Goal: Feedback & Contribution: Contribute content

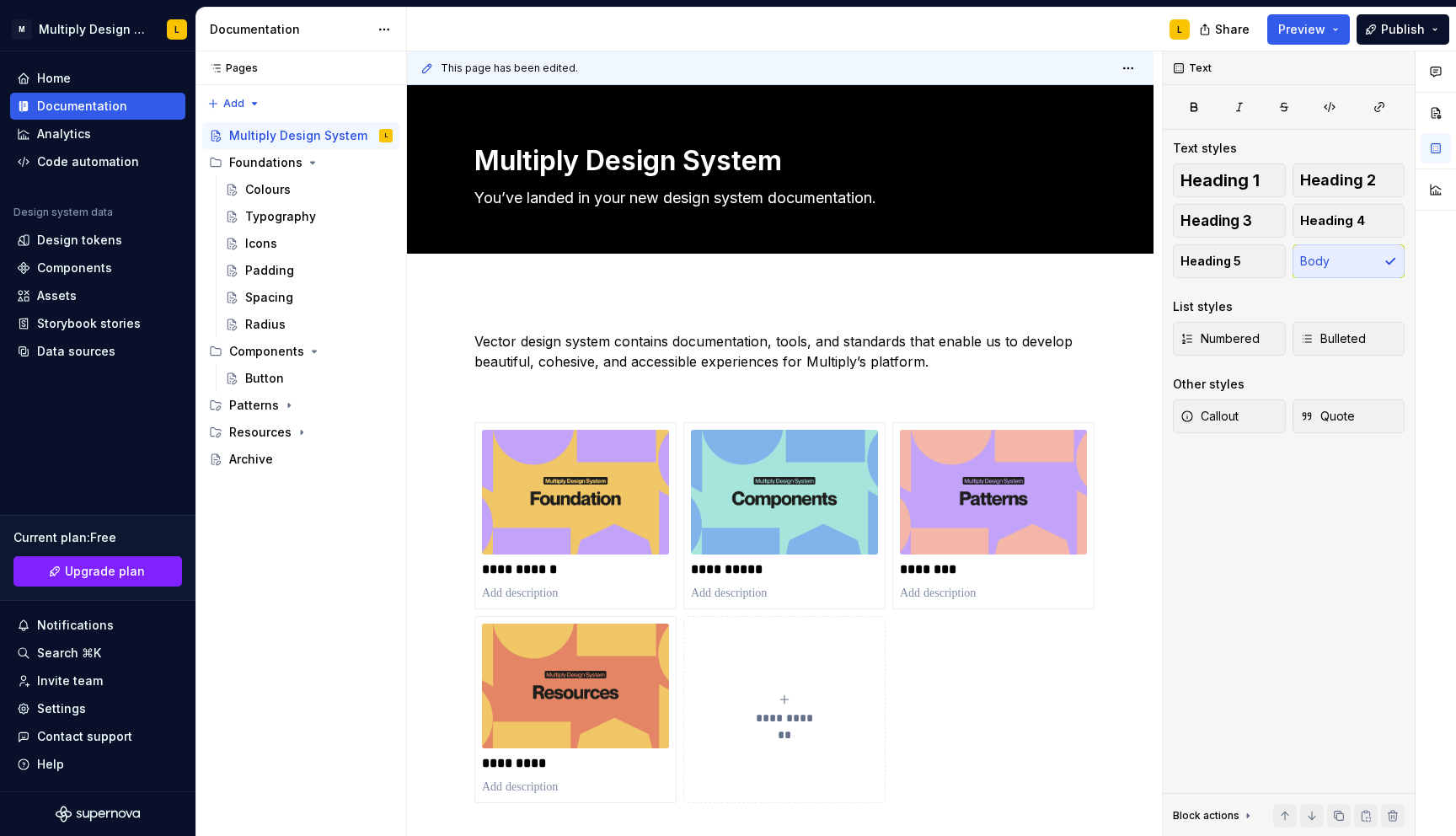
scroll to position [1, 0]
click at [281, 304] on div "Spacing" at bounding box center [268, 297] width 48 height 17
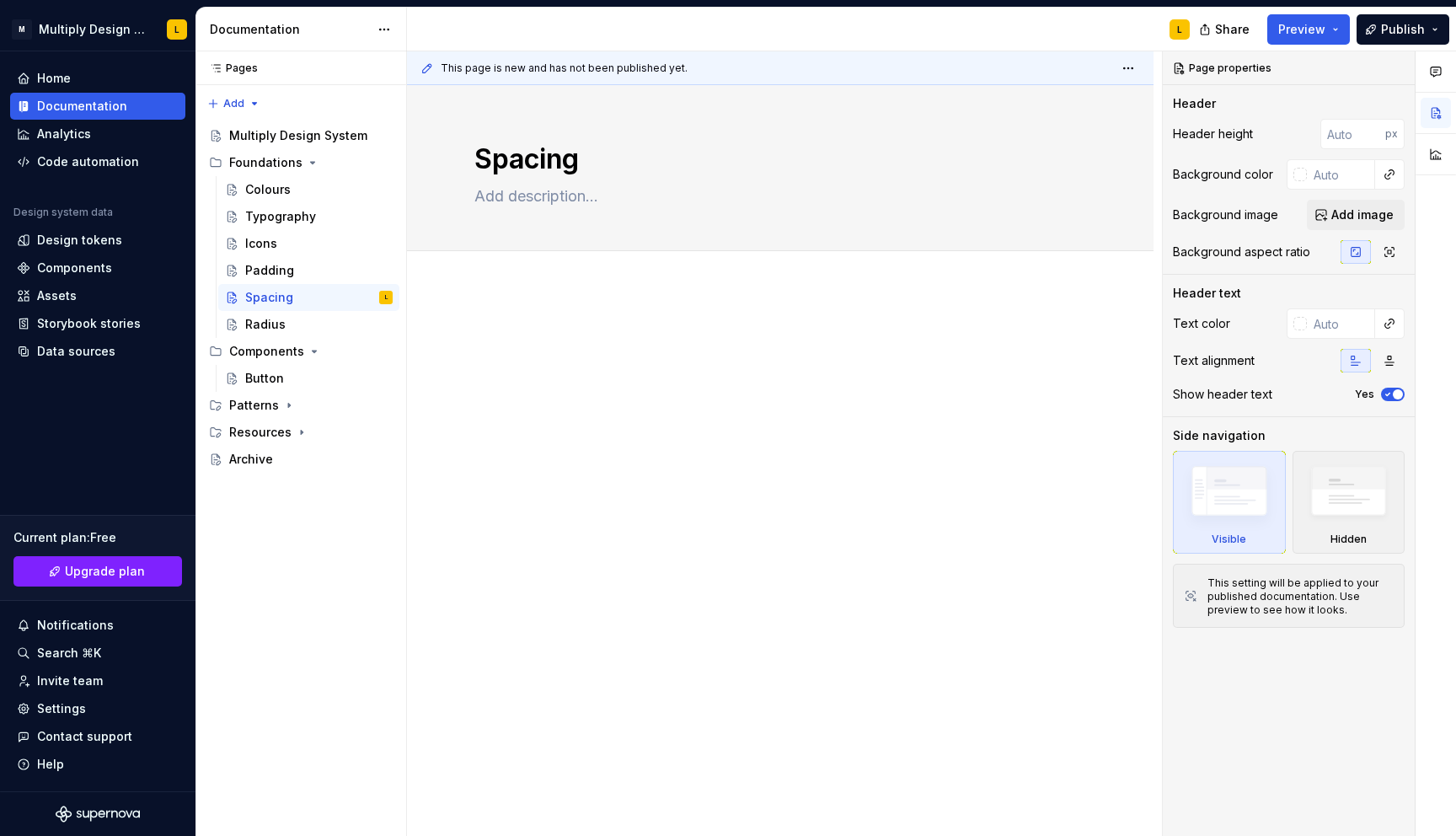
type textarea "*"
click at [489, 306] on div at bounding box center [779, 476] width 746 height 375
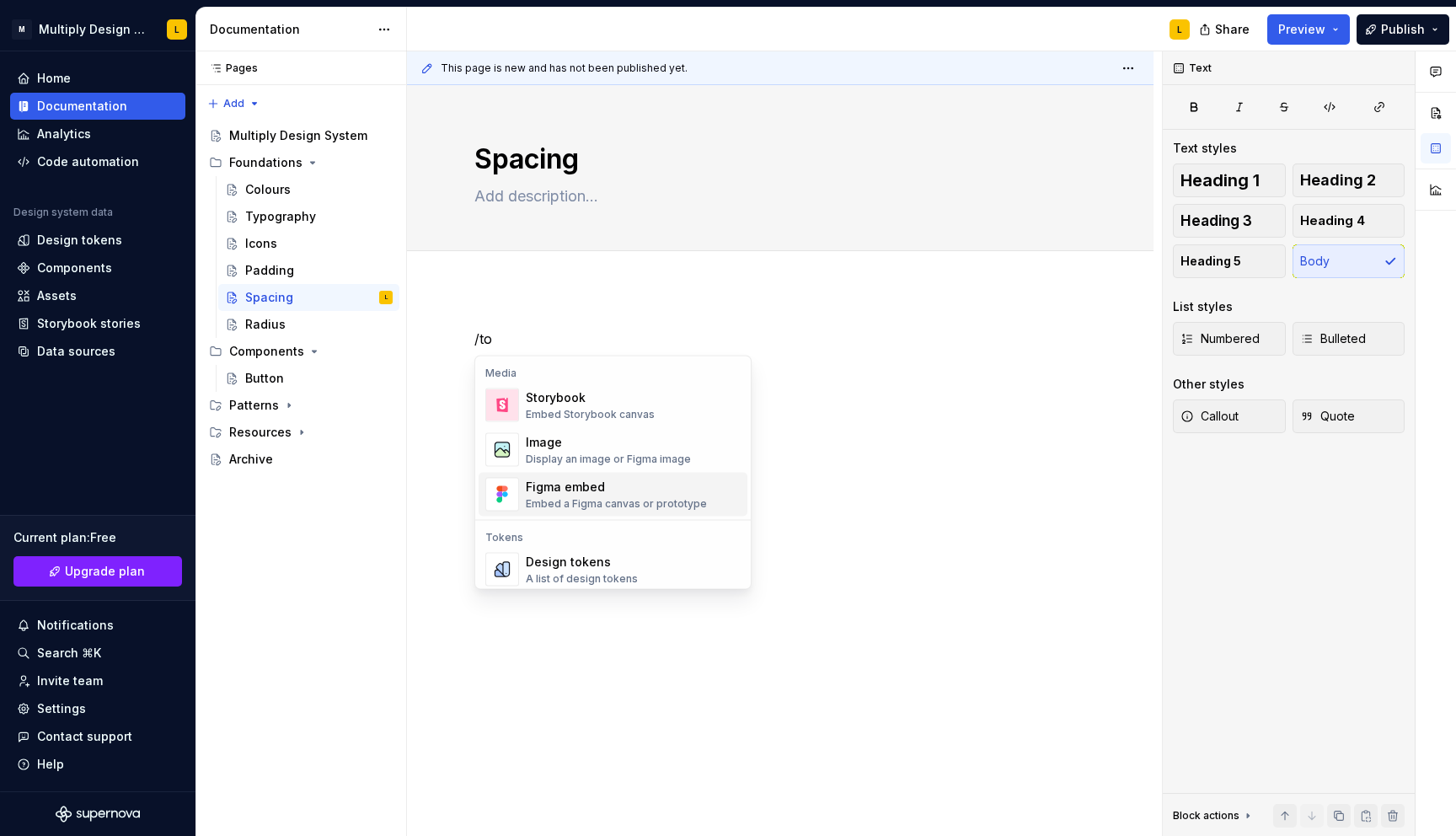
scroll to position [36, 0]
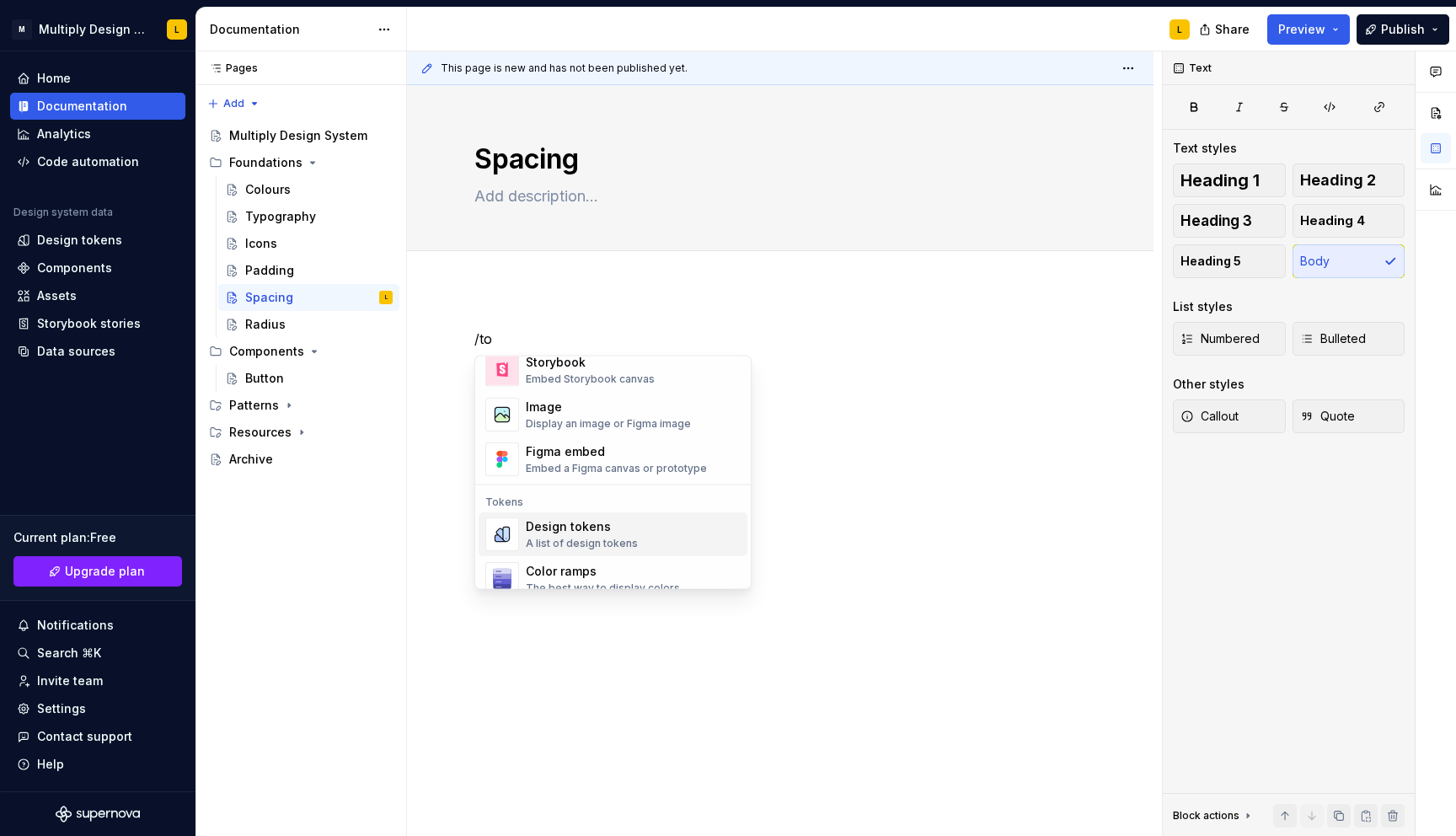
click at [576, 527] on div "Design tokens" at bounding box center [581, 526] width 112 height 17
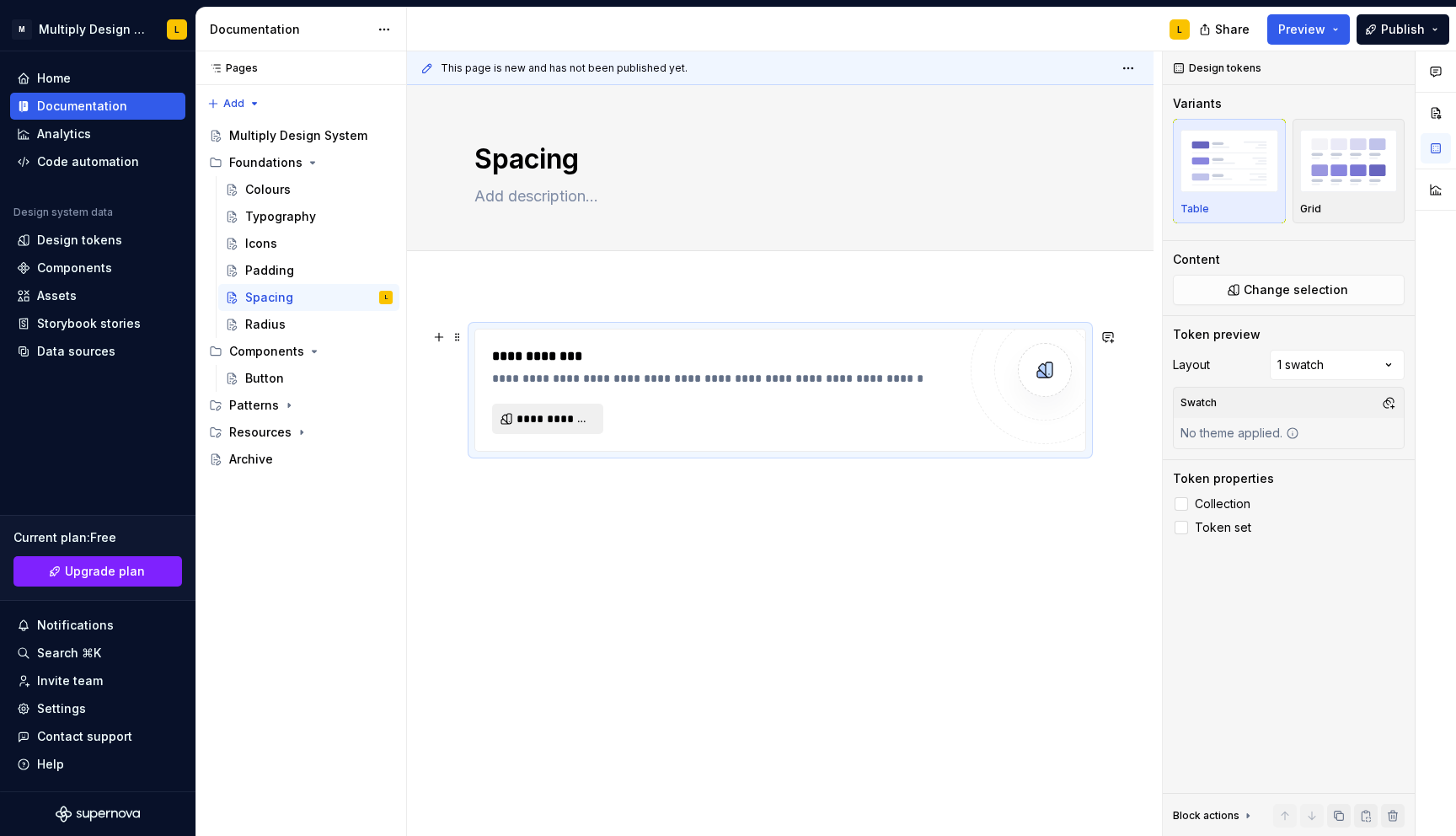
click at [541, 416] on span "**********" at bounding box center [553, 418] width 76 height 17
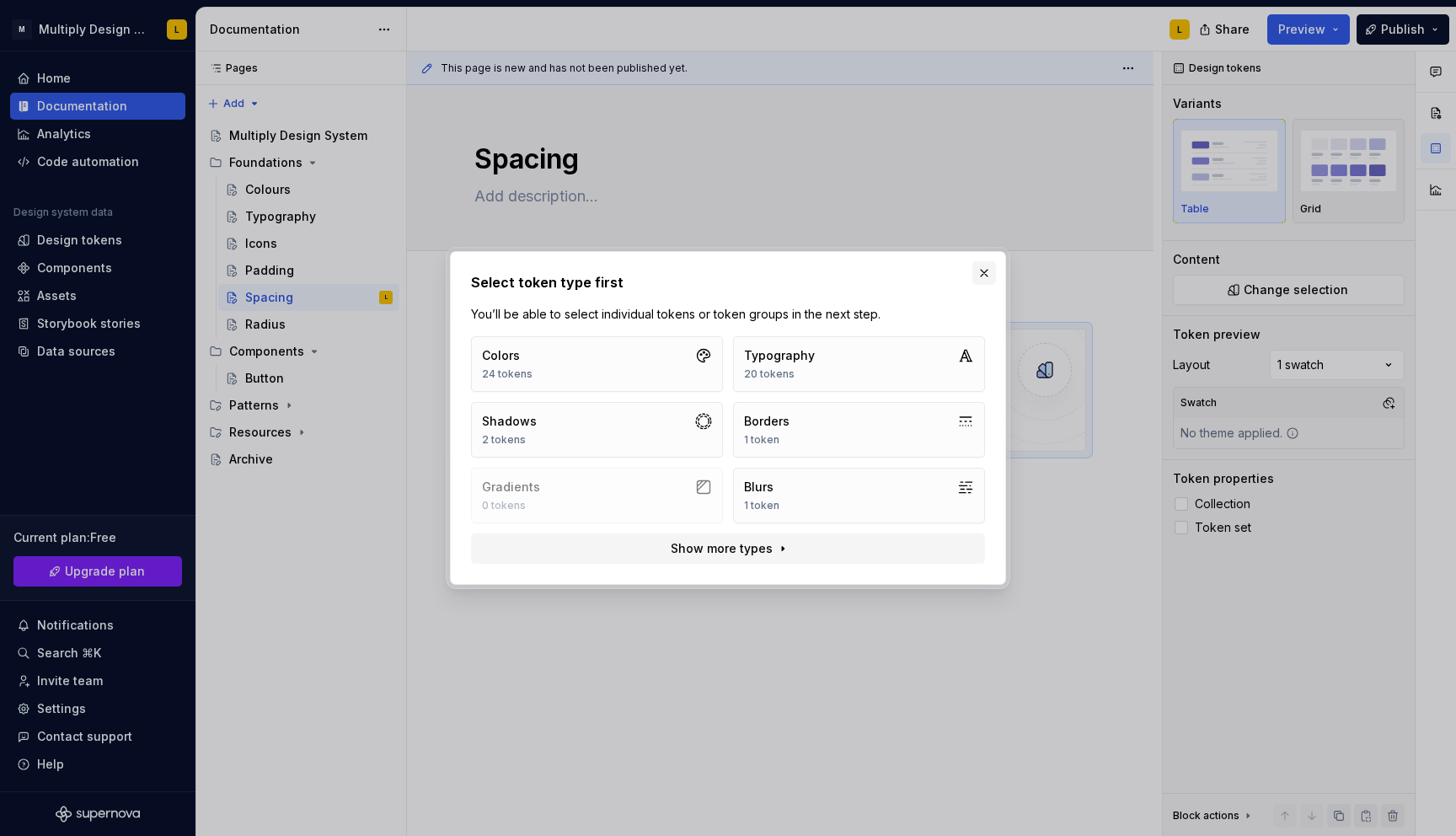
click at [986, 274] on button "button" at bounding box center [983, 273] width 23 height 23
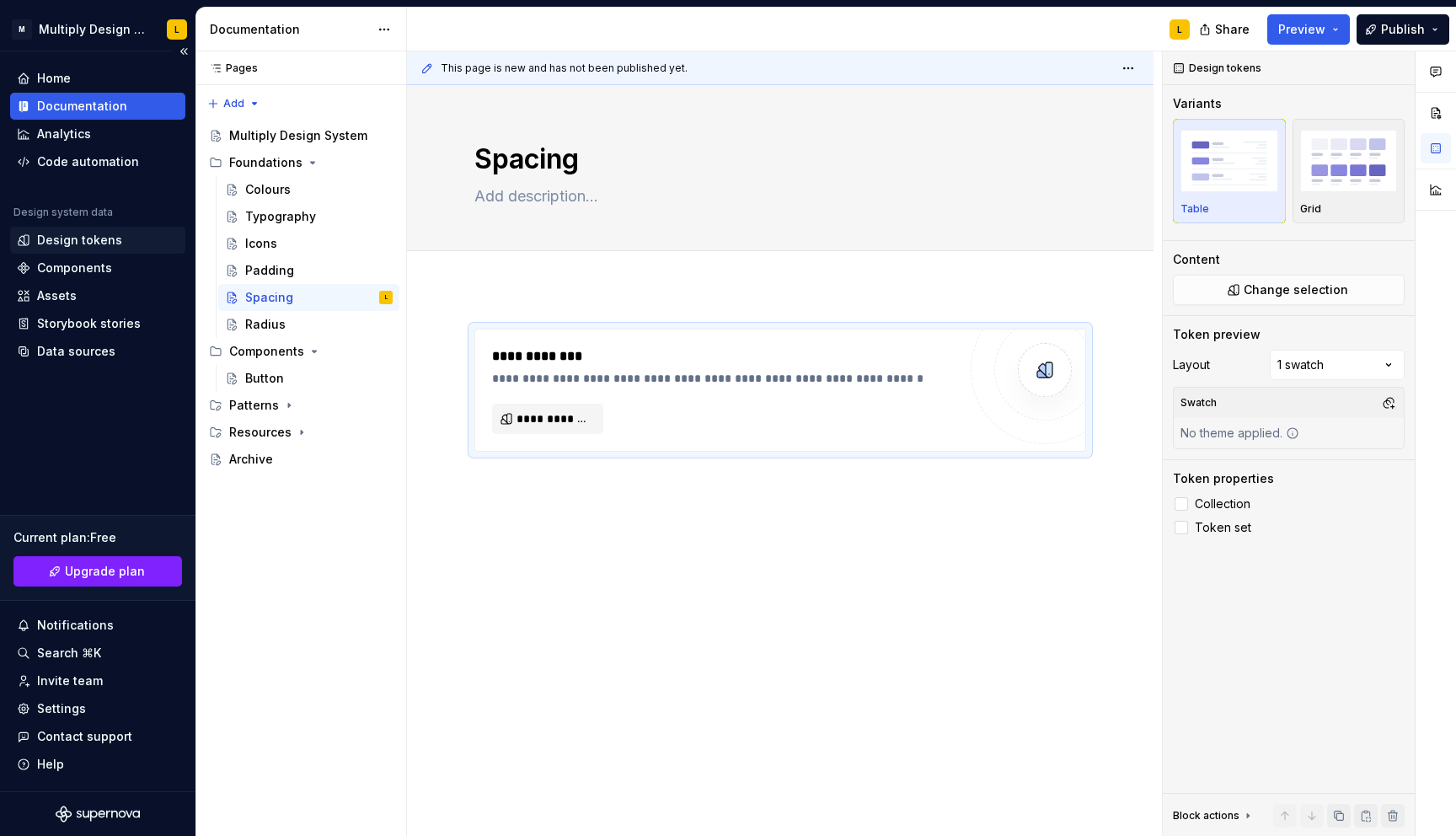
click at [90, 233] on div "Design tokens" at bounding box center [80, 240] width 85 height 17
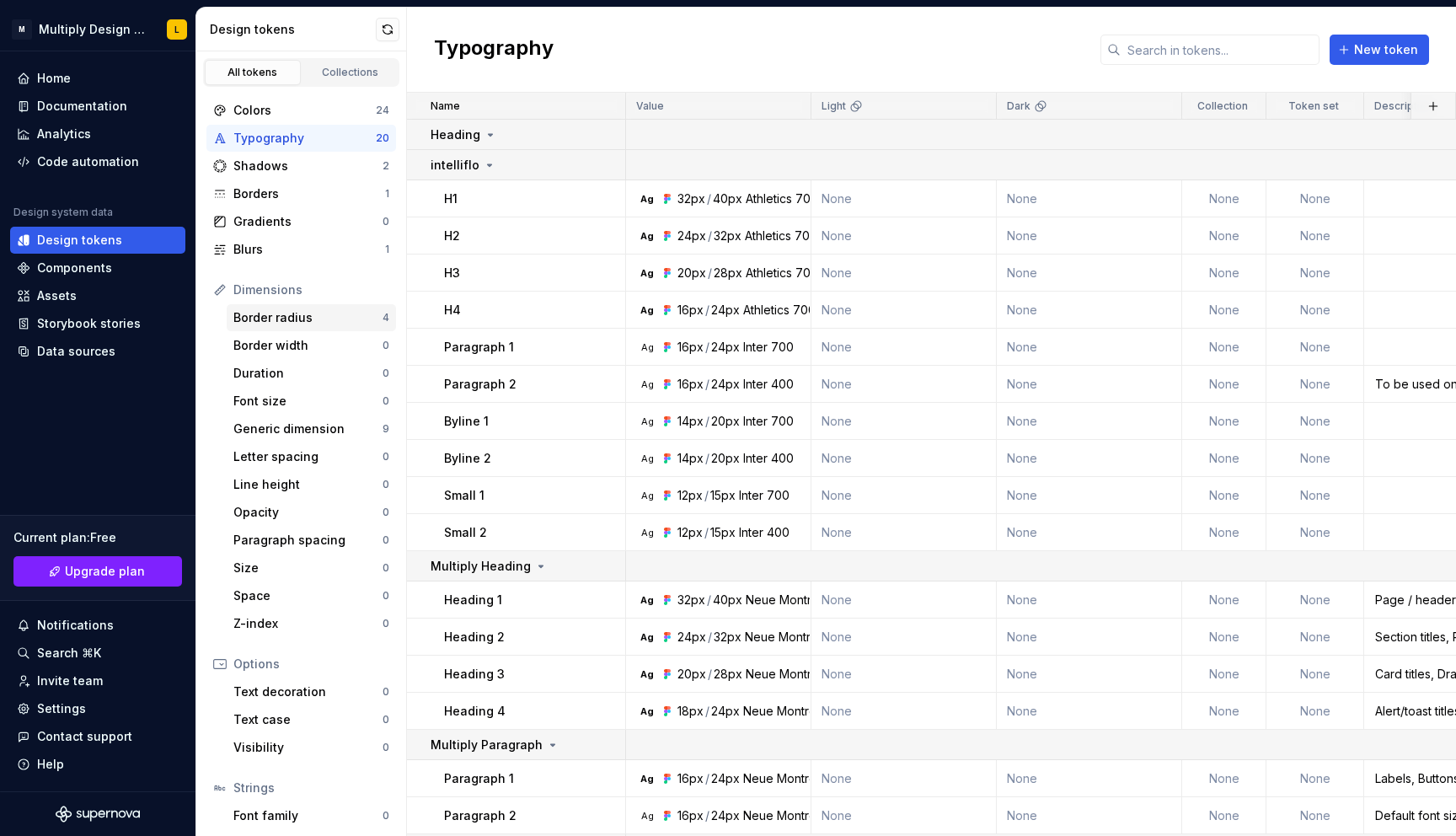
click at [289, 317] on div "Border radius" at bounding box center [308, 317] width 149 height 17
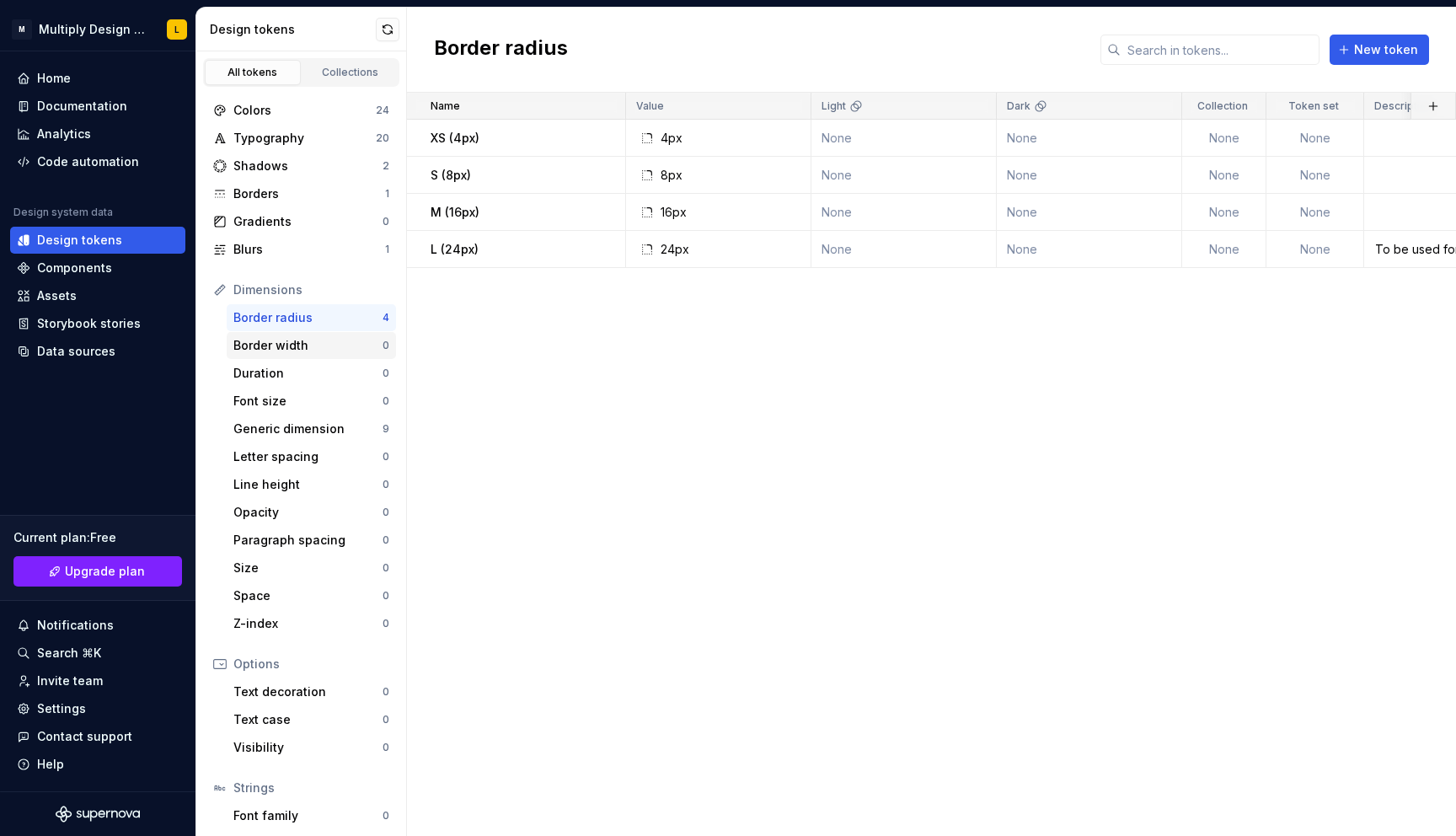
click at [303, 342] on div "Border width" at bounding box center [308, 345] width 149 height 17
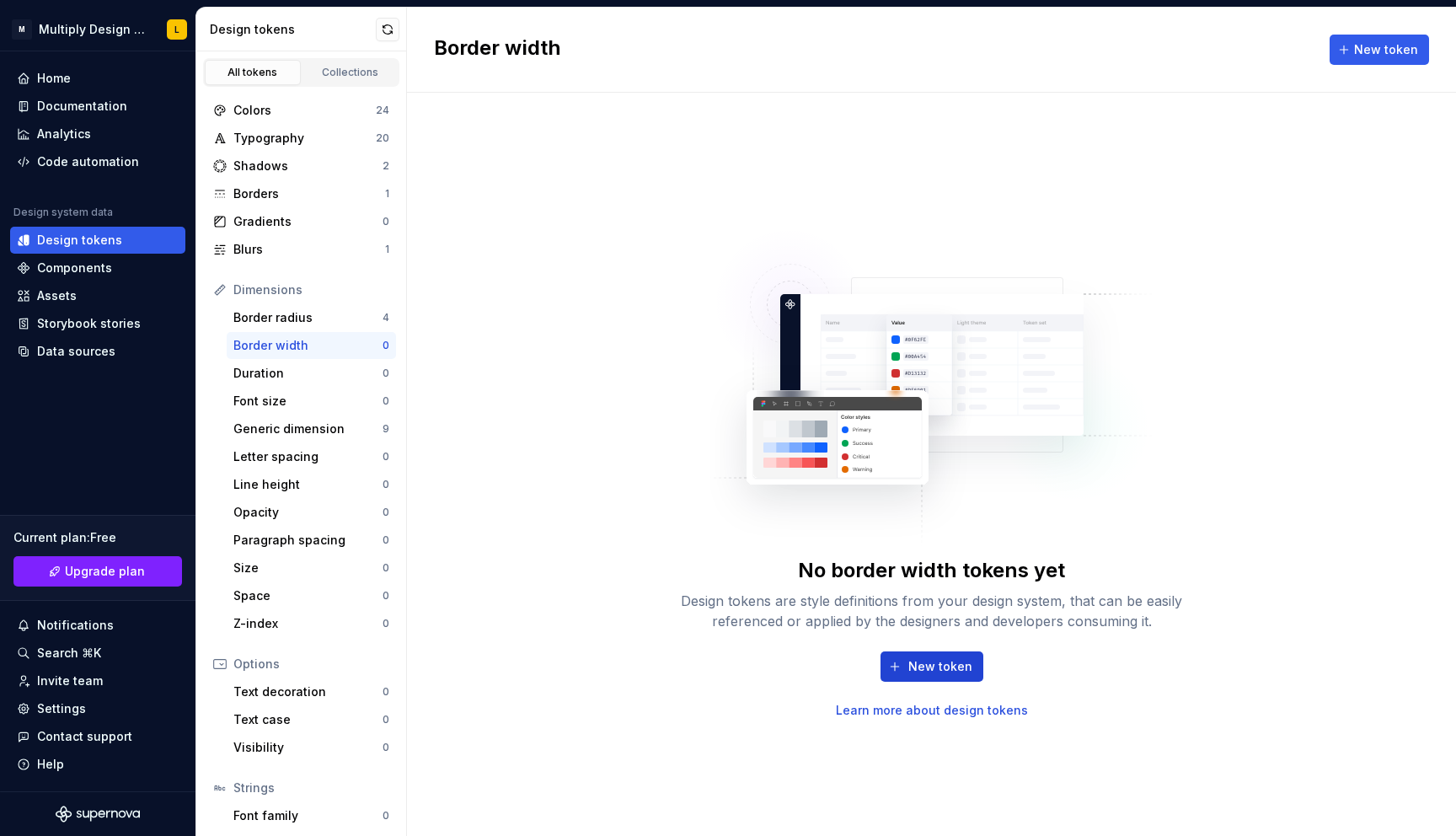
click at [944, 667] on span "New token" at bounding box center [940, 666] width 64 height 17
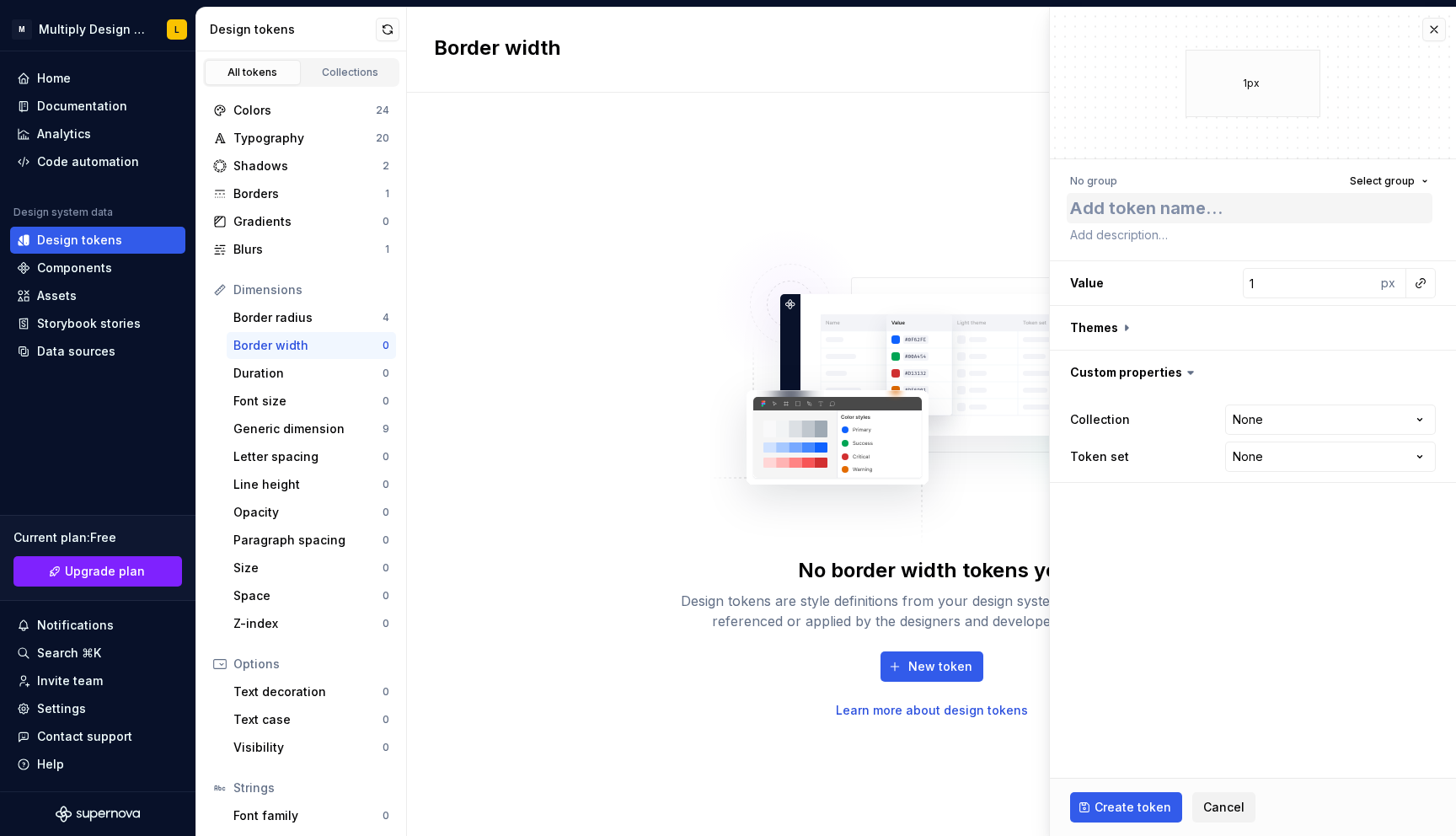
type textarea "*"
type textarea "b"
type textarea "*"
type textarea "bo"
type textarea "*"
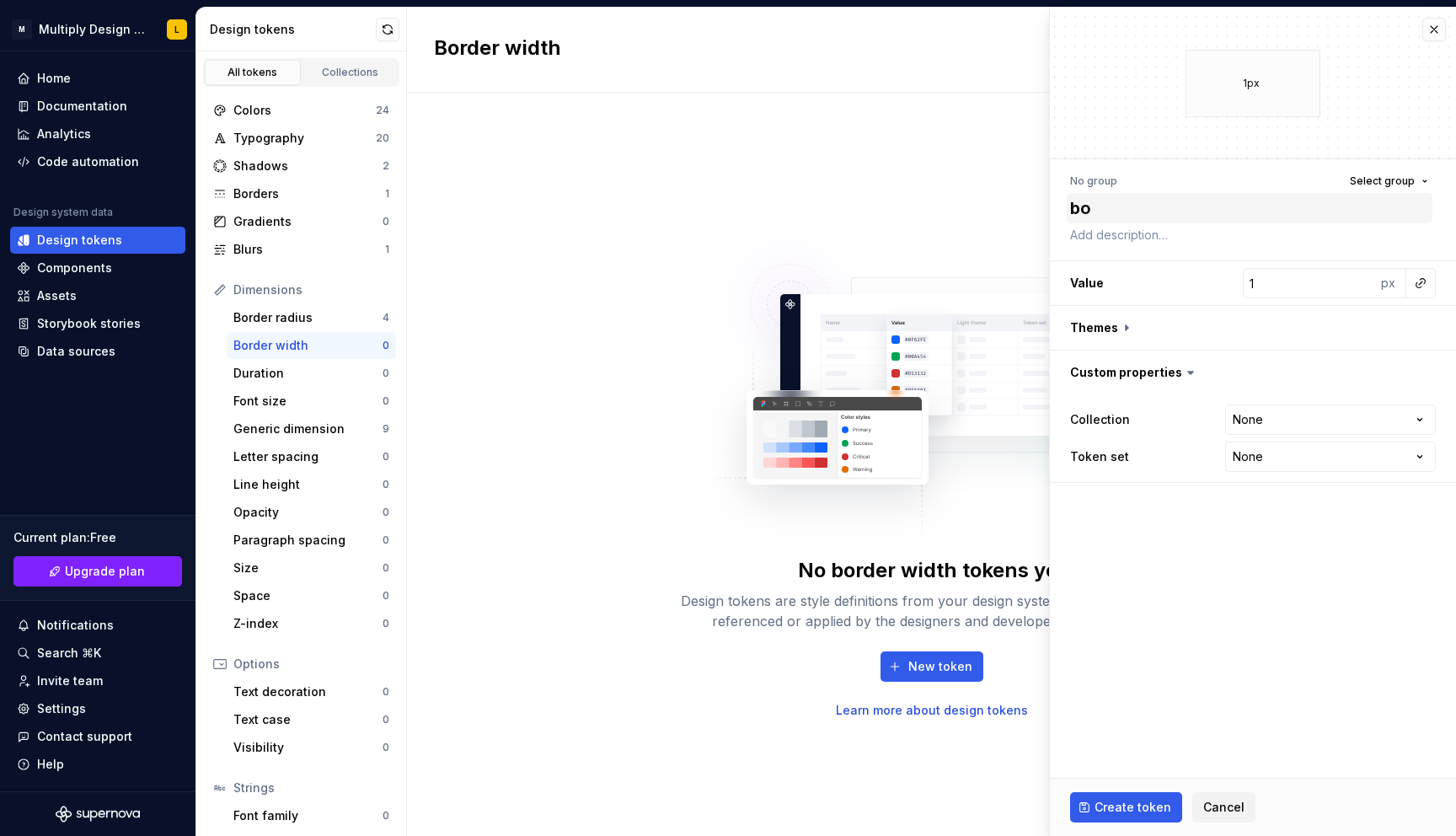
type textarea "bor"
type textarea "*"
type textarea "bord"
type textarea "*"
type textarea "borde"
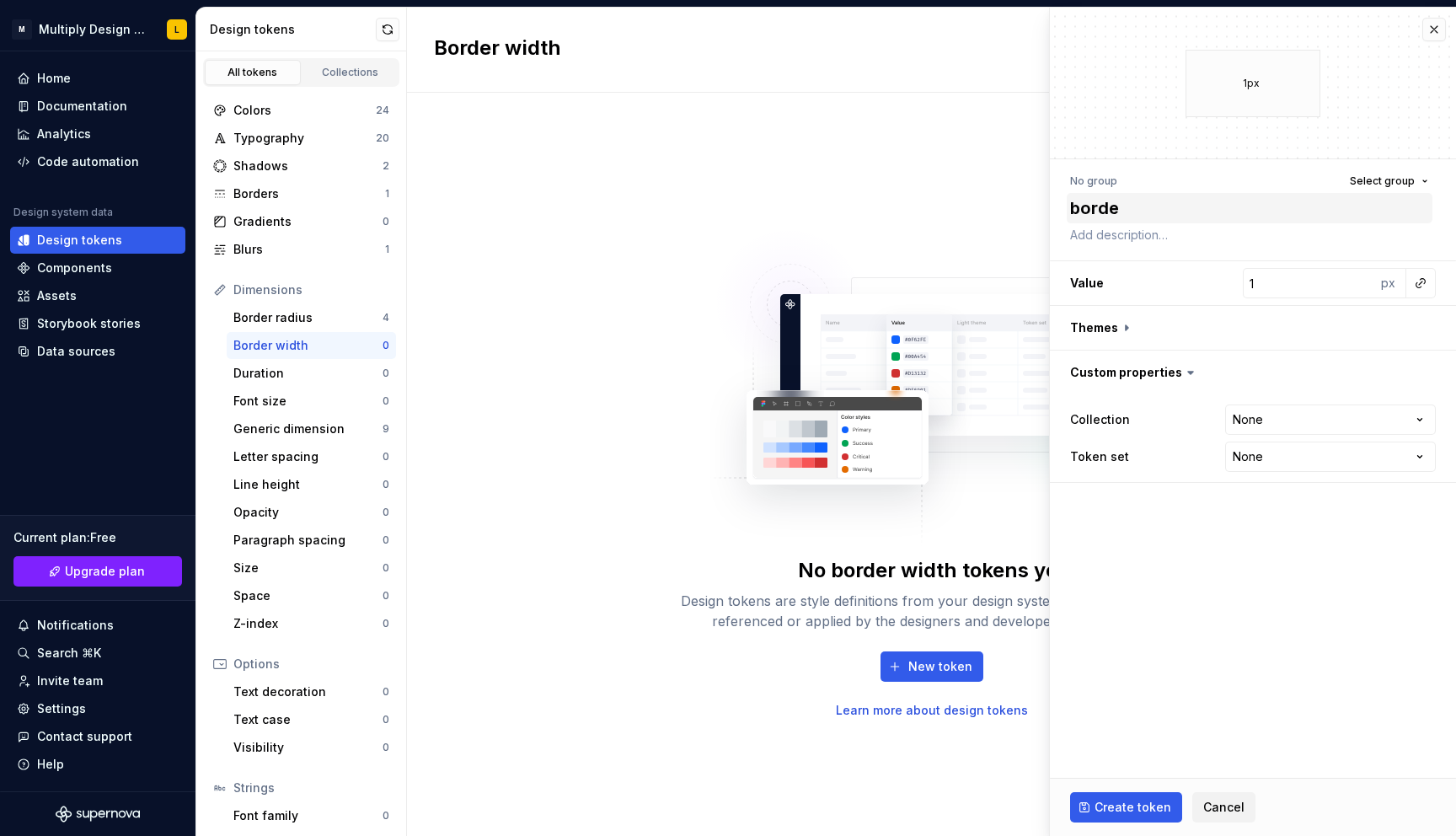
type textarea "*"
type textarea "border"
type textarea "*"
type textarea "border"
type textarea "*"
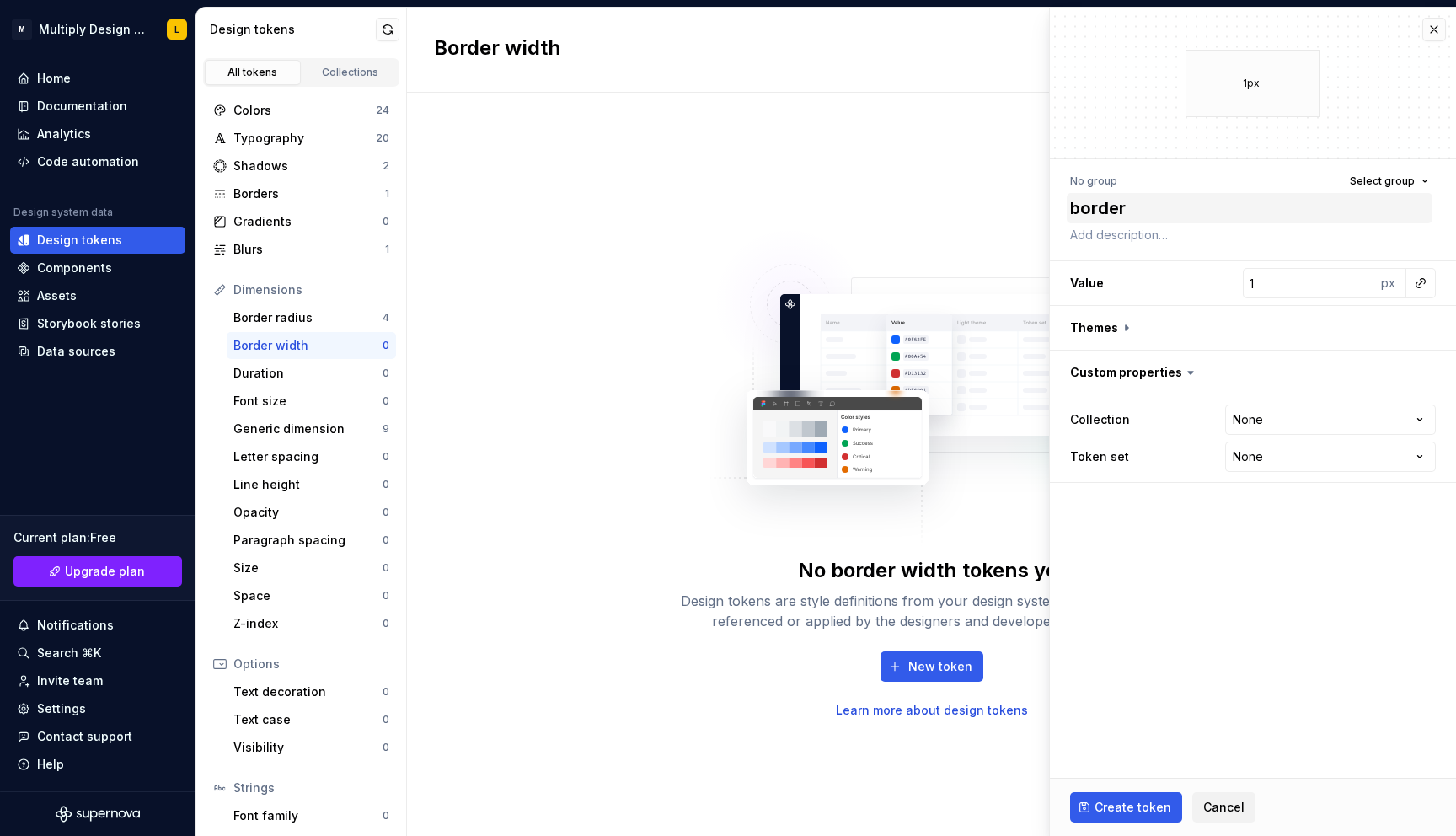
type textarea "b"
type textarea "*"
type textarea "bo"
type textarea "*"
type textarea "bor"
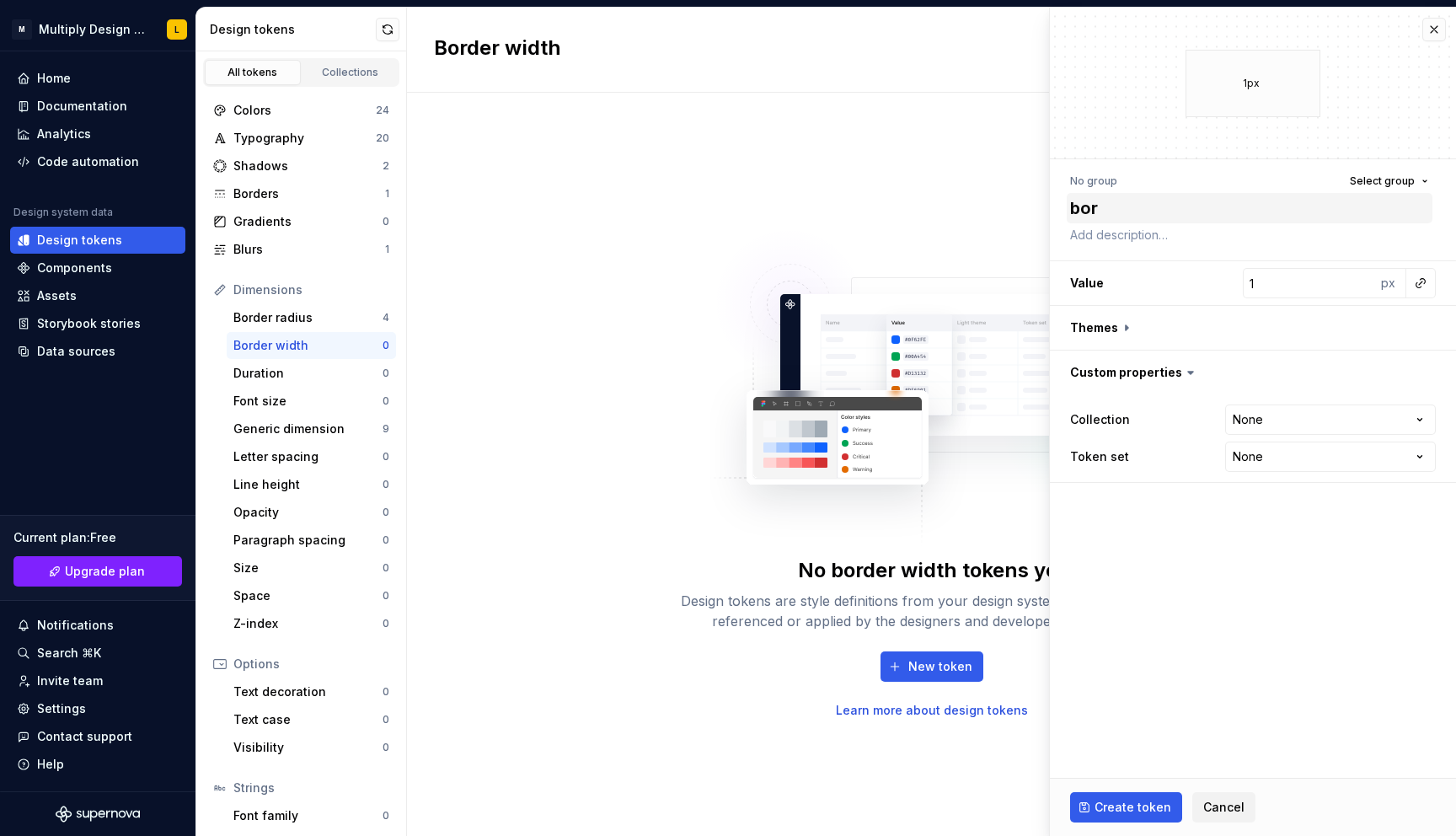
type textarea "*"
type textarea "bord"
type textarea "*"
type textarea "borde"
type textarea "*"
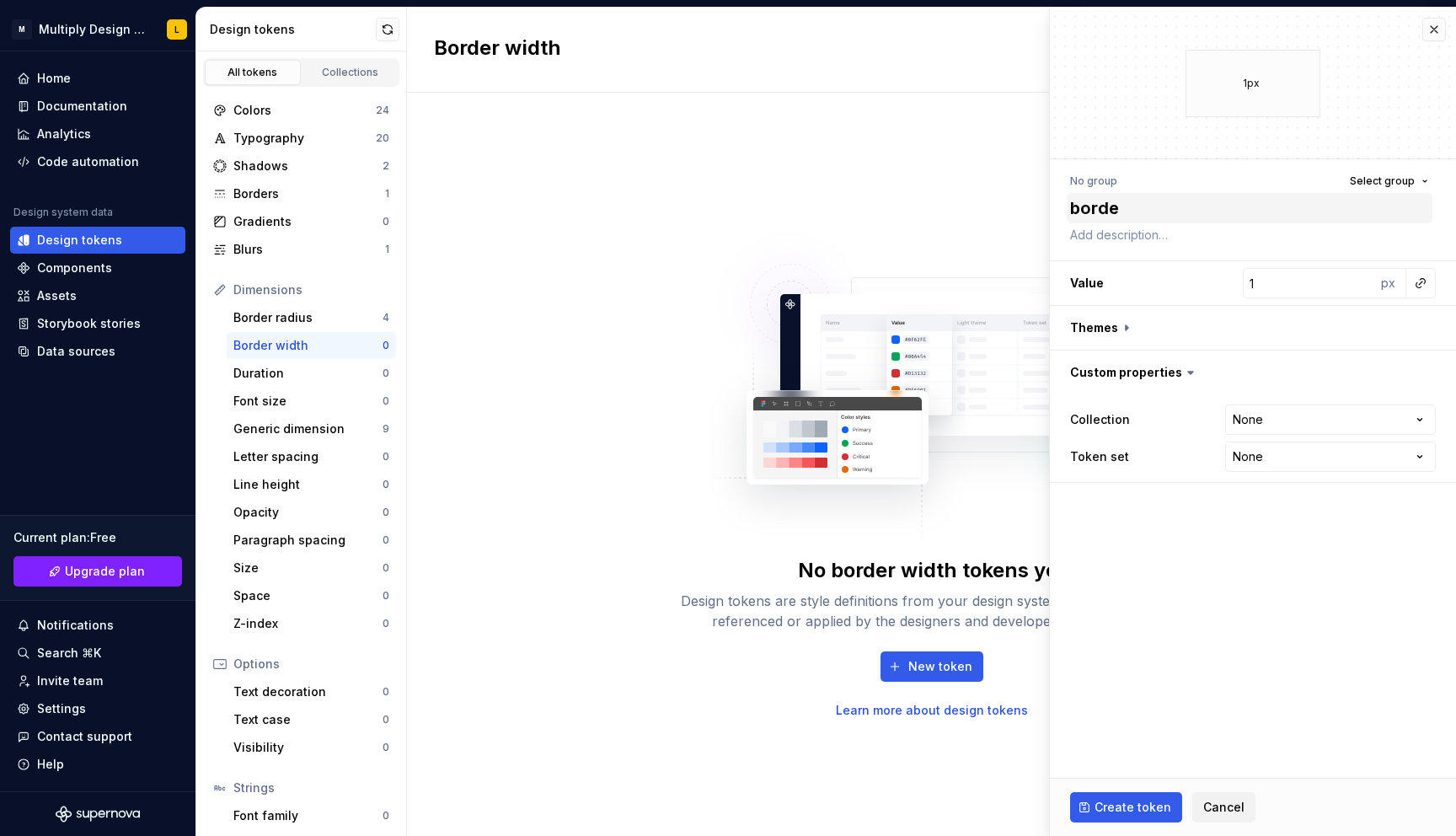
type textarea "border"
type textarea "*"
type textarea "border_"
type textarea "*"
type textarea "border"
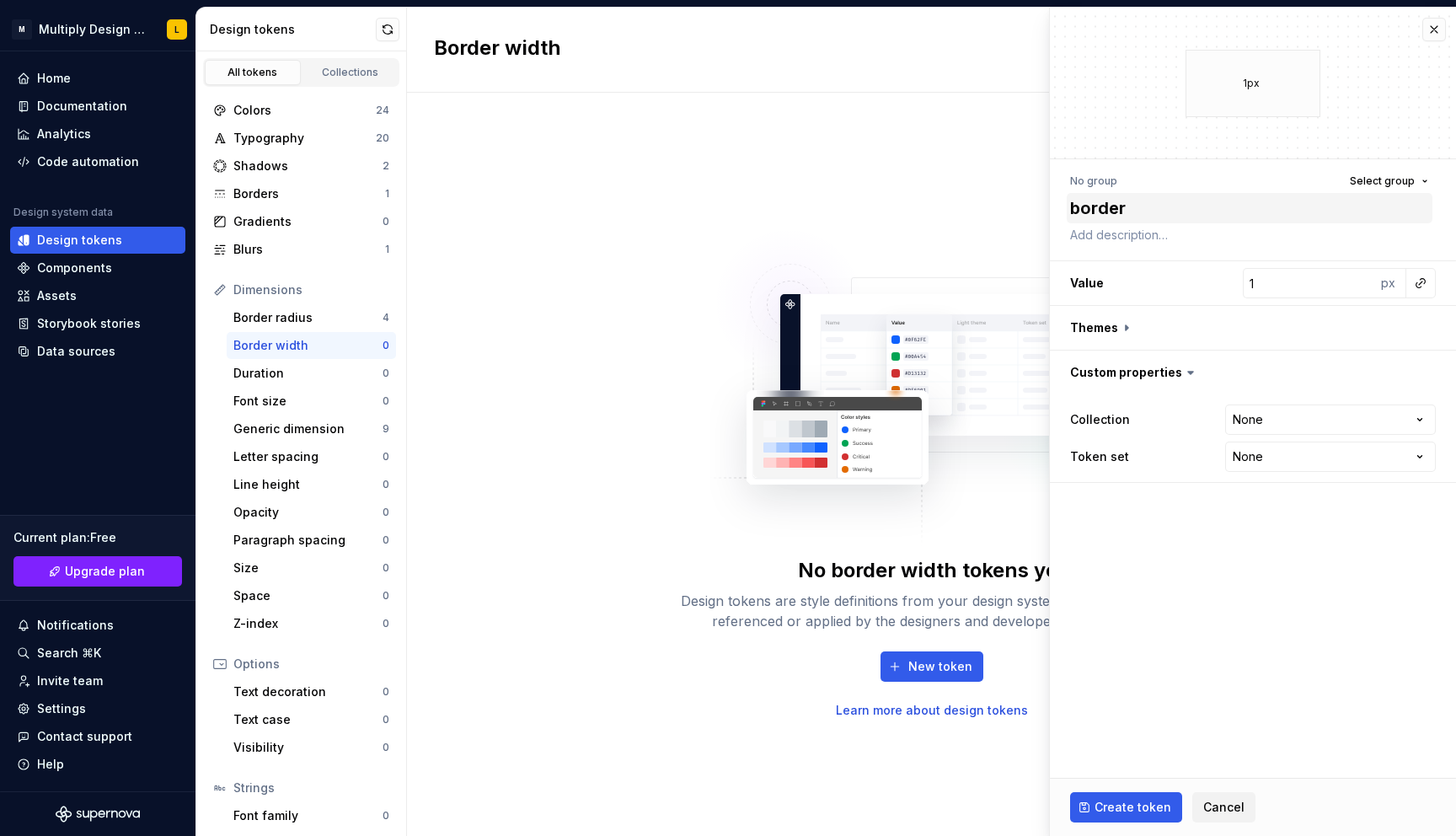
type textarea "*"
type textarea "borderW"
type textarea "*"
type textarea "borderWi"
type textarea "*"
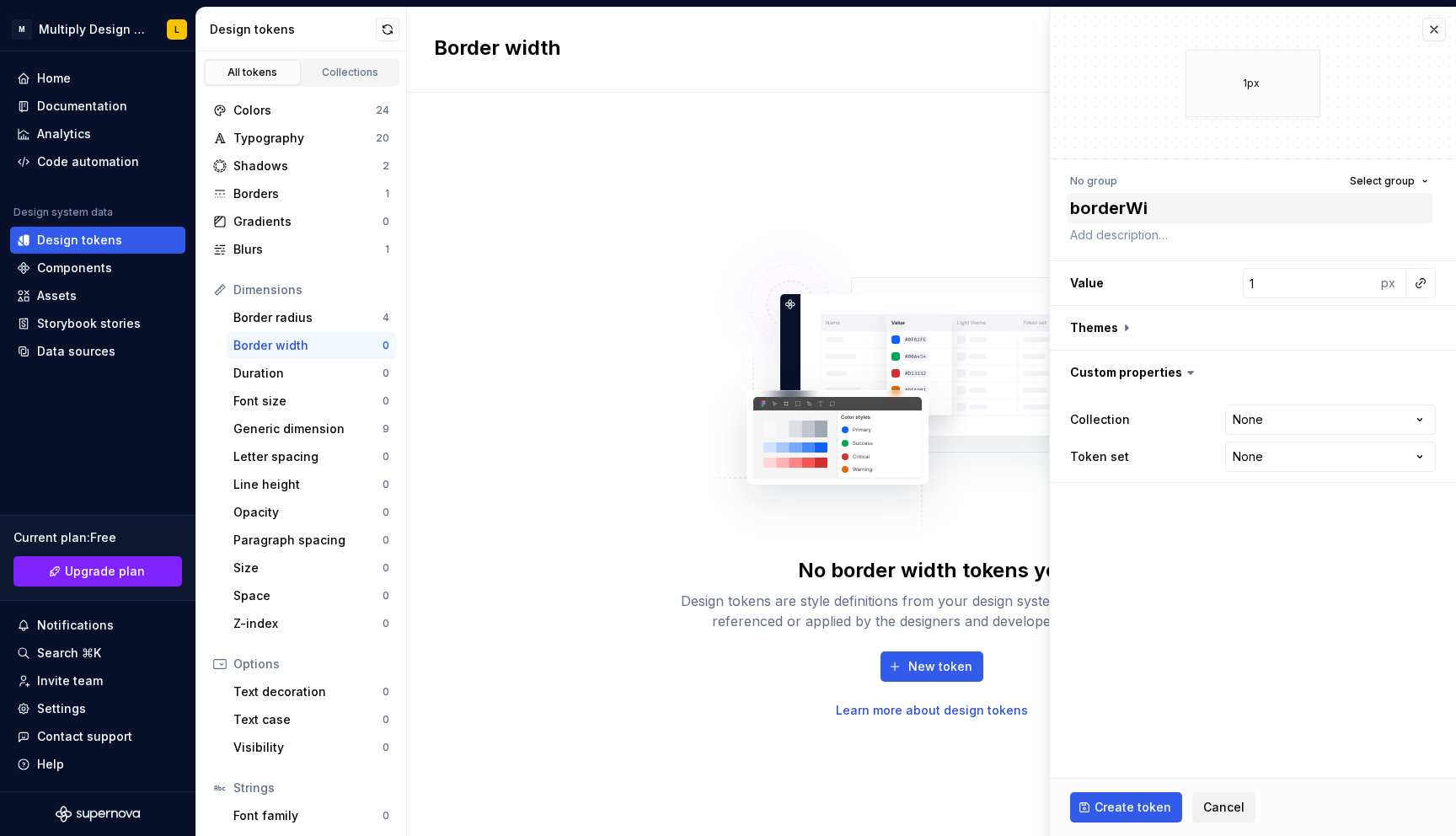
type textarea "borderW"
type textarea "*"
type textarea "border"
type textarea "*"
type textarea "borde"
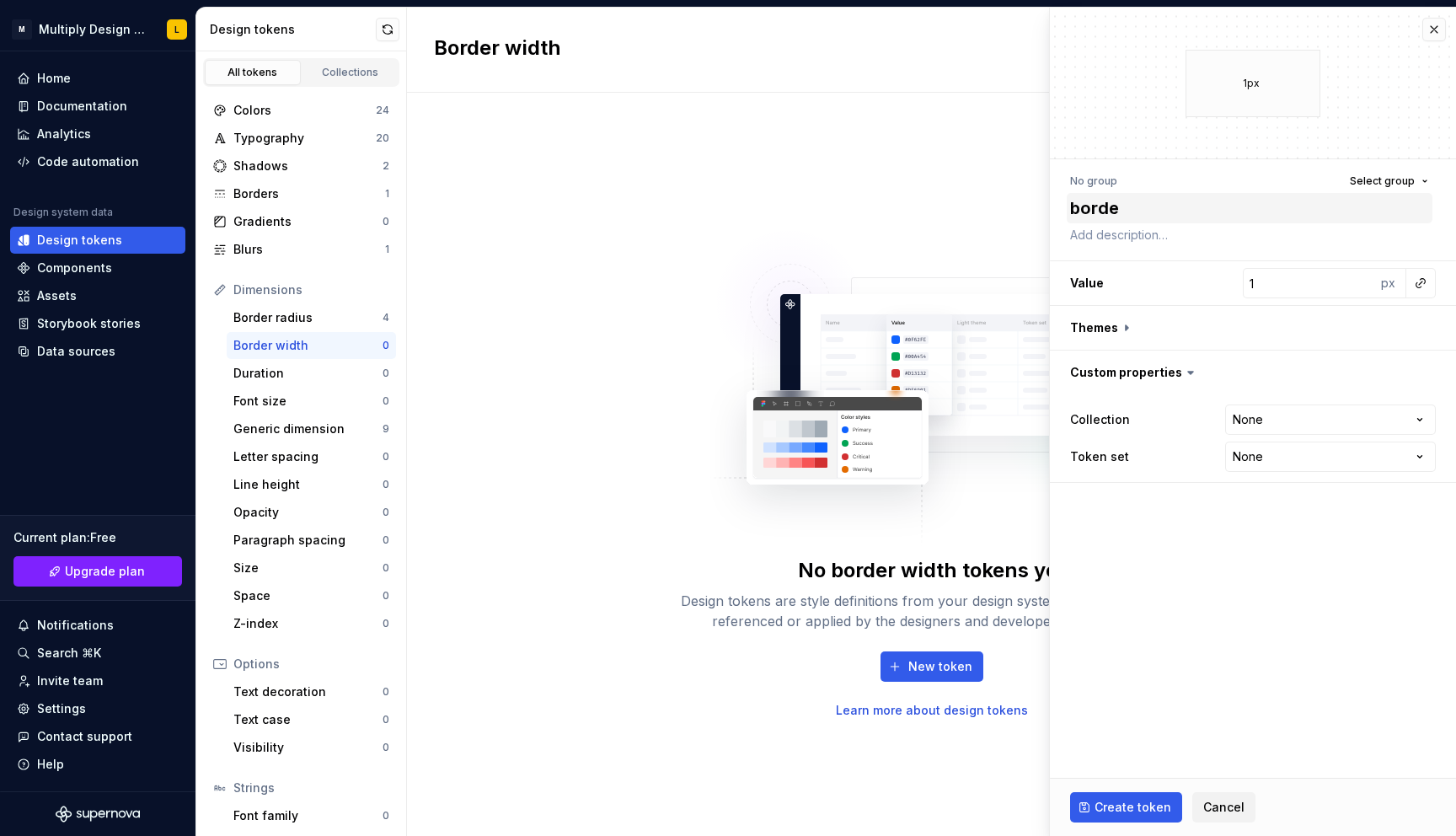
type textarea "*"
type textarea "bord"
type textarea "*"
type textarea "bor"
type textarea "*"
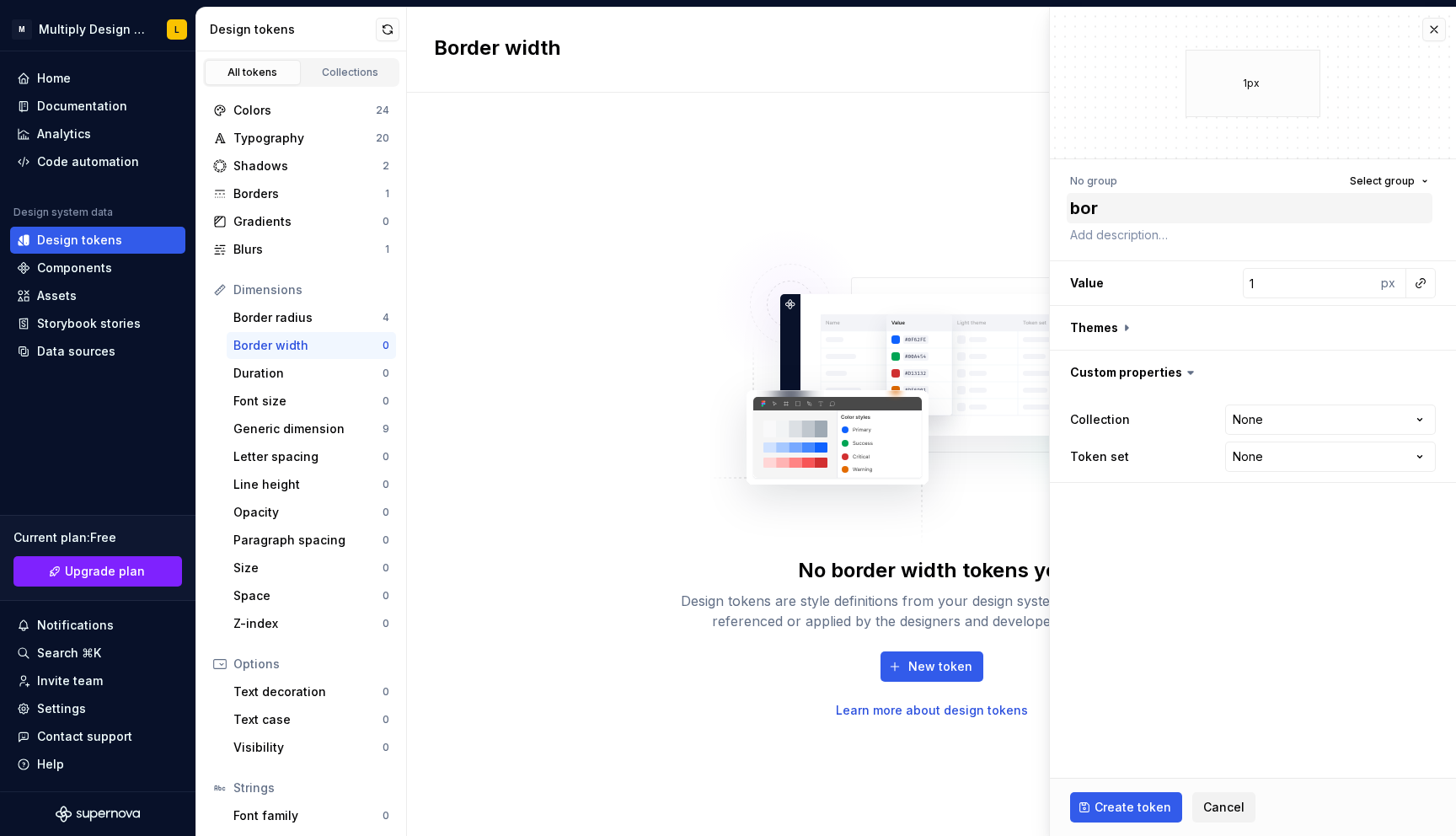
type textarea "bord"
type textarea "*"
type textarea "borde"
type textarea "*"
type textarea "border"
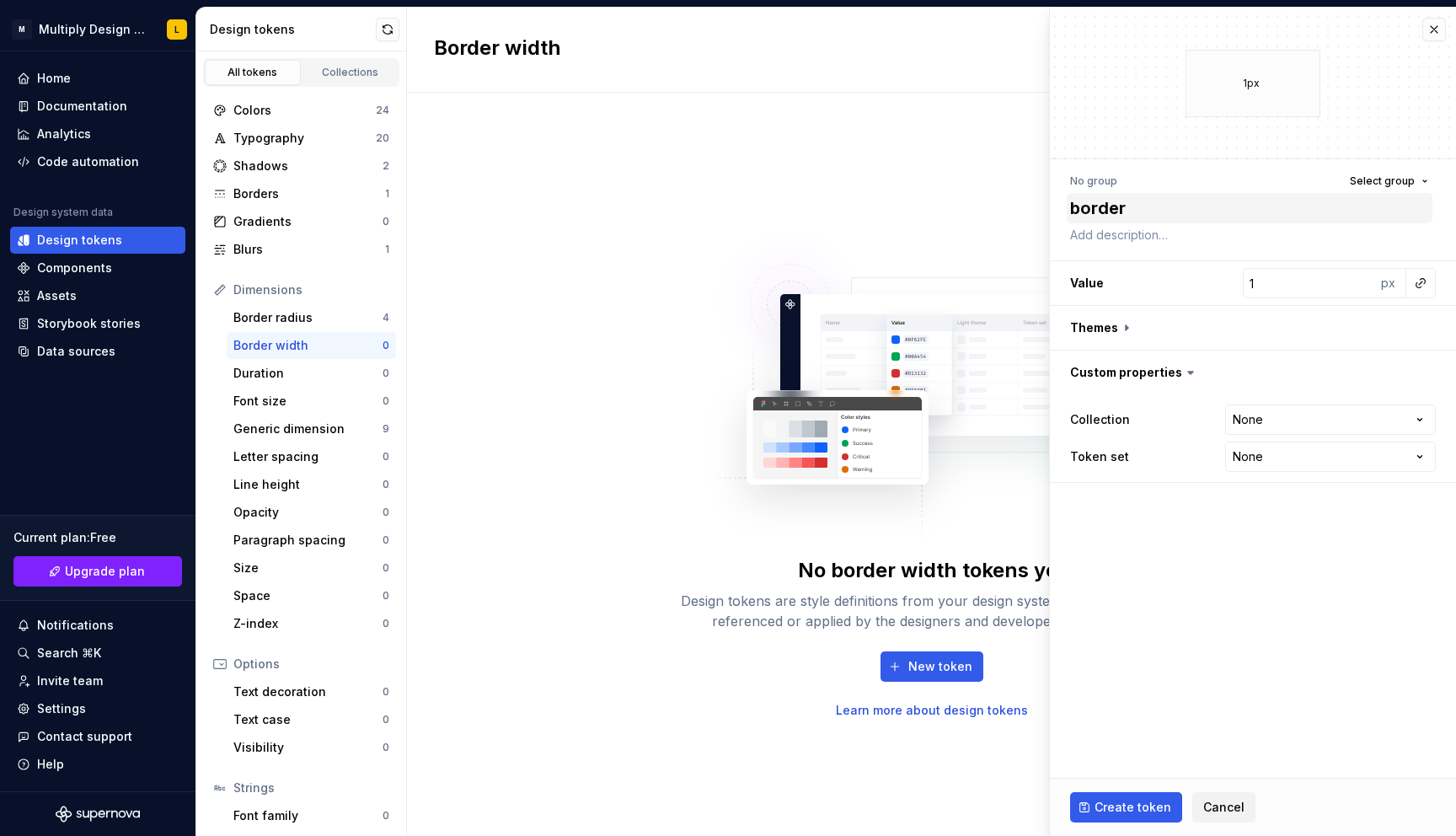
type textarea "*"
type textarea "border"
type textarea "*"
type textarea "border w"
type textarea "*"
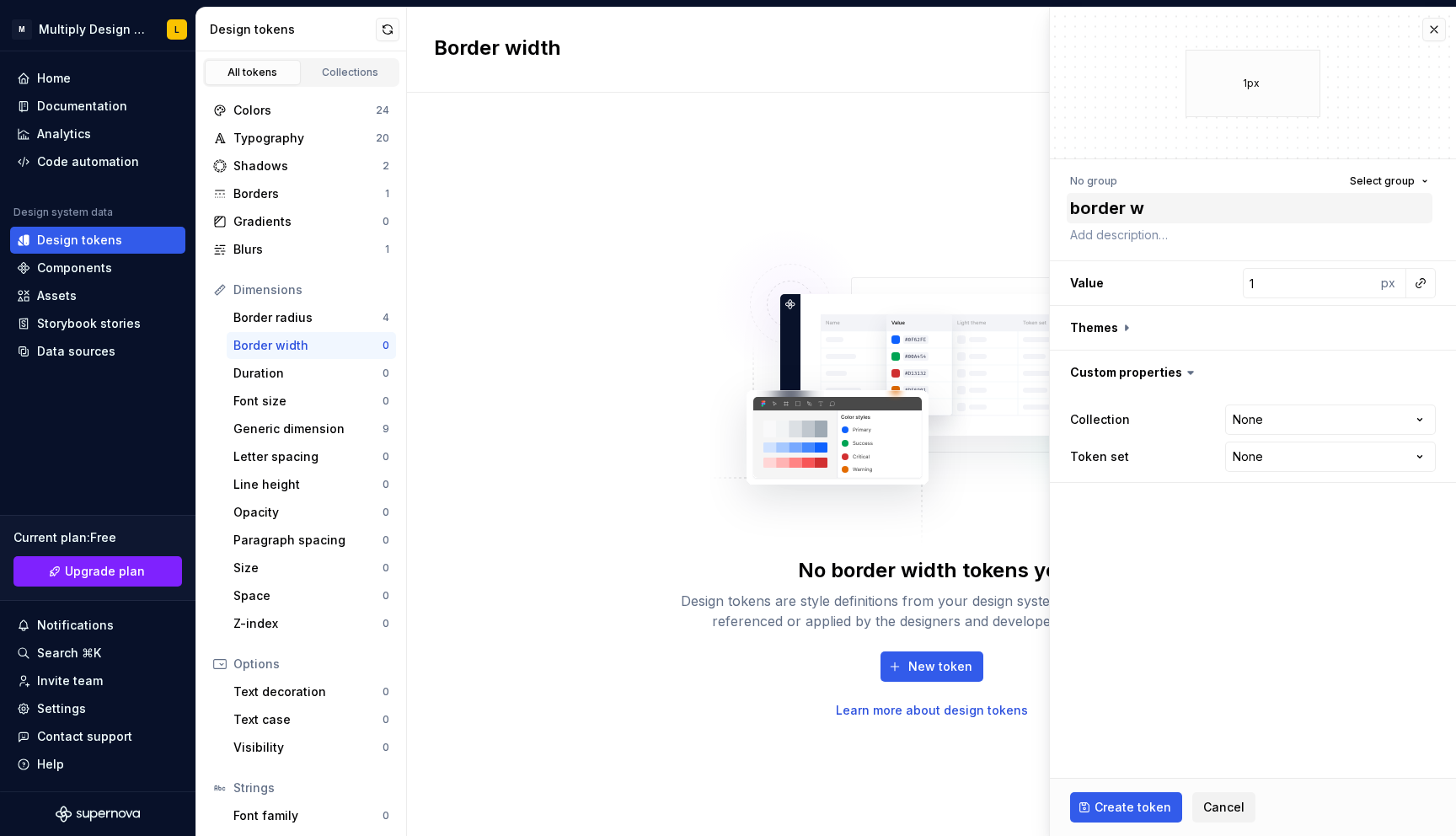
type textarea "border wi"
type textarea "*"
type textarea "border wid"
type textarea "*"
type textarea "border widt"
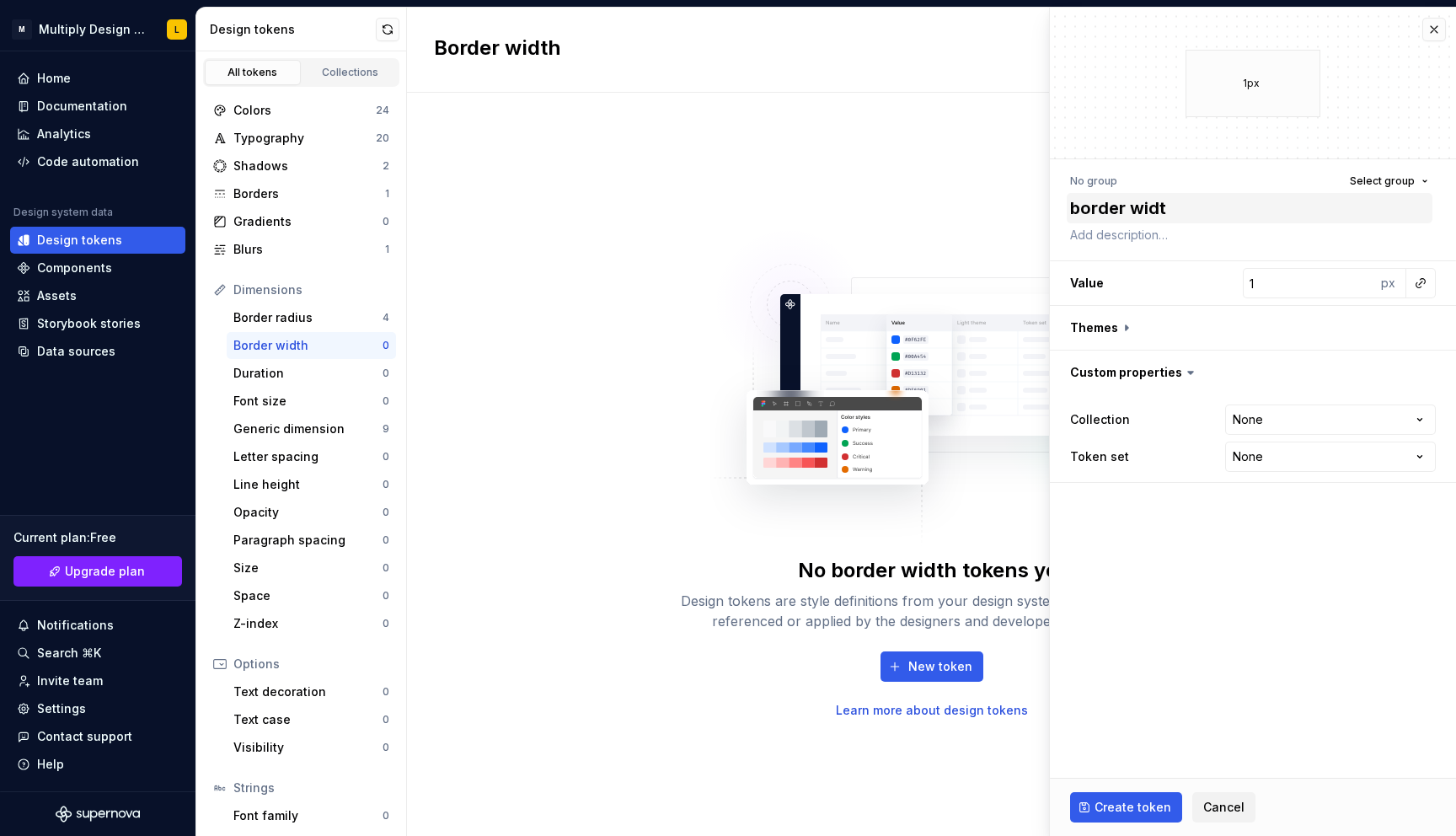
type textarea "*"
type textarea "border width"
type textarea "*"
type textarea "border width"
type textarea "*"
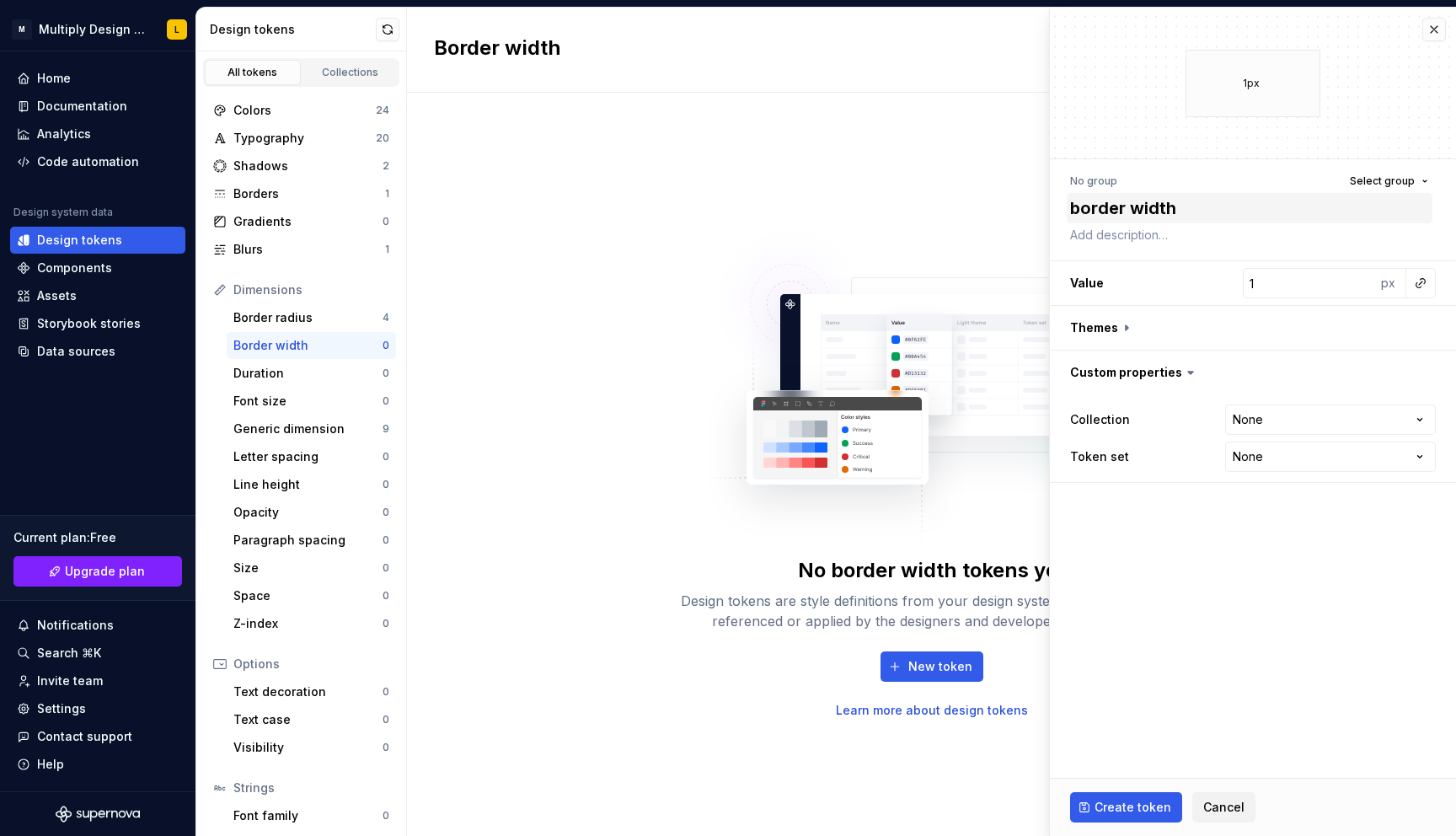
type textarea "border width d"
type textarea "*"
type textarea "border width de"
type textarea "*"
type textarea "border width def"
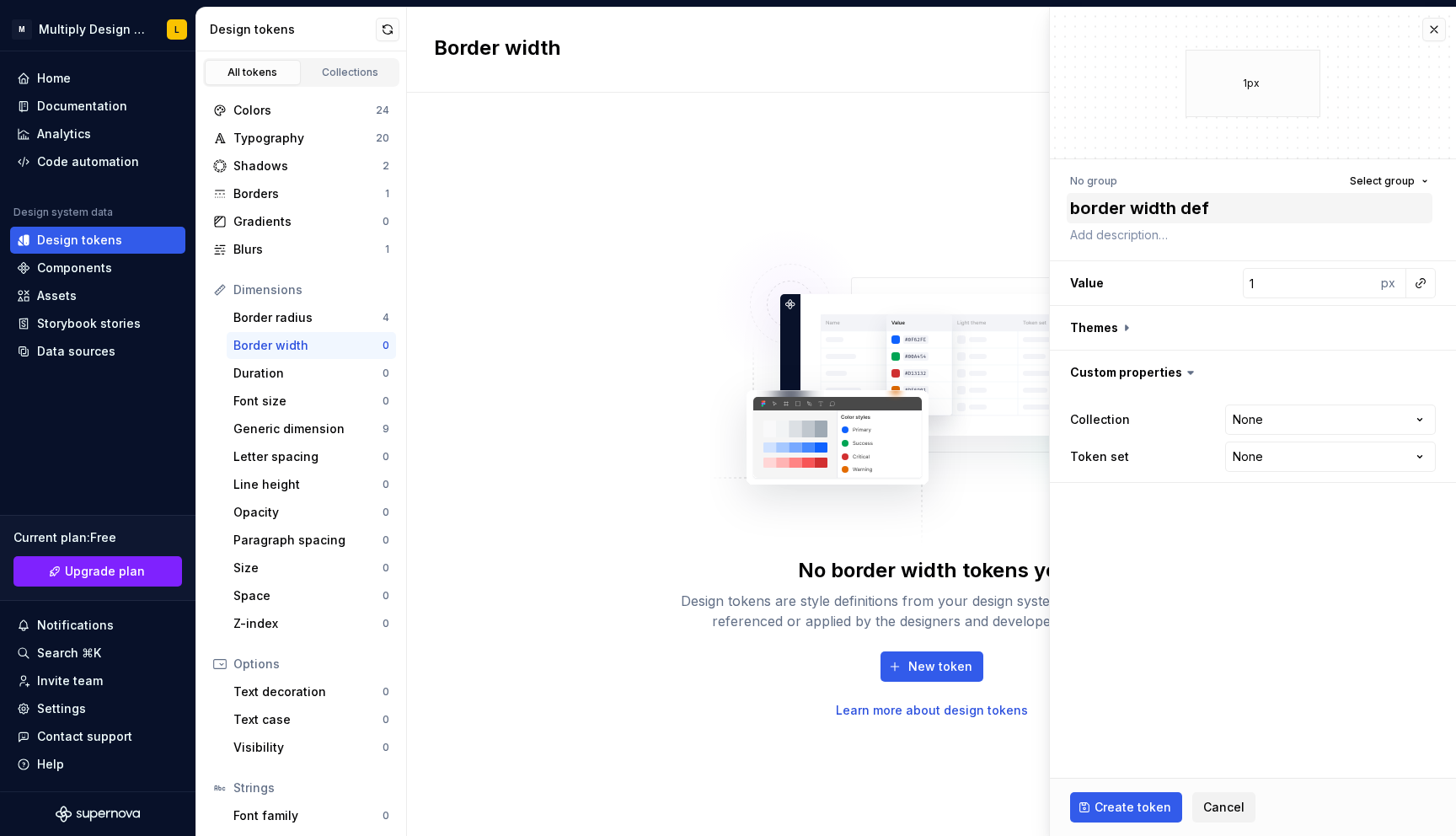
type textarea "*"
type textarea "border width defa"
type textarea "*"
type textarea "border width defau"
type textarea "*"
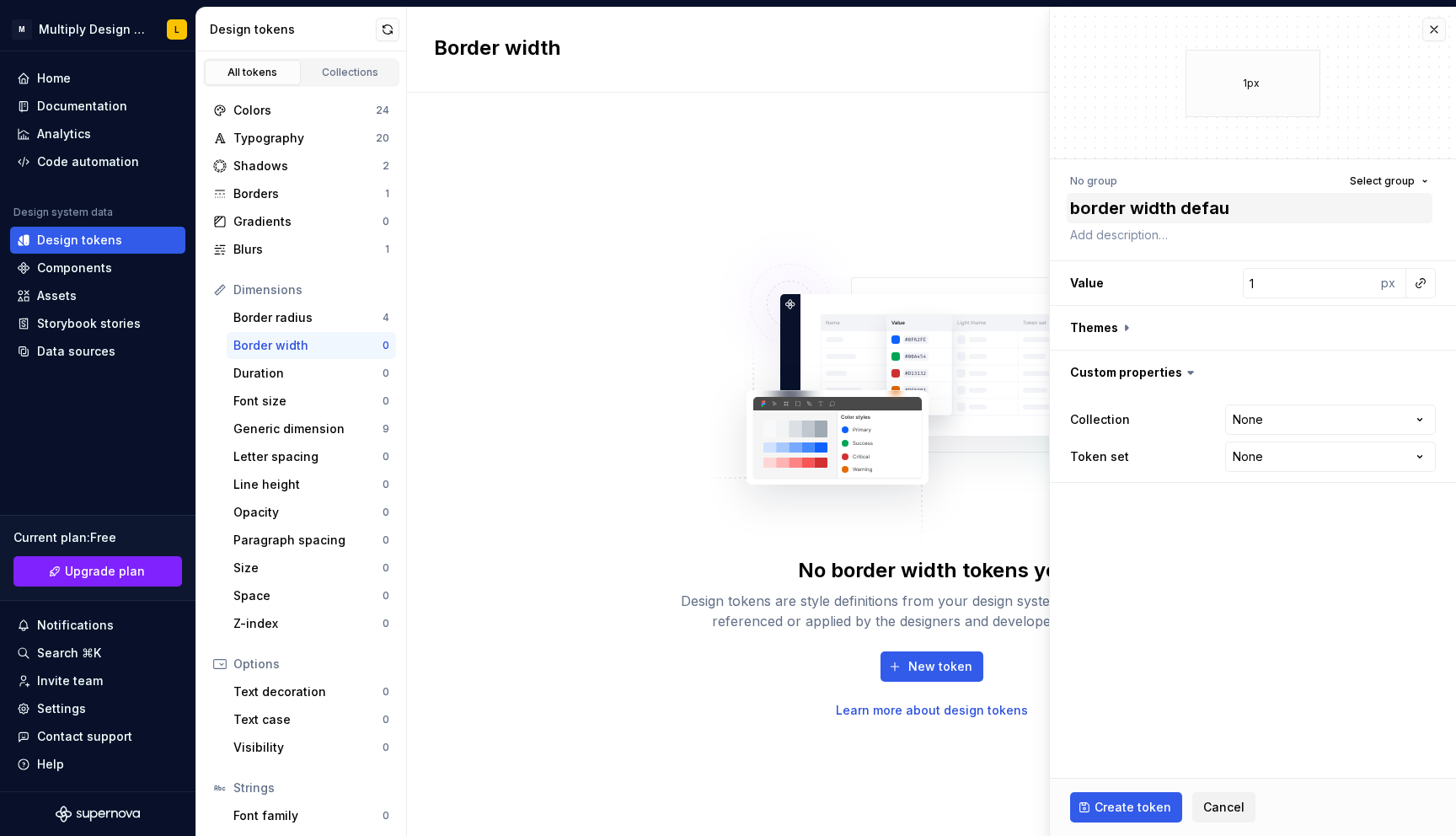
type textarea "border width defaul"
type textarea "*"
type textarea "border width default"
click at [1125, 812] on span "Create token" at bounding box center [1133, 806] width 76 height 17
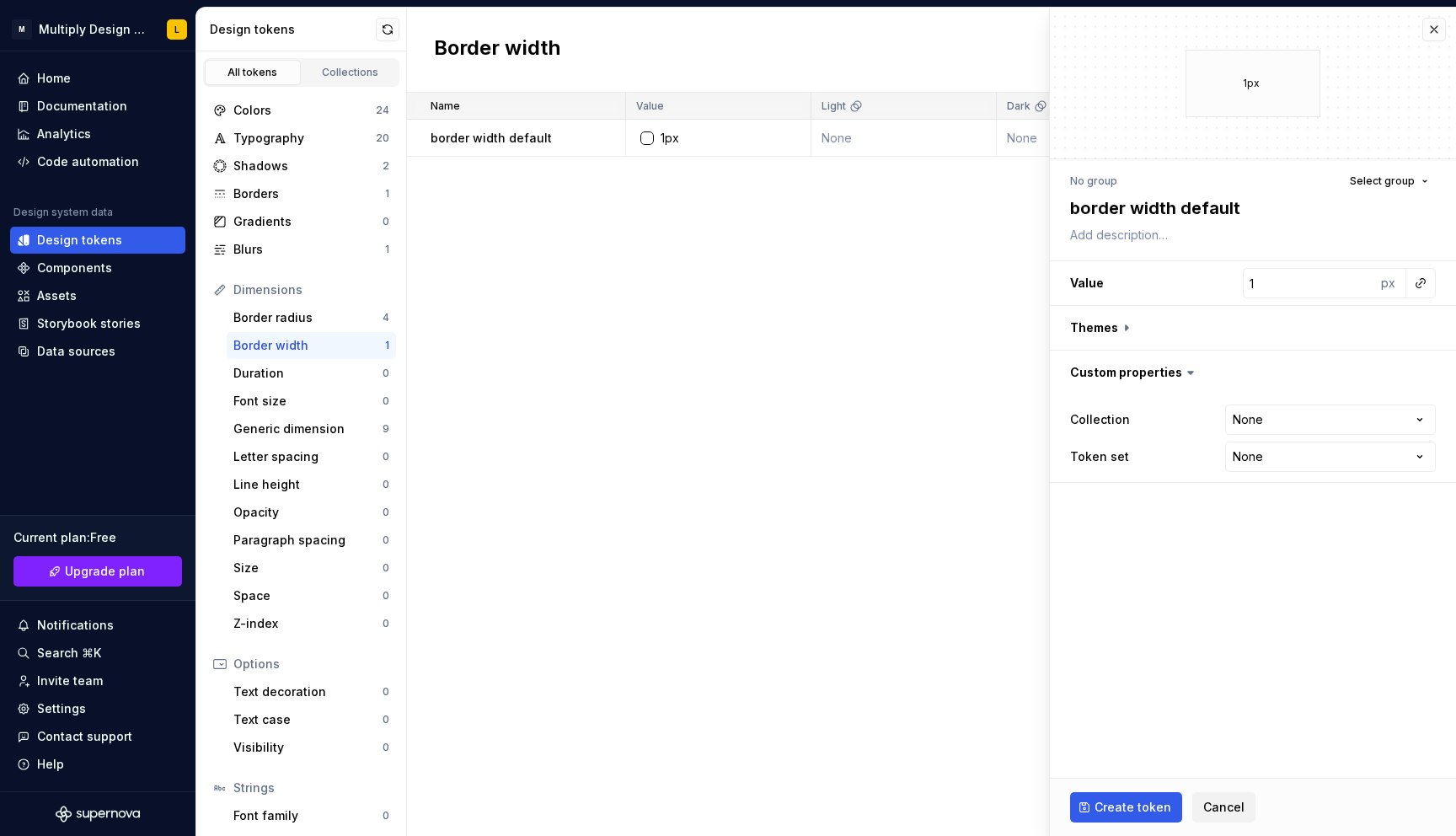
type textarea "*"
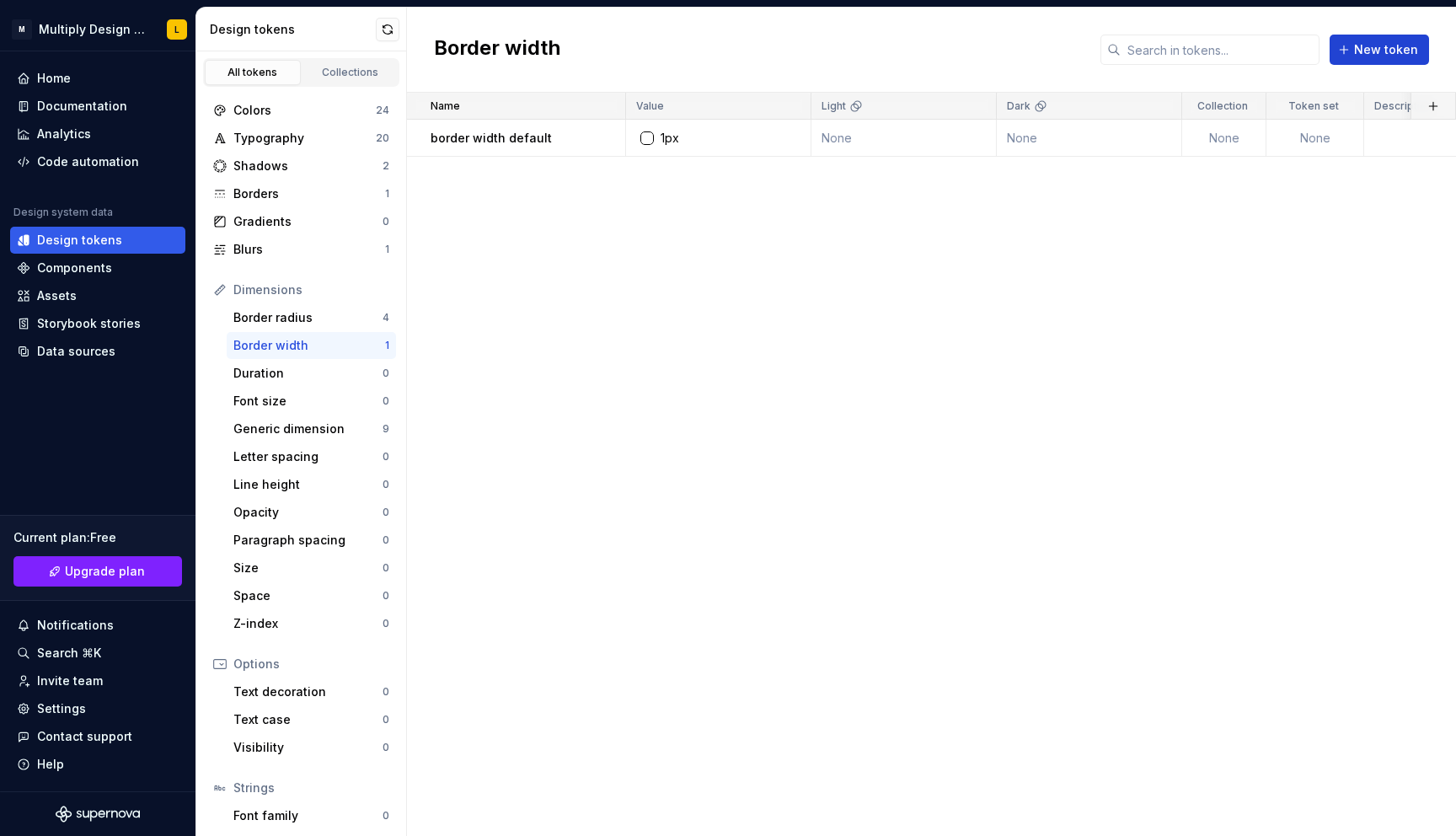
click at [1375, 49] on span "New token" at bounding box center [1386, 50] width 64 height 17
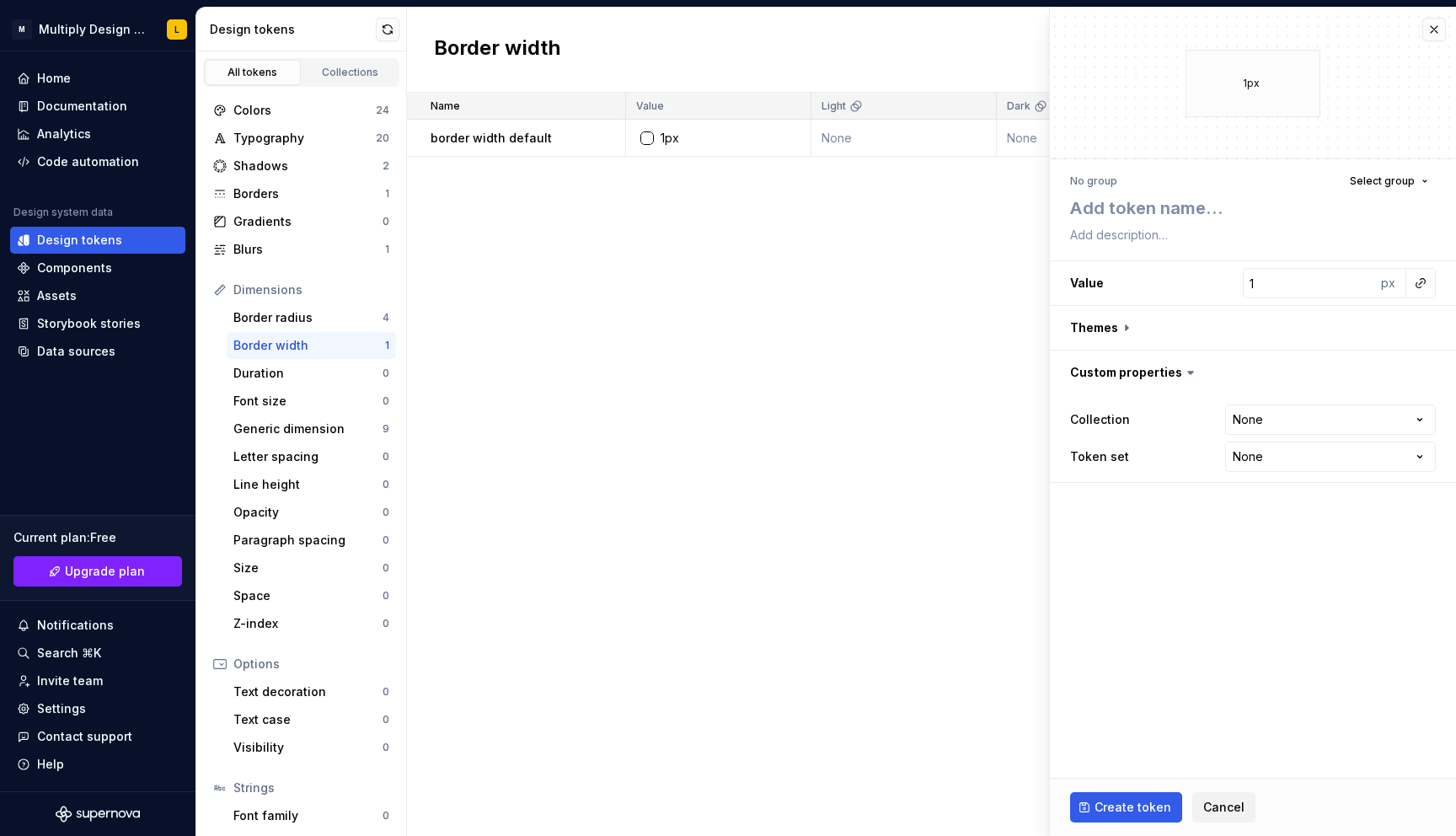
type textarea "*"
type textarea "b"
type textarea "*"
type textarea "bo"
type textarea "*"
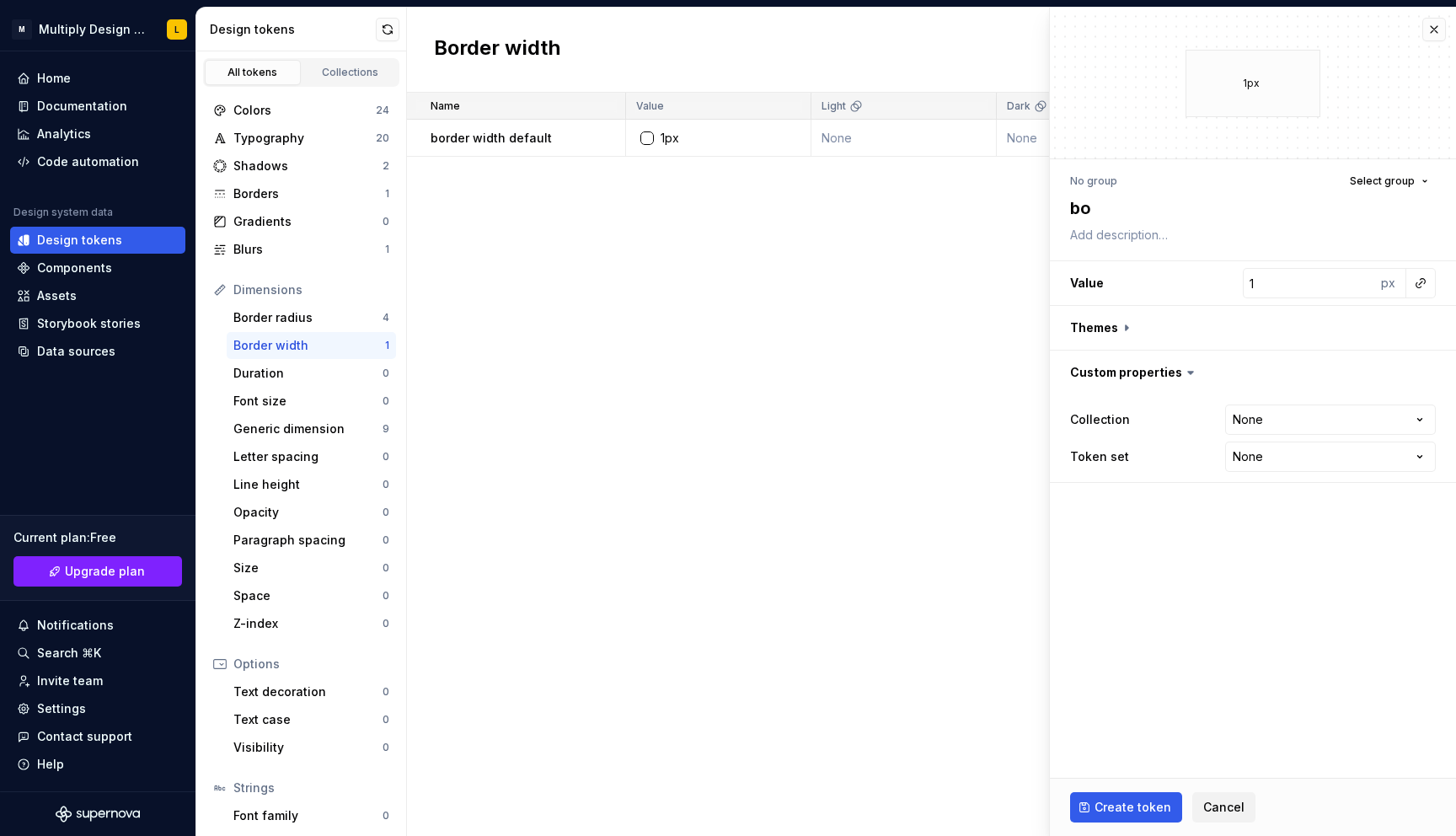
type textarea "bor"
type textarea "*"
type textarea "bord"
type textarea "*"
type textarea "borde"
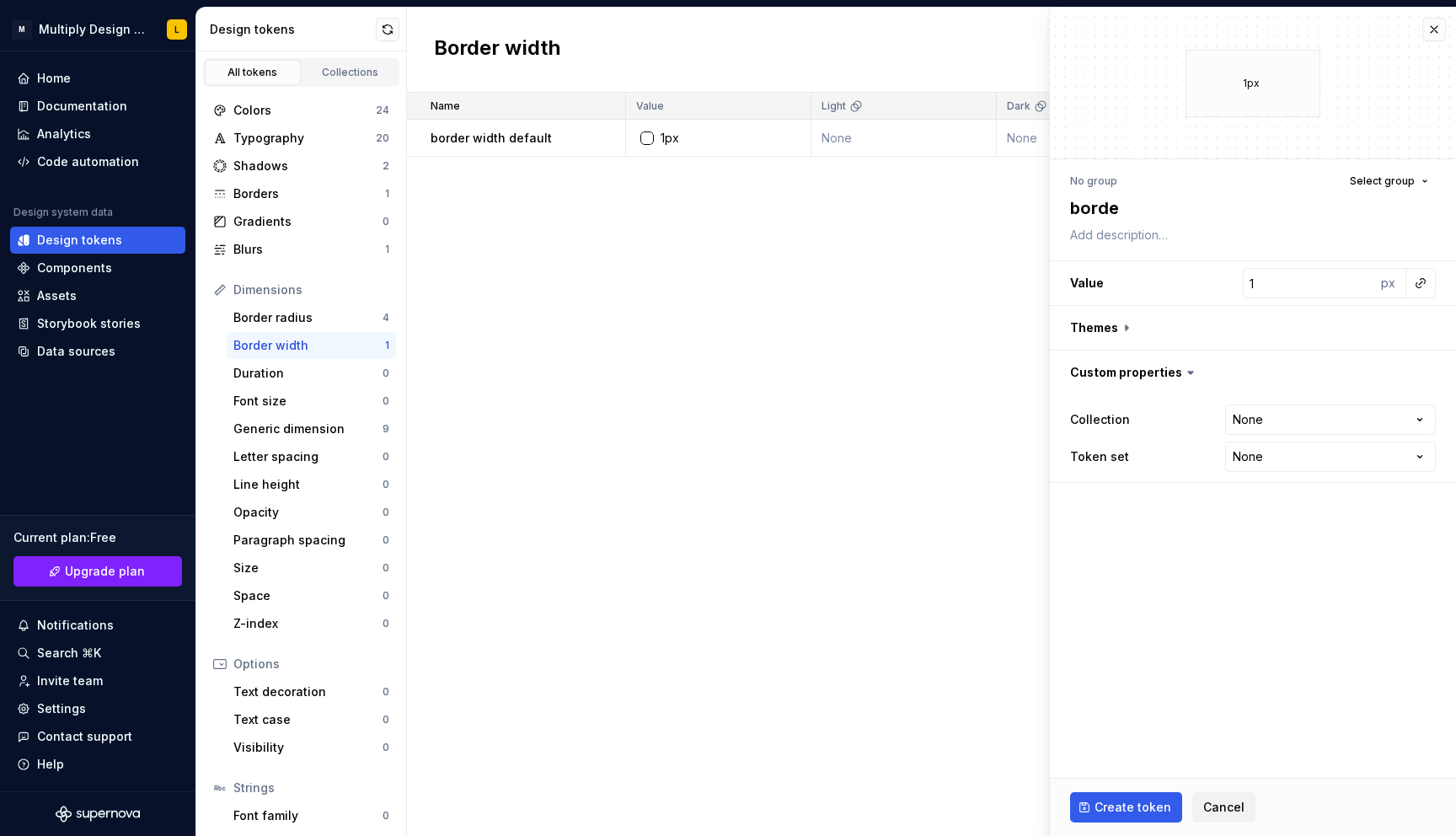
type textarea "*"
type textarea "border"
type textarea "*"
type textarea "border"
type textarea "*"
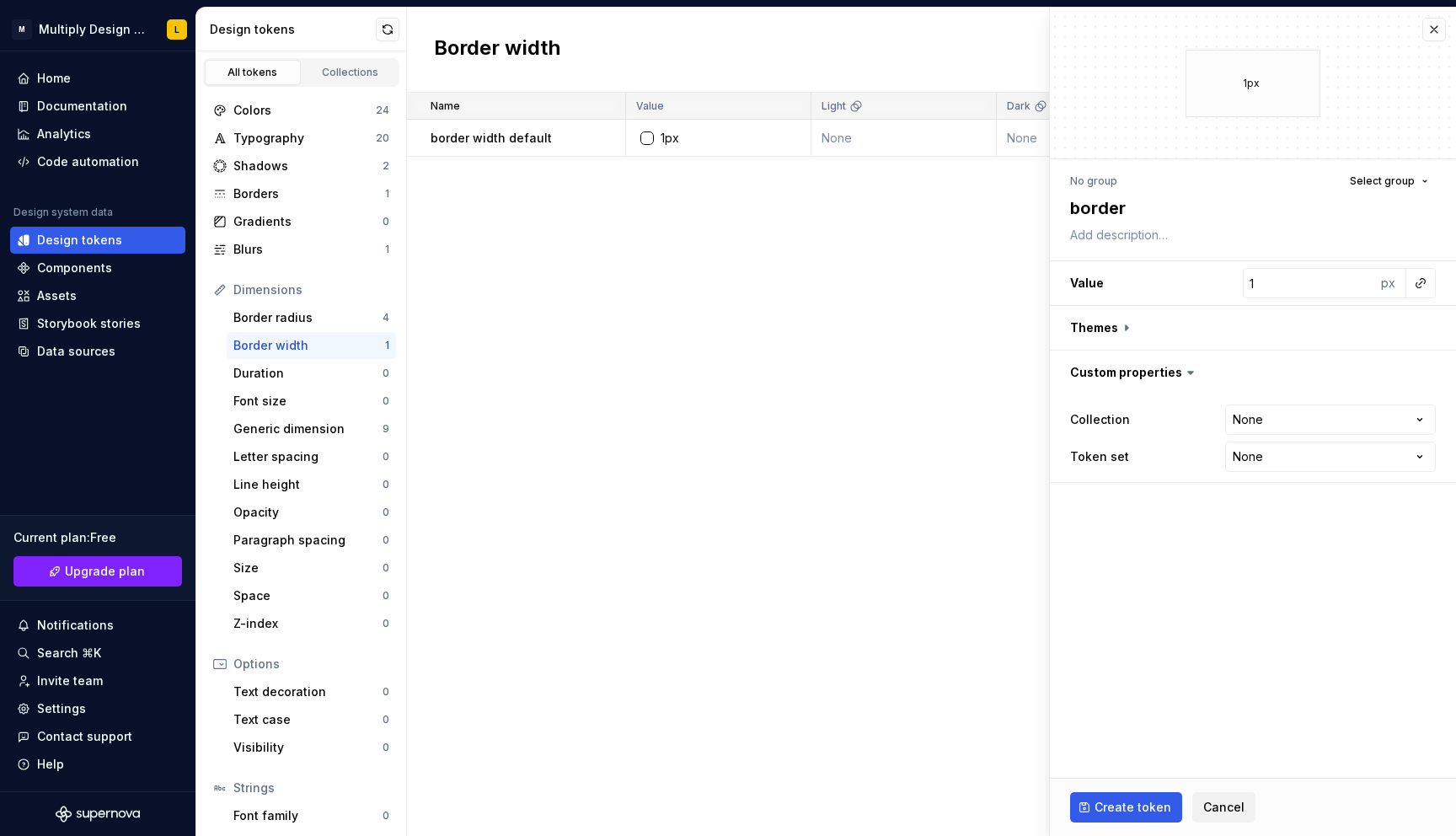
type textarea "border w"
type textarea "*"
type textarea "border wi"
type textarea "*"
type textarea "border wid"
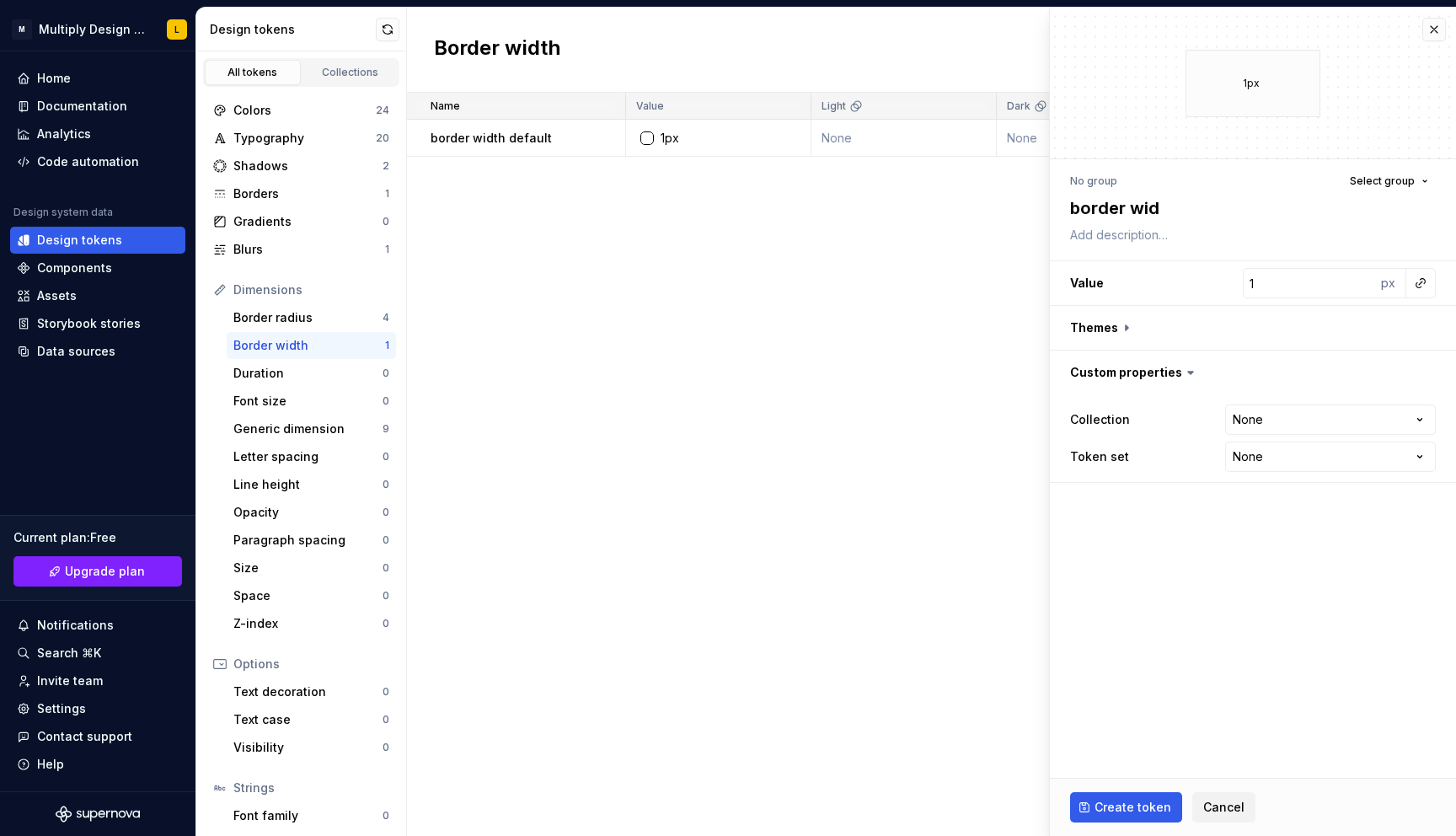
type textarea "*"
type textarea "border widt"
type textarea "*"
type textarea "border width"
type textarea "*"
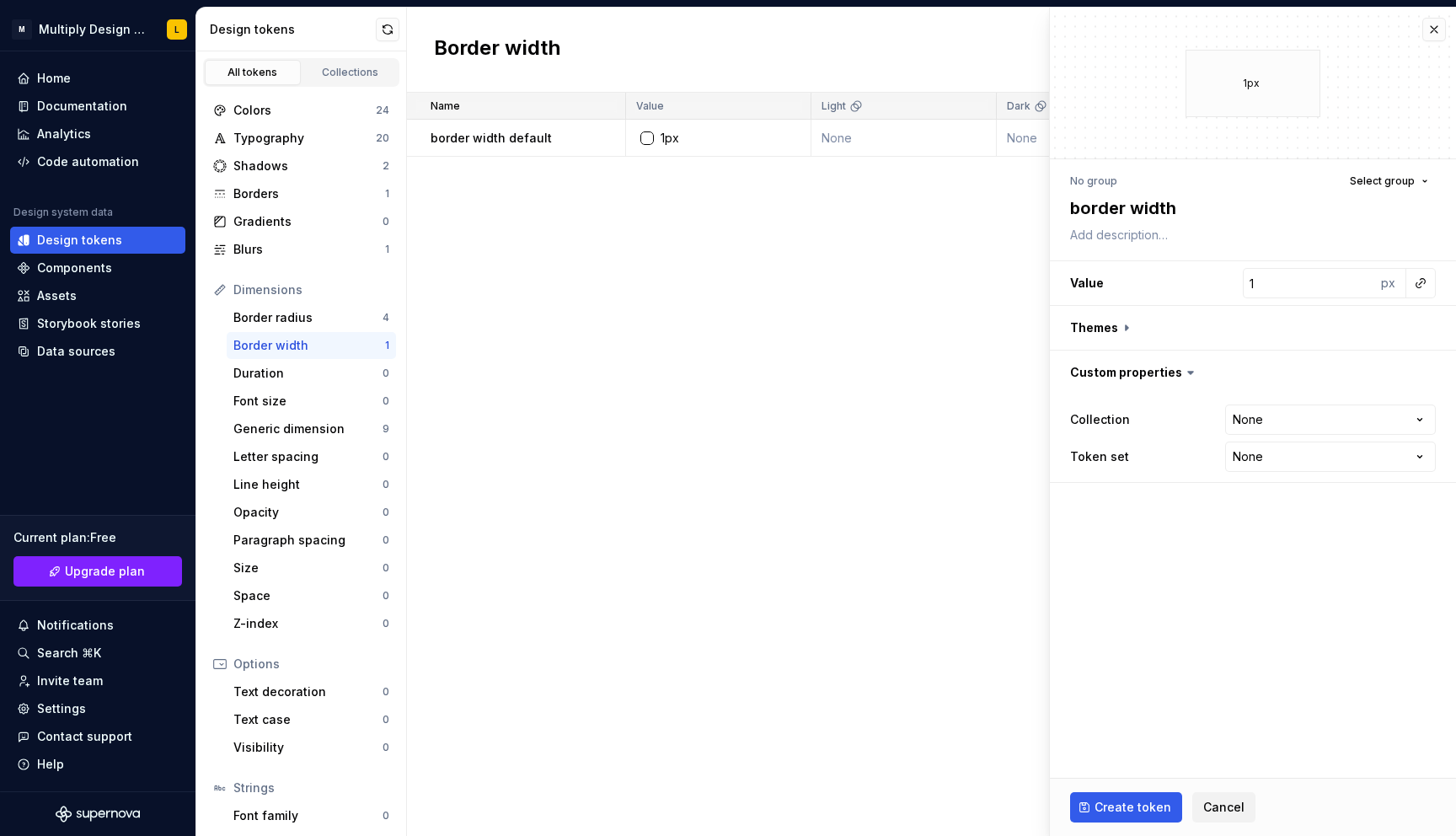
type textarea "border width"
type textarea "*"
type textarea "border width s"
type textarea "*"
type textarea "border width se"
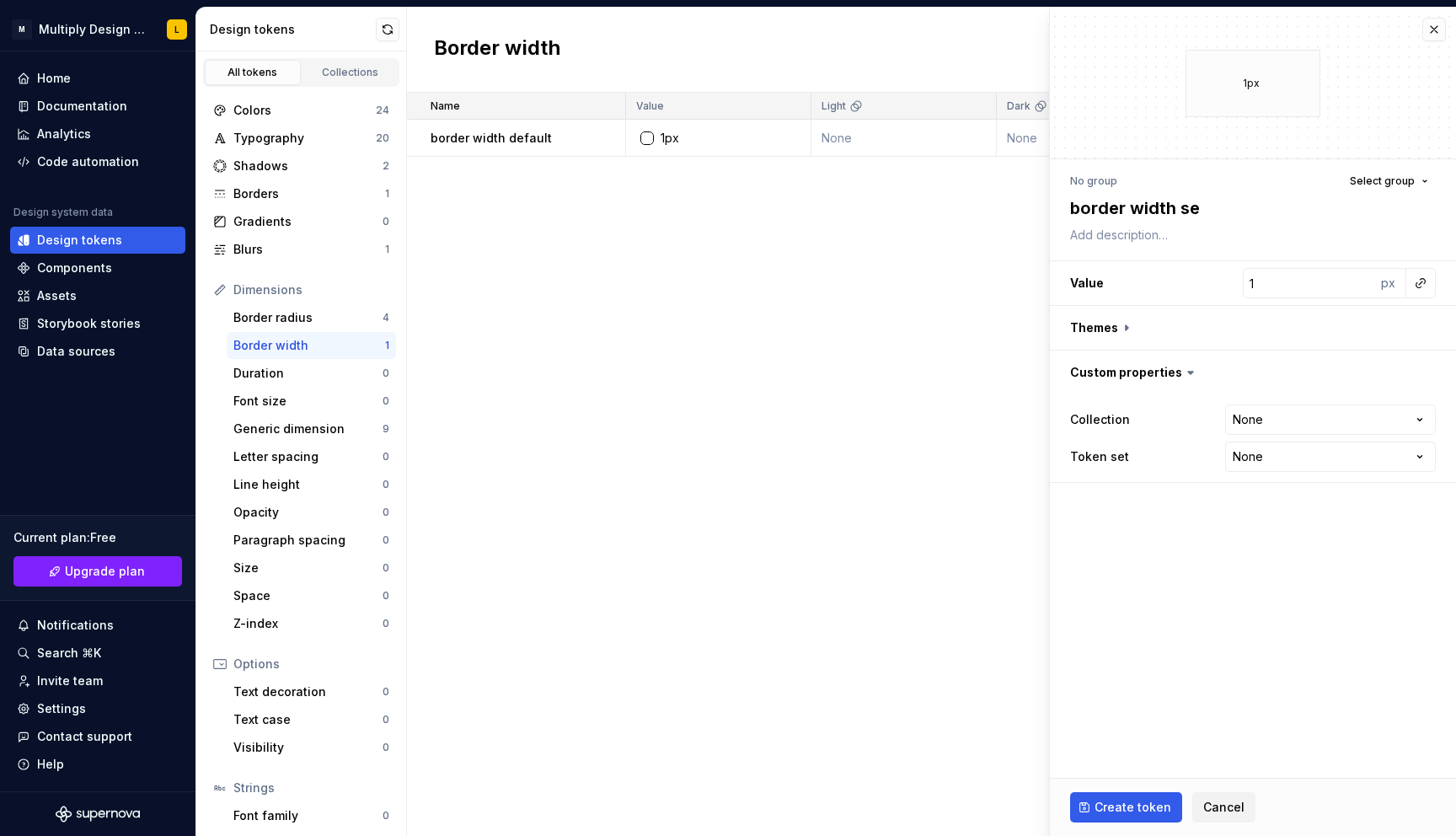
type textarea "*"
type textarea "border width sel"
type textarea "*"
type textarea "border width sele"
type textarea "*"
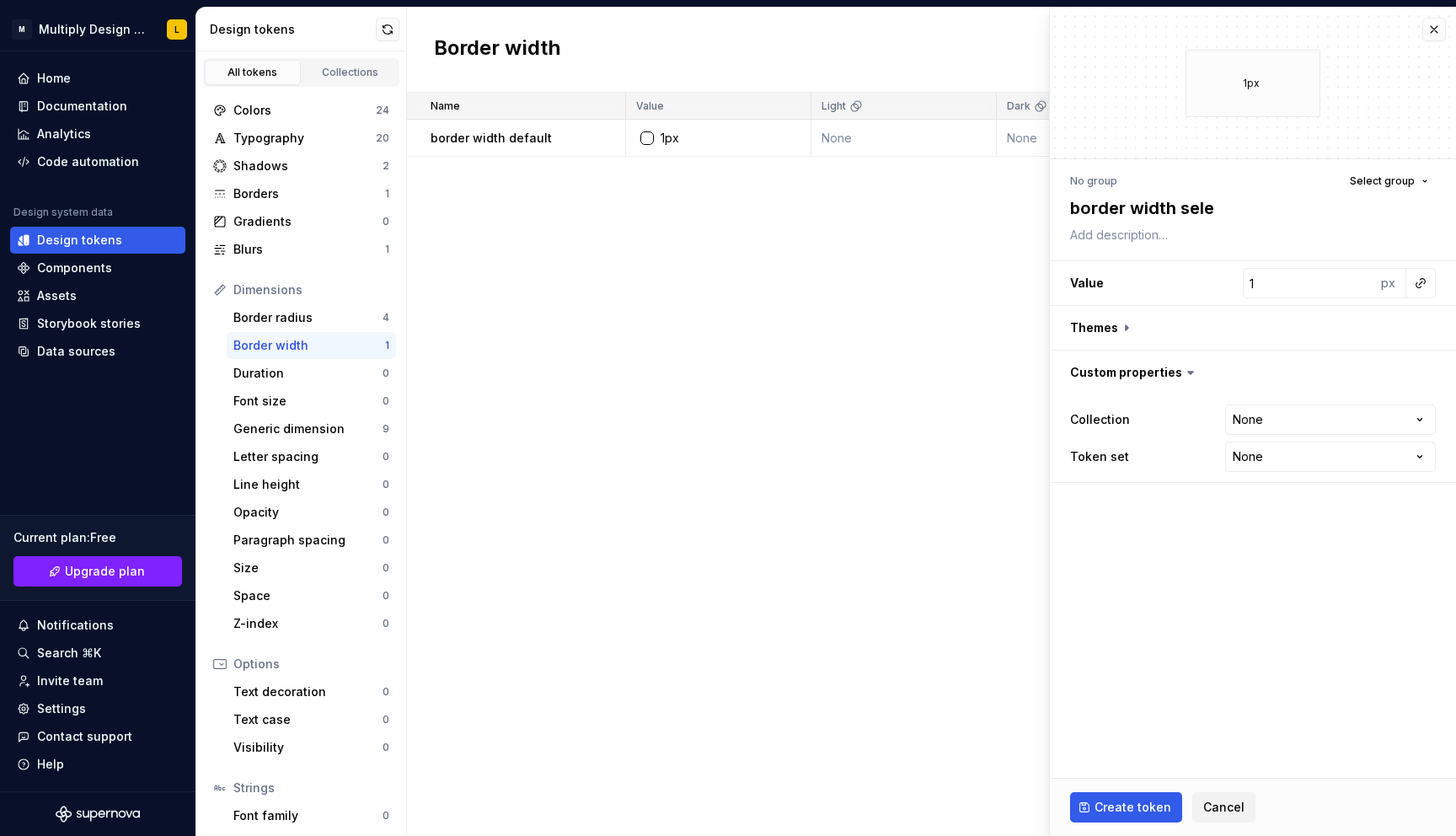
type textarea "border width selec"
type textarea "*"
type textarea "border width select"
type textarea "*"
type textarea "border width selecte"
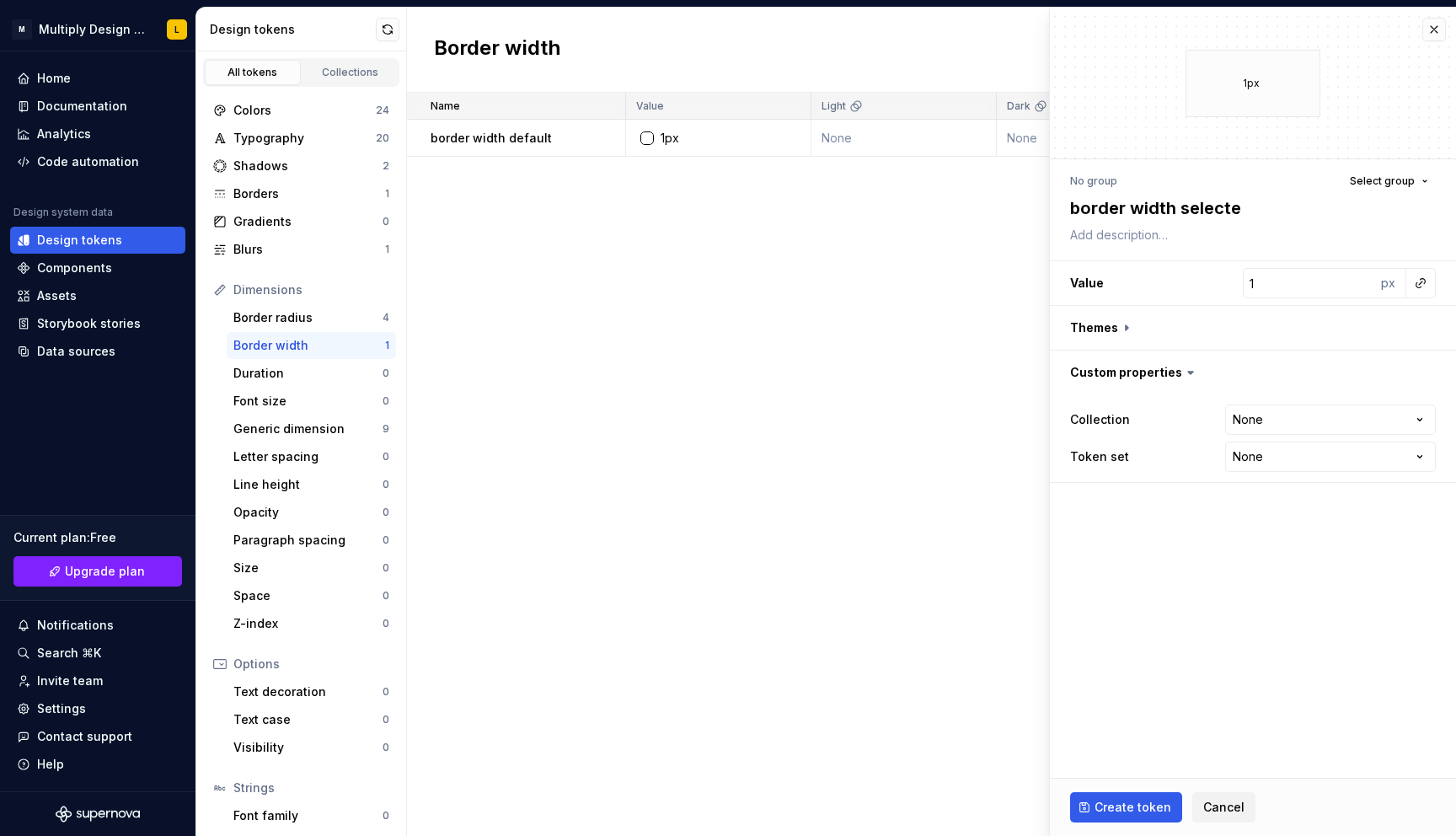
type textarea "*"
type textarea "border width selected"
click at [1282, 297] on input "1" at bounding box center [1308, 282] width 133 height 30
type input "2"
click at [1110, 807] on span "Create token" at bounding box center [1133, 806] width 76 height 17
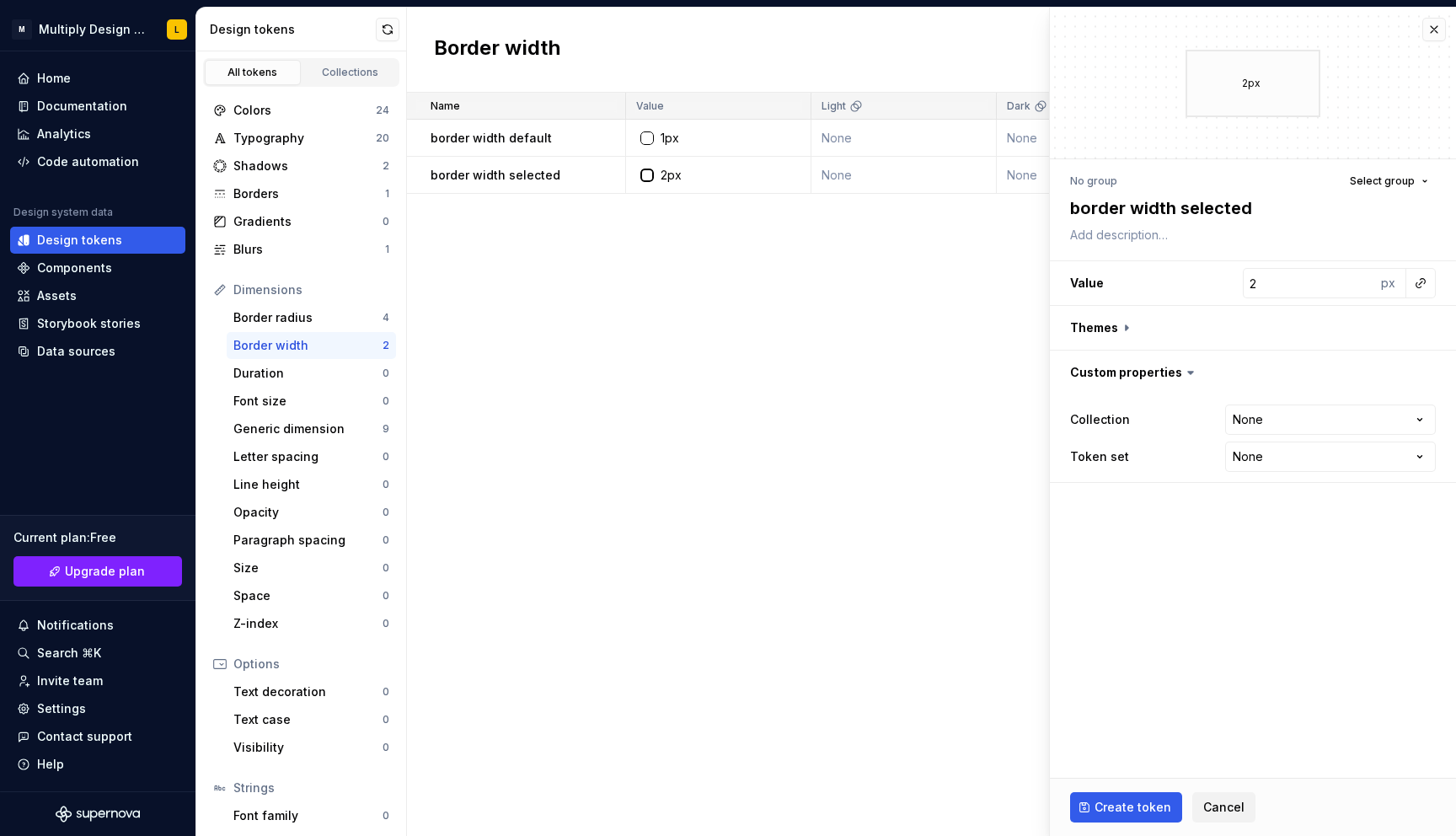
type textarea "*"
type input "1"
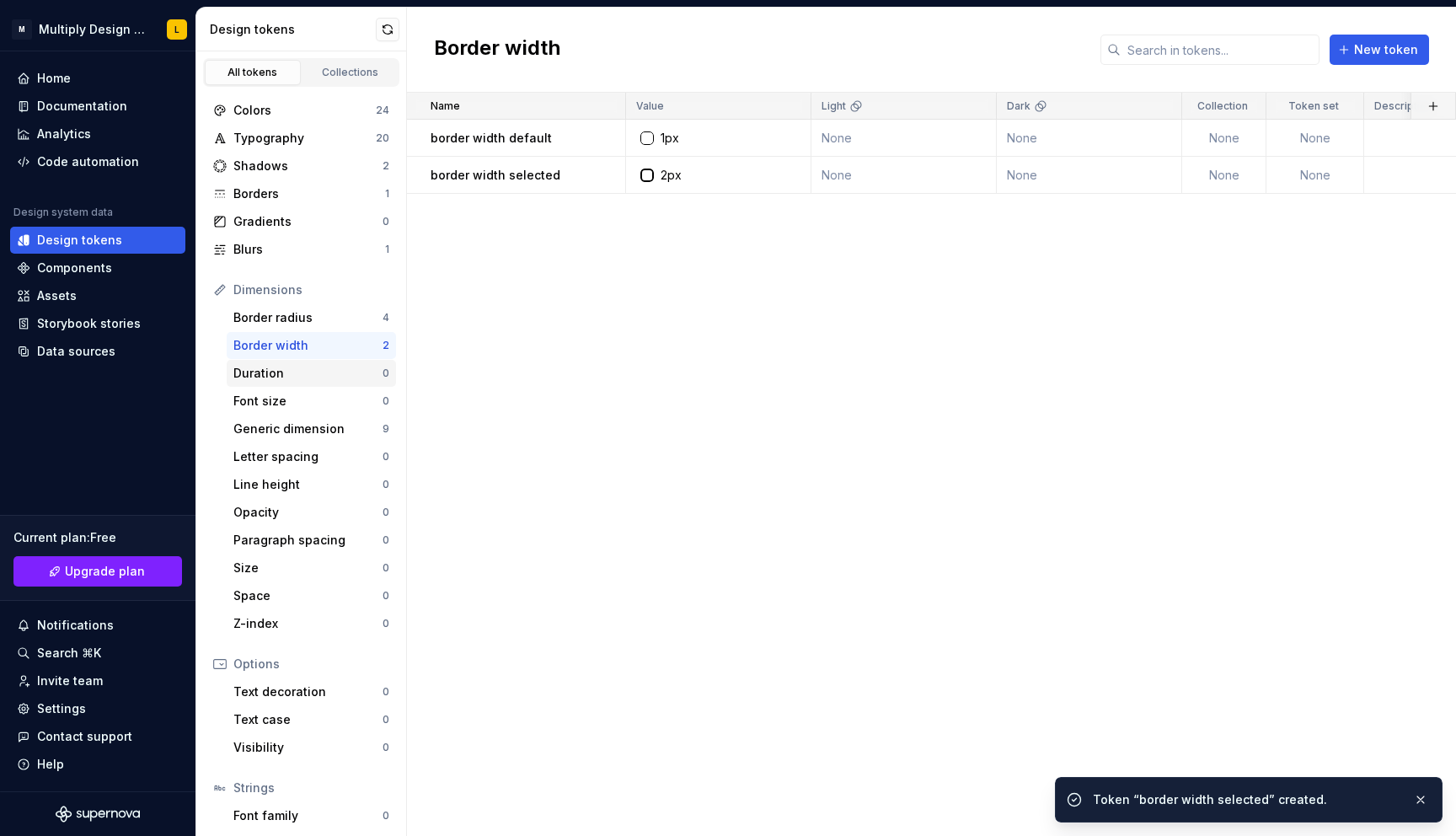
click at [277, 369] on div "Duration" at bounding box center [308, 373] width 149 height 17
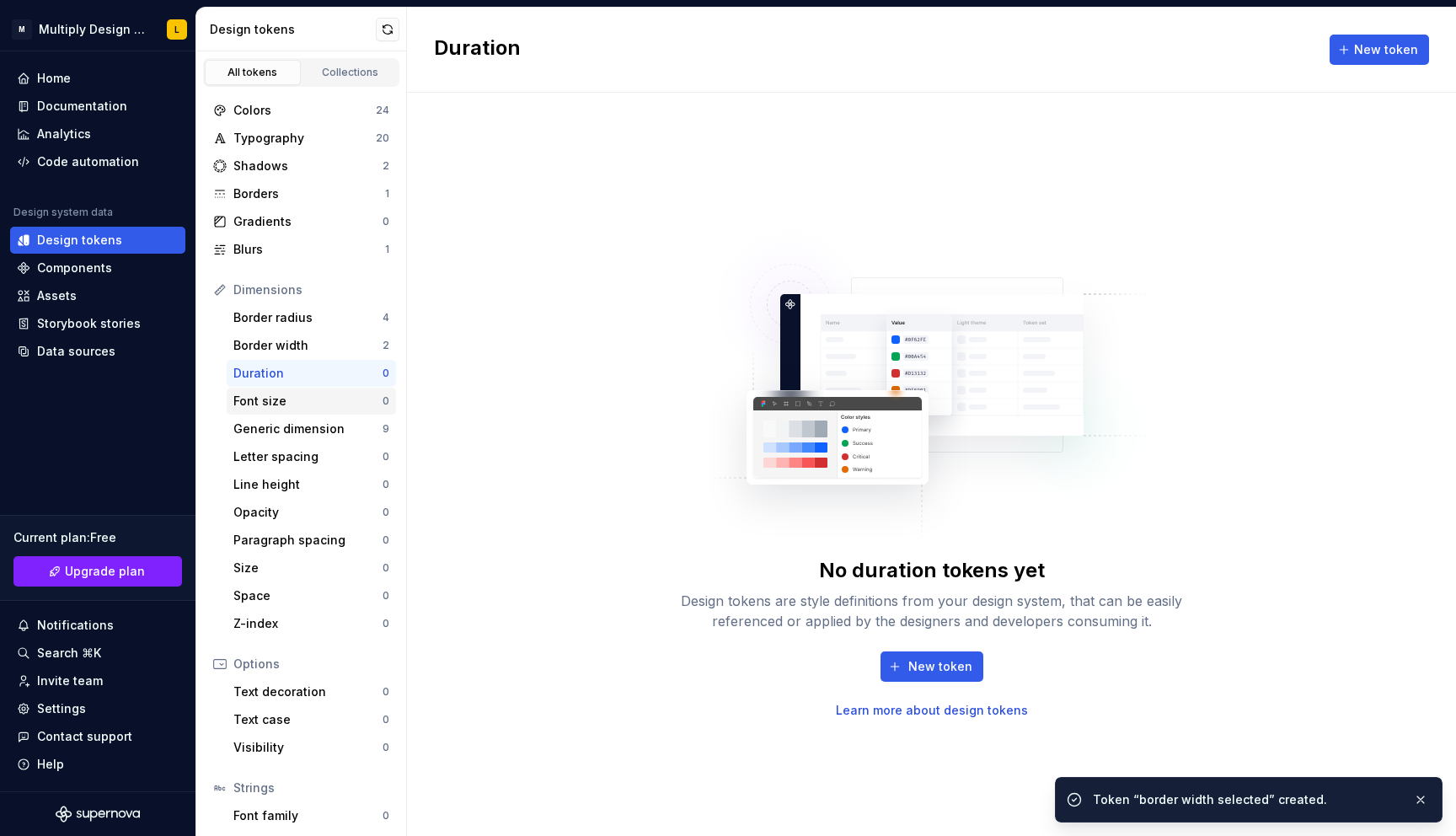
click at [277, 401] on div "Font size" at bounding box center [308, 401] width 149 height 17
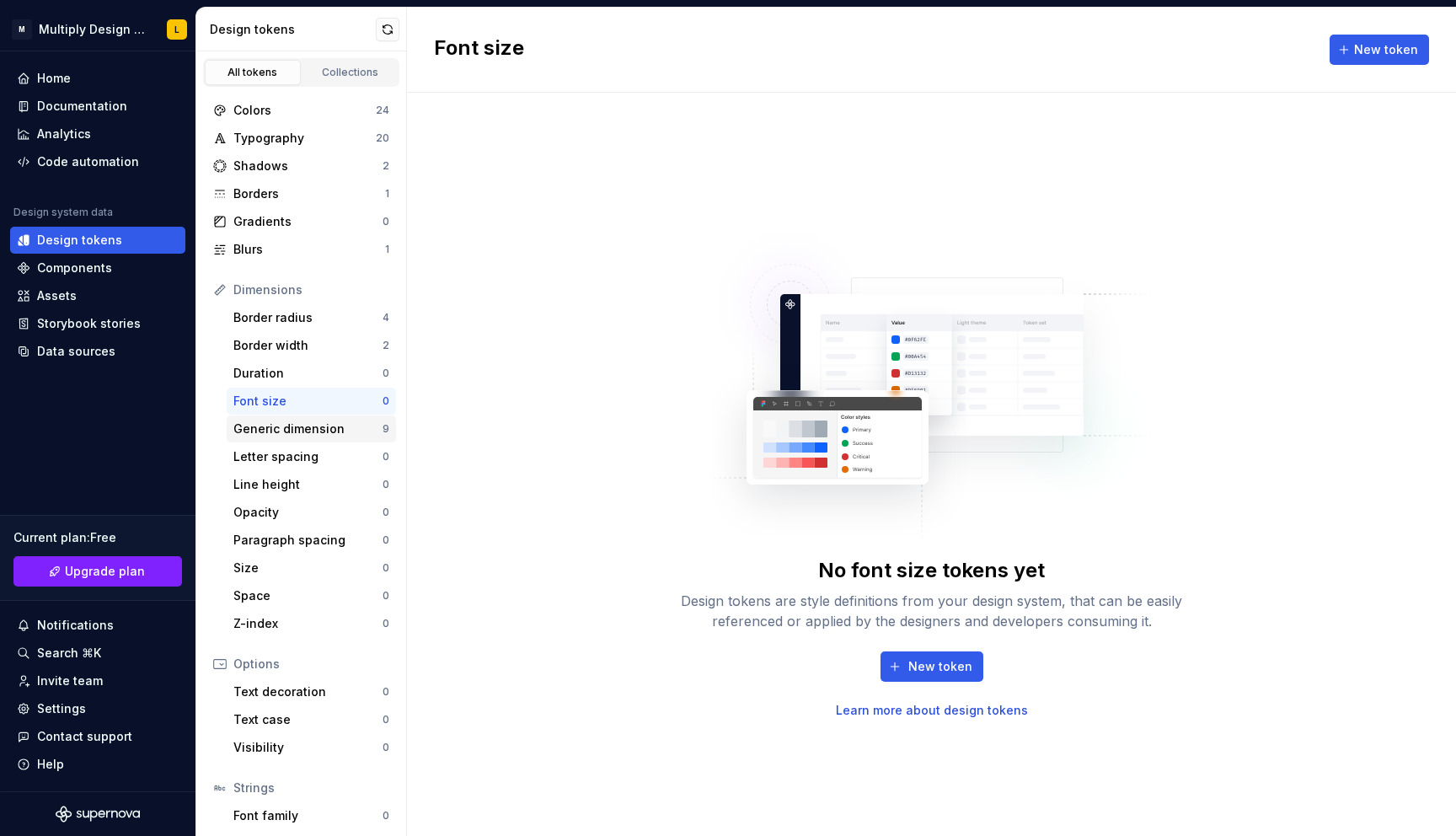
click at [288, 435] on div "Generic dimension" at bounding box center [308, 428] width 149 height 17
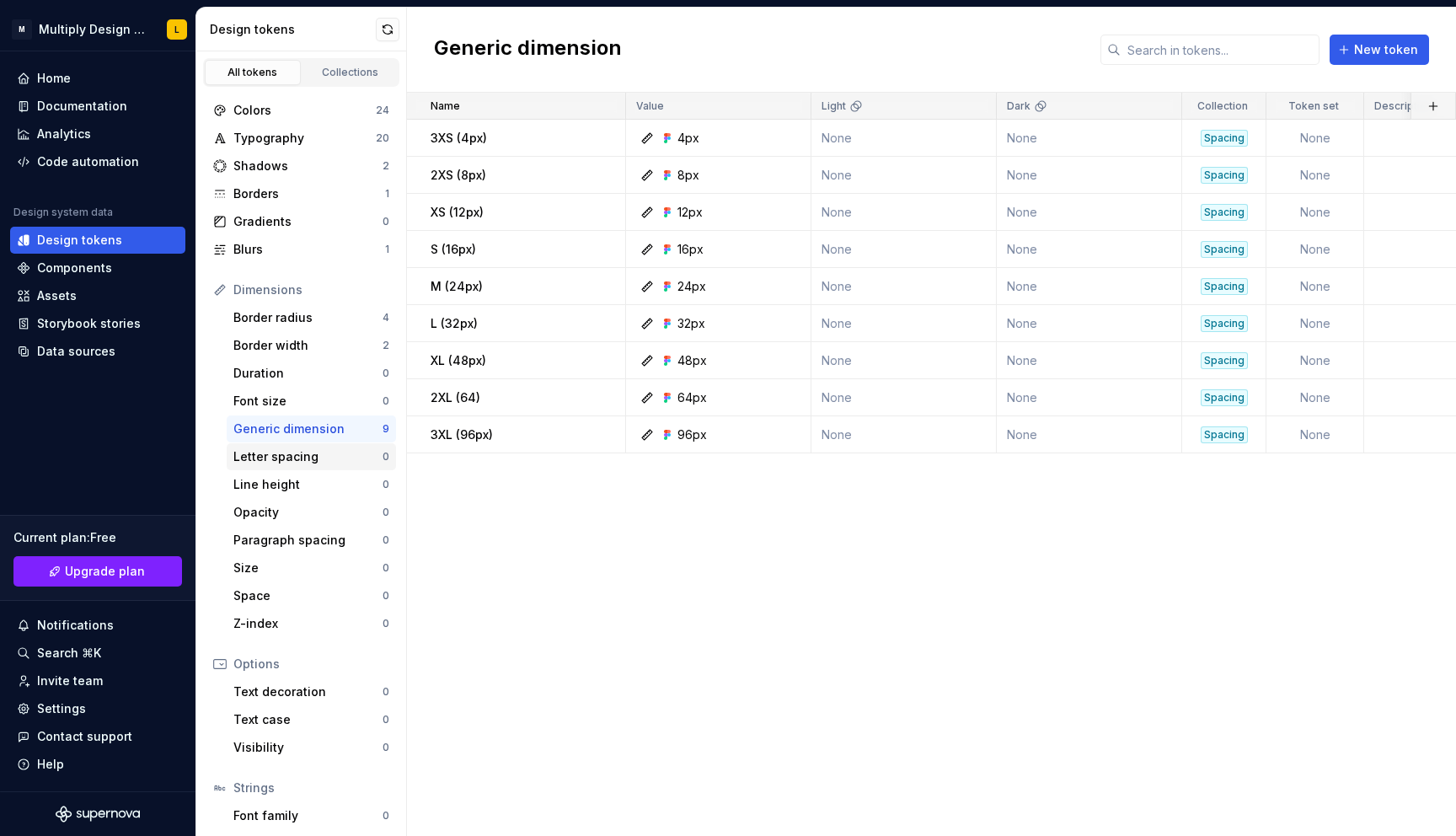
click at [290, 461] on div "Letter spacing" at bounding box center [308, 456] width 149 height 17
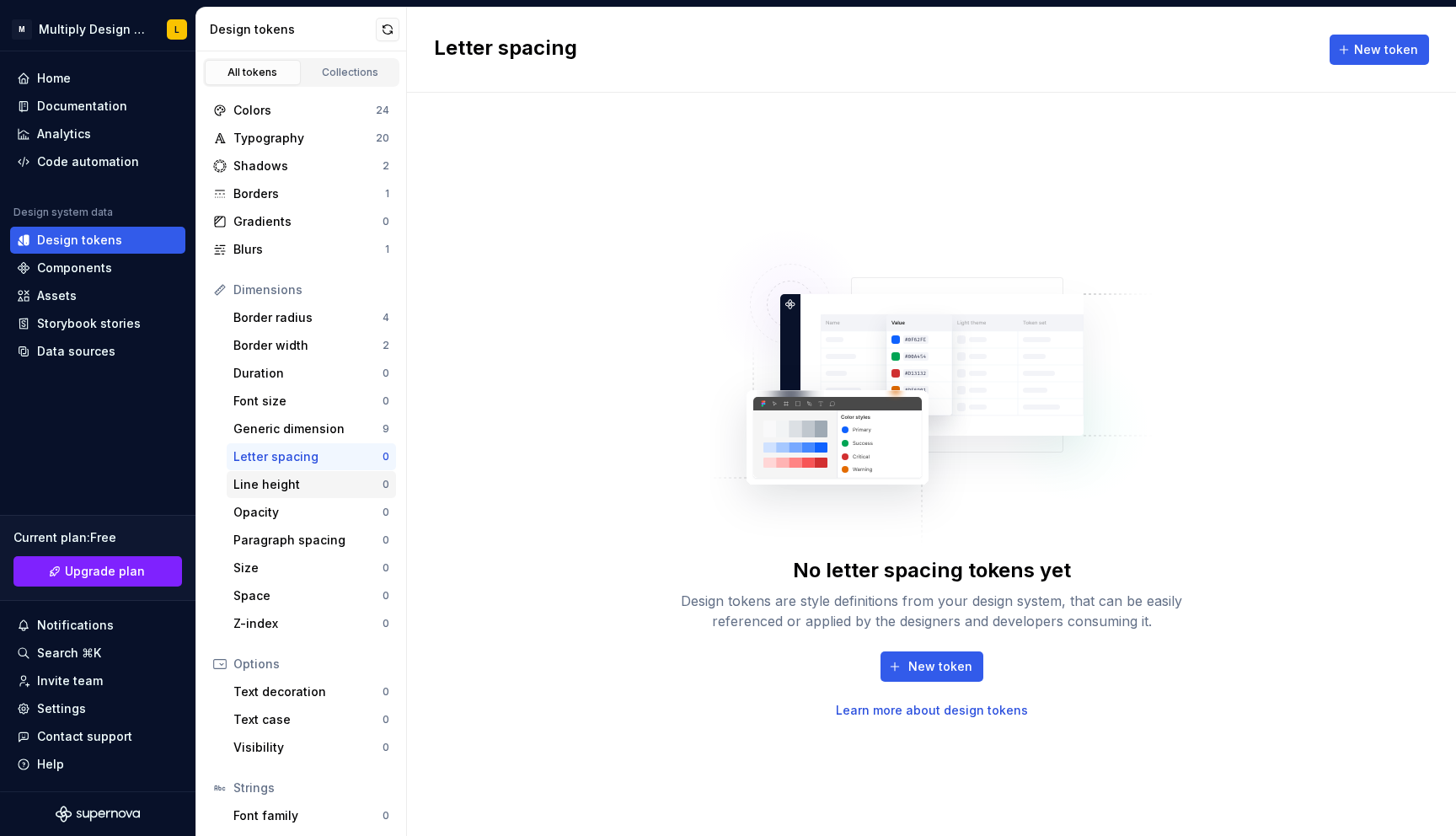
click at [281, 485] on div "Line height" at bounding box center [308, 484] width 149 height 17
click at [255, 247] on div "Blurs" at bounding box center [309, 249] width 152 height 17
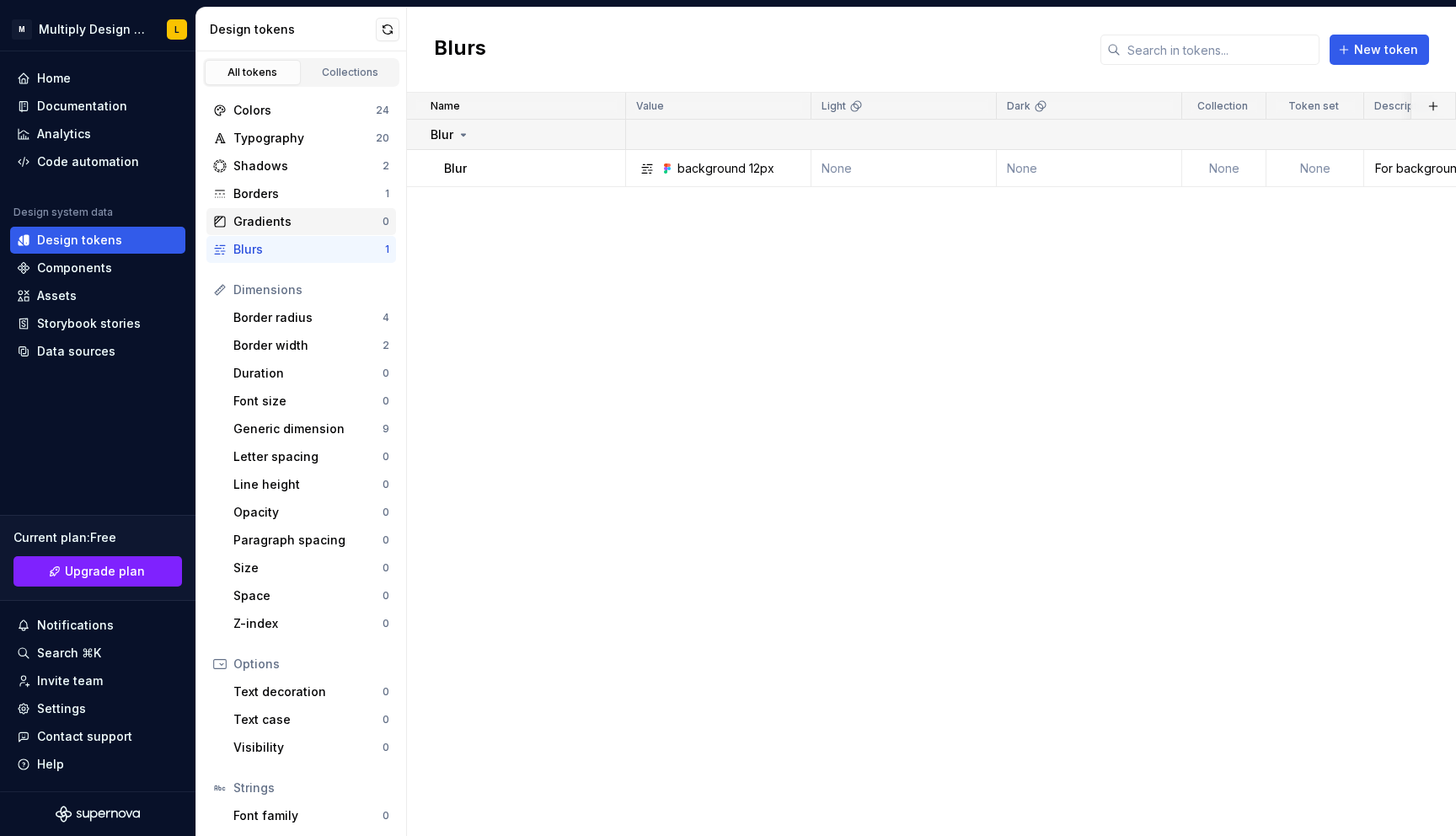
click at [276, 220] on div "Gradients" at bounding box center [308, 221] width 149 height 17
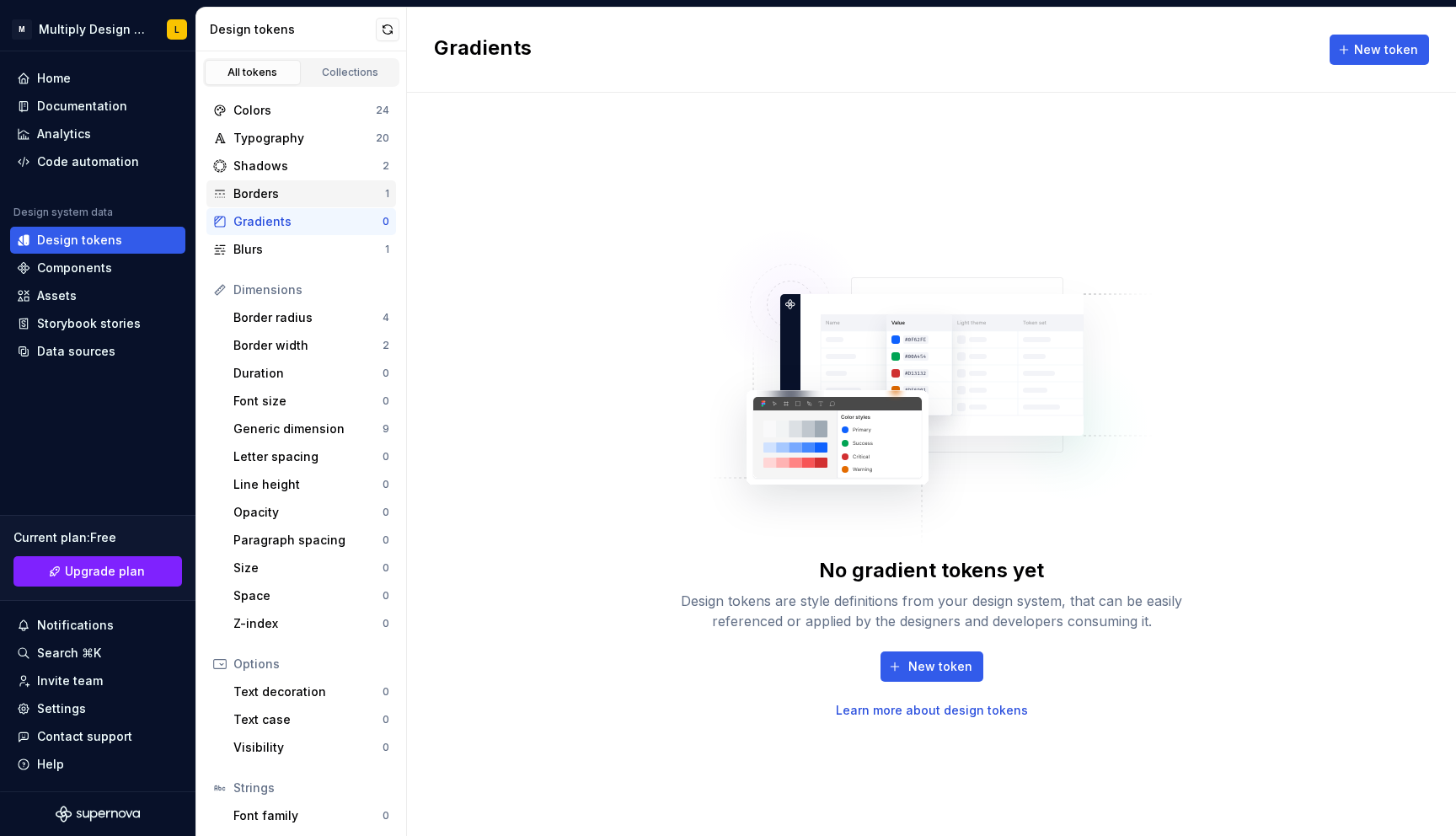
click at [278, 185] on div "Borders" at bounding box center [309, 193] width 152 height 17
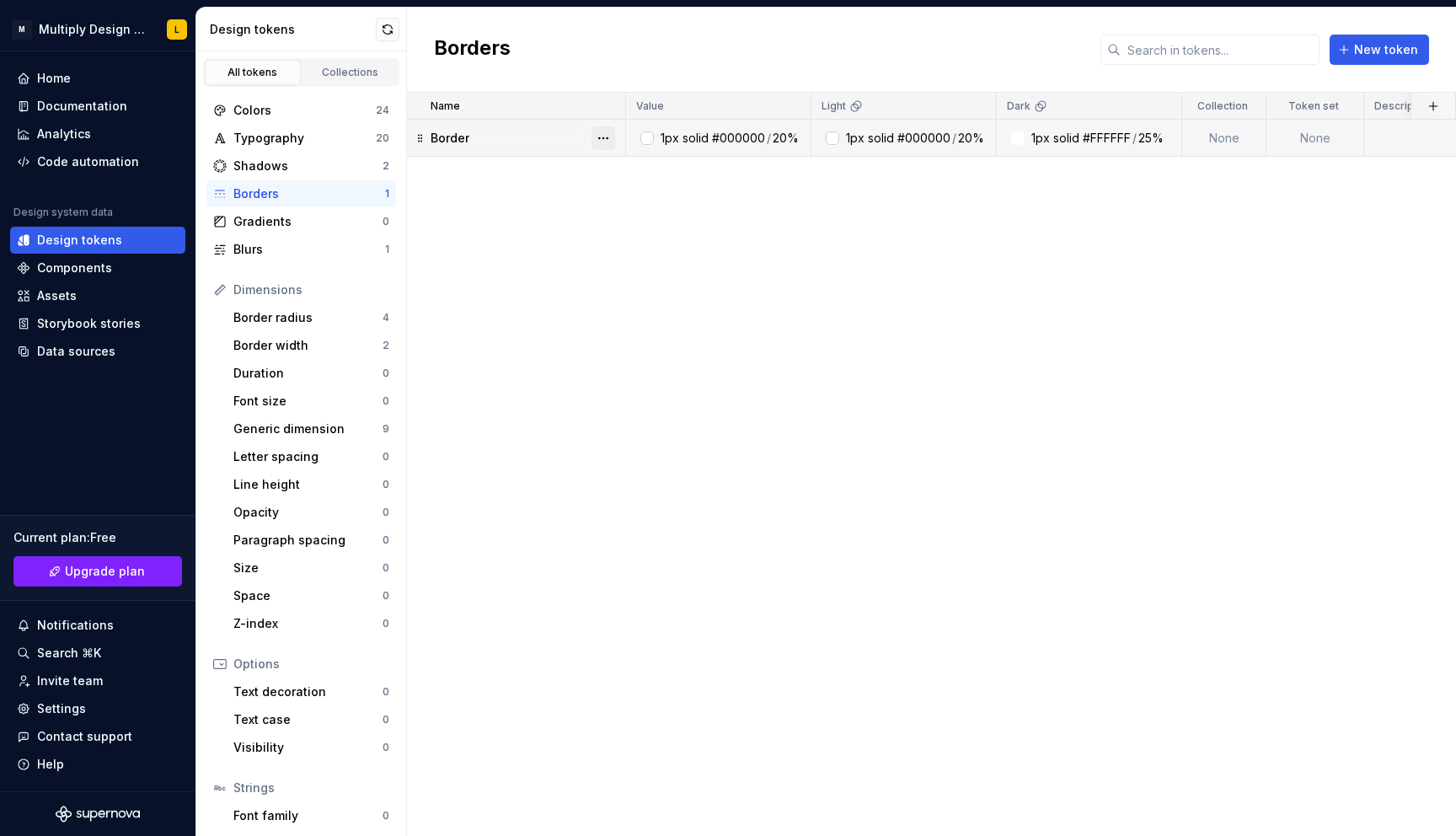
click at [605, 137] on button "button" at bounding box center [603, 137] width 23 height 23
click at [652, 169] on div "Open detail" at bounding box center [678, 170] width 109 height 17
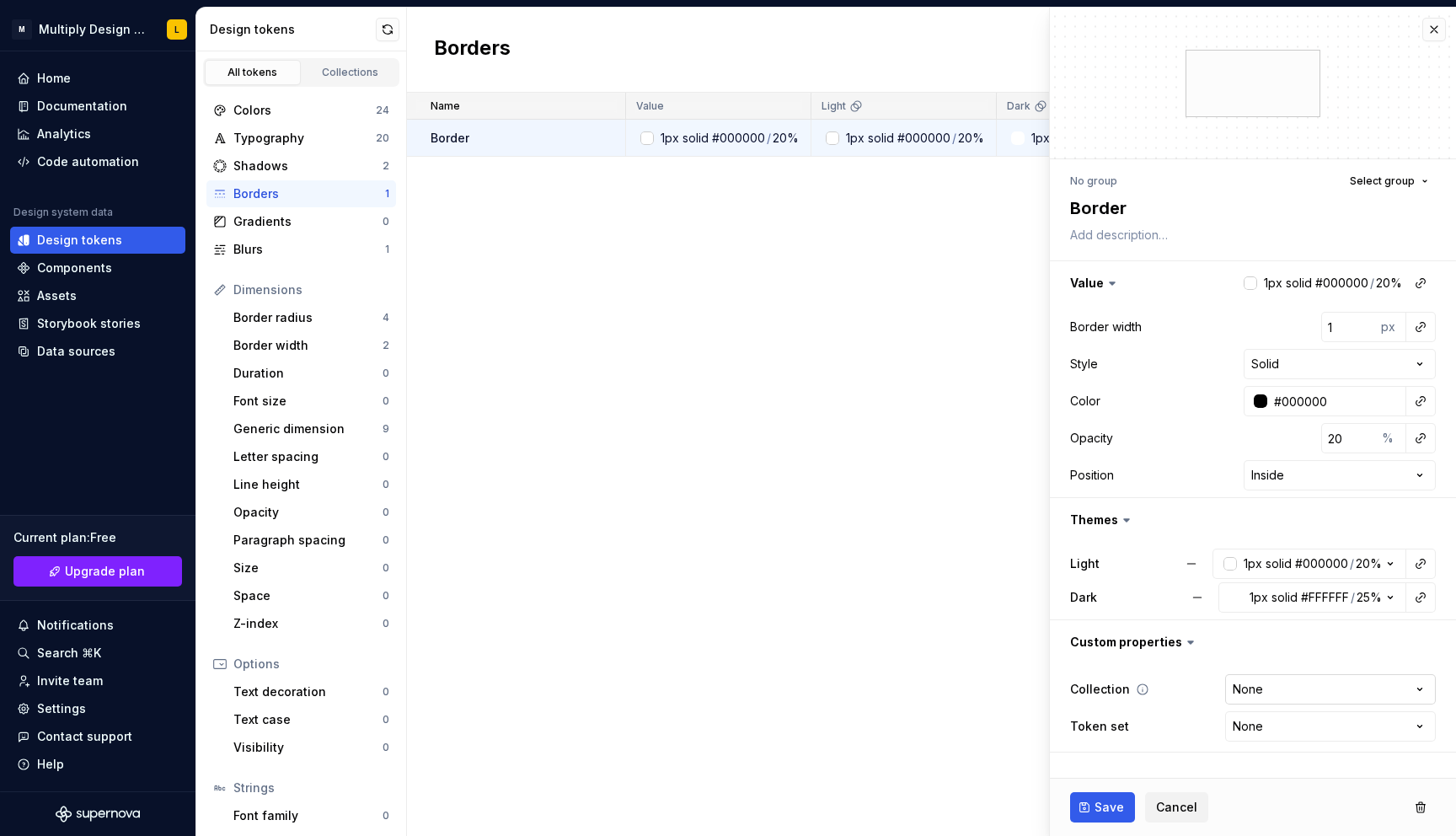
click at [1261, 680] on html "M Multiply Design System L Home Documentation Analytics Code automation Design …" at bounding box center [728, 418] width 1456 height 836
click at [1257, 680] on html "M Multiply Design System L Home Documentation Analytics Code automation Design …" at bounding box center [728, 418] width 1456 height 836
click at [1153, 800] on button "Cancel" at bounding box center [1176, 806] width 63 height 30
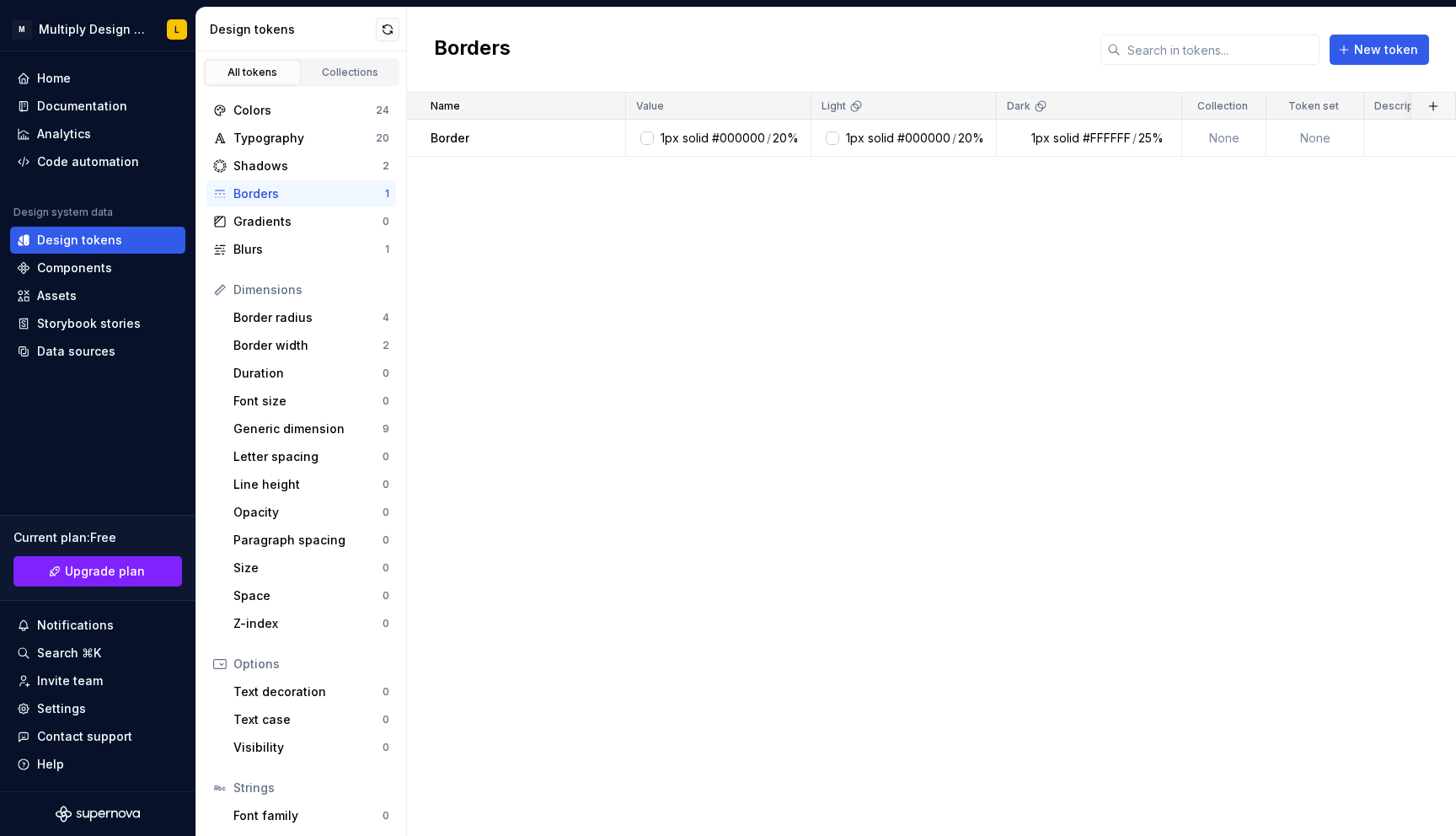
click at [335, 85] on div "All tokens Collections" at bounding box center [301, 72] width 196 height 29
click at [344, 65] on link "Collections" at bounding box center [350, 72] width 96 height 25
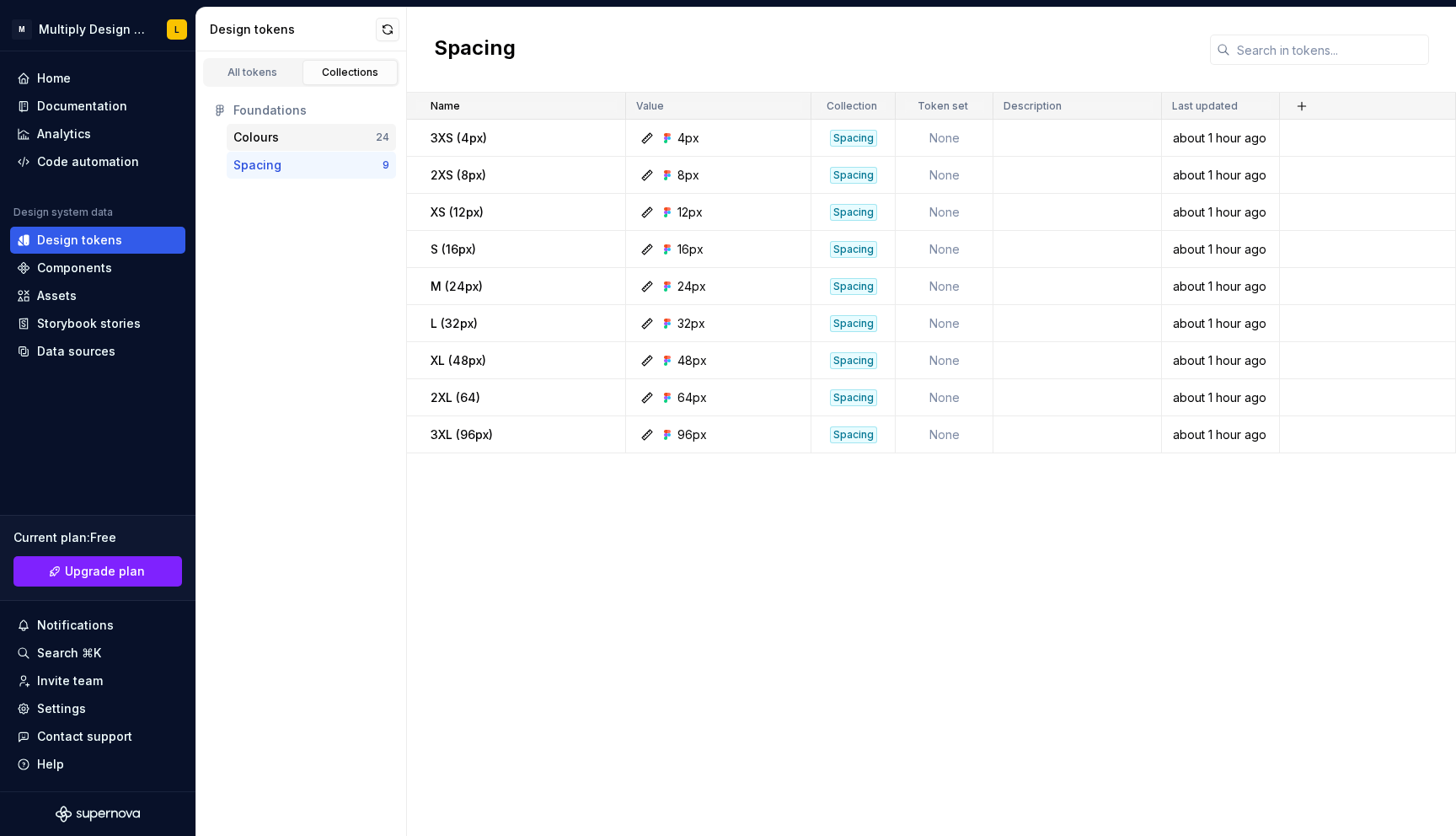
click at [279, 141] on div "Colours" at bounding box center [305, 136] width 142 height 17
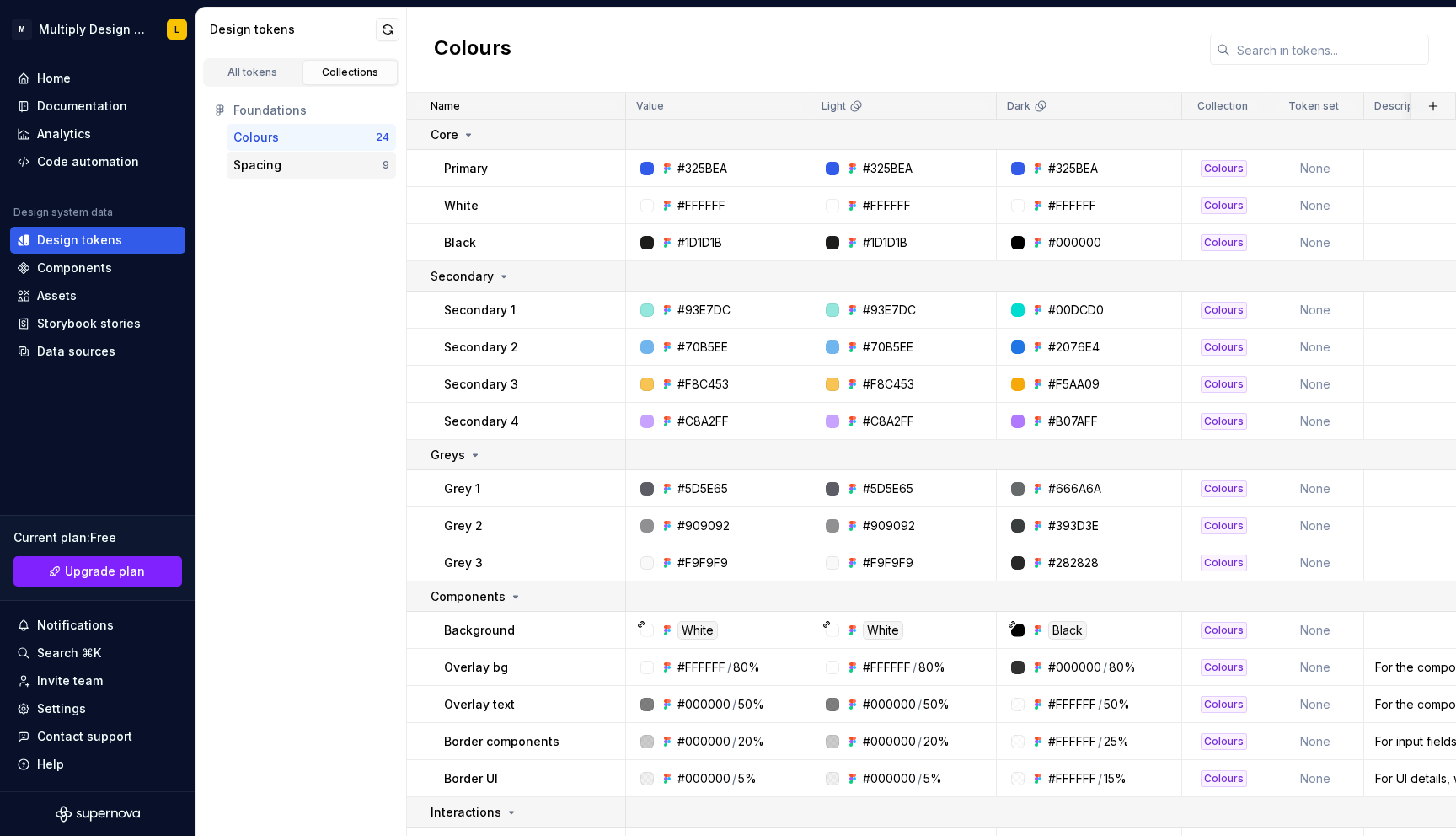
click at [268, 163] on div "Spacing" at bounding box center [257, 164] width 48 height 17
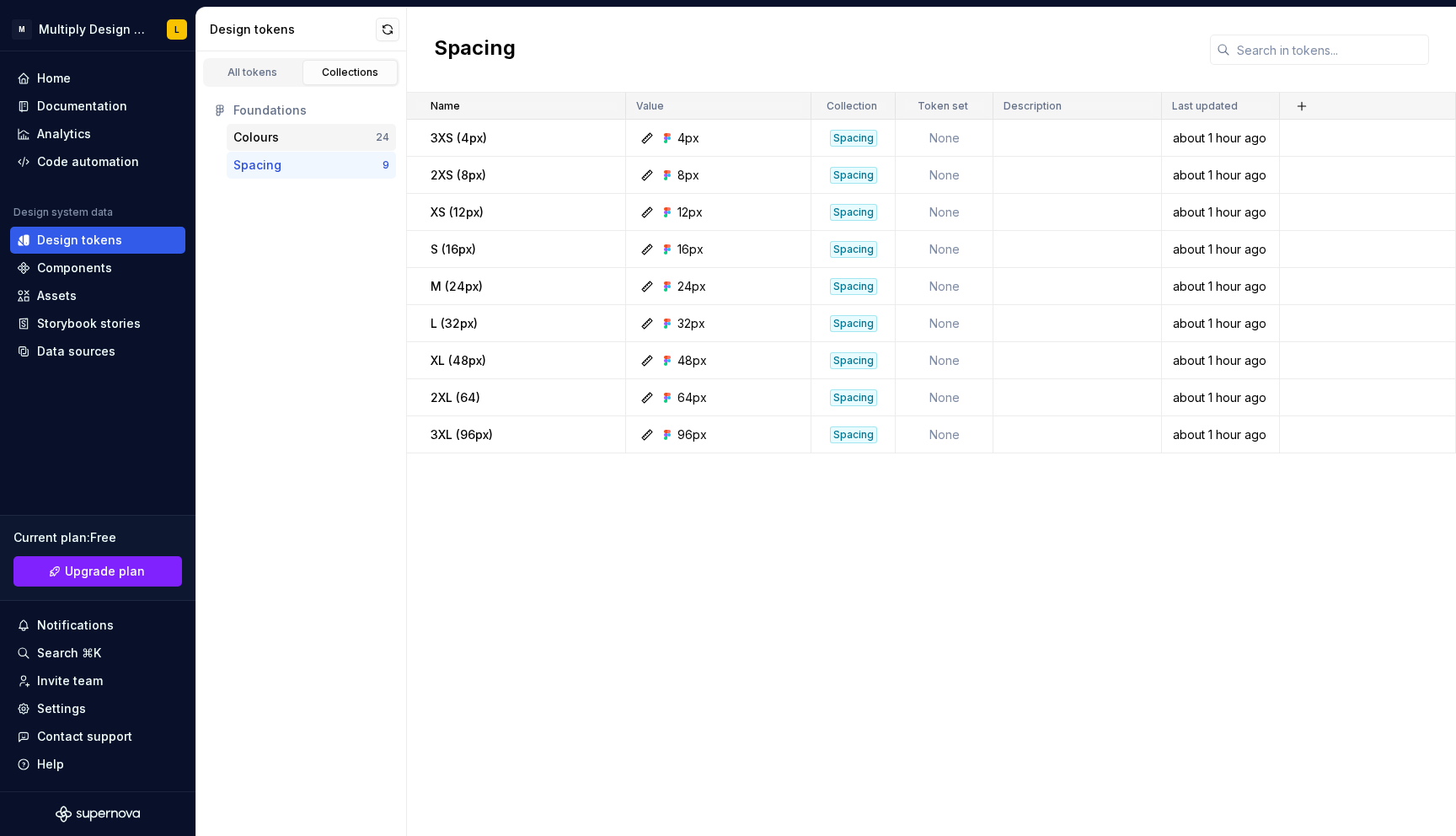
click at [275, 134] on div "Colours" at bounding box center [256, 136] width 45 height 17
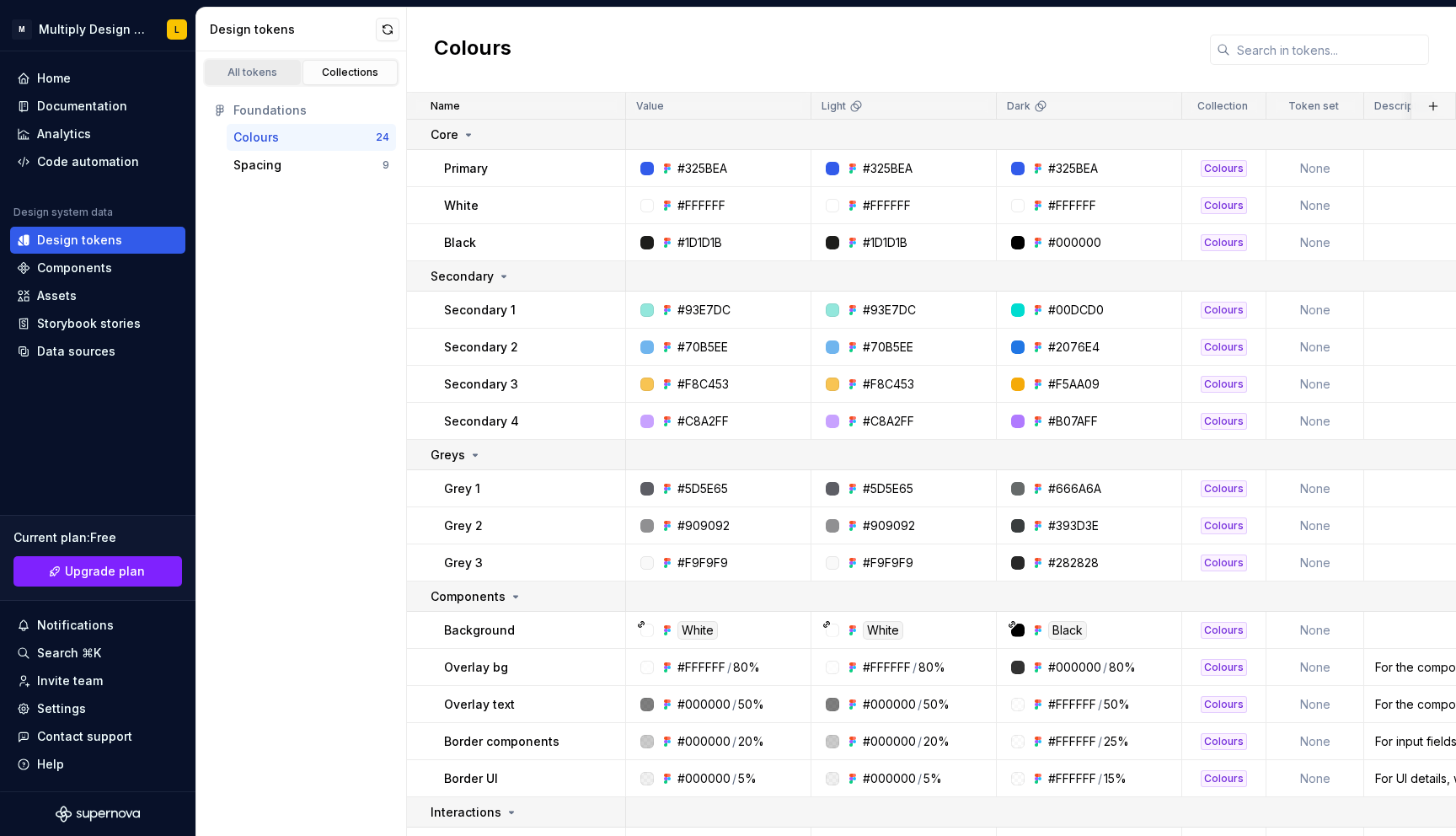
click at [268, 72] on div "All tokens" at bounding box center [252, 73] width 84 height 14
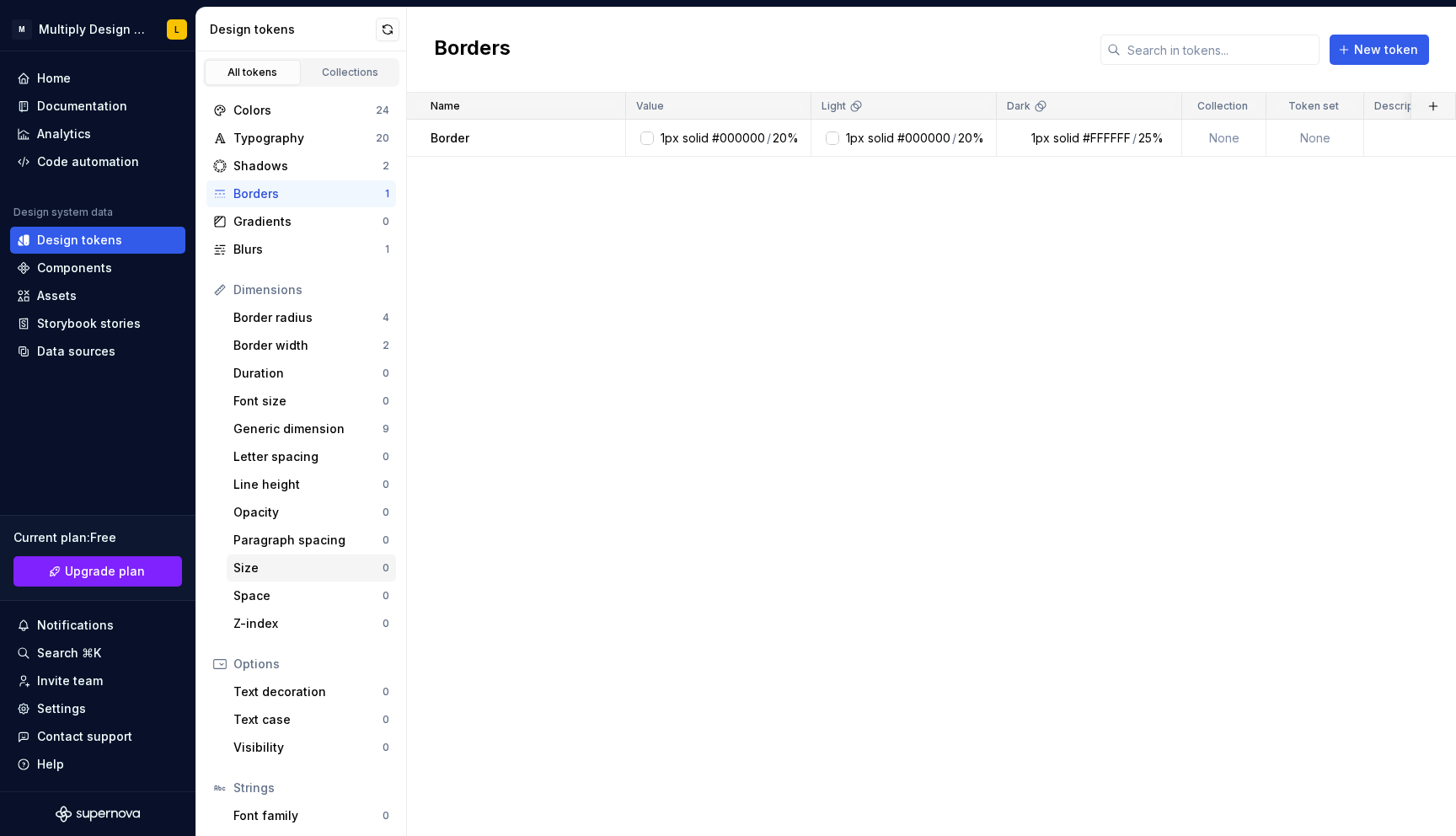
click at [281, 568] on div "Size" at bounding box center [308, 567] width 149 height 17
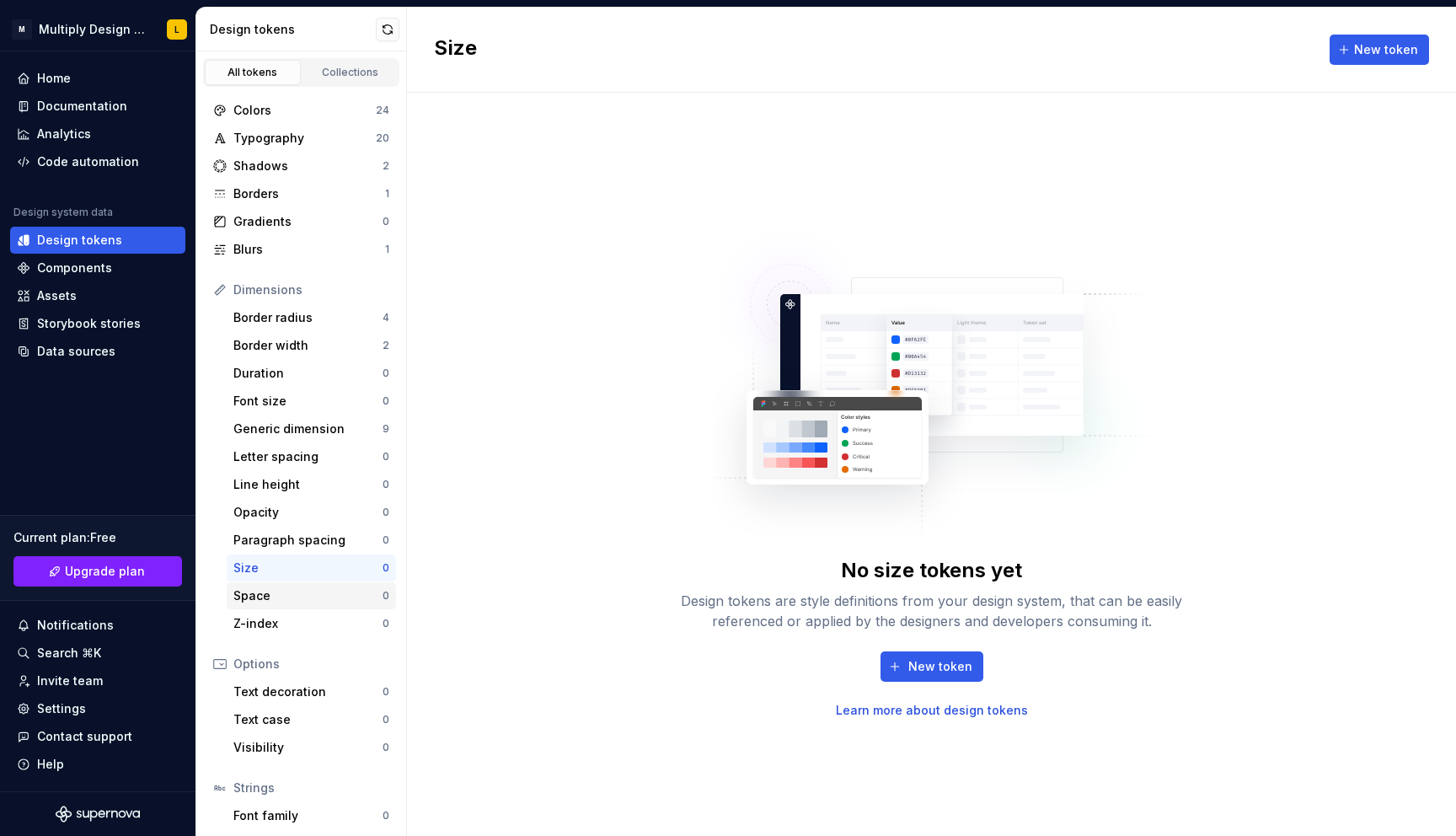
click at [260, 601] on div "Space" at bounding box center [308, 595] width 149 height 17
click at [303, 421] on div "Generic dimension" at bounding box center [308, 428] width 149 height 17
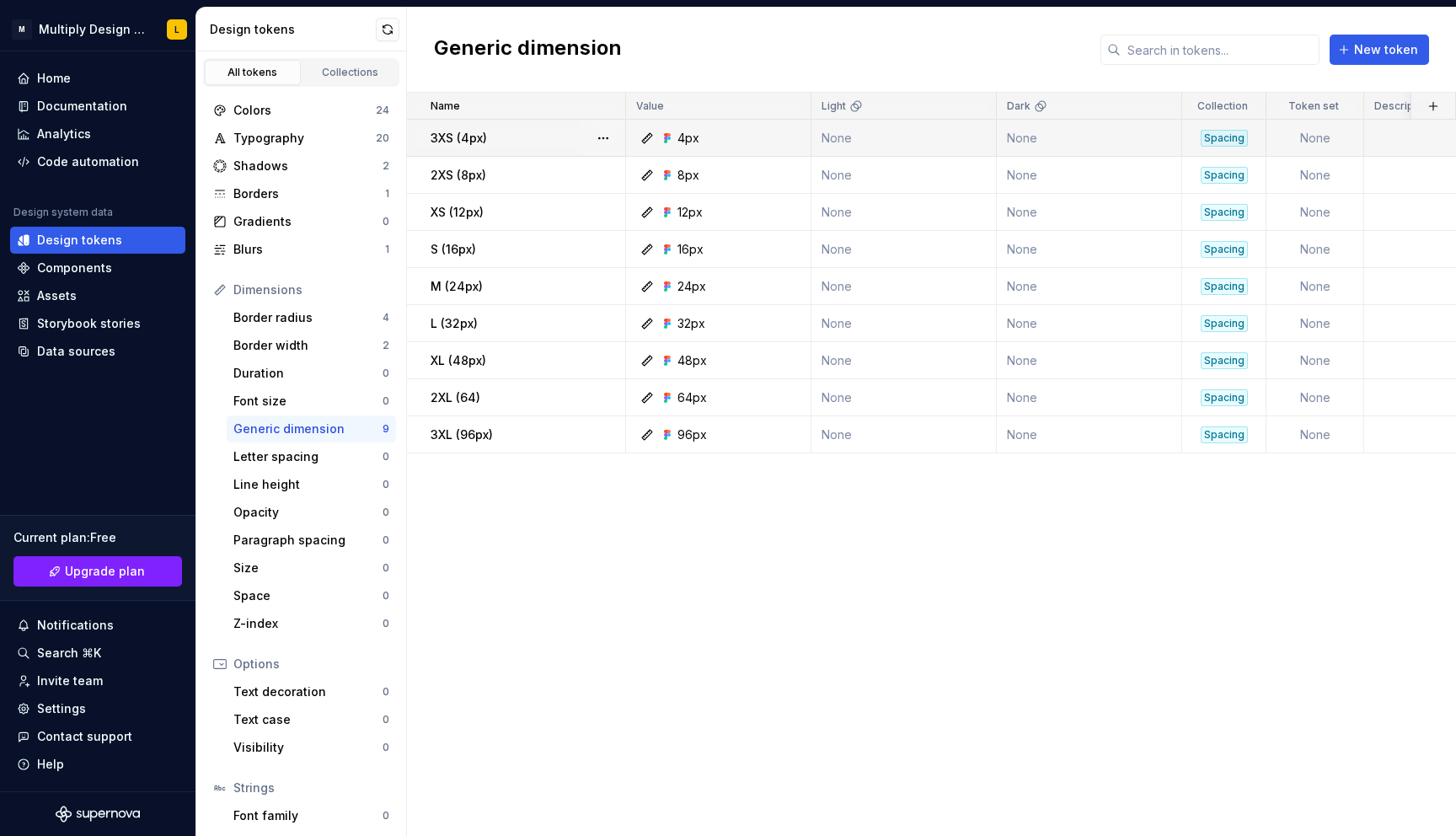
click at [1230, 132] on div "Spacing" at bounding box center [1224, 137] width 47 height 17
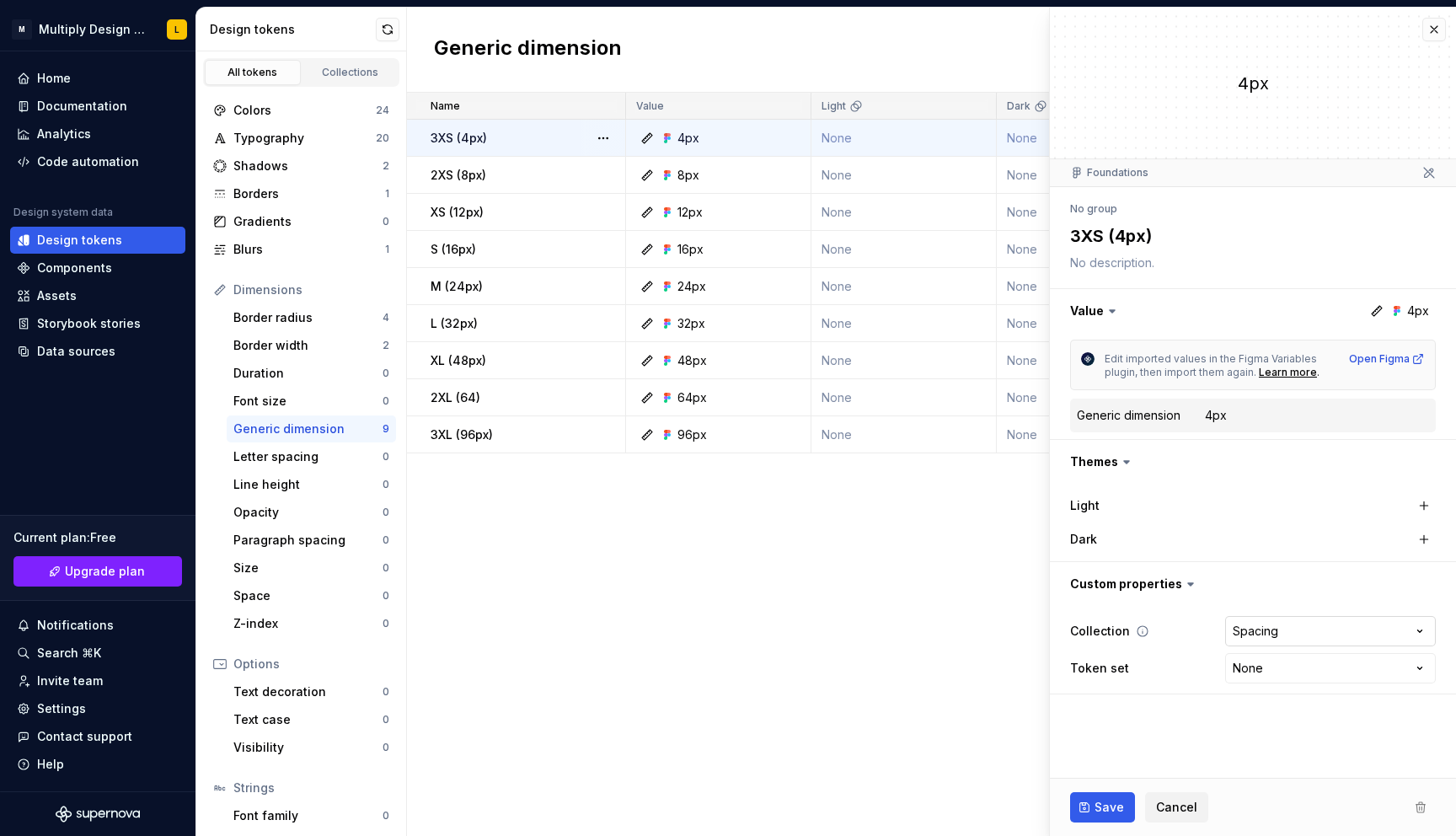
click at [1262, 636] on html "M Multiply Design System L Home Documentation Analytics Code automation Design …" at bounding box center [728, 418] width 1456 height 836
click at [1175, 806] on html "M Multiply Design System L Home Documentation Analytics Code automation Design …" at bounding box center [728, 418] width 1456 height 836
click at [1161, 814] on span "Cancel" at bounding box center [1176, 806] width 42 height 17
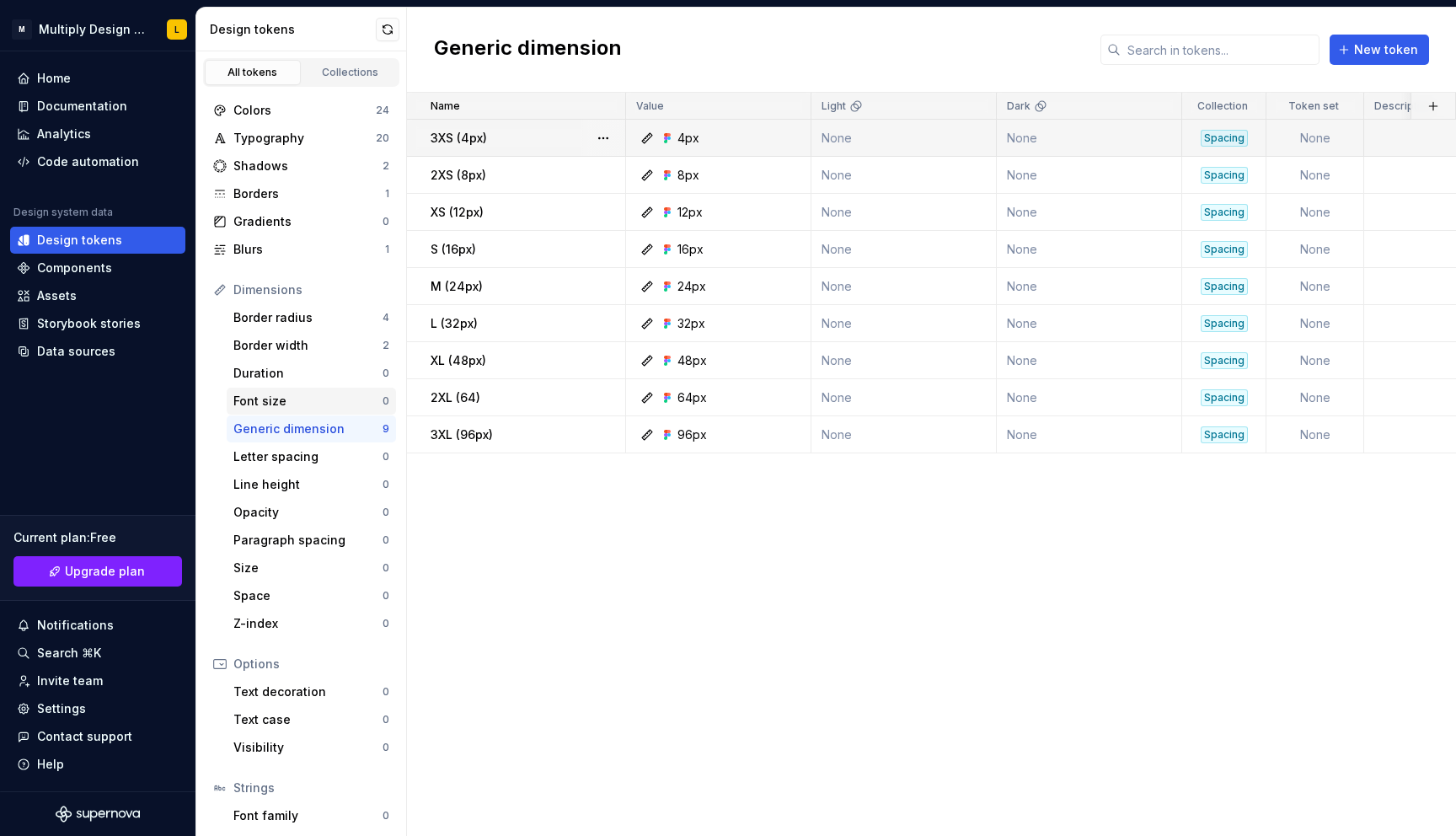
click at [281, 391] on div "Font size 0" at bounding box center [311, 401] width 169 height 27
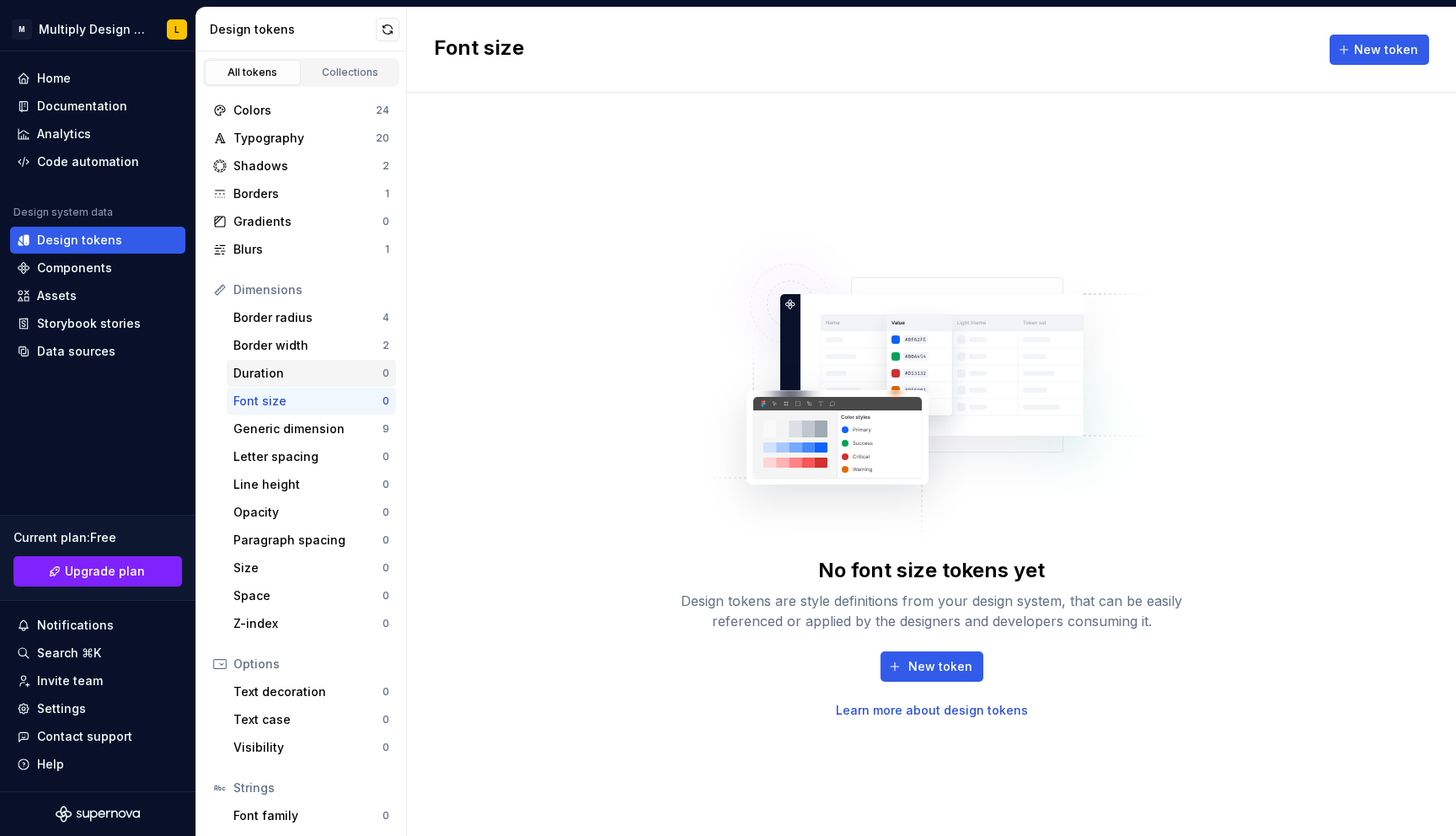
click at [288, 375] on div "Duration" at bounding box center [308, 373] width 149 height 17
click at [295, 357] on div "Border width 2" at bounding box center [311, 345] width 169 height 27
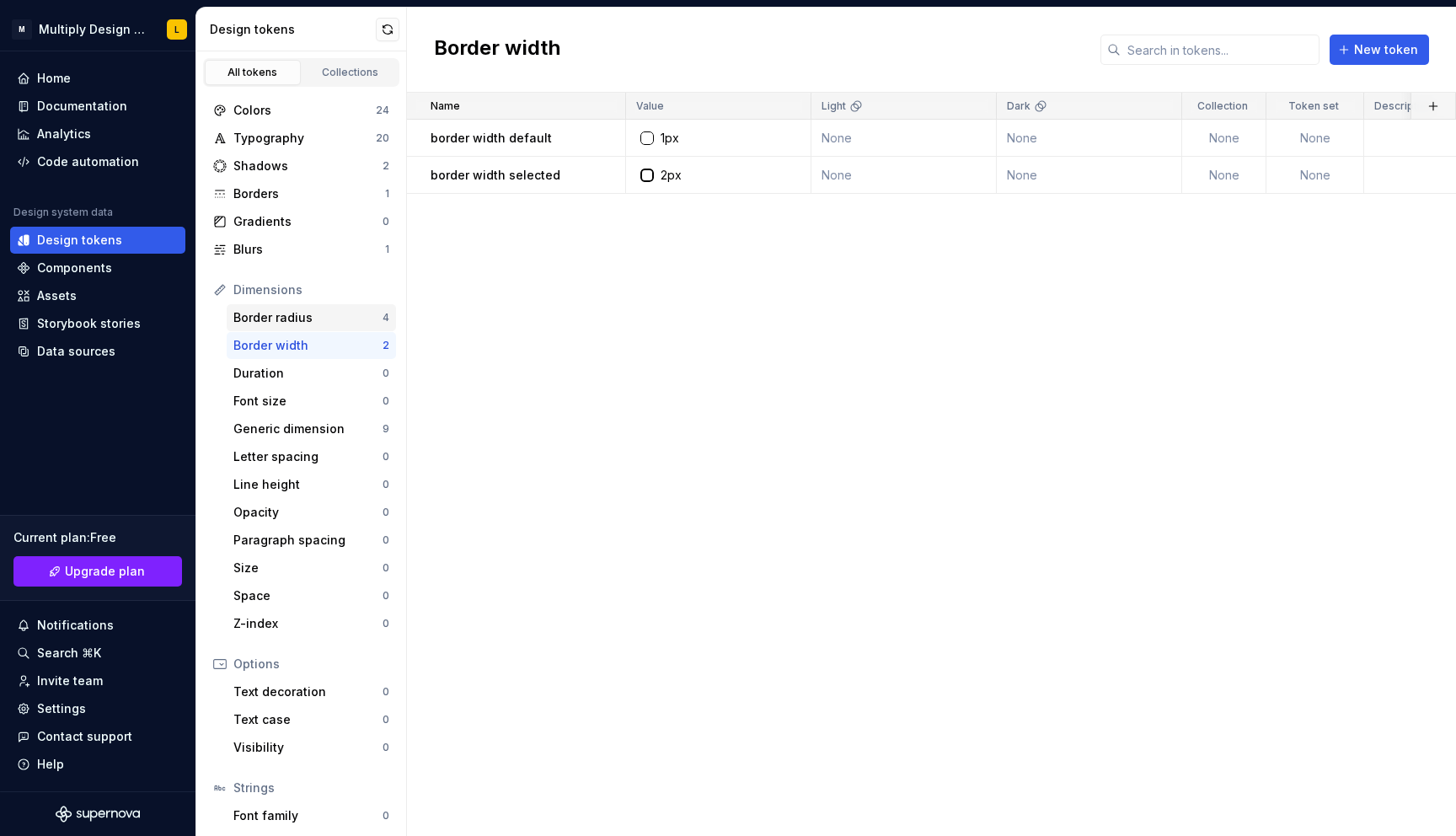
click at [321, 312] on div "Border radius" at bounding box center [308, 317] width 149 height 17
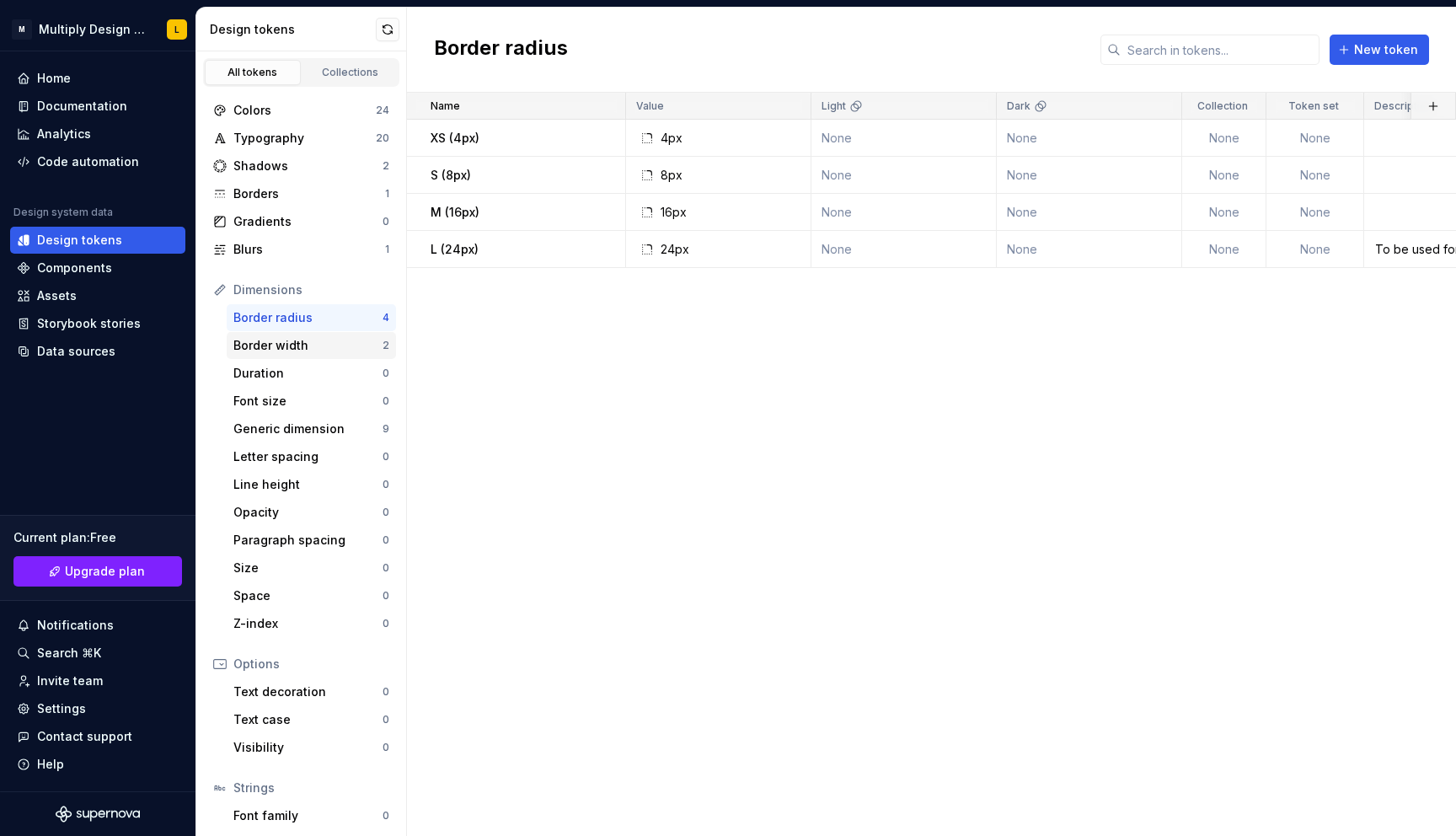
click at [290, 346] on div "Border width" at bounding box center [308, 345] width 149 height 17
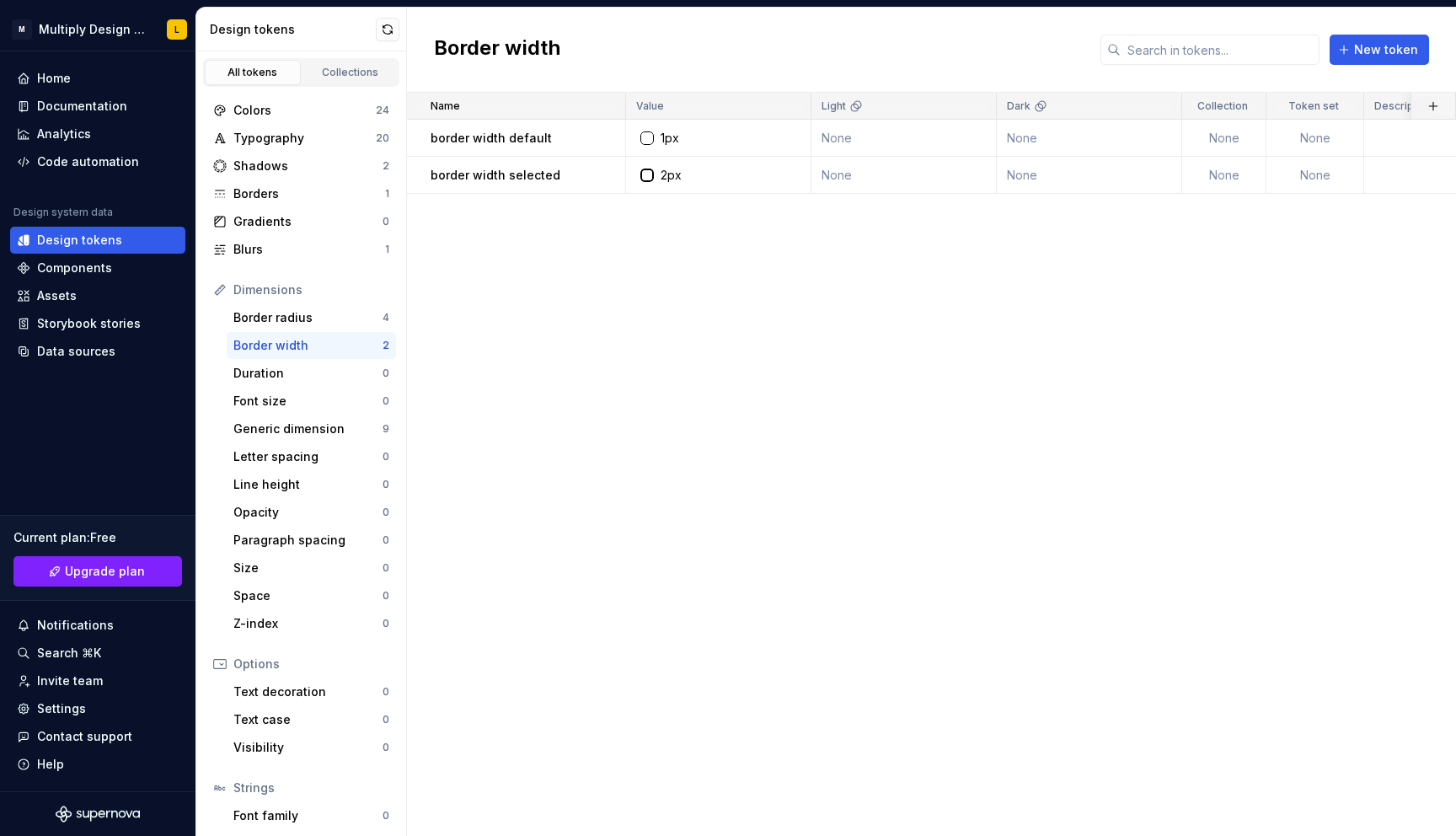
click at [284, 348] on div "Border width" at bounding box center [308, 345] width 149 height 17
click at [288, 194] on div "Borders" at bounding box center [309, 193] width 152 height 17
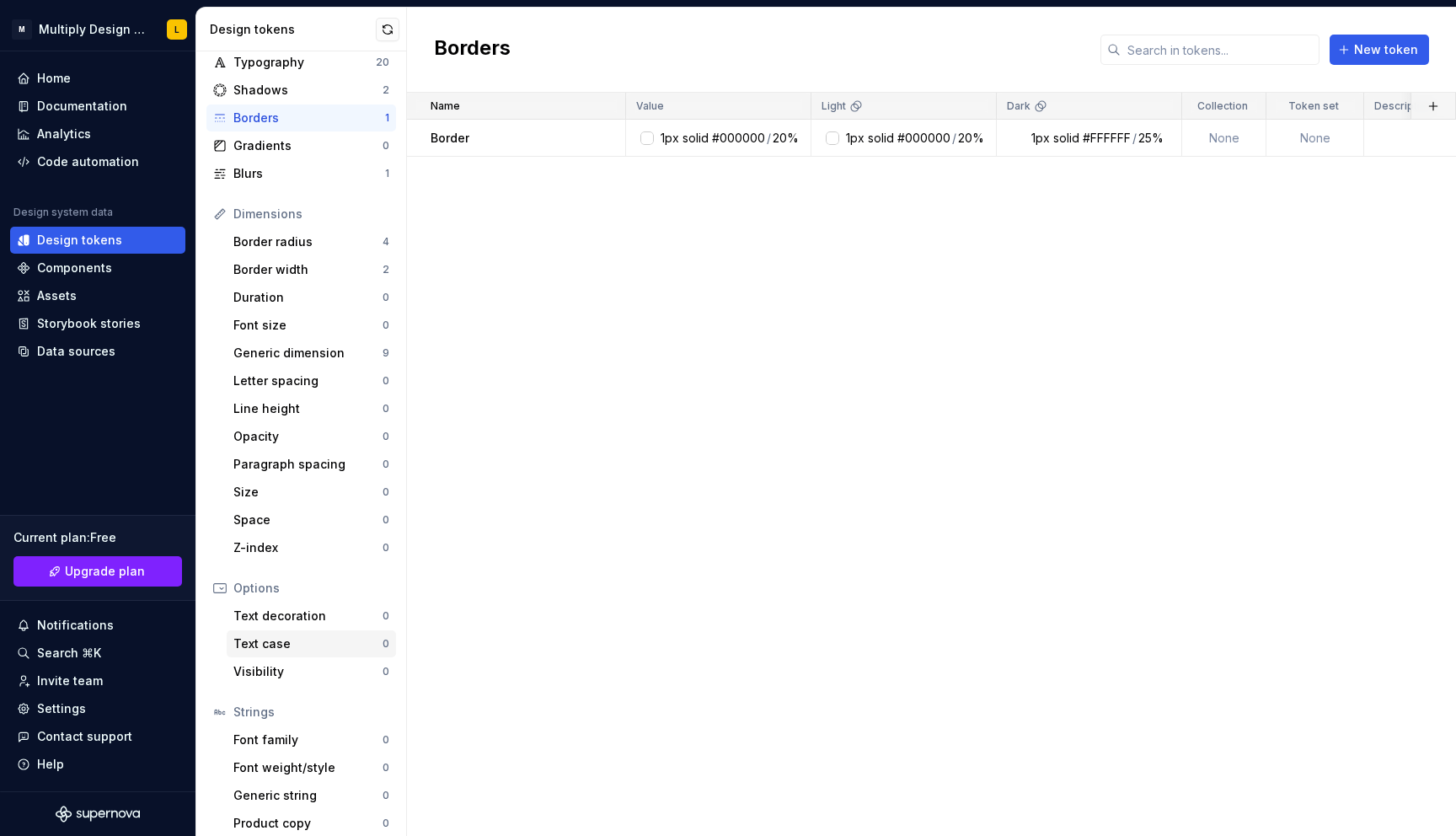
scroll to position [87, 0]
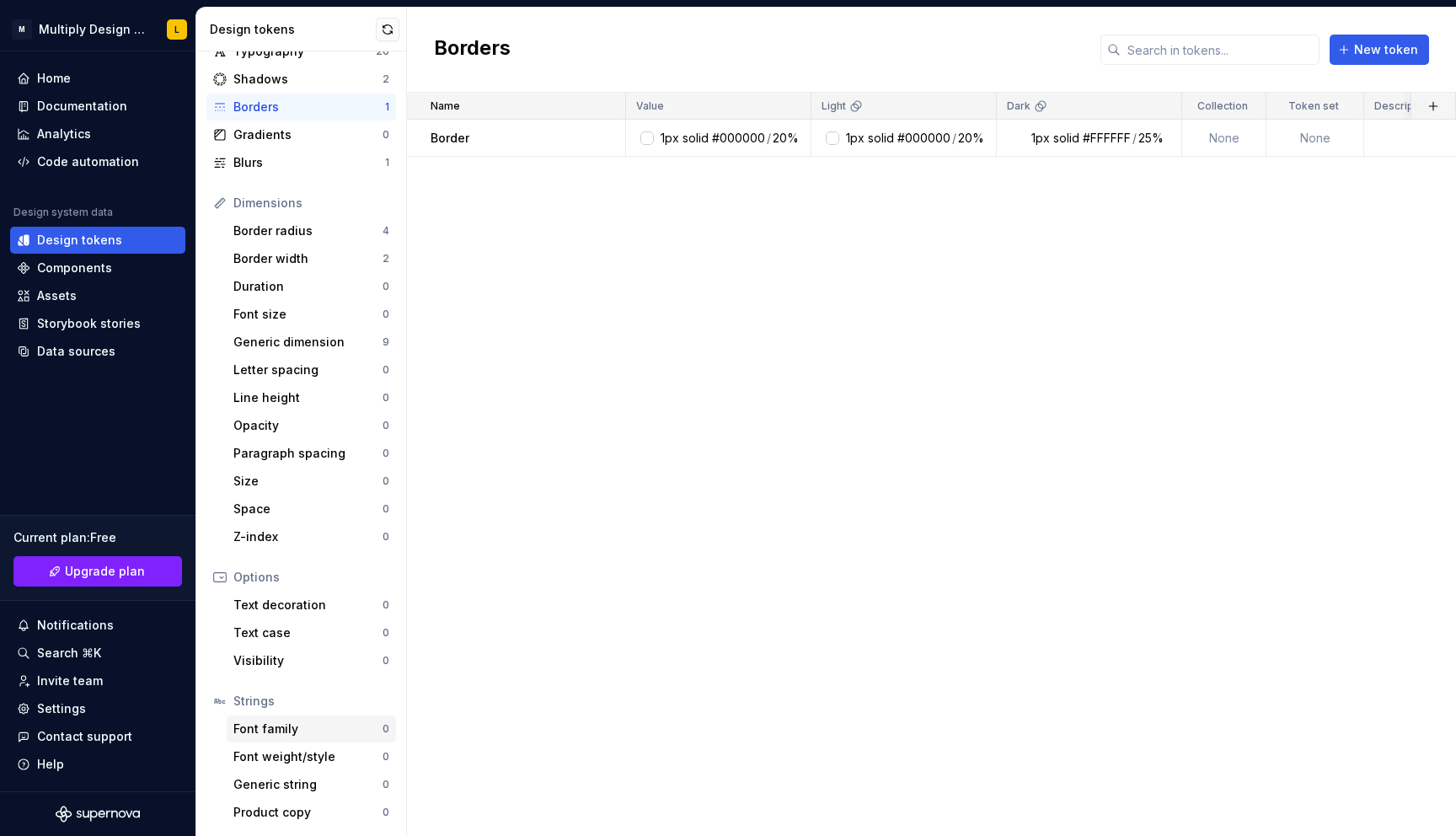
click at [287, 725] on div "Font family" at bounding box center [308, 728] width 149 height 17
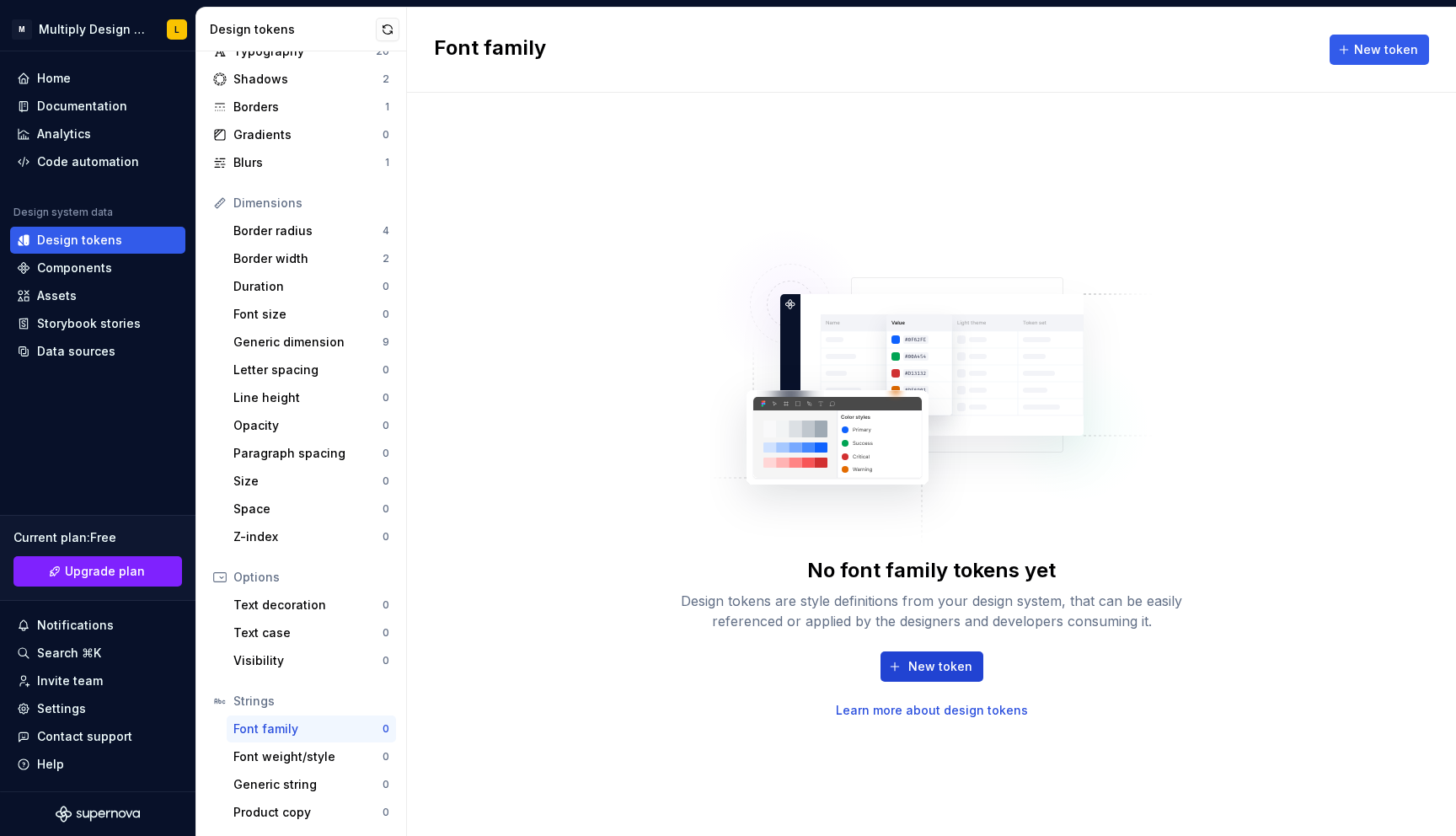
click at [925, 659] on span "New token" at bounding box center [940, 666] width 64 height 17
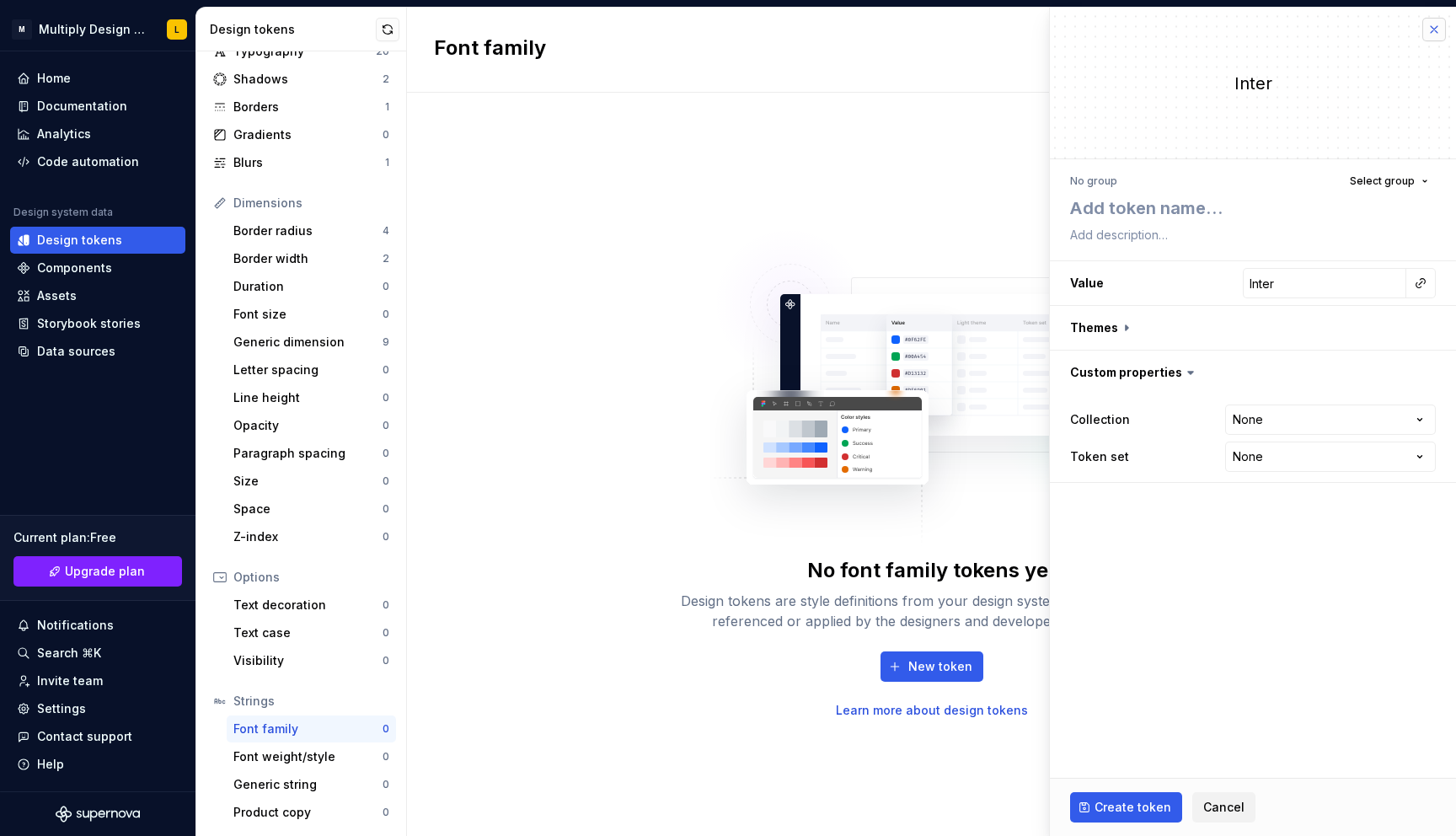
click at [1440, 31] on button "button" at bounding box center [1433, 29] width 23 height 23
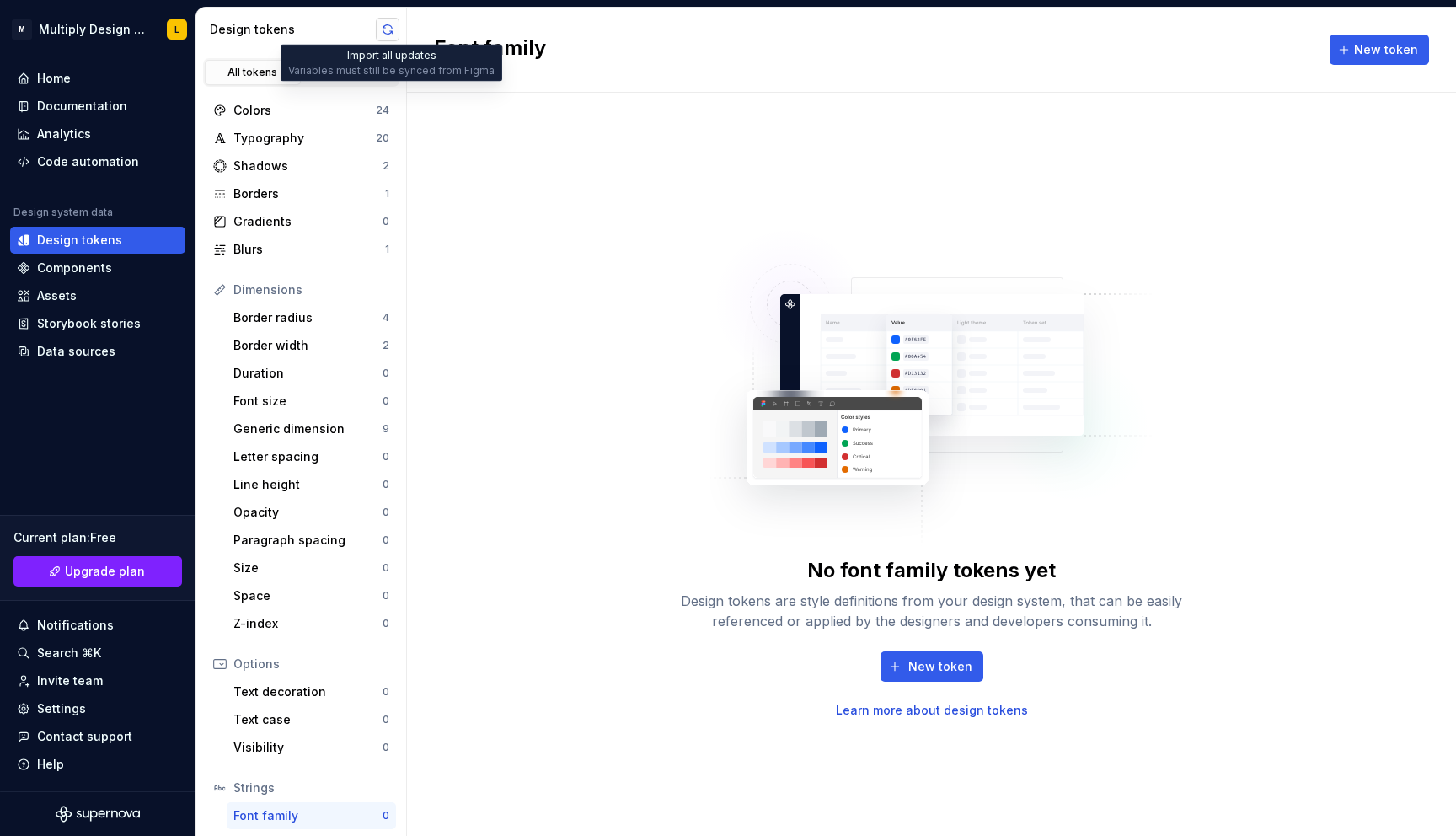
click at [387, 34] on button "button" at bounding box center [387, 29] width 23 height 23
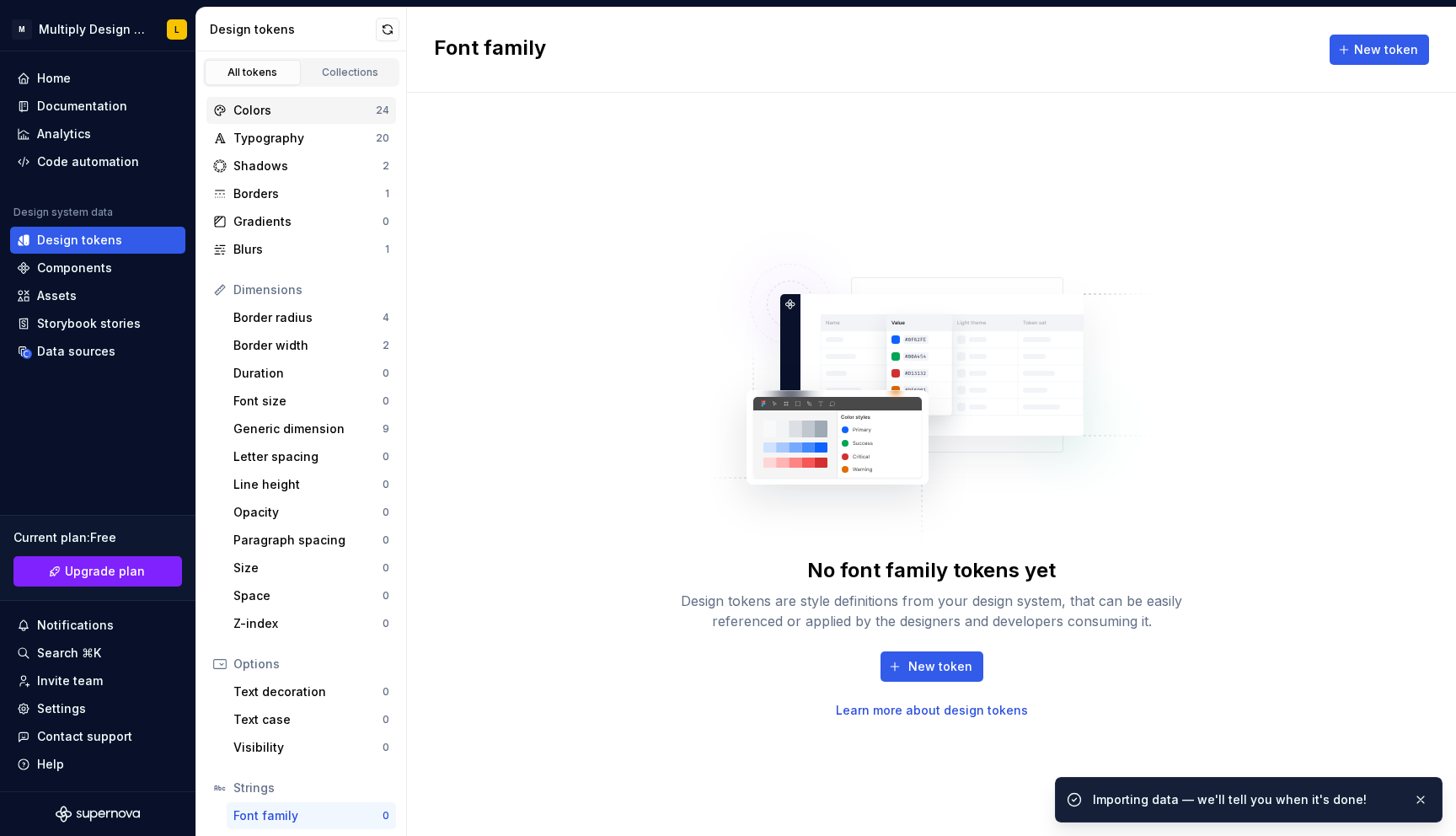
click at [325, 105] on div "Colors" at bounding box center [305, 109] width 142 height 17
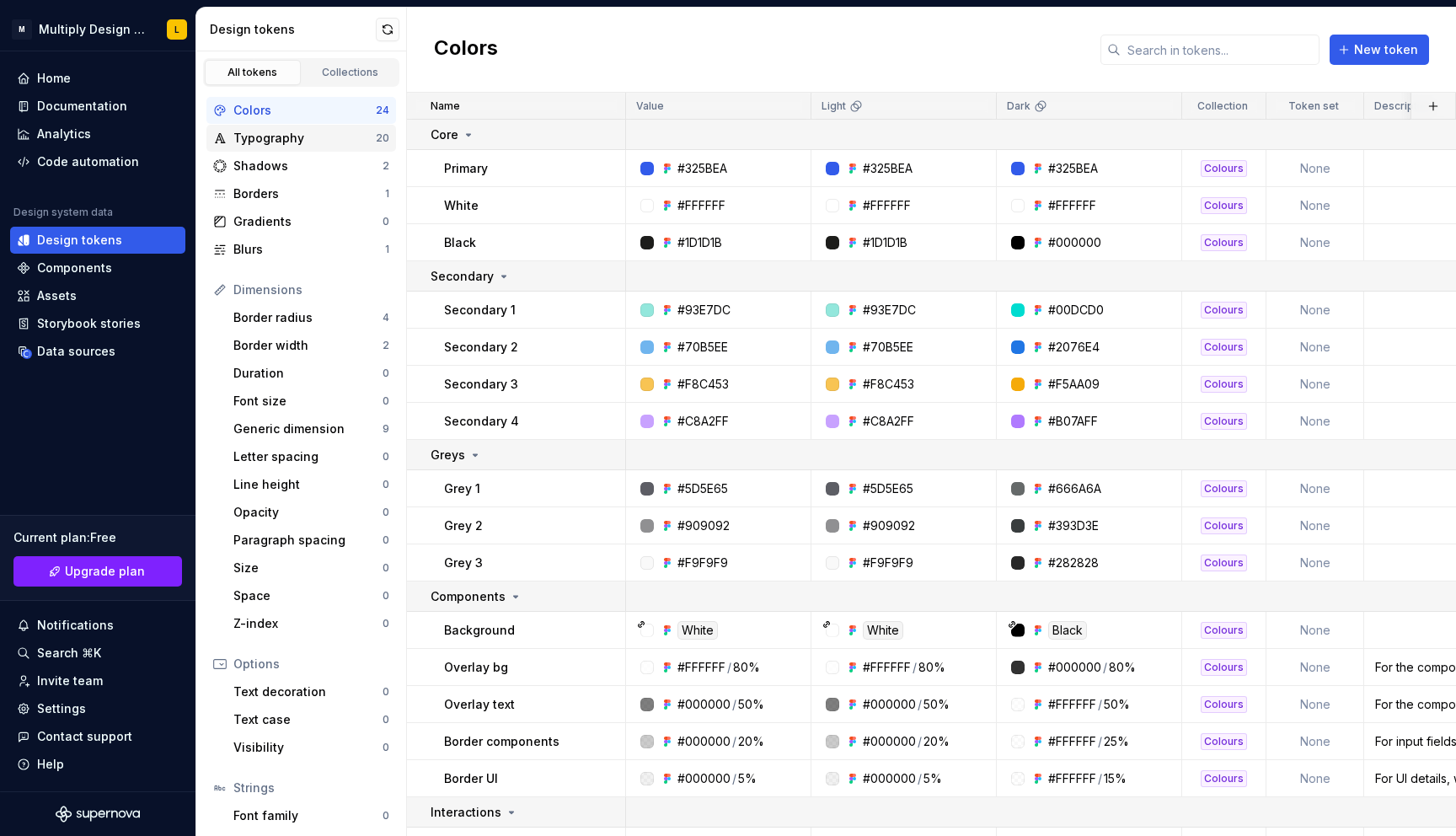
click at [259, 141] on div "Typography" at bounding box center [305, 137] width 142 height 17
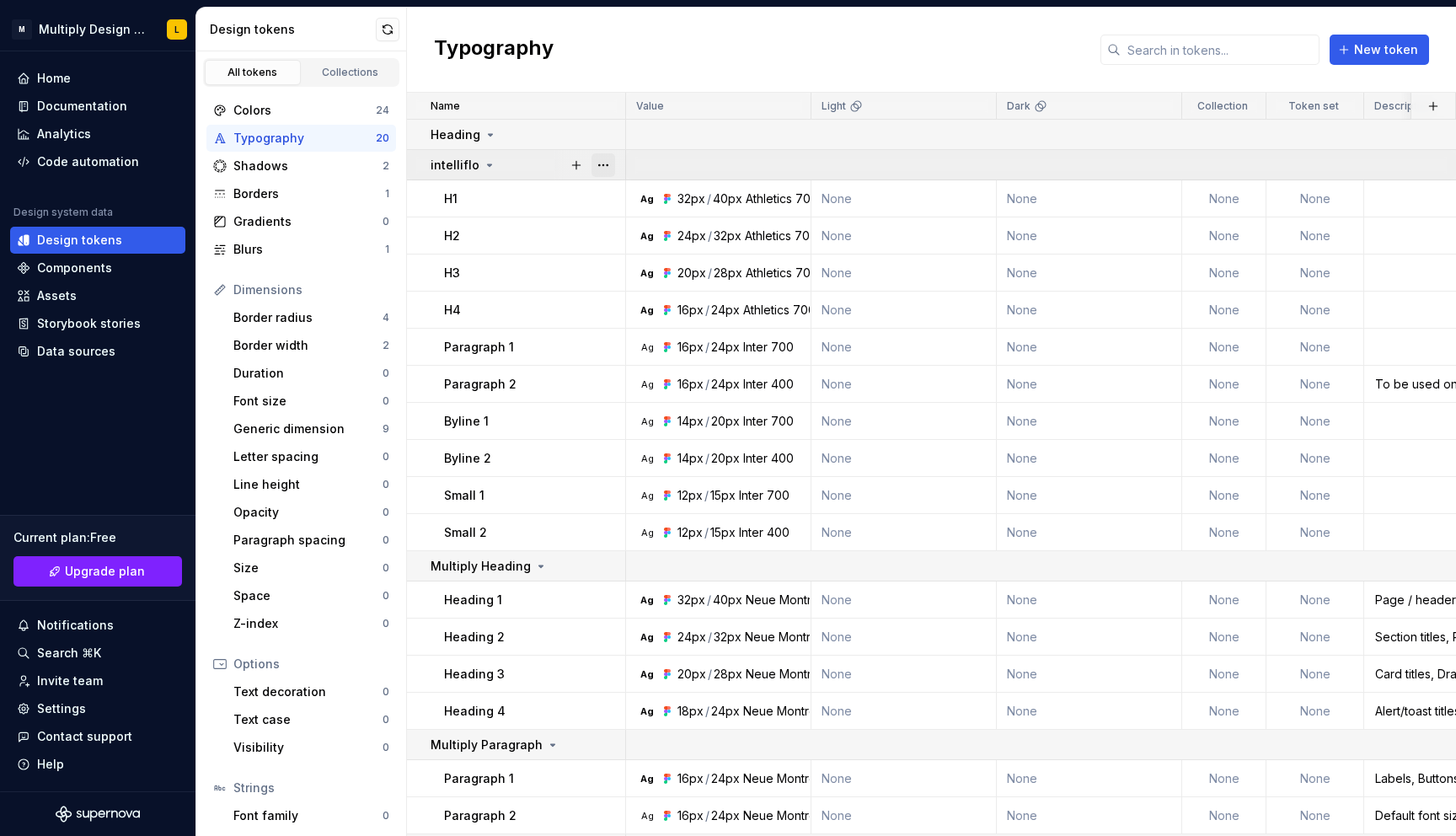
click at [603, 164] on button "button" at bounding box center [603, 164] width 23 height 23
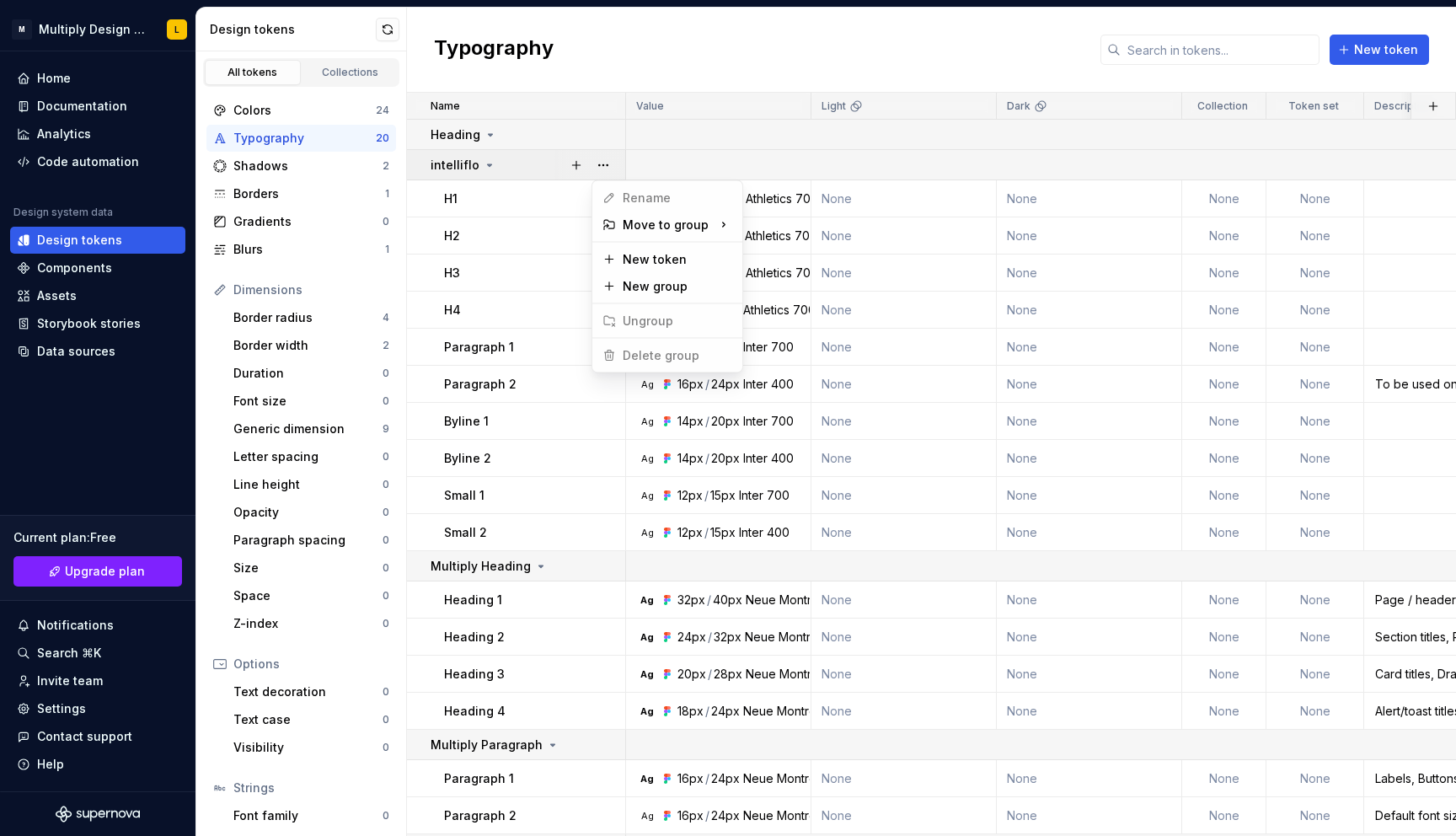
click at [547, 163] on html "M Multiply Design System L Home Documentation Analytics Code automation Design …" at bounding box center [728, 418] width 1456 height 836
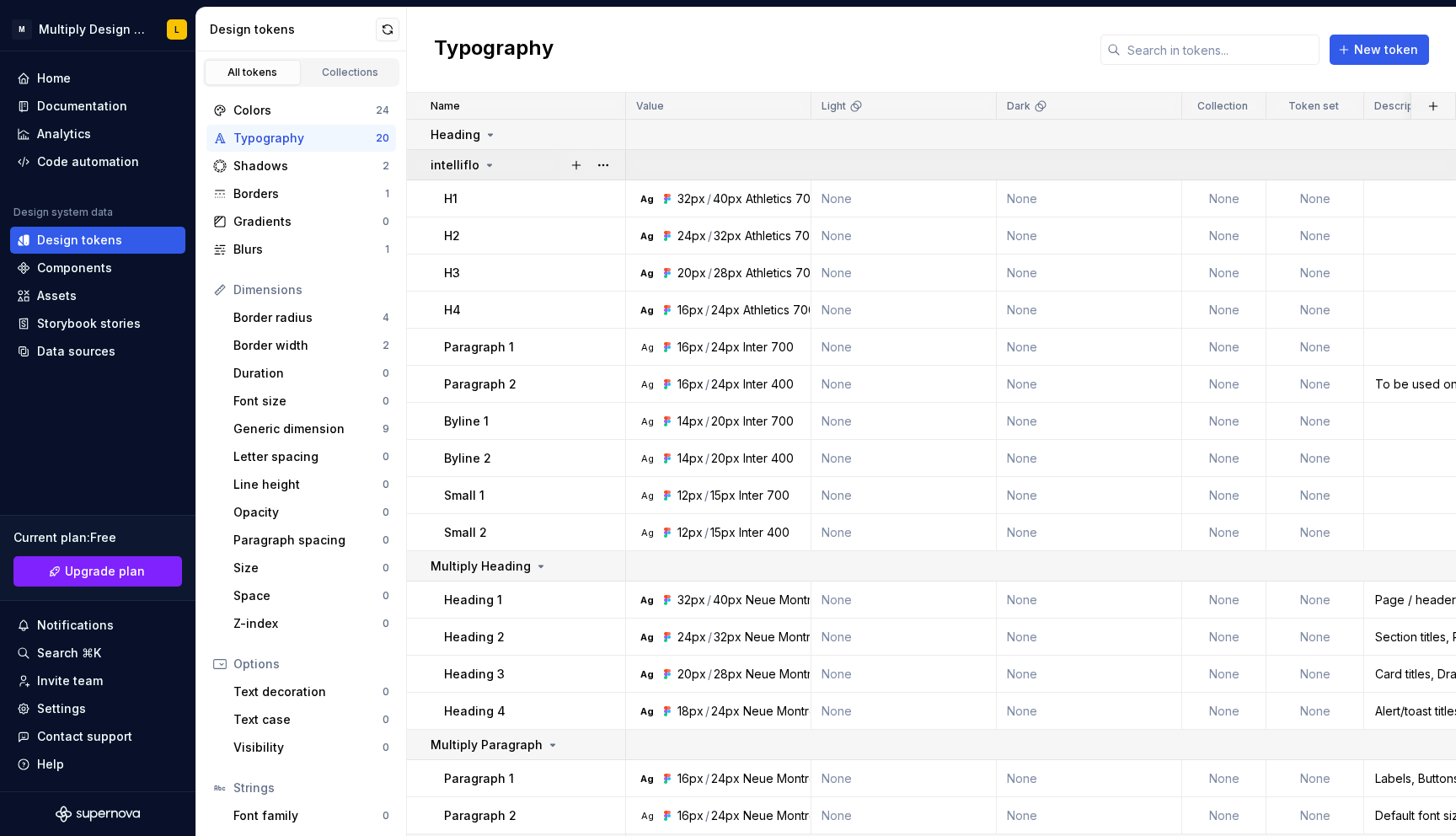
click at [486, 165] on icon at bounding box center [490, 165] width 14 height 14
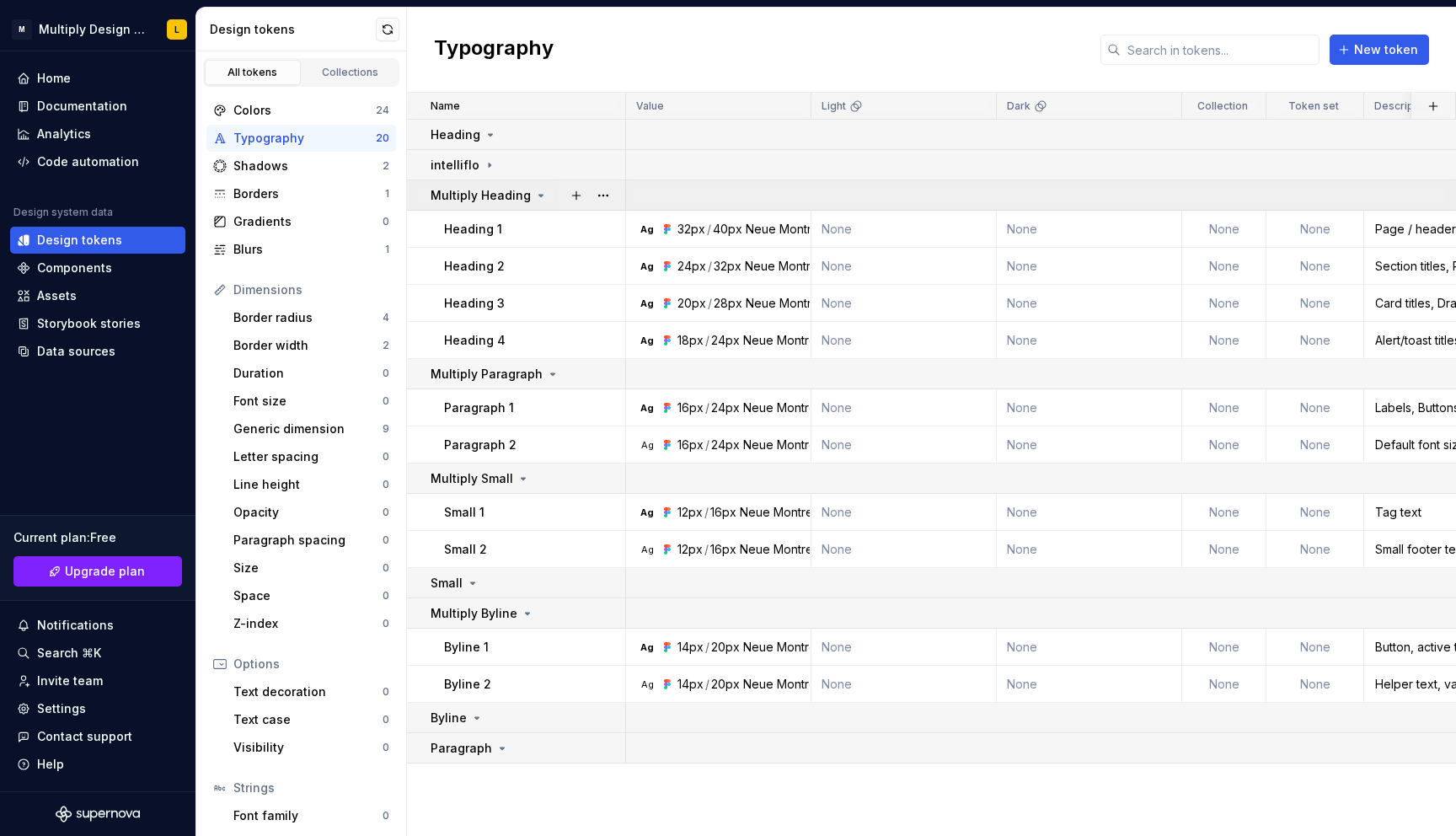
click at [539, 195] on icon at bounding box center [541, 196] width 4 height 2
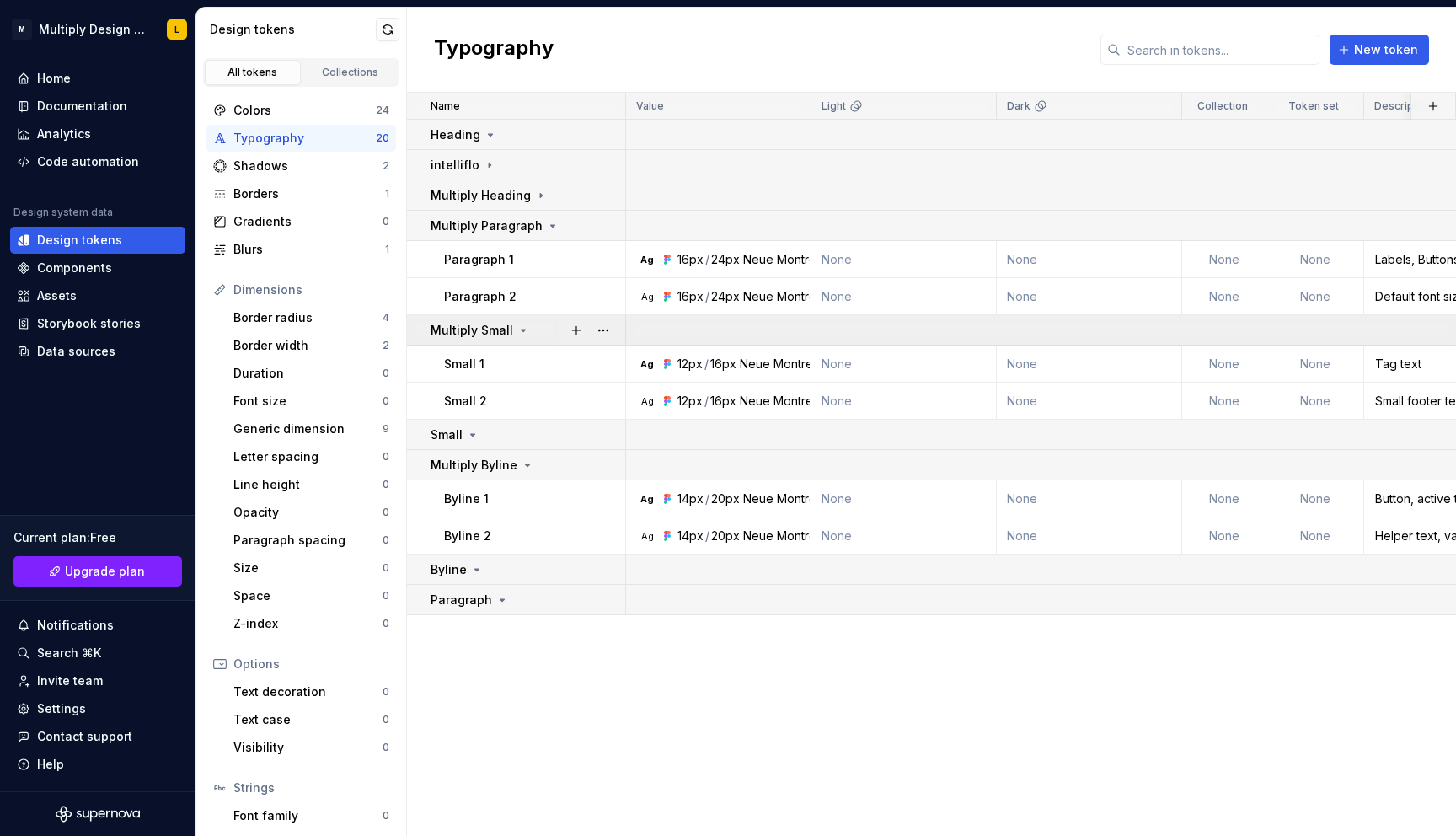
click at [519, 335] on icon at bounding box center [523, 330] width 14 height 14
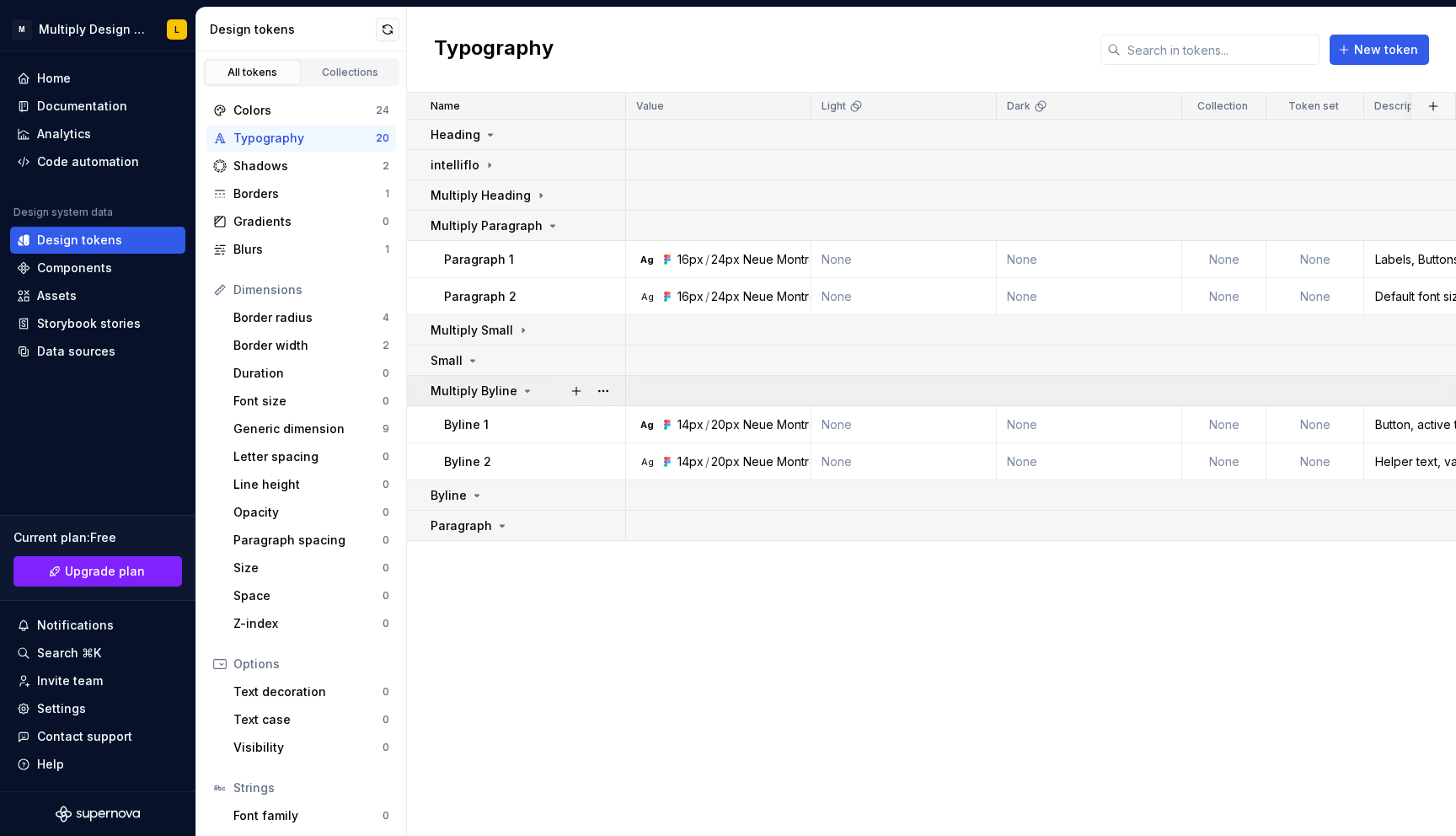
click at [526, 395] on icon at bounding box center [527, 391] width 14 height 14
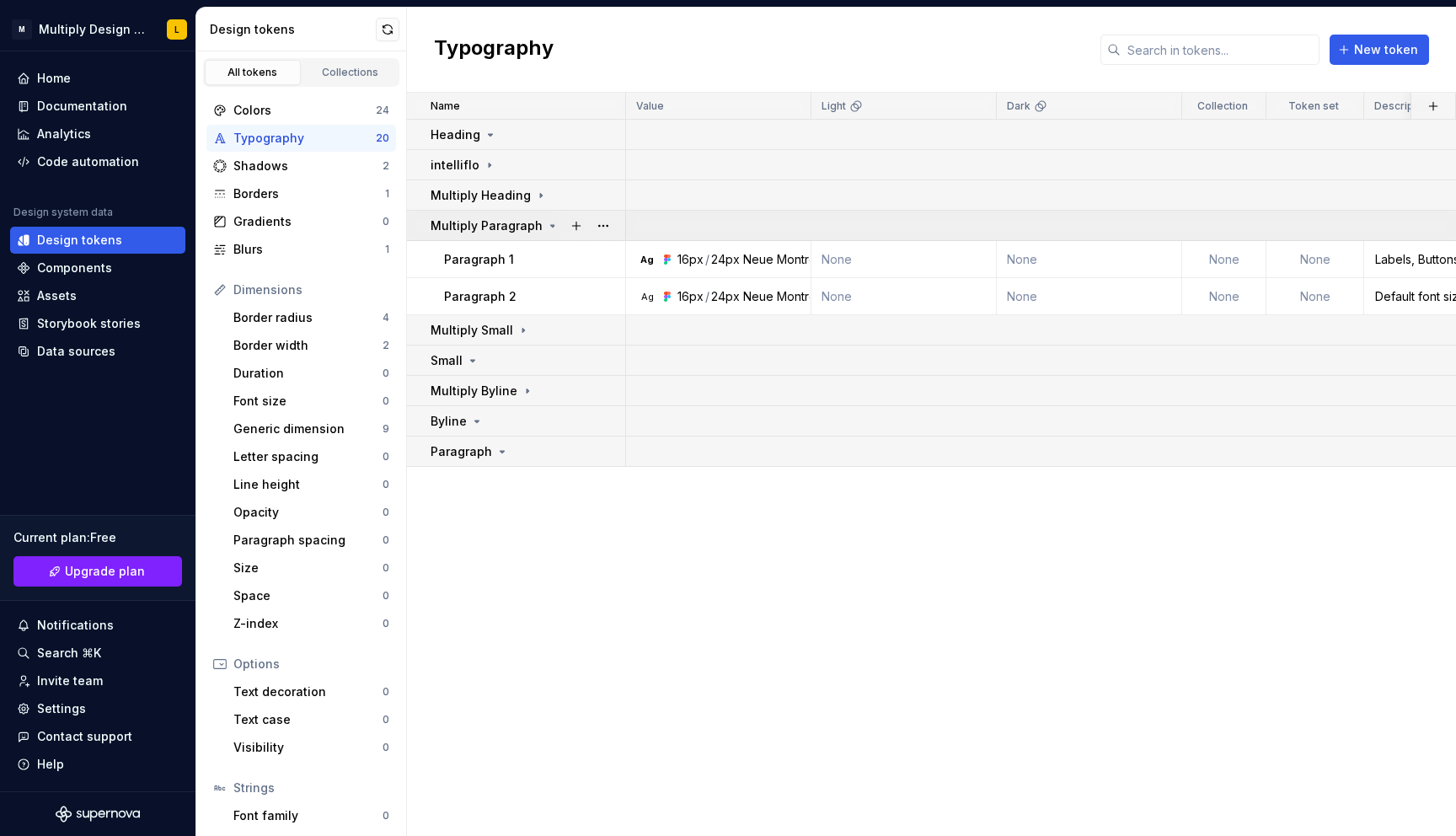
click at [551, 225] on icon at bounding box center [553, 226] width 4 height 2
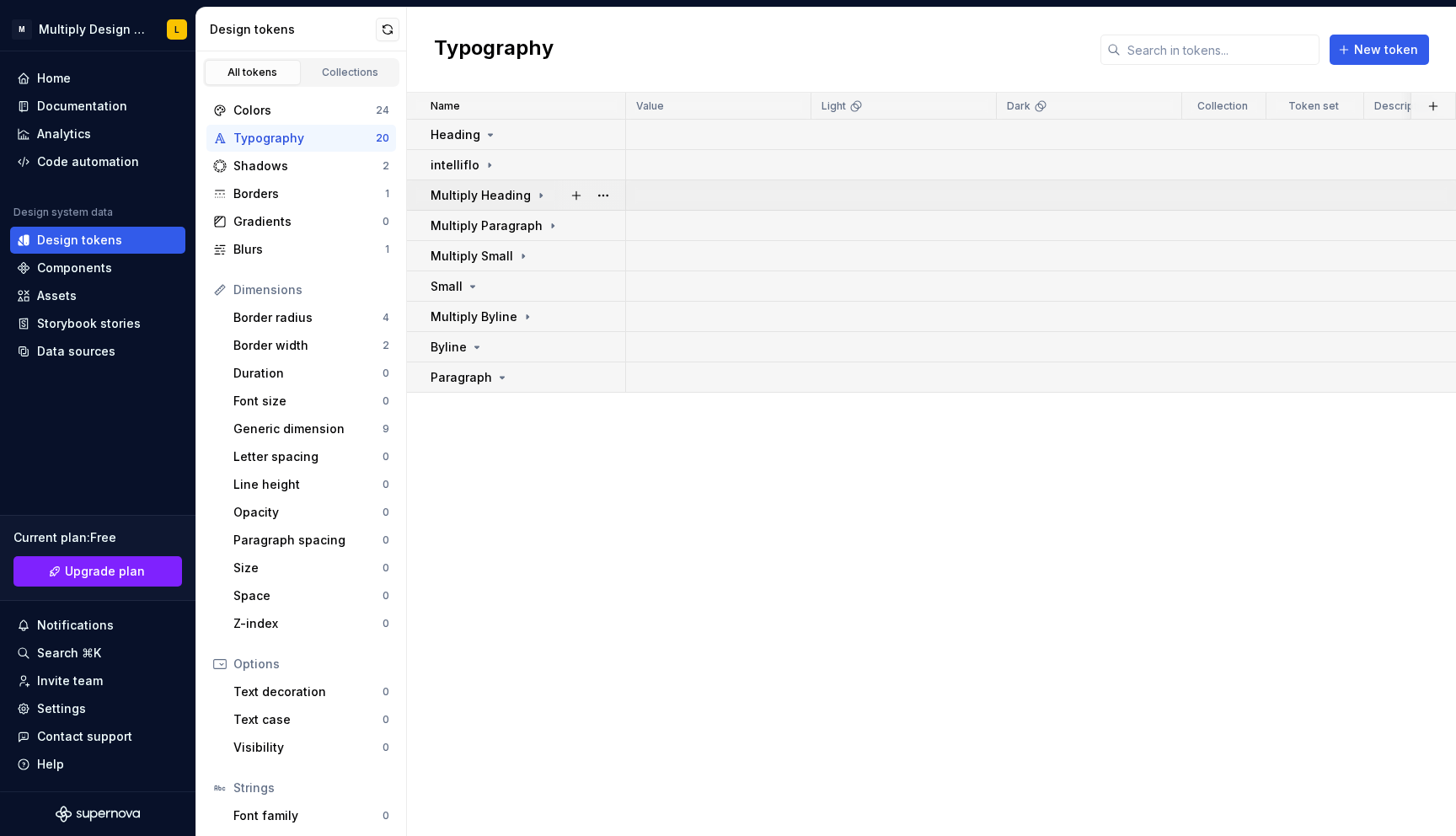
drag, startPoint x: 420, startPoint y: 195, endPoint x: 418, endPoint y: 186, distance: 9.2
click at [419, 186] on td "Multiply Heading" at bounding box center [516, 196] width 219 height 30
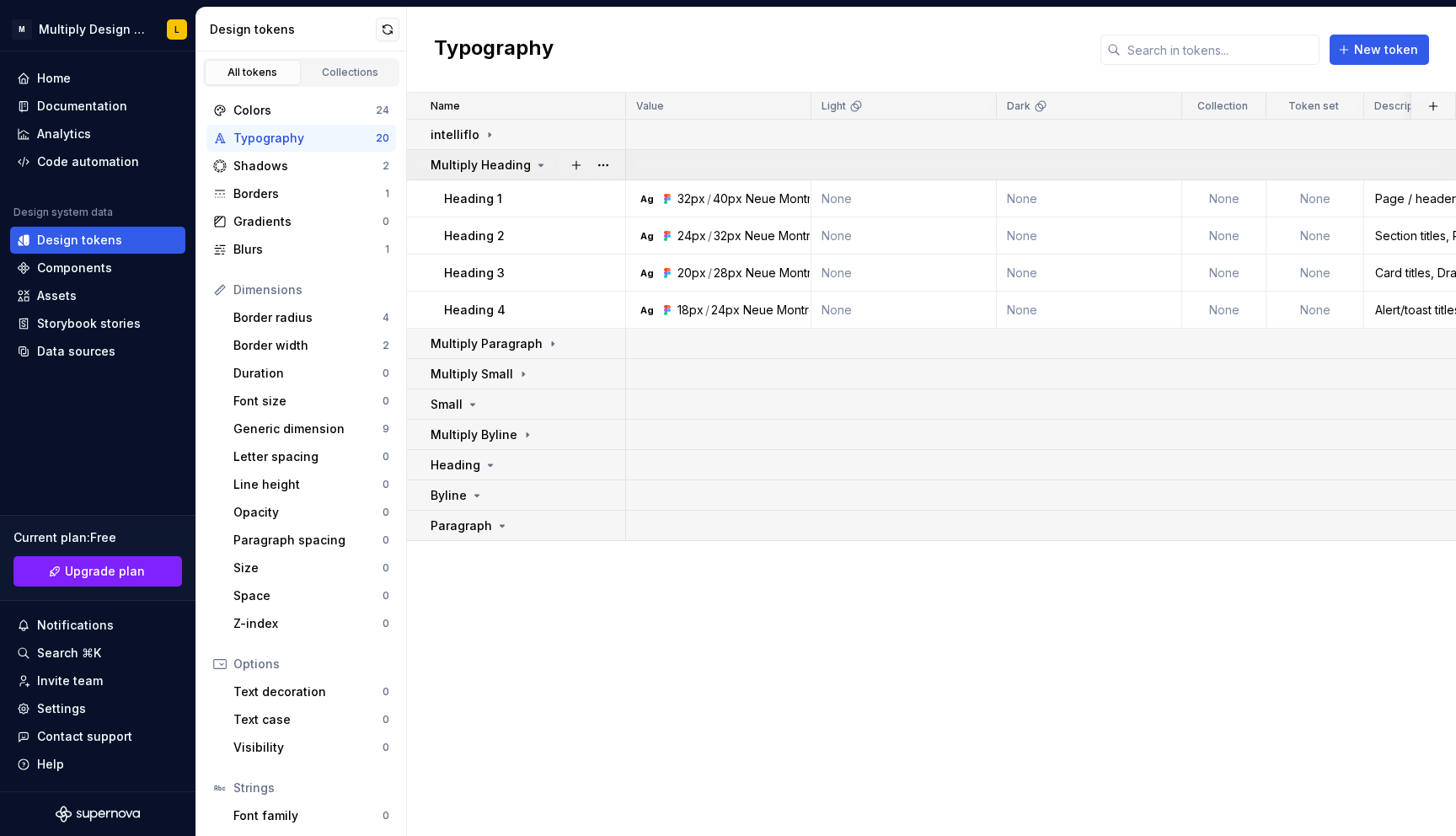
click at [535, 163] on icon at bounding box center [541, 165] width 14 height 14
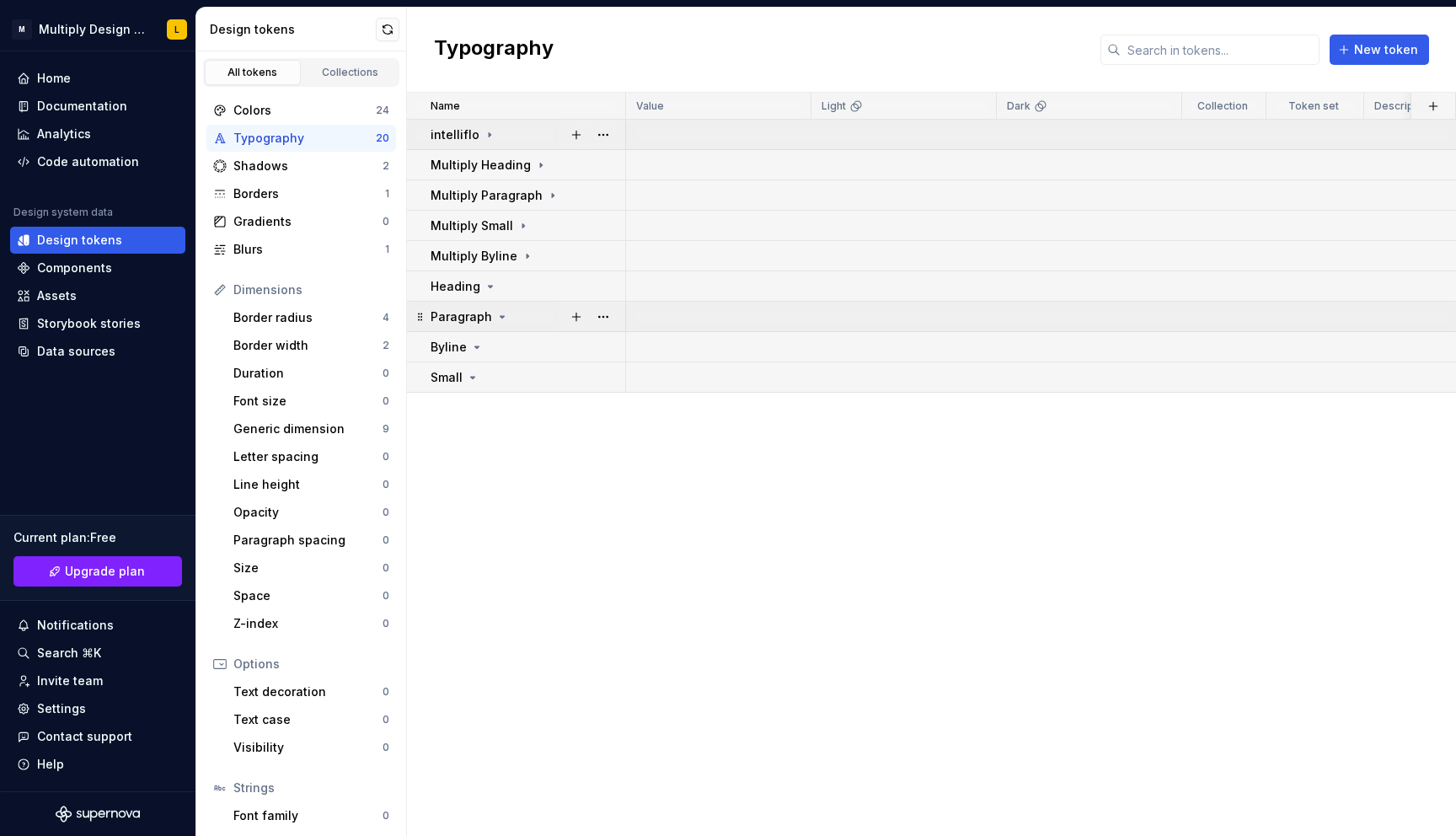
click at [487, 135] on icon at bounding box center [490, 135] width 14 height 14
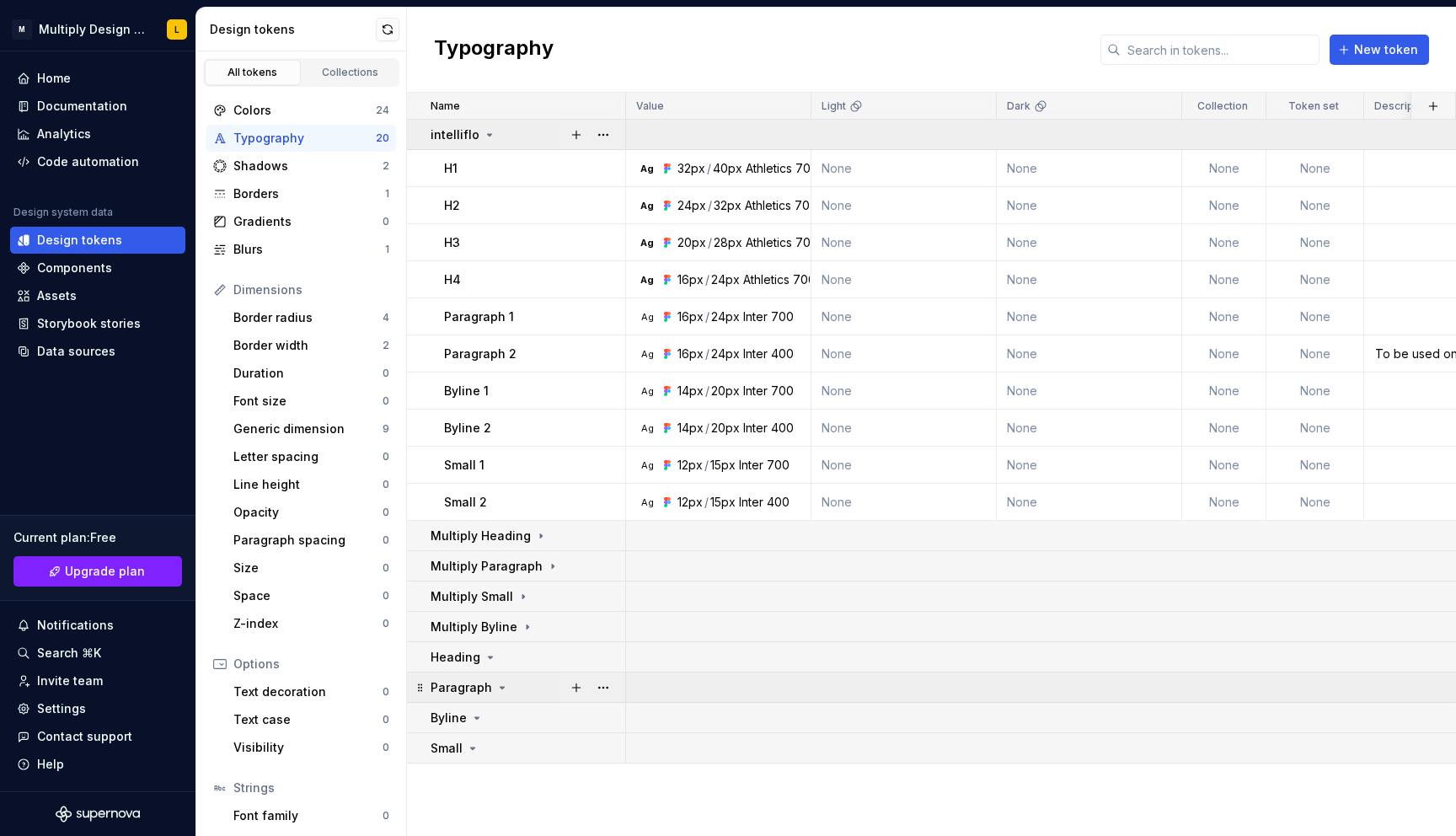
click at [486, 135] on icon at bounding box center [490, 135] width 14 height 14
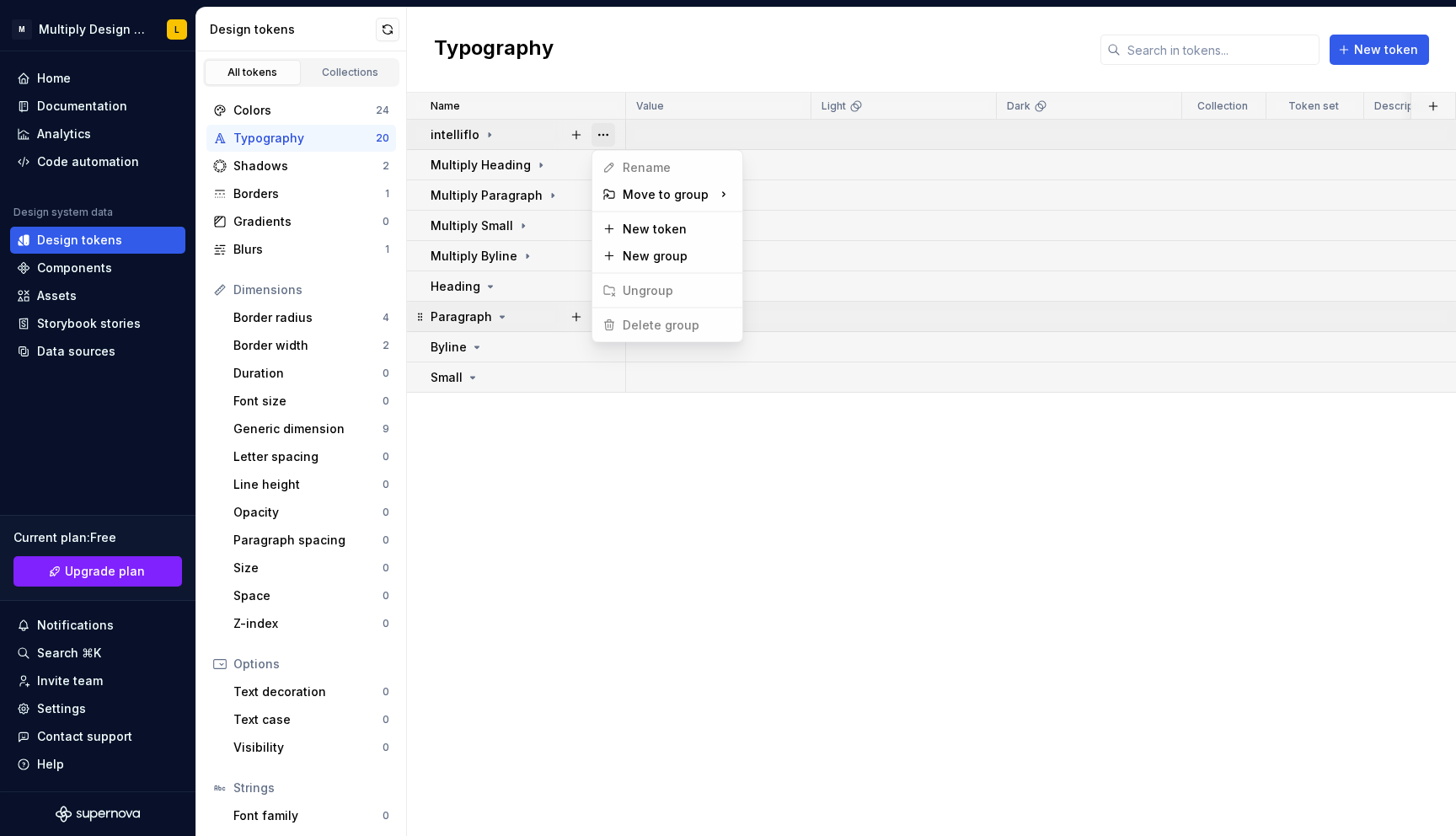
click at [604, 140] on button "button" at bounding box center [603, 135] width 23 height 23
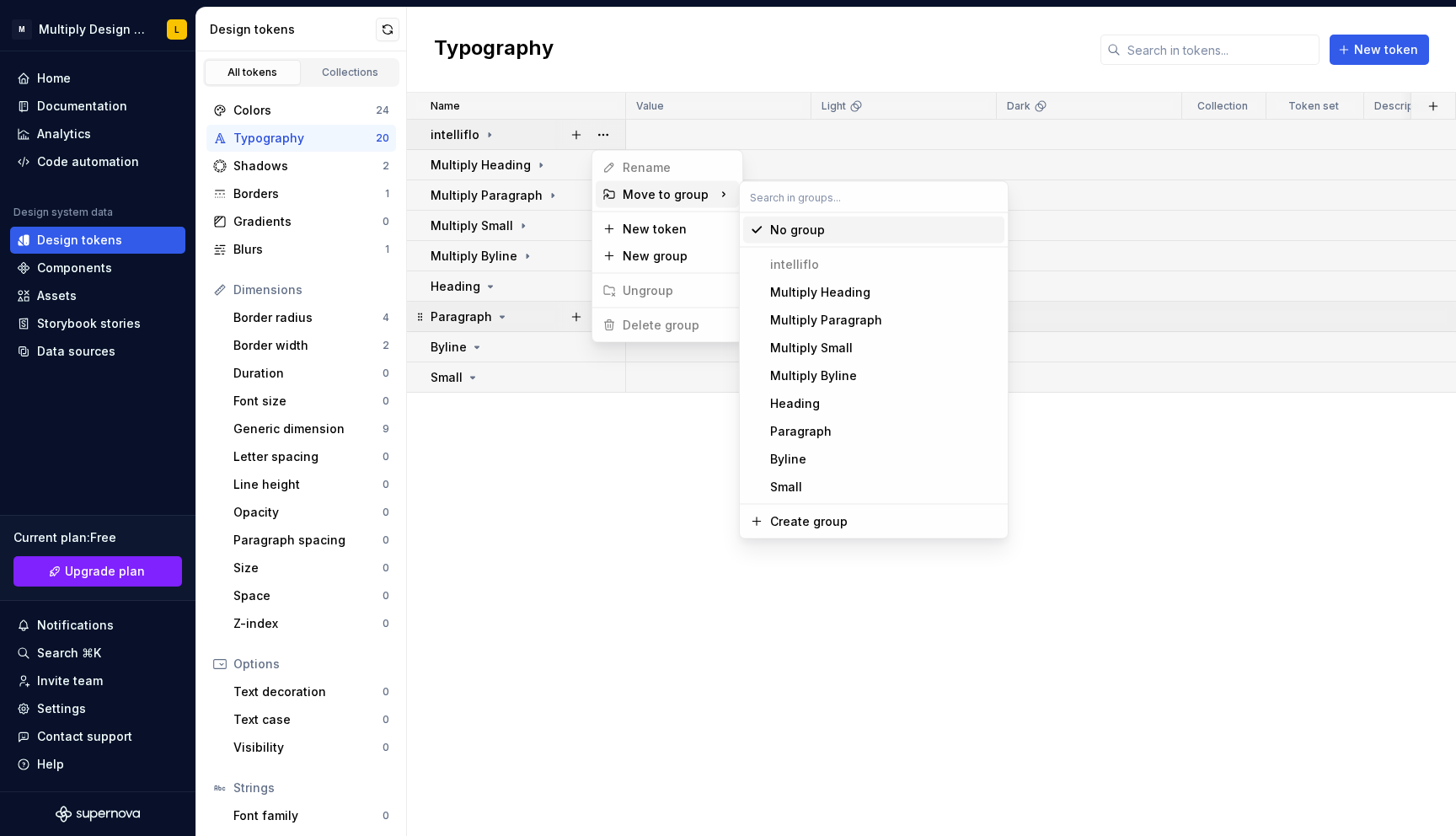
click at [647, 191] on div "Move to group" at bounding box center [667, 194] width 143 height 27
click at [646, 481] on html "M Multiply Design System L Home Documentation Analytics Code automation Design …" at bounding box center [728, 418] width 1456 height 836
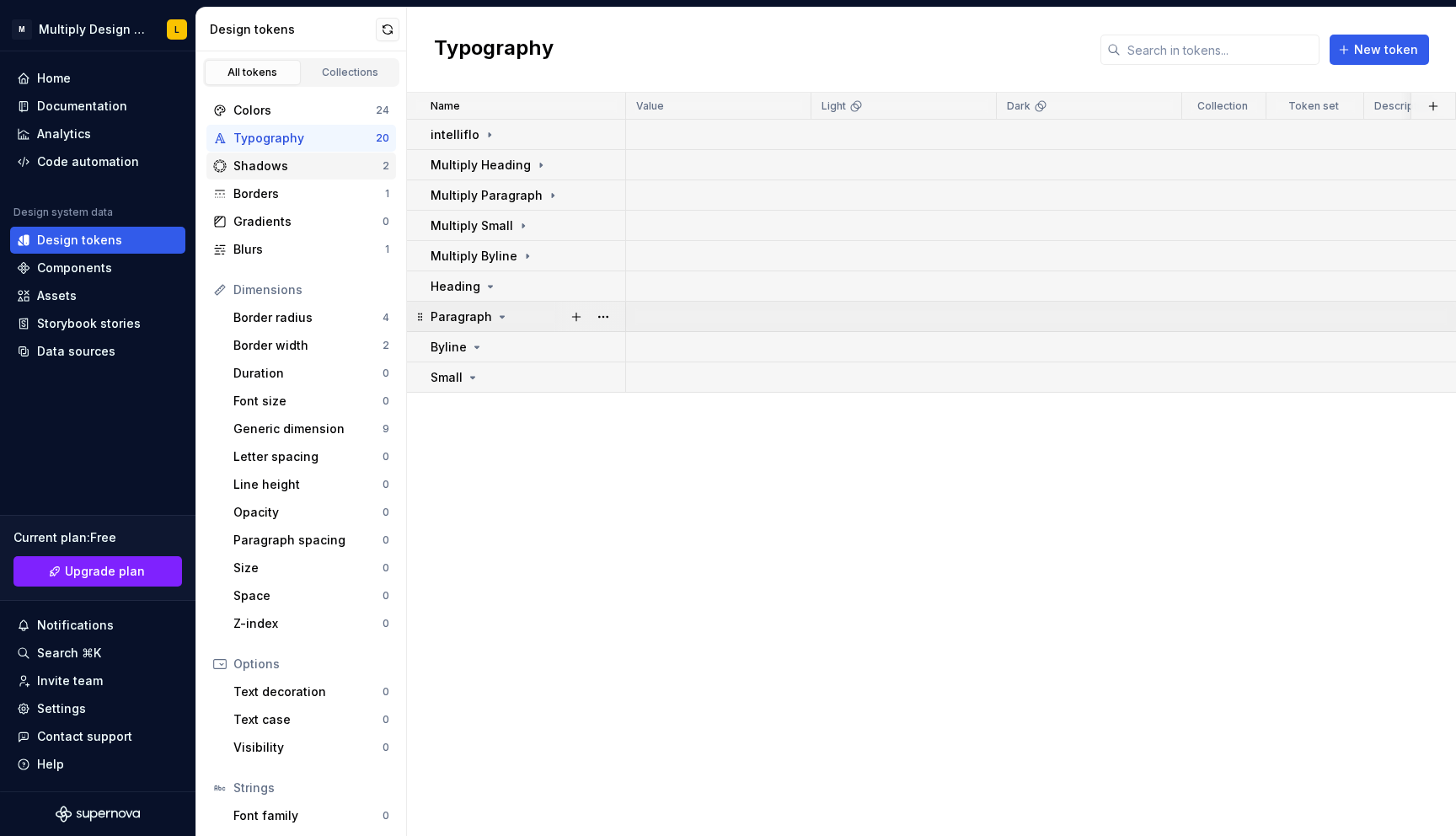
click at [276, 169] on div "Shadows" at bounding box center [308, 165] width 149 height 17
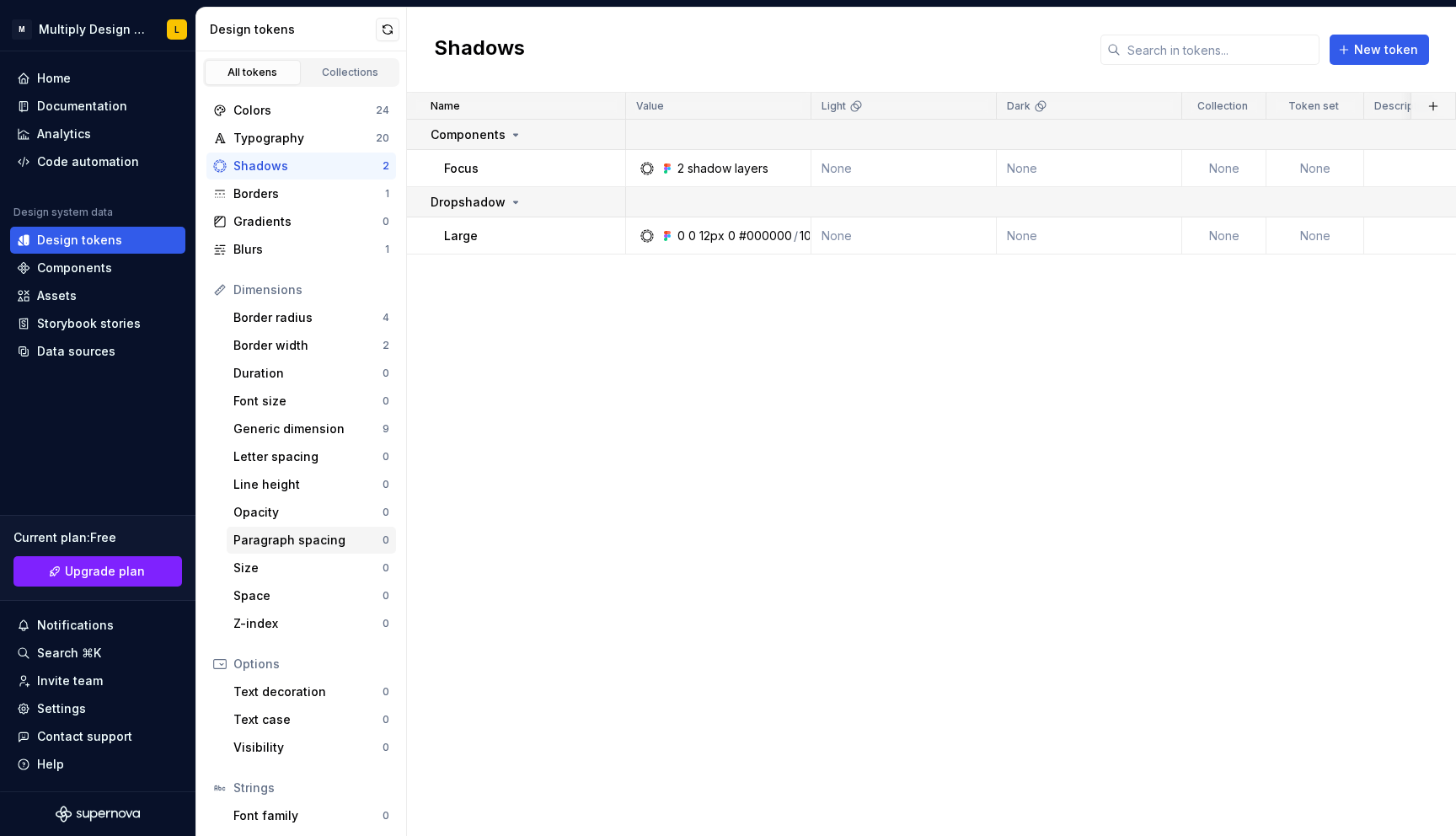
click at [287, 536] on div "Paragraph spacing" at bounding box center [308, 540] width 149 height 17
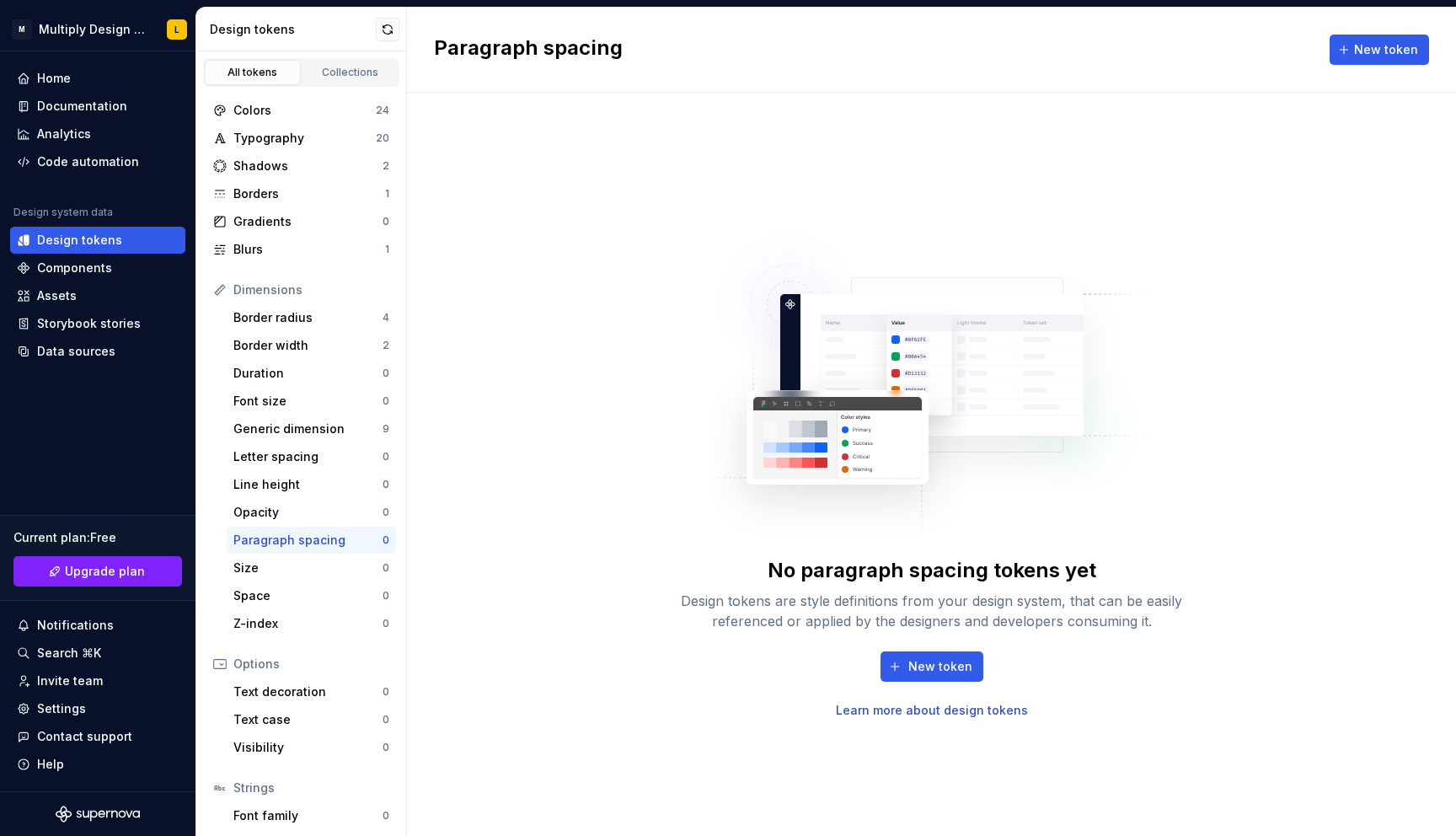
click at [222, 666] on icon at bounding box center [220, 664] width 14 height 14
click at [302, 318] on div "Border radius" at bounding box center [308, 317] width 149 height 17
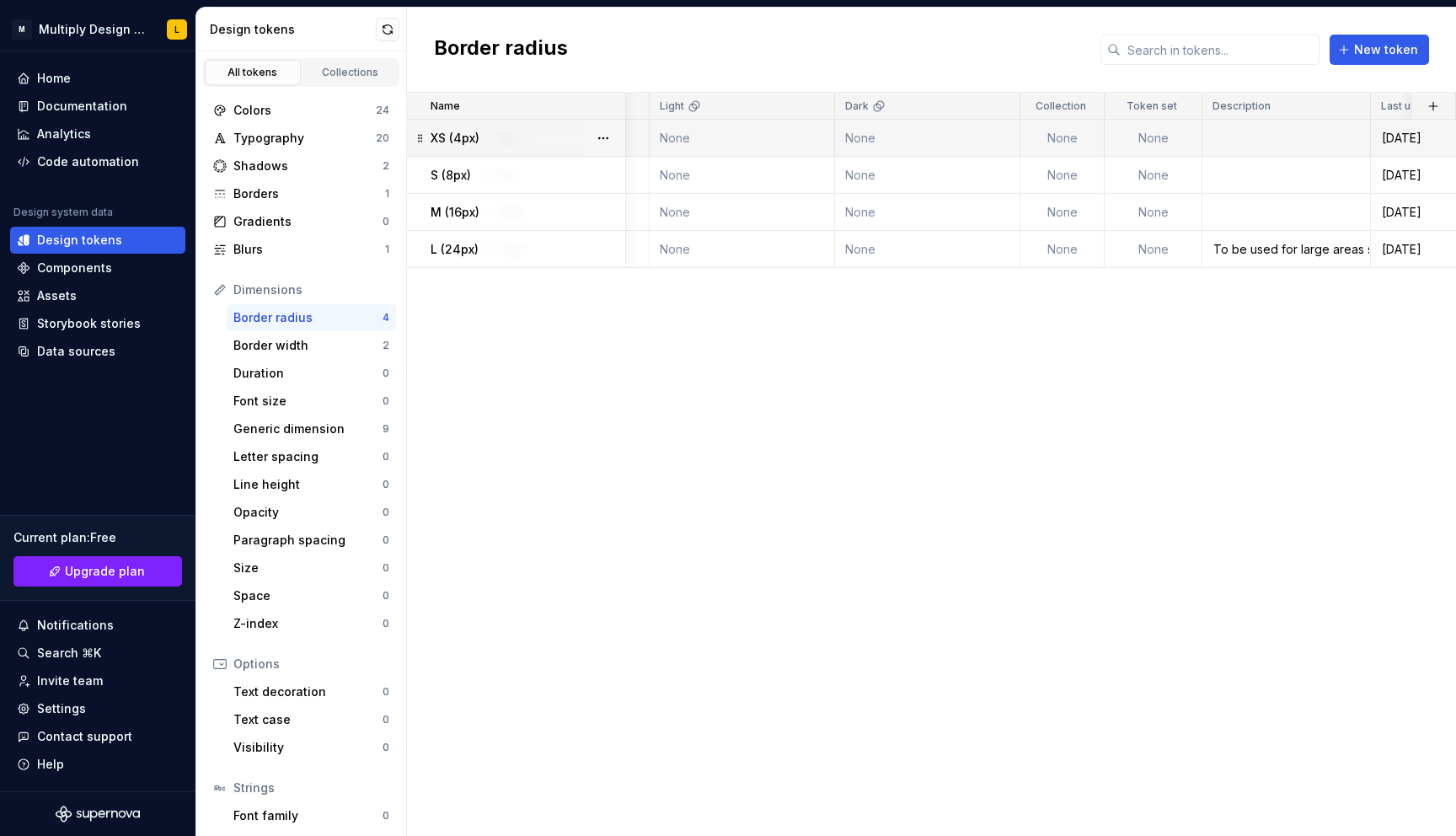
scroll to position [0, 220]
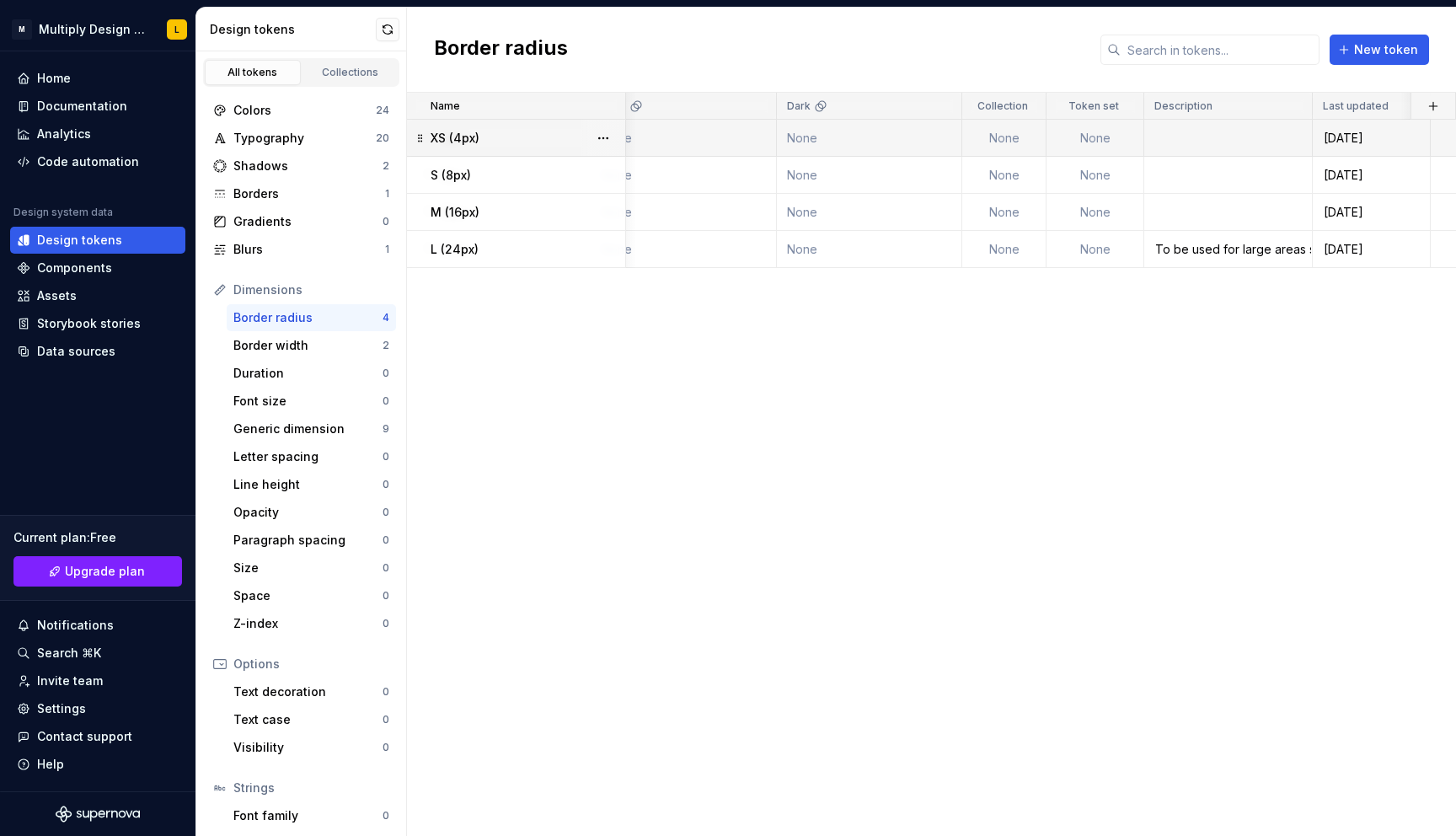
click at [1176, 150] on td at bounding box center [1228, 138] width 169 height 37
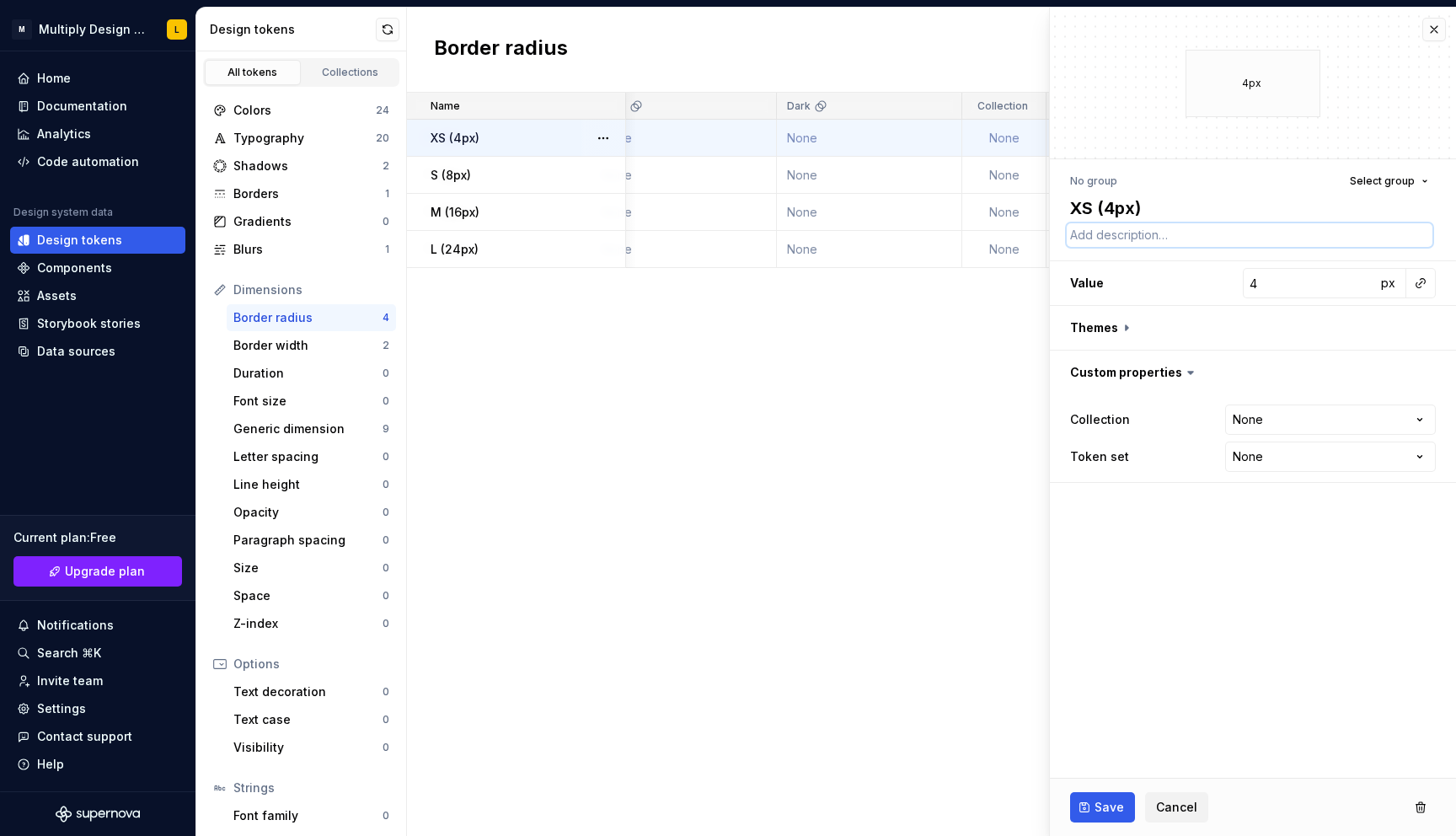
click at [1111, 232] on textarea at bounding box center [1249, 235] width 366 height 23
type textarea "*"
type textarea "T"
type textarea "*"
type textarea "Tb"
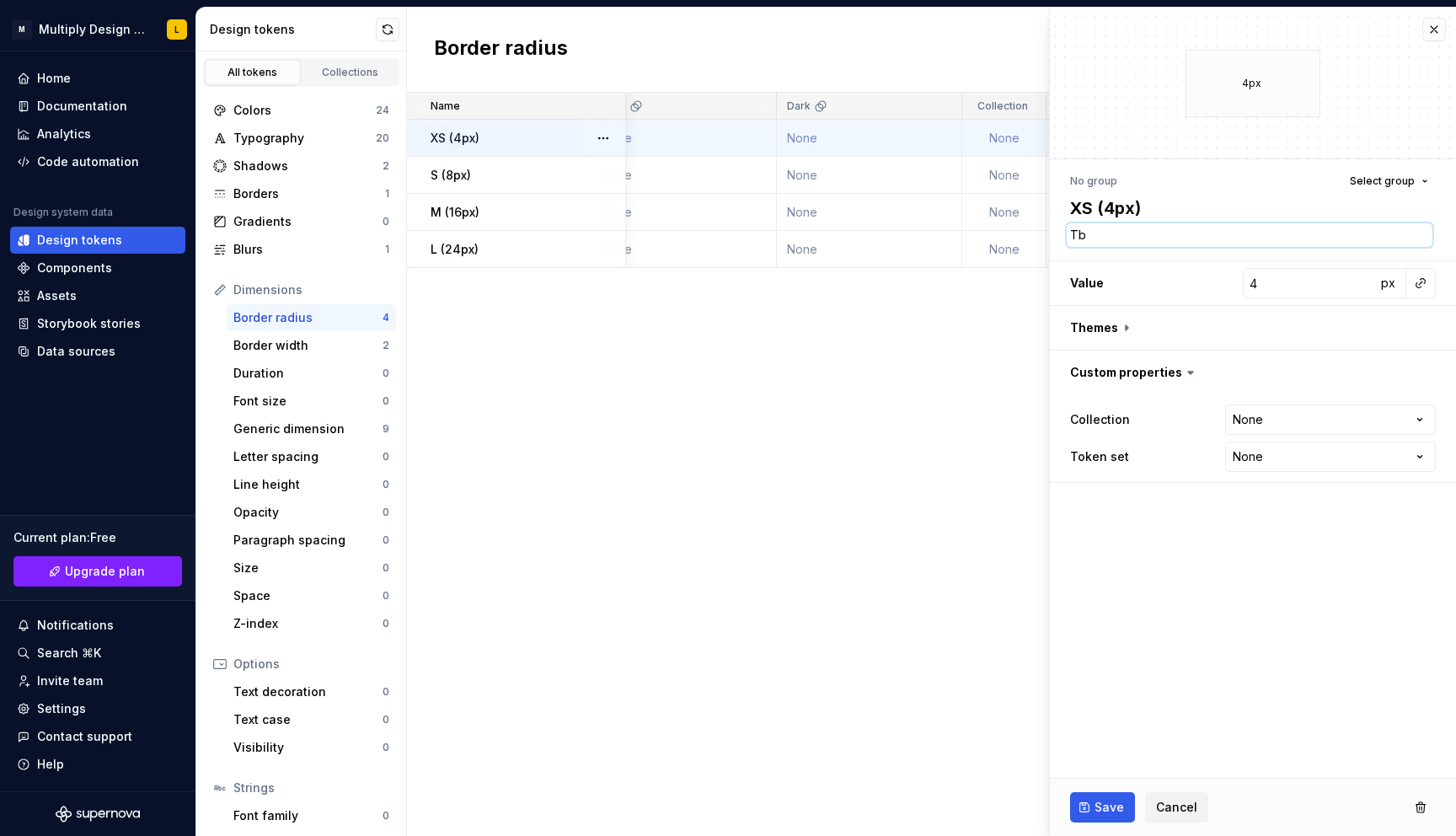
type textarea "*"
type textarea "Tb"
type textarea "*"
type textarea "Tb"
type textarea "*"
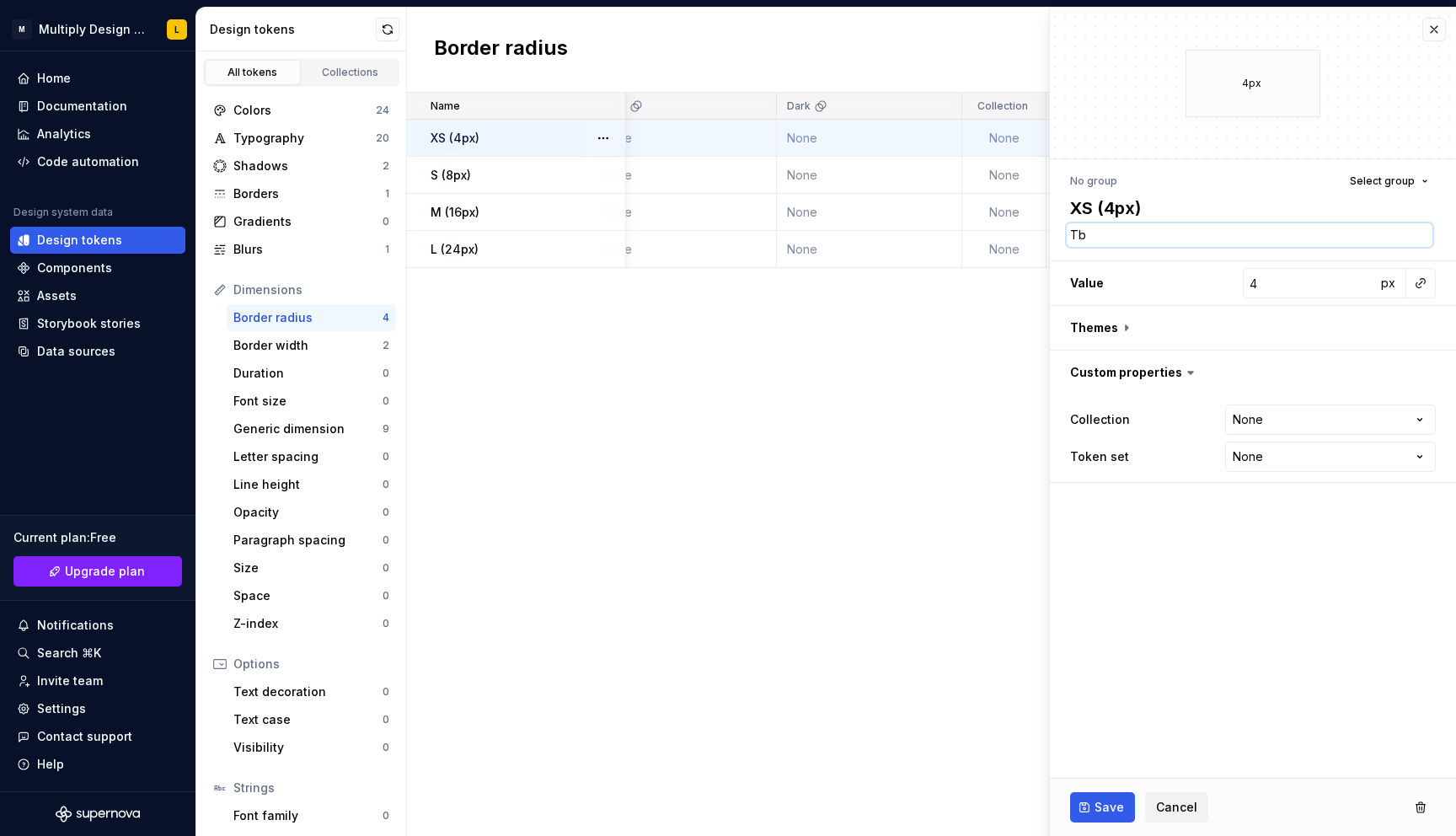
type textarea "T"
type textarea "*"
type textarea "To"
type textarea "*"
type textarea "To"
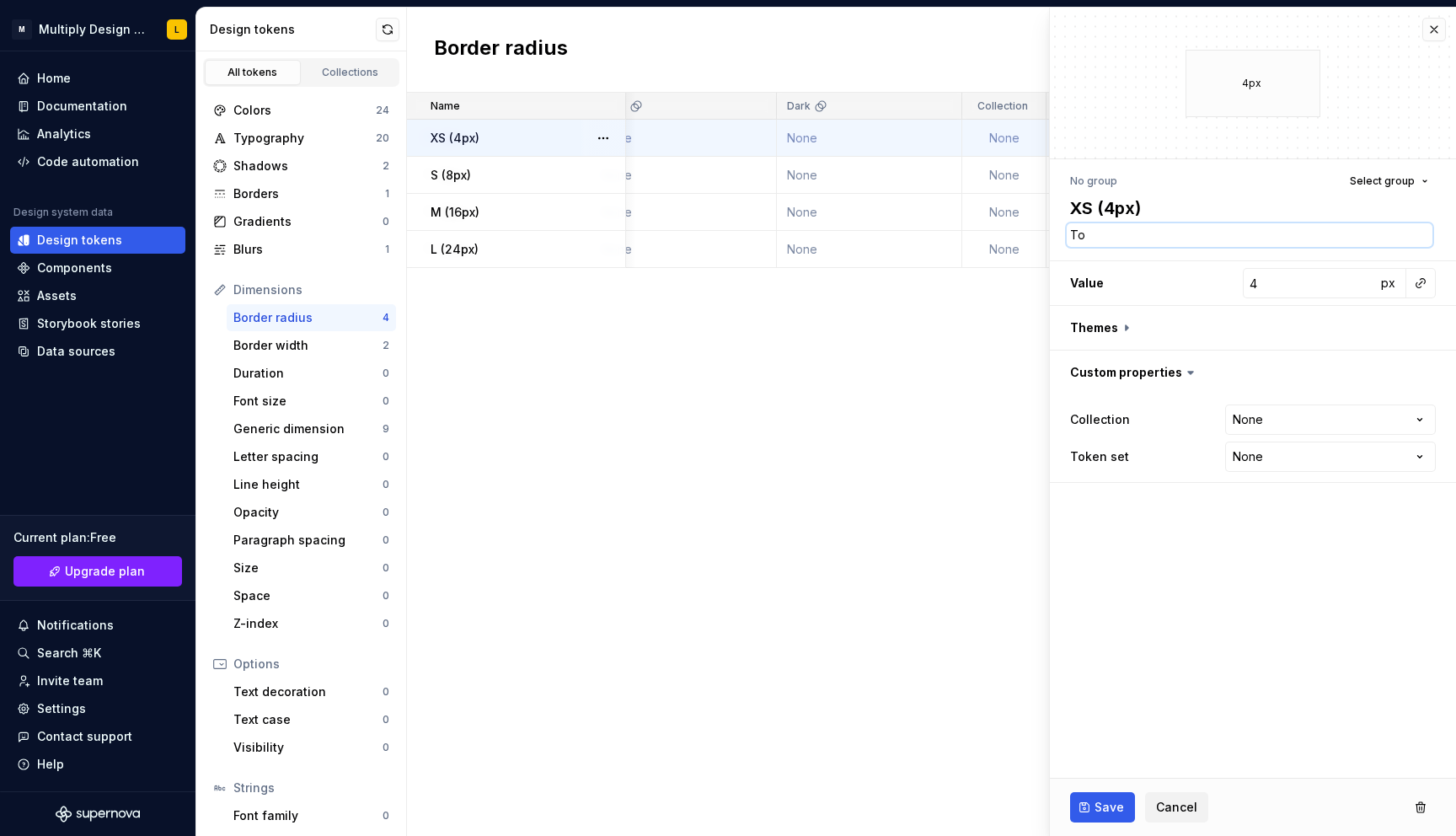
type textarea "*"
type textarea "To b"
type textarea "*"
type textarea "To be"
type textarea "*"
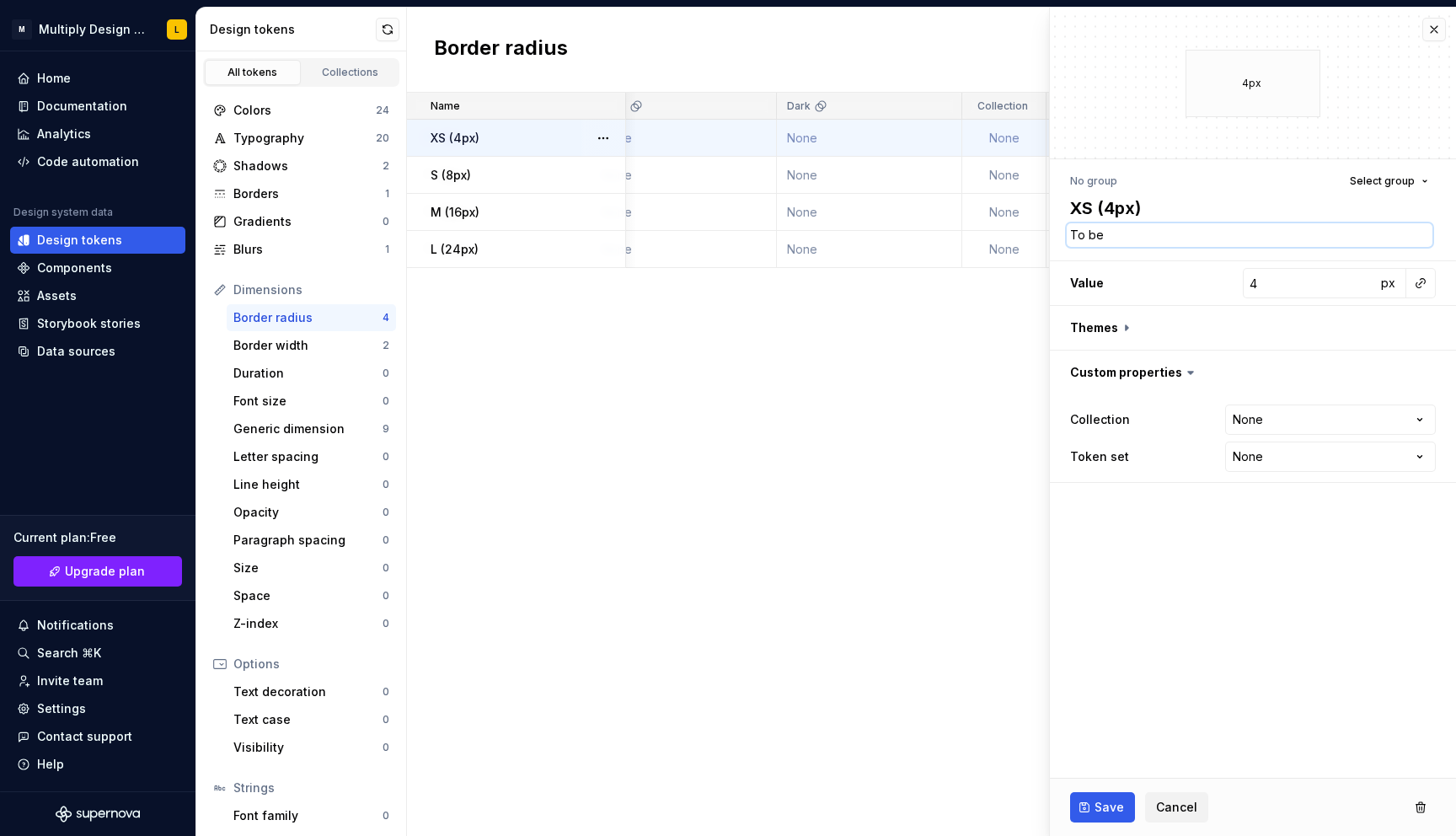
type textarea "To be"
type textarea "*"
type textarea "To be u"
type textarea "*"
type textarea "To be us"
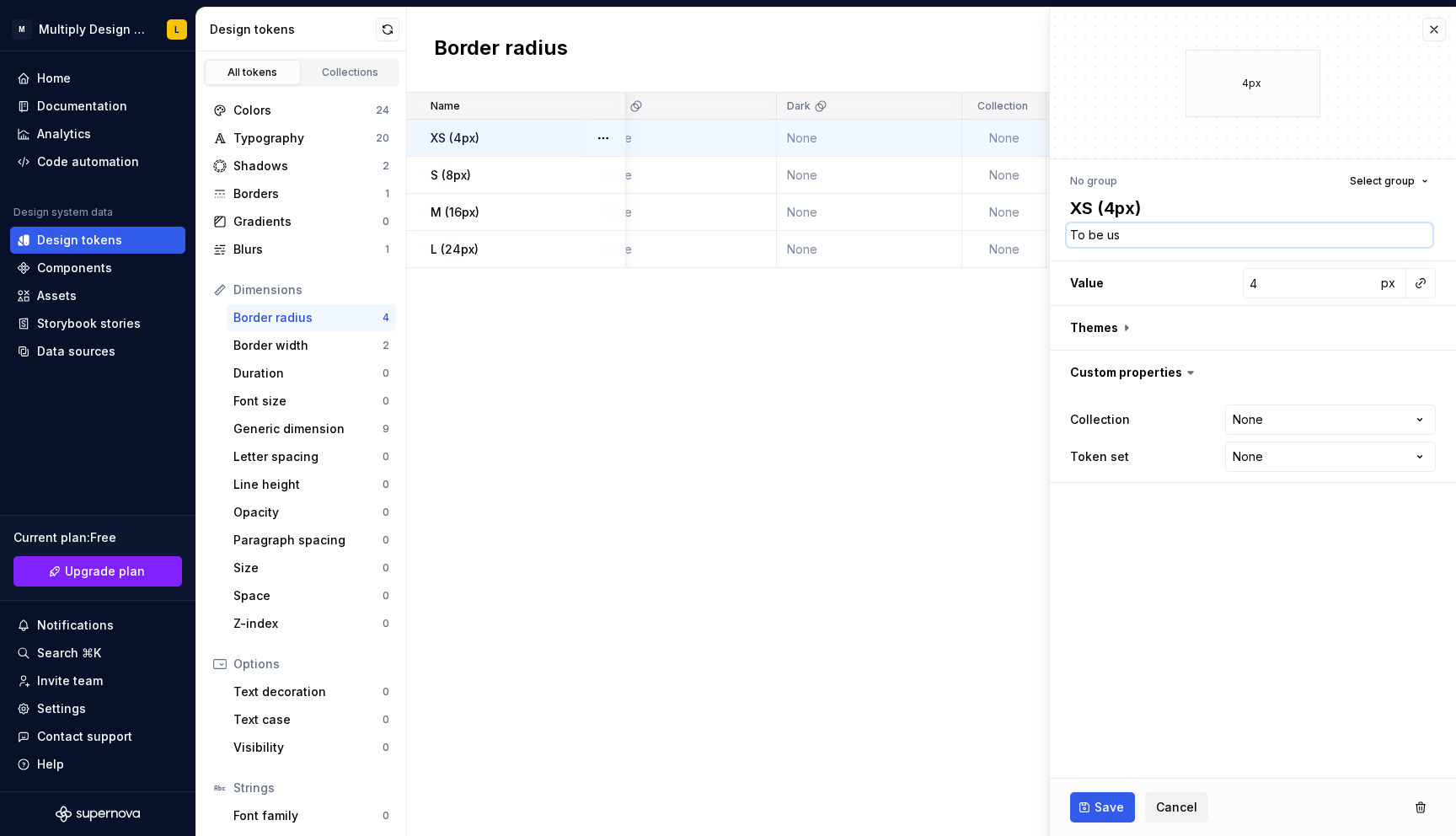
type textarea "*"
type textarea "To be use"
type textarea "*"
type textarea "To be used"
type textarea "*"
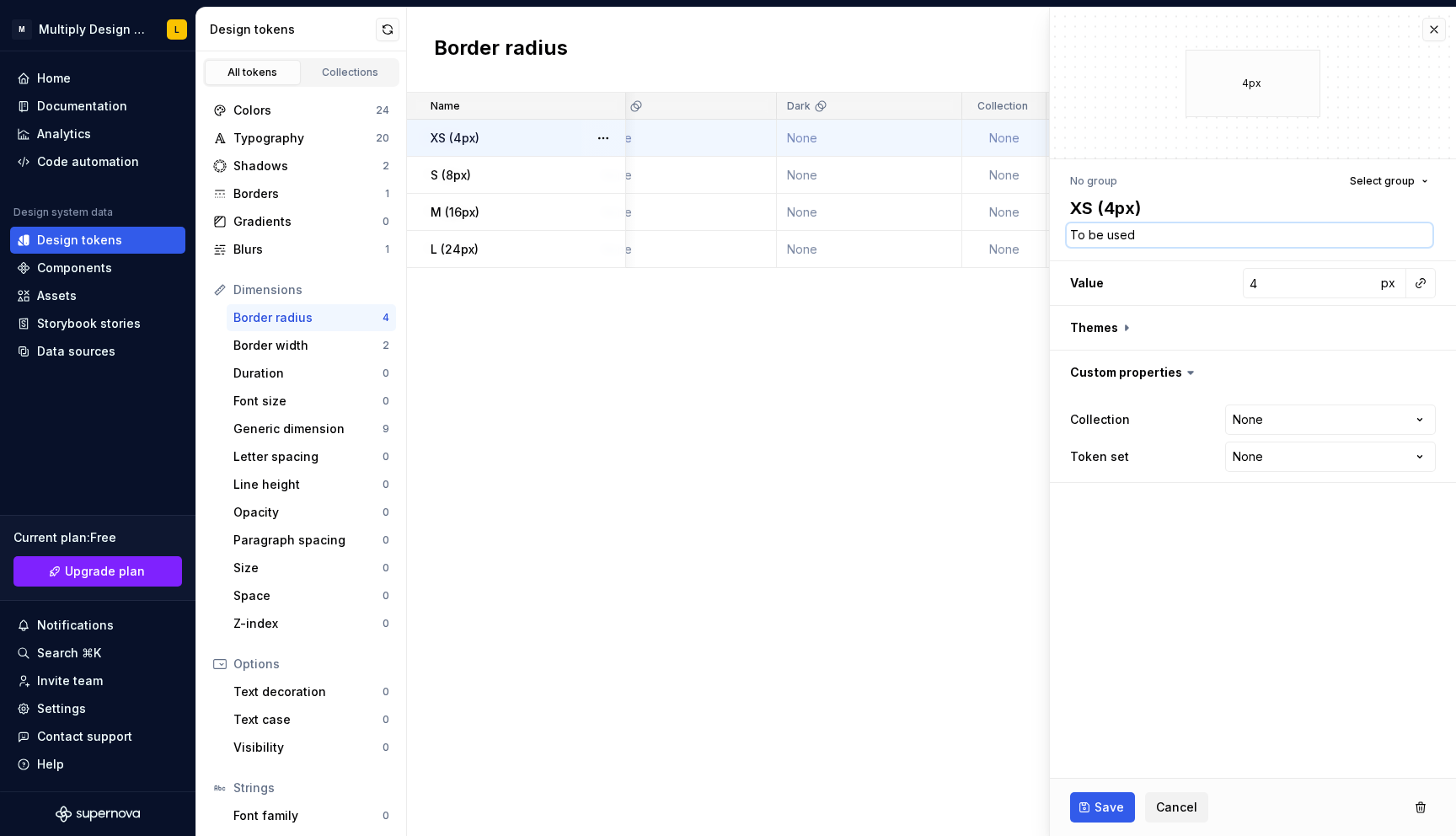
type textarea "To be used"
type textarea "*"
type textarea "To be used o"
type textarea "*"
type textarea "To be used on"
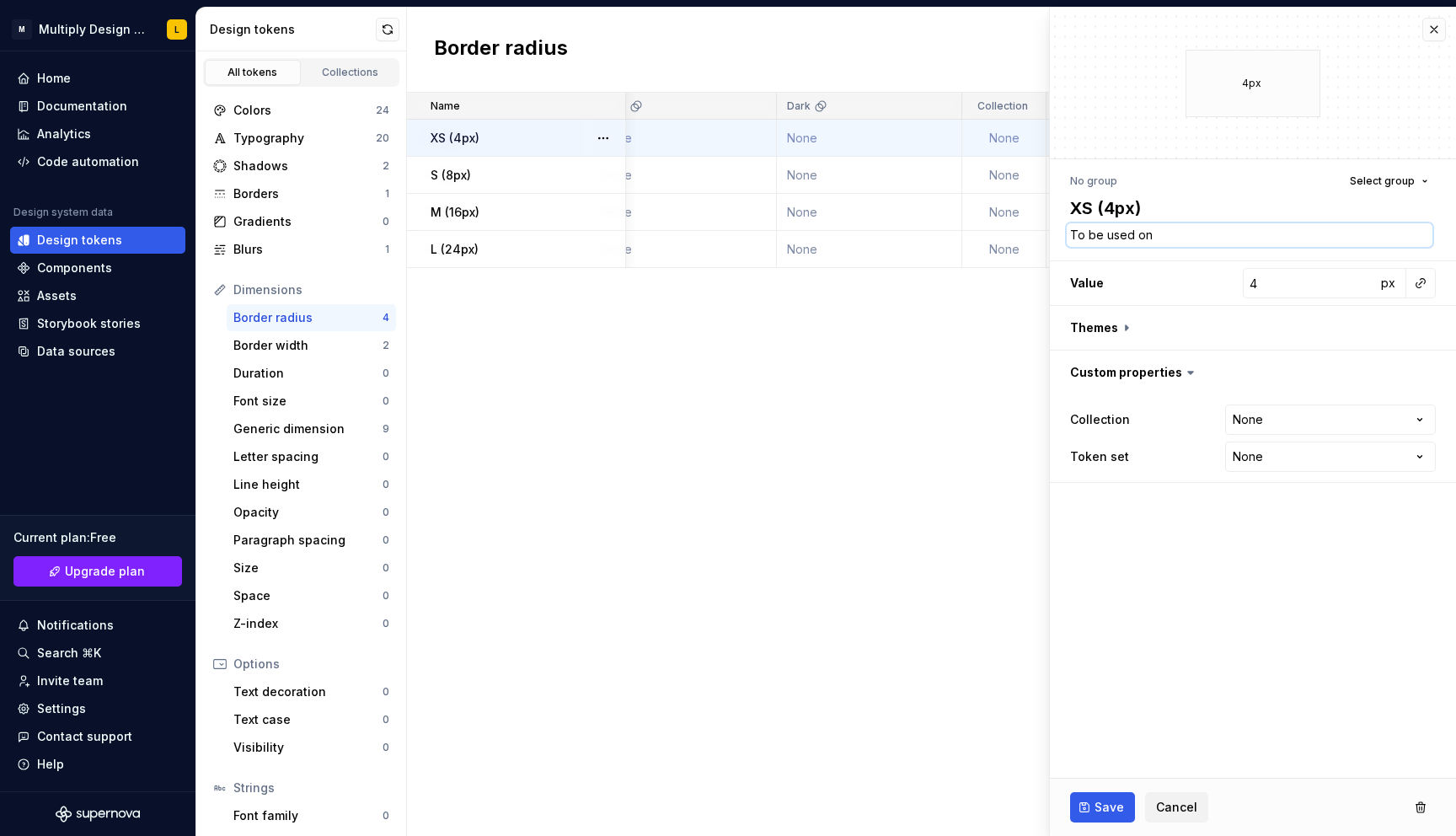
type textarea "*"
type textarea "To be used on"
type textarea "*"
type textarea "To be used on s"
type textarea "*"
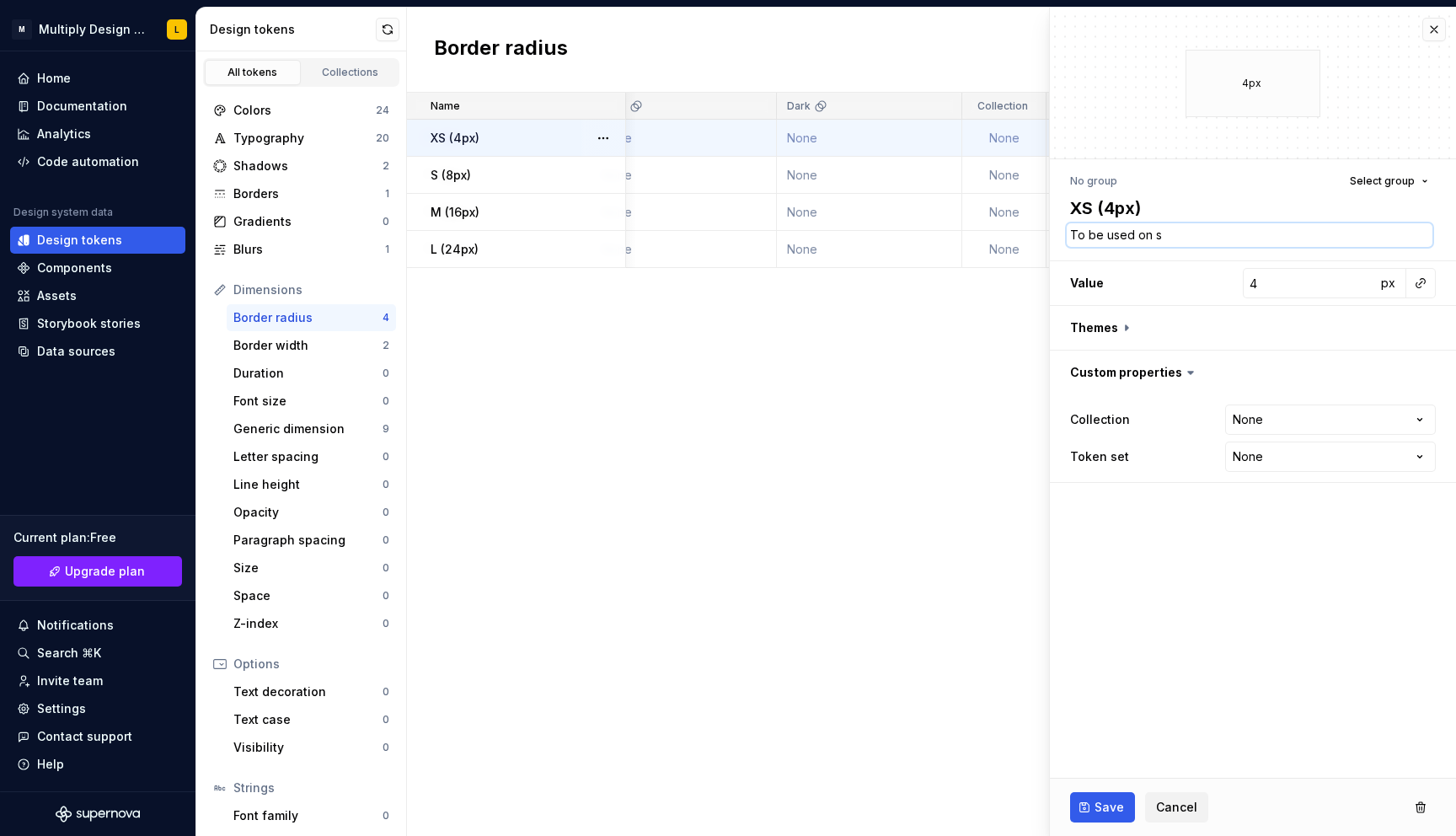
type textarea "To be used on sm"
type textarea "*"
type textarea "To be used on sma"
type textarea "*"
type textarea "To be used on smal"
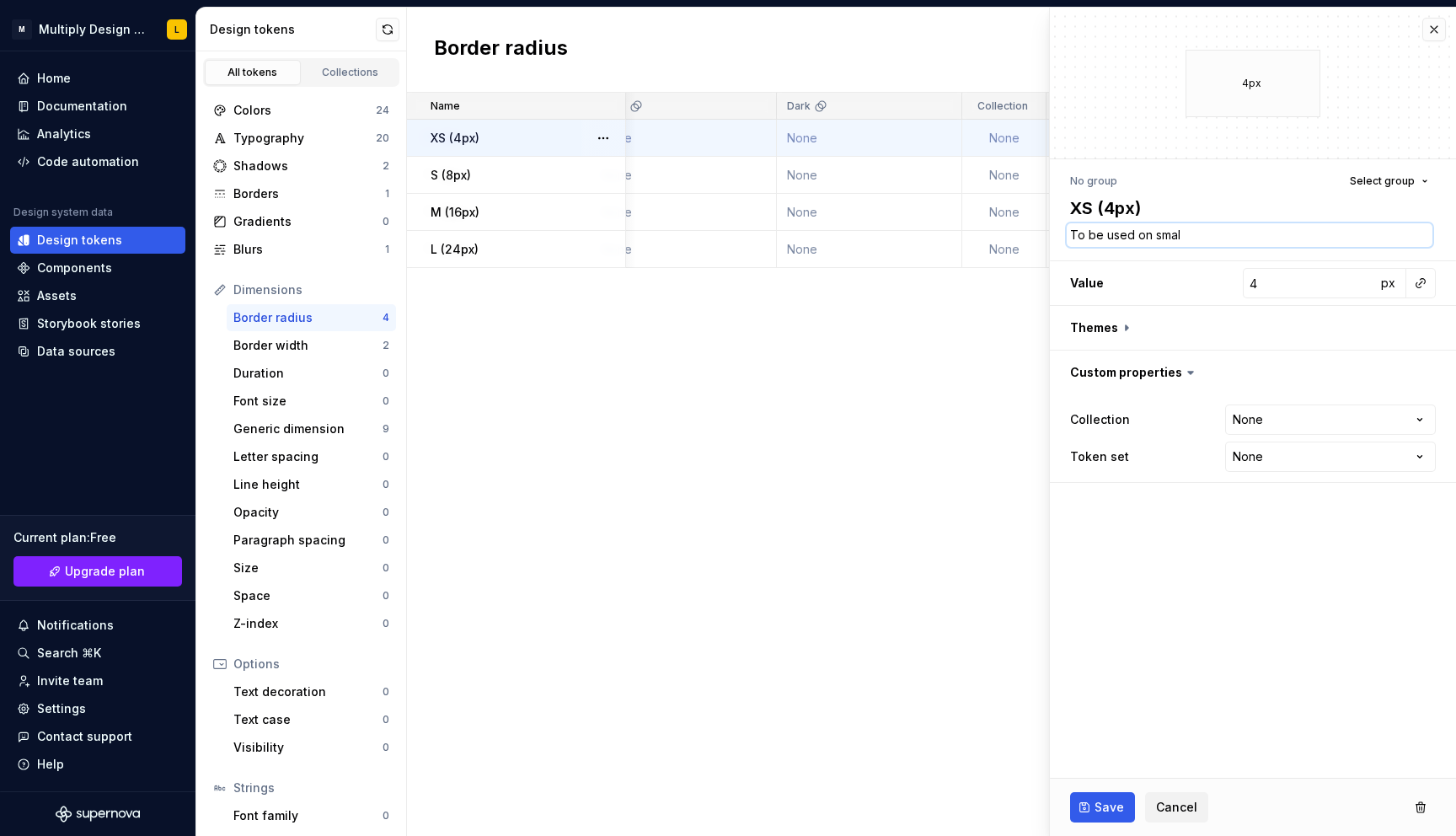
type textarea "*"
type textarea "To be used on small"
type textarea "*"
type textarea "To be used on small"
type textarea "*"
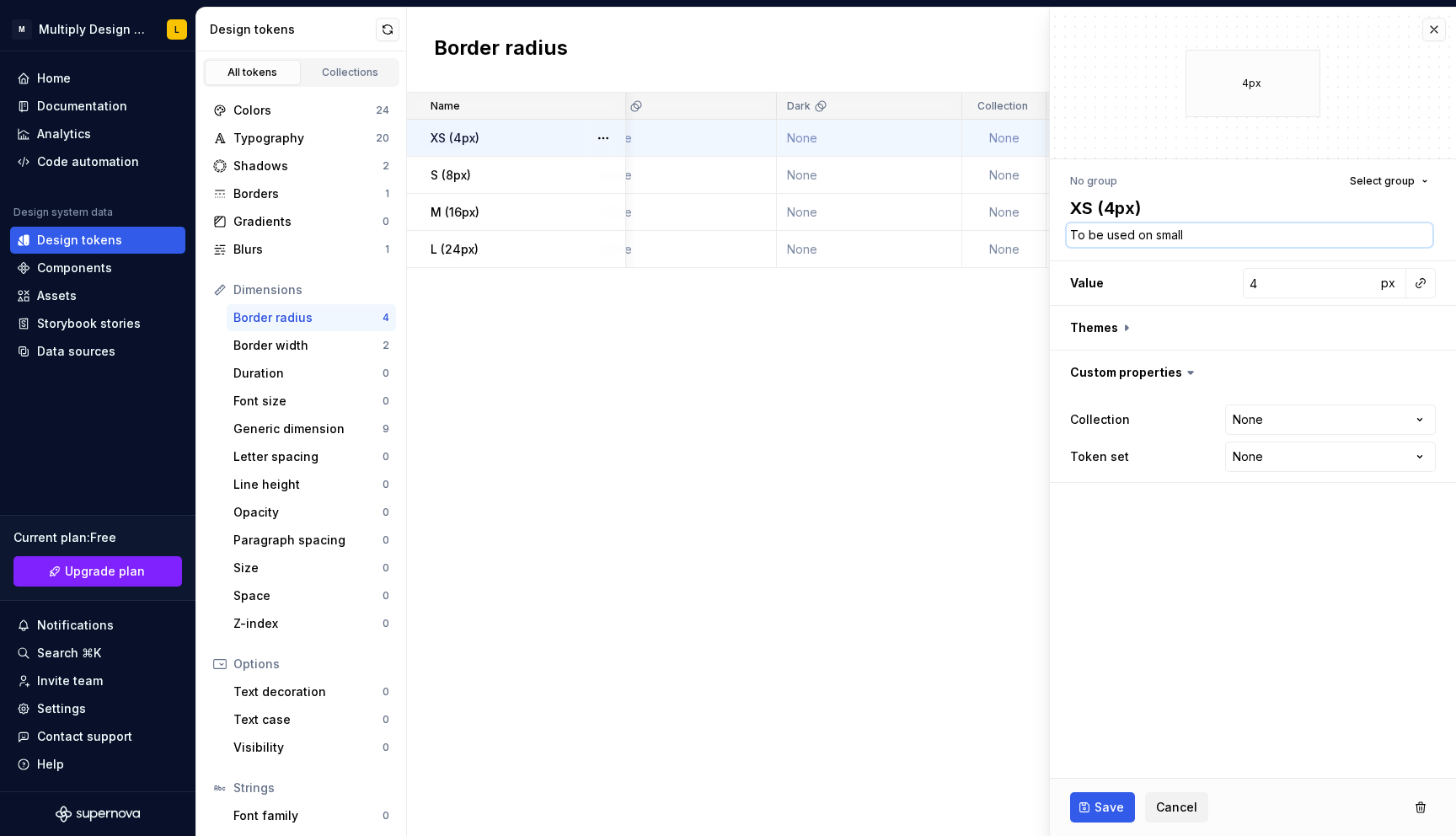
type textarea "To be used on small b"
type textarea "*"
type textarea "To be used on small bu"
type textarea "*"
type textarea "To be used on small but"
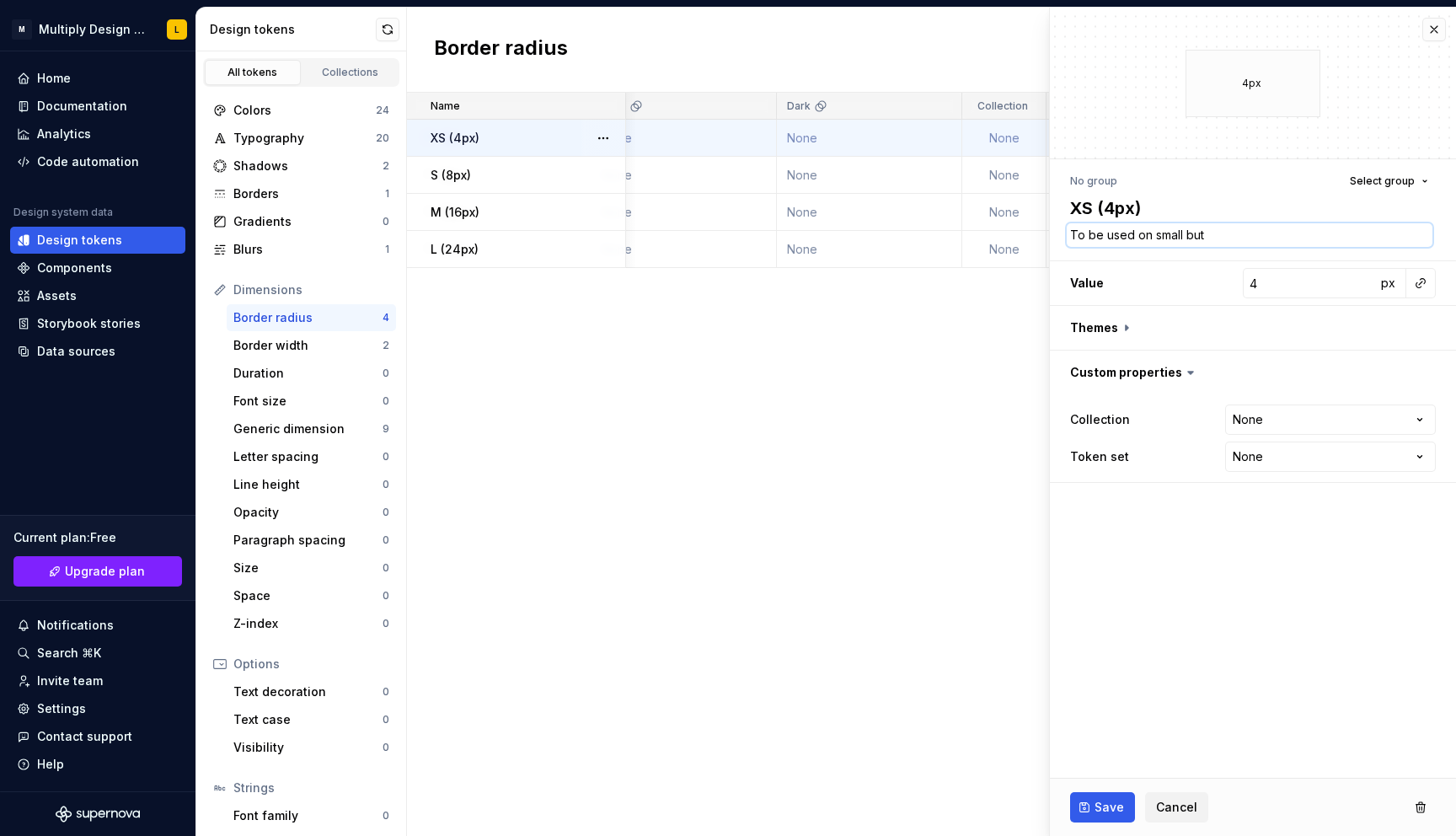
type textarea "*"
type textarea "To be used on small butt"
type textarea "*"
type textarea "To be used on small butto"
type textarea "*"
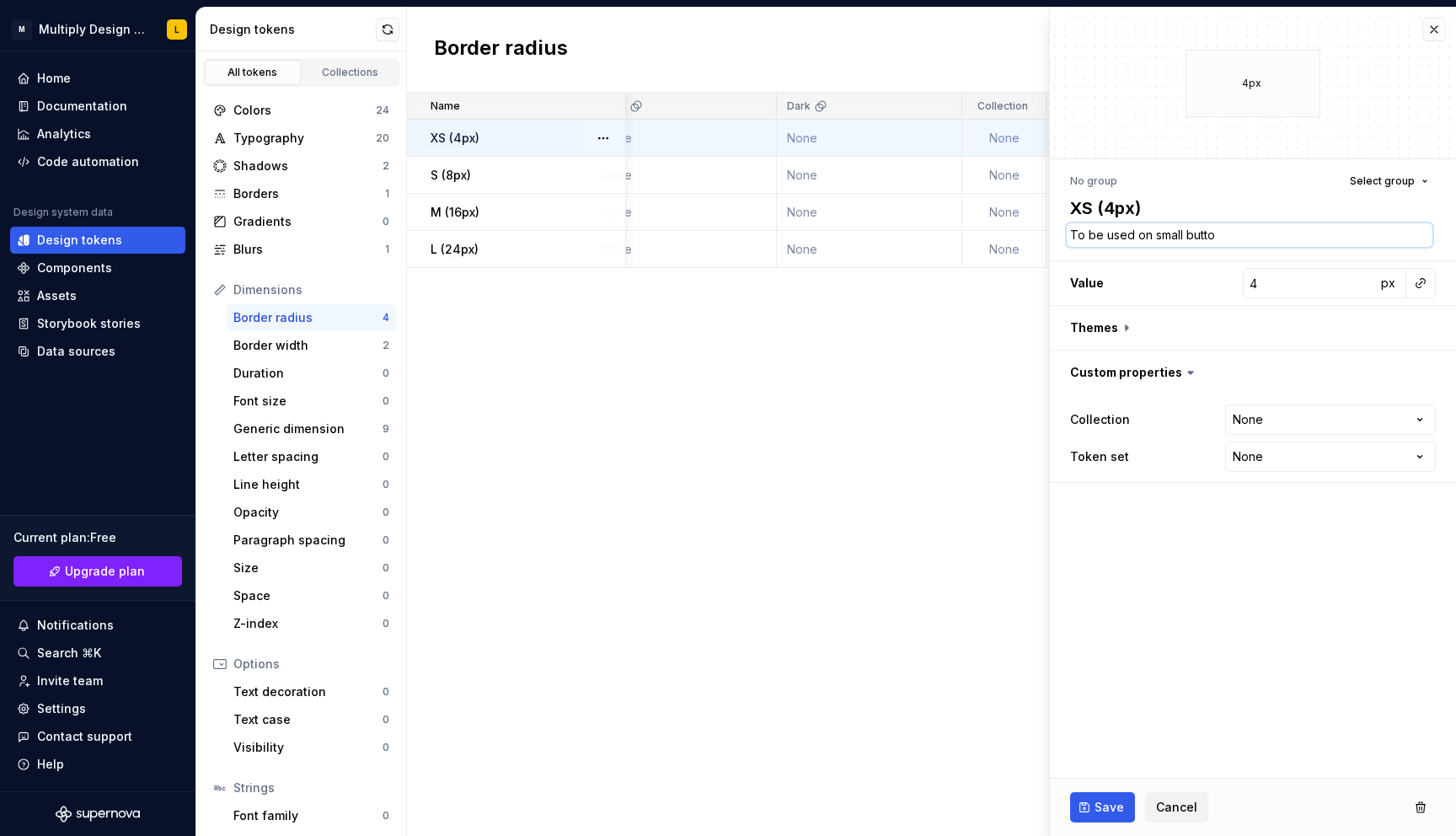
type textarea "To be used on small button"
type textarea "*"
type textarea "To be used on small buttons"
type textarea "*"
type textarea "To be used on small buttons"
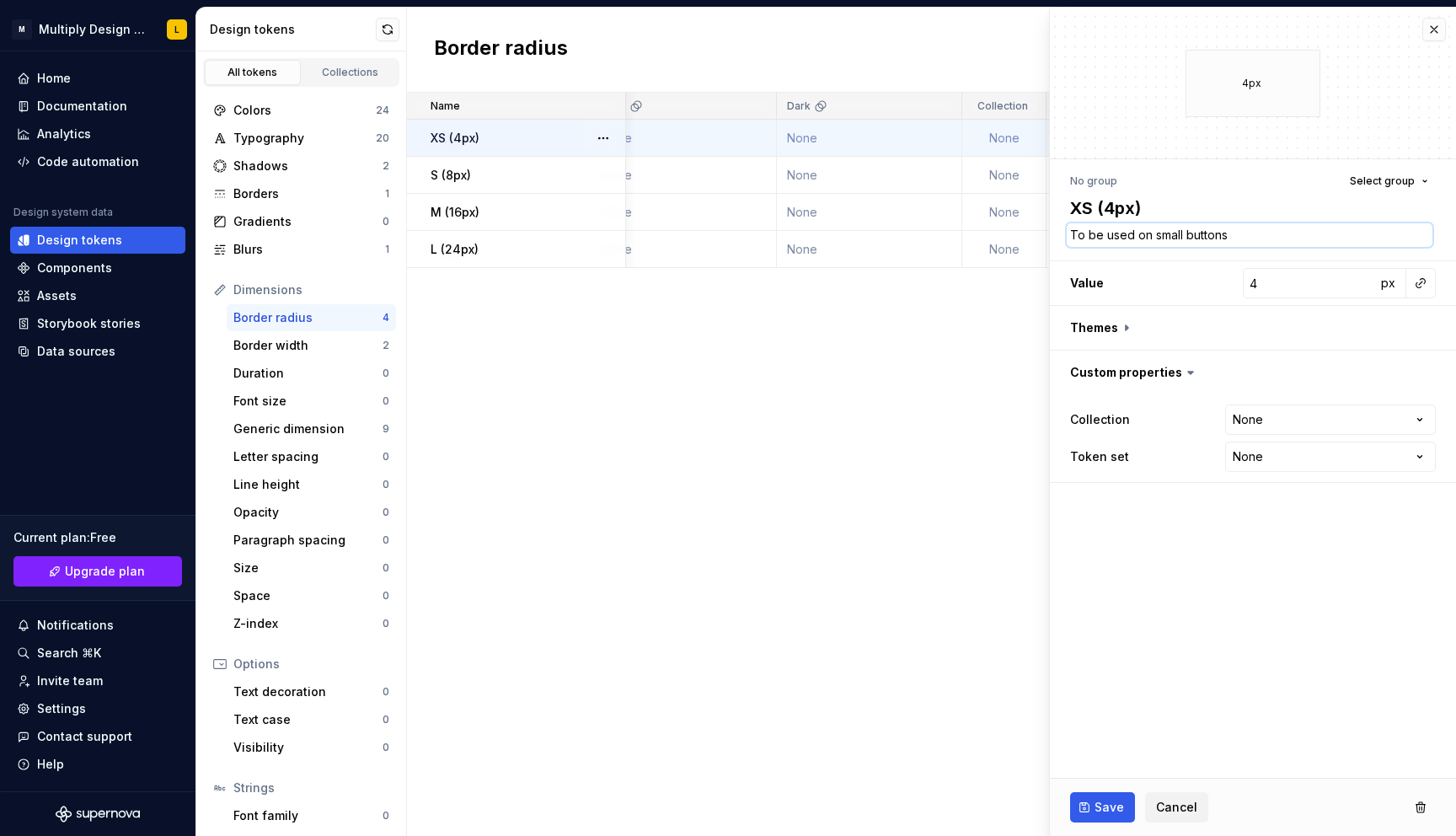
type textarea "*"
type textarea "To be used on small buttons a"
type textarea "*"
type textarea "To be used on small buttons an"
type textarea "*"
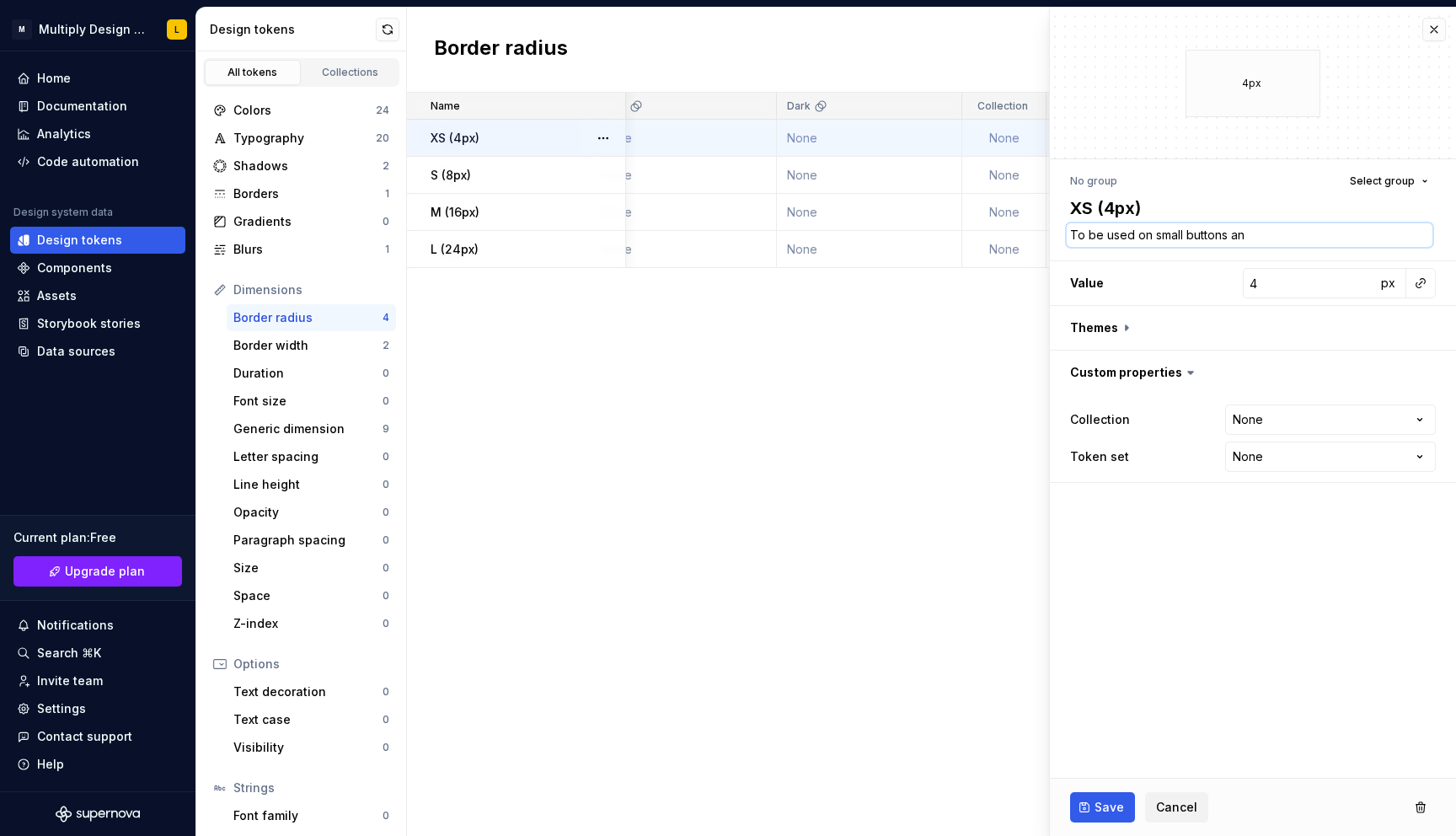
type textarea "To be used on small buttons and"
type textarea "*"
type textarea "To be used on small buttons and"
click at [1103, 810] on span "Save" at bounding box center [1109, 806] width 30 height 17
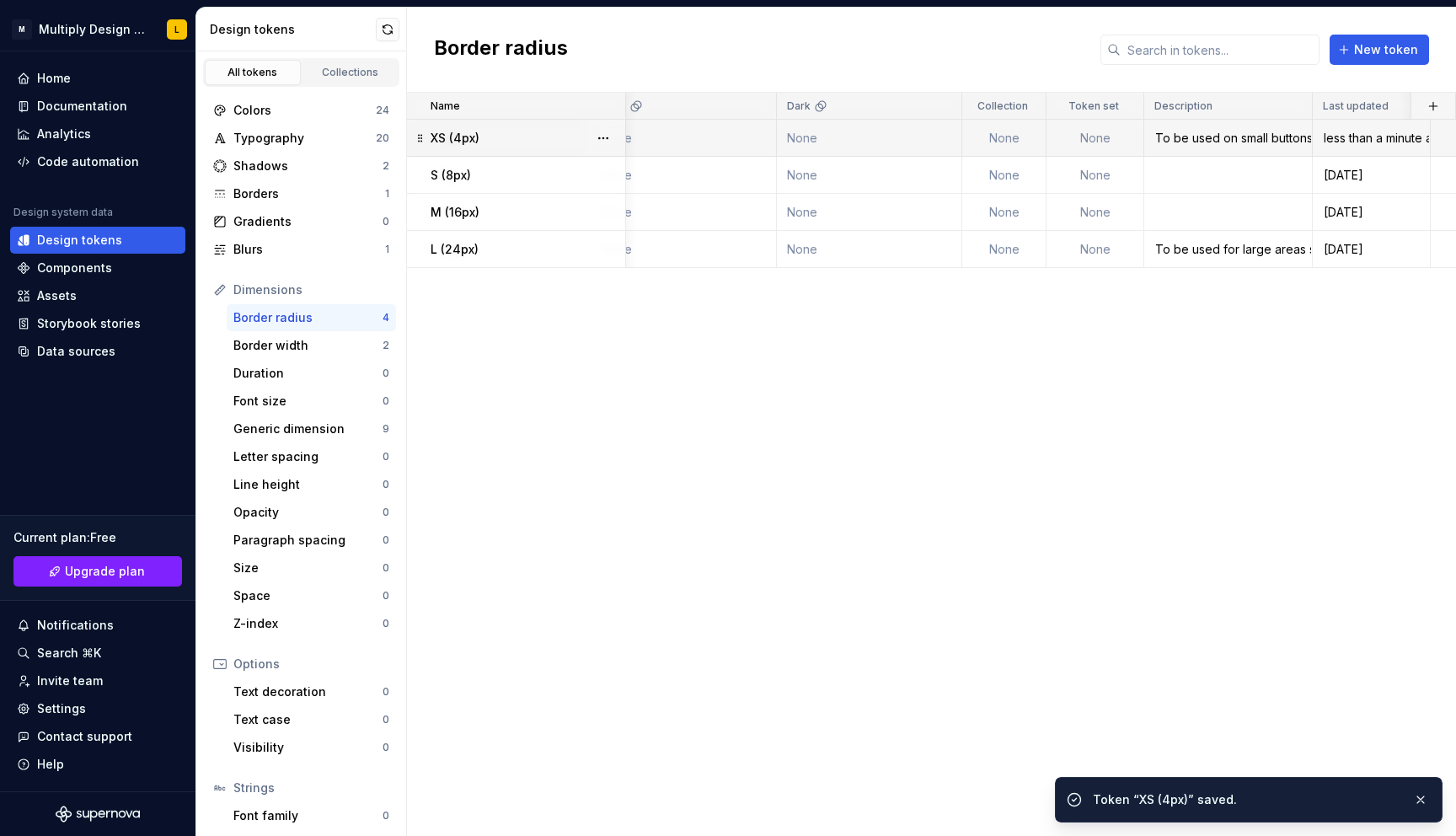
click at [1005, 170] on td "None" at bounding box center [1003, 175] width 84 height 37
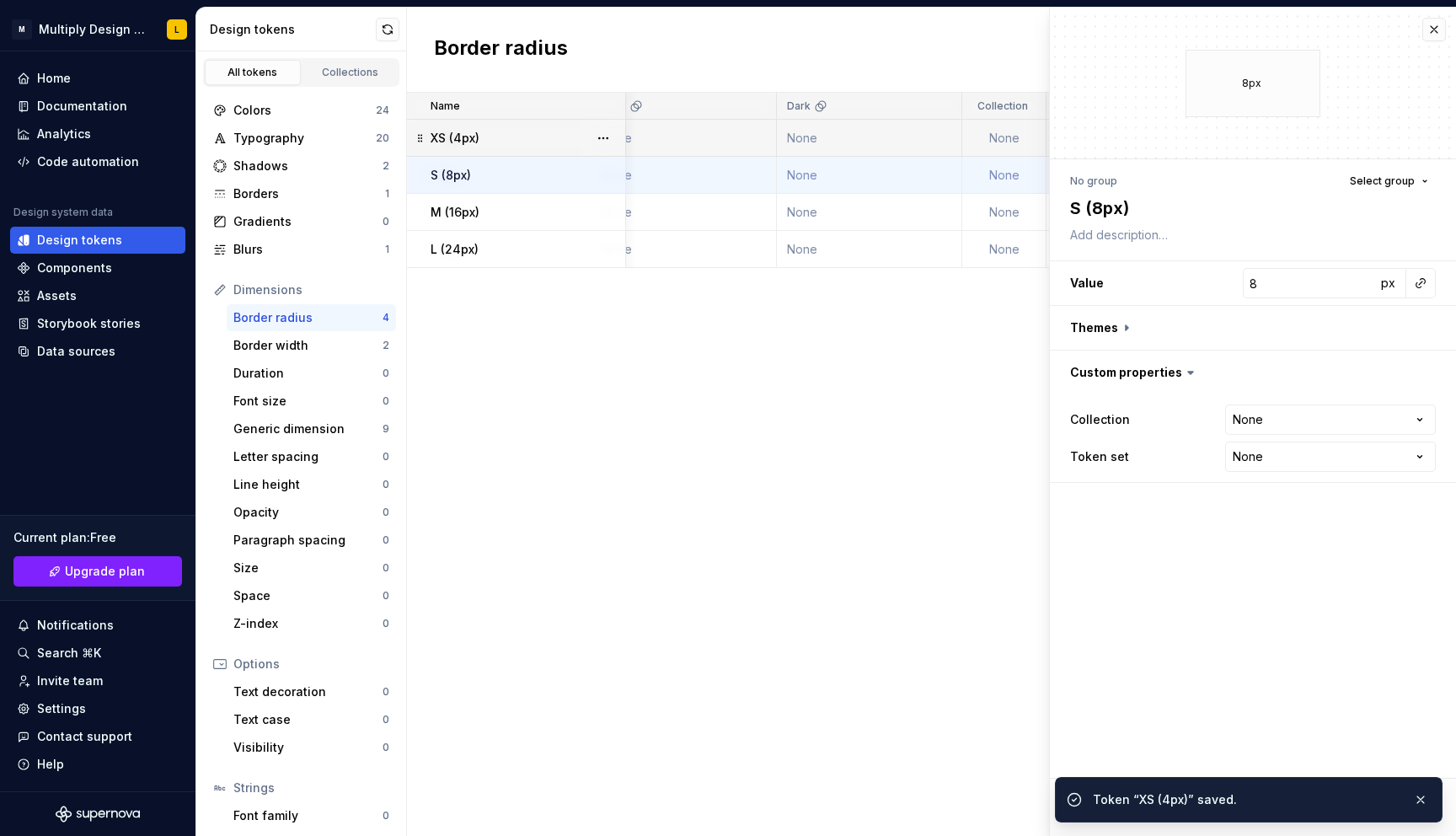
click at [936, 315] on div "Name Value Light Dark Collection Token set Description Last updated XS (4px) 4p…" at bounding box center [930, 464] width 1049 height 743
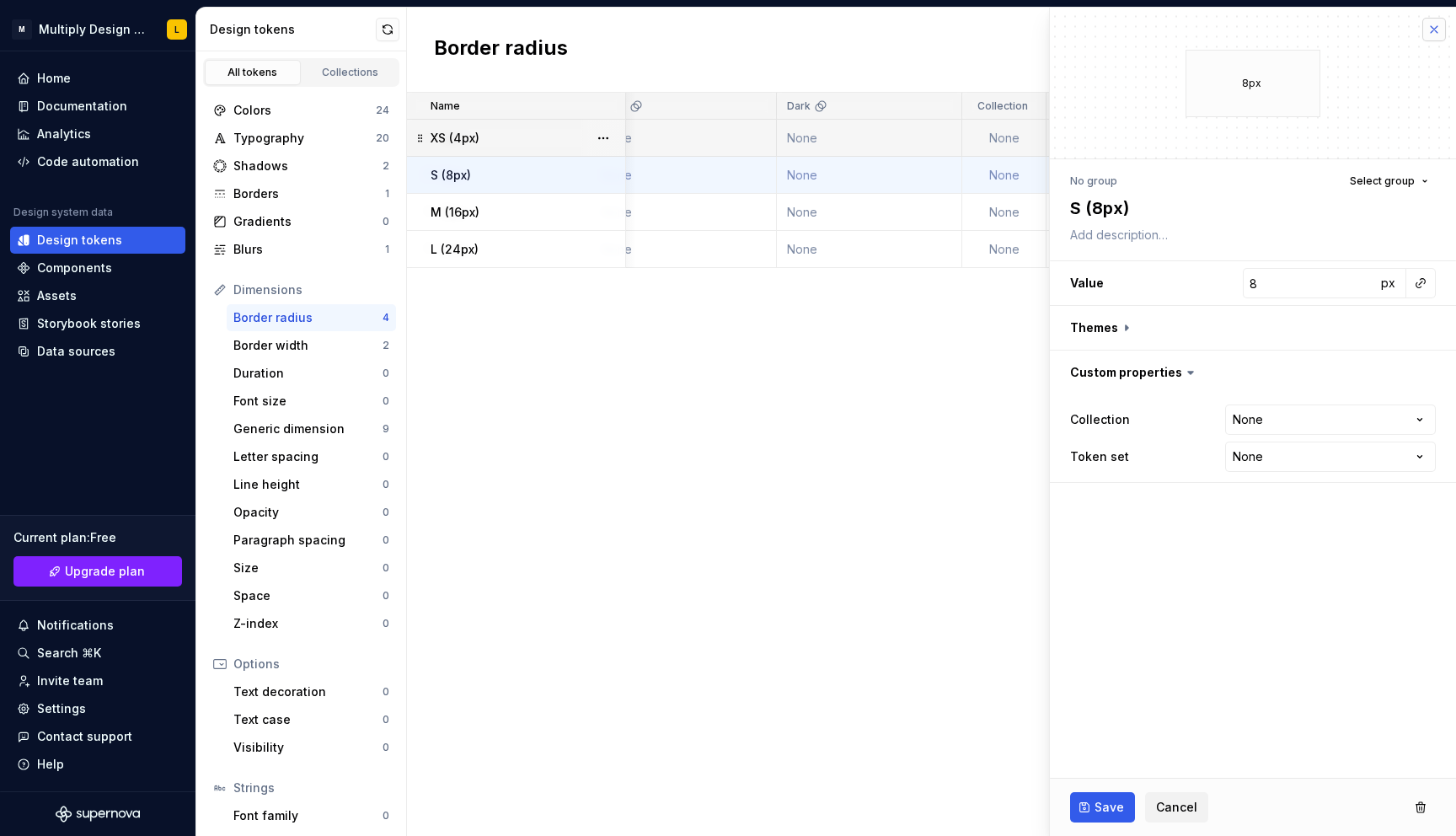
click at [1431, 25] on button "button" at bounding box center [1433, 29] width 23 height 23
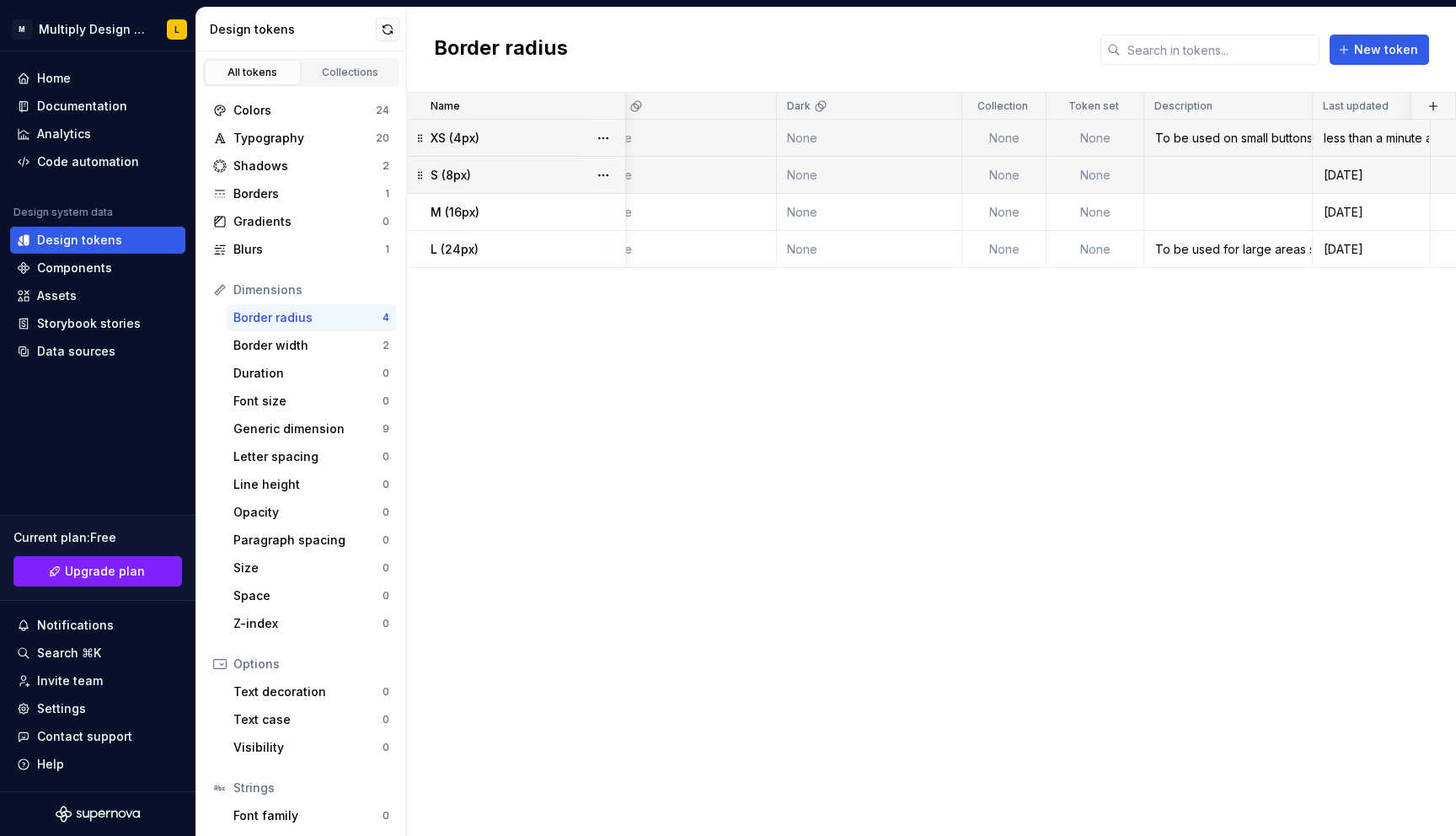
click at [1206, 164] on td at bounding box center [1228, 175] width 169 height 37
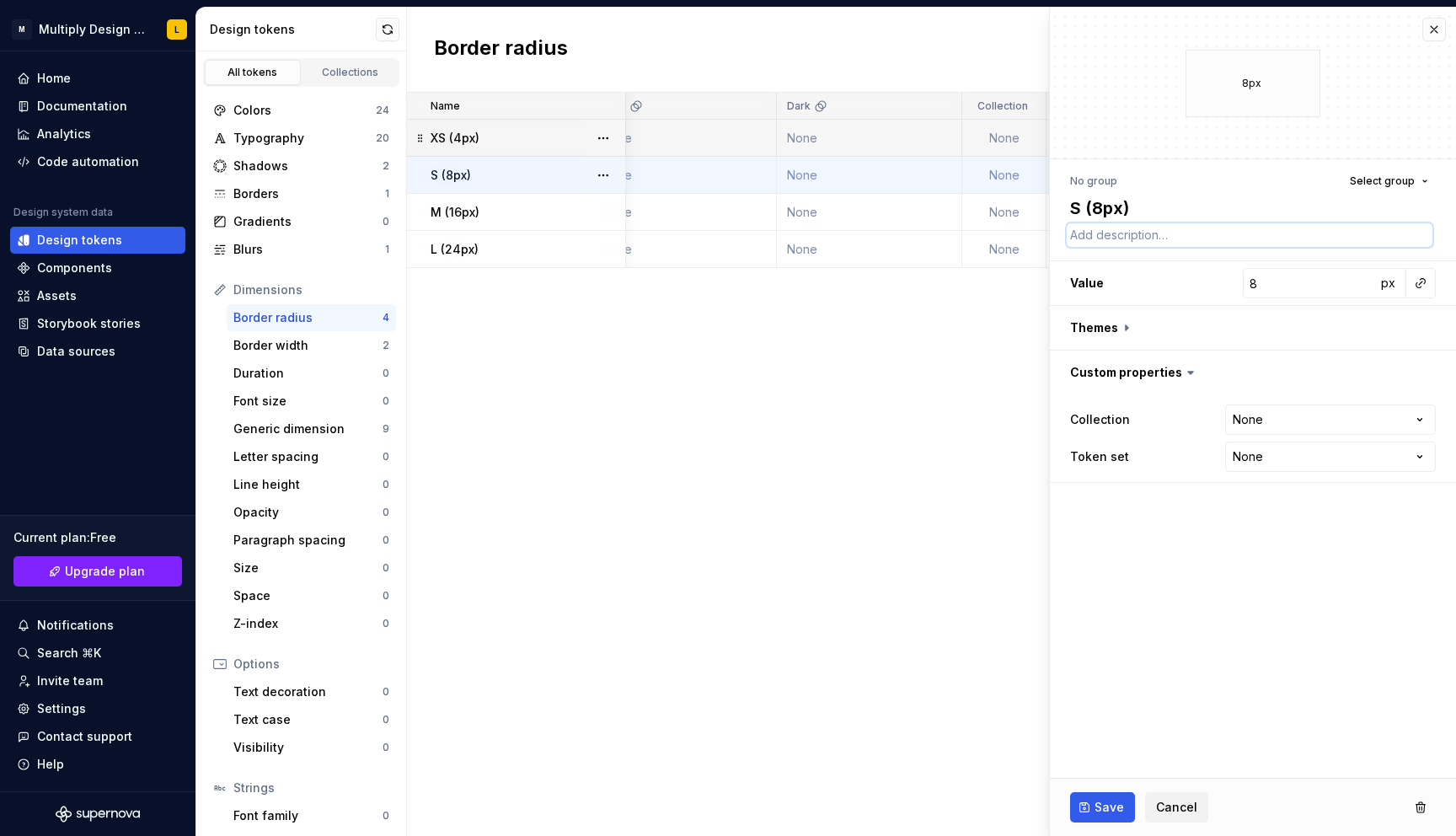
click at [1125, 236] on textarea at bounding box center [1249, 235] width 366 height 23
click at [1117, 809] on span "Save" at bounding box center [1109, 806] width 30 height 17
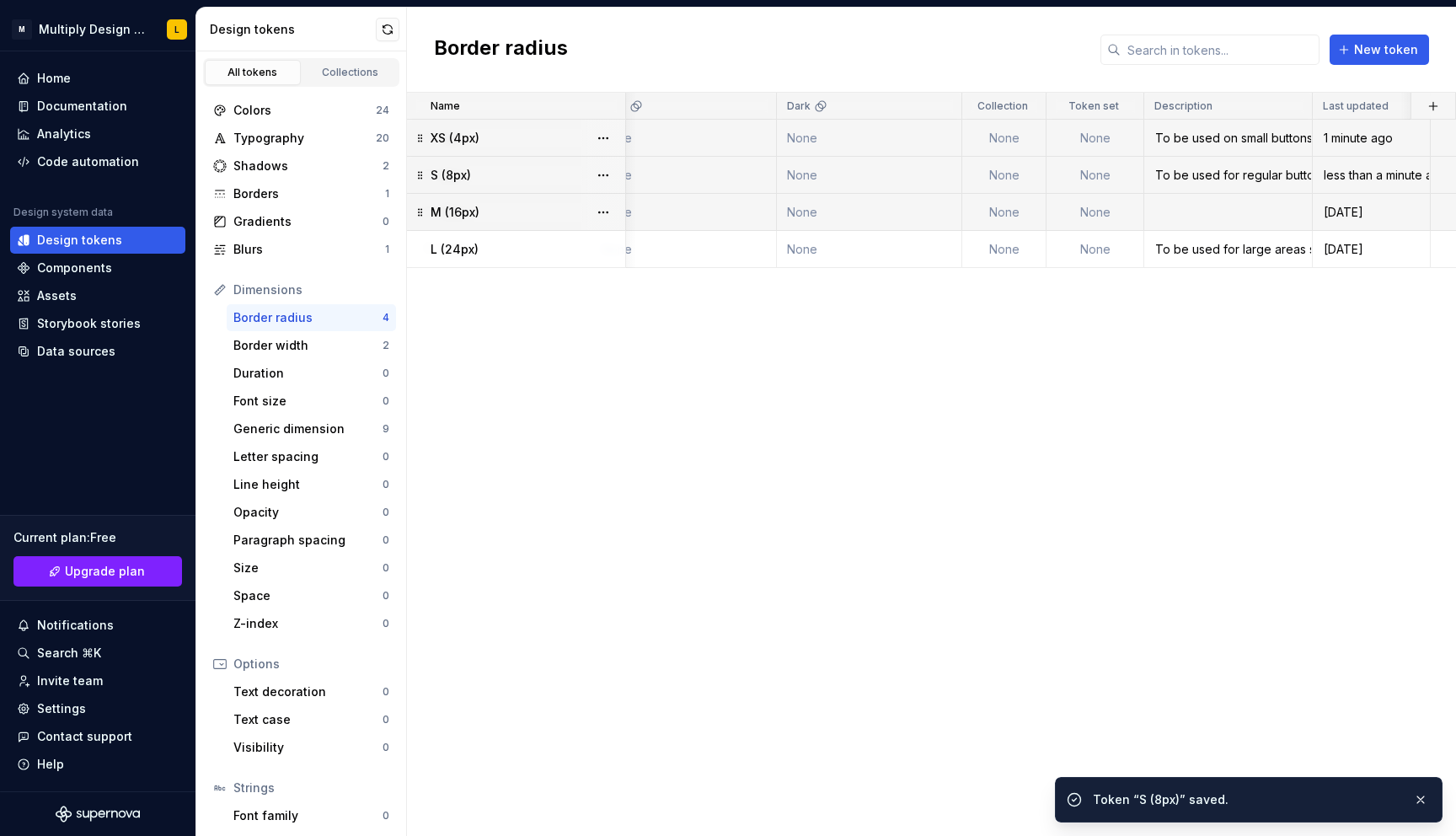
click at [1197, 209] on td at bounding box center [1228, 212] width 169 height 37
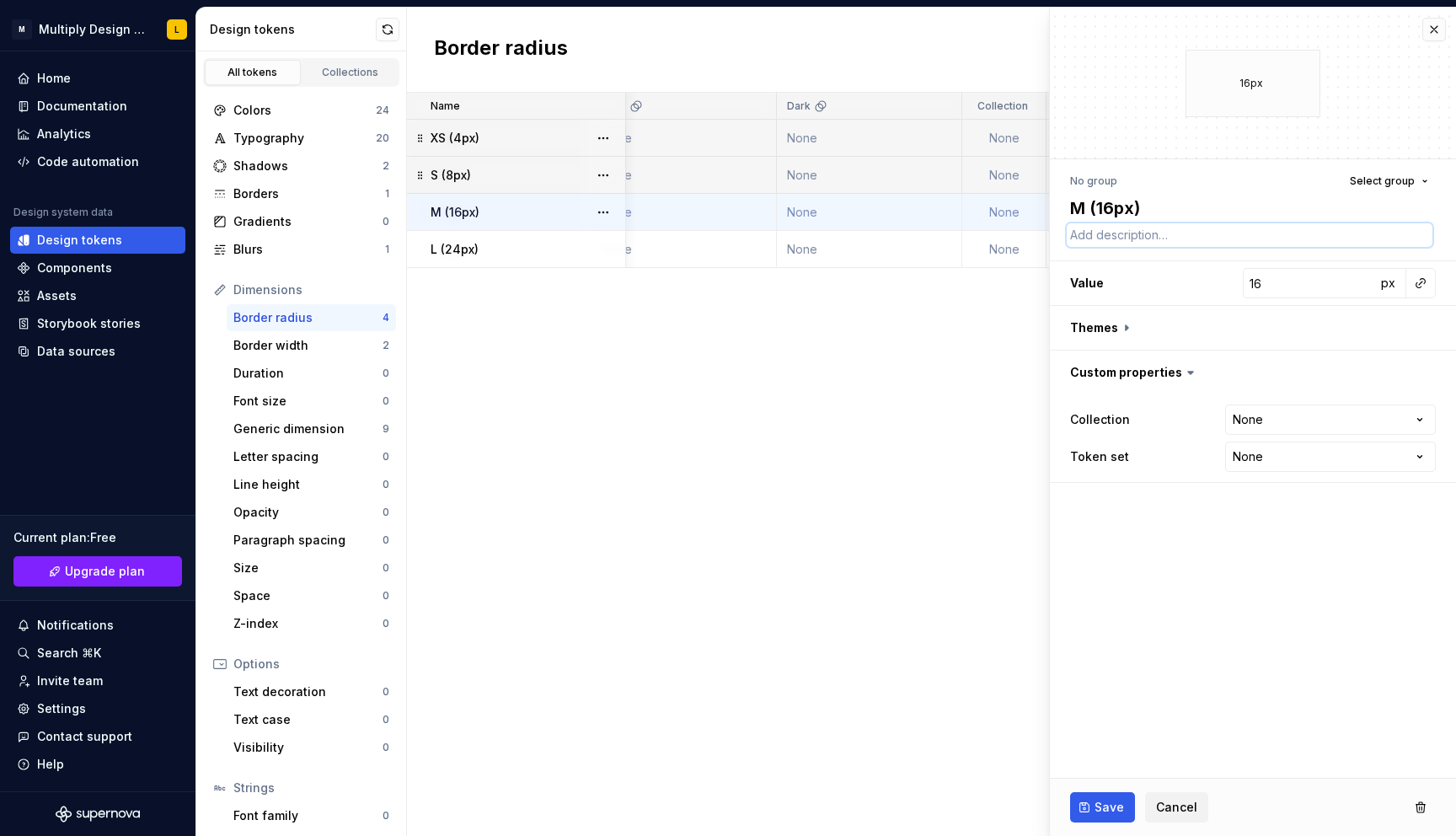
click at [1108, 236] on textarea at bounding box center [1249, 235] width 366 height 23
click at [1106, 806] on span "Save" at bounding box center [1109, 806] width 30 height 17
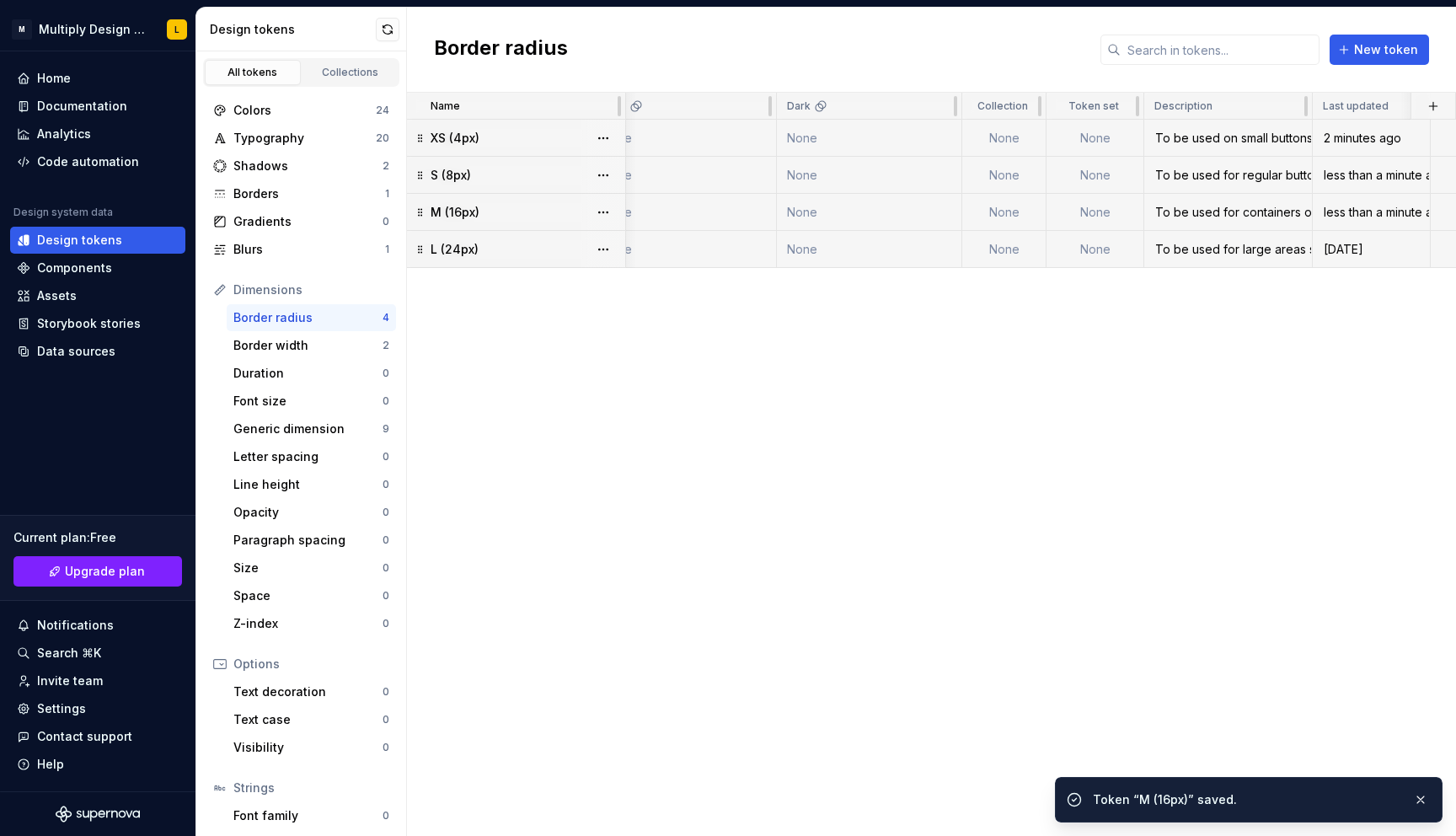
click at [1242, 244] on div "To be used for large areas such as modals, marketing sections" at bounding box center [1228, 249] width 166 height 17
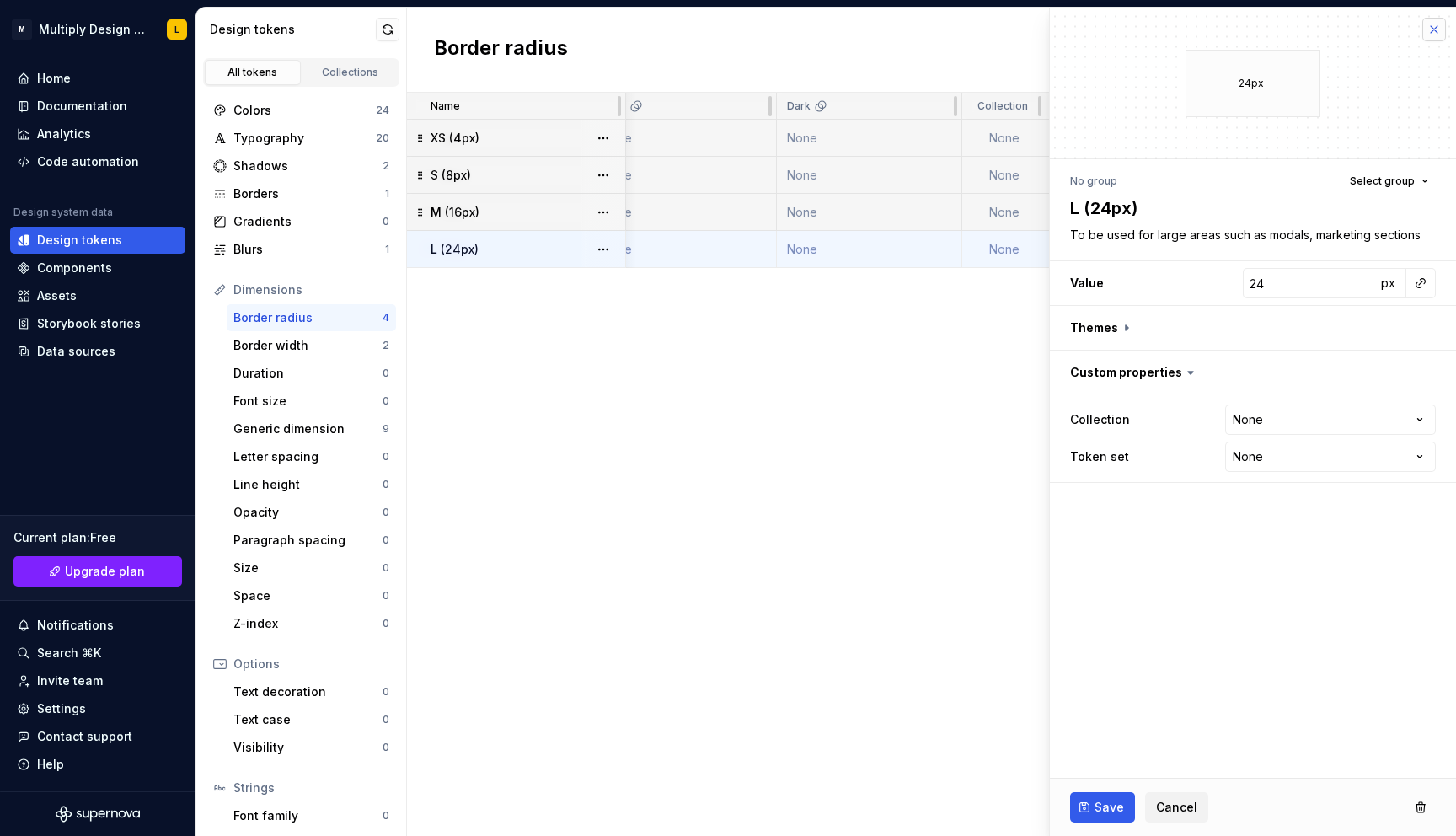
click at [1424, 32] on button "button" at bounding box center [1433, 29] width 23 height 23
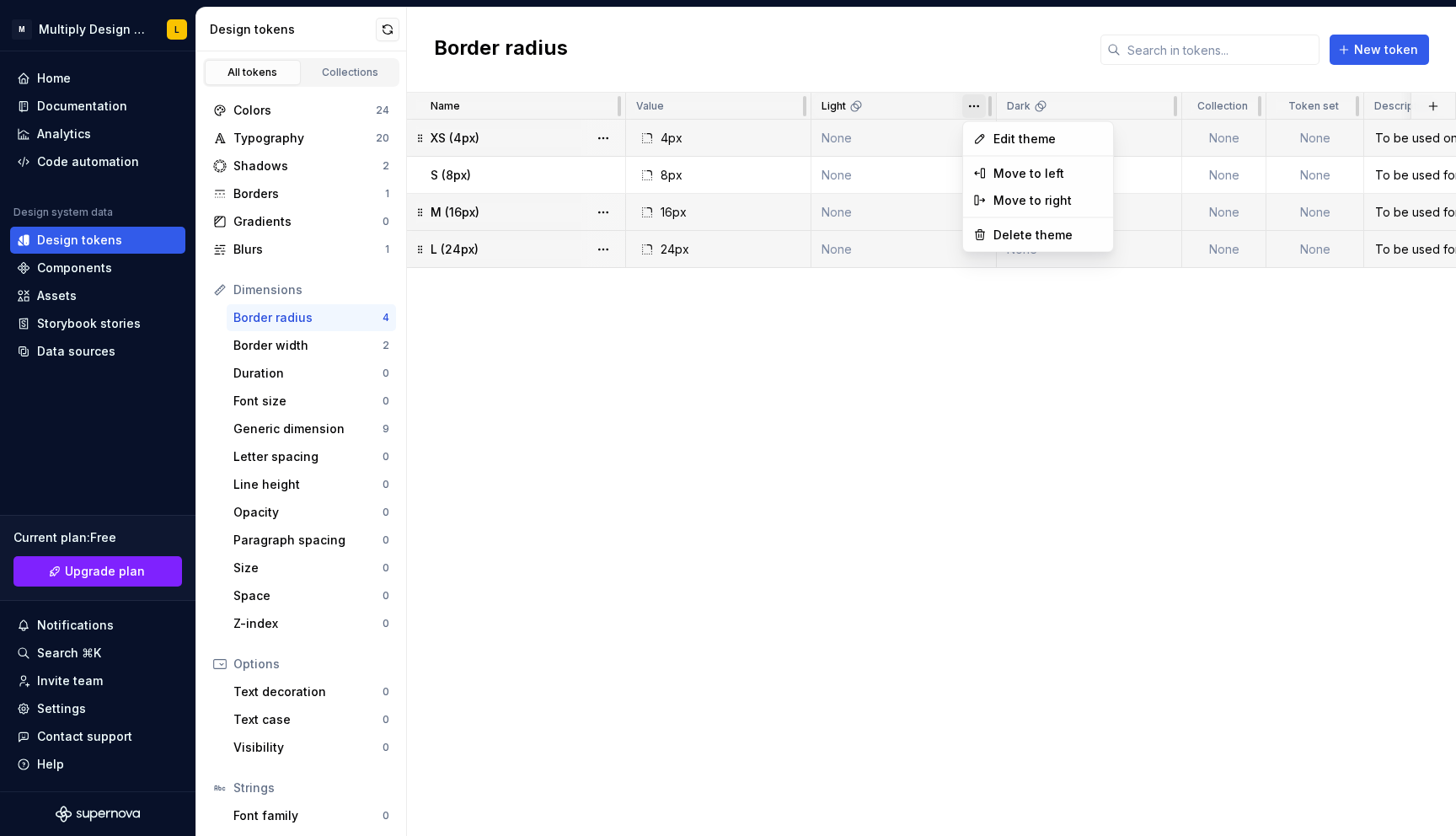
click at [975, 106] on html "M Multiply Design System L Home Documentation Analytics Code automation Design …" at bounding box center [728, 418] width 1456 height 836
click at [1010, 227] on span "Delete theme" at bounding box center [1048, 235] width 109 height 17
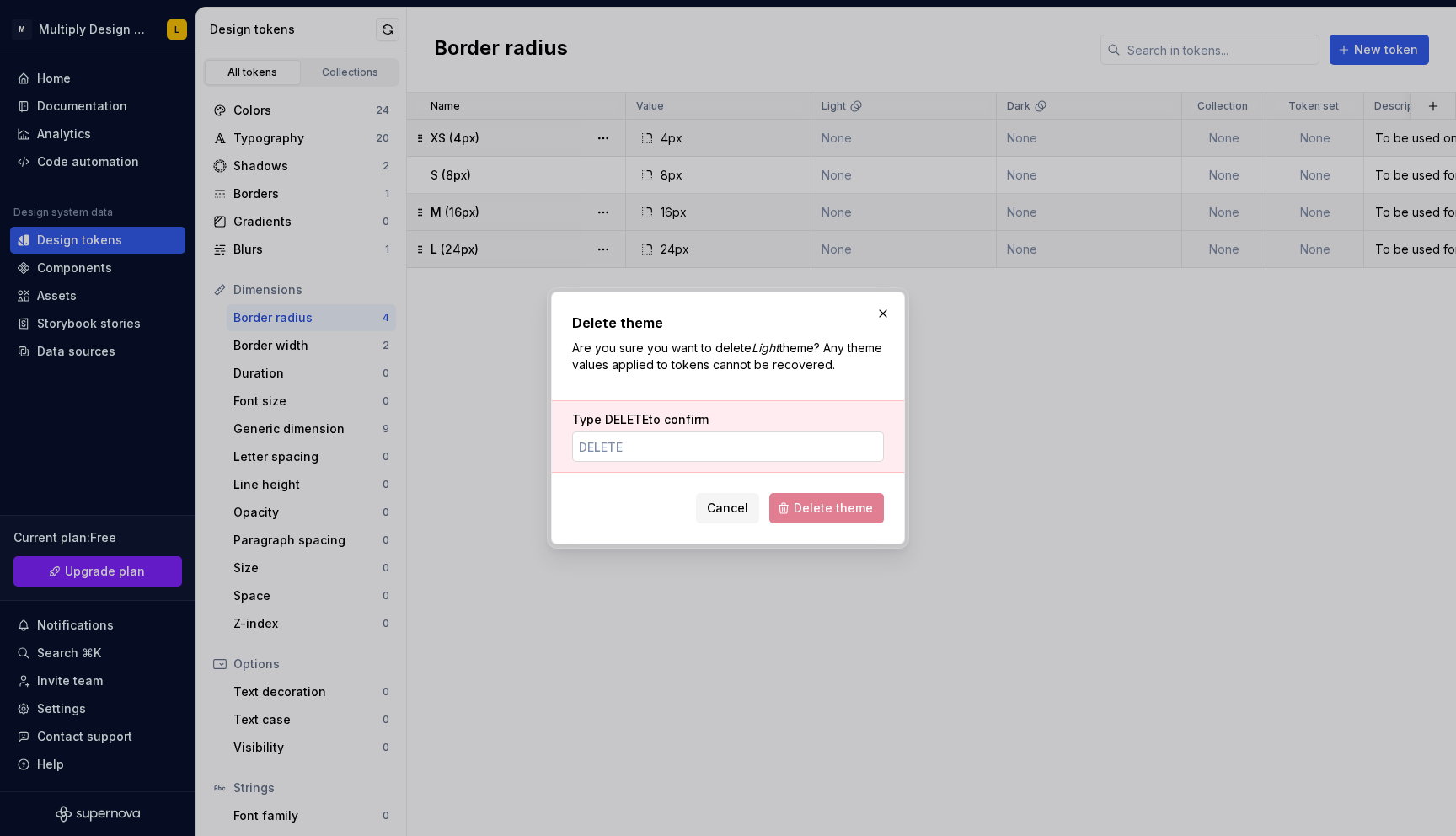
click at [606, 445] on input "Type DELETE to confirm" at bounding box center [727, 446] width 312 height 30
click at [796, 507] on button "Delete theme" at bounding box center [826, 508] width 115 height 30
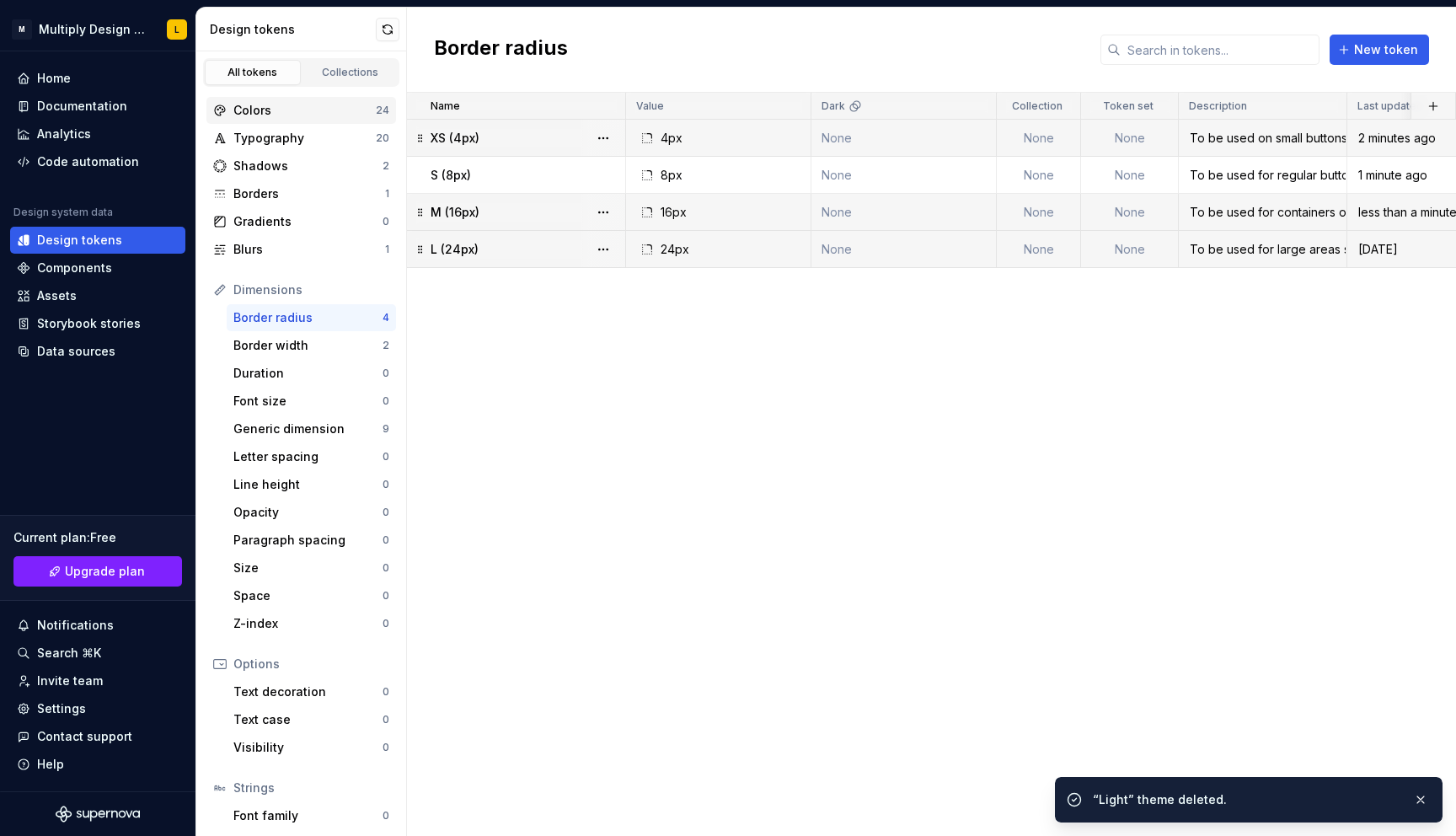
click at [275, 106] on div "Colors" at bounding box center [305, 109] width 142 height 17
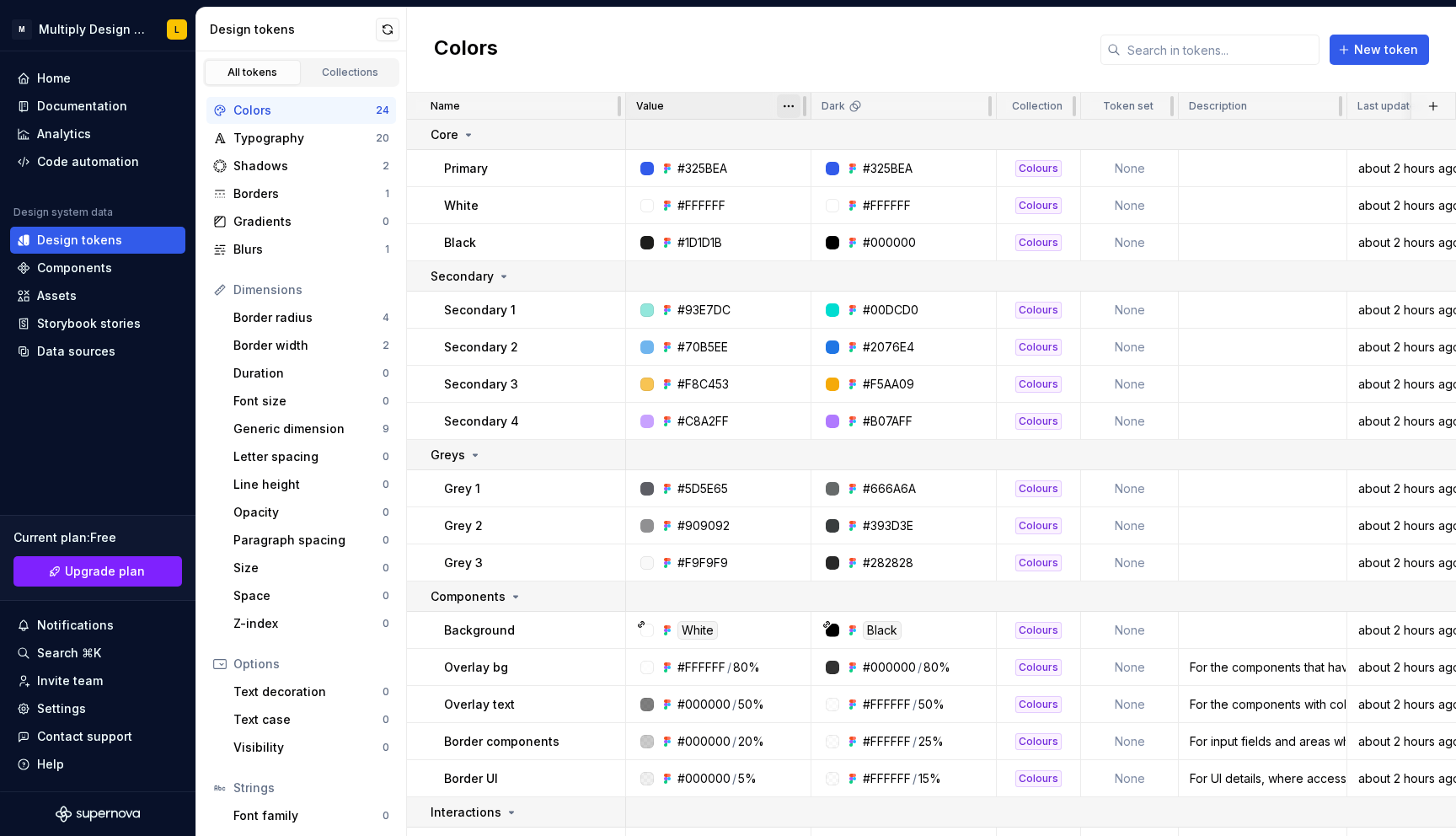
click at [797, 106] on html "M Multiply Design System L Home Documentation Analytics Code automation Design …" at bounding box center [728, 418] width 1456 height 836
click at [767, 103] on html "M Multiply Design System L Home Documentation Analytics Code automation Design …" at bounding box center [728, 418] width 1456 height 836
click at [275, 145] on div "Typography" at bounding box center [305, 137] width 142 height 17
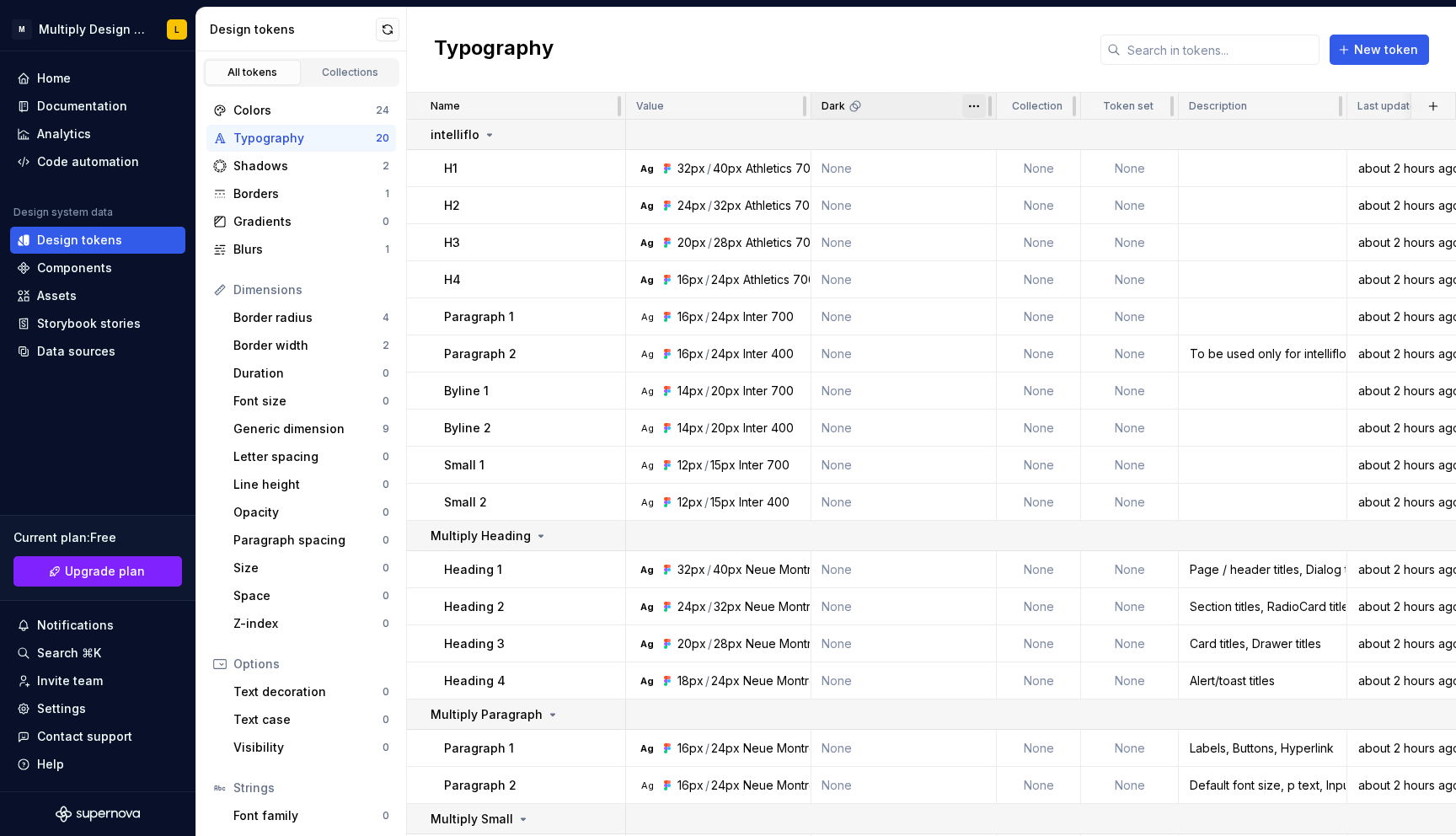
click at [977, 102] on html "M Multiply Design System L Home Documentation Analytics Code automation Design …" at bounding box center [728, 418] width 1456 height 836
click at [1003, 141] on span "Edit theme" at bounding box center [1048, 138] width 109 height 17
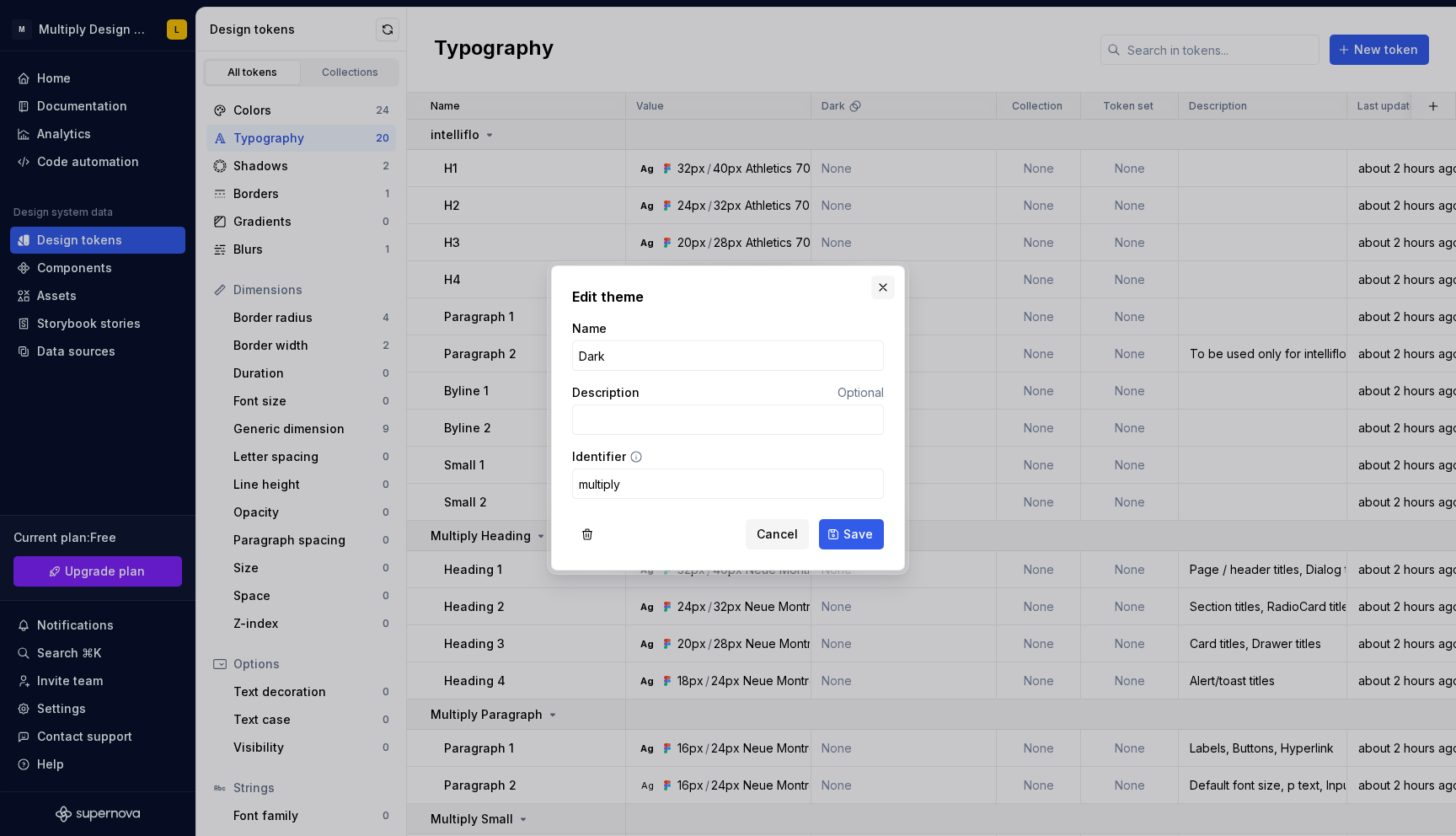
click at [888, 293] on button "button" at bounding box center [883, 287] width 23 height 23
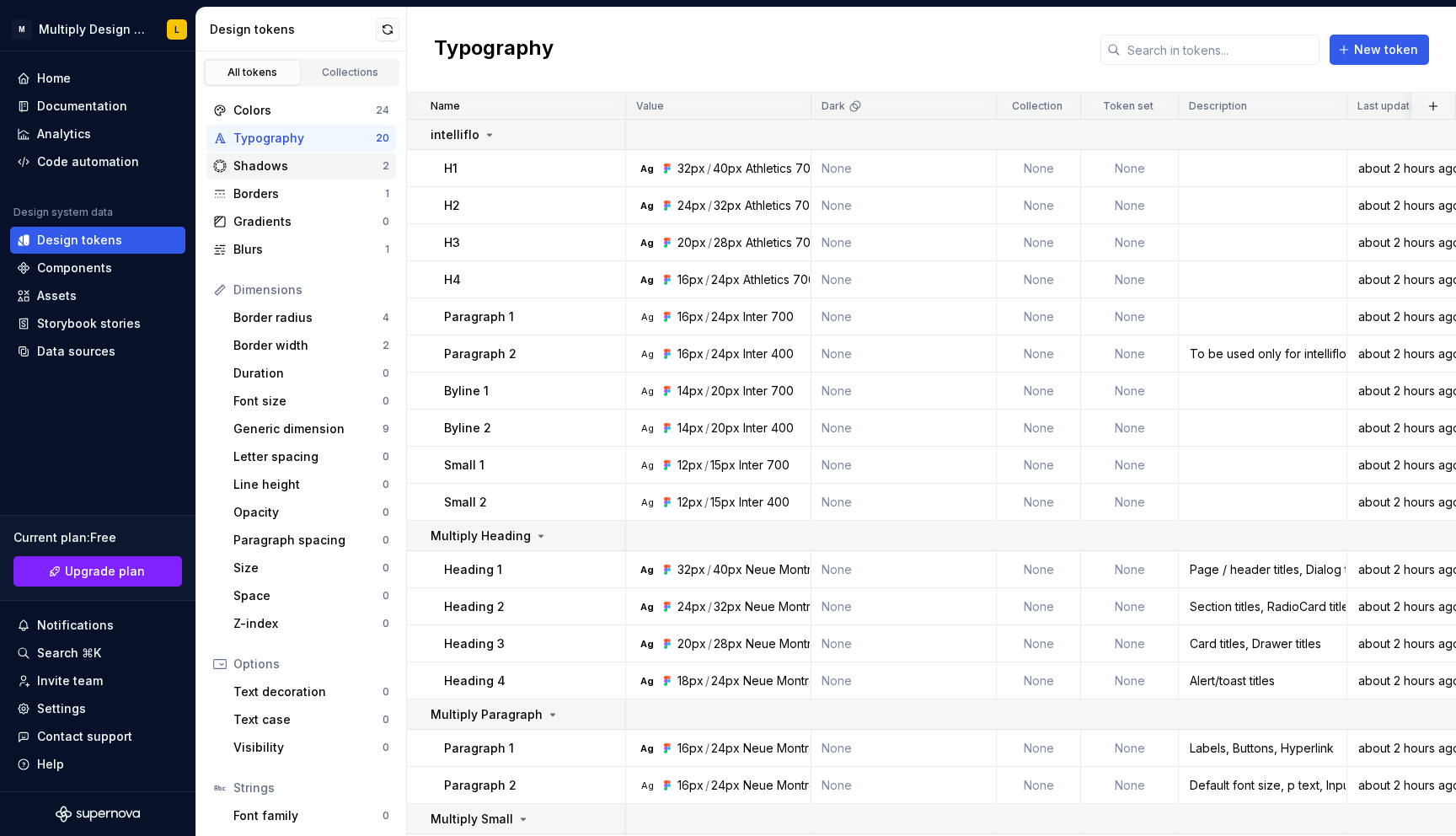
click at [268, 153] on div "Shadows 2" at bounding box center [301, 166] width 189 height 27
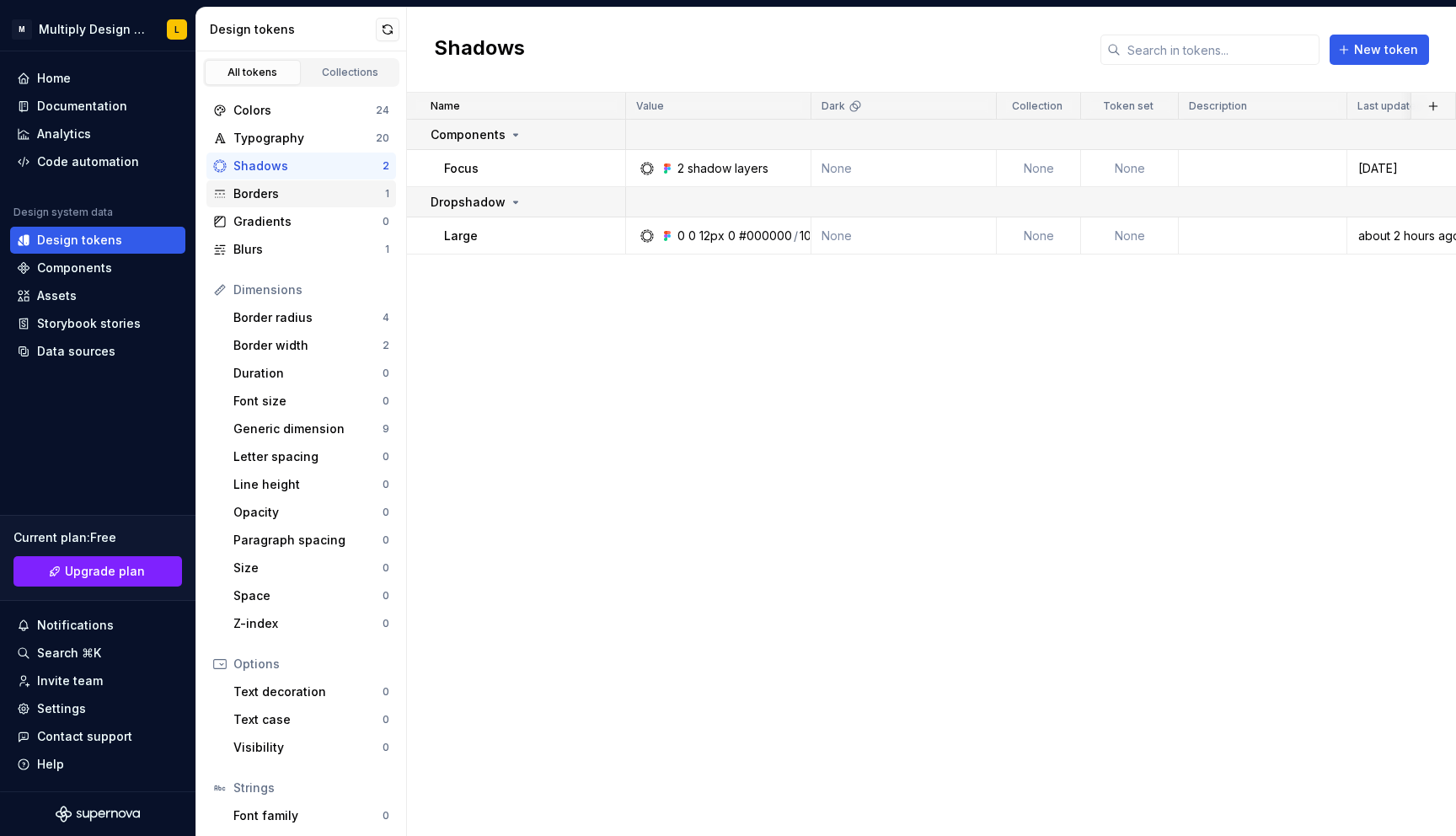
click at [254, 192] on div "Borders" at bounding box center [309, 193] width 152 height 17
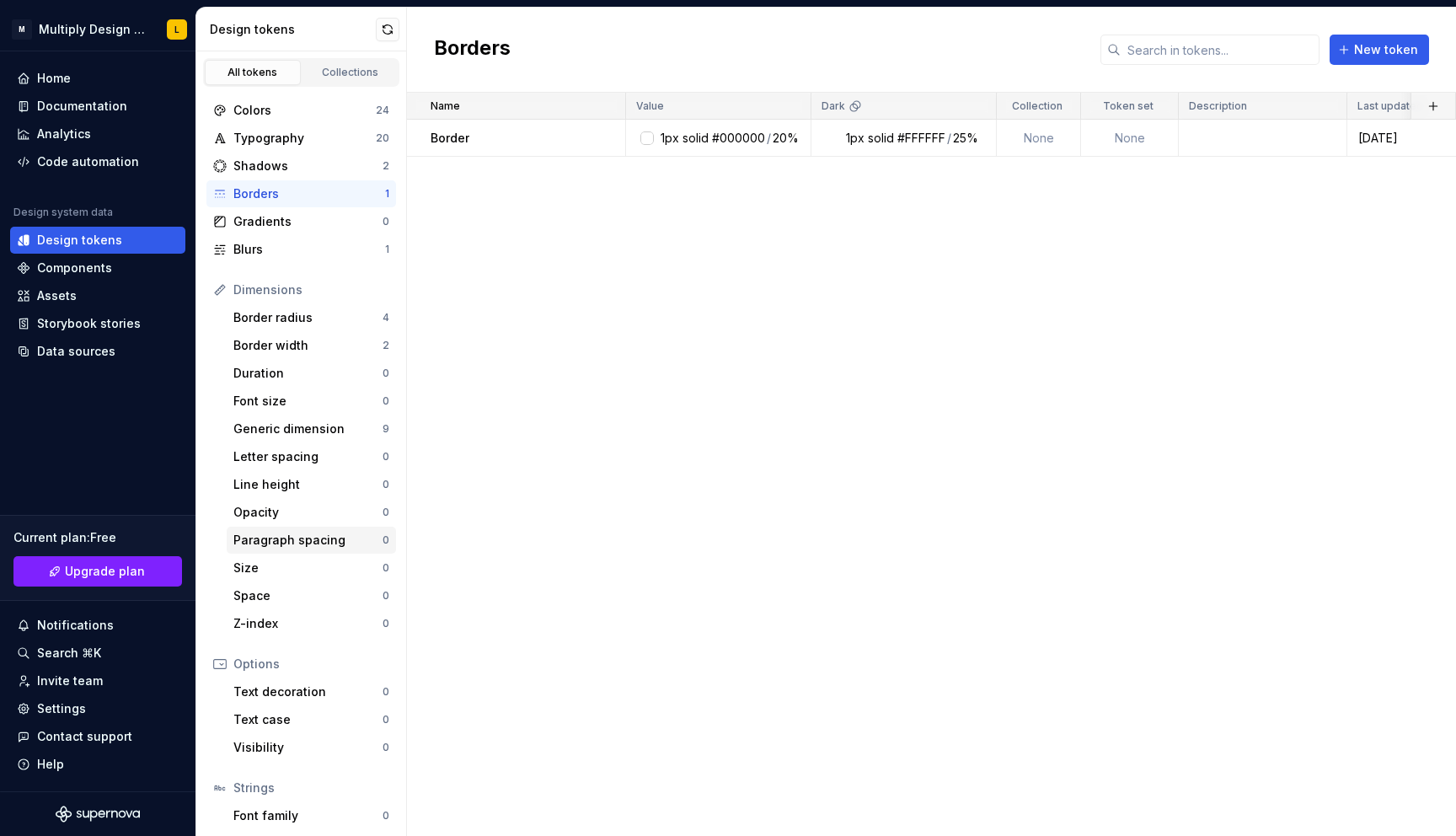
click at [277, 545] on div "Paragraph spacing" at bounding box center [308, 540] width 149 height 17
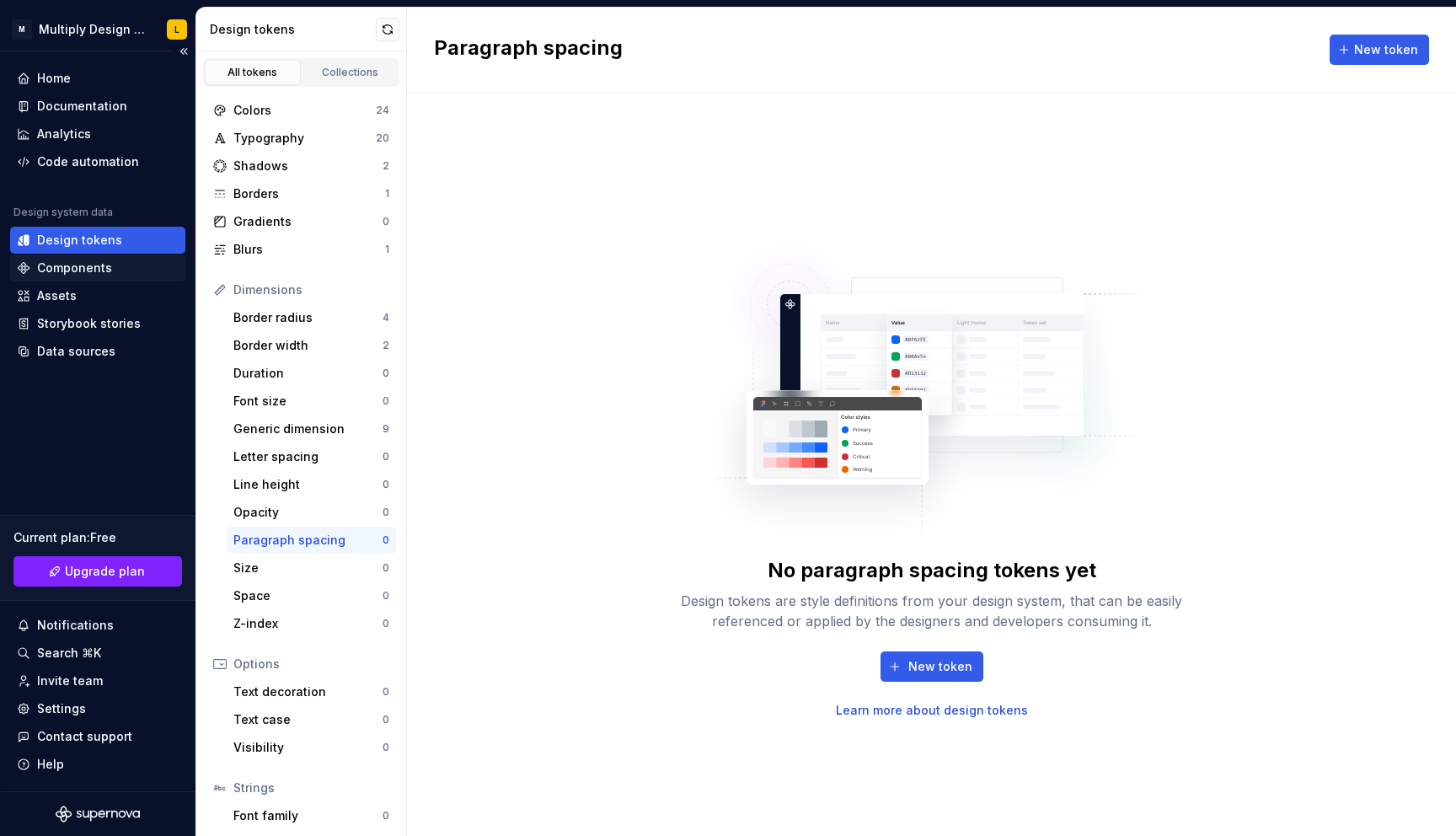
click at [71, 268] on div "Components" at bounding box center [75, 268] width 75 height 17
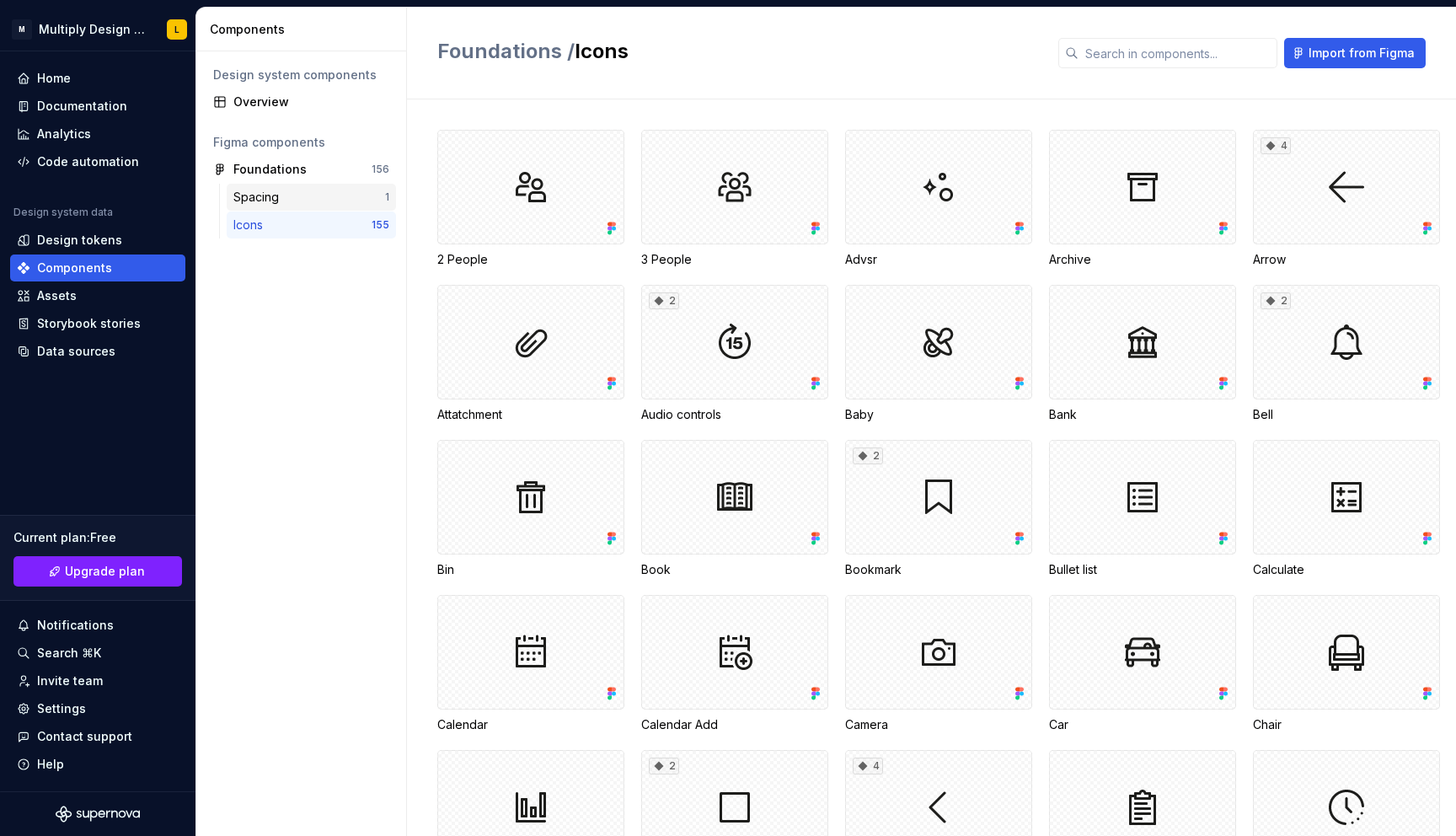
click at [323, 191] on div "Spacing" at bounding box center [309, 196] width 152 height 17
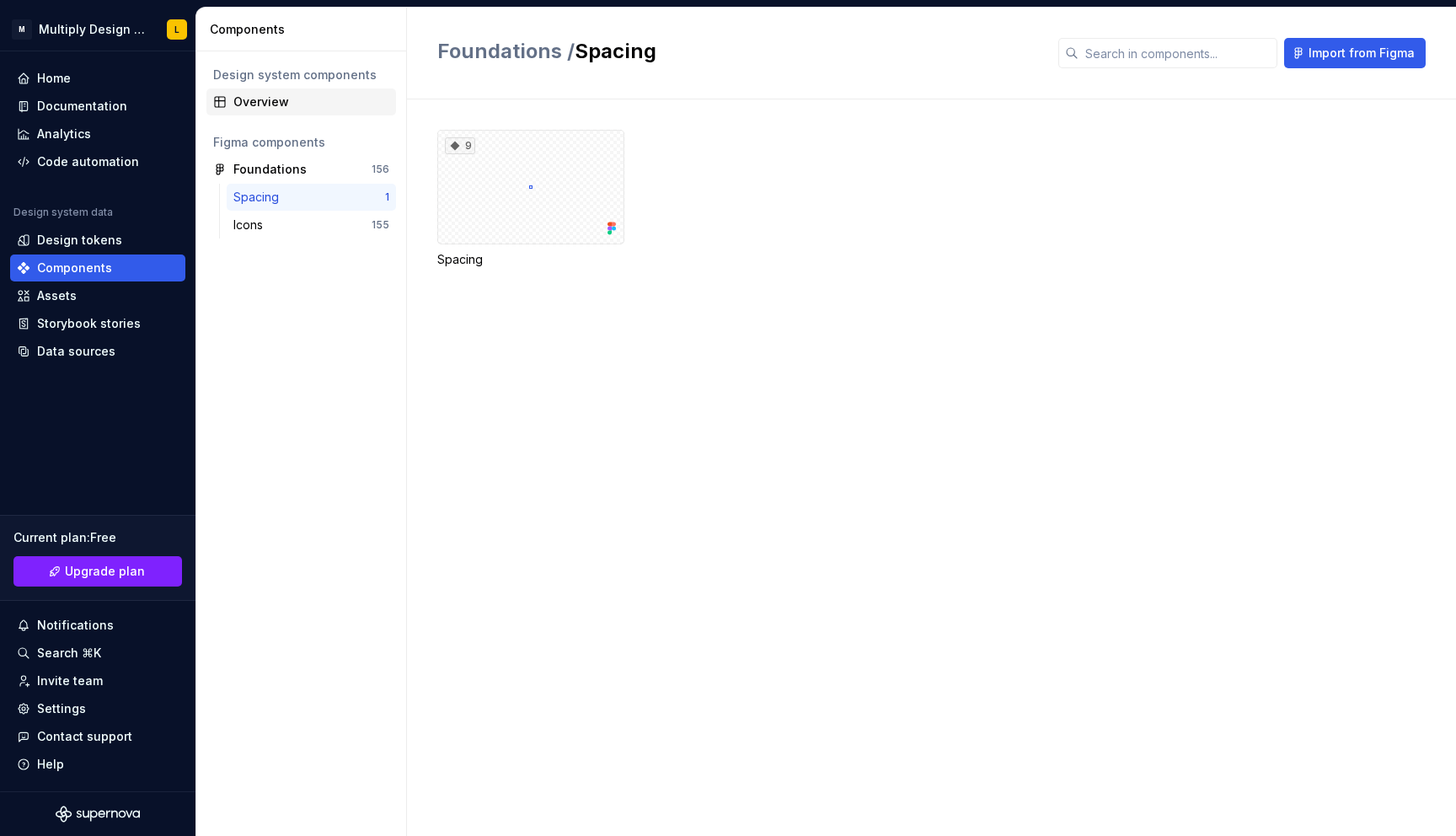
click at [283, 114] on div "Overview" at bounding box center [301, 102] width 189 height 27
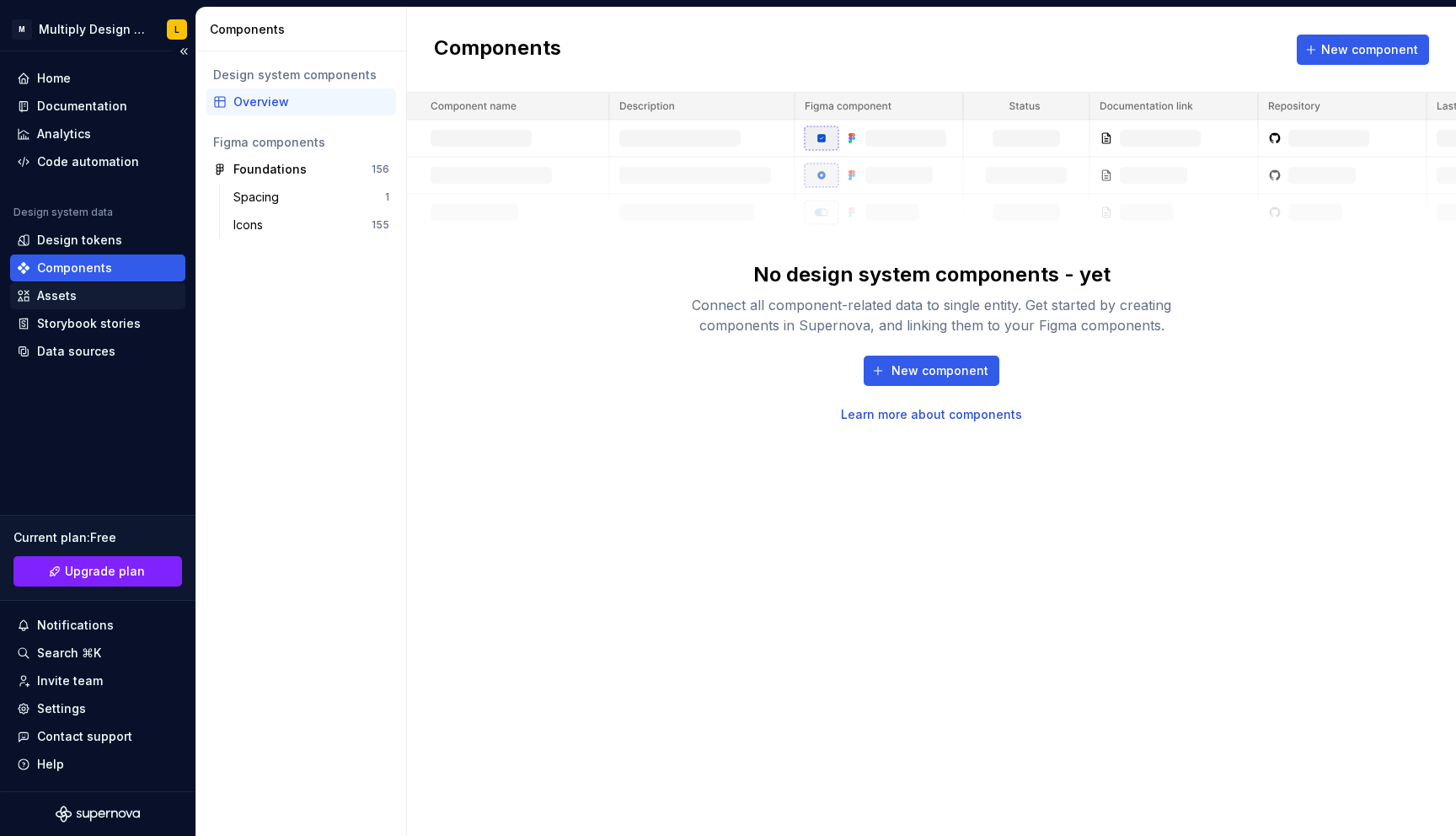
click at [44, 295] on div "Assets" at bounding box center [57, 295] width 40 height 17
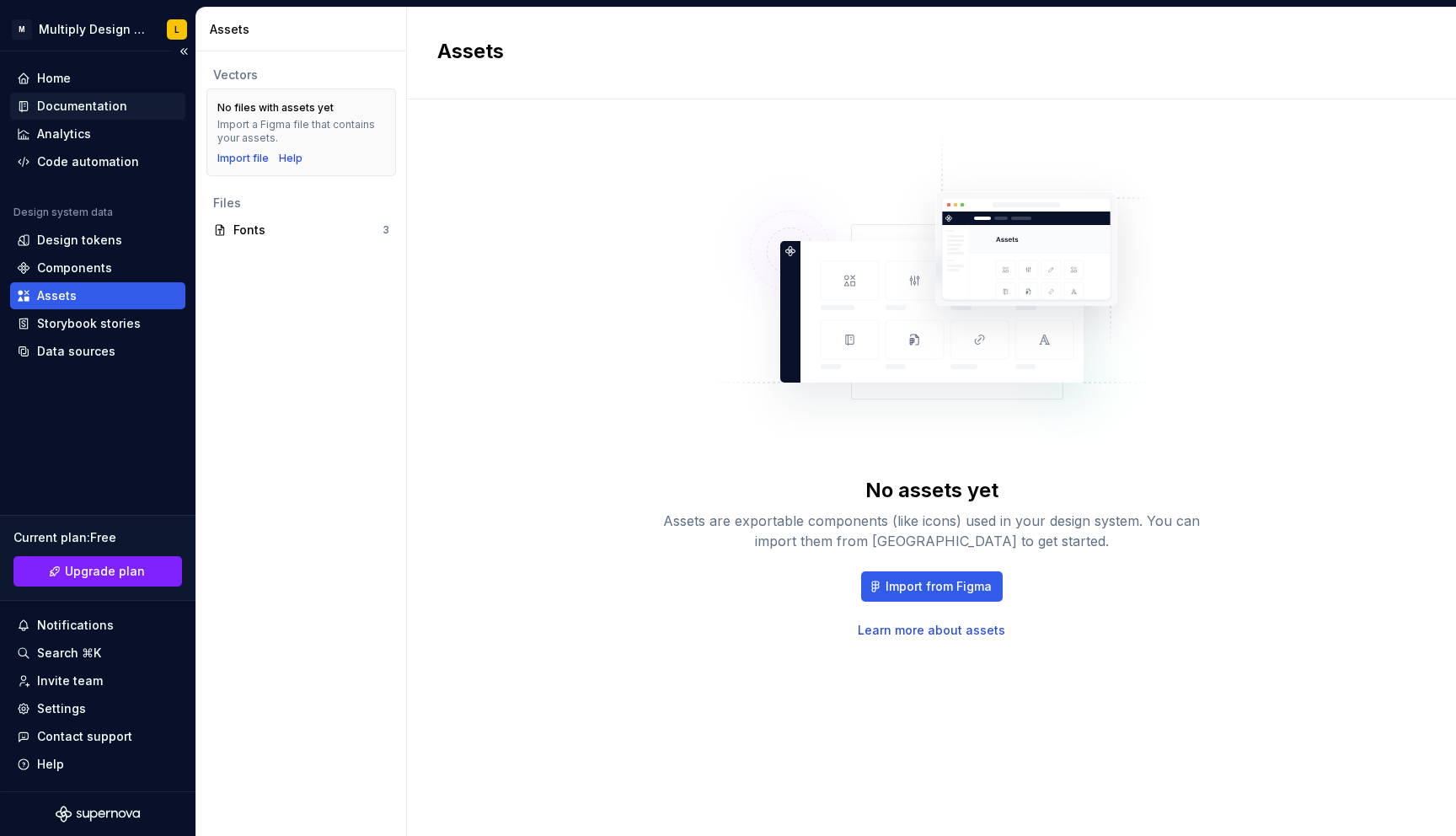
click at [77, 106] on div "Documentation" at bounding box center [83, 105] width 90 height 17
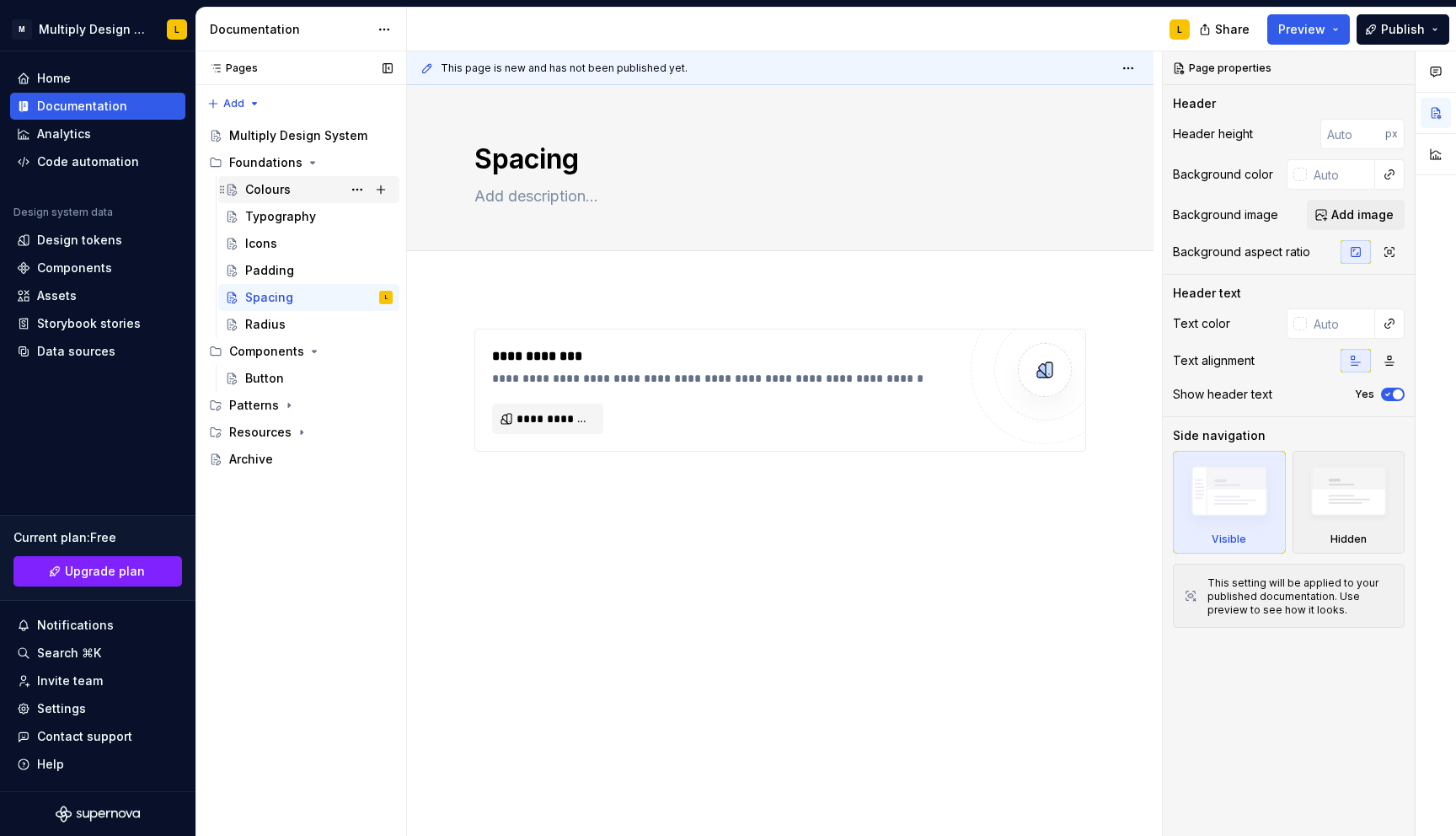
click at [280, 186] on div "Colours" at bounding box center [268, 189] width 45 height 17
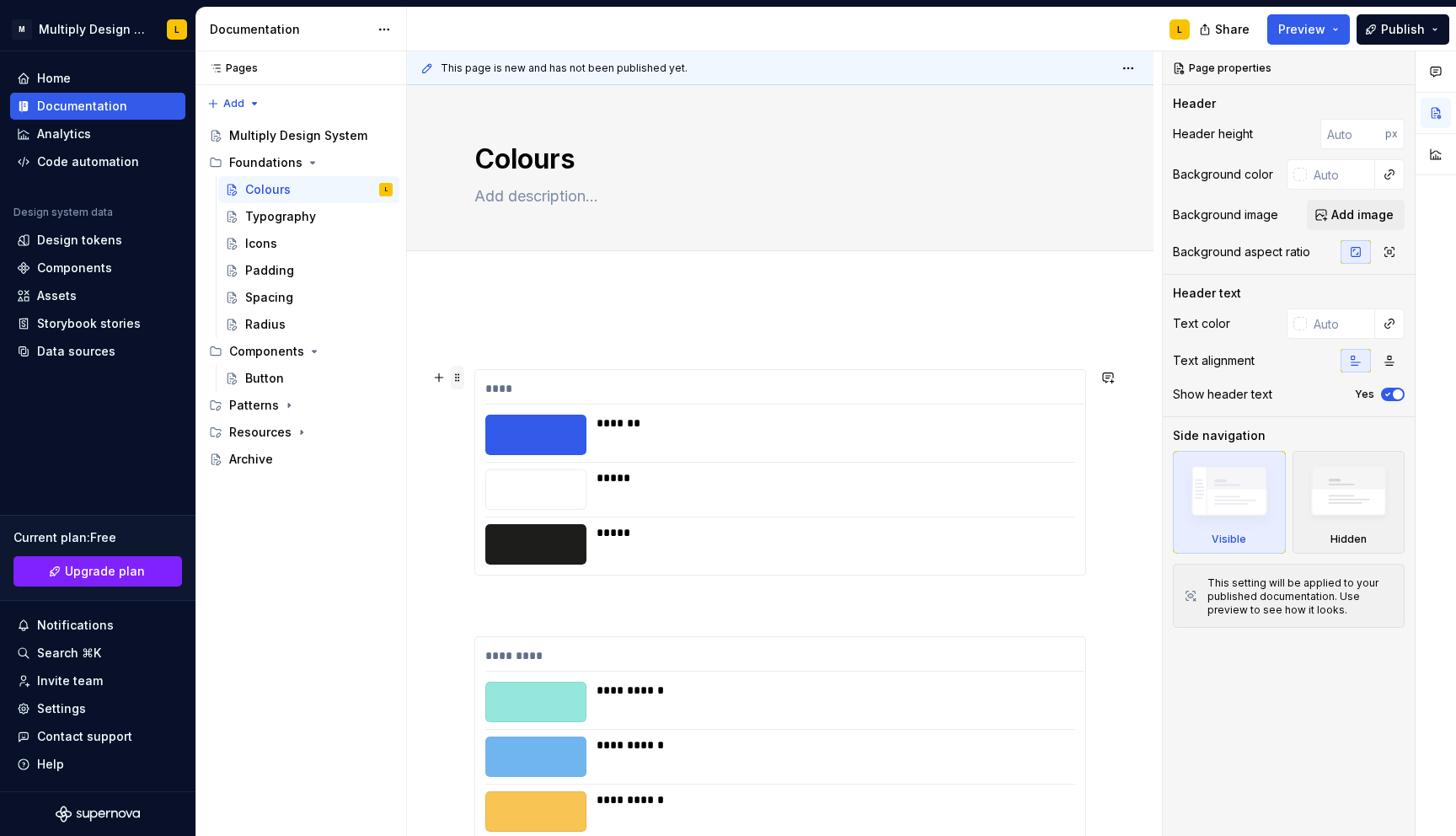
click at [457, 378] on span at bounding box center [458, 377] width 14 height 23
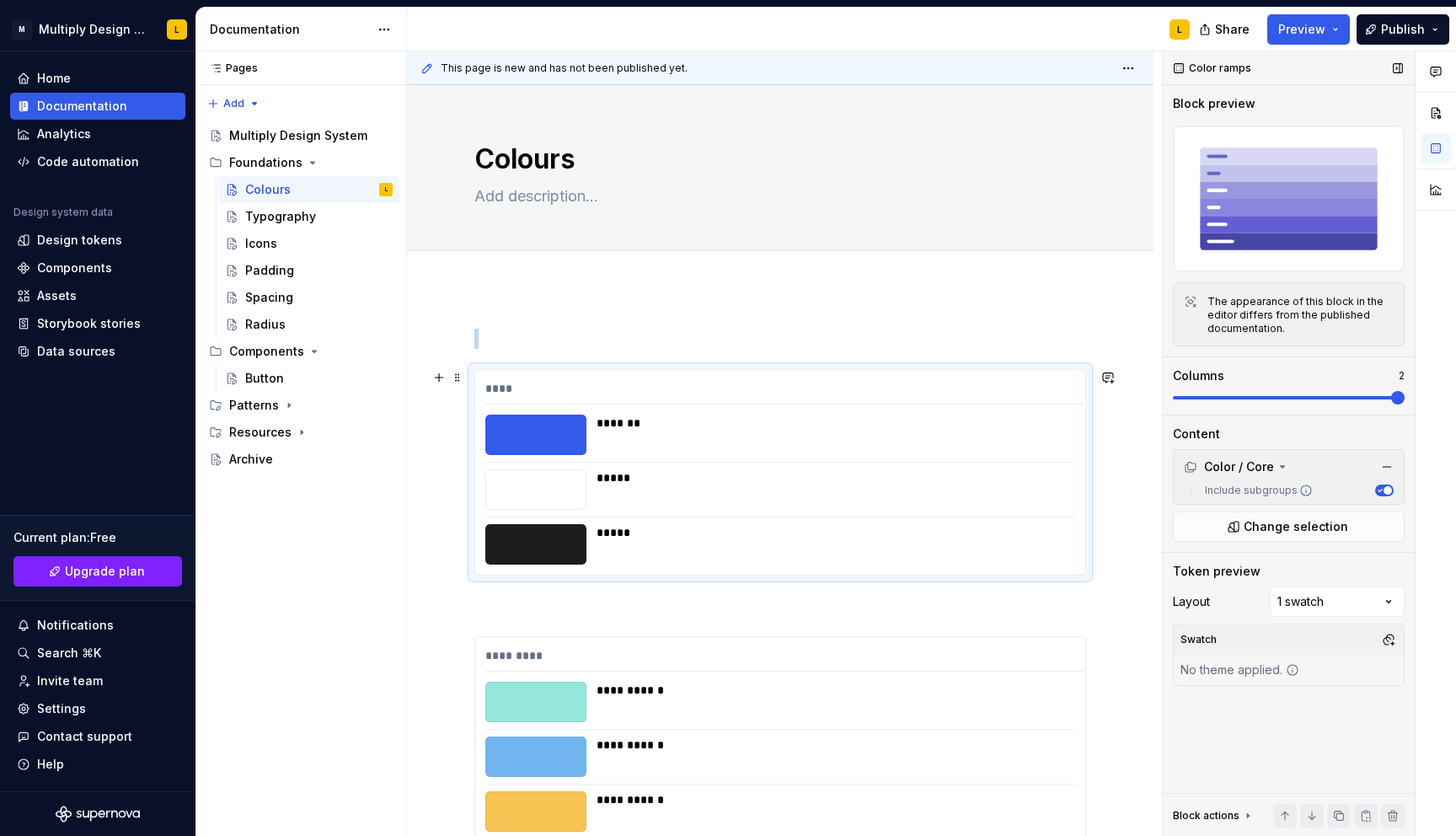
click at [1404, 391] on span at bounding box center [1398, 398] width 14 height 14
click at [460, 648] on span at bounding box center [458, 644] width 14 height 23
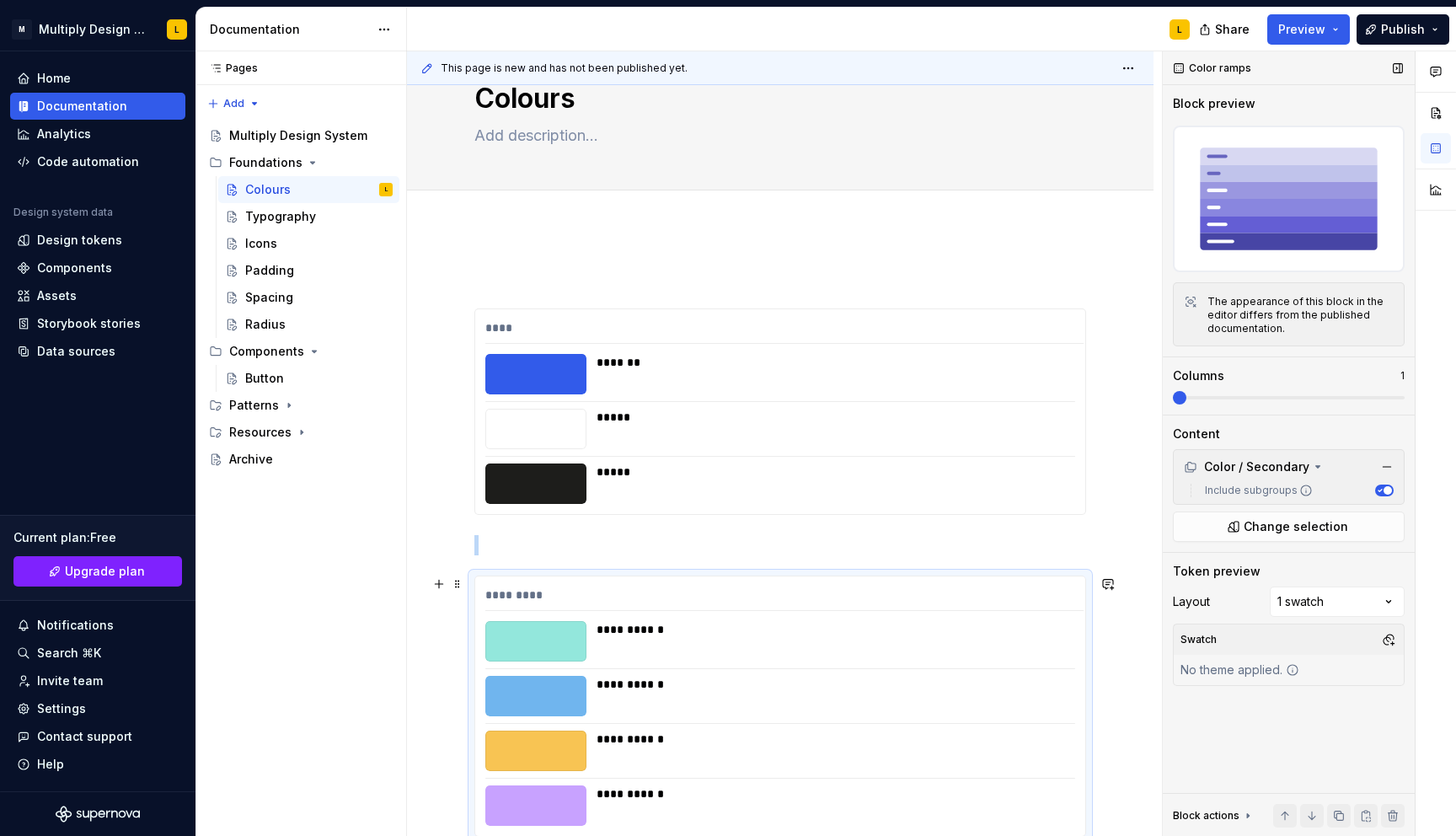
click at [1186, 401] on span at bounding box center [1180, 398] width 14 height 14
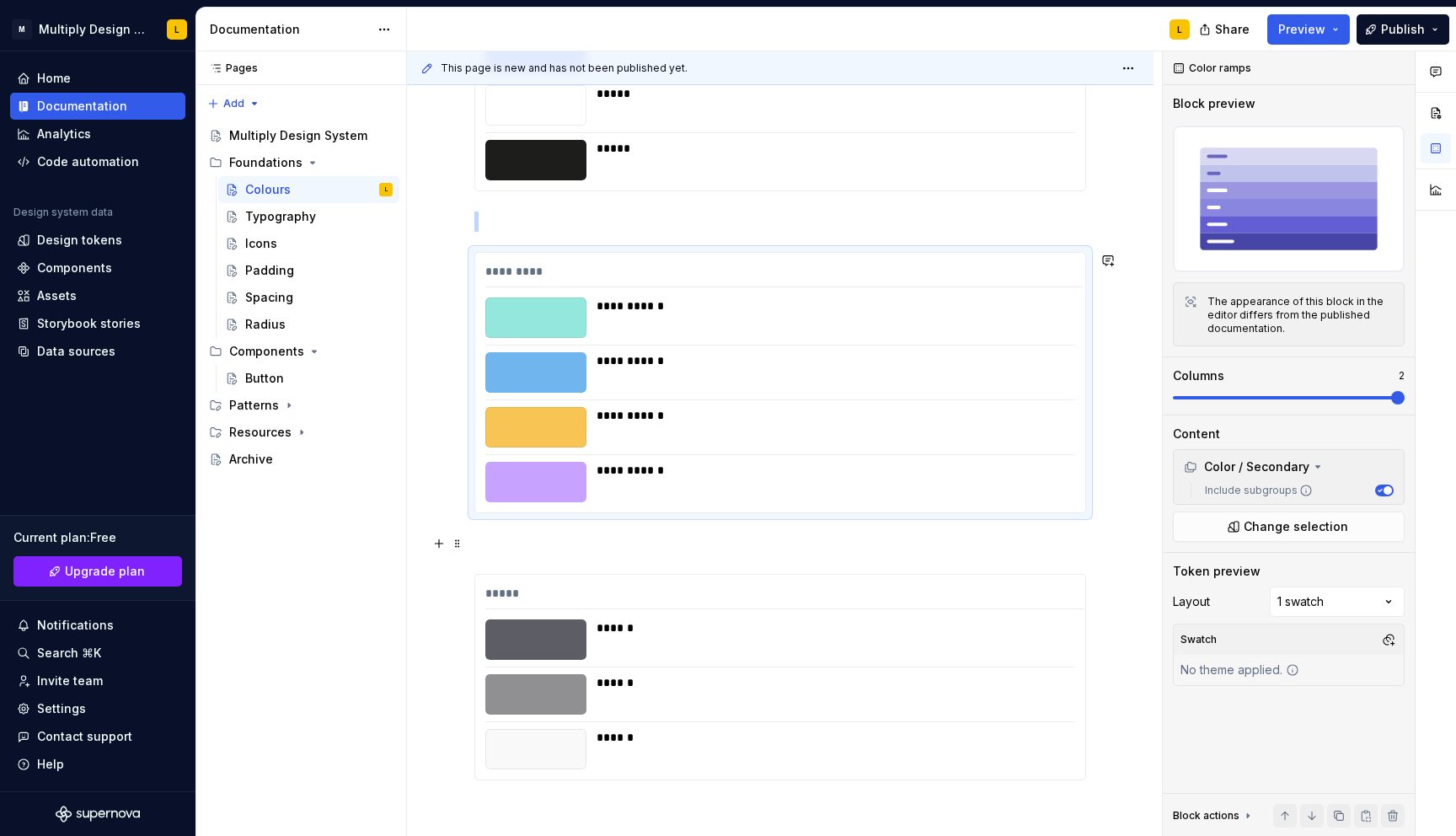
scroll to position [419, 0]
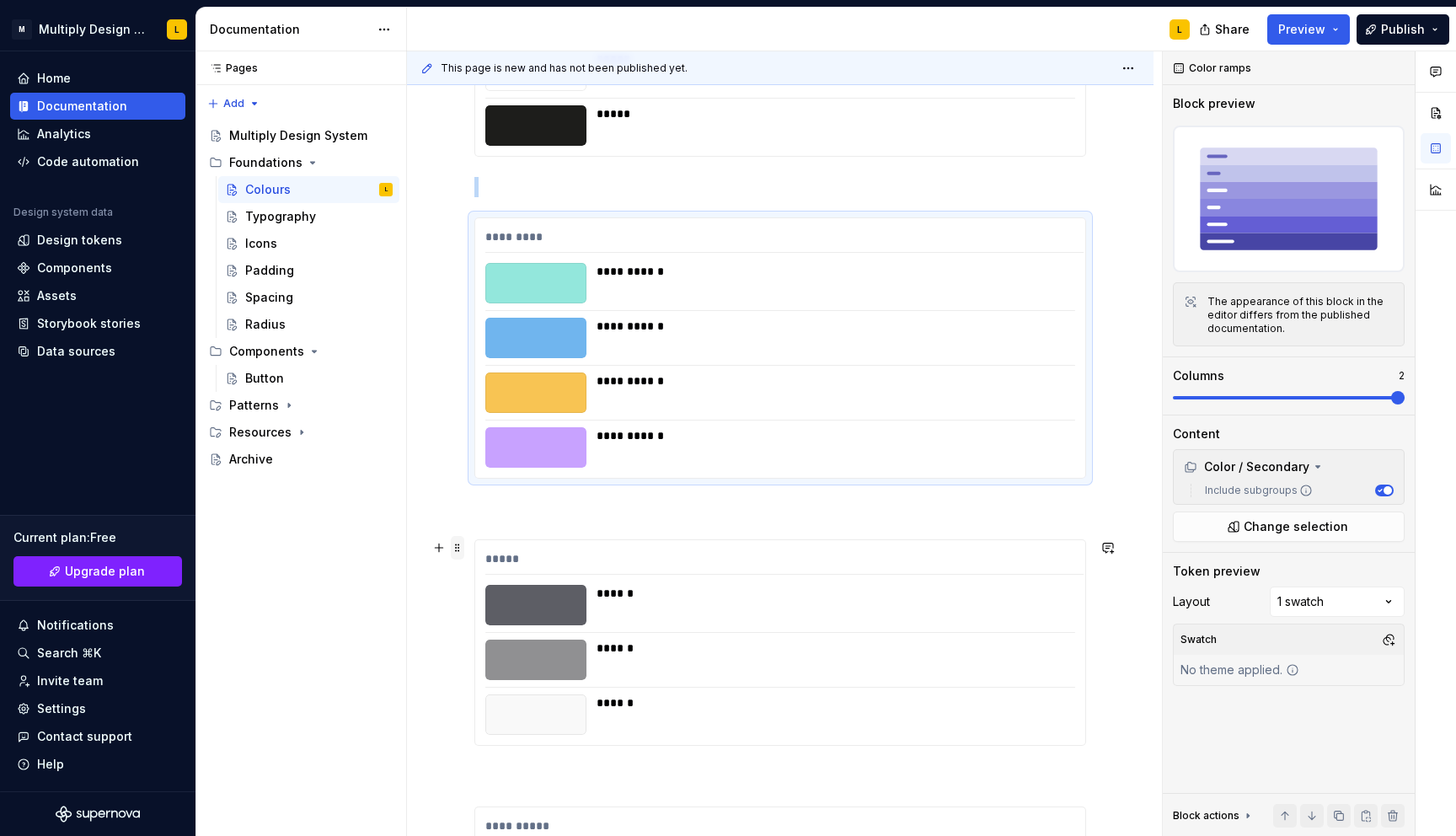
click at [456, 552] on span at bounding box center [458, 547] width 14 height 23
click at [1404, 398] on span at bounding box center [1398, 398] width 14 height 14
click at [457, 541] on span at bounding box center [458, 547] width 14 height 23
click at [460, 547] on span at bounding box center [458, 547] width 14 height 23
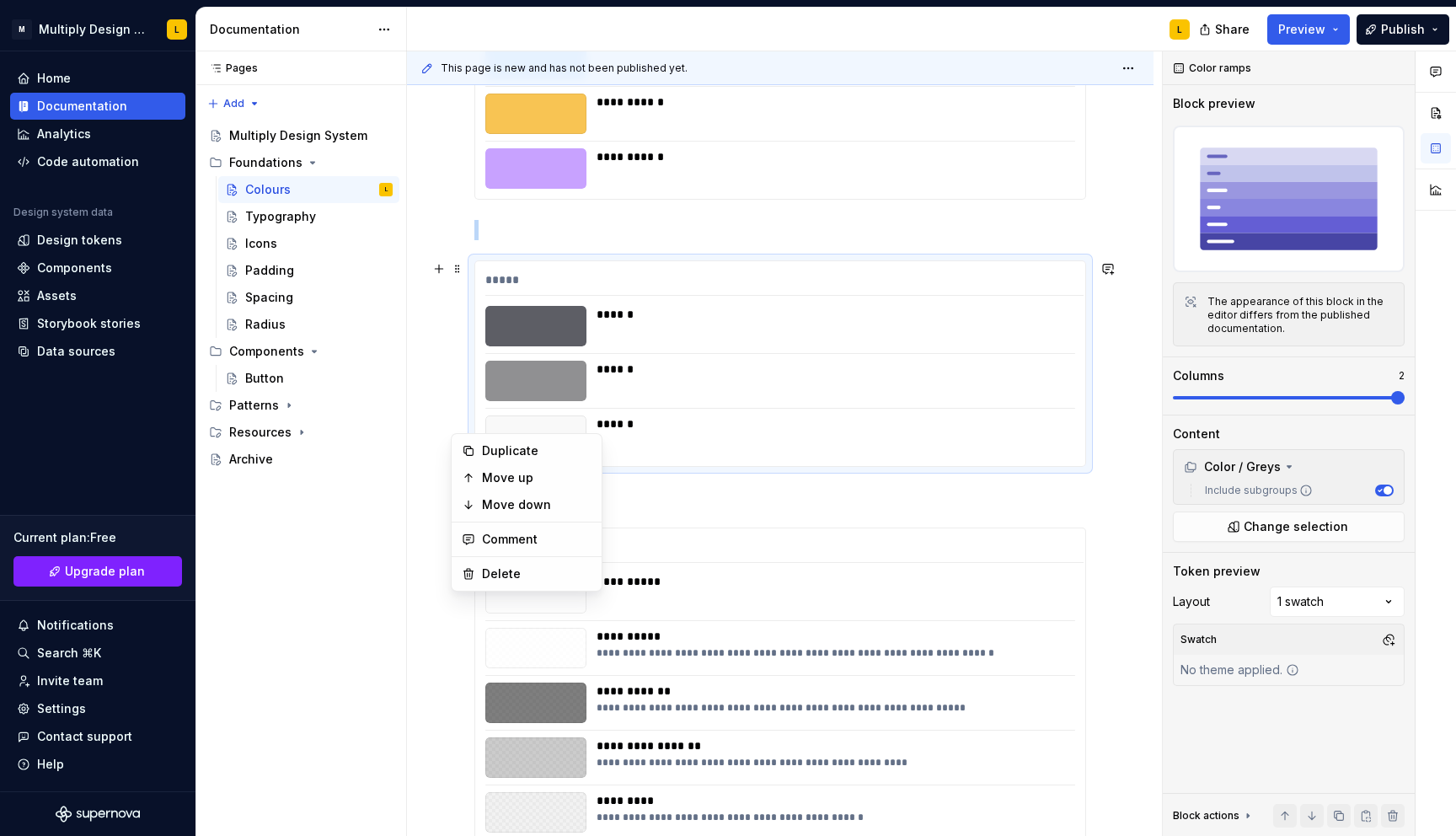
scroll to position [736, 0]
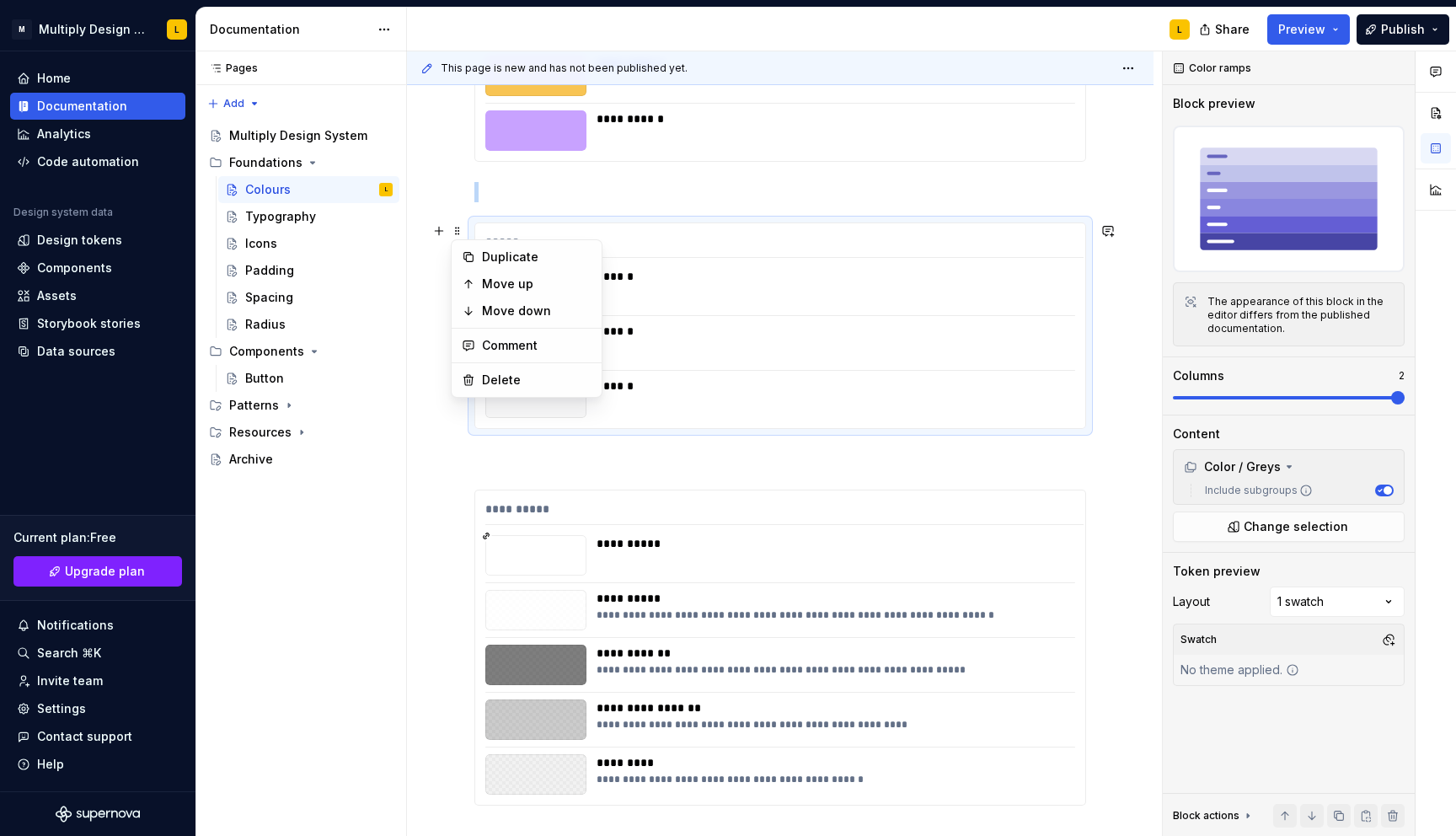
click at [460, 508] on div "**********" at bounding box center [779, 715] width 746 height 2326
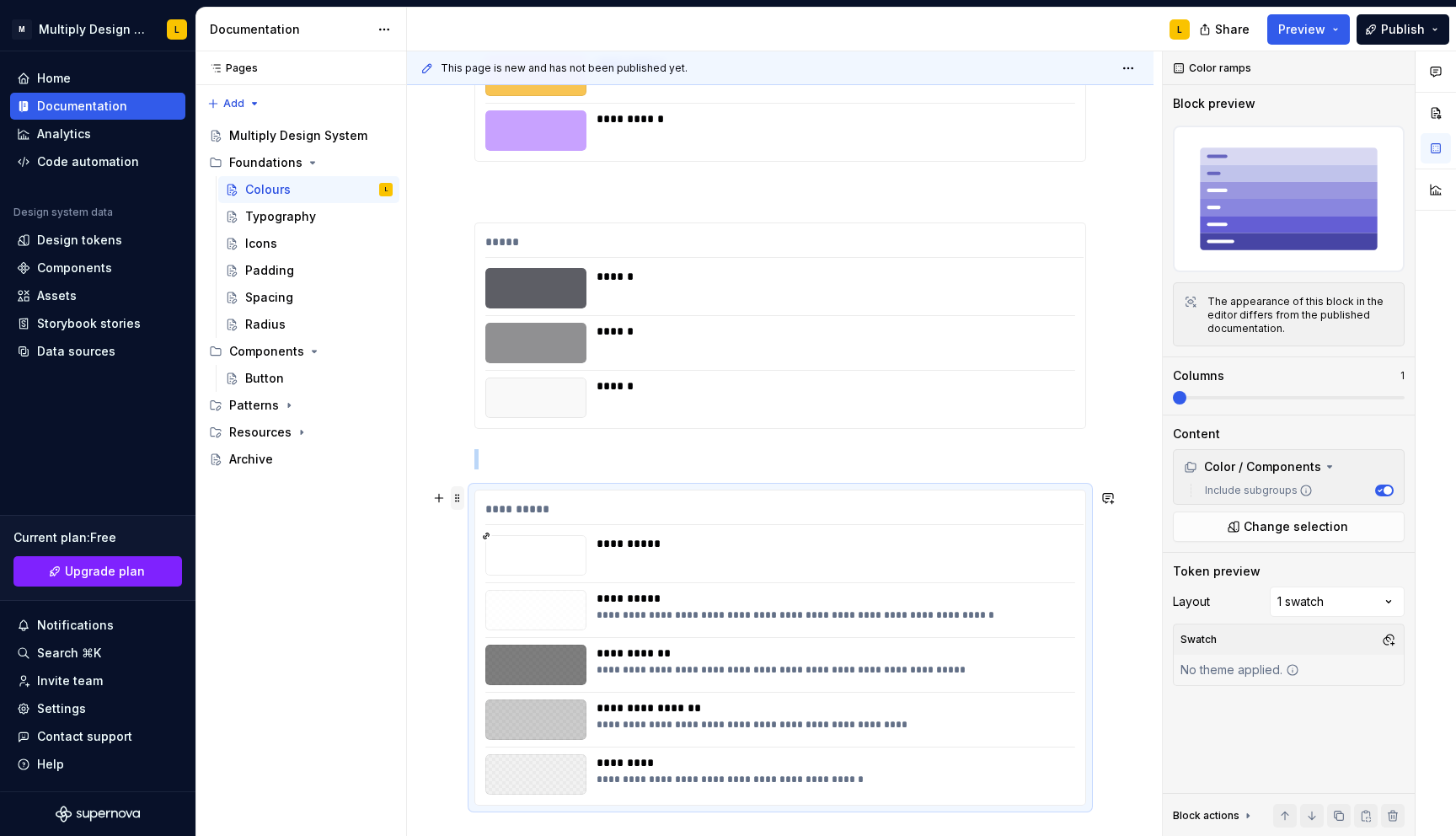
click at [460, 500] on span at bounding box center [458, 497] width 14 height 23
click at [1404, 391] on span at bounding box center [1398, 398] width 14 height 14
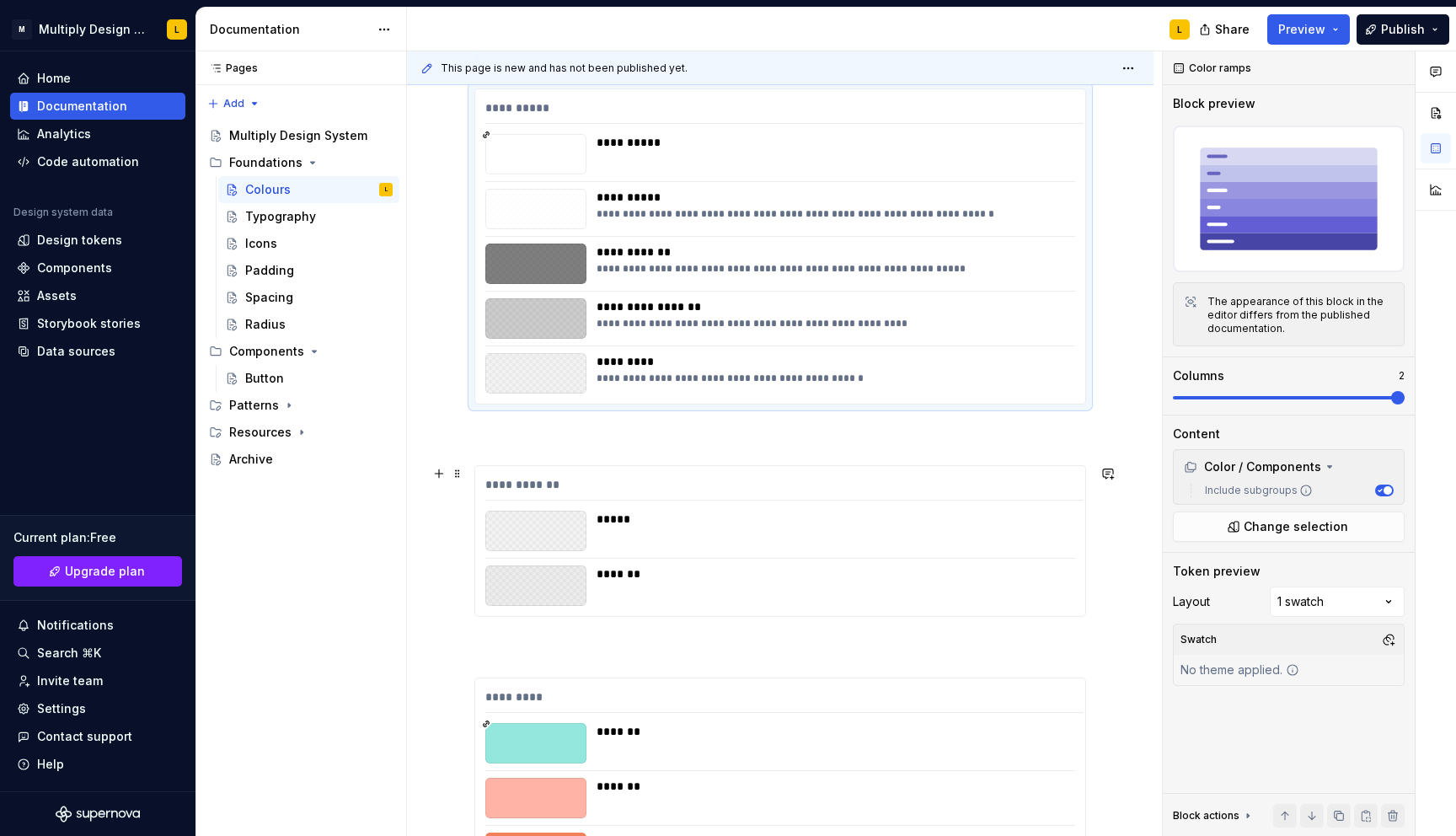
scroll to position [1197, 0]
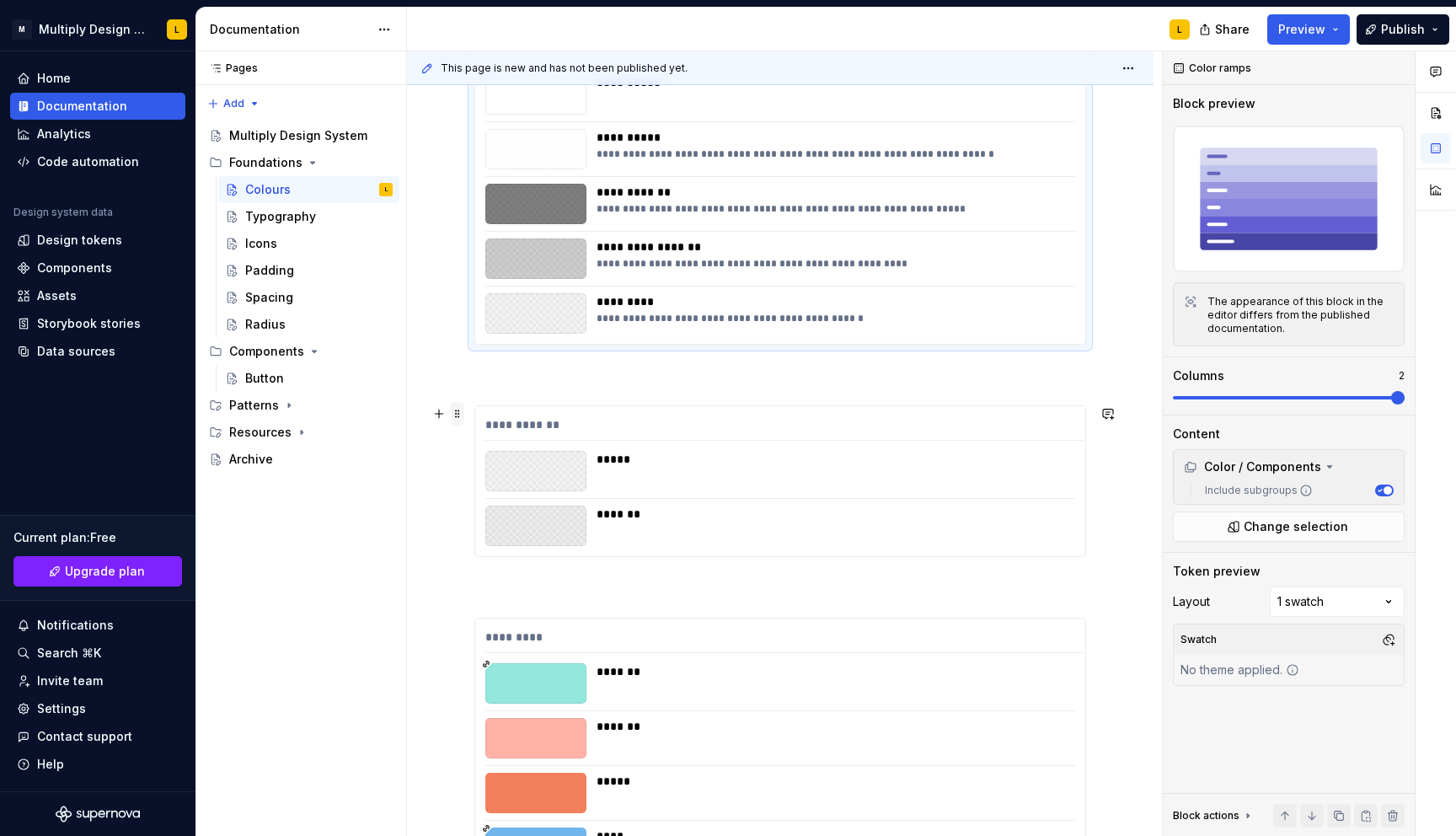
click at [456, 413] on span at bounding box center [458, 414] width 14 height 23
click at [1404, 397] on span at bounding box center [1398, 398] width 14 height 14
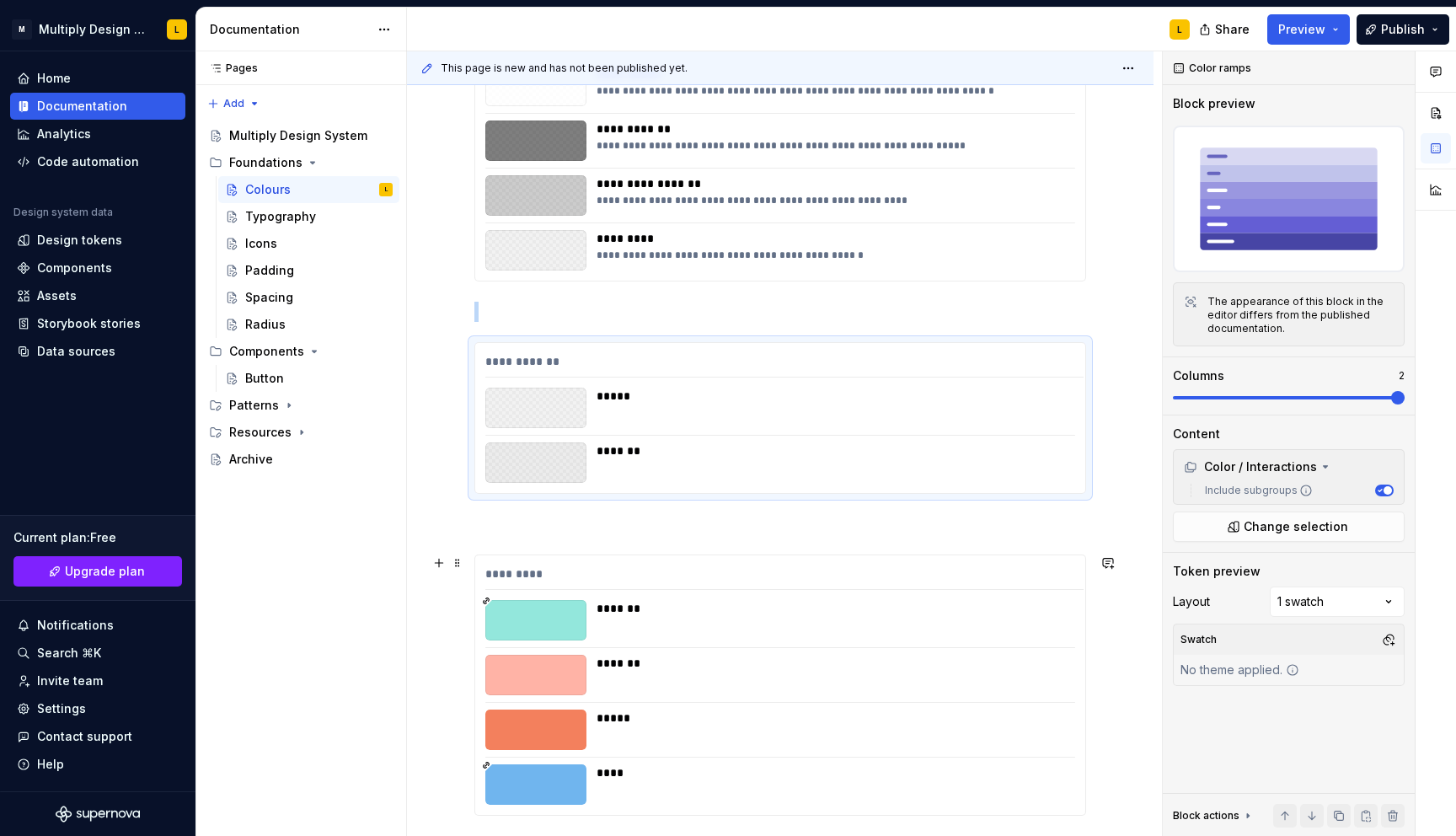
scroll to position [1300, 0]
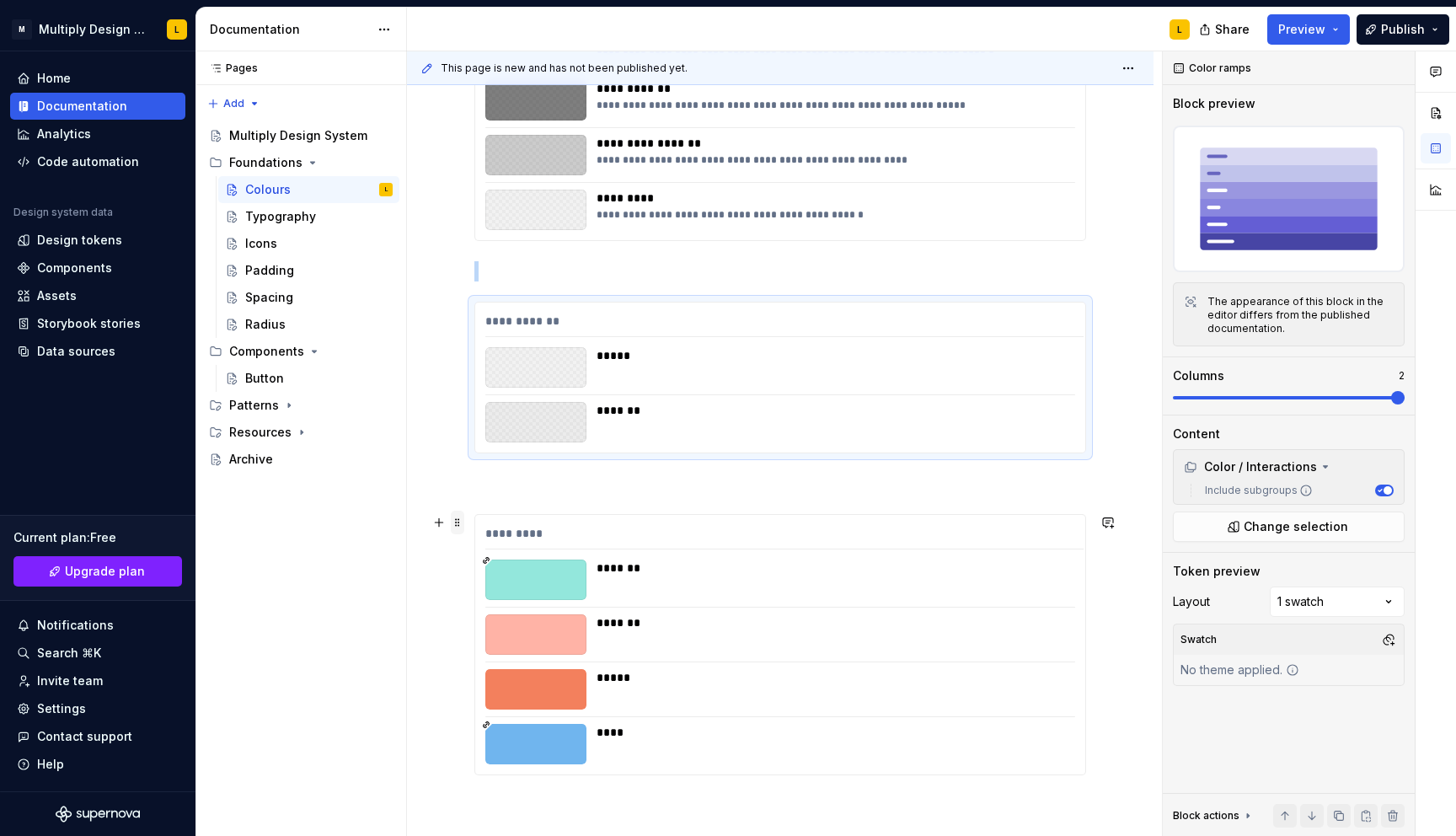
click at [460, 522] on span at bounding box center [458, 522] width 14 height 23
click at [1186, 391] on span at bounding box center [1180, 398] width 14 height 14
click at [1404, 392] on span at bounding box center [1398, 398] width 14 height 14
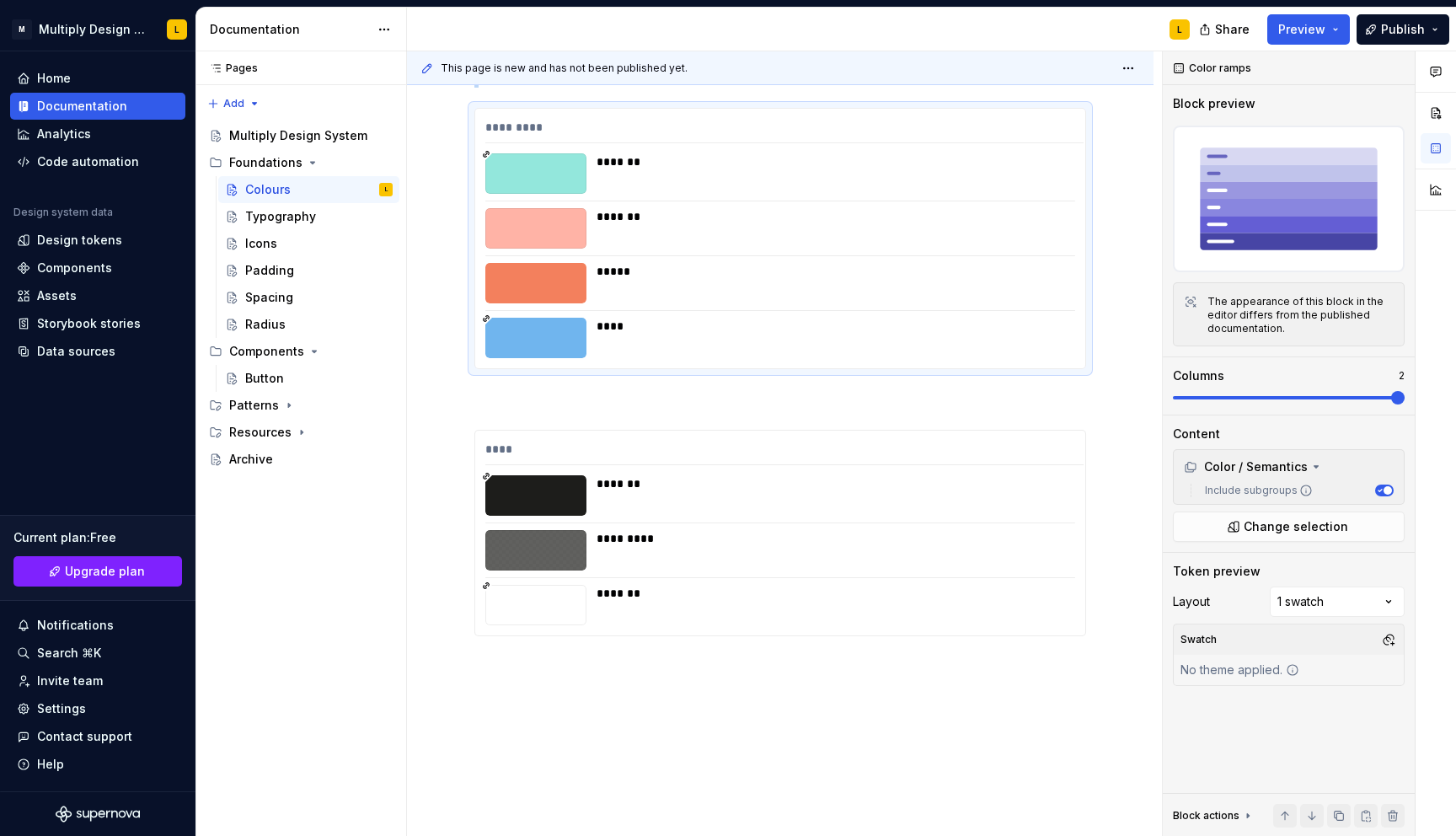
scroll to position [1776, 0]
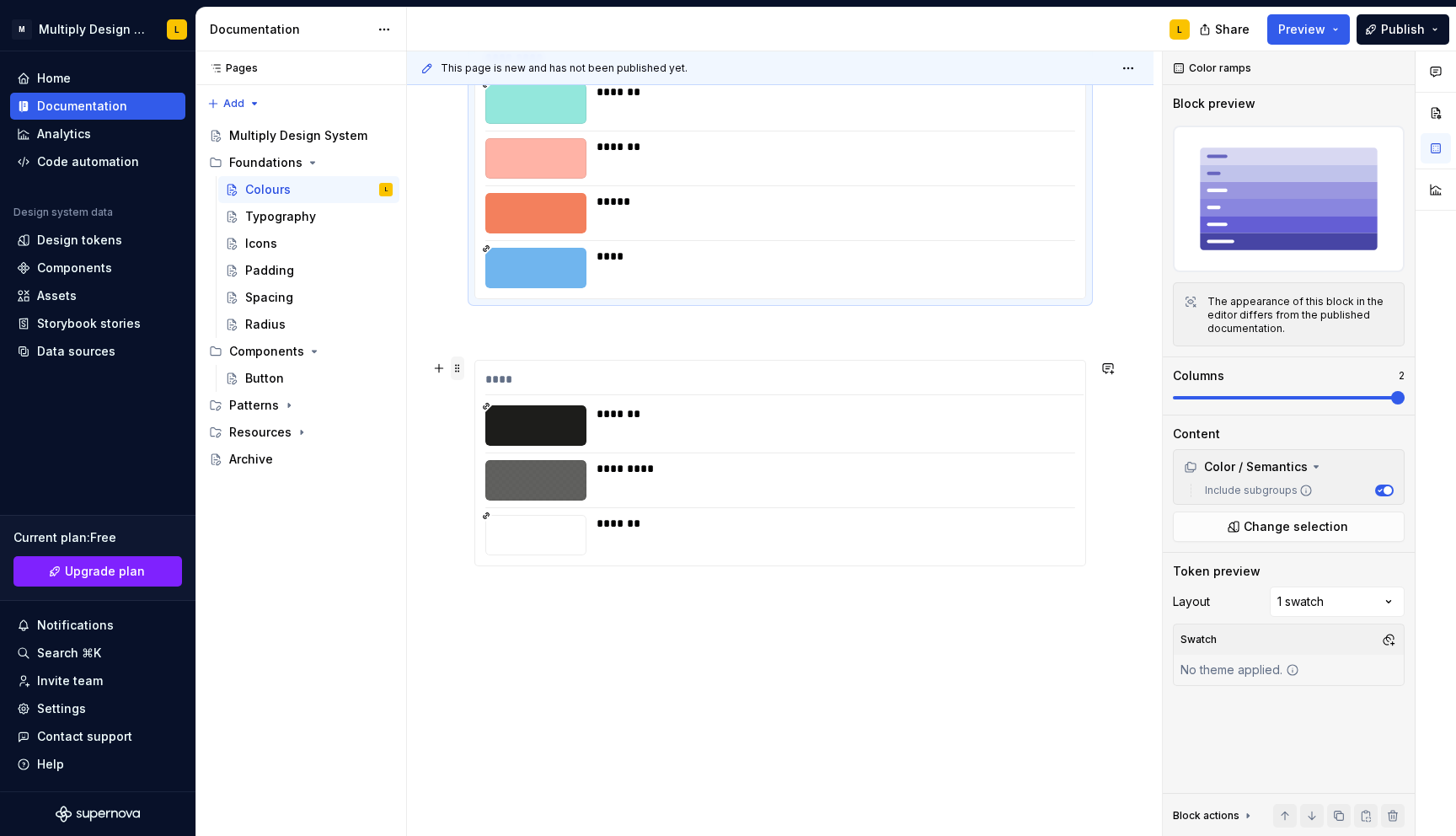
click at [459, 370] on span at bounding box center [458, 368] width 14 height 23
click at [1404, 402] on span at bounding box center [1398, 398] width 14 height 14
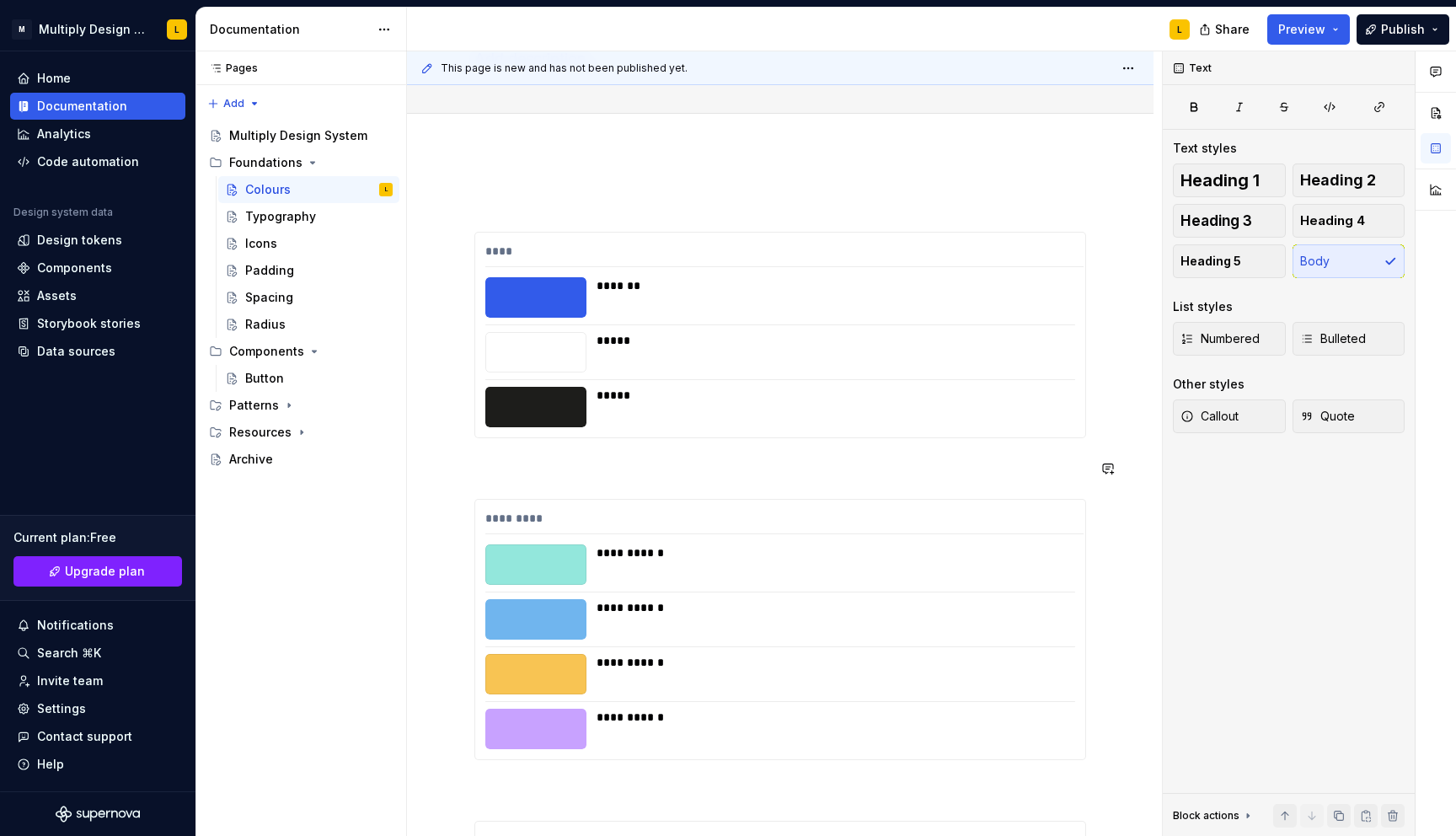
scroll to position [0, 0]
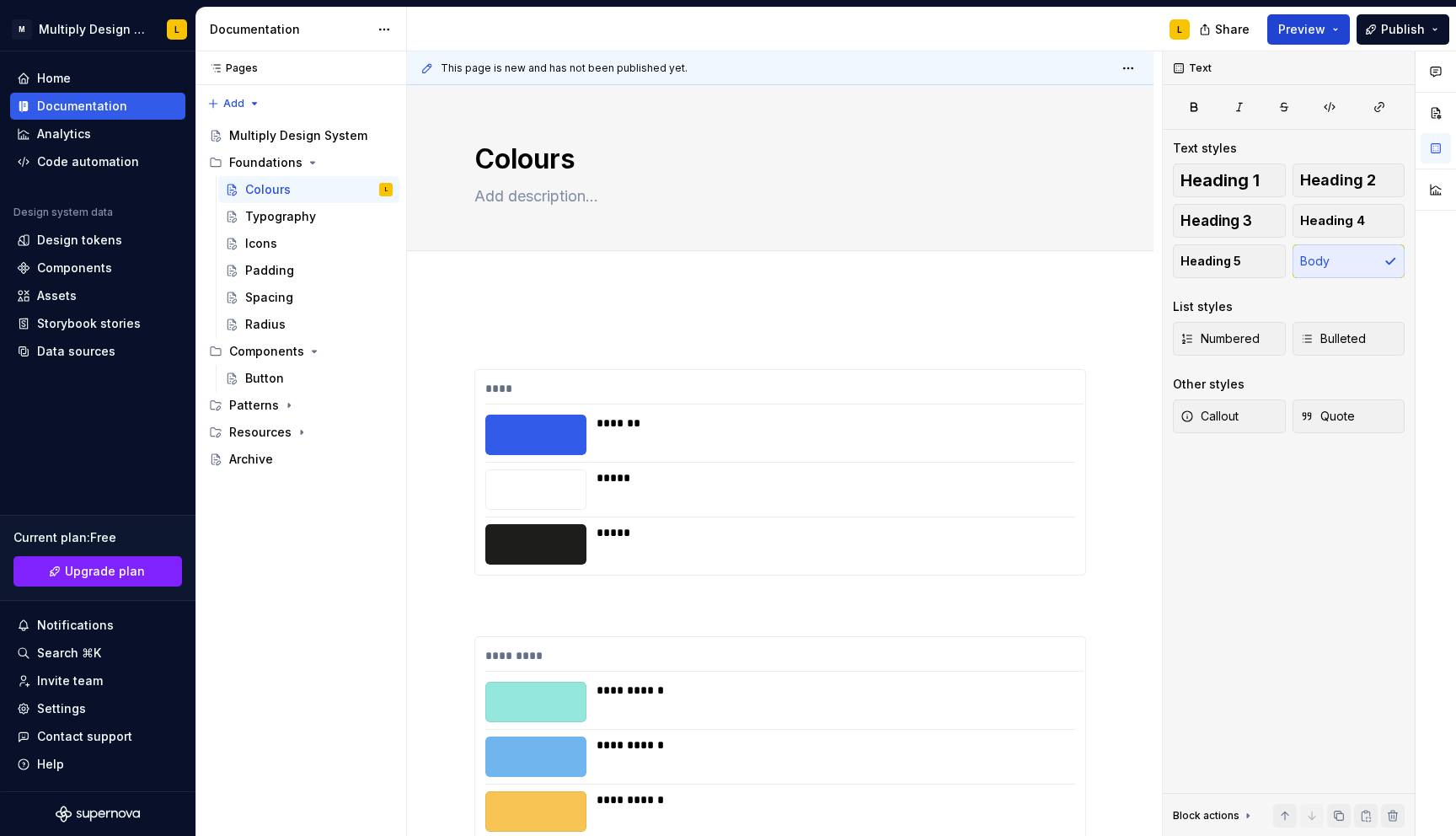
click at [1294, 26] on span "Preview" at bounding box center [1301, 29] width 47 height 17
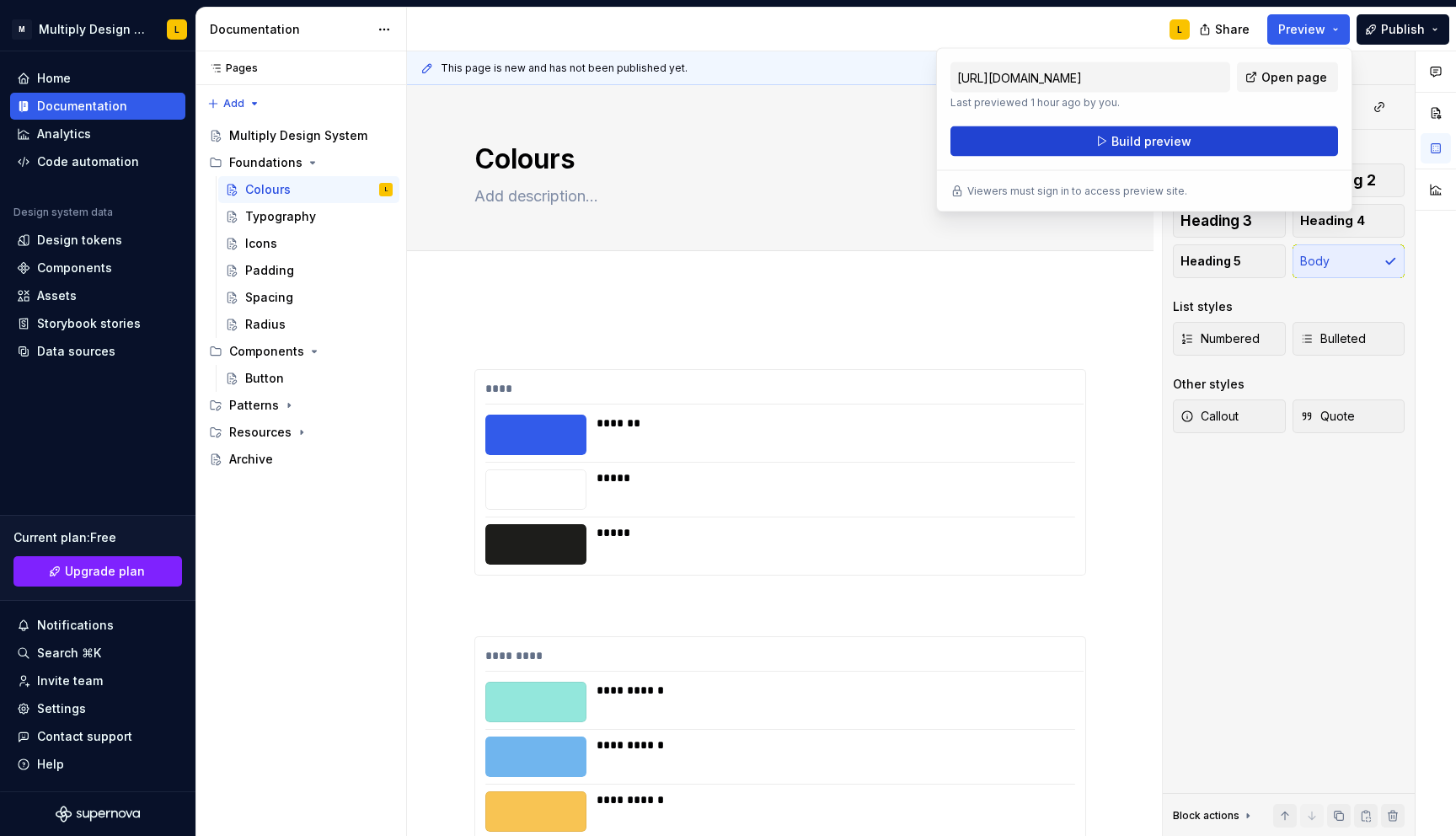
click at [1154, 155] on button "Build preview" at bounding box center [1144, 141] width 387 height 30
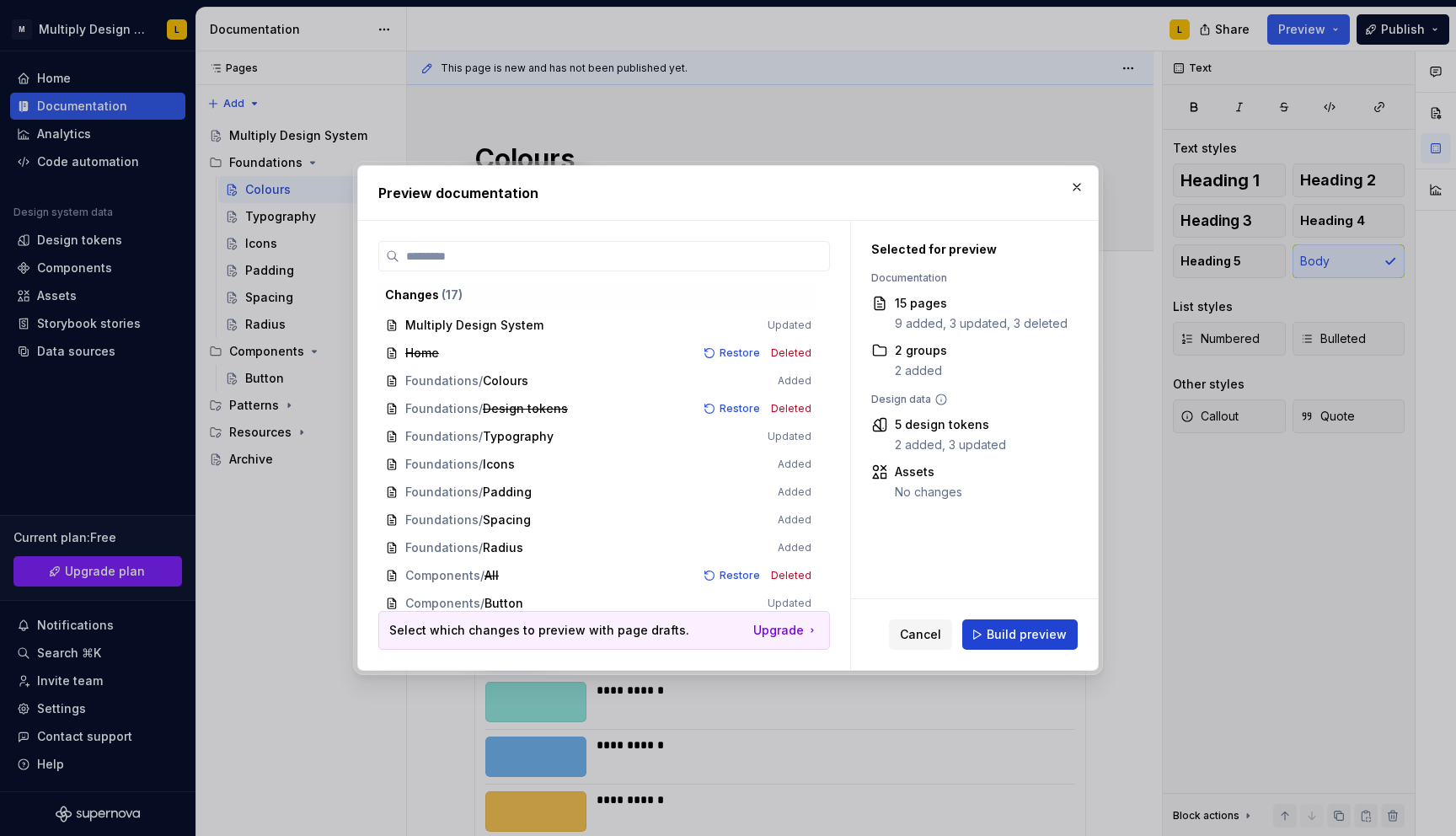
click at [983, 640] on button "Build preview" at bounding box center [1019, 634] width 116 height 30
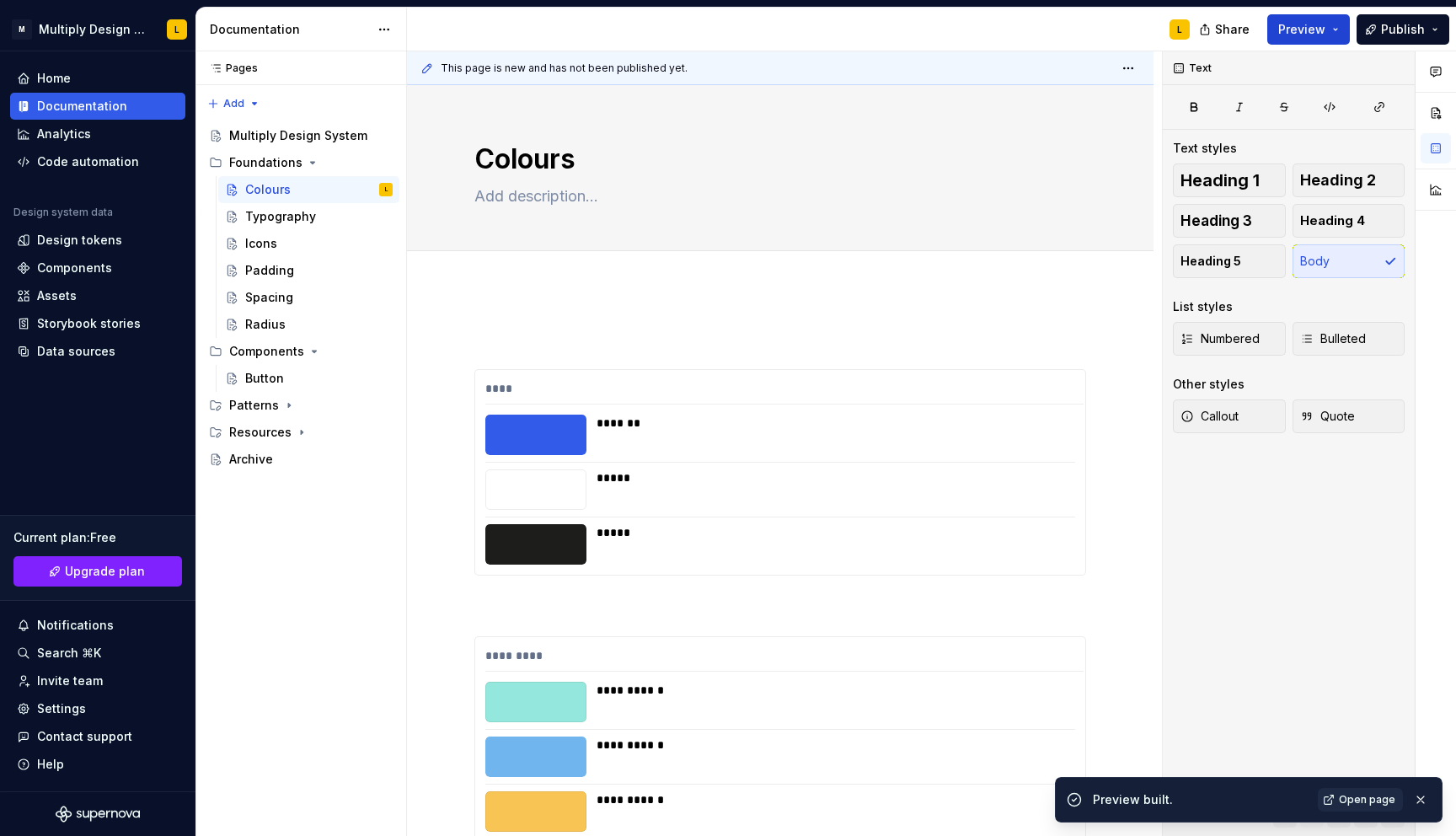
click at [1312, 30] on span "Preview" at bounding box center [1301, 29] width 47 height 17
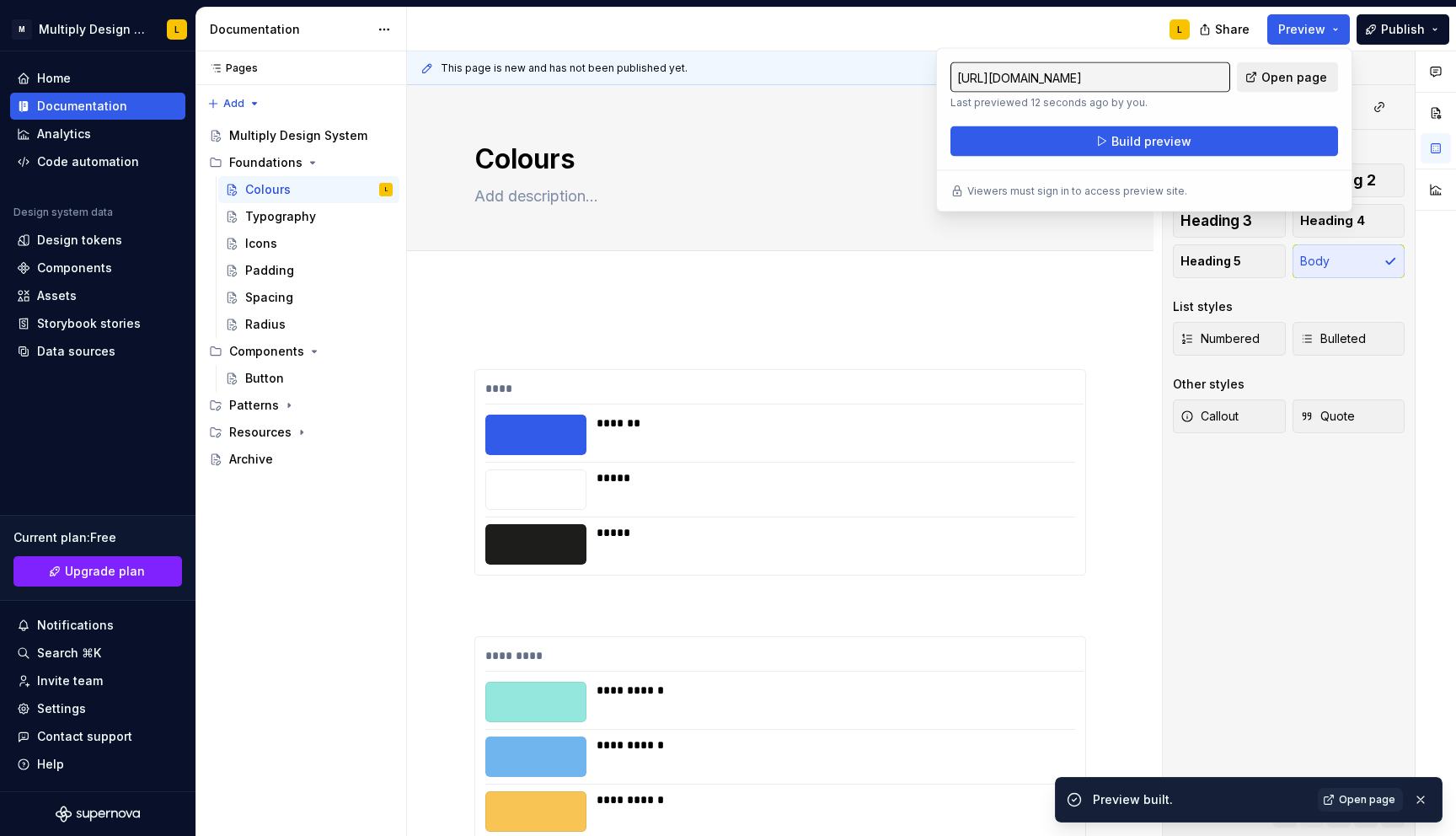
click at [1292, 70] on span "Open page" at bounding box center [1294, 77] width 66 height 17
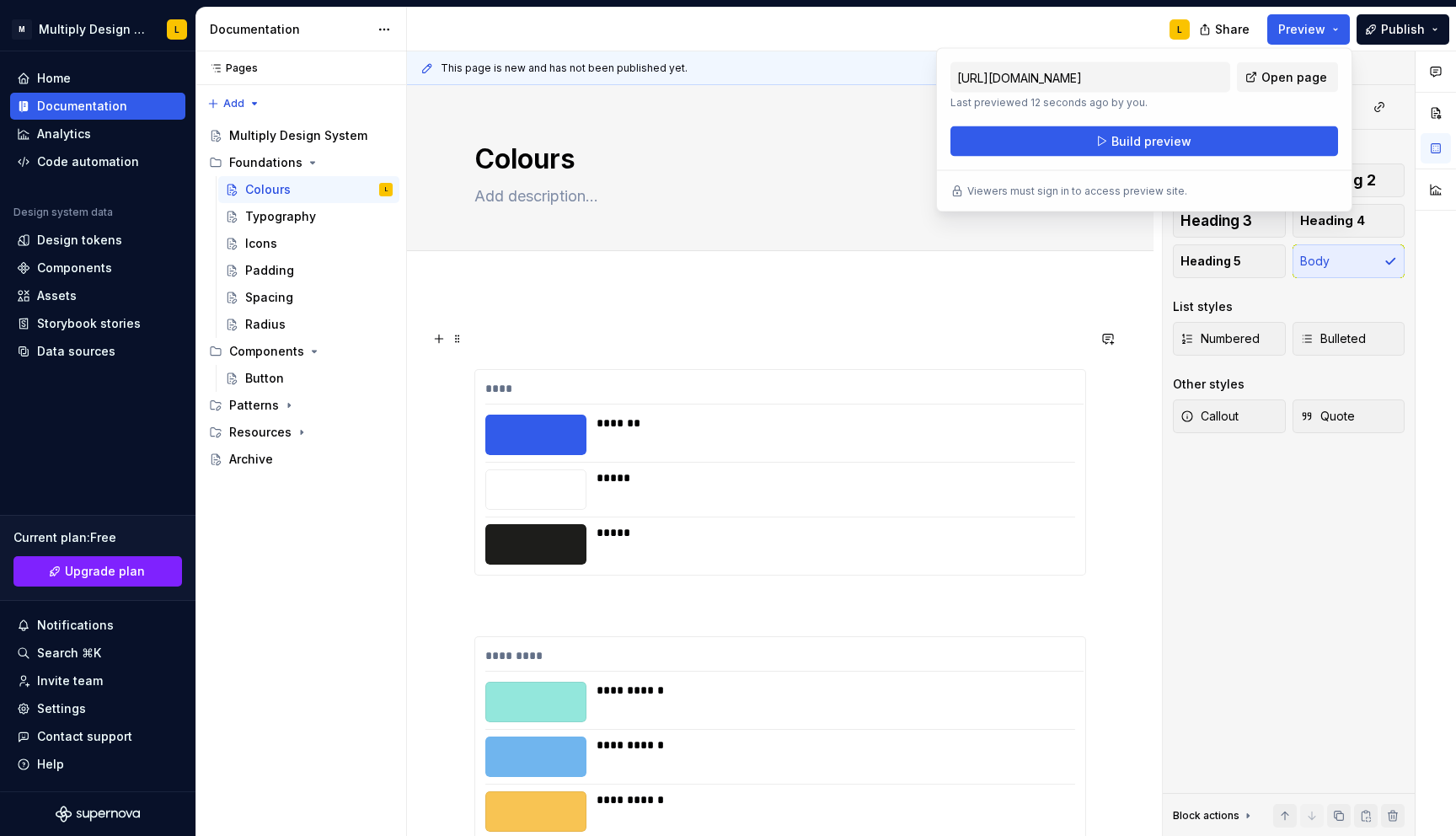
click at [522, 334] on p at bounding box center [780, 338] width 612 height 20
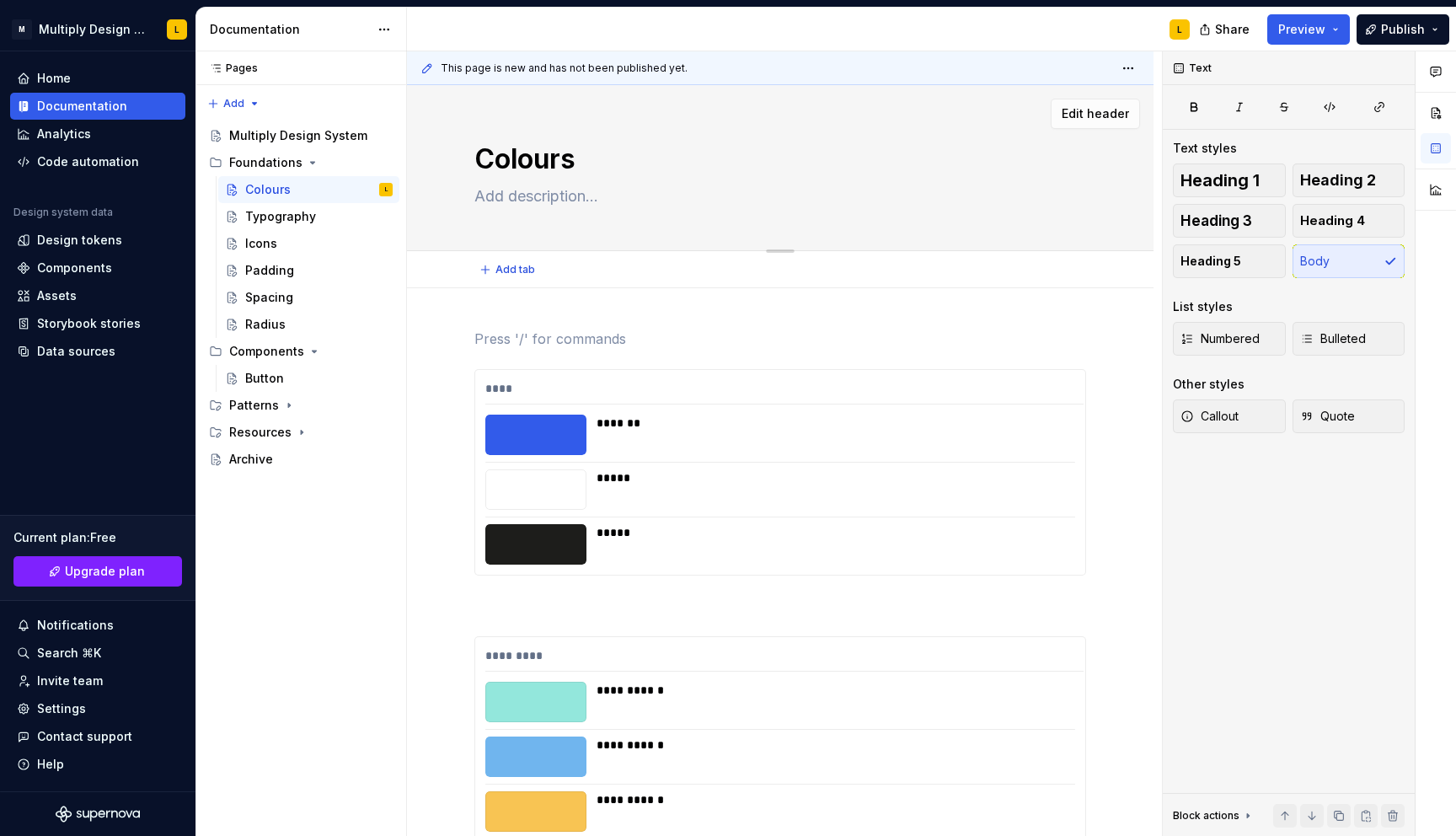
click at [541, 202] on textarea at bounding box center [777, 196] width 612 height 27
click at [817, 200] on textarea "We may have a whitelabel product, but that shouldn't mean we s" at bounding box center [777, 196] width 612 height 27
click at [930, 201] on textarea "We may have a whitelabel product, but that doesn't mean we s" at bounding box center [777, 196] width 612 height 27
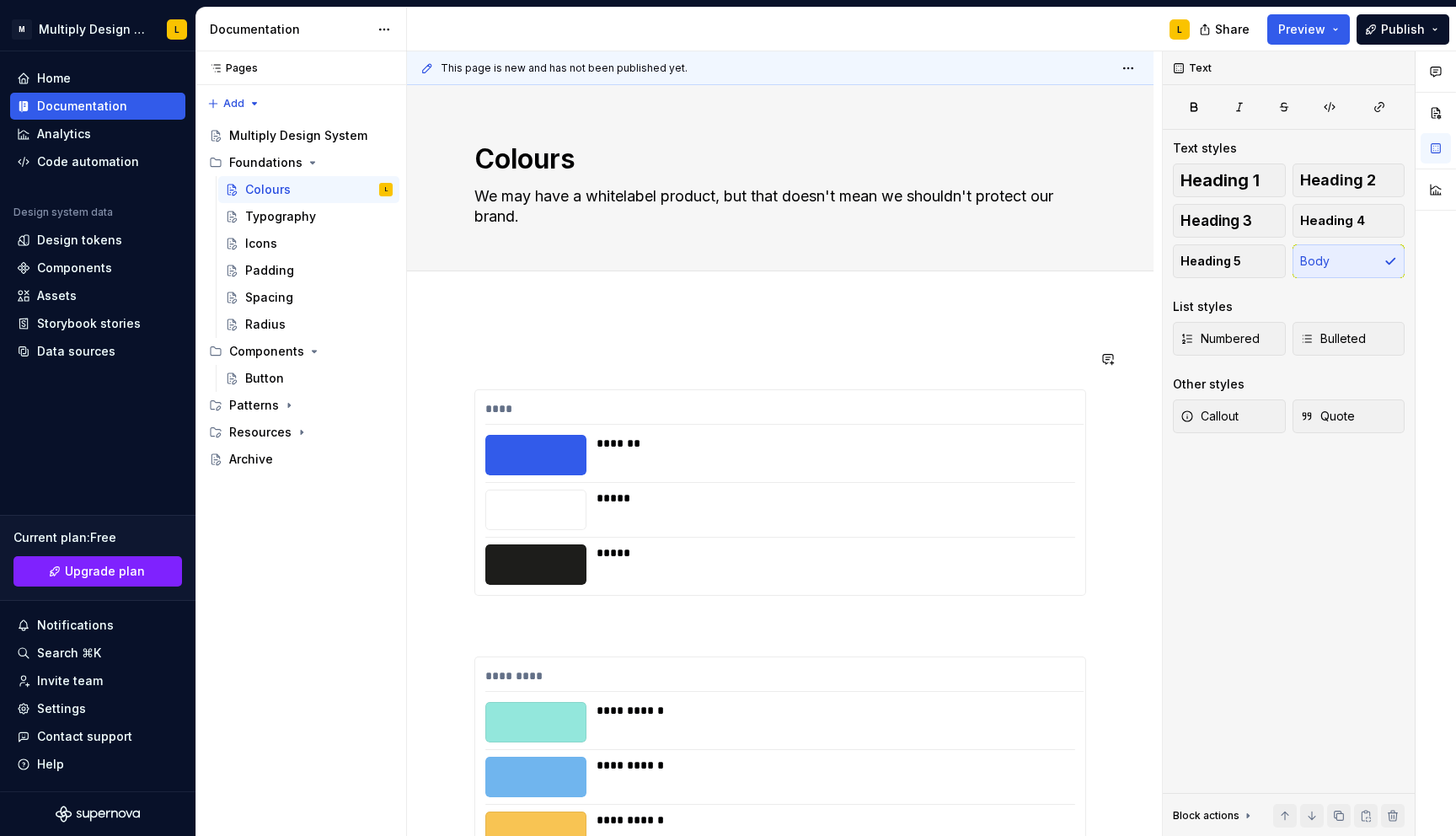
click at [533, 362] on p "Core colours" at bounding box center [780, 358] width 612 height 20
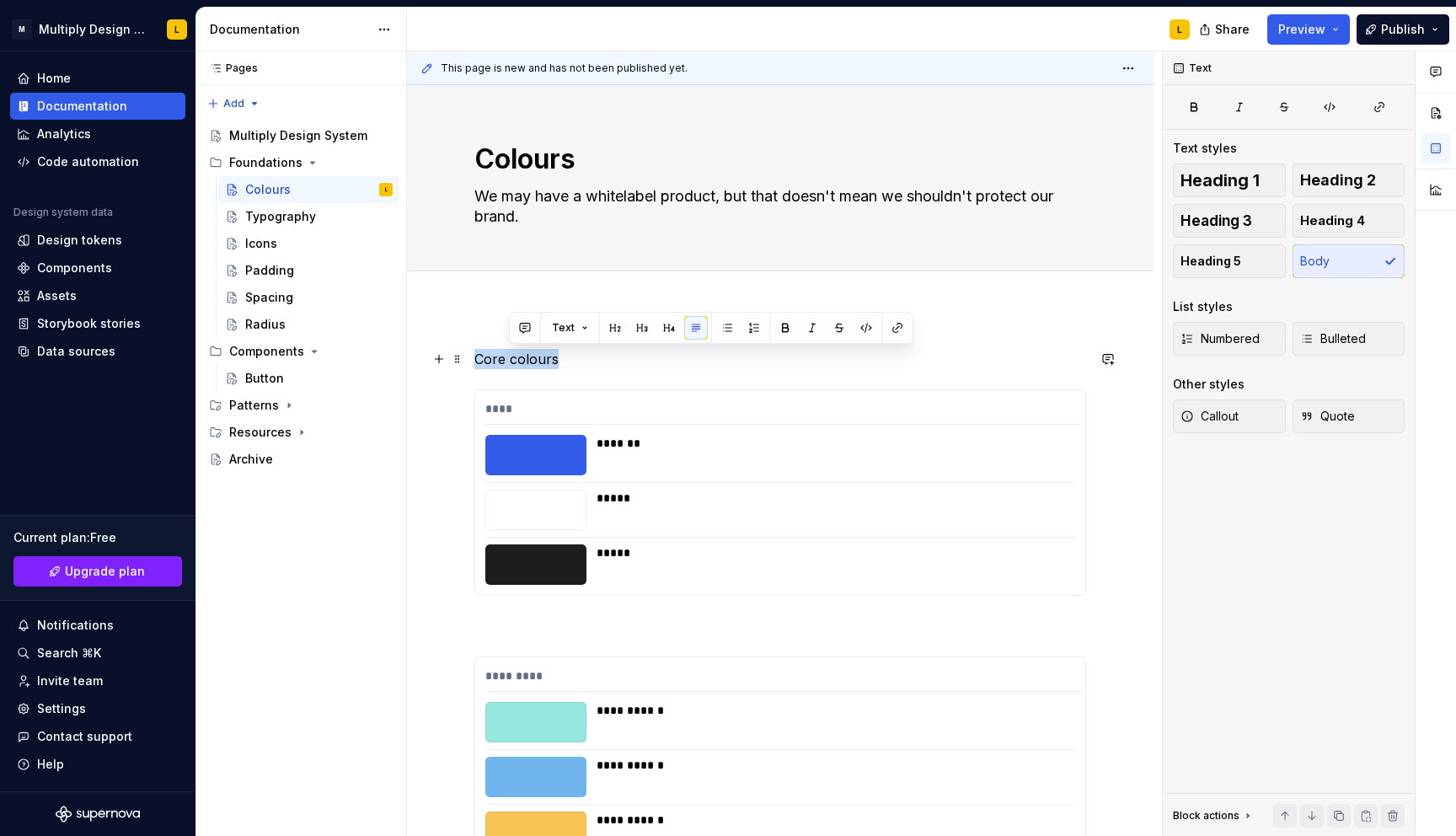
click at [533, 362] on p "Core colours" at bounding box center [780, 358] width 612 height 20
click at [1265, 182] on button "Heading 1" at bounding box center [1229, 180] width 113 height 34
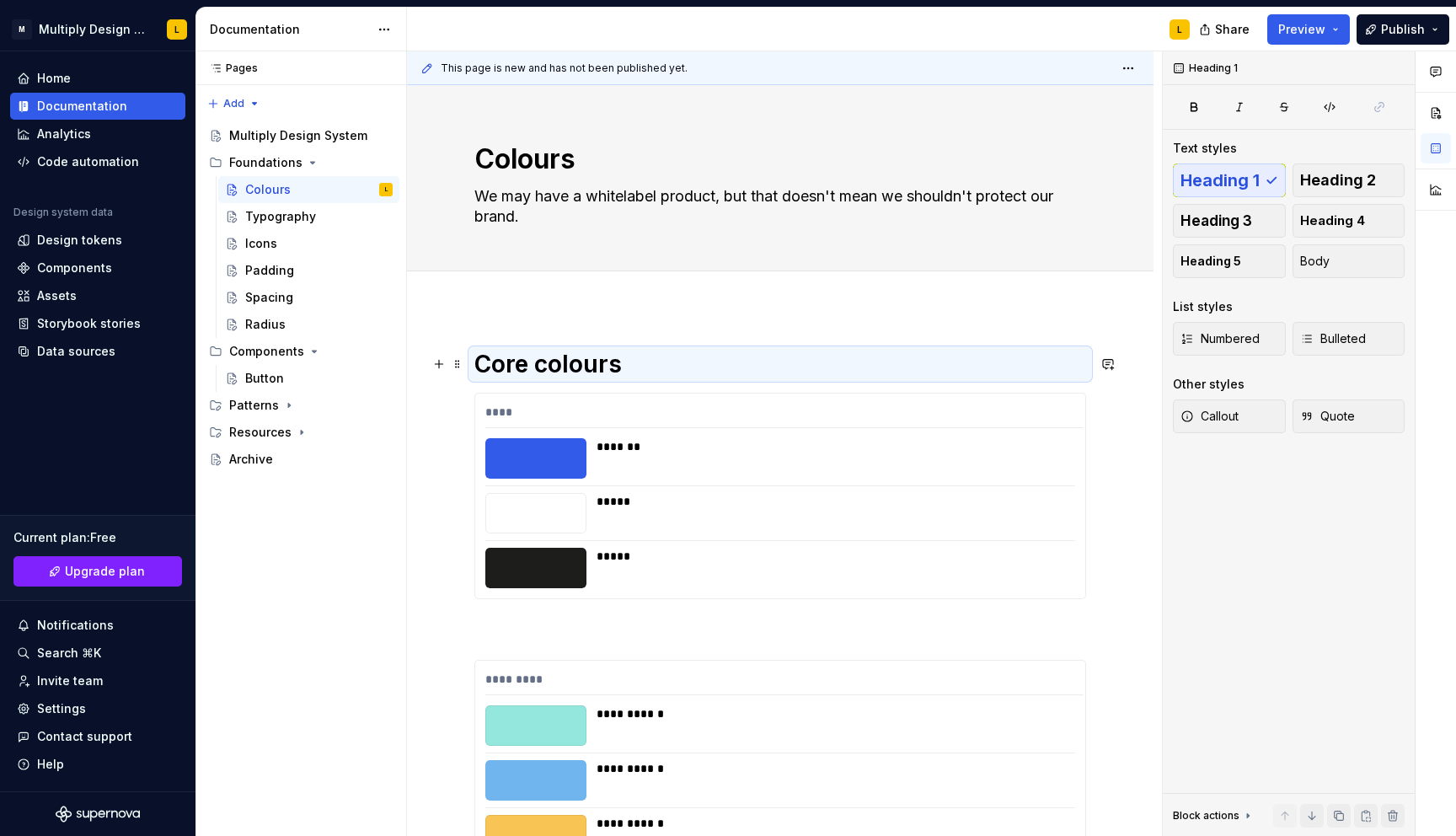
click at [674, 357] on h1 "Core colours" at bounding box center [780, 363] width 612 height 30
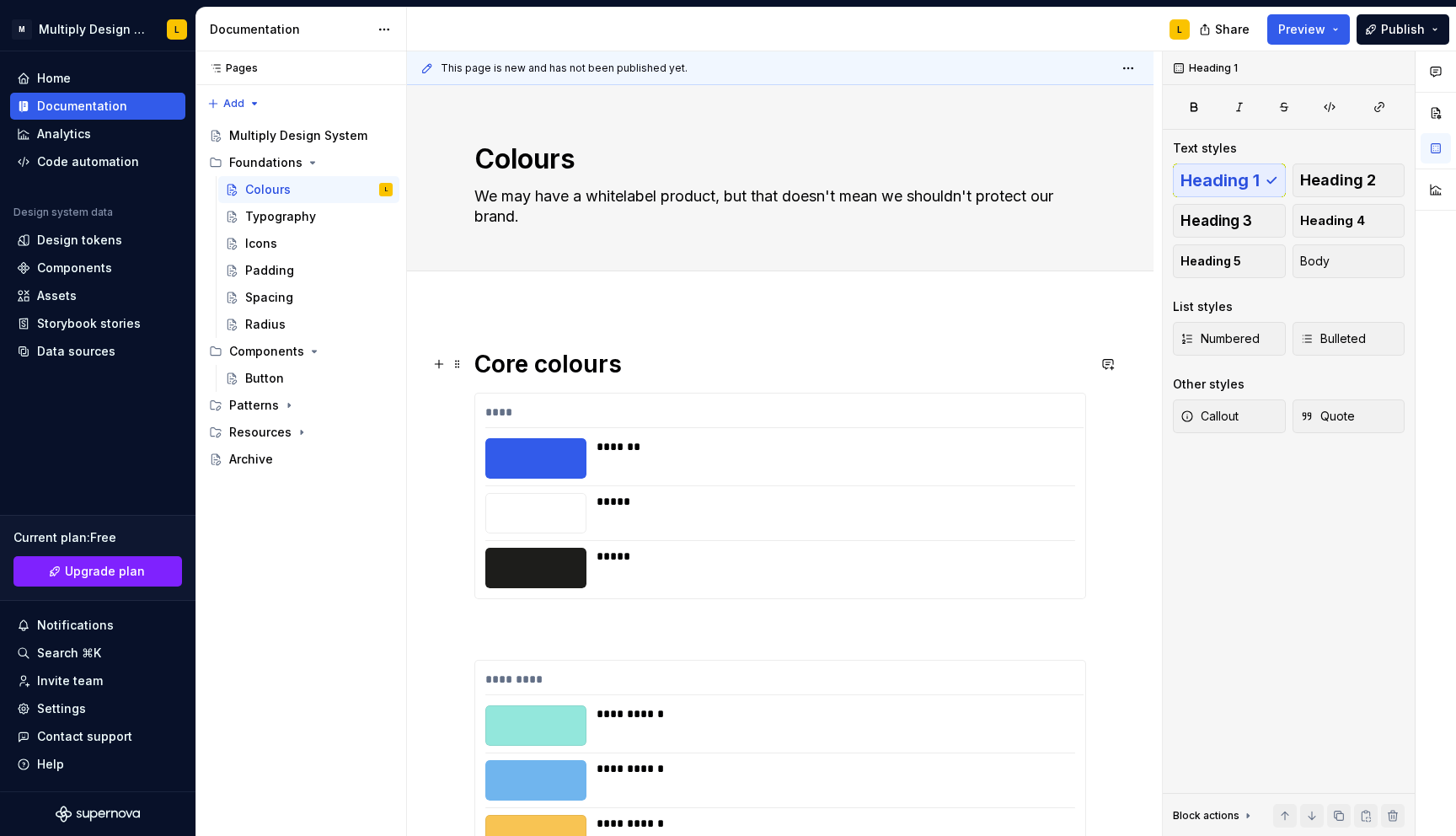
click at [660, 359] on h1 "Core colours" at bounding box center [780, 363] width 612 height 30
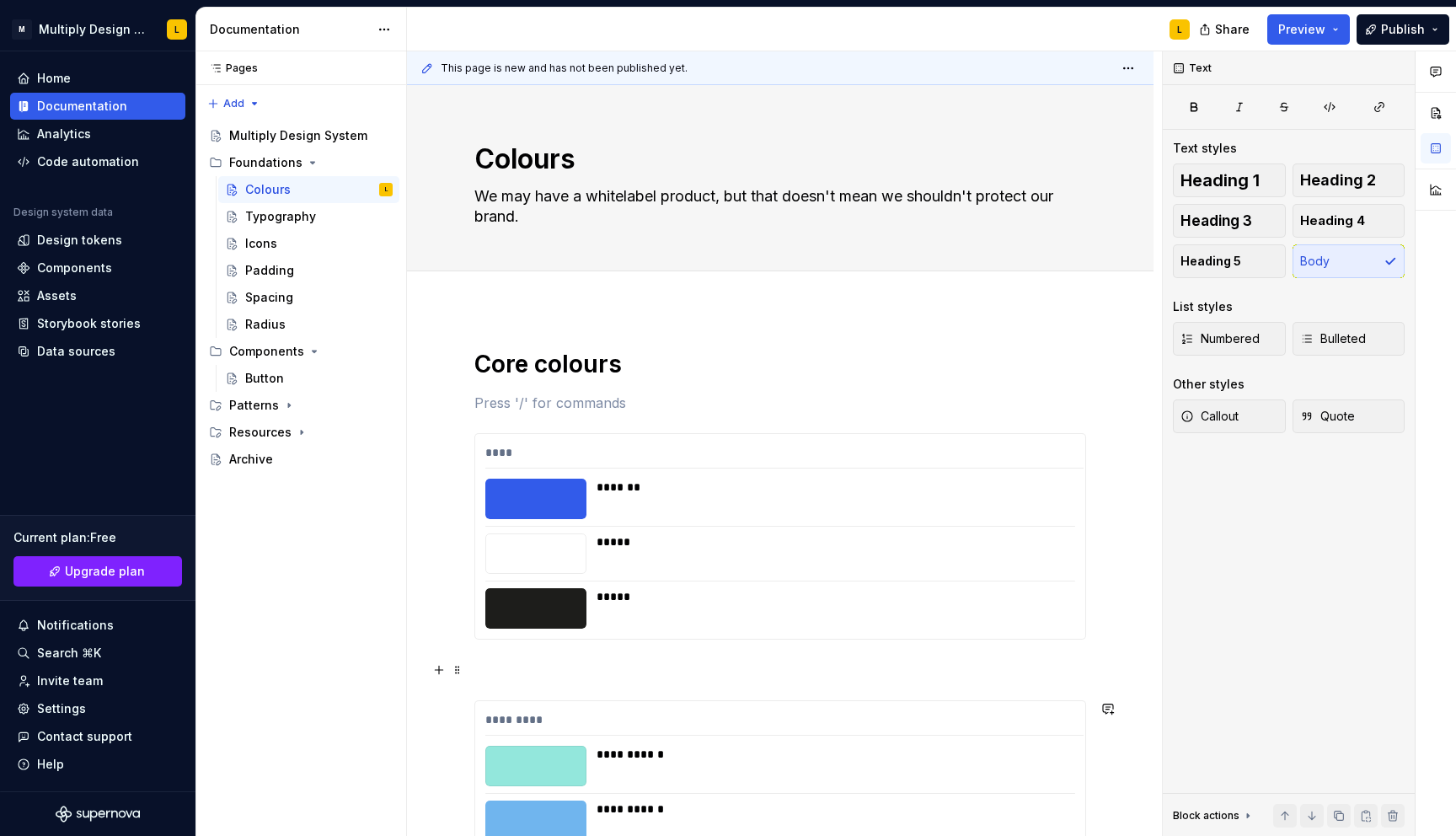
click at [500, 671] on p at bounding box center [780, 669] width 612 height 20
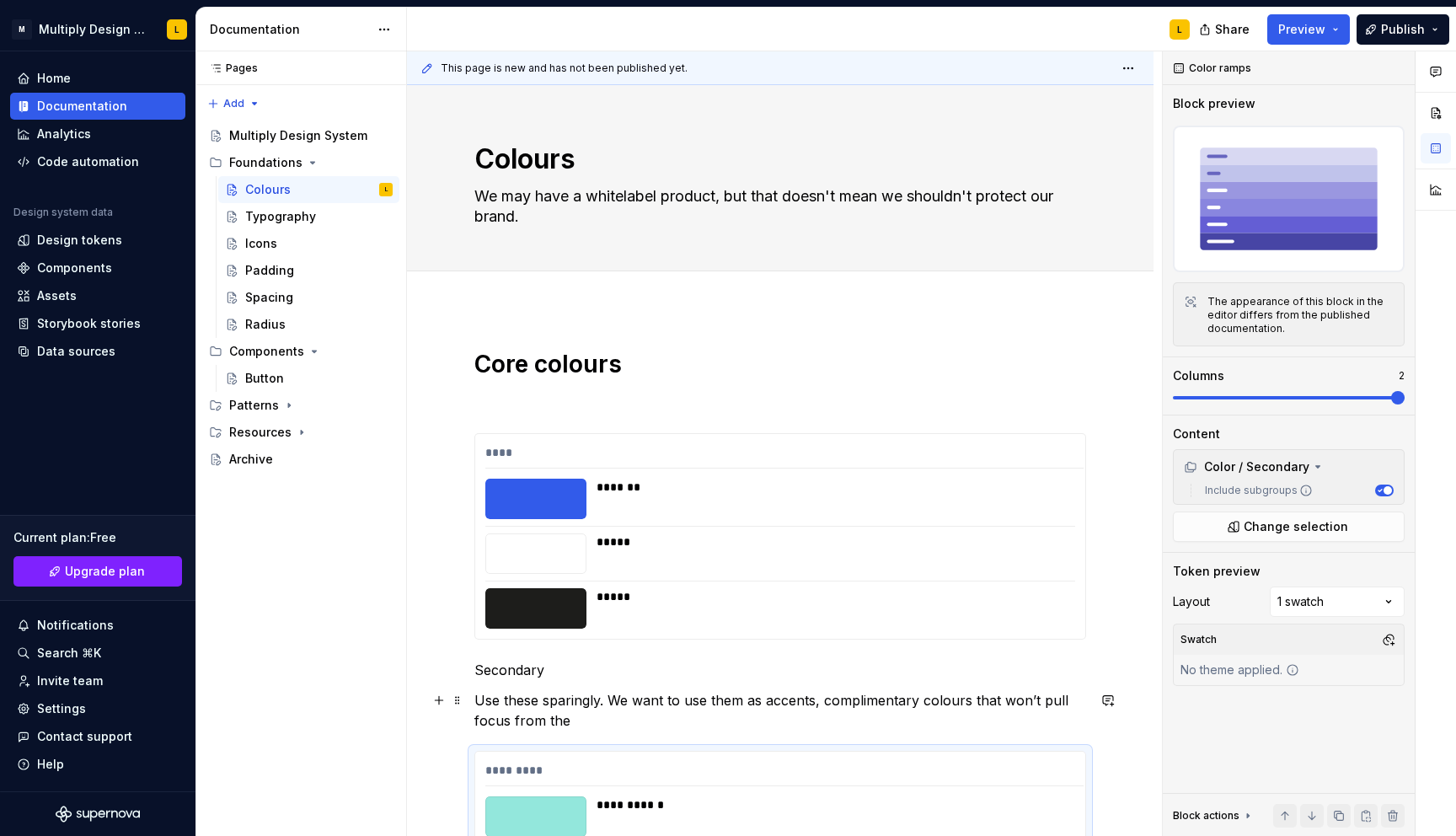
click at [578, 715] on p "Use these sparingly. We want to use them as accents, complimentary colours that…" at bounding box center [780, 710] width 612 height 41
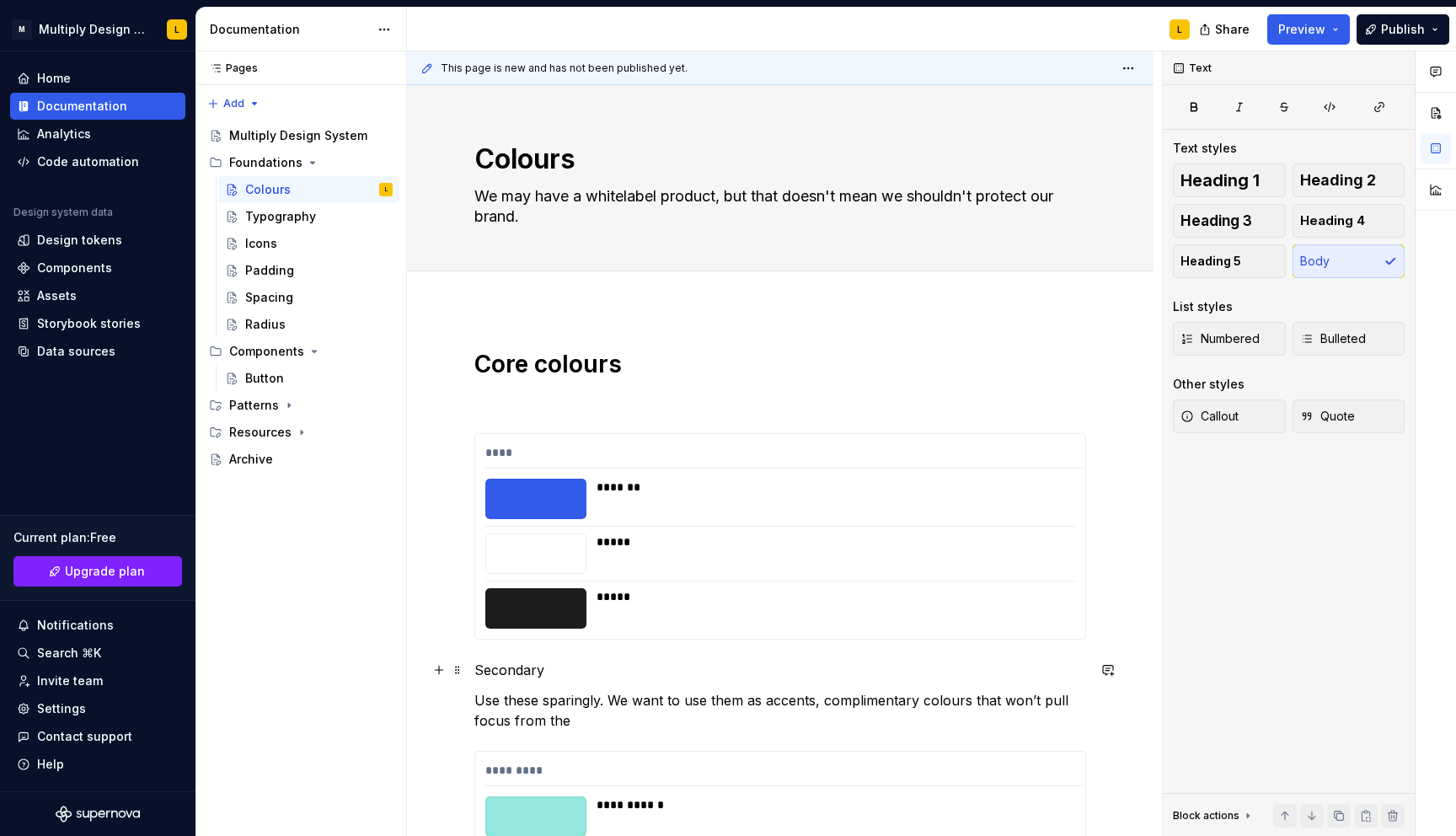
click at [507, 668] on p "Secondary" at bounding box center [780, 669] width 612 height 20
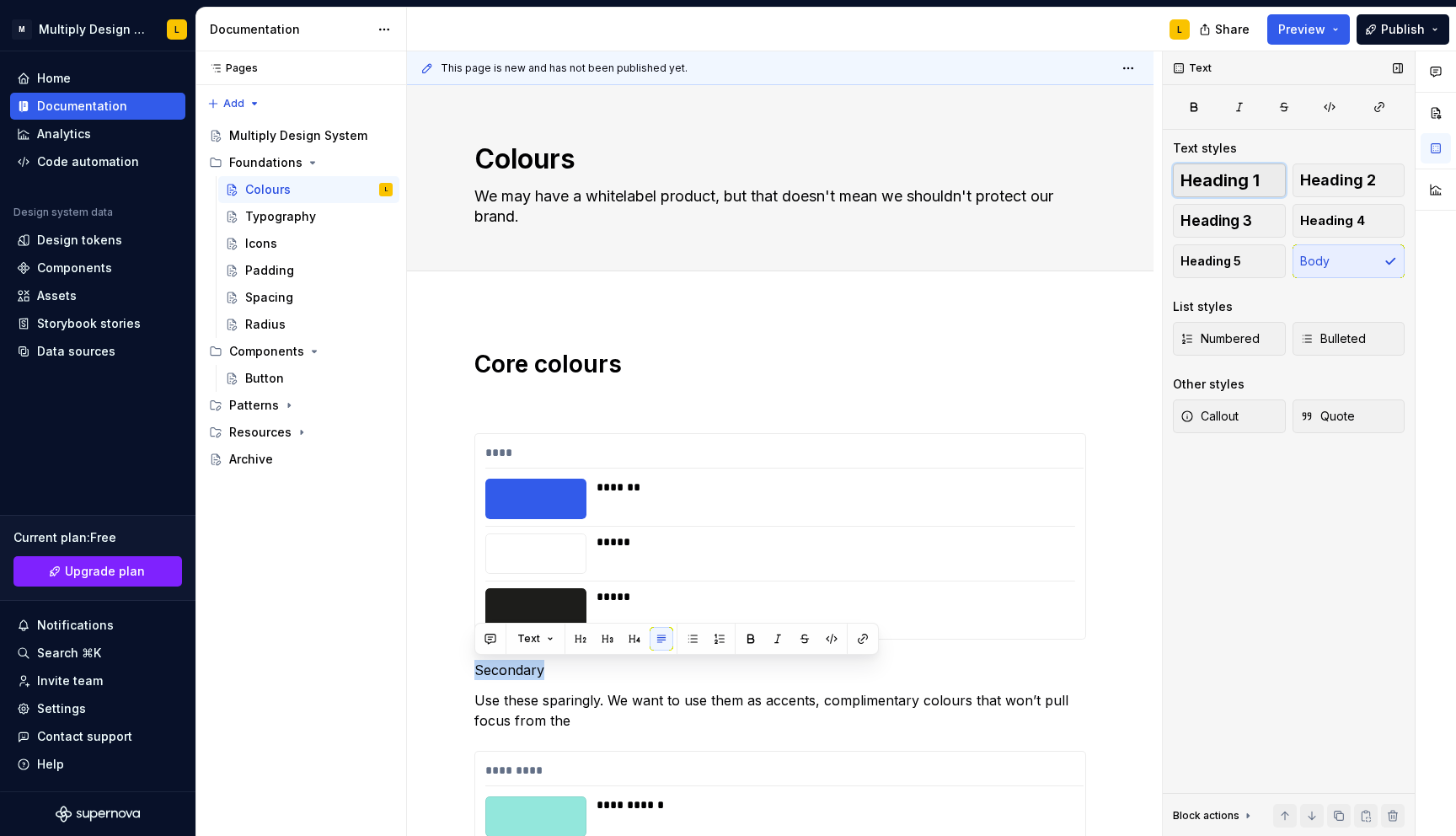
click at [1250, 184] on span "Heading 1" at bounding box center [1219, 180] width 79 height 17
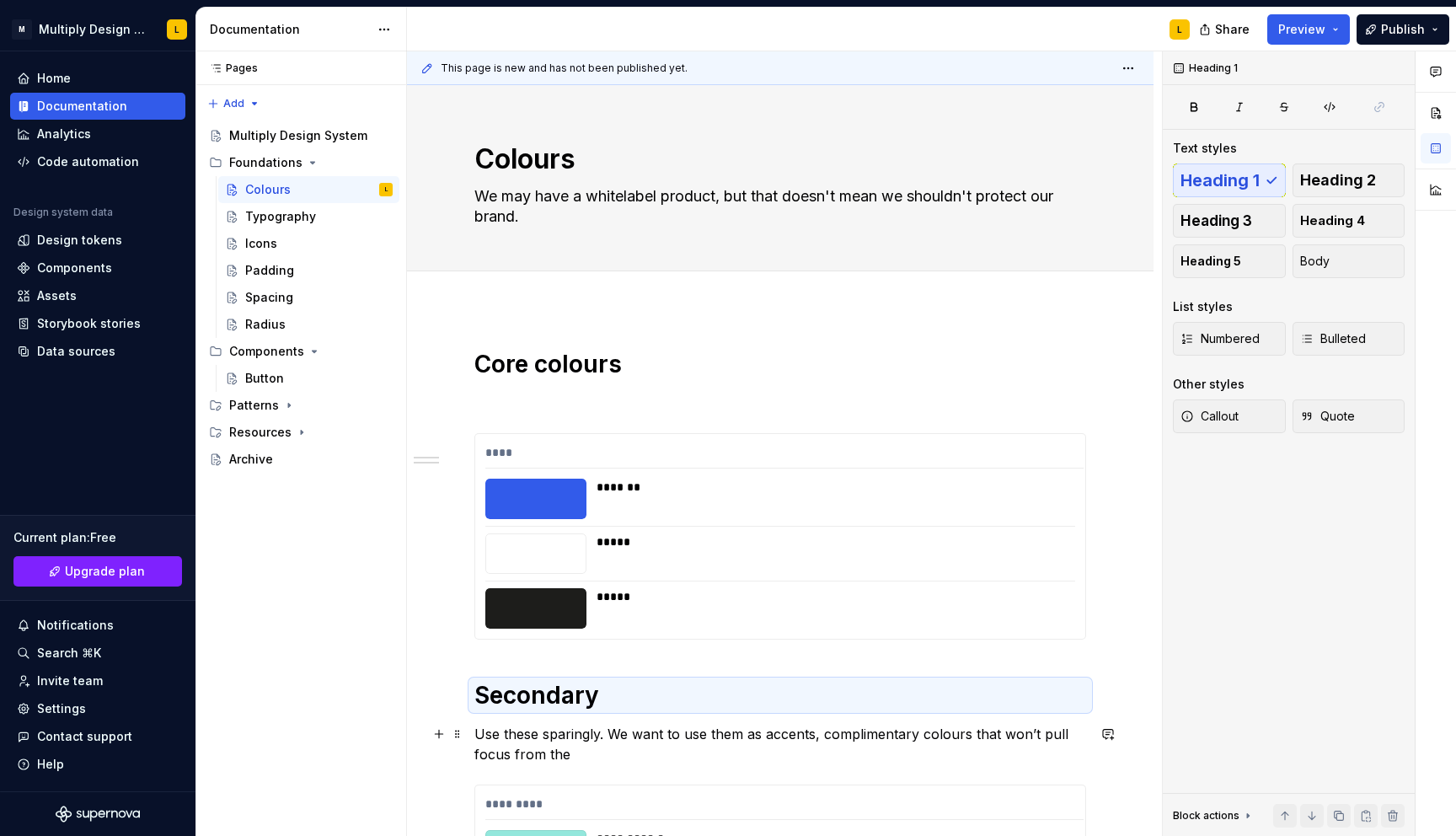
click at [593, 756] on p "Use these sparingly. We want to use them as accents, complimentary colours that…" at bounding box center [780, 744] width 612 height 41
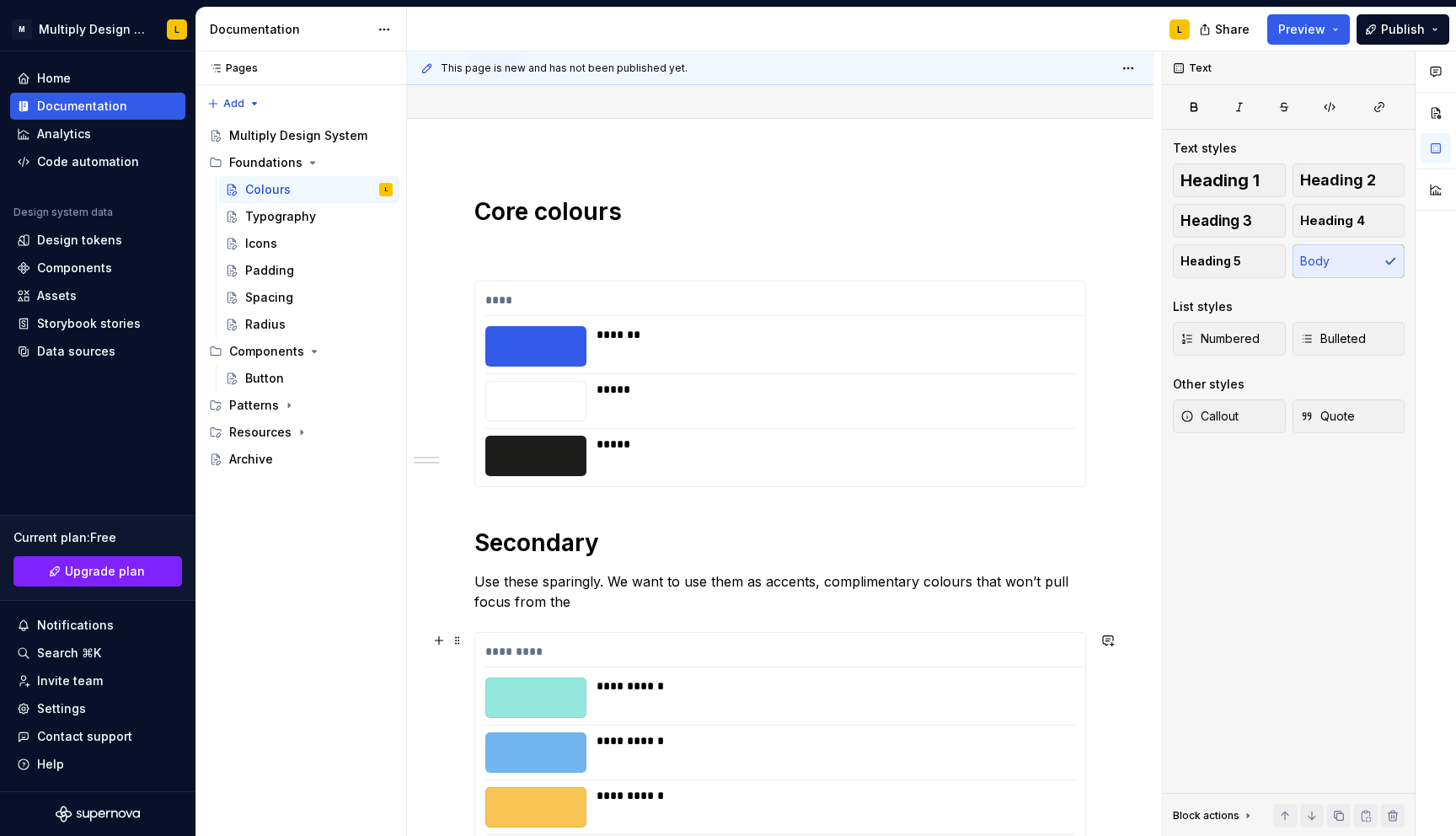
scroll to position [160, 0]
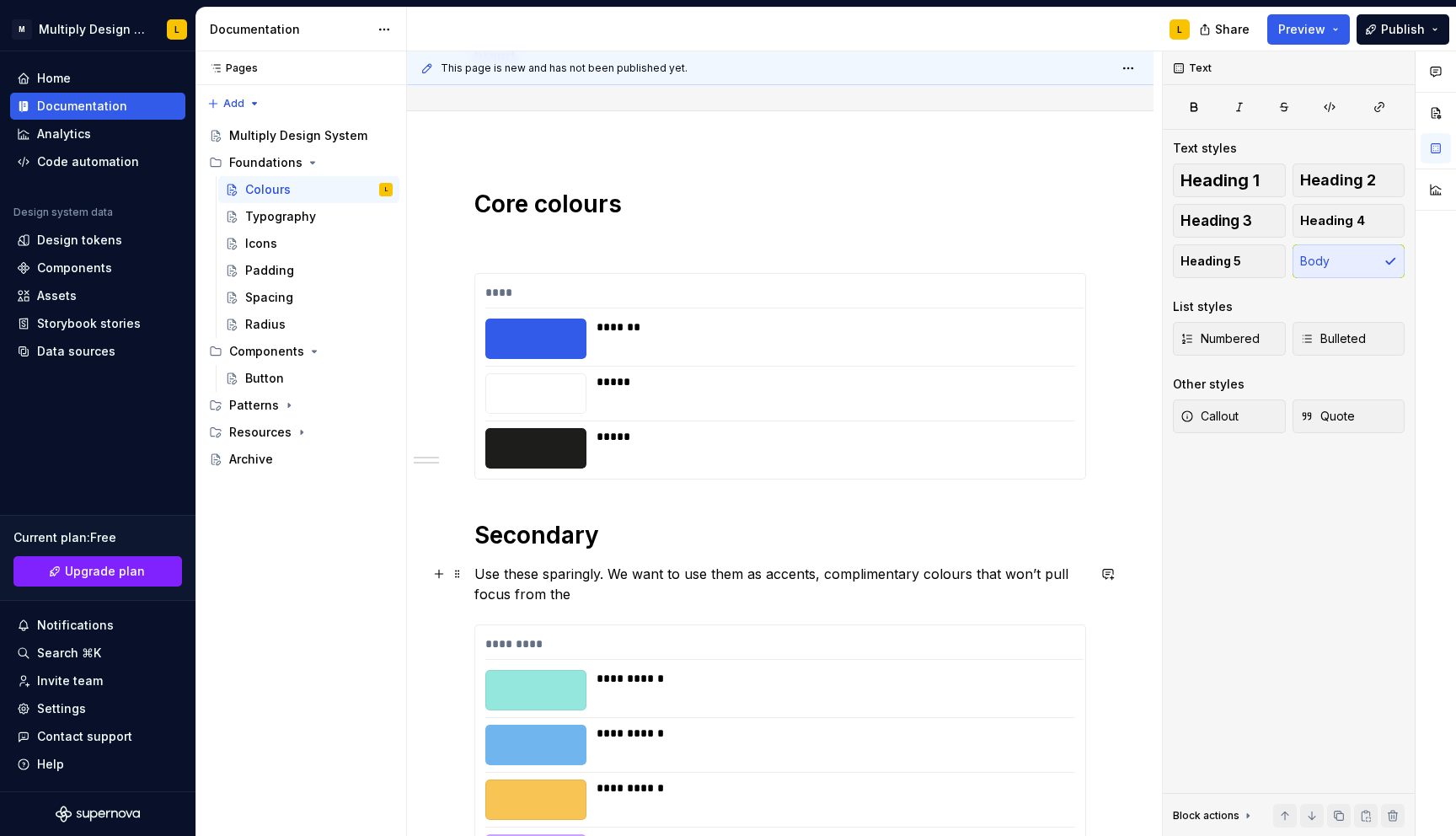
click at [542, 571] on p "Use these sparingly. We want to use them as accents, complimentary colours that…" at bounding box center [780, 584] width 612 height 41
click at [582, 586] on p "Use these sparingly. We want to use them as accents, complimentary colours that…" at bounding box center [780, 584] width 612 height 41
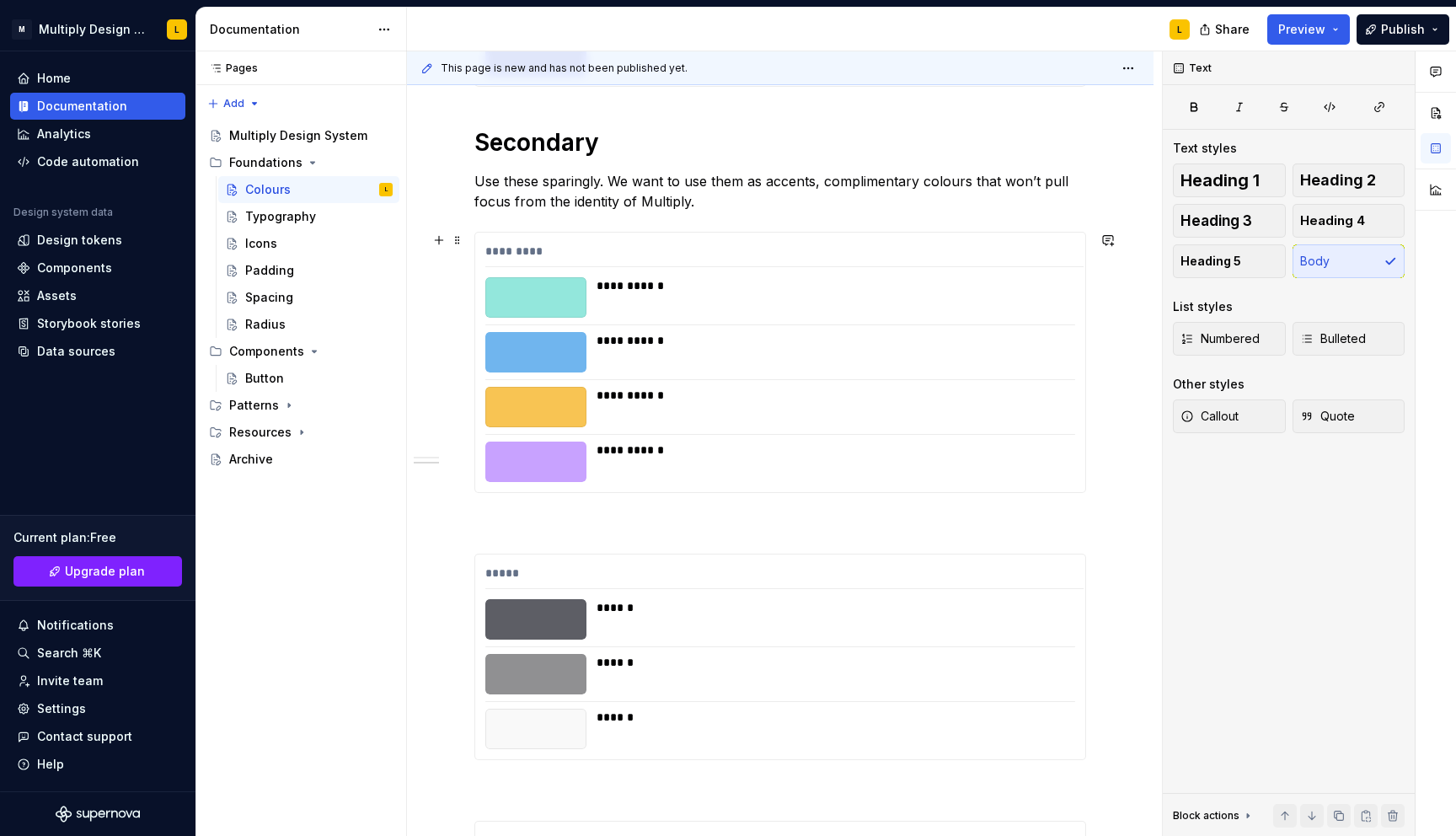
scroll to position [579, 0]
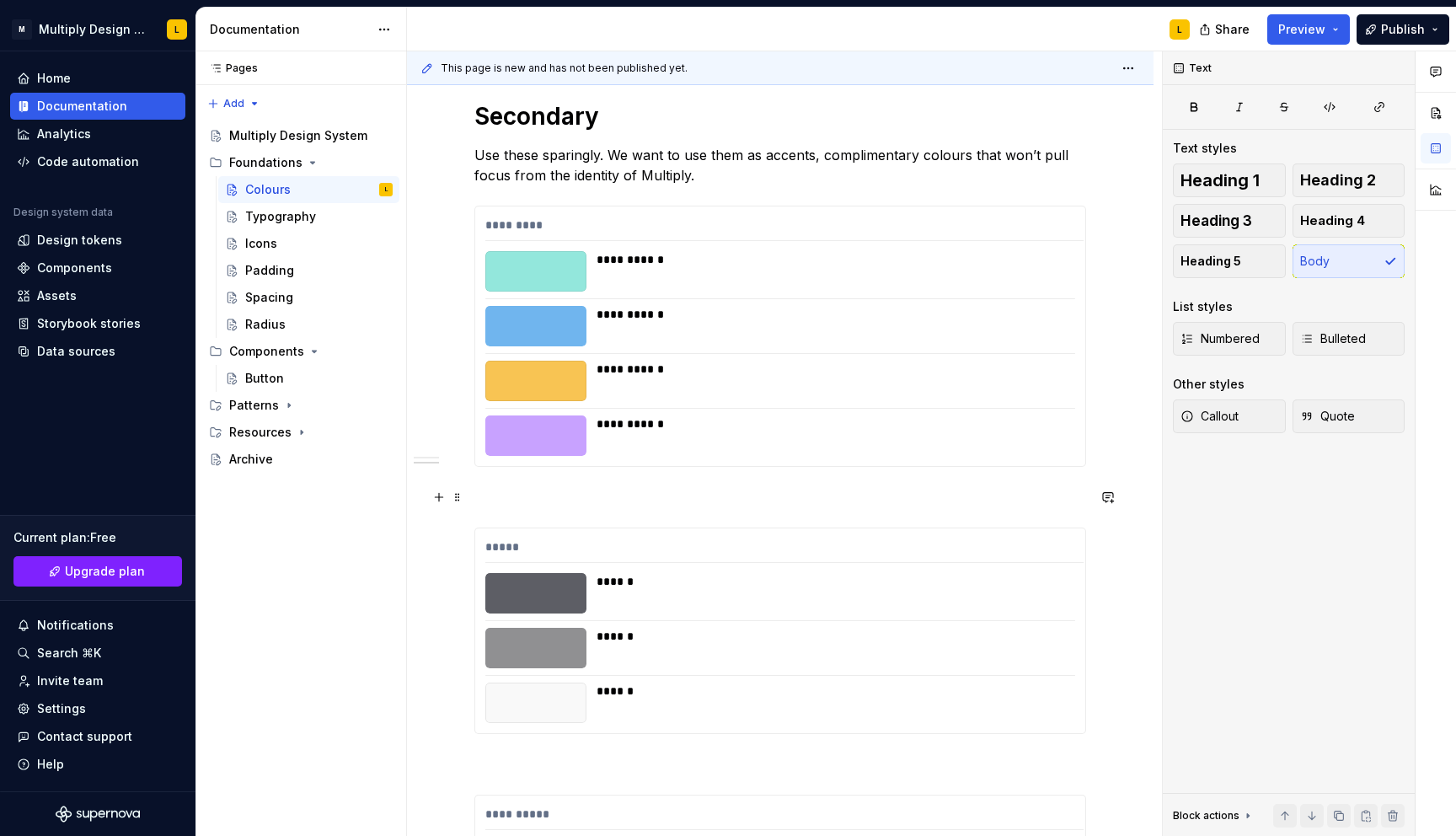
click at [491, 502] on p at bounding box center [780, 496] width 612 height 20
click at [486, 494] on p "Greys" at bounding box center [780, 496] width 612 height 20
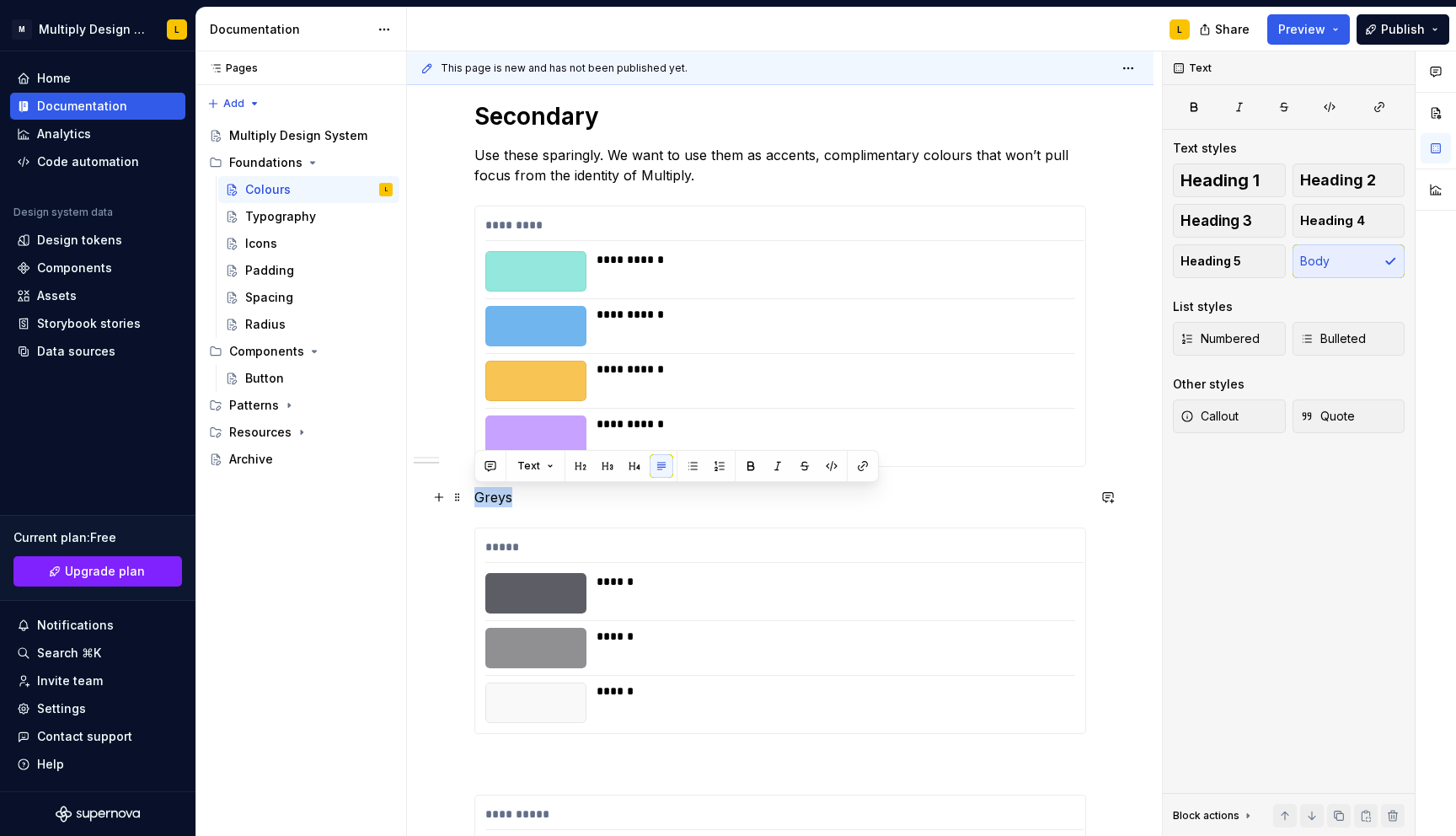
click at [486, 494] on p "Greys" at bounding box center [780, 496] width 612 height 20
click at [1241, 181] on span "Heading 1" at bounding box center [1219, 180] width 79 height 17
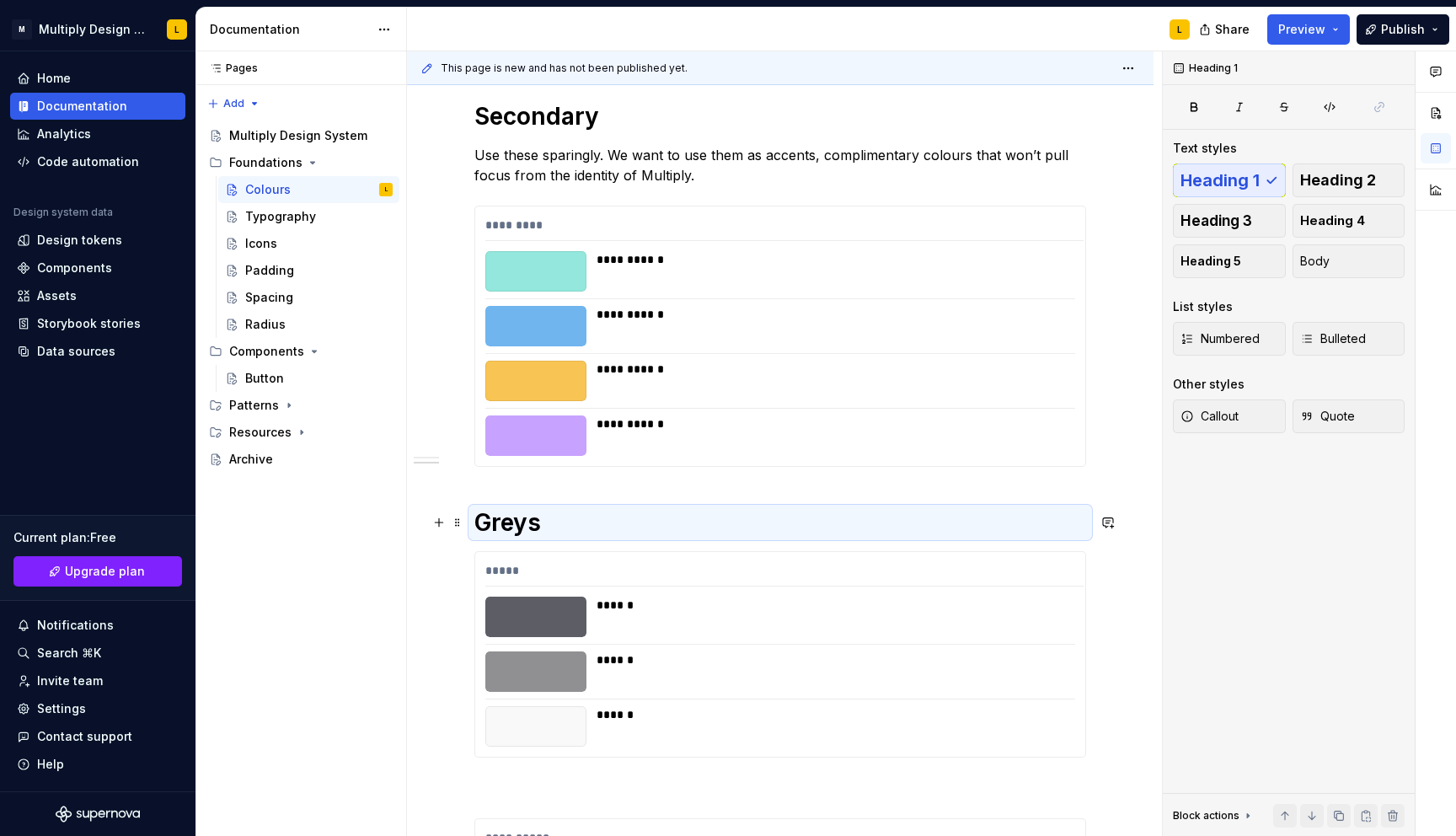
click at [560, 519] on h1 "Greys" at bounding box center [780, 522] width 612 height 30
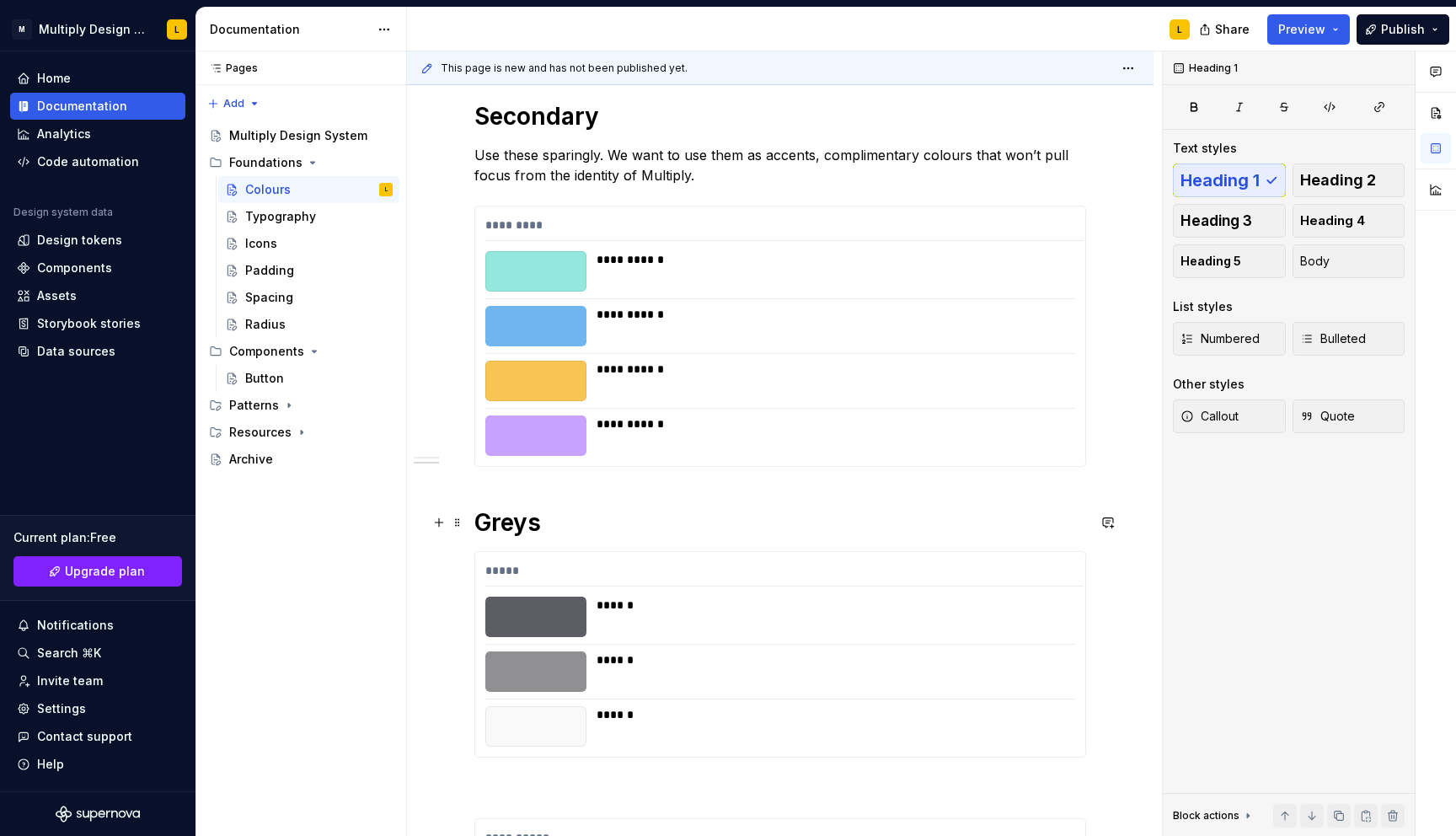
click at [553, 518] on h1 "Greys" at bounding box center [780, 522] width 612 height 30
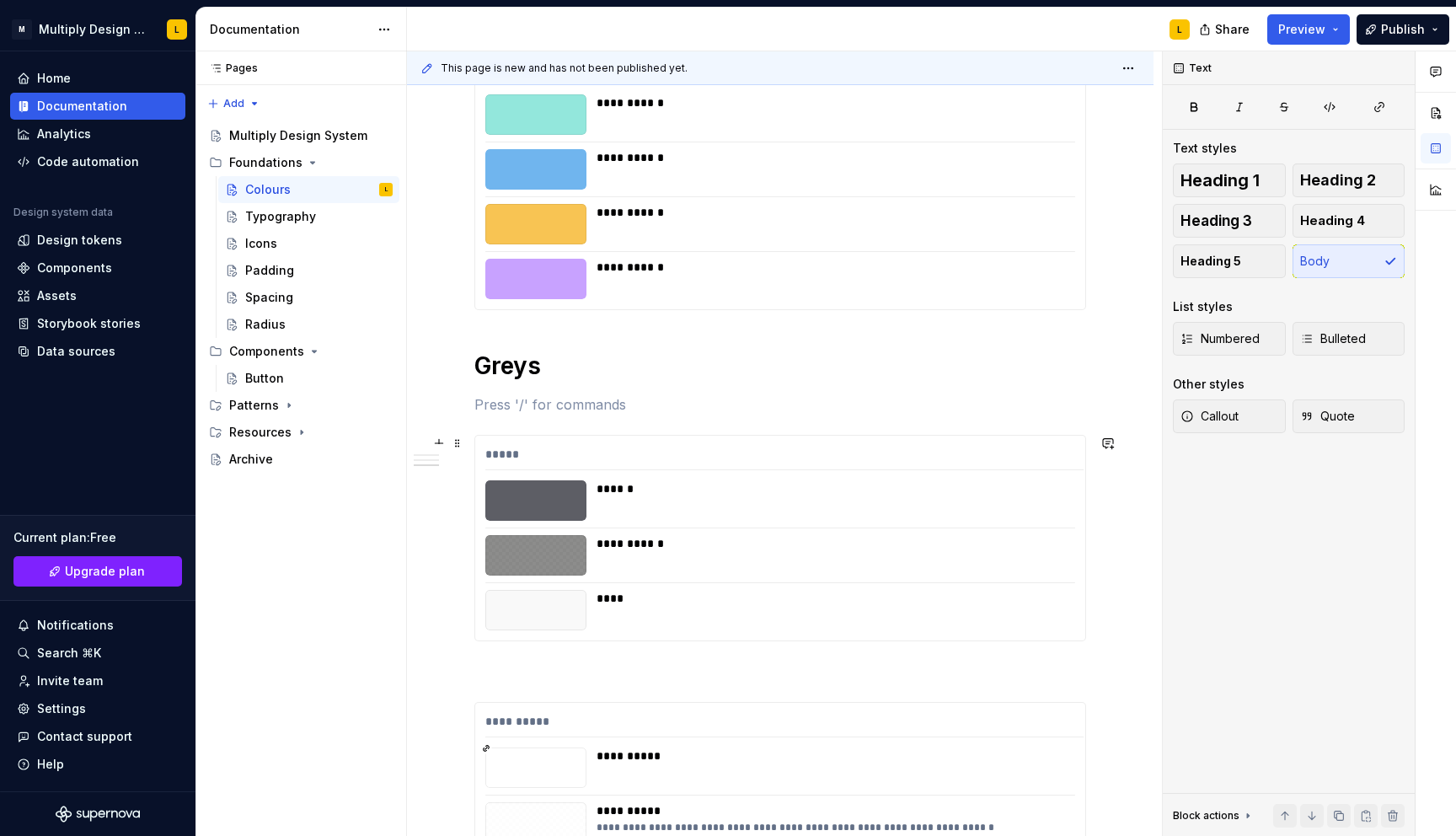
scroll to position [733, 0]
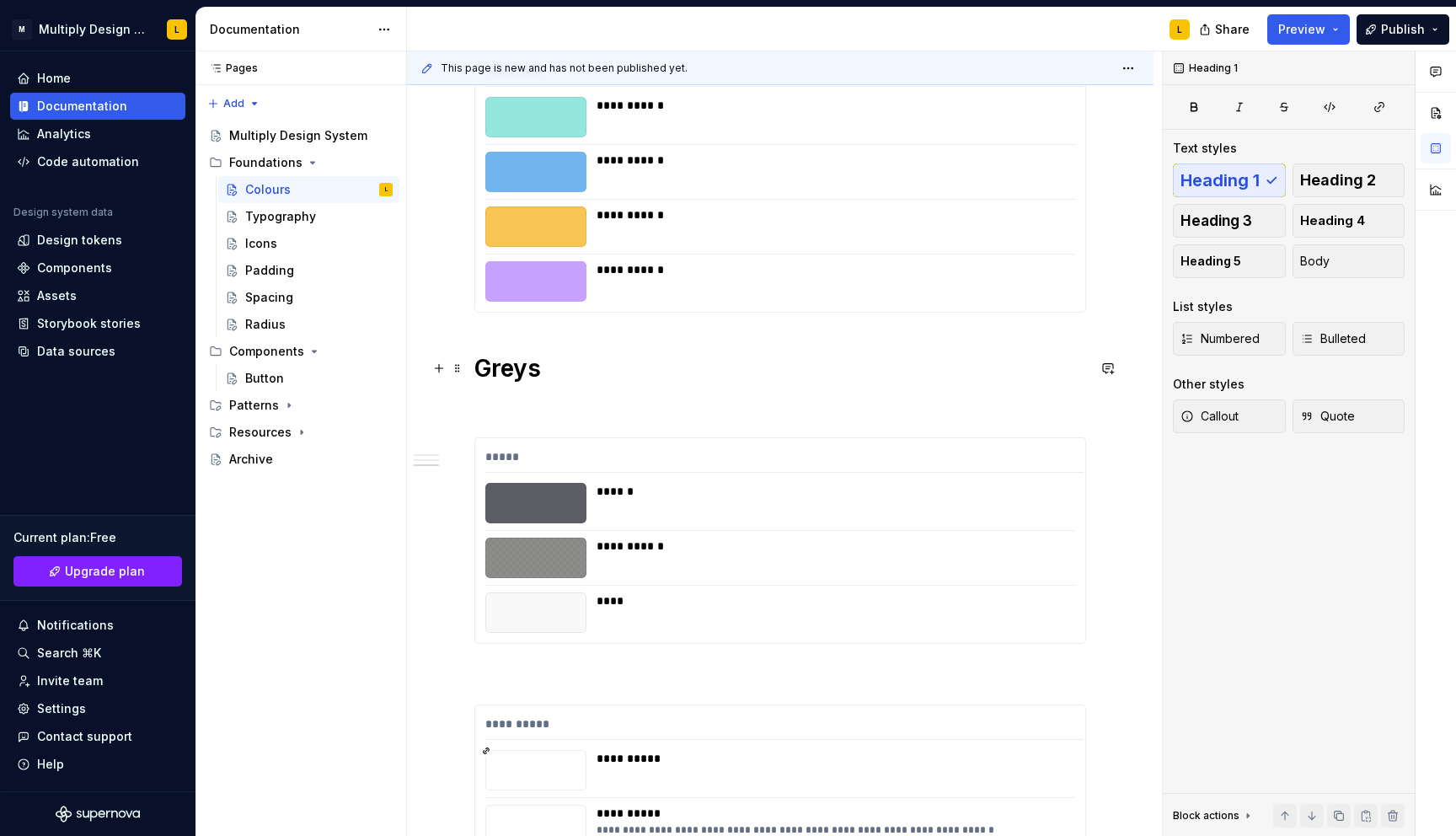
click at [513, 371] on h1 "Greys" at bounding box center [780, 368] width 612 height 30
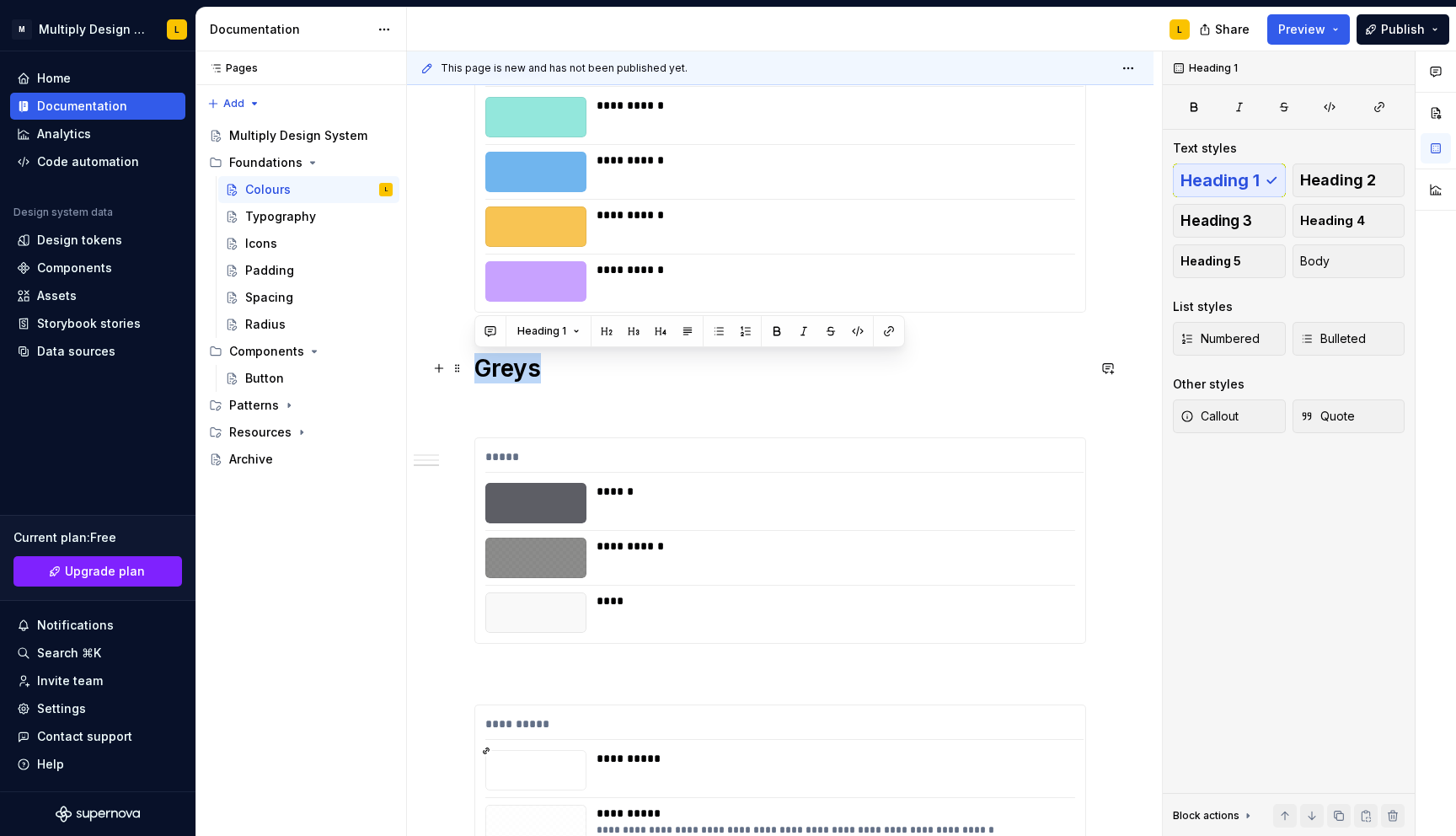
click at [513, 371] on h1 "Greys" at bounding box center [780, 368] width 612 height 30
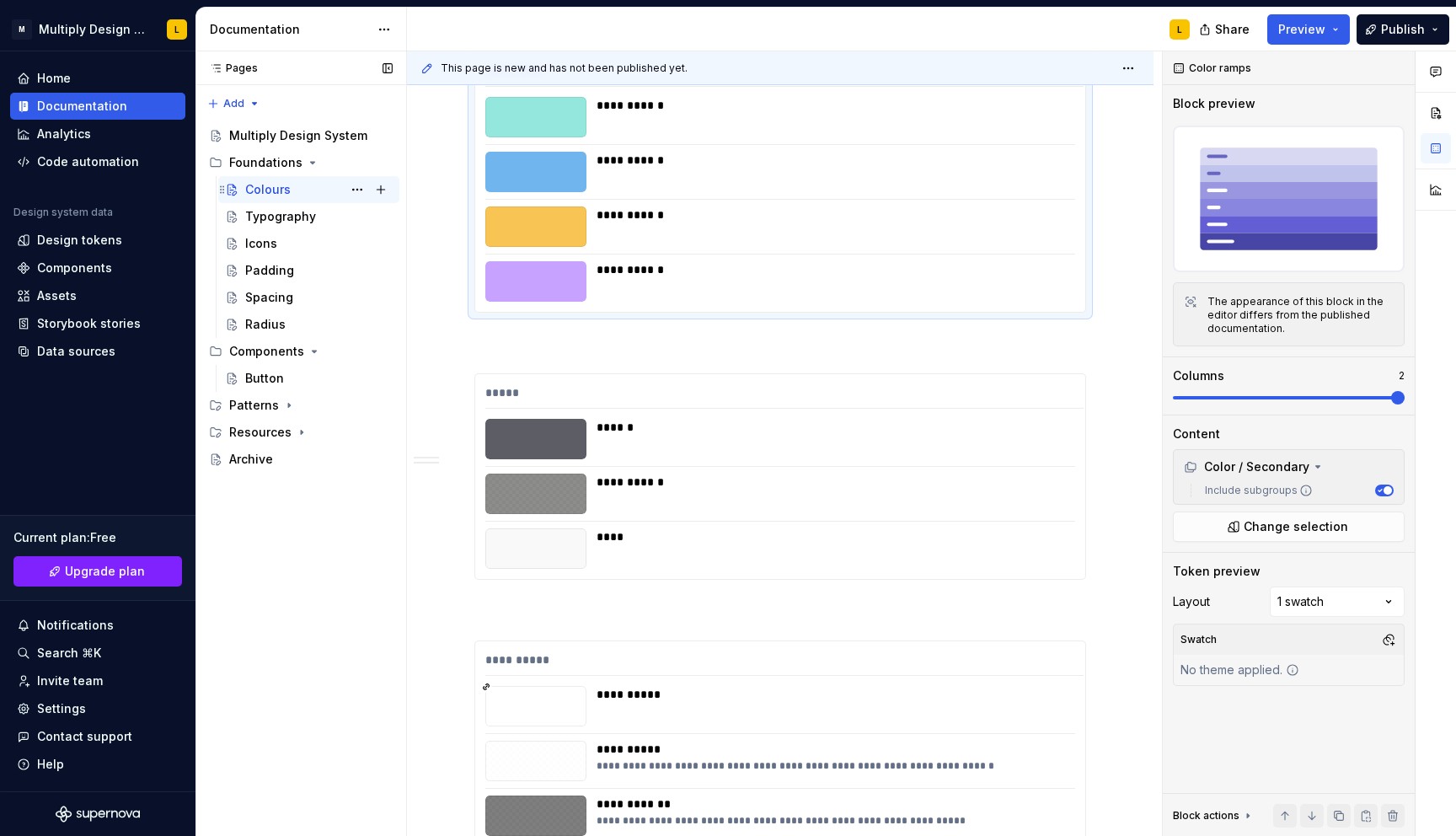
click at [277, 193] on div "Colours" at bounding box center [268, 189] width 45 height 17
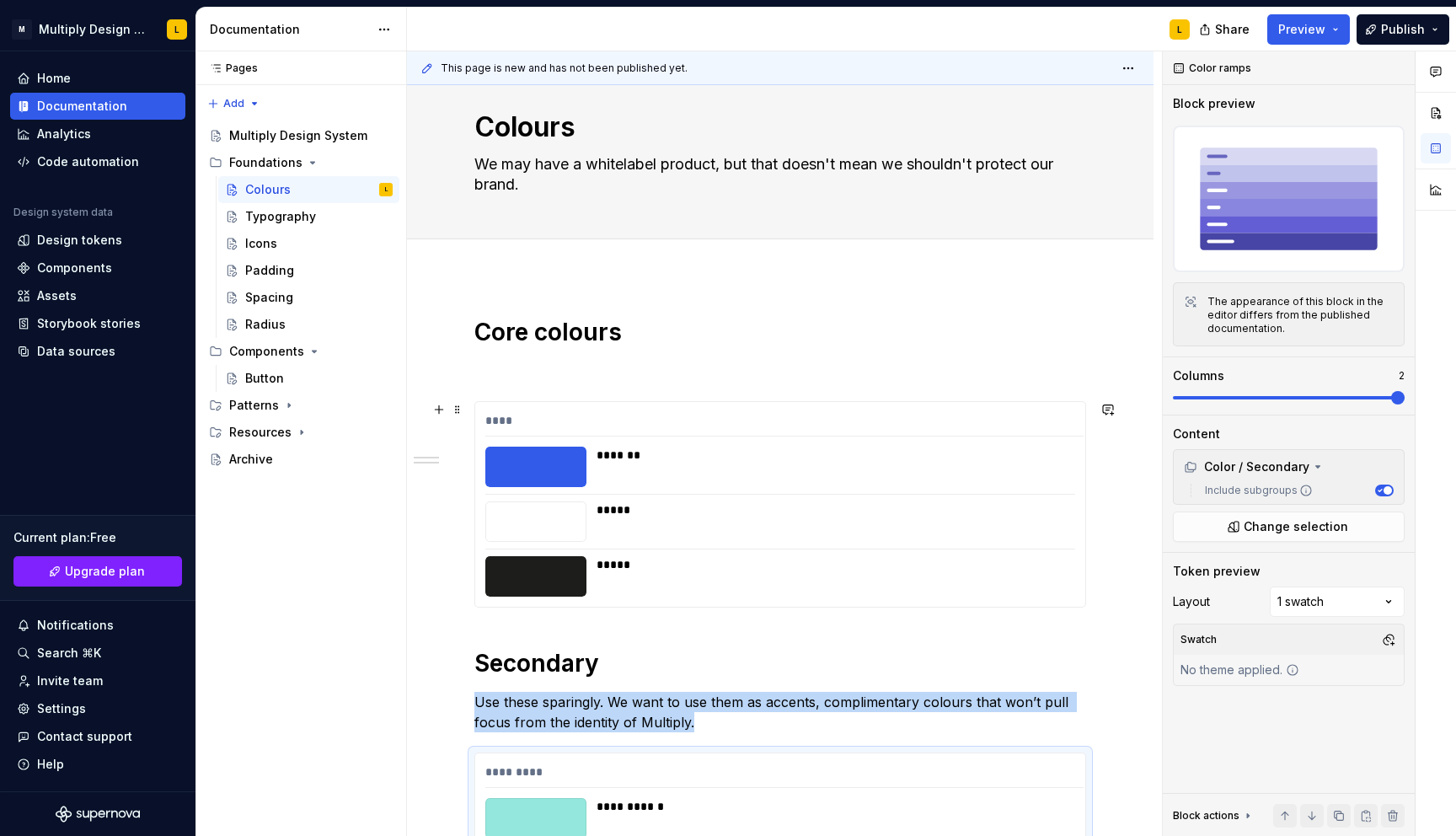
scroll to position [0, 0]
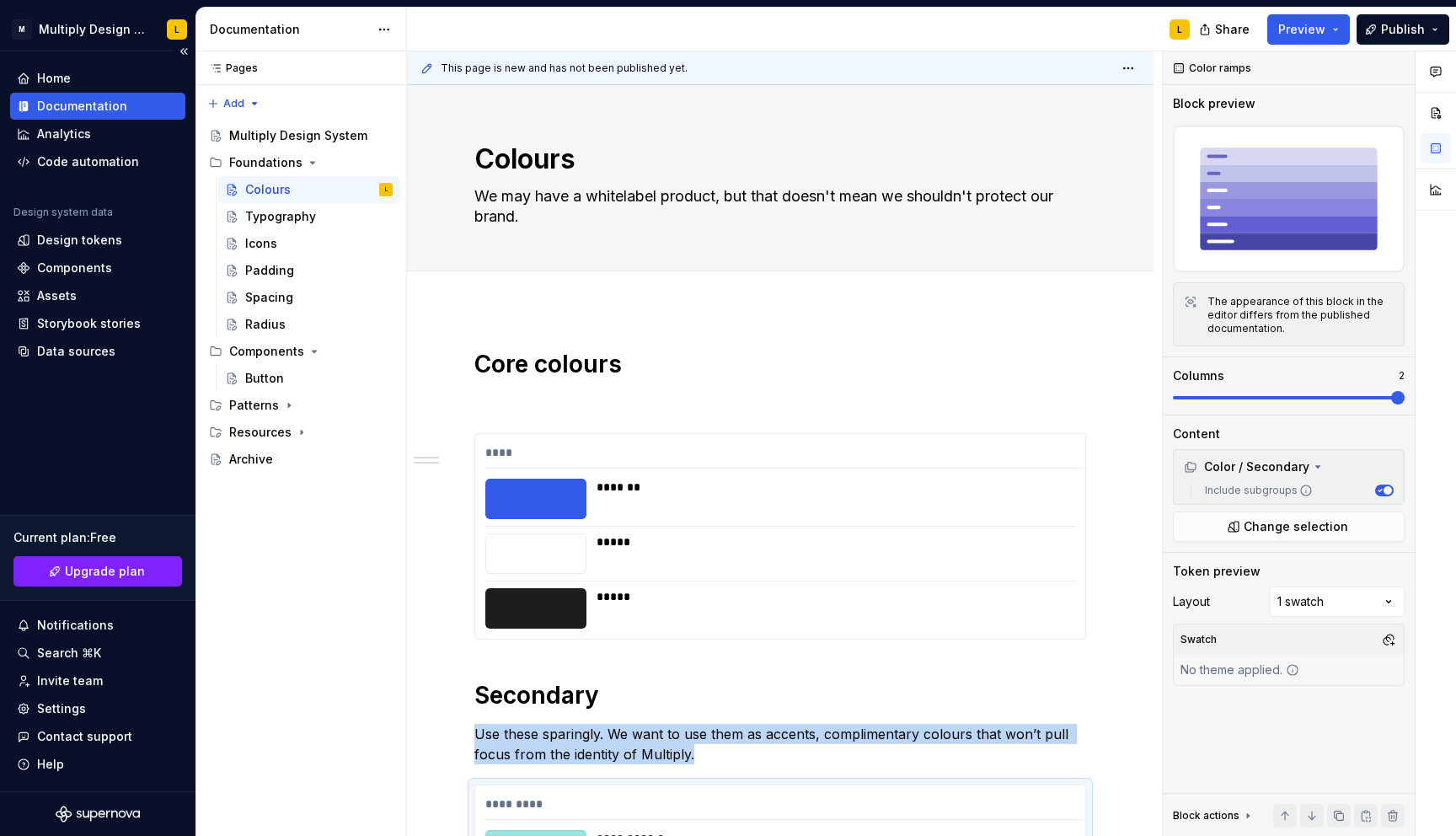
click at [69, 102] on div "Documentation" at bounding box center [83, 105] width 90 height 17
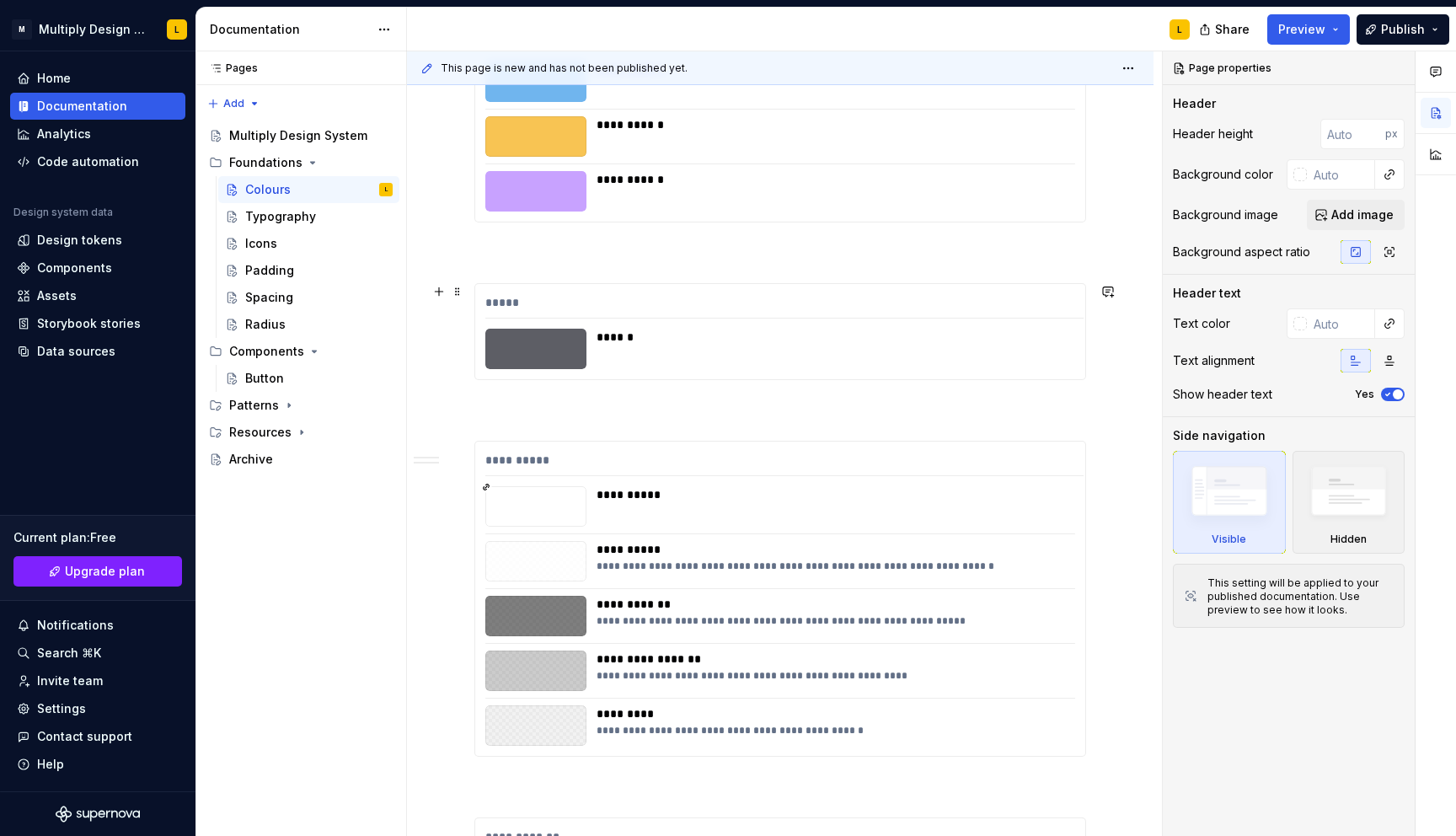
scroll to position [875, 0]
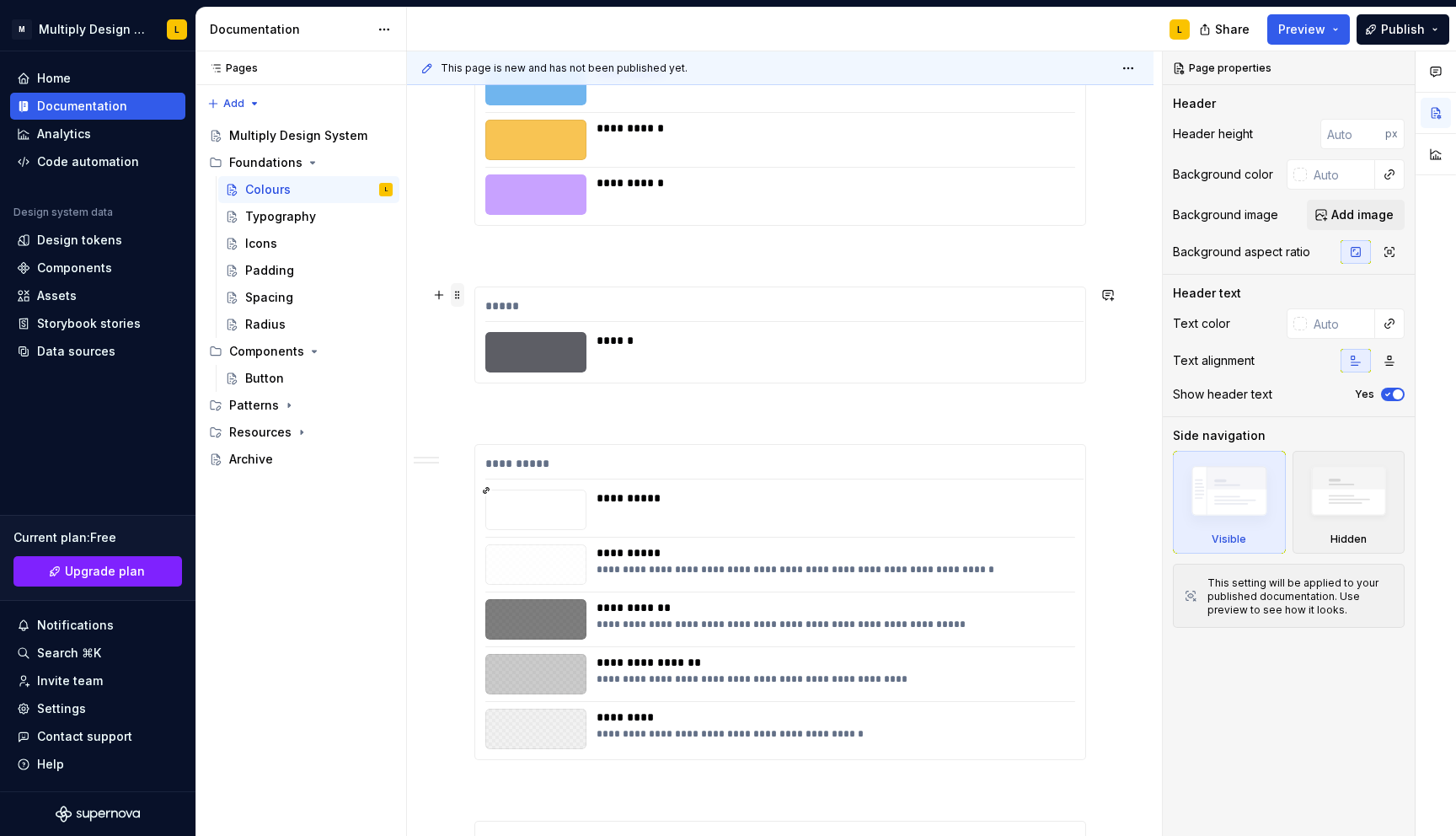
click at [459, 296] on span at bounding box center [458, 295] width 14 height 23
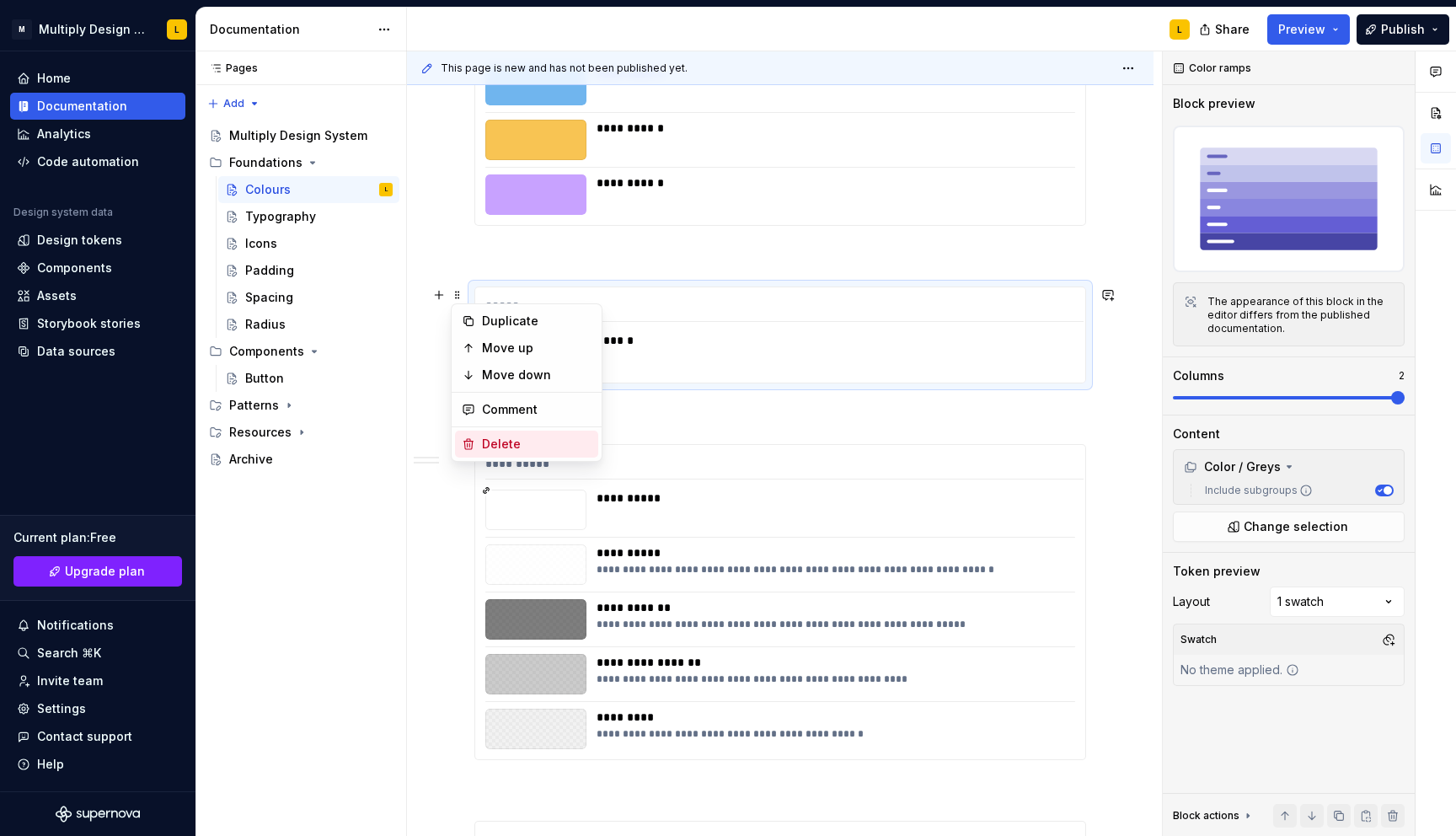
click at [523, 445] on div "Delete" at bounding box center [537, 443] width 109 height 17
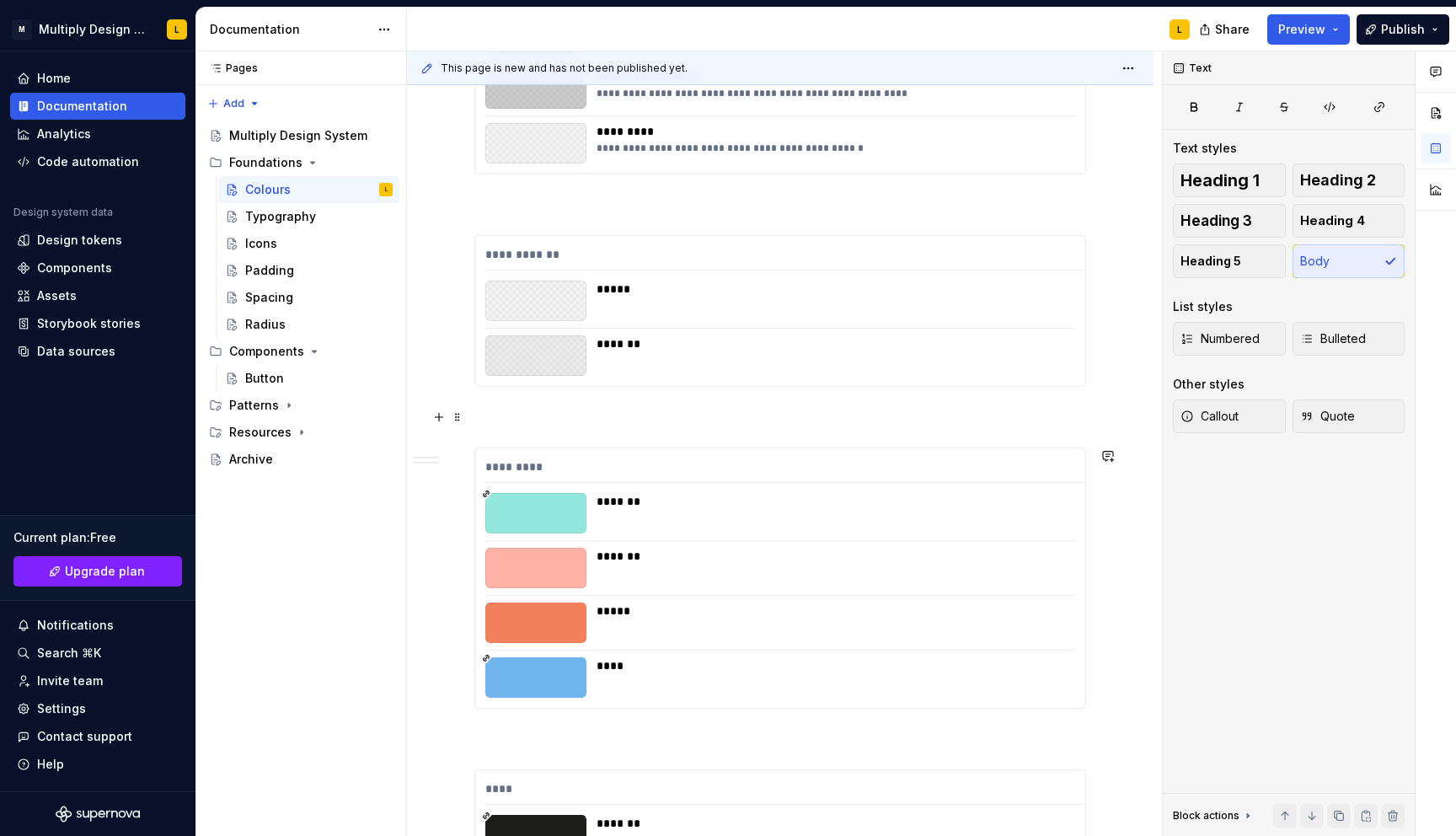
scroll to position [1048, 0]
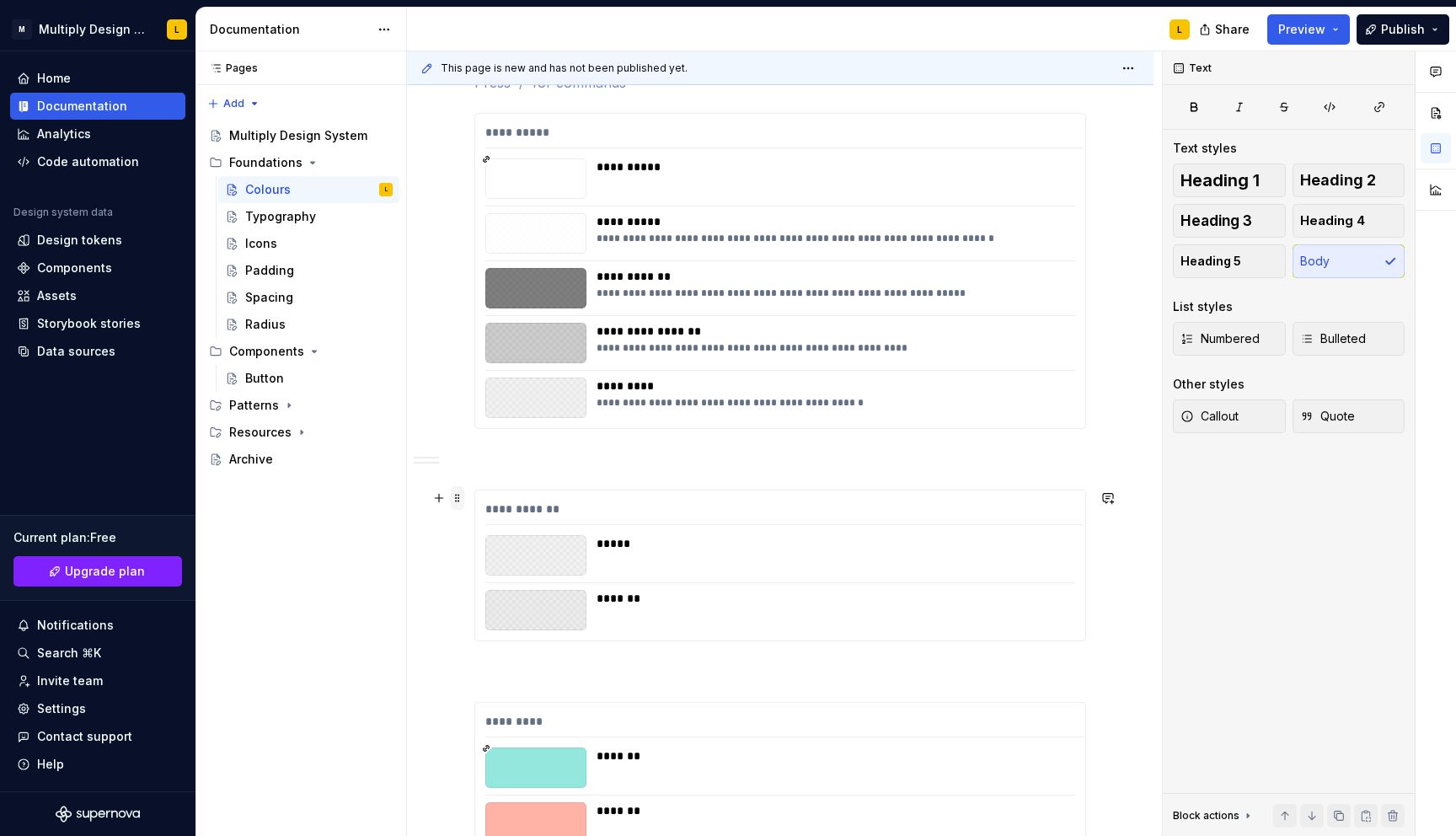
click at [458, 506] on span at bounding box center [458, 497] width 14 height 23
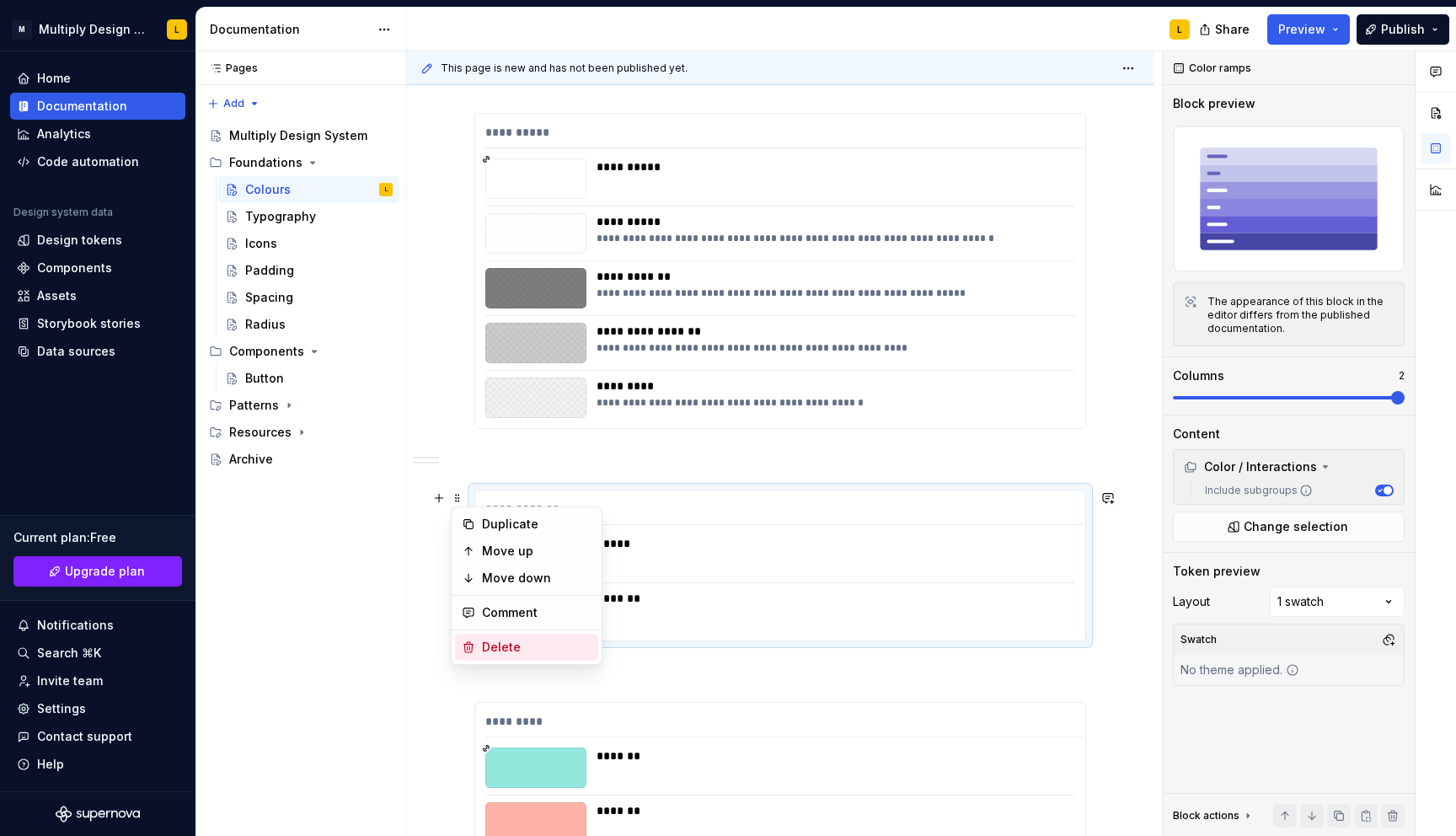
click at [513, 637] on div "Delete" at bounding box center [526, 647] width 143 height 27
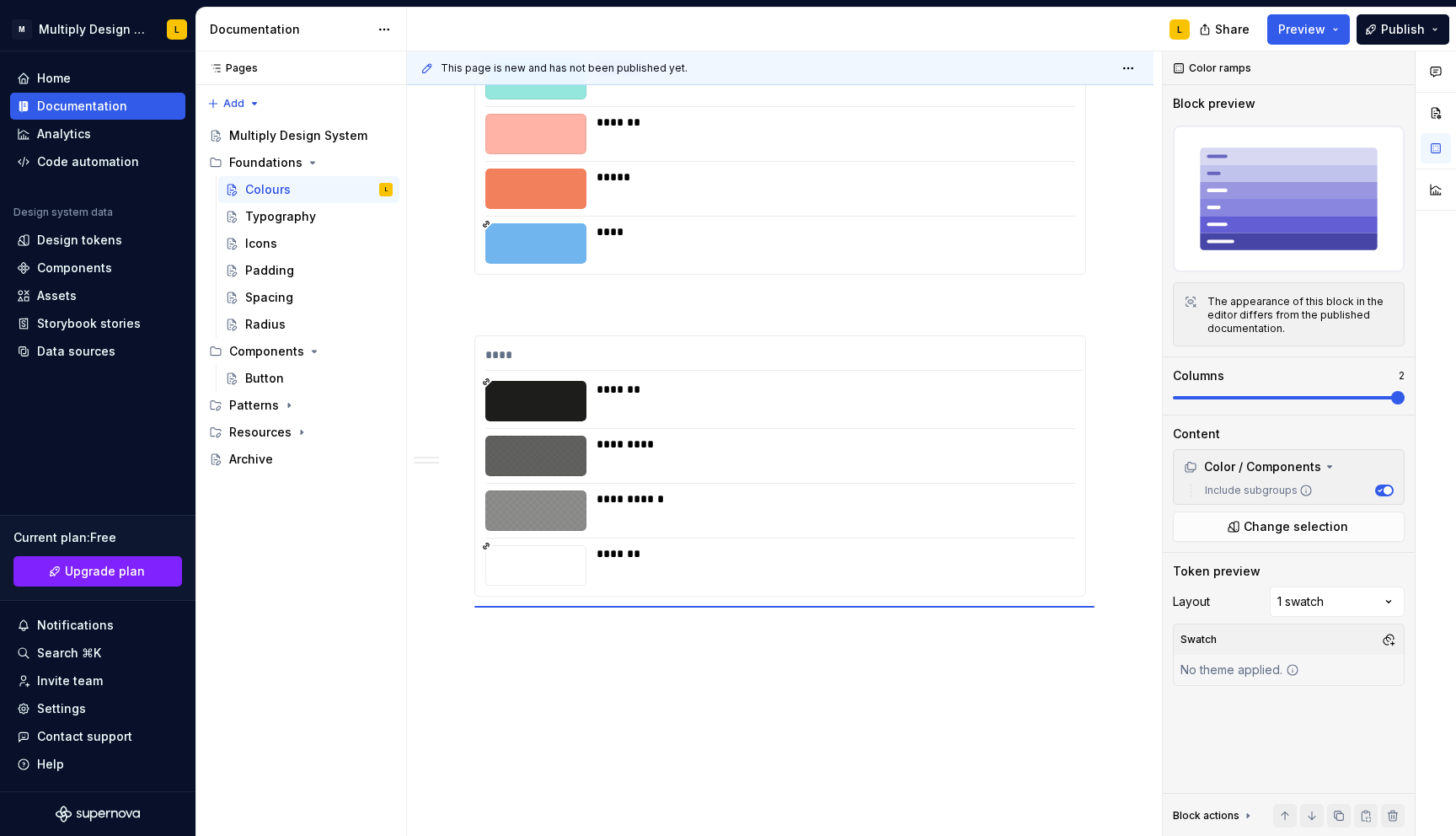
scroll to position [1208, 0]
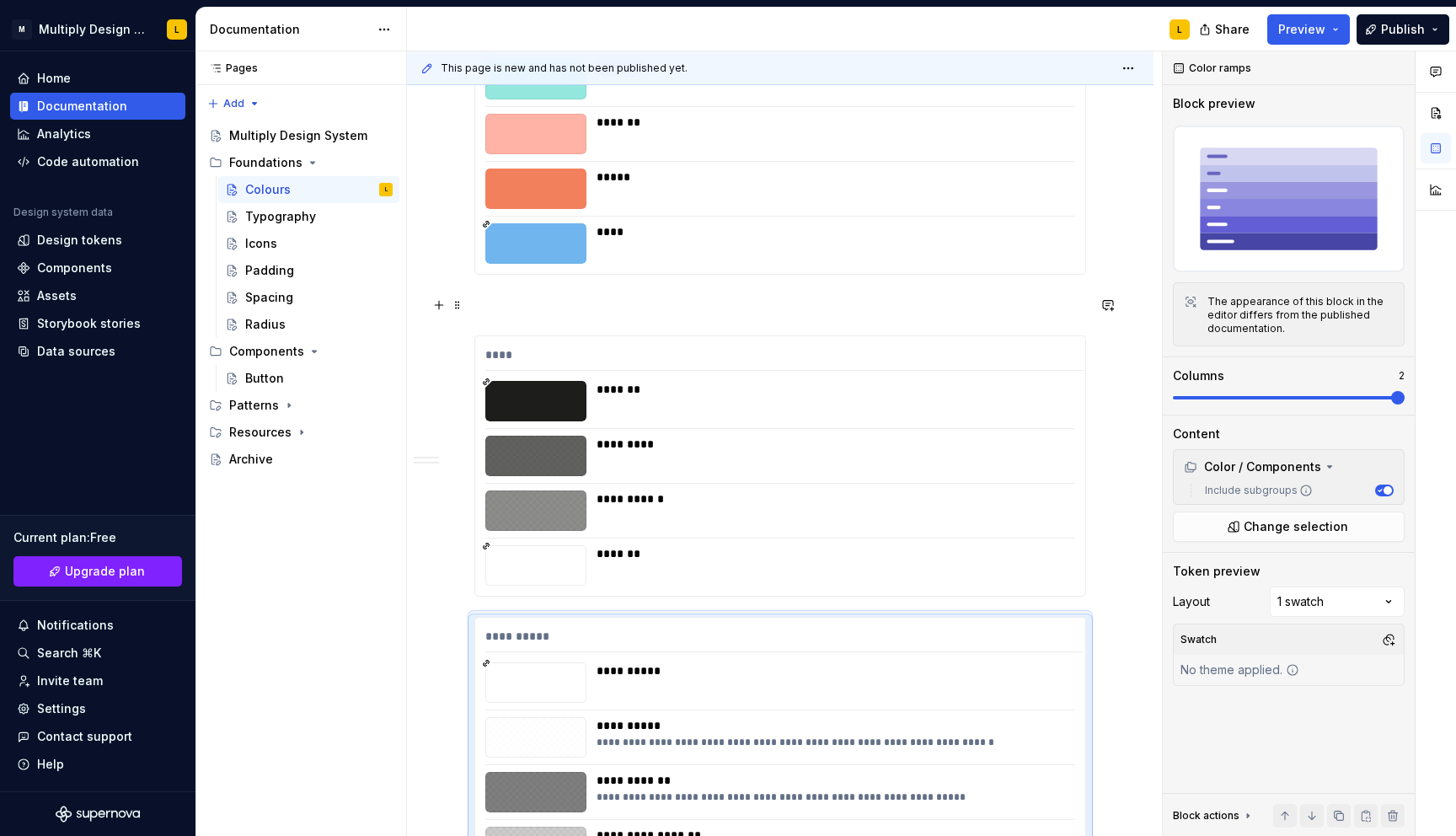
click at [475, 315] on p at bounding box center [780, 304] width 612 height 20
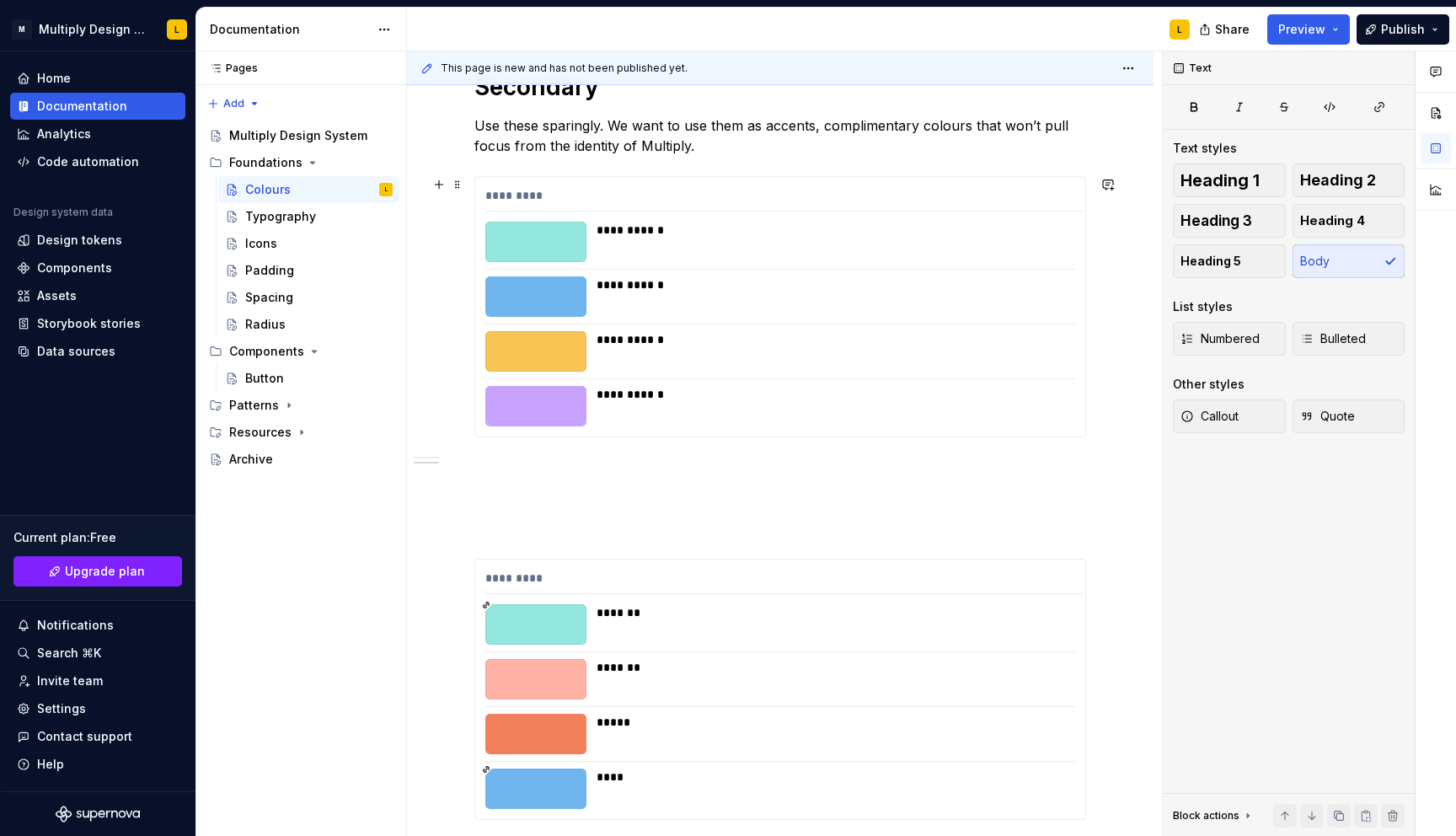
scroll to position [611, 0]
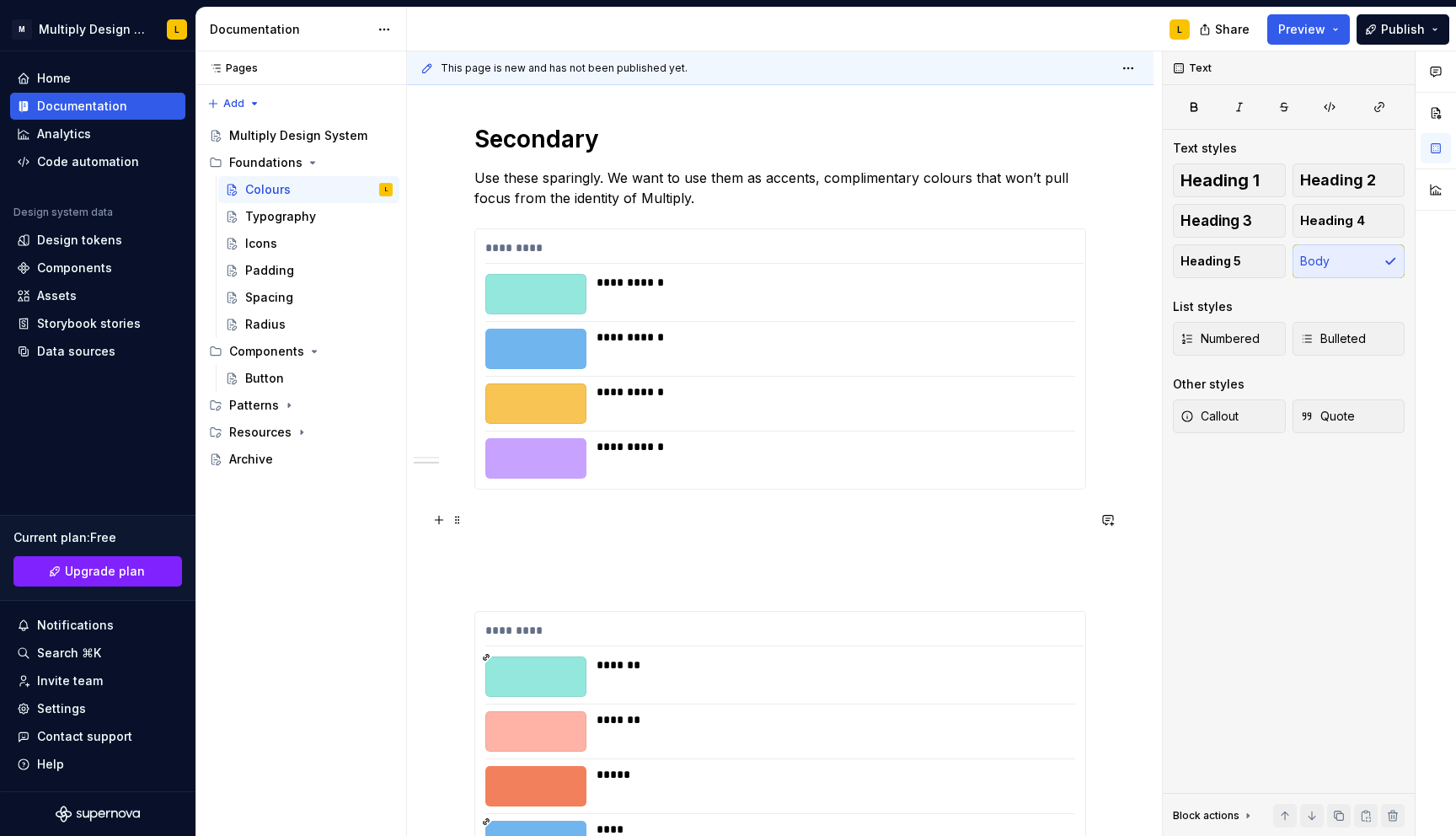
click at [512, 523] on p at bounding box center [780, 520] width 612 height 20
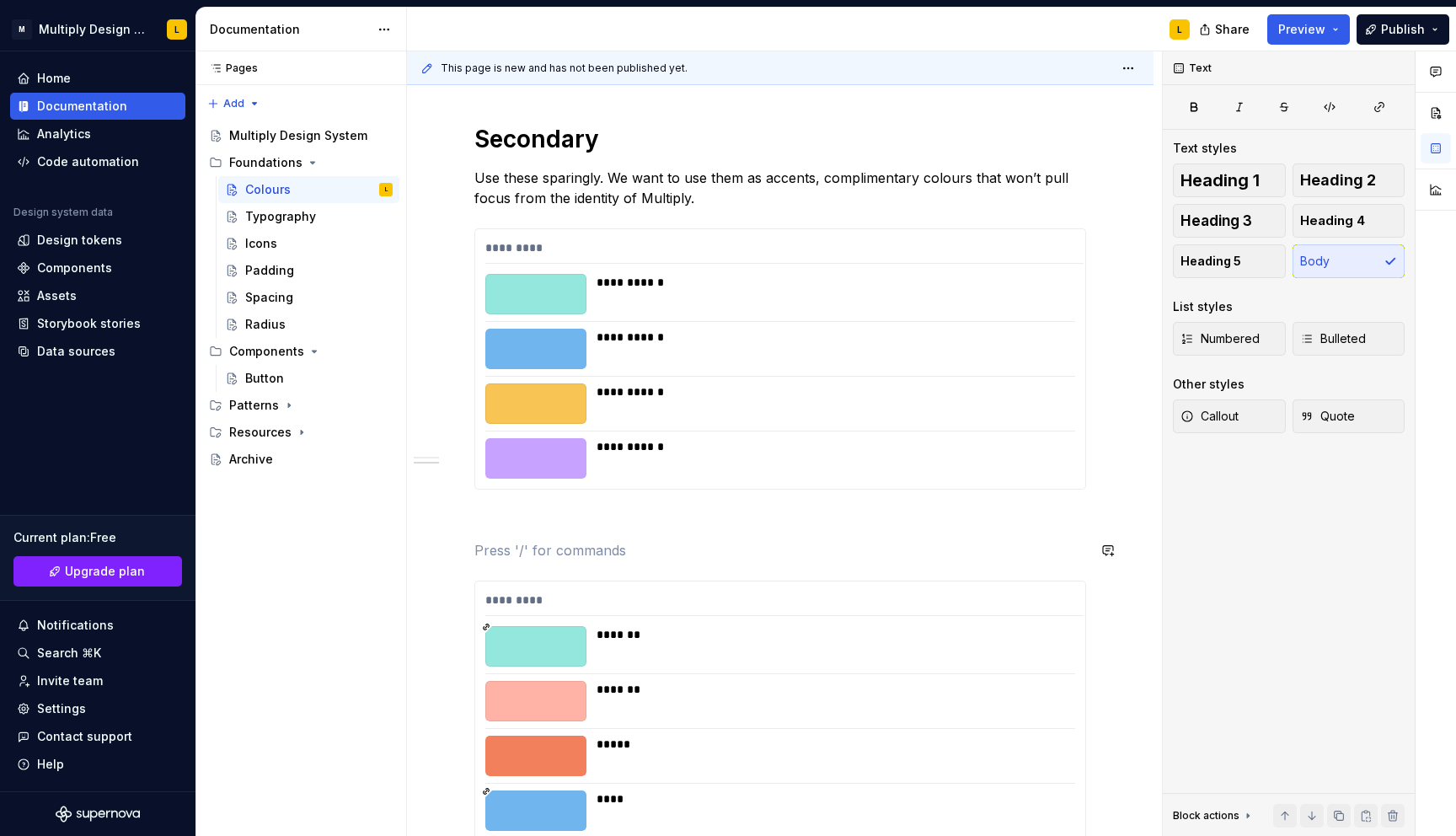
click at [523, 562] on div "**********" at bounding box center [780, 639] width 612 height 1802
click at [519, 516] on p "Semantics" at bounding box center [780, 520] width 612 height 20
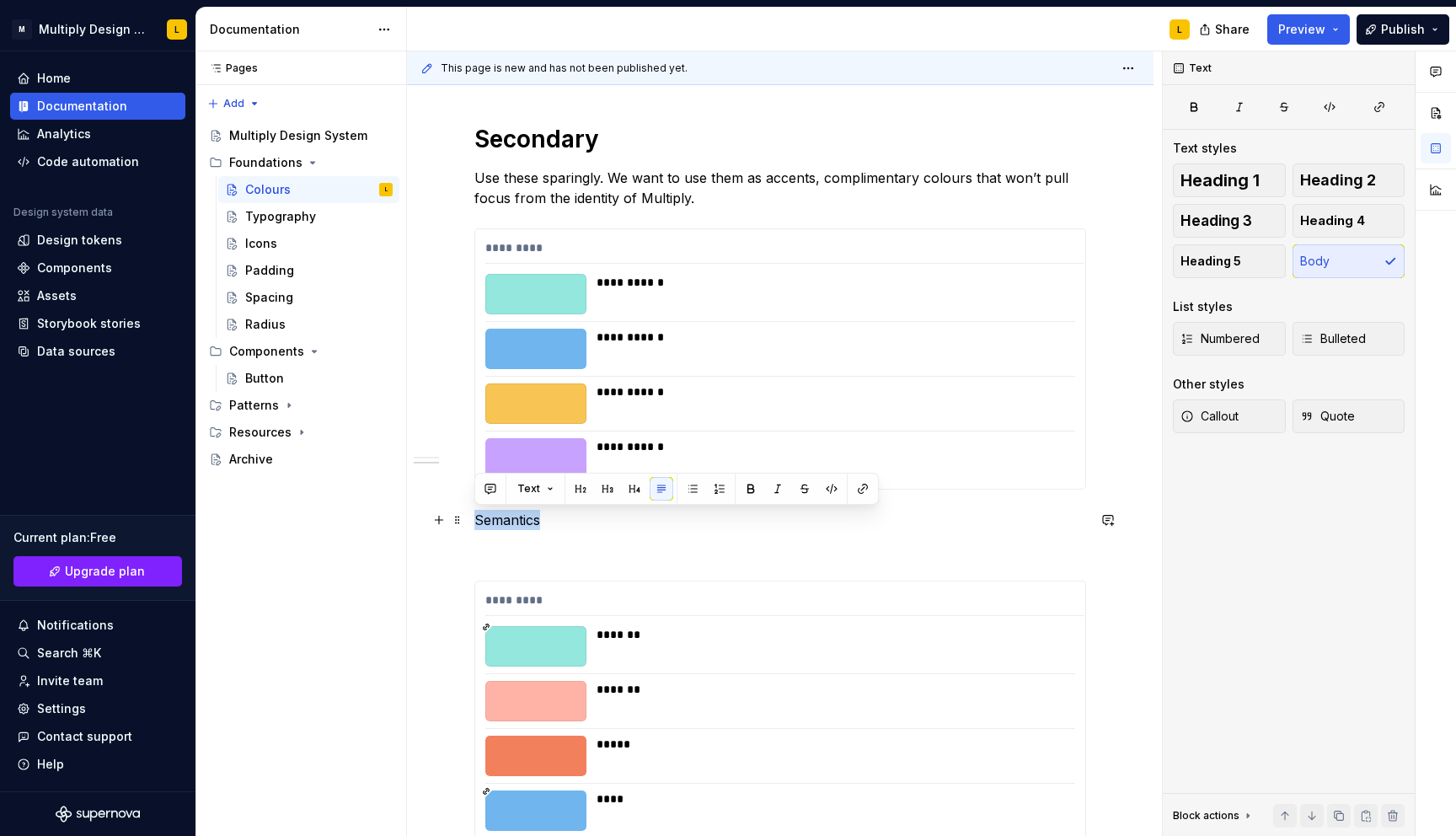
click at [519, 516] on p "Semantics" at bounding box center [780, 520] width 612 height 20
click at [1229, 167] on button "Heading 1" at bounding box center [1229, 180] width 113 height 34
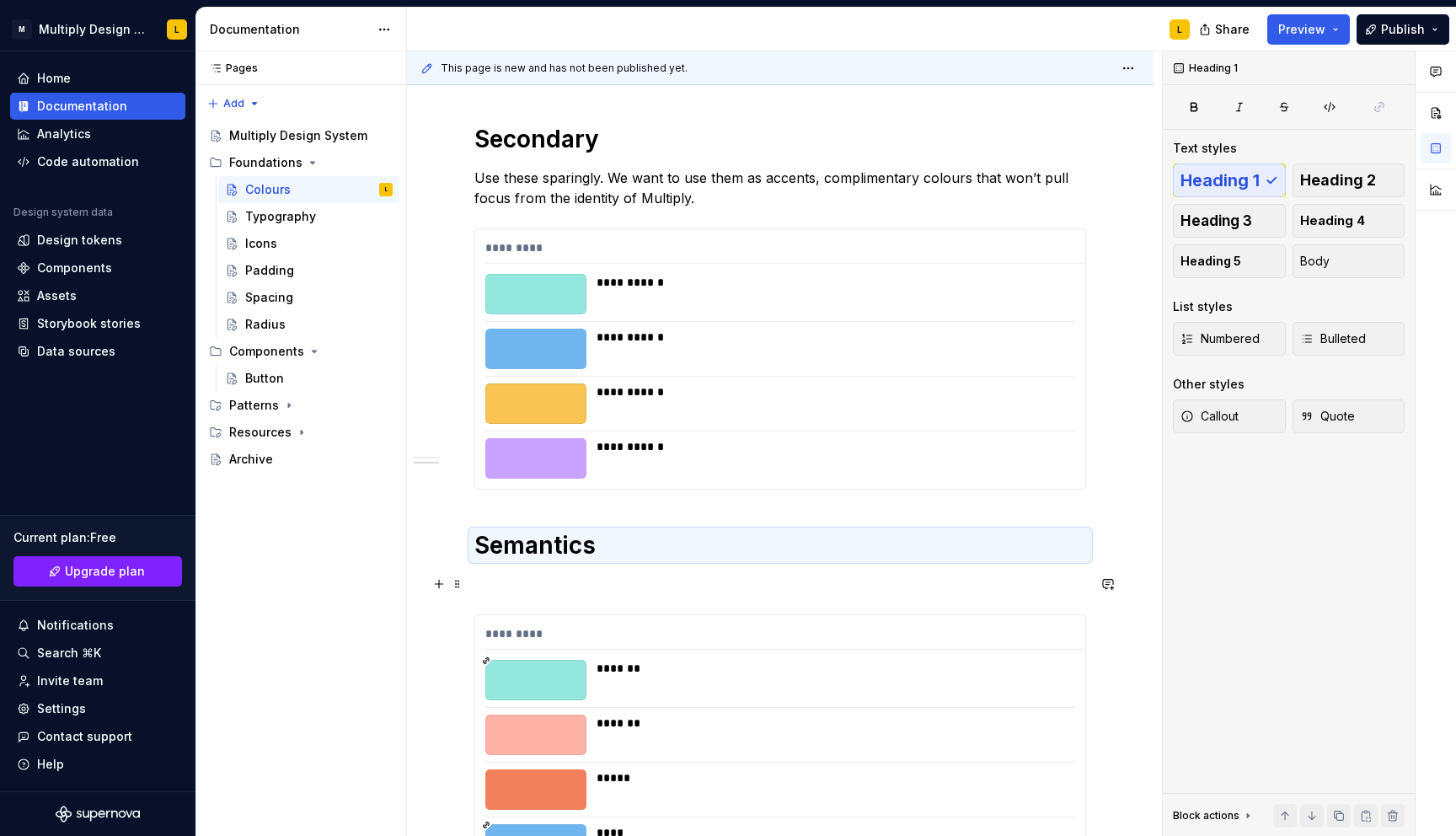
click at [493, 580] on p at bounding box center [780, 583] width 612 height 20
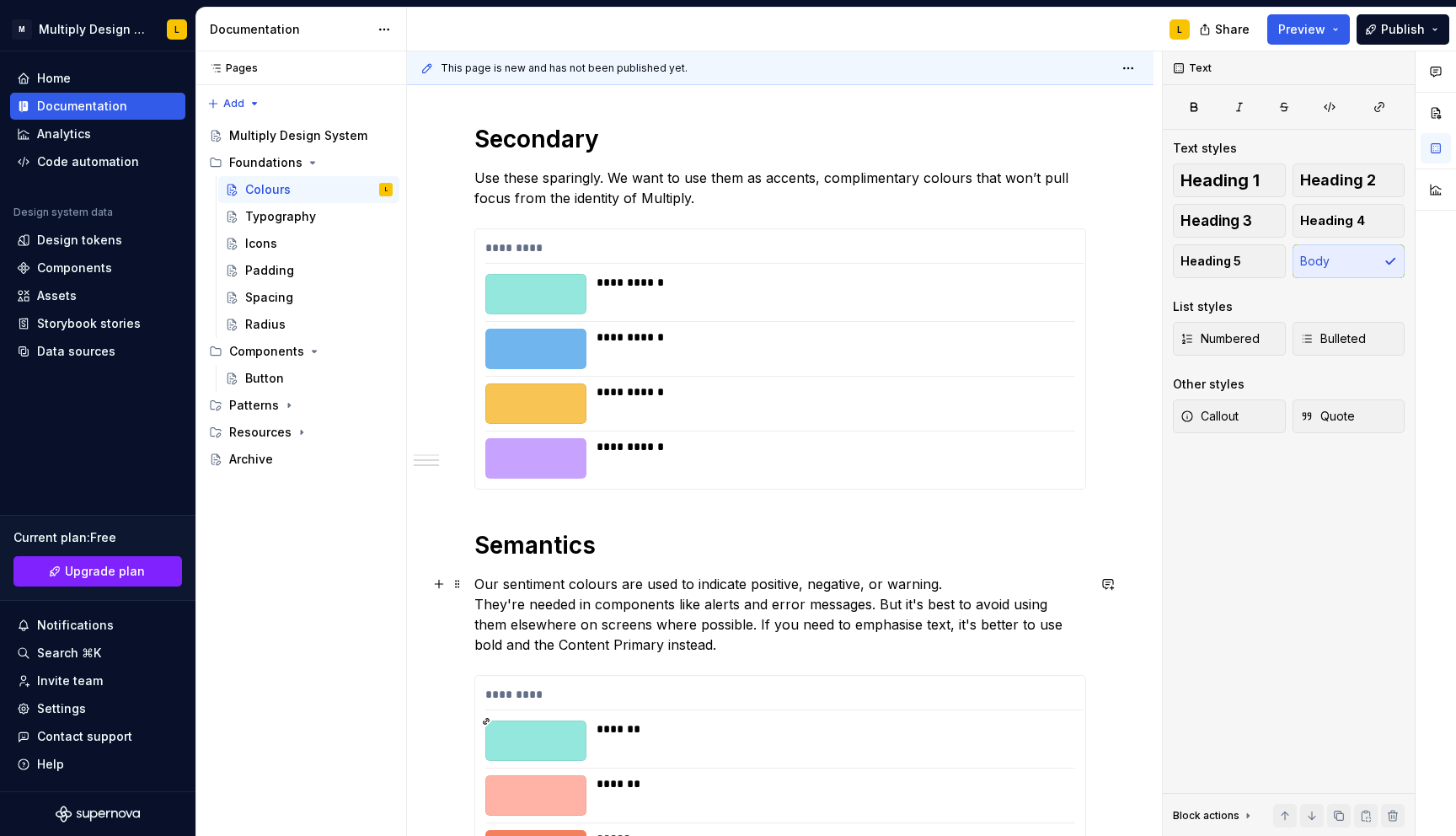
click at [528, 593] on p "Our sentiment colours are used to indicate positive, negative, or warning. They…" at bounding box center [780, 614] width 612 height 81
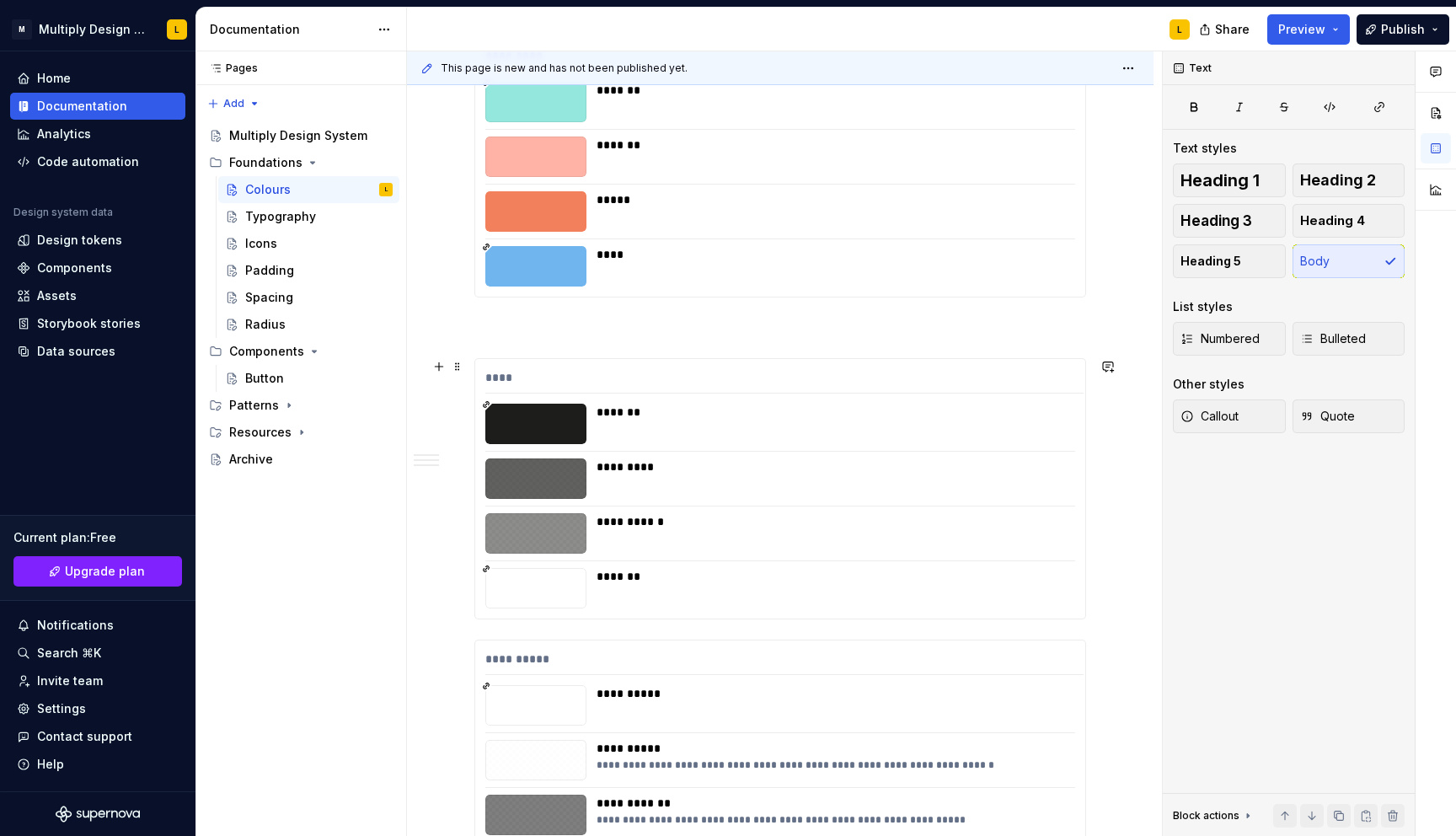
scroll to position [1257, 0]
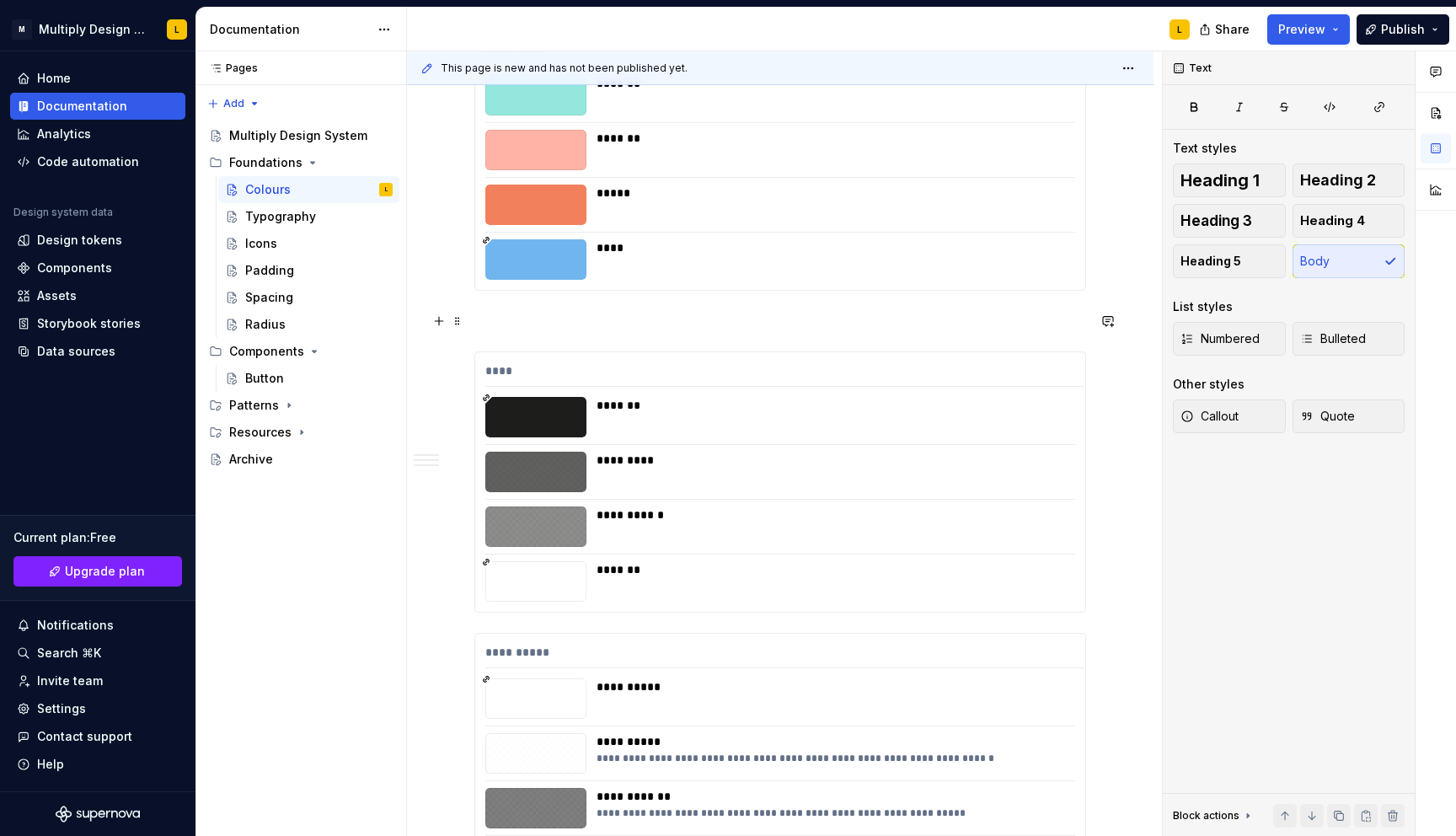
click at [521, 325] on p at bounding box center [780, 321] width 612 height 20
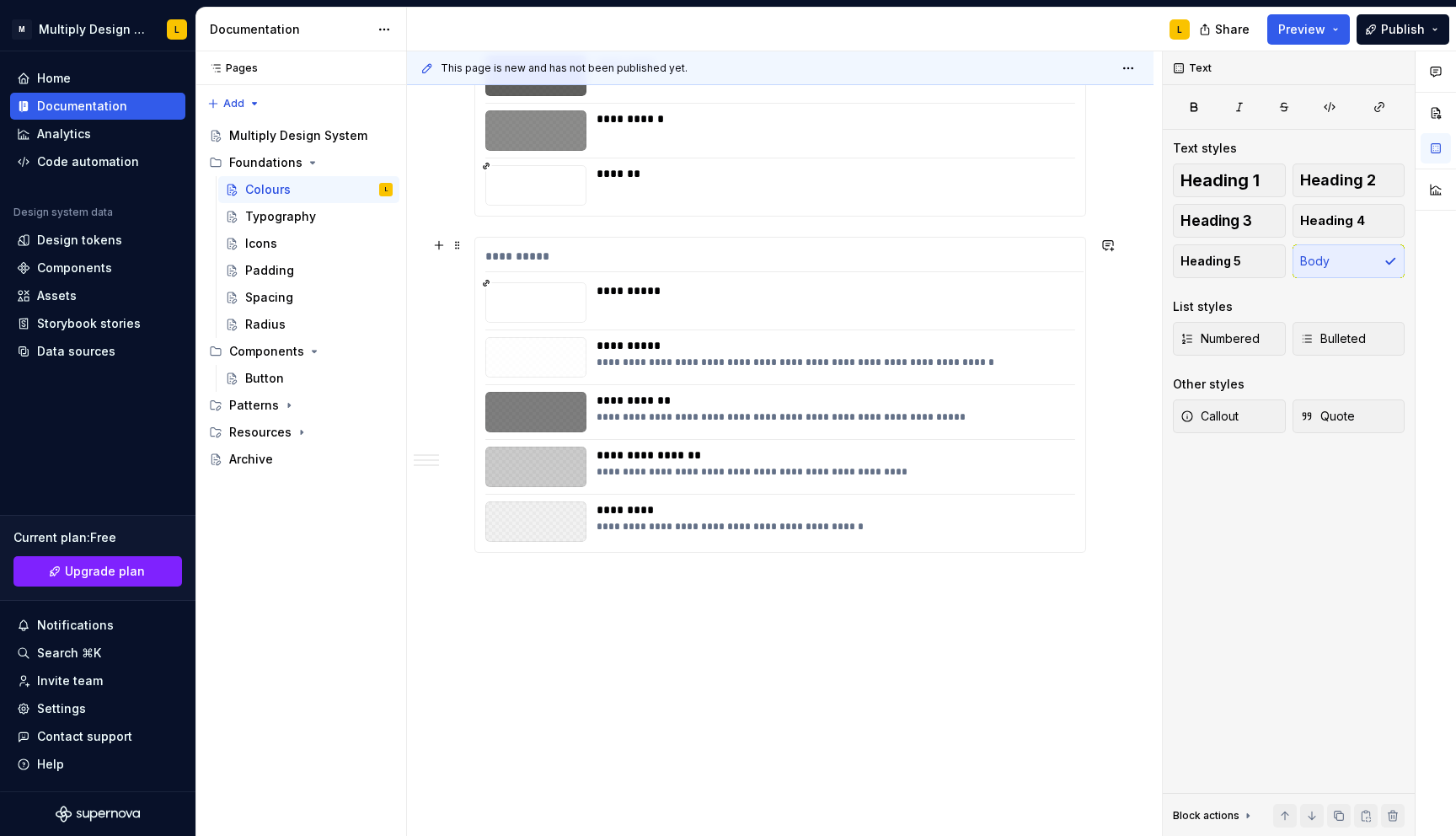
scroll to position [1709, 0]
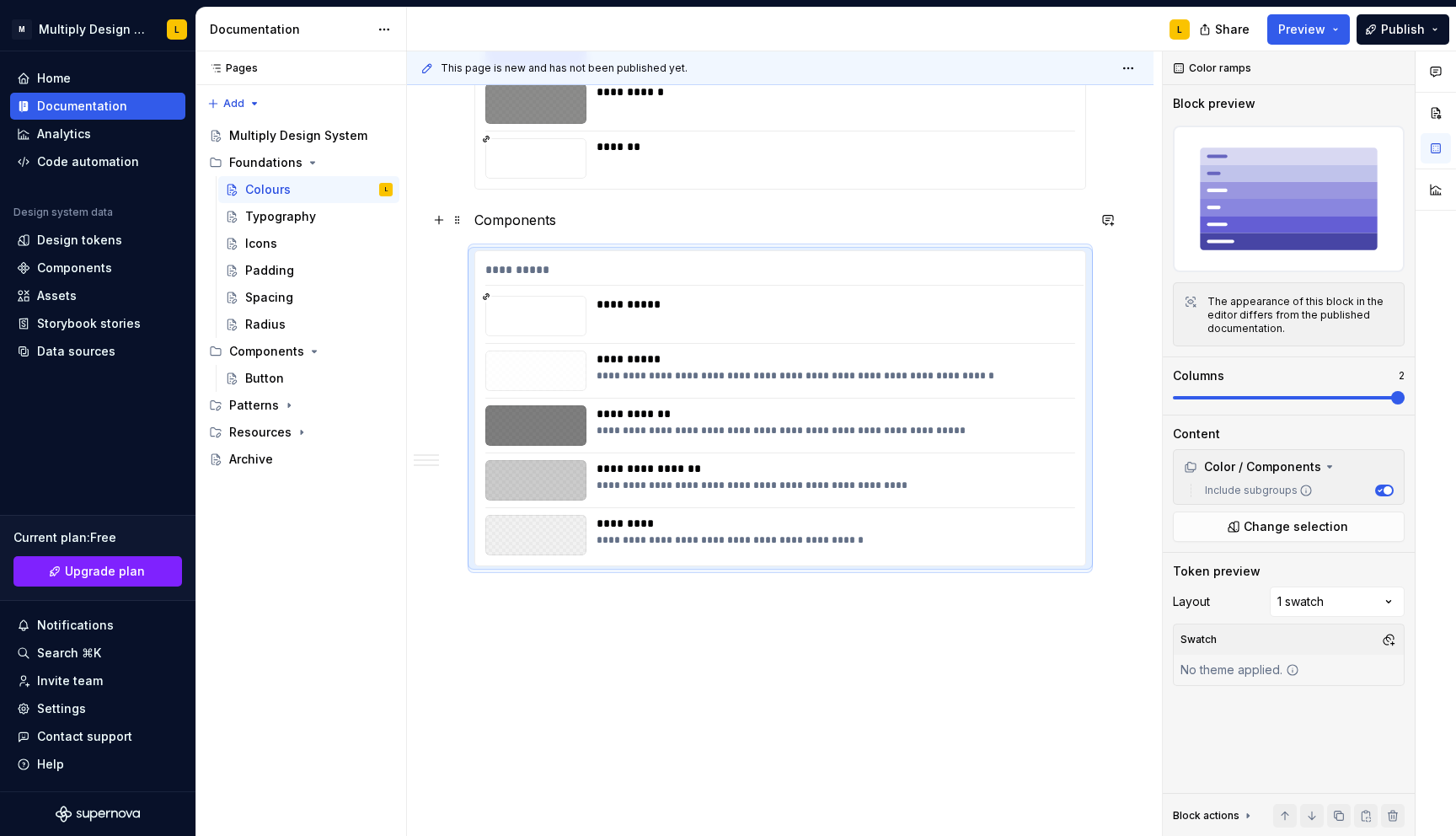
click at [509, 215] on p "Components" at bounding box center [780, 219] width 612 height 20
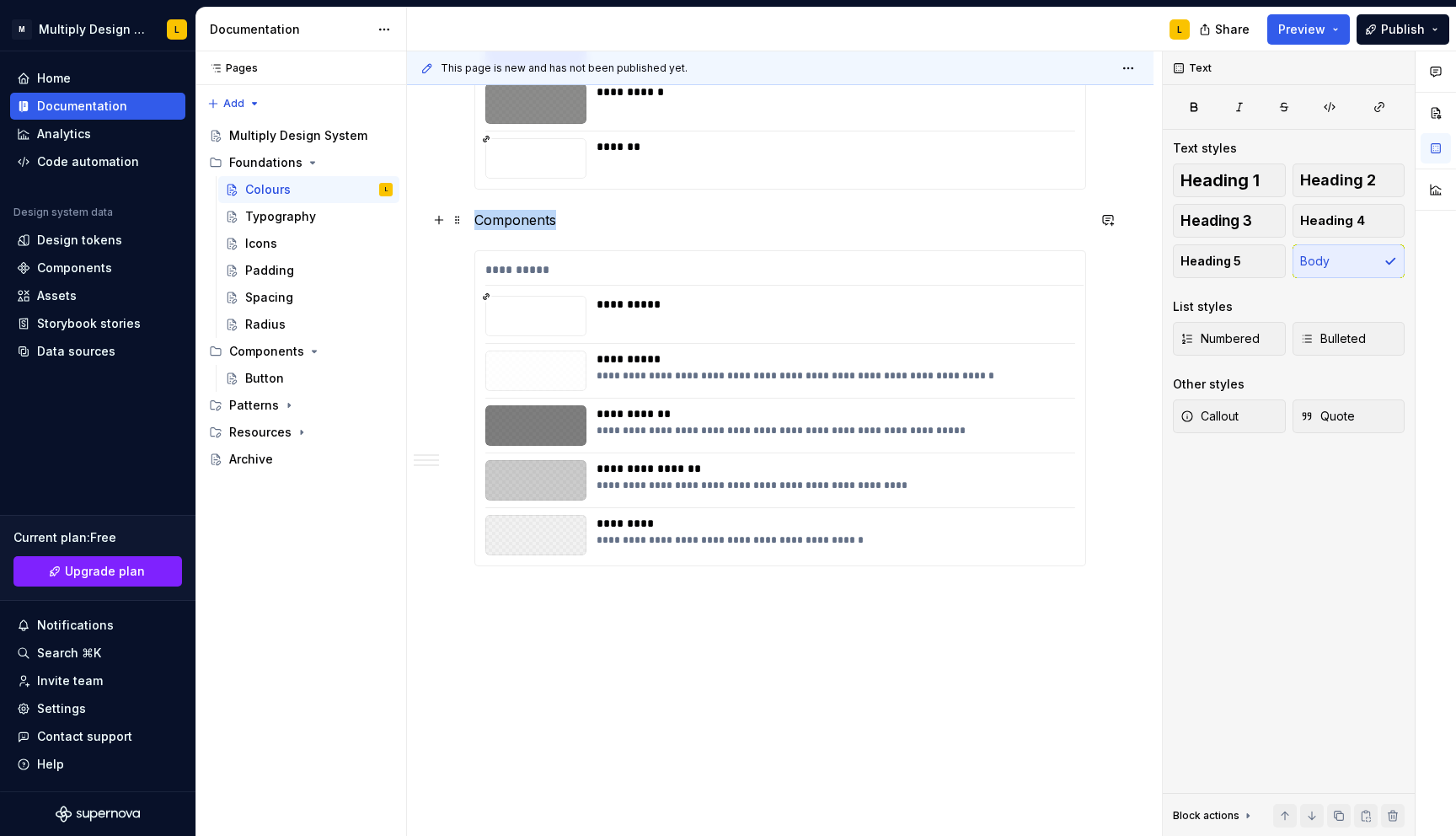
click at [509, 215] on p "Components" at bounding box center [780, 219] width 612 height 20
click at [572, 216] on p "Components" at bounding box center [780, 219] width 612 height 20
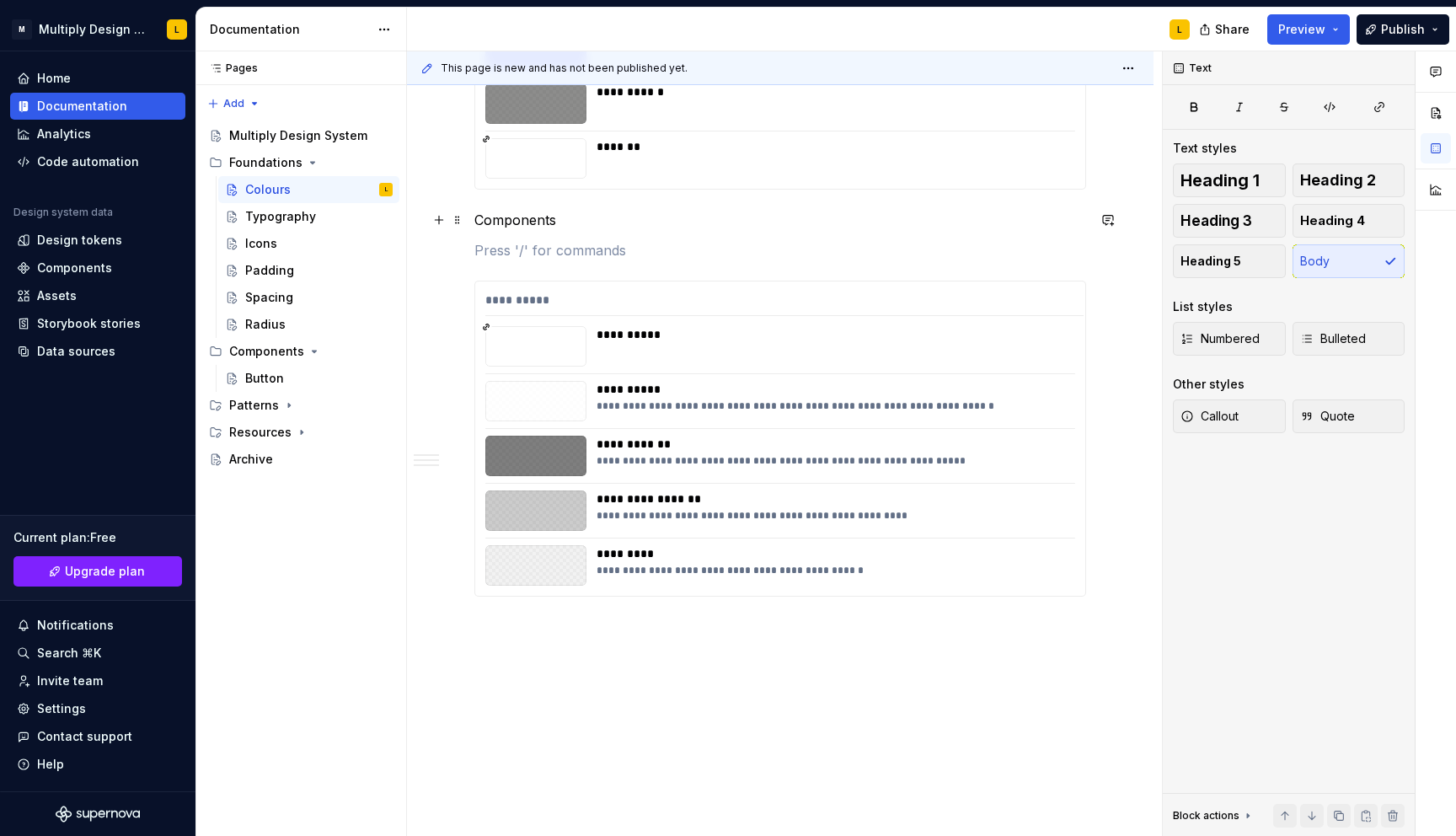
click at [533, 222] on p "Components" at bounding box center [780, 219] width 612 height 20
click at [1207, 182] on span "Heading 1" at bounding box center [1219, 180] width 79 height 17
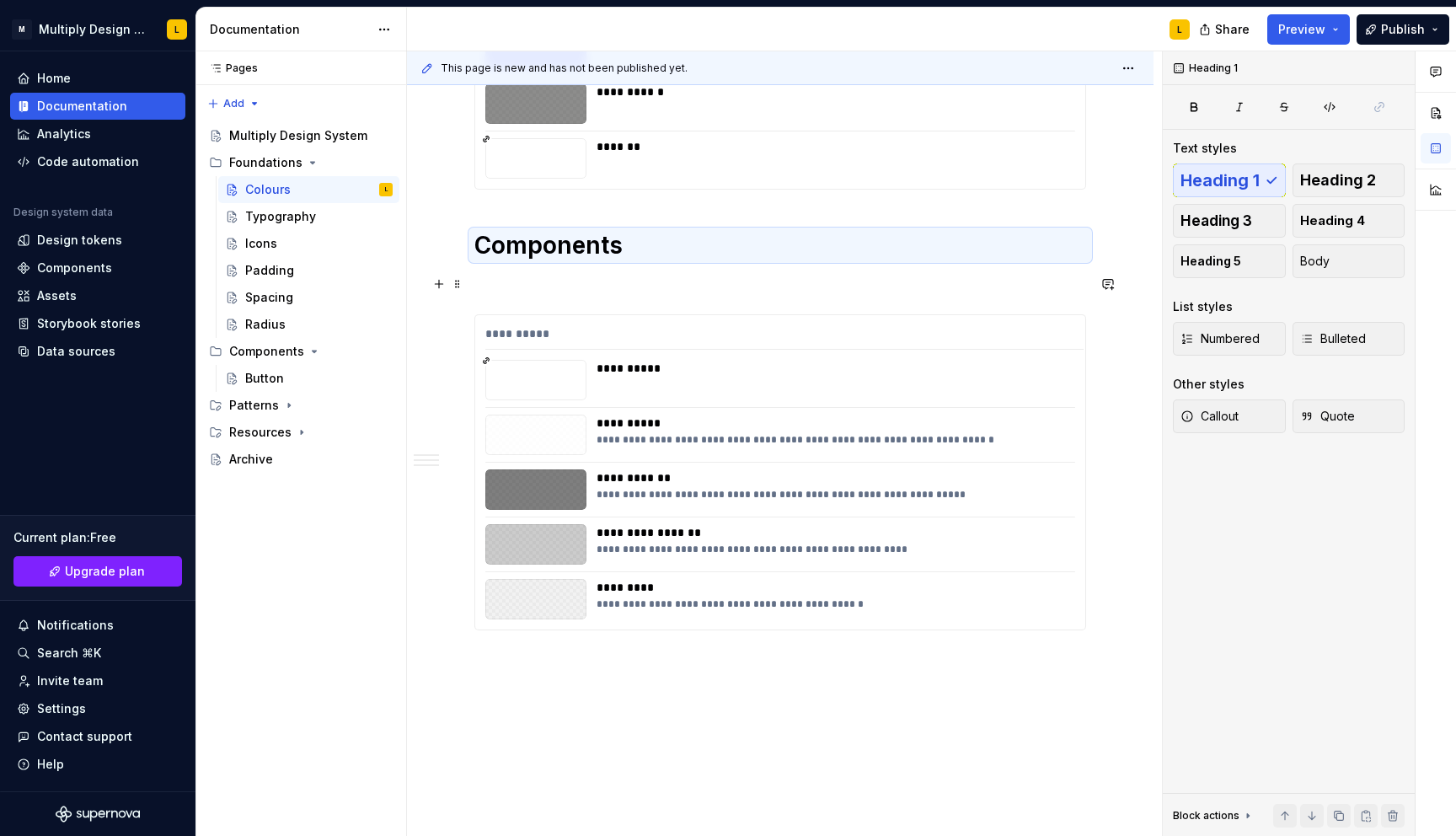
click at [604, 284] on p at bounding box center [780, 283] width 612 height 20
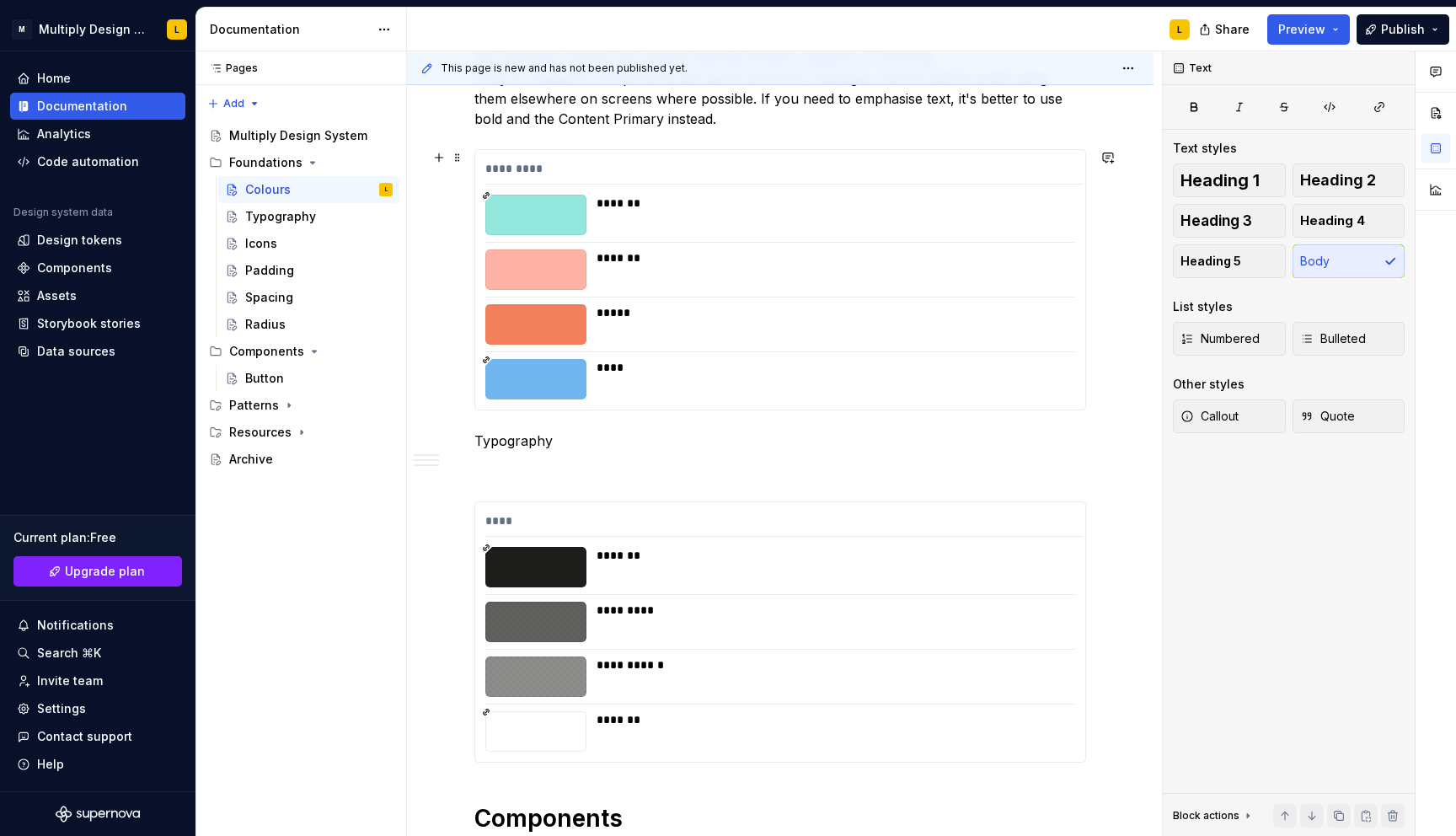
scroll to position [1134, 0]
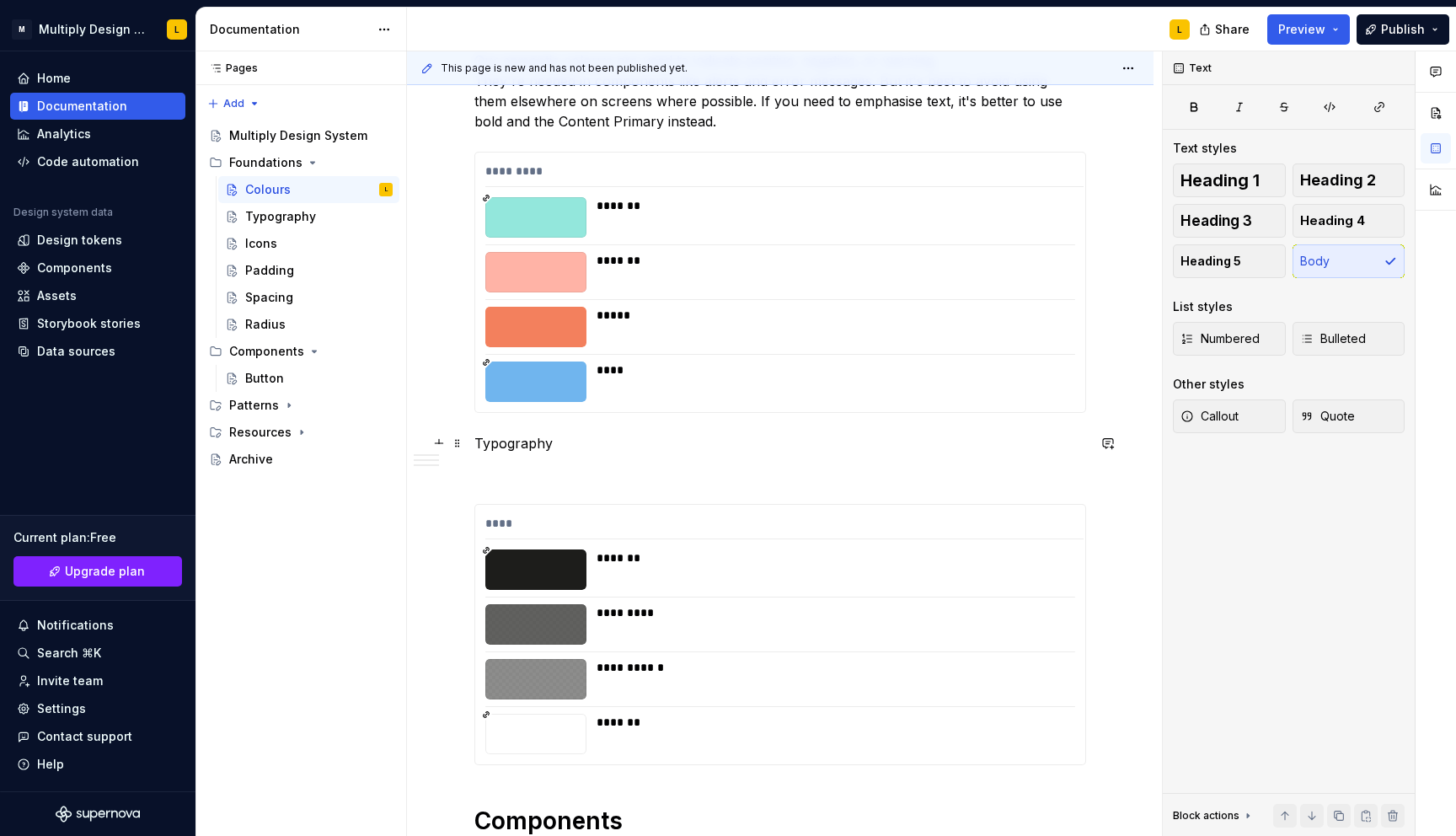
click at [511, 446] on p "Typography" at bounding box center [780, 442] width 612 height 20
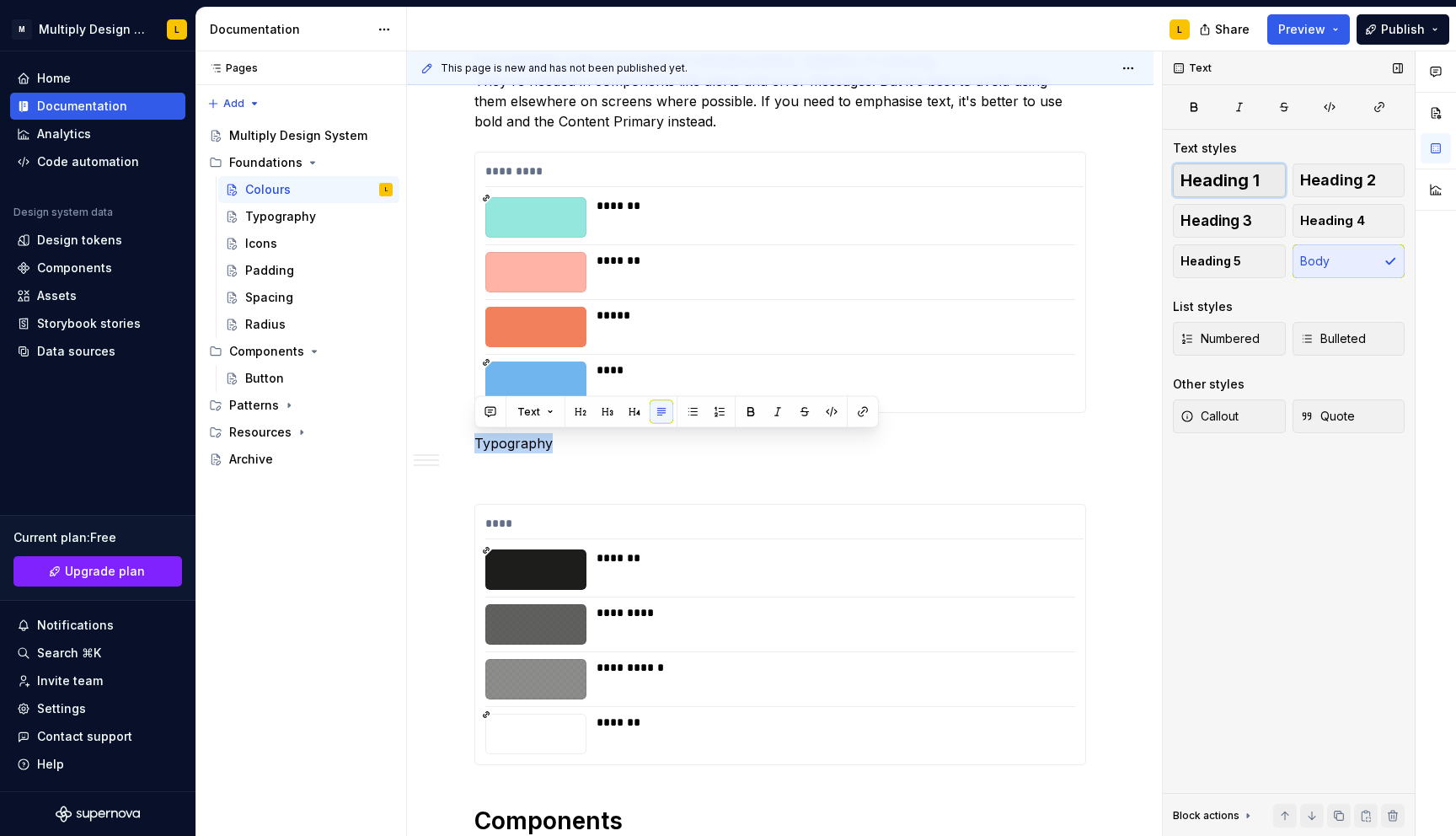
click at [1189, 176] on span "Heading 1" at bounding box center [1219, 180] width 79 height 17
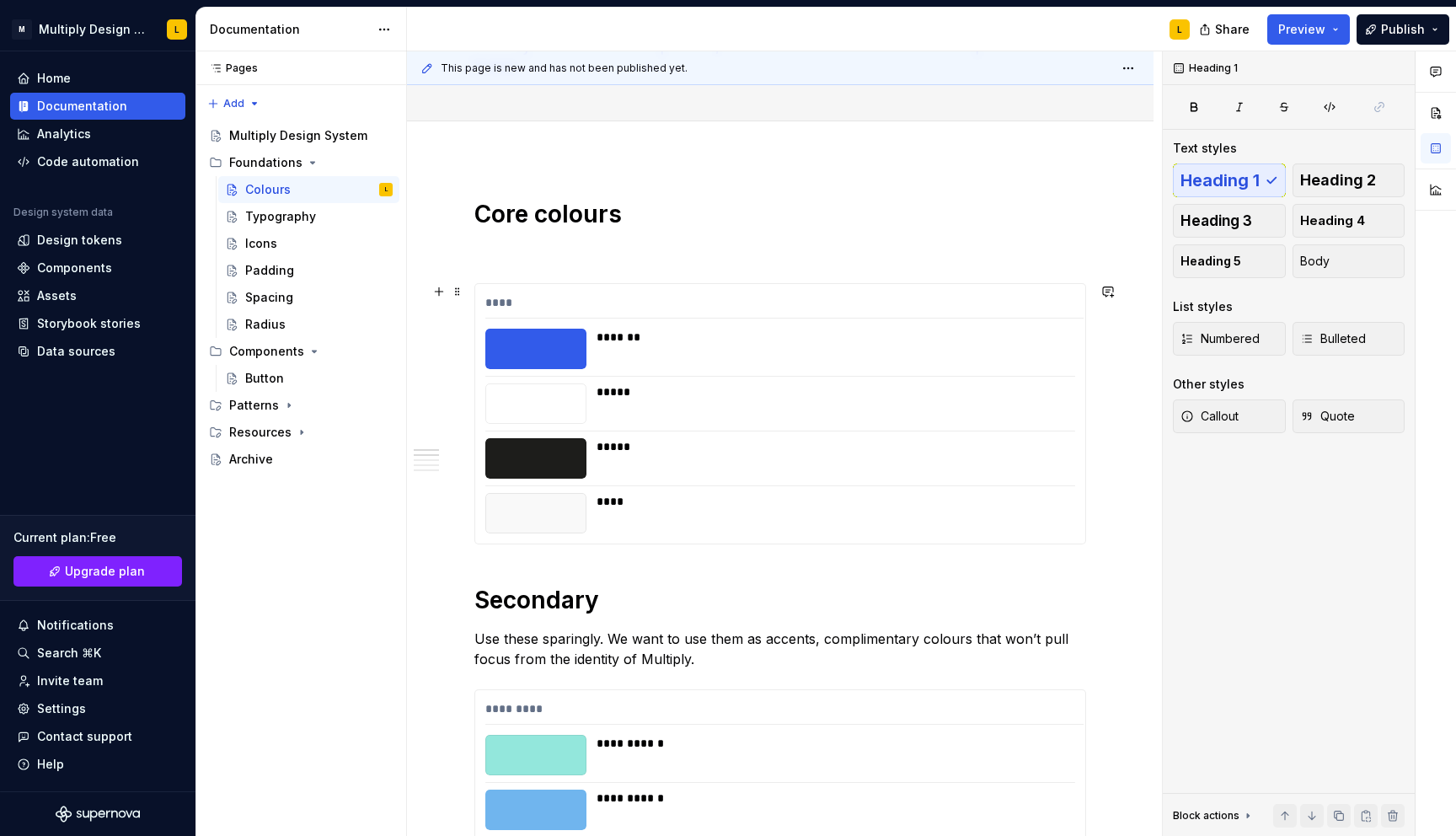
scroll to position [149, 0]
click at [575, 248] on p at bounding box center [780, 253] width 612 height 20
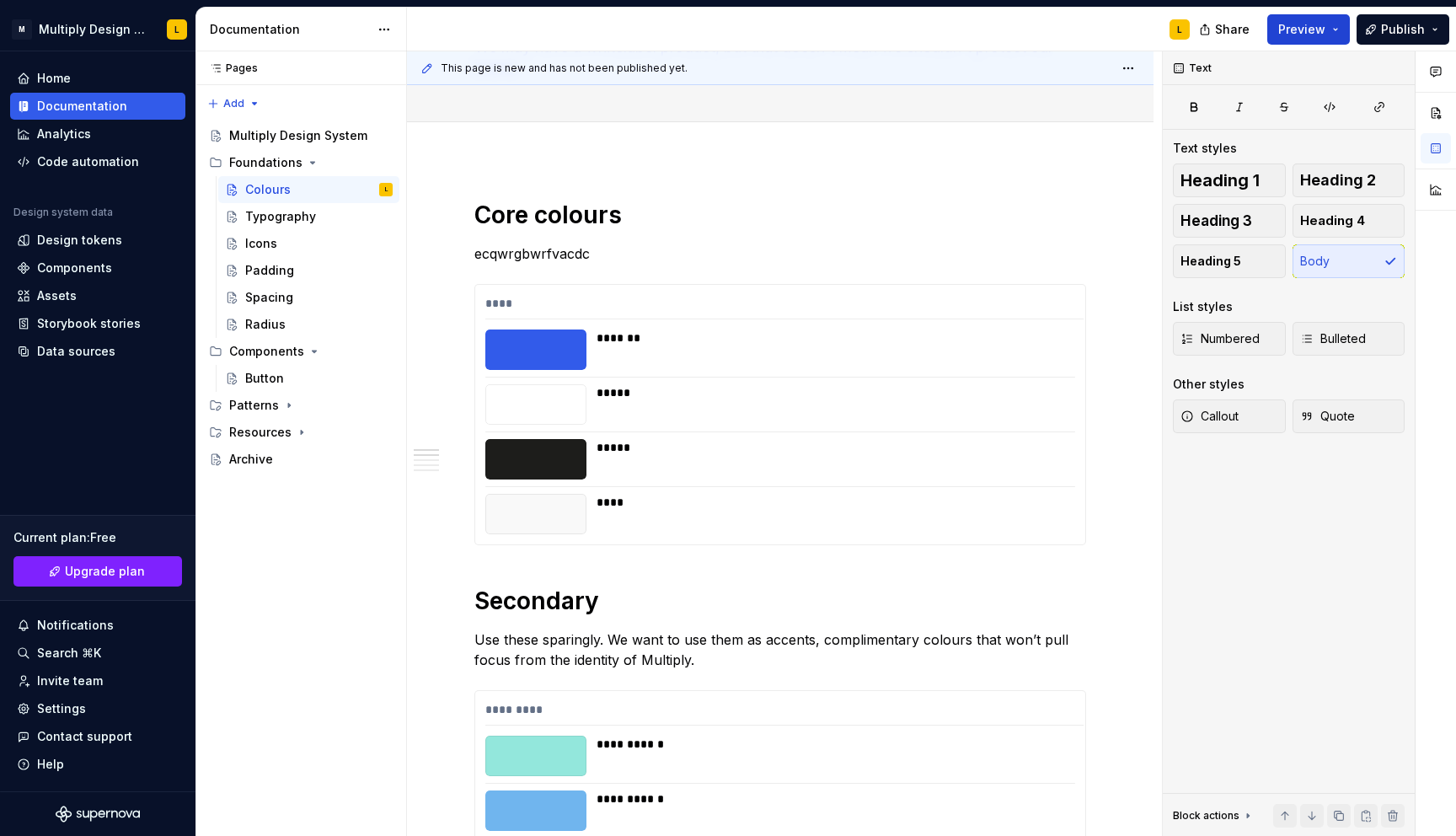
click at [1304, 29] on span "Preview" at bounding box center [1301, 29] width 47 height 17
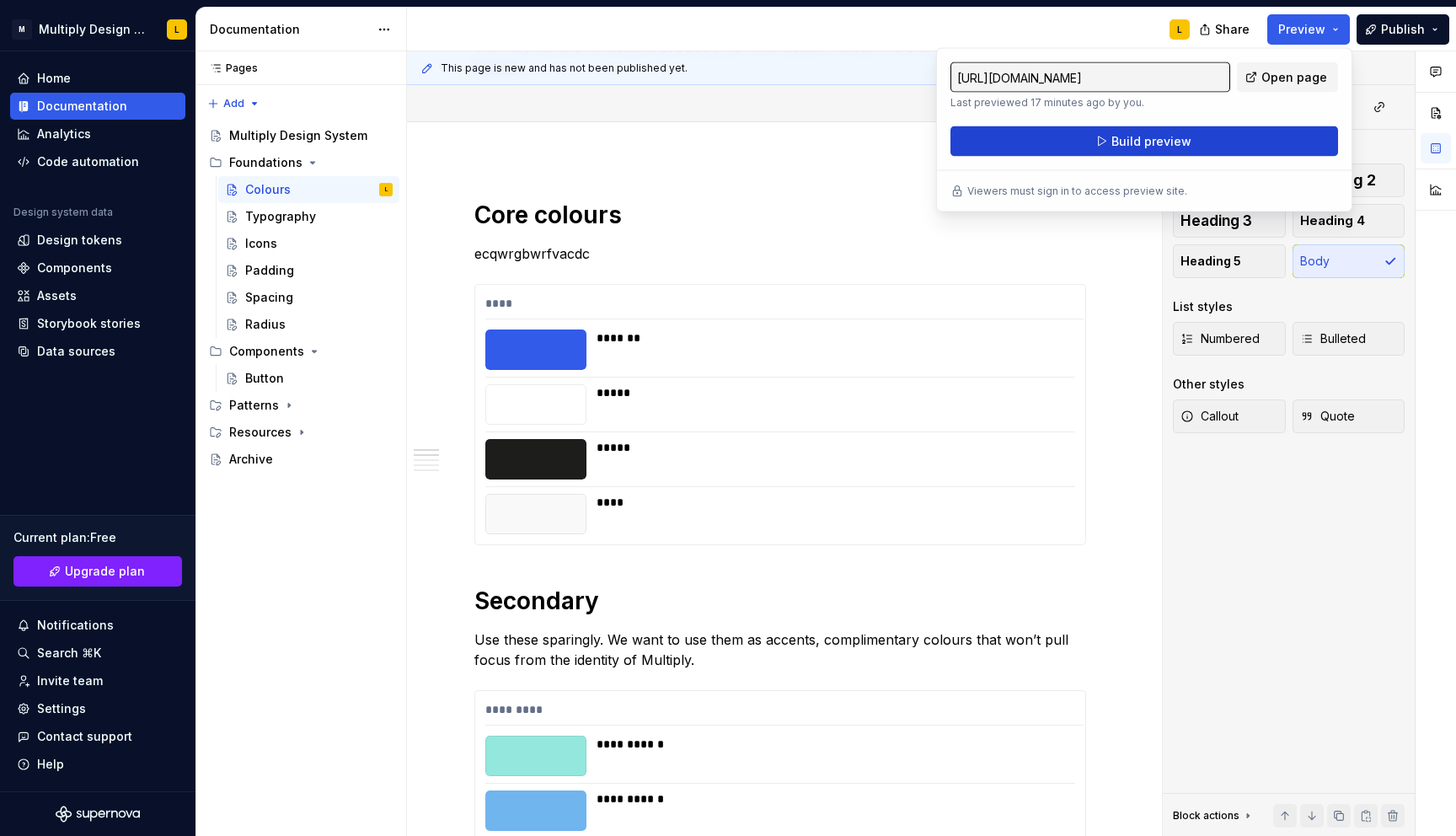
click at [1237, 142] on button "Build preview" at bounding box center [1144, 141] width 387 height 30
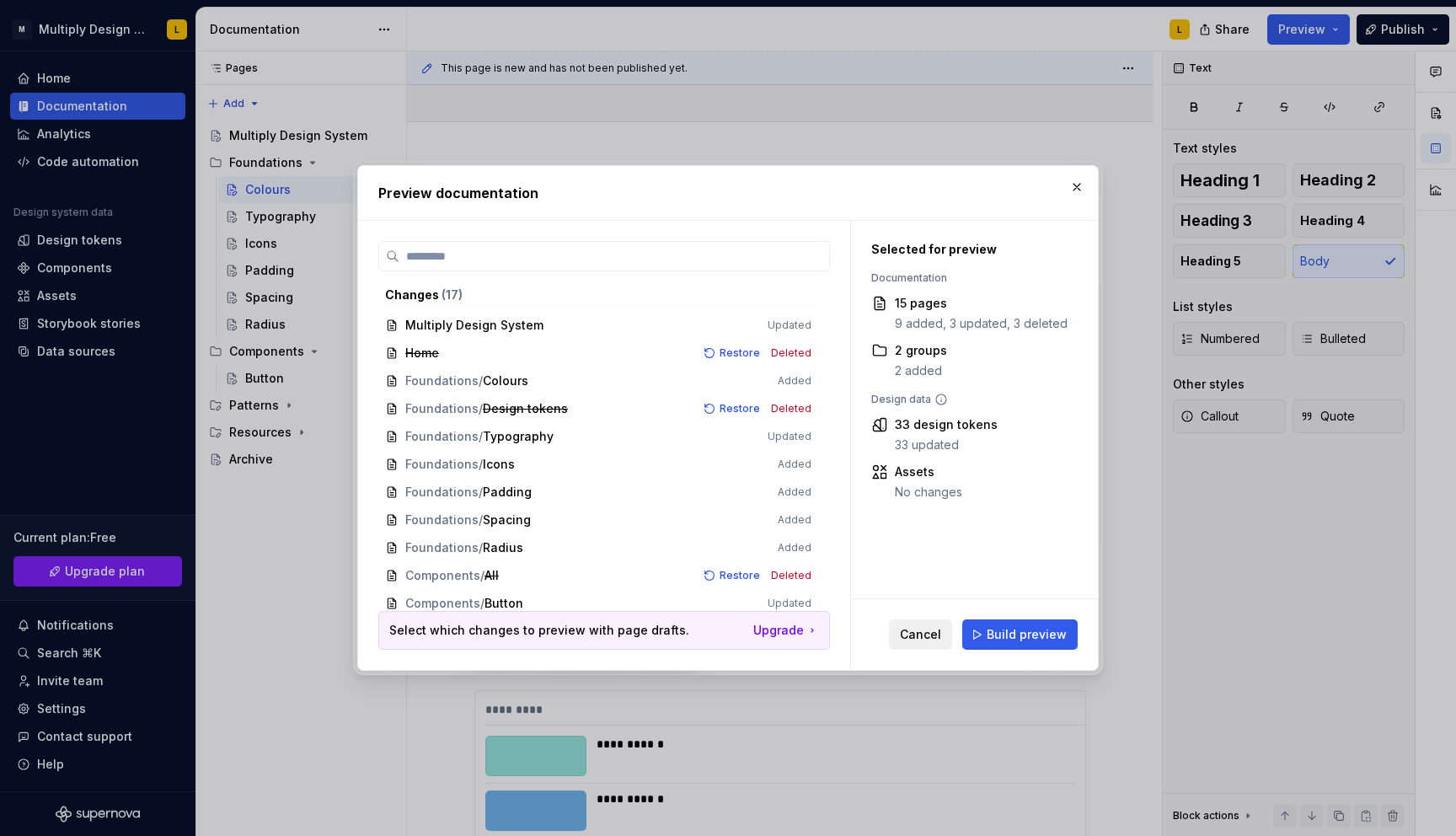
click at [924, 629] on span "Cancel" at bounding box center [921, 634] width 42 height 17
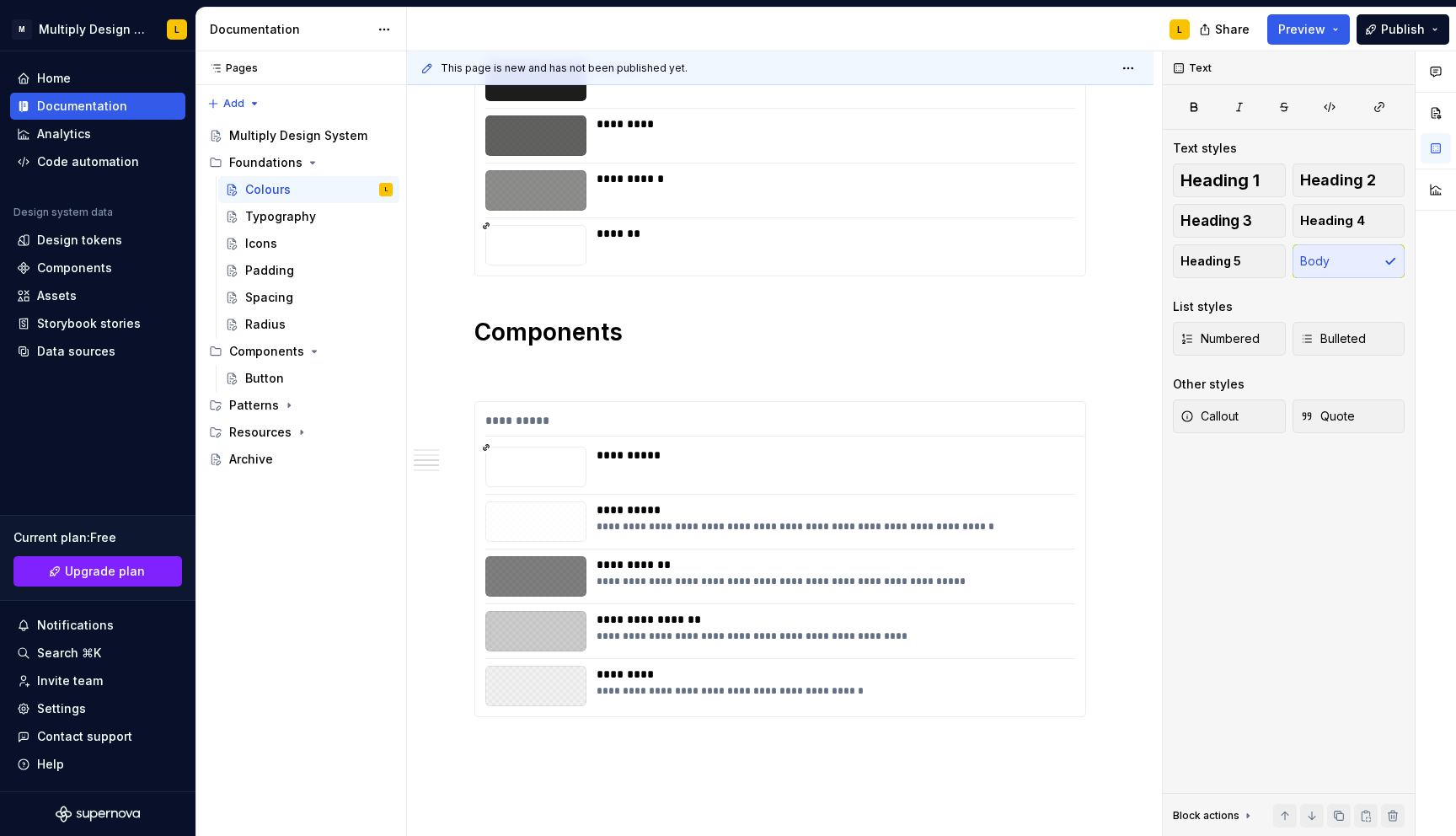
scroll to position [1848, 0]
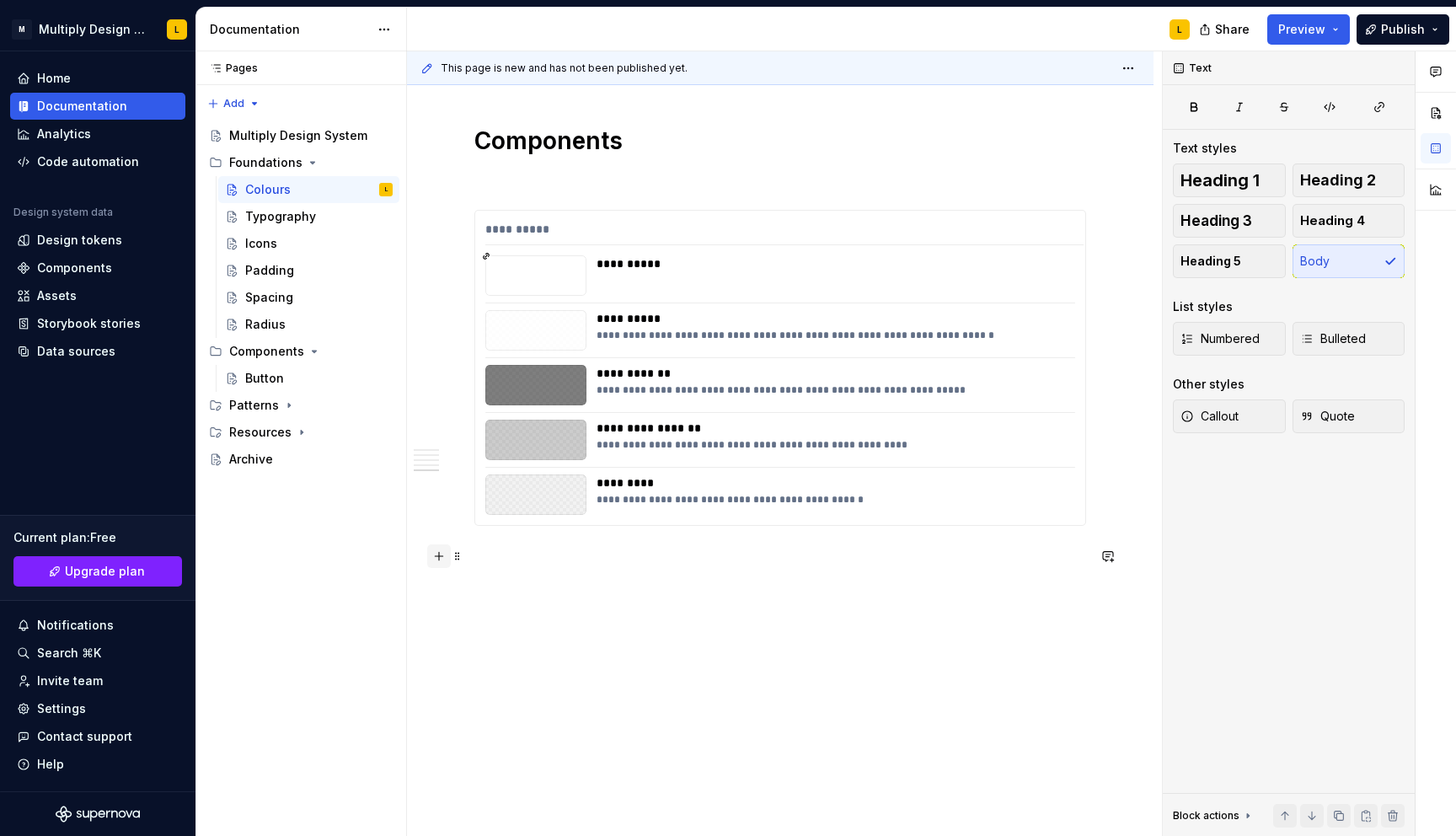
click at [442, 552] on button "button" at bounding box center [439, 555] width 23 height 23
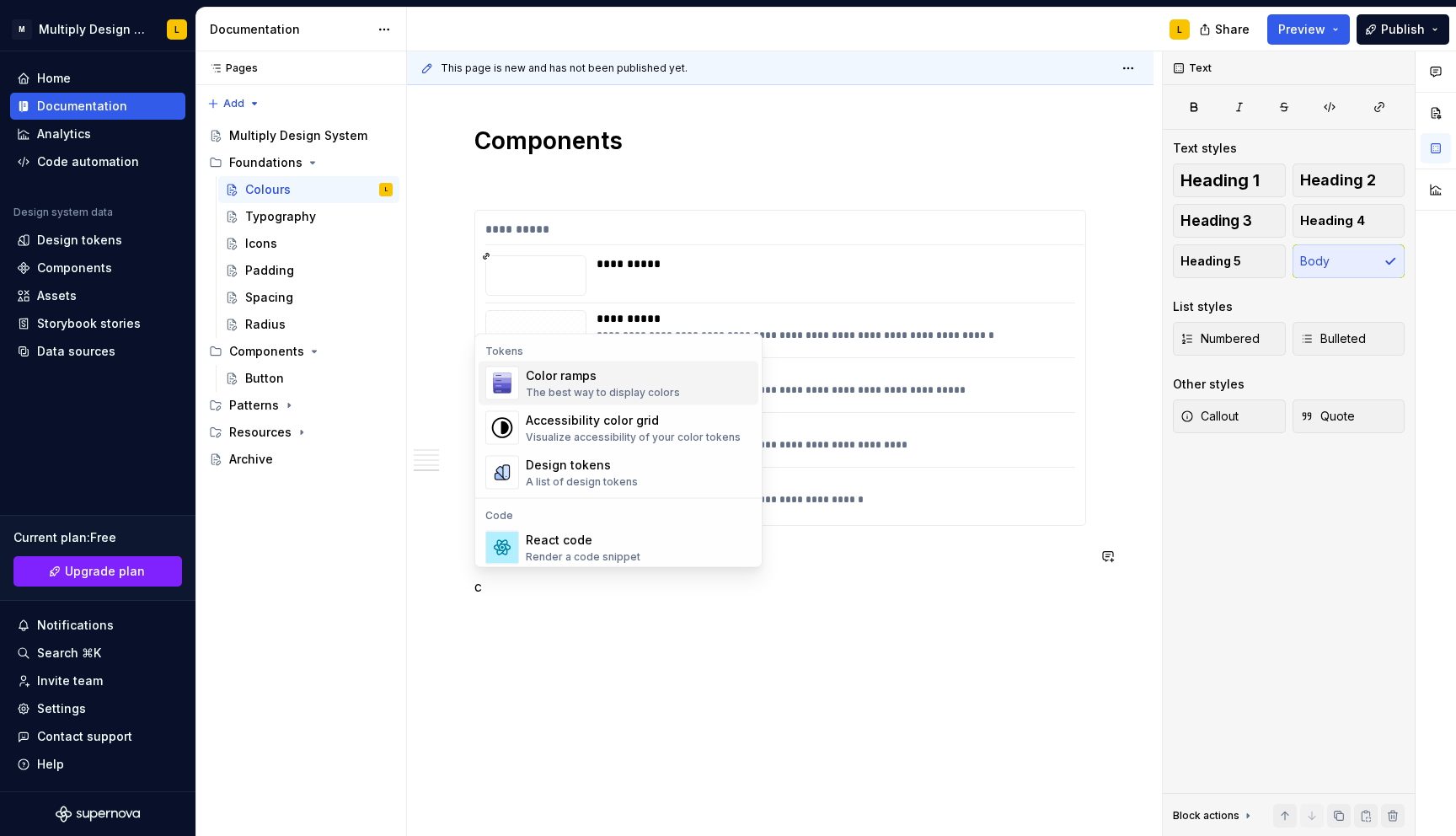
click at [556, 383] on div "Color ramps The best way to display colors" at bounding box center [602, 383] width 154 height 32
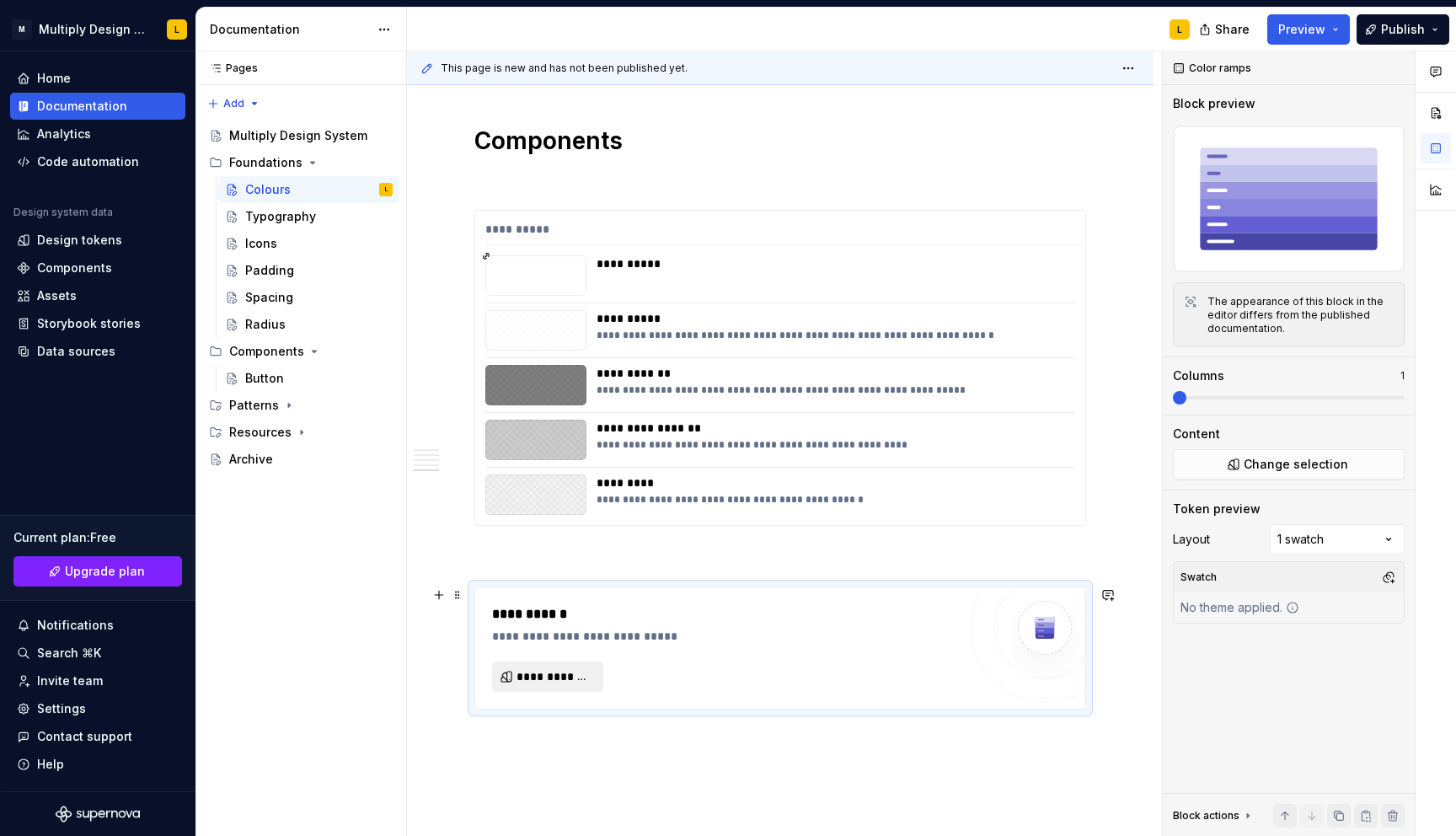
click at [544, 673] on span "**********" at bounding box center [553, 676] width 76 height 17
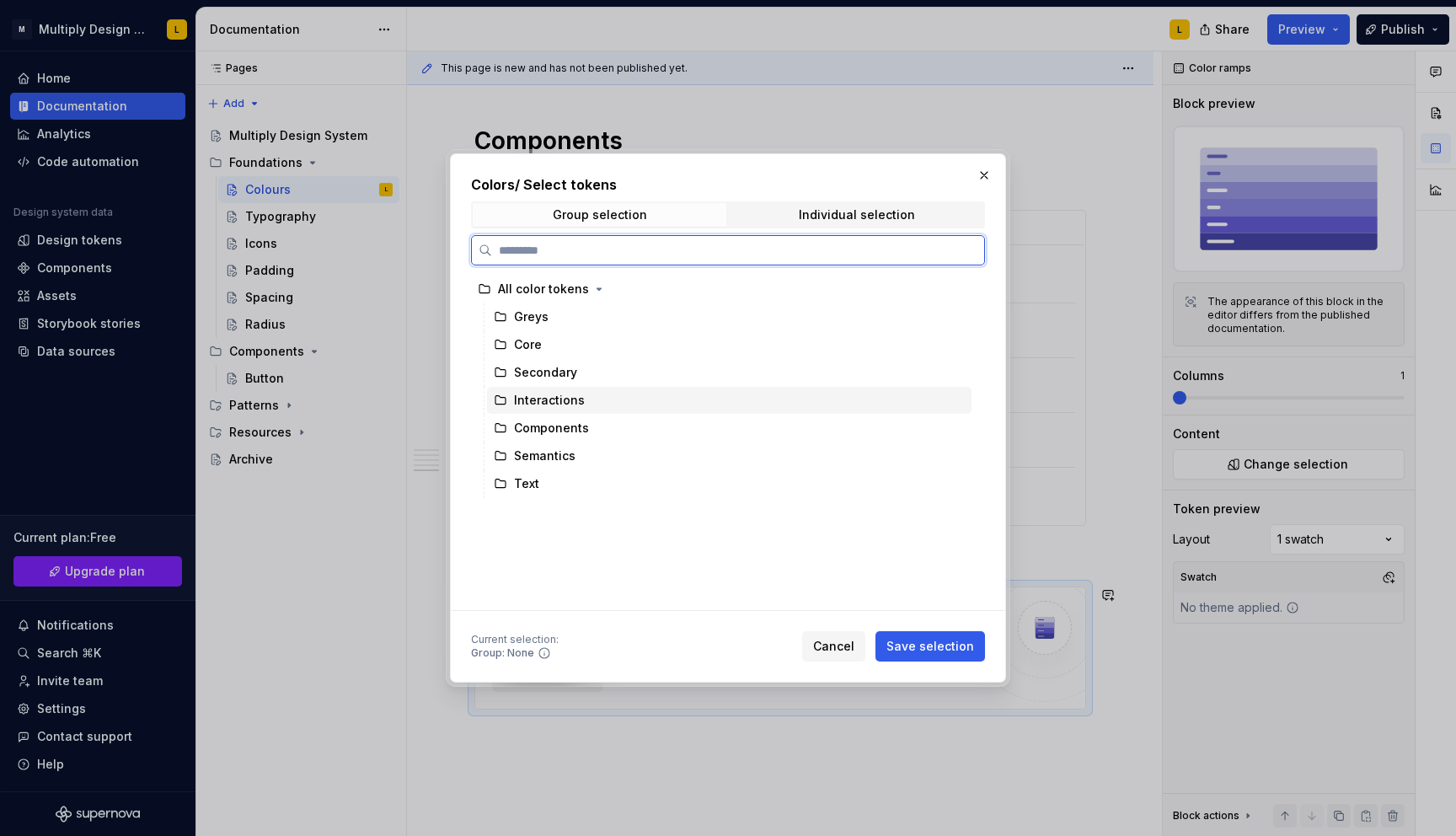
click at [546, 403] on div "Interactions" at bounding box center [548, 400] width 70 height 17
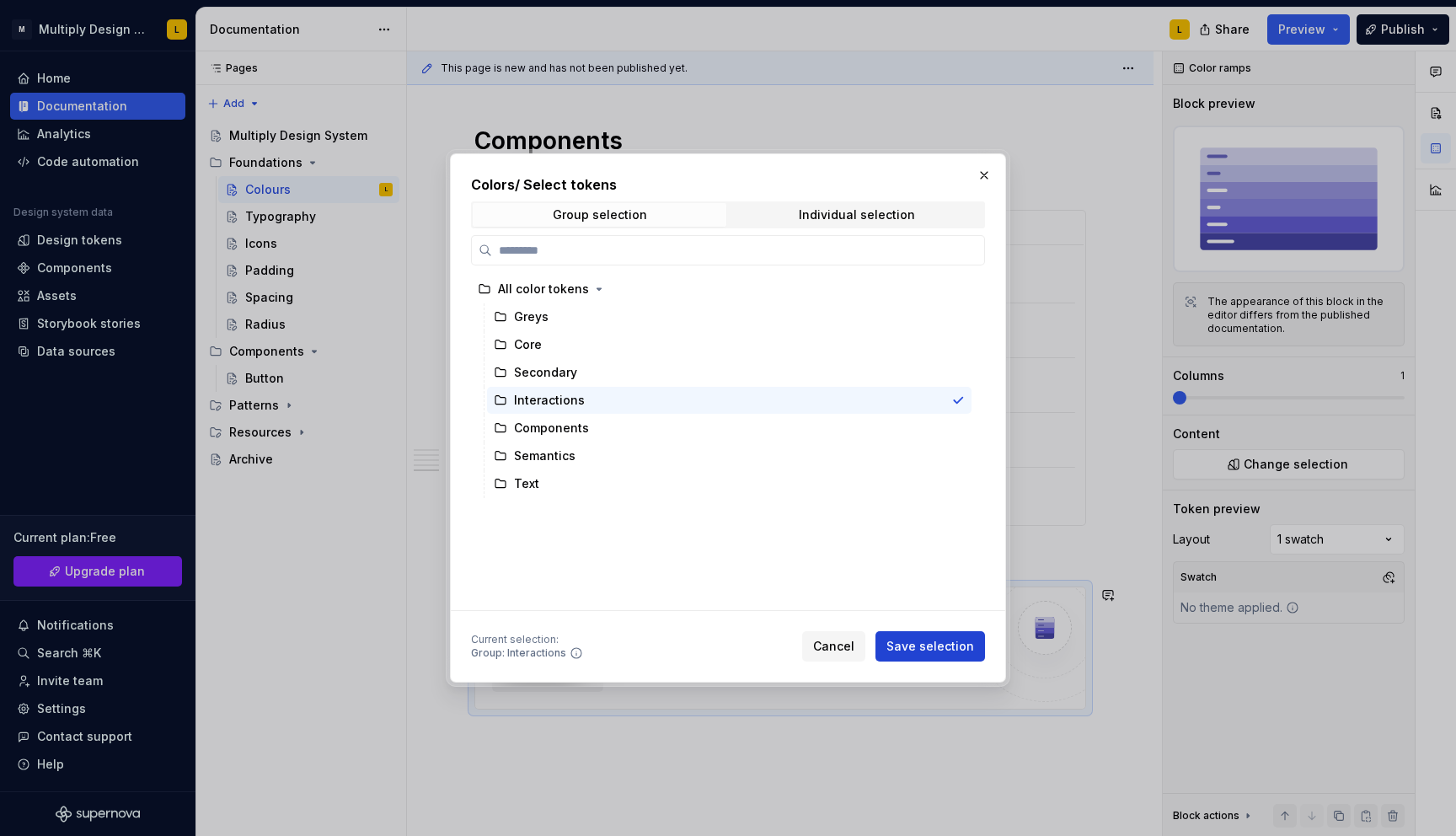
click at [930, 640] on span "Save selection" at bounding box center [930, 646] width 88 height 17
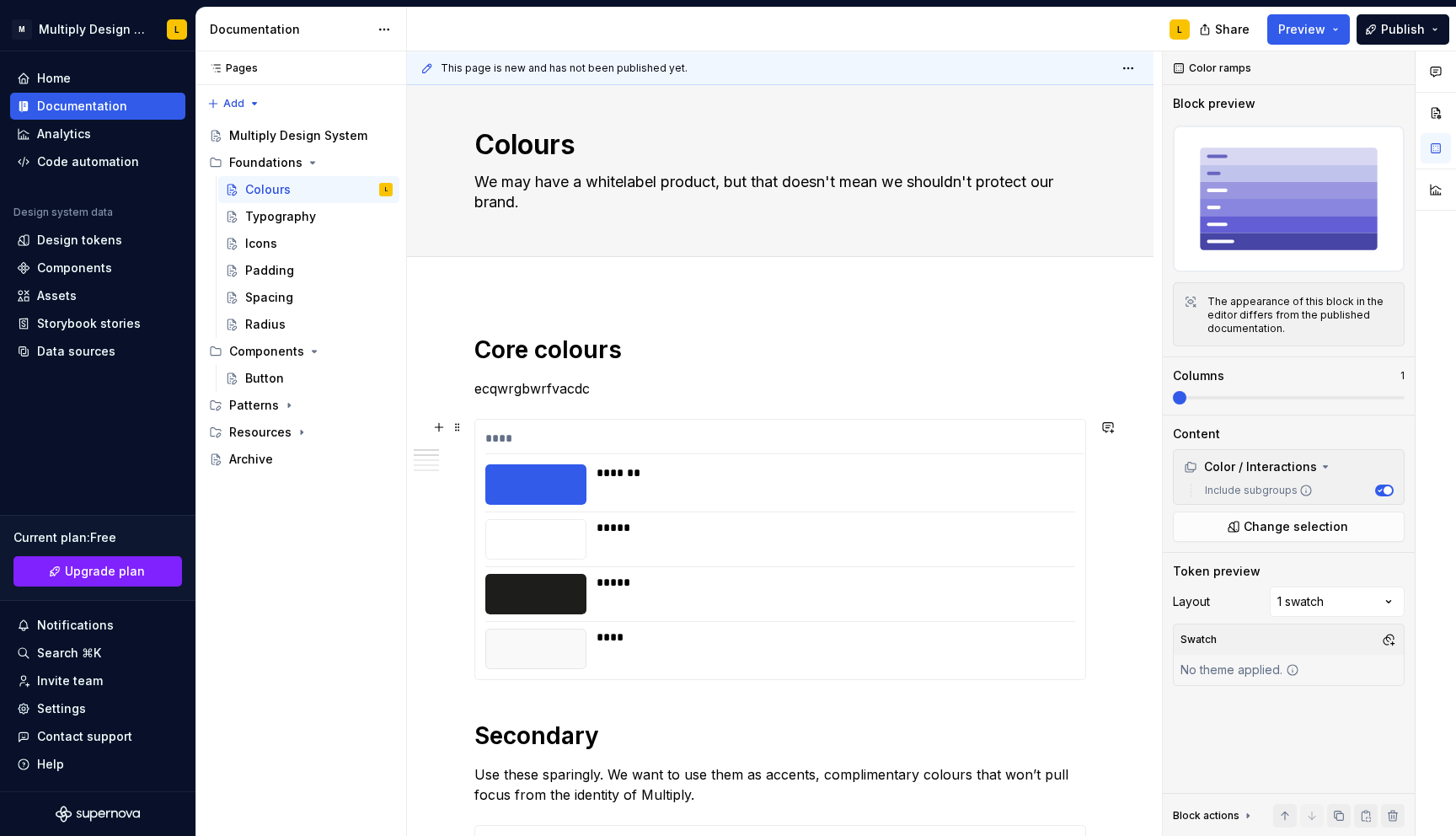
scroll to position [0, 0]
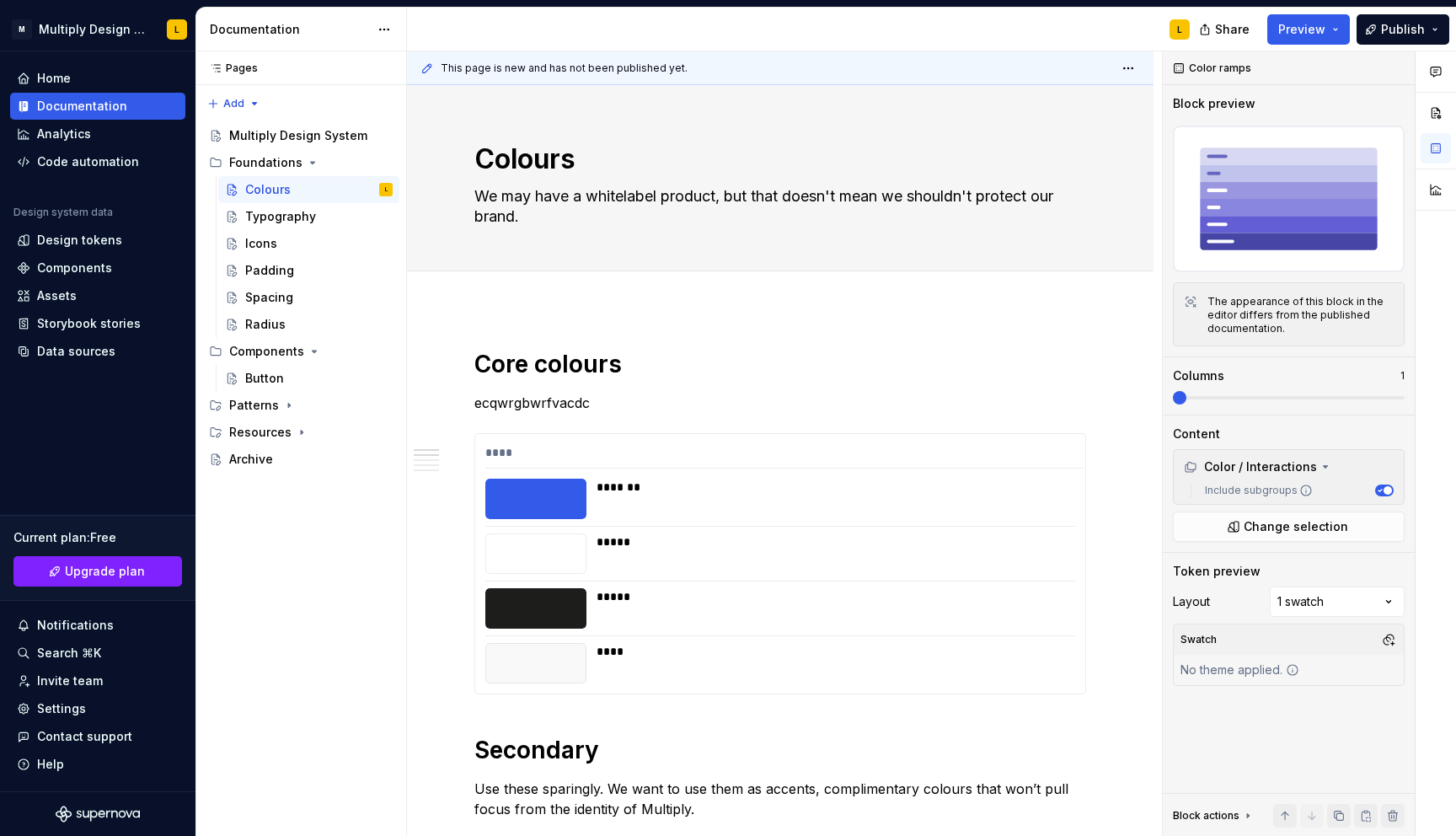
click at [1287, 43] on div "Share Preview Publish" at bounding box center [1329, 29] width 253 height 43
click at [1291, 35] on span "Preview" at bounding box center [1301, 29] width 47 height 17
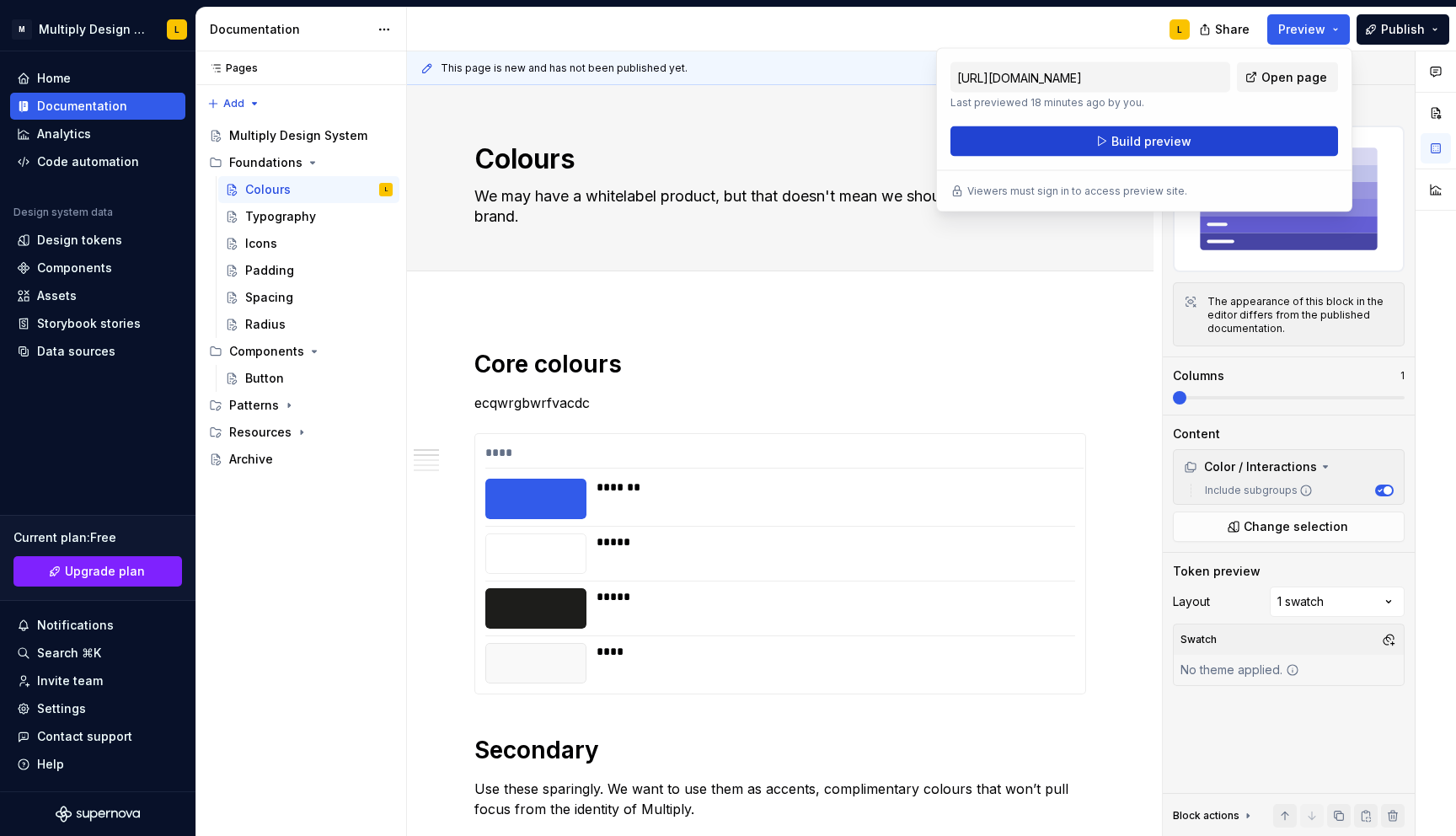
click at [1219, 152] on button "Build preview" at bounding box center [1144, 141] width 387 height 30
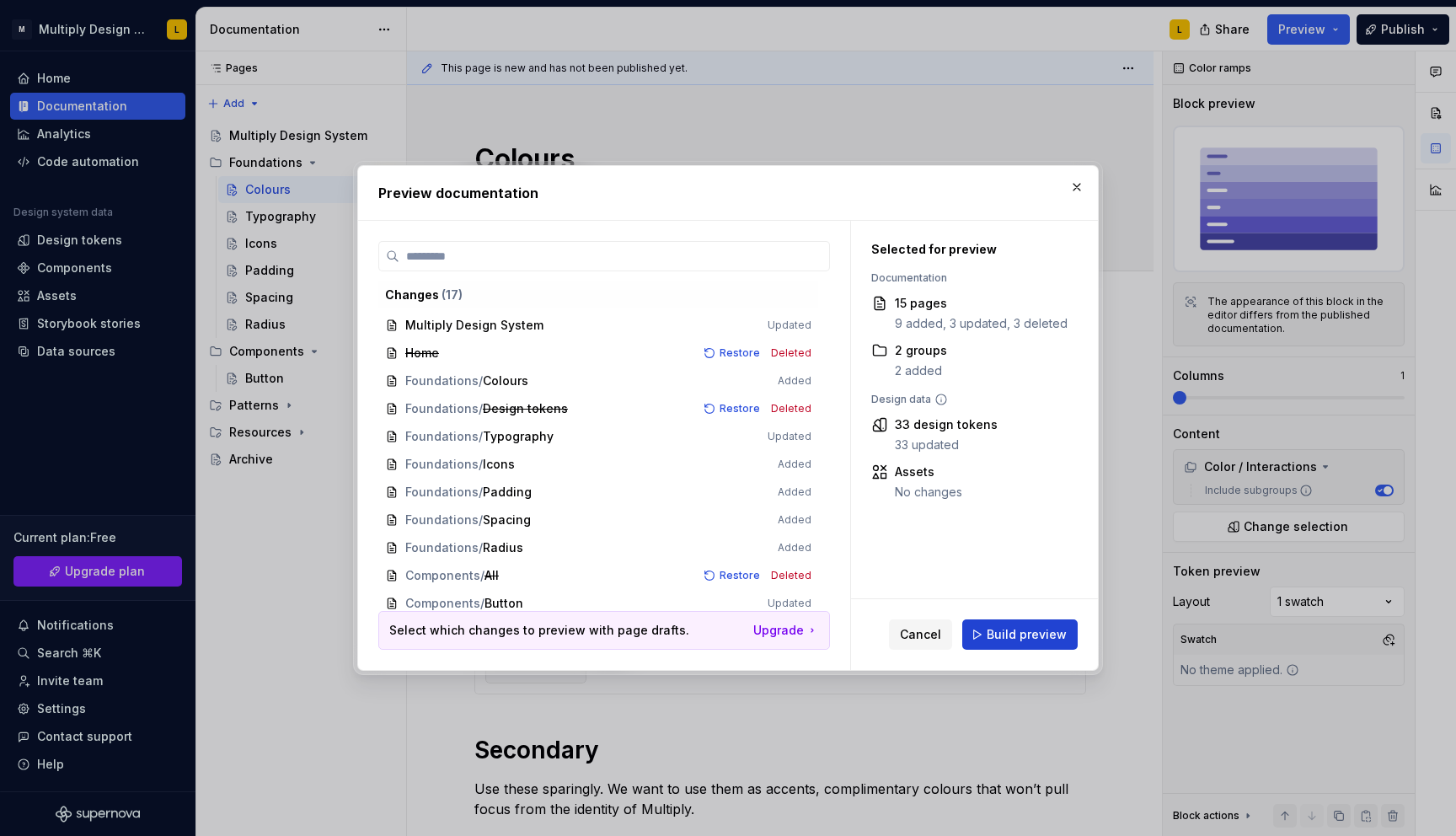
click at [995, 634] on span "Build preview" at bounding box center [1026, 634] width 80 height 17
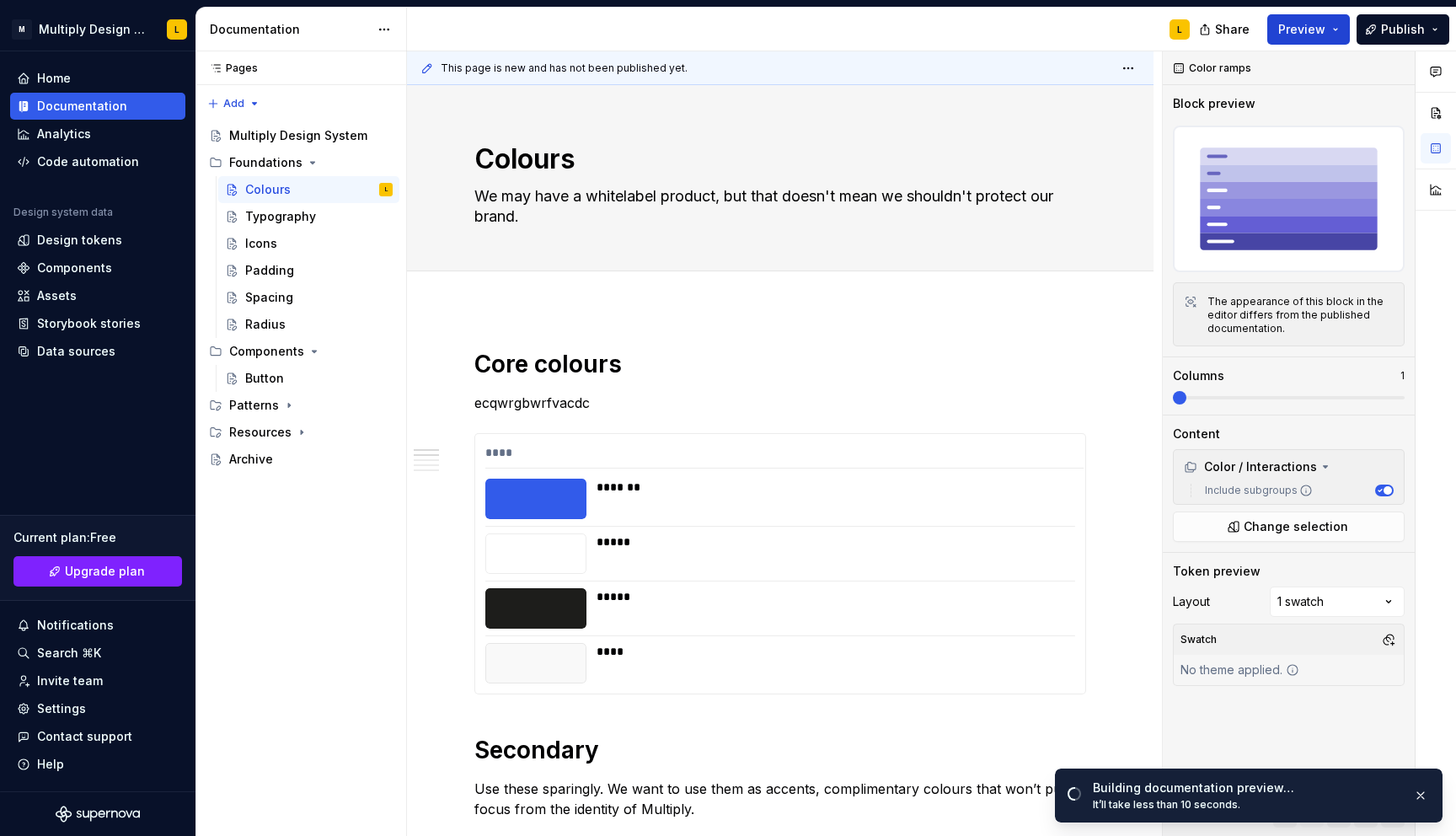
click at [1287, 25] on span "Preview" at bounding box center [1301, 29] width 47 height 17
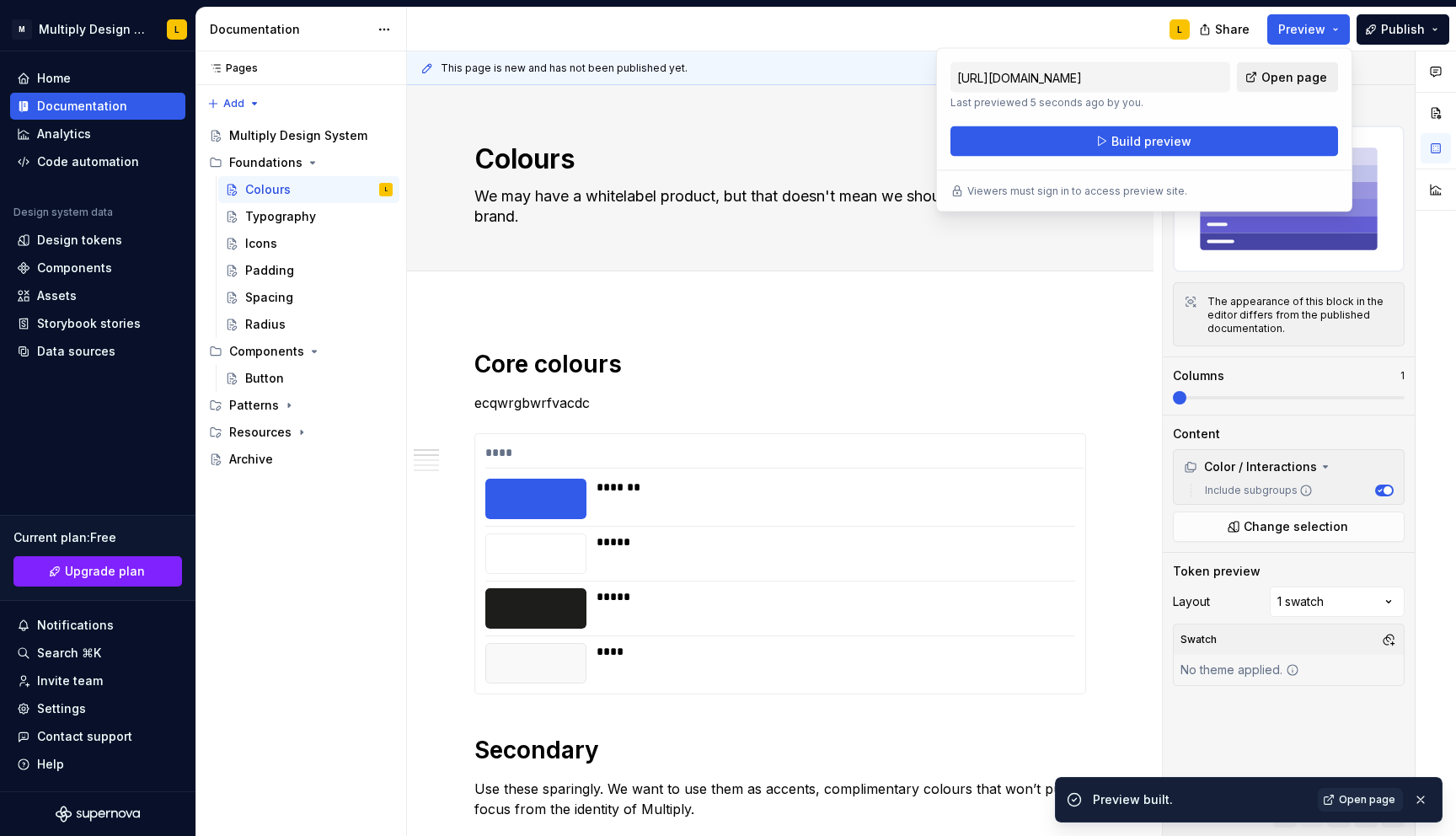
click at [1270, 77] on span "Open page" at bounding box center [1294, 77] width 66 height 17
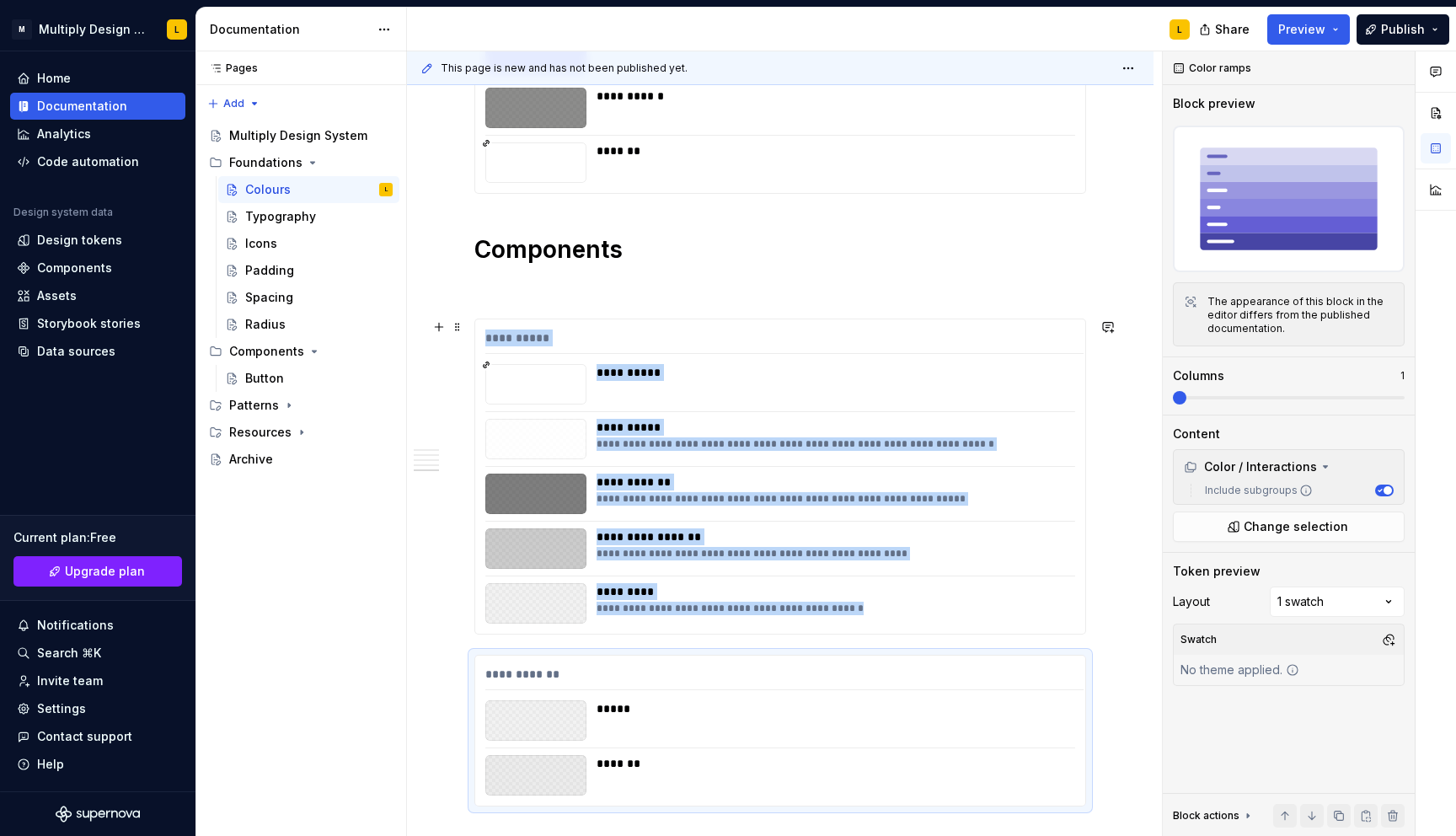
scroll to position [1746, 0]
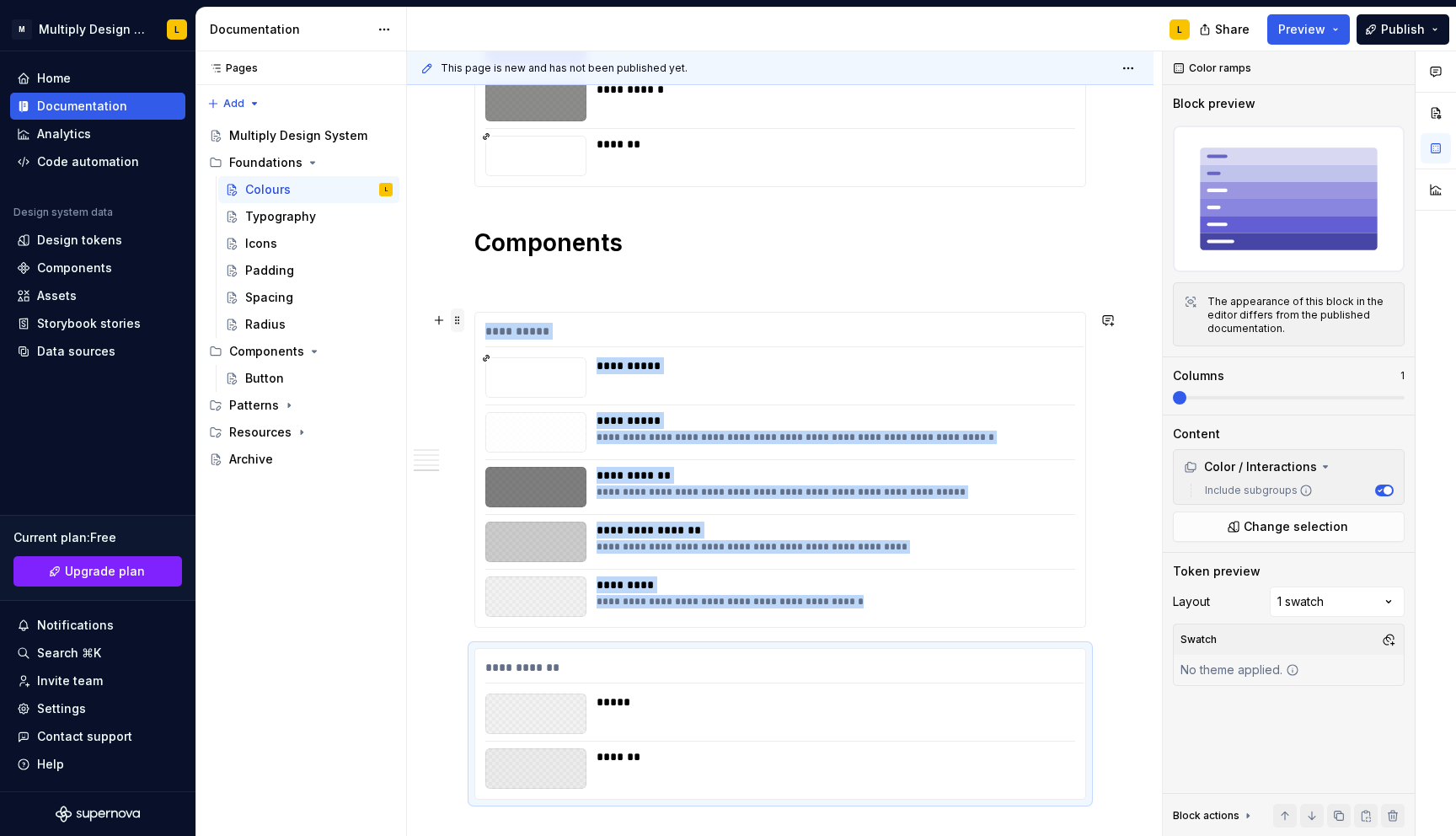
click at [460, 322] on span at bounding box center [458, 320] width 14 height 23
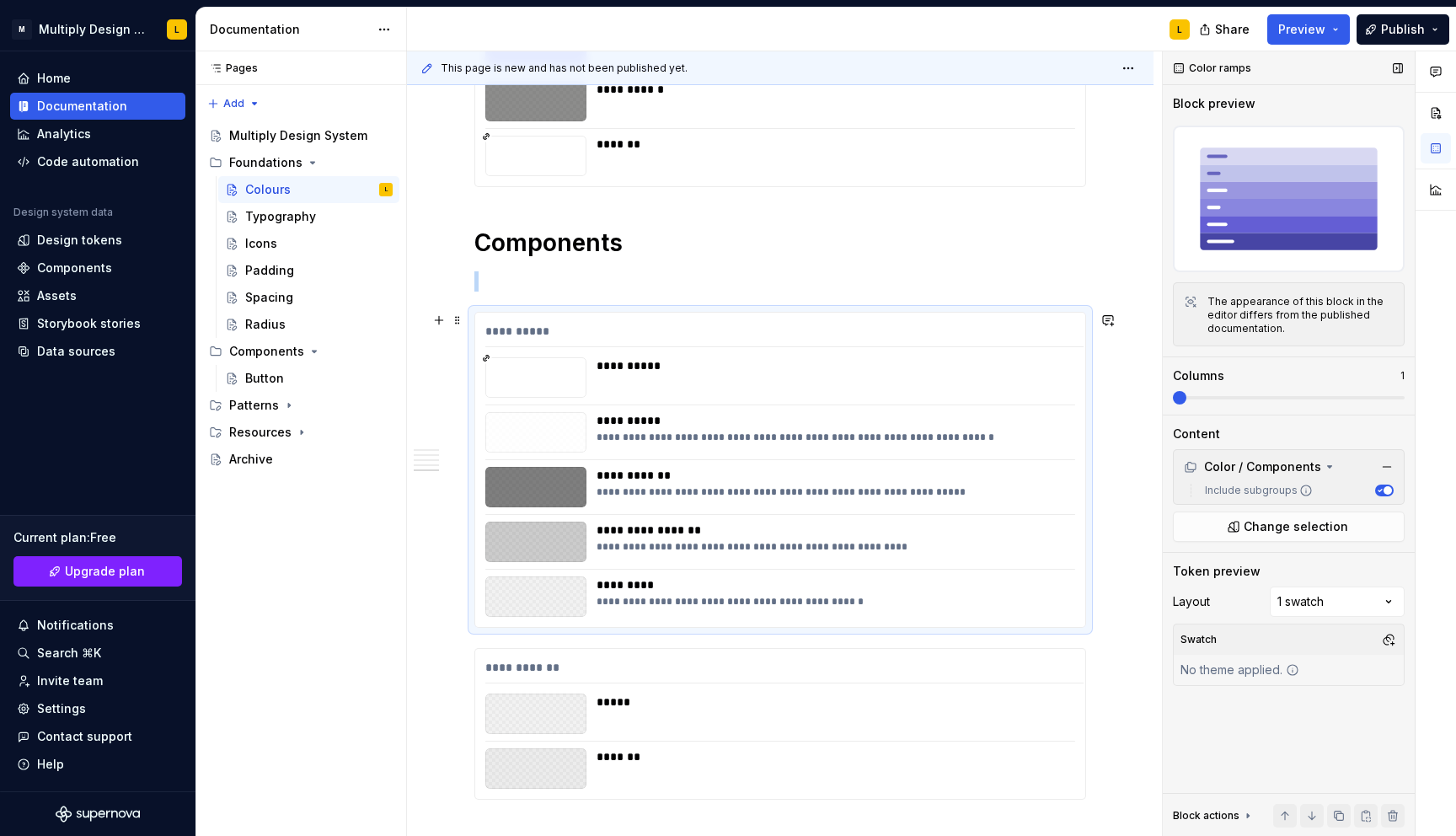
click at [1186, 404] on span at bounding box center [1180, 398] width 14 height 14
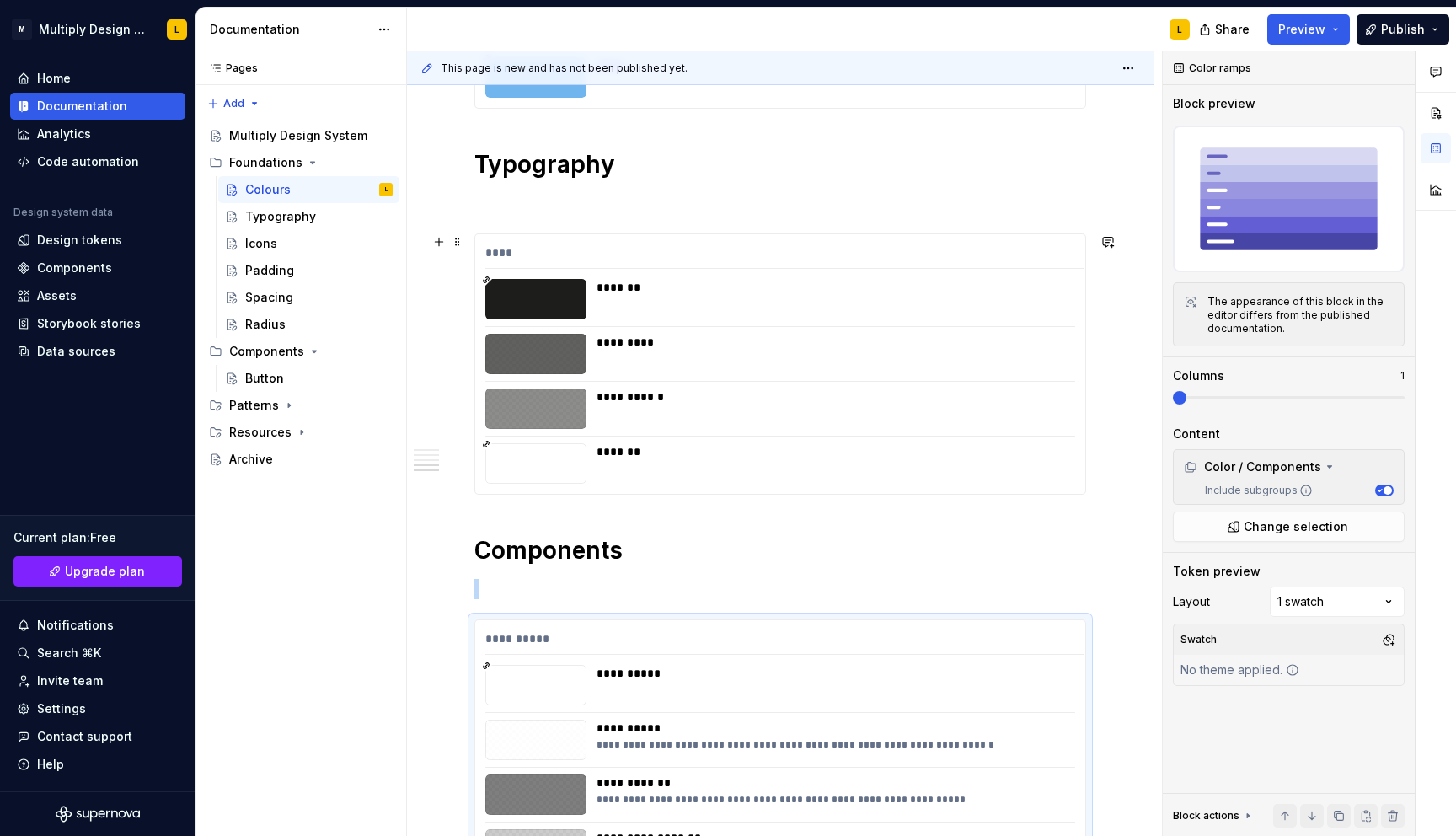
scroll to position [1417, 0]
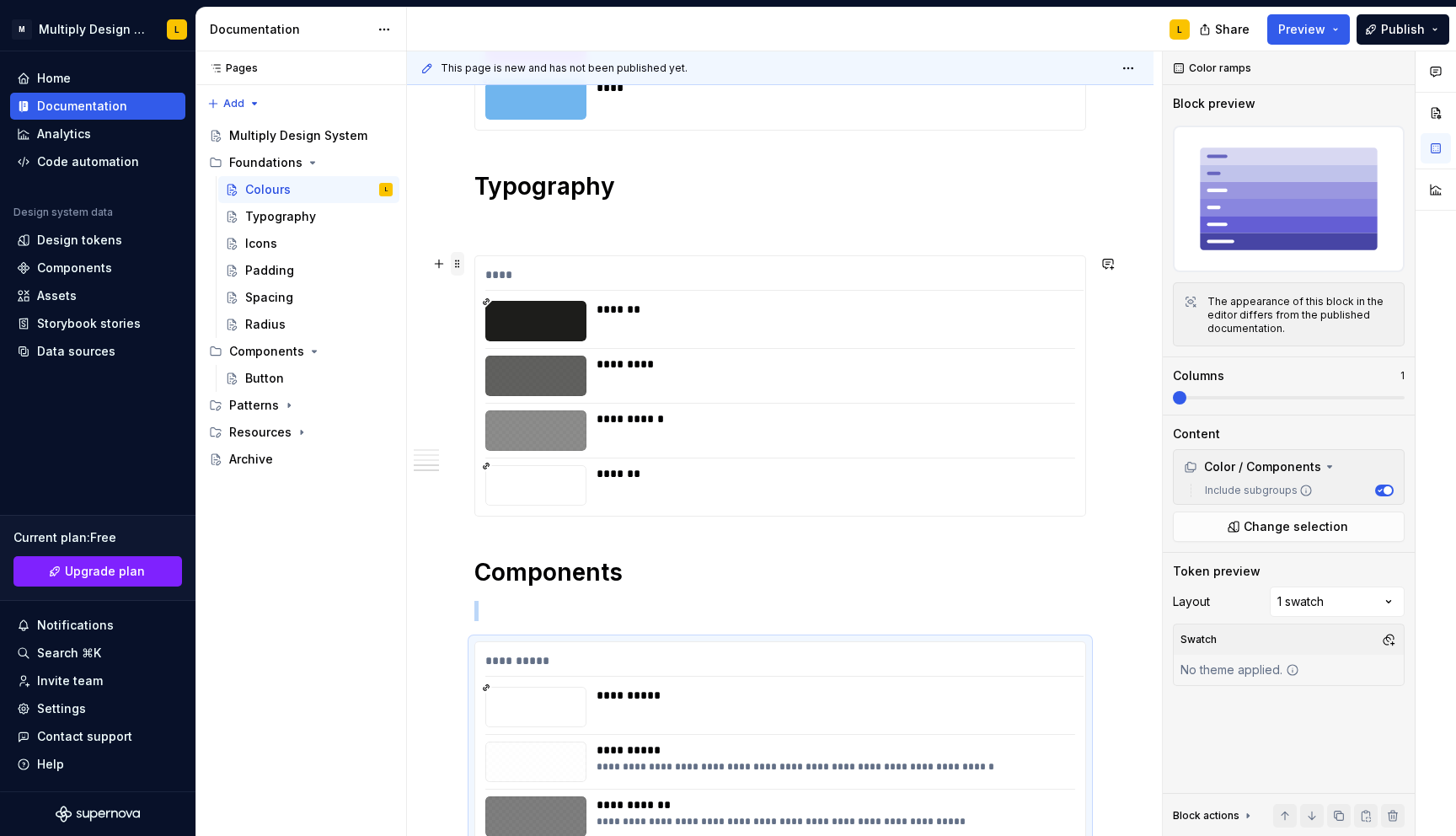
click at [457, 262] on span at bounding box center [458, 263] width 14 height 23
click at [1186, 404] on span at bounding box center [1180, 398] width 14 height 14
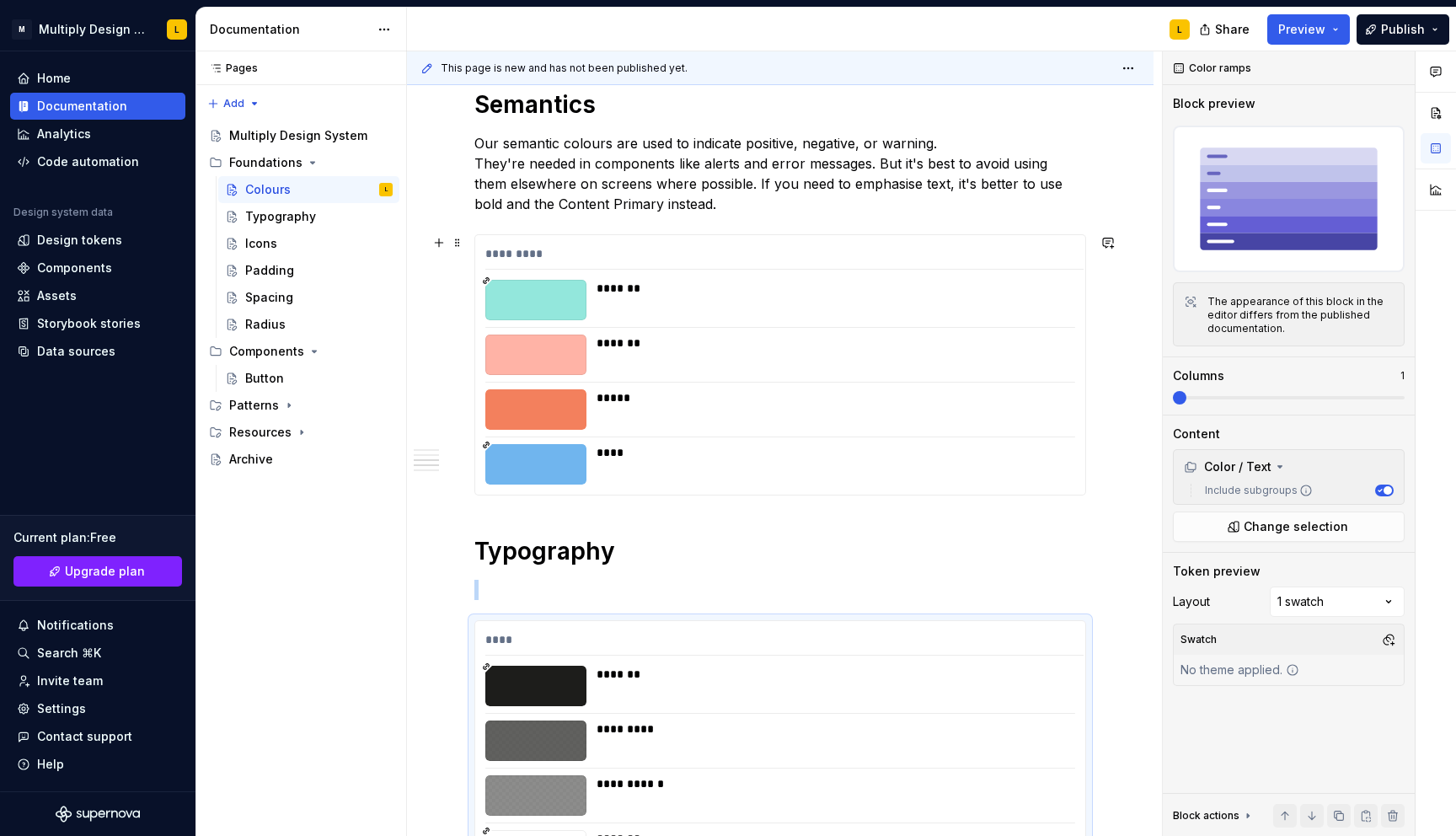
scroll to position [1042, 0]
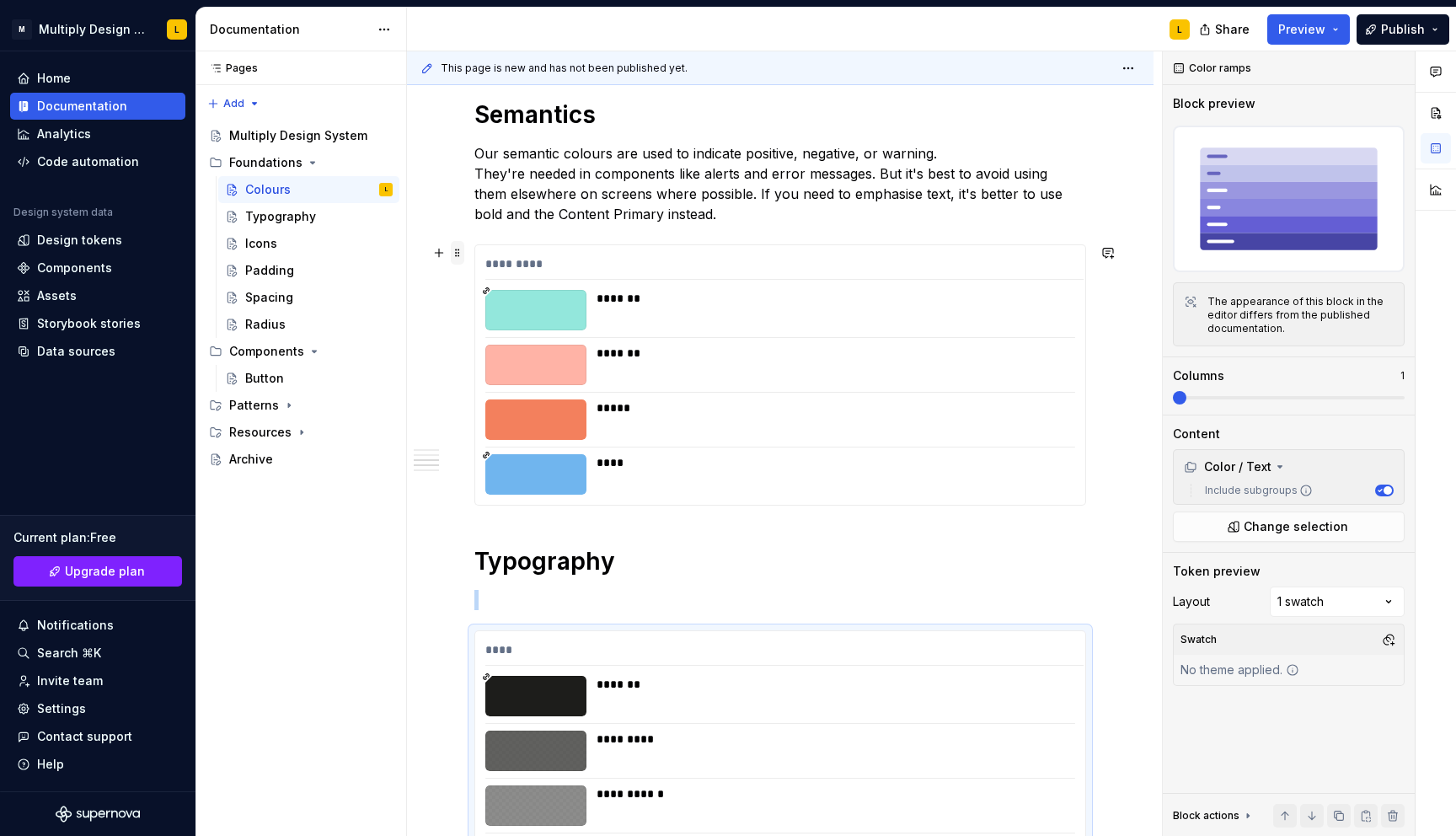
click at [460, 260] on span at bounding box center [458, 252] width 14 height 23
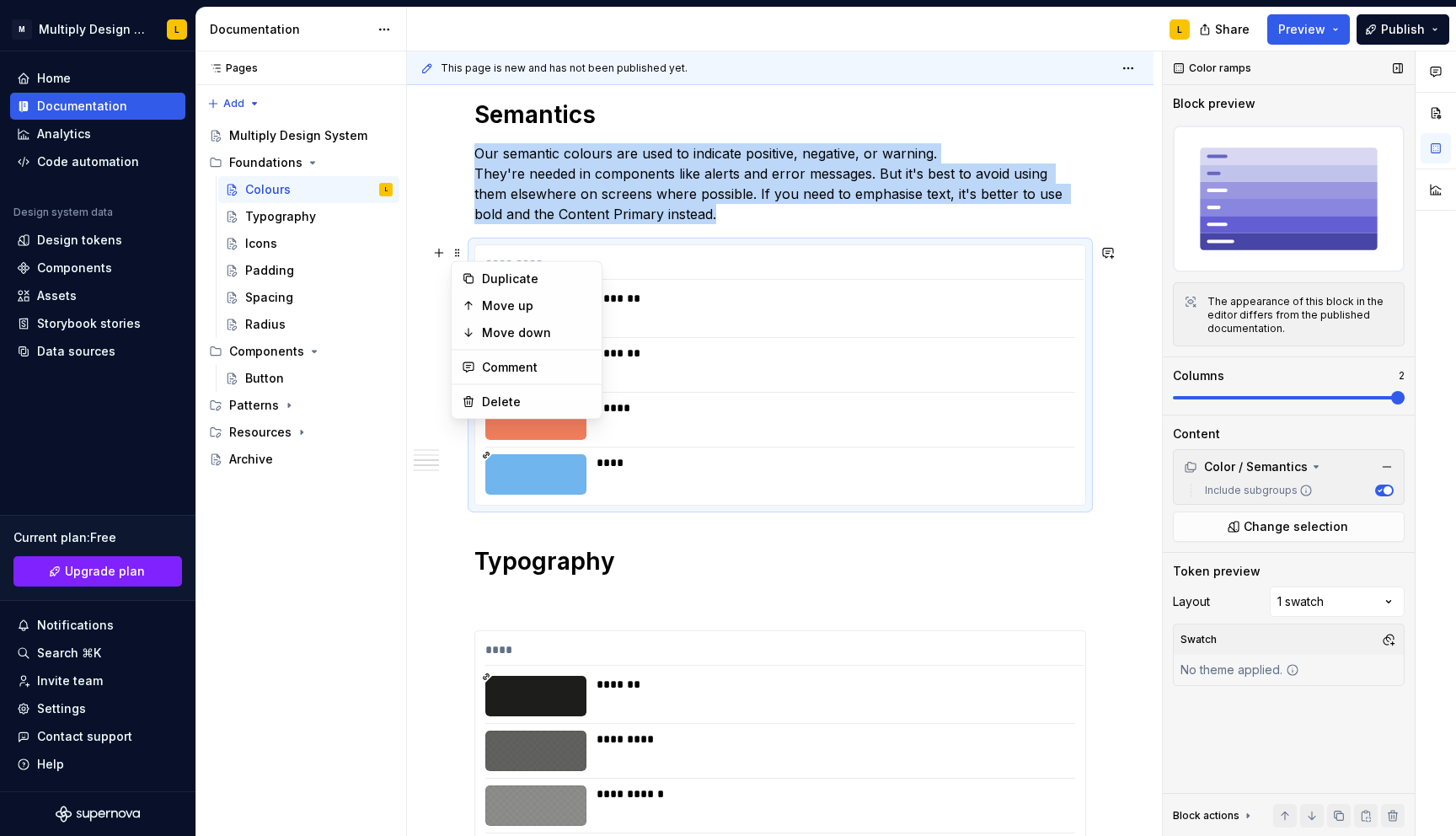
click at [1391, 399] on span at bounding box center [1398, 398] width 14 height 14
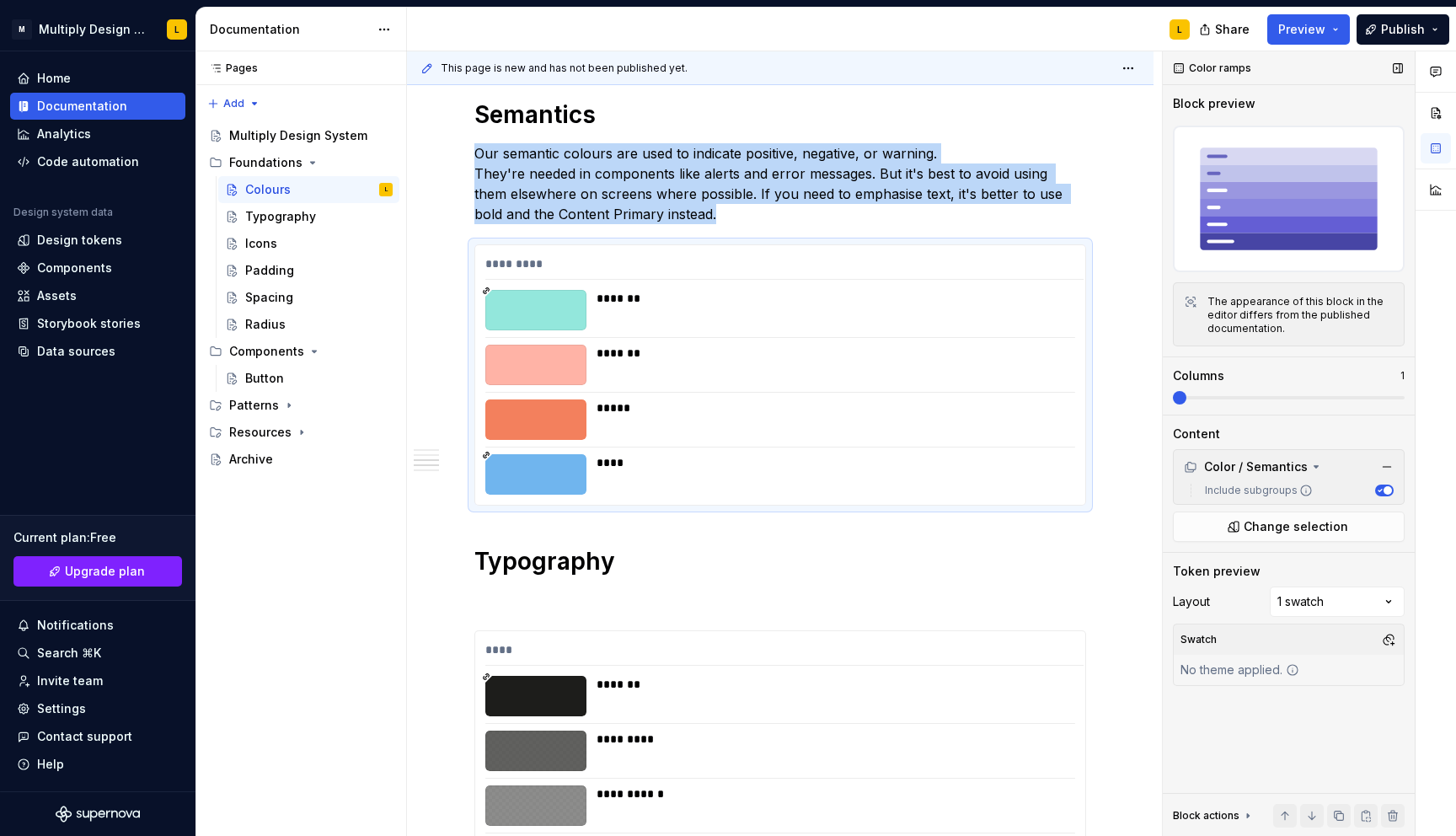
click at [1174, 403] on span at bounding box center [1180, 398] width 14 height 14
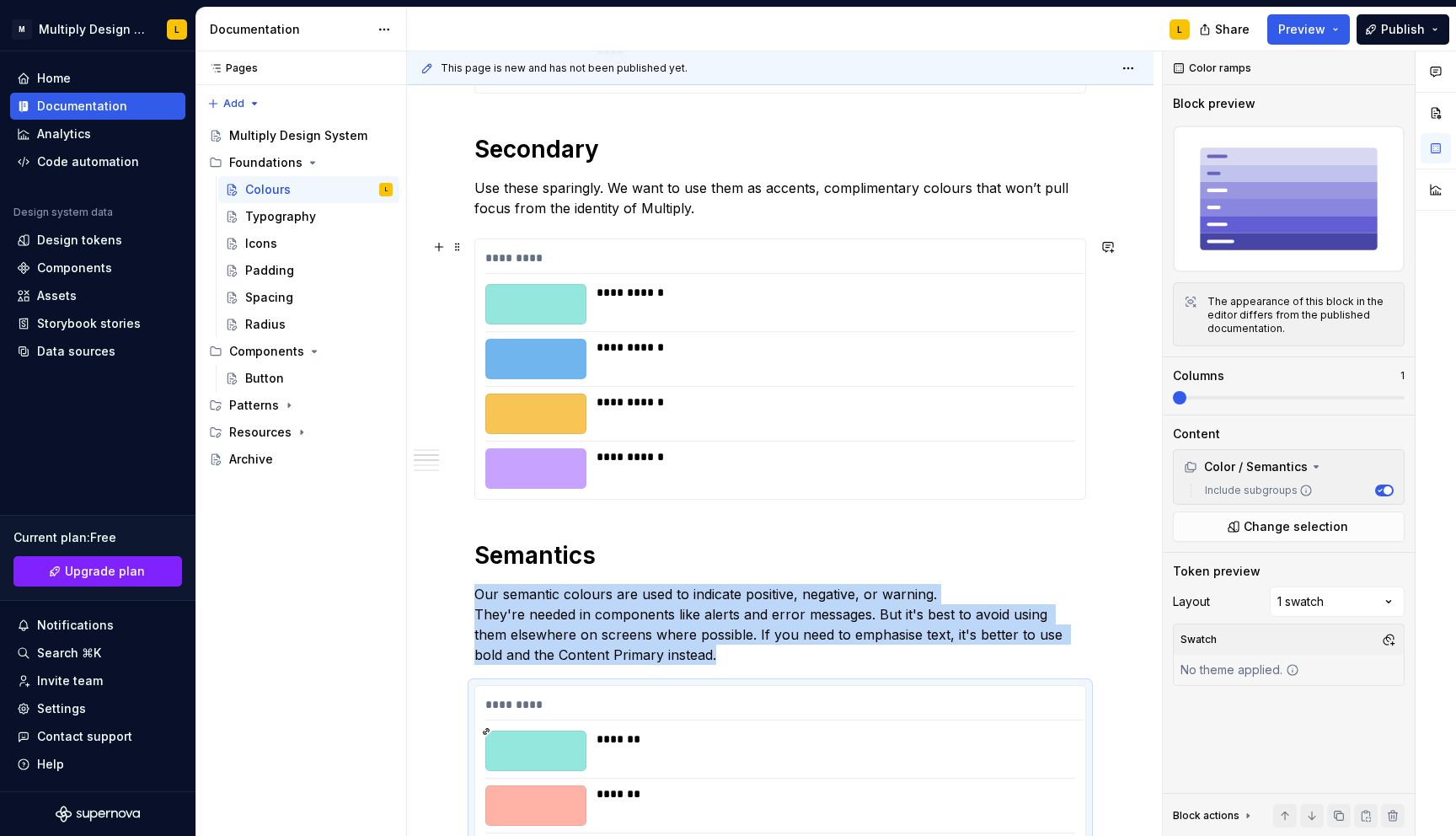
scroll to position [562, 0]
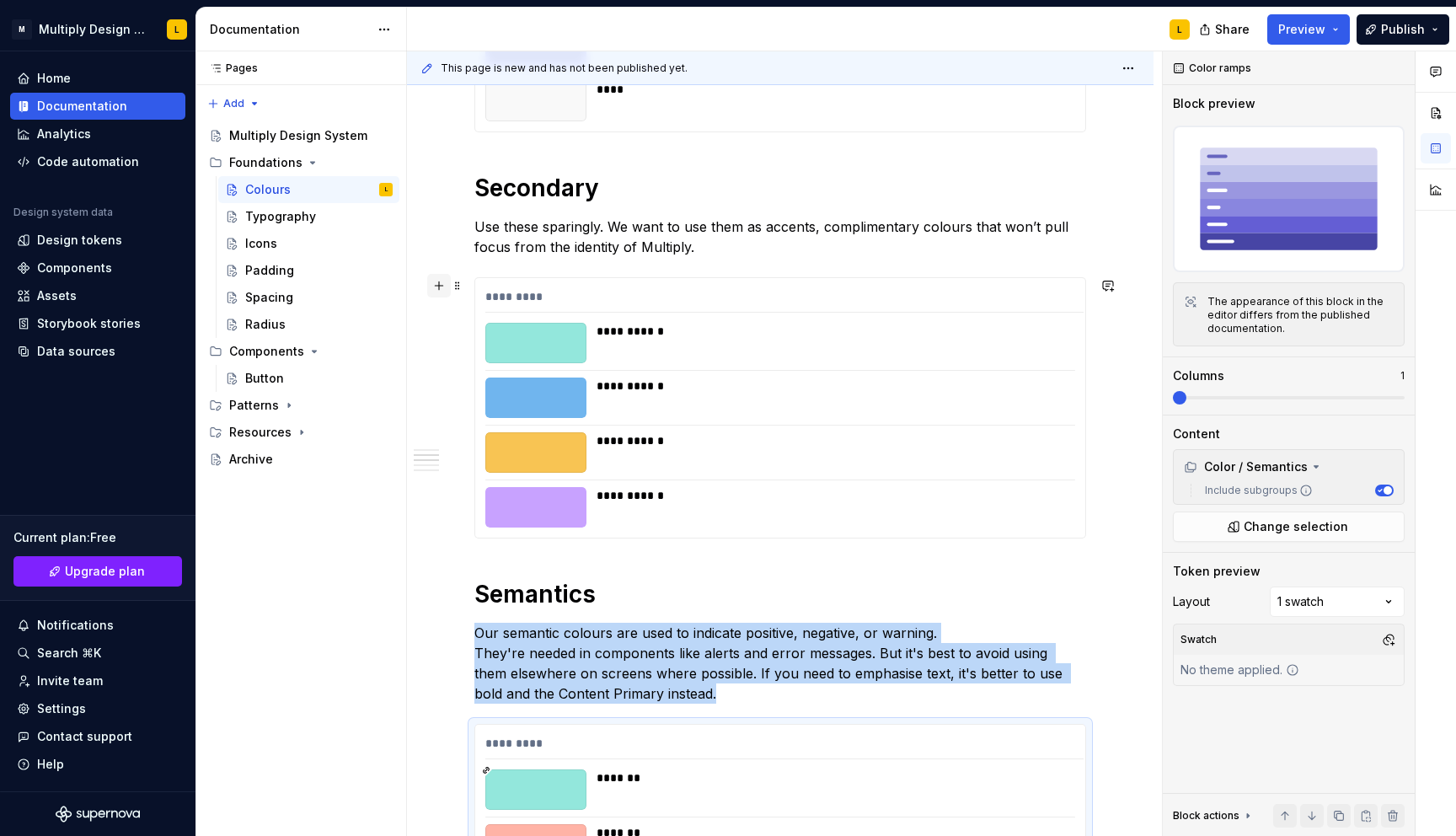
click at [447, 289] on button "button" at bounding box center [439, 285] width 23 height 23
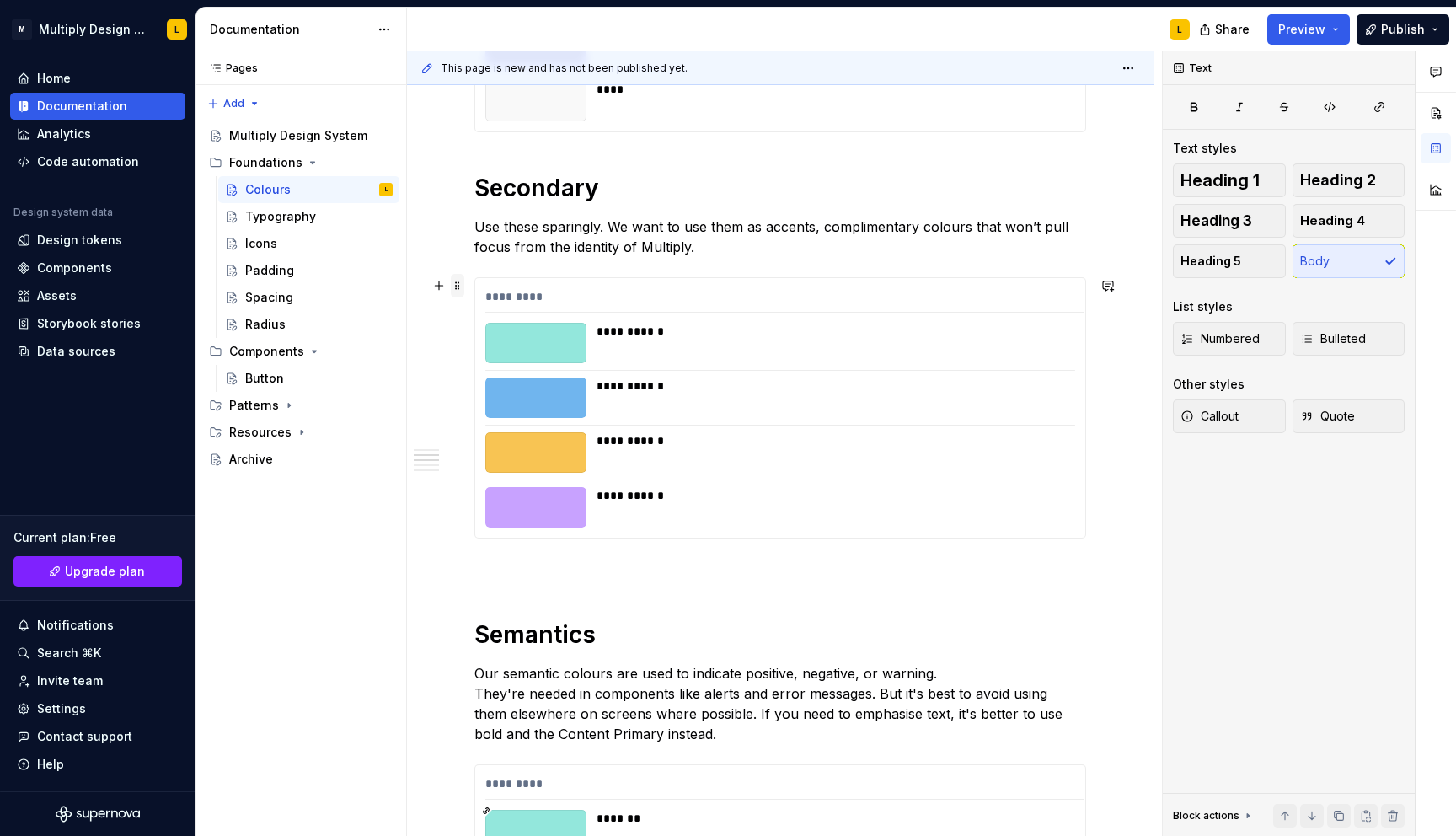
click at [453, 289] on span at bounding box center [458, 285] width 14 height 23
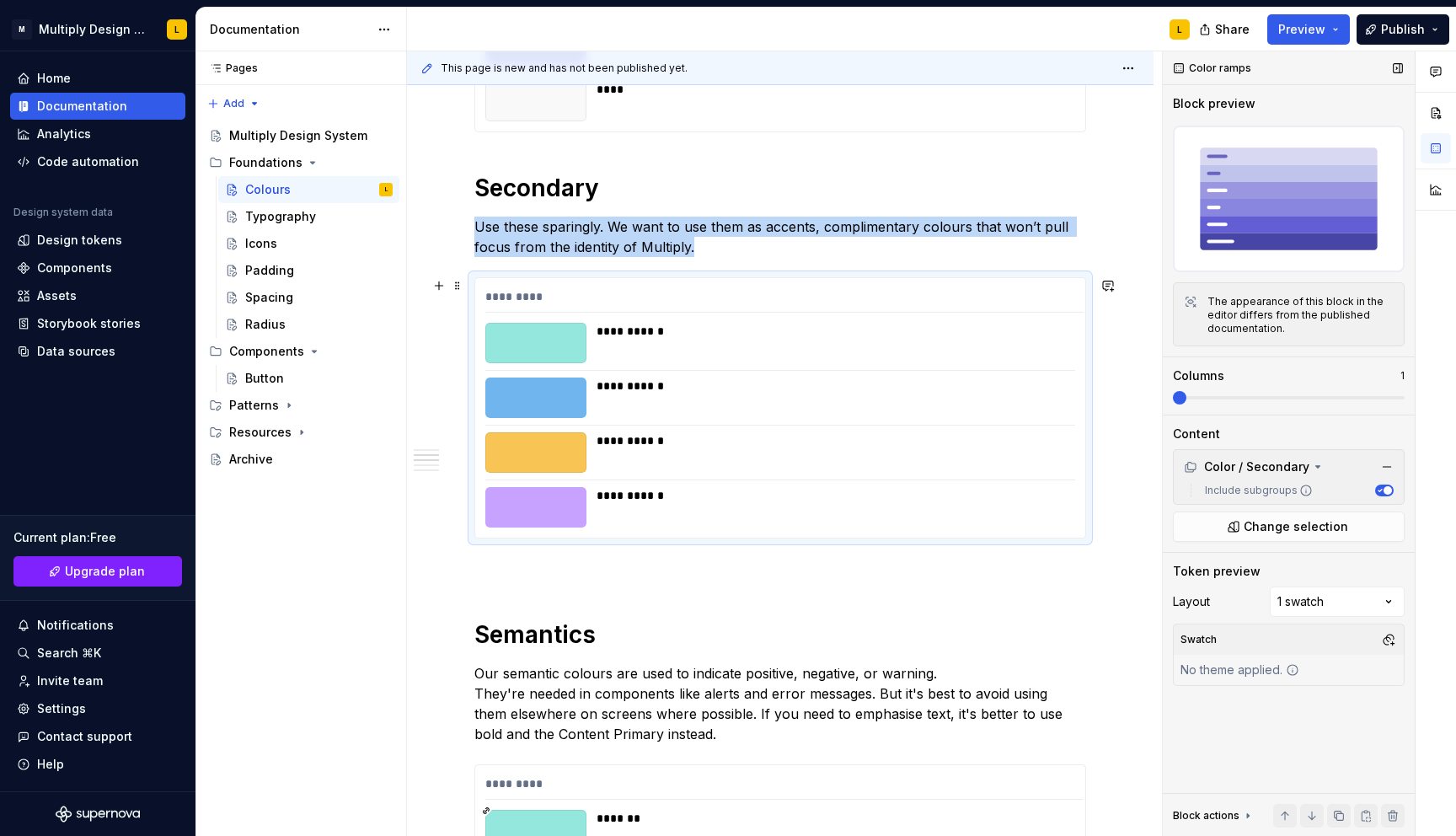
click at [1186, 404] on span at bounding box center [1180, 398] width 14 height 14
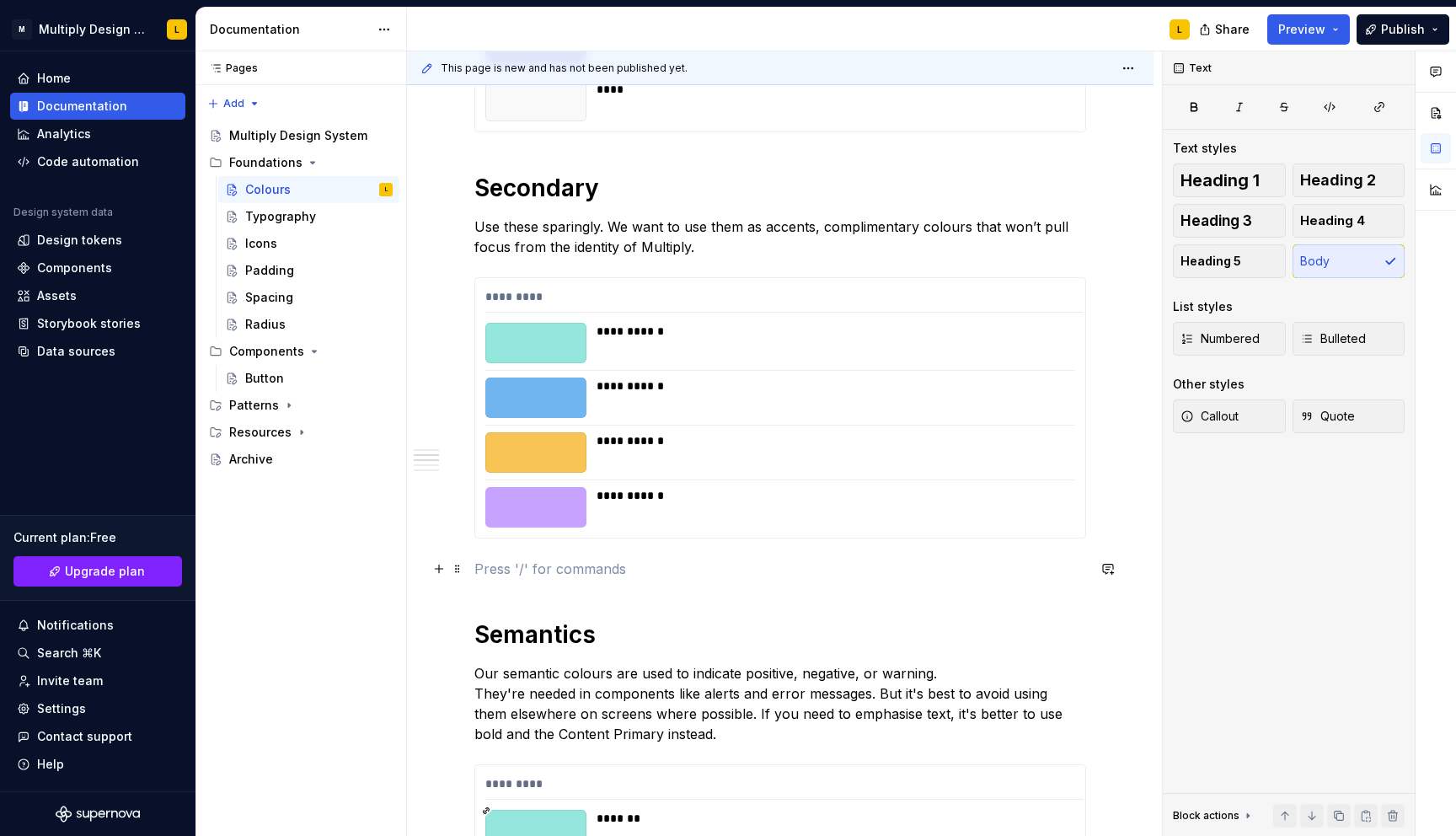
click at [517, 567] on p at bounding box center [780, 568] width 612 height 20
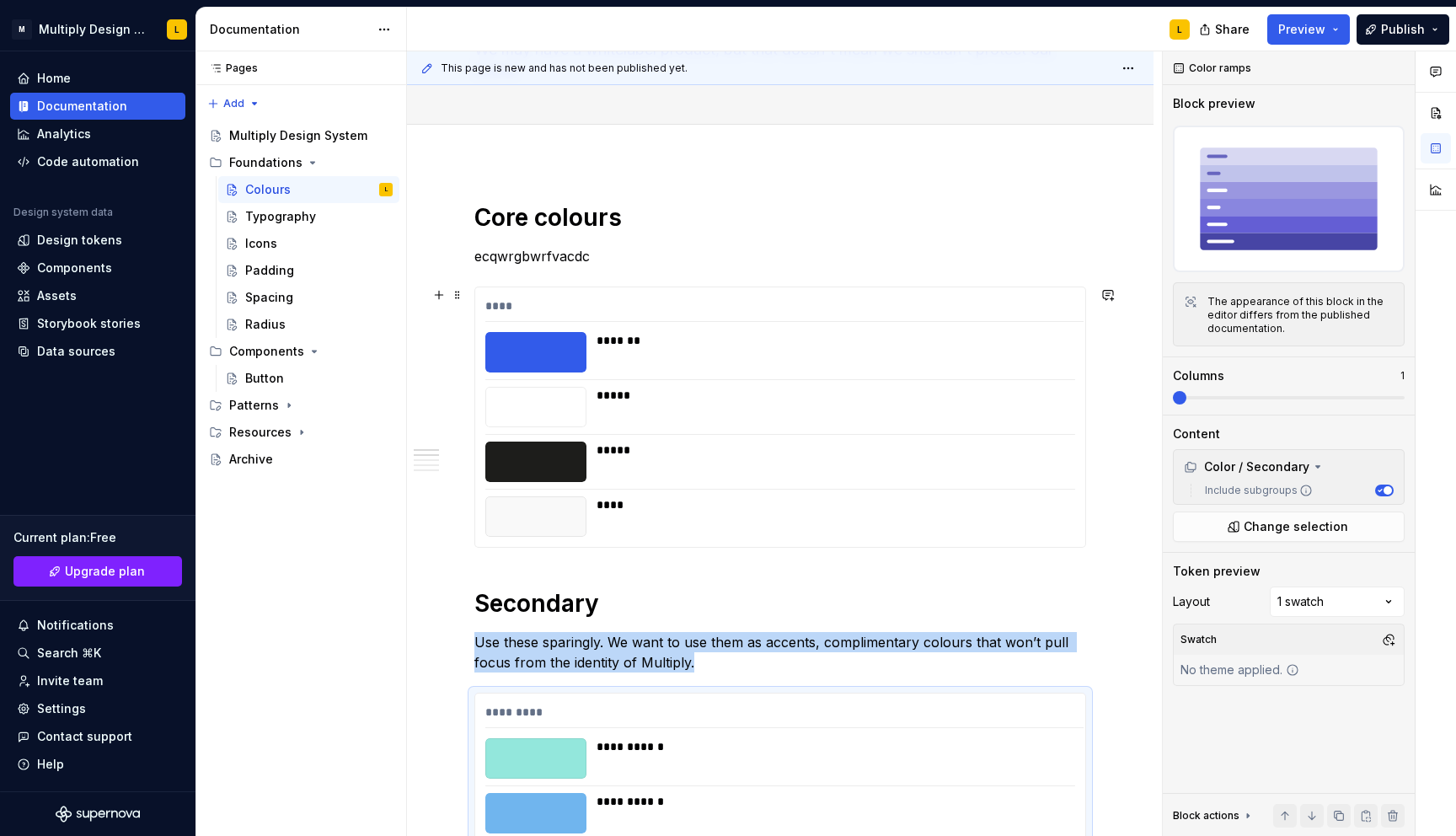
scroll to position [106, 0]
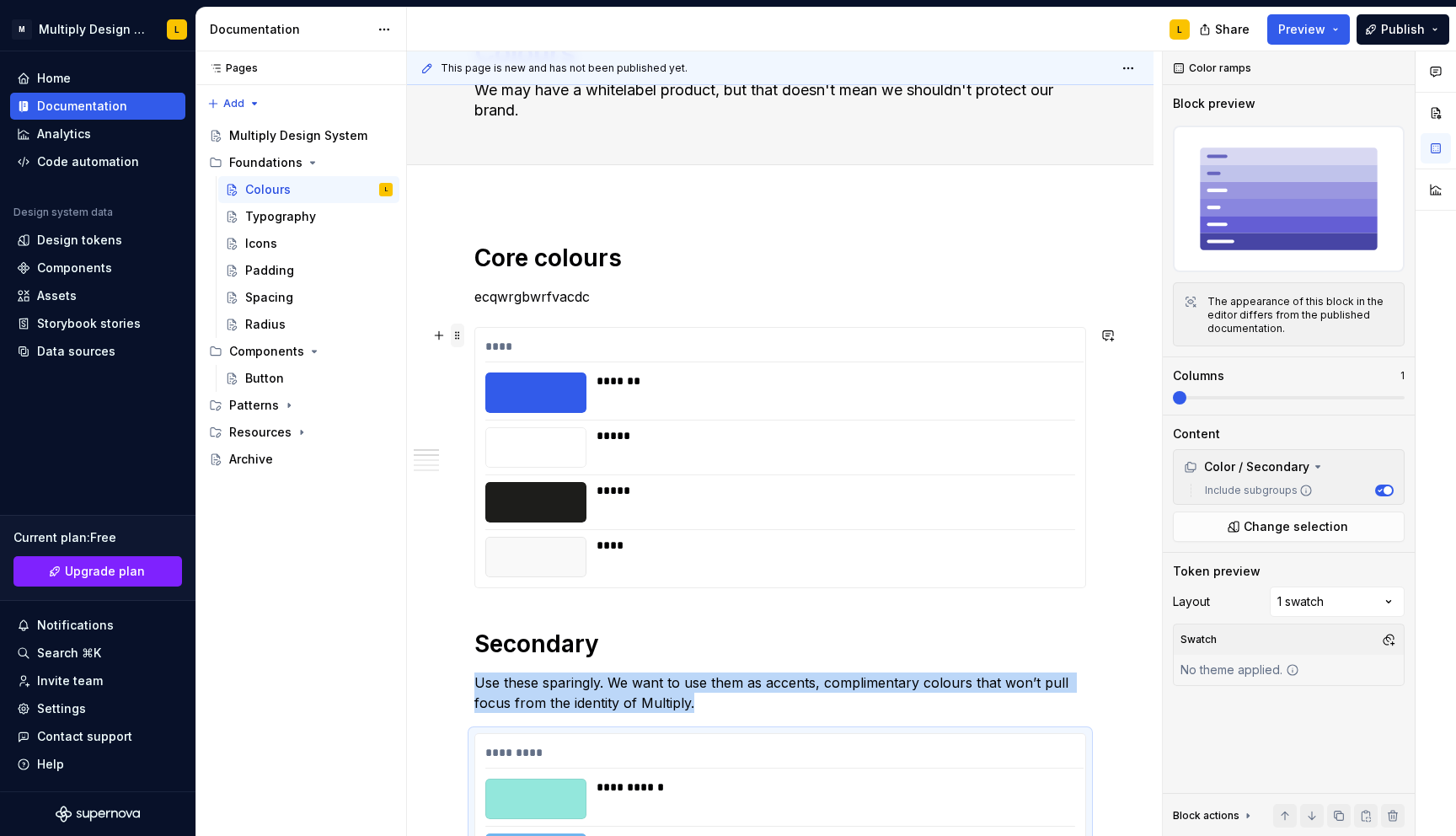
click at [458, 333] on span at bounding box center [458, 335] width 14 height 23
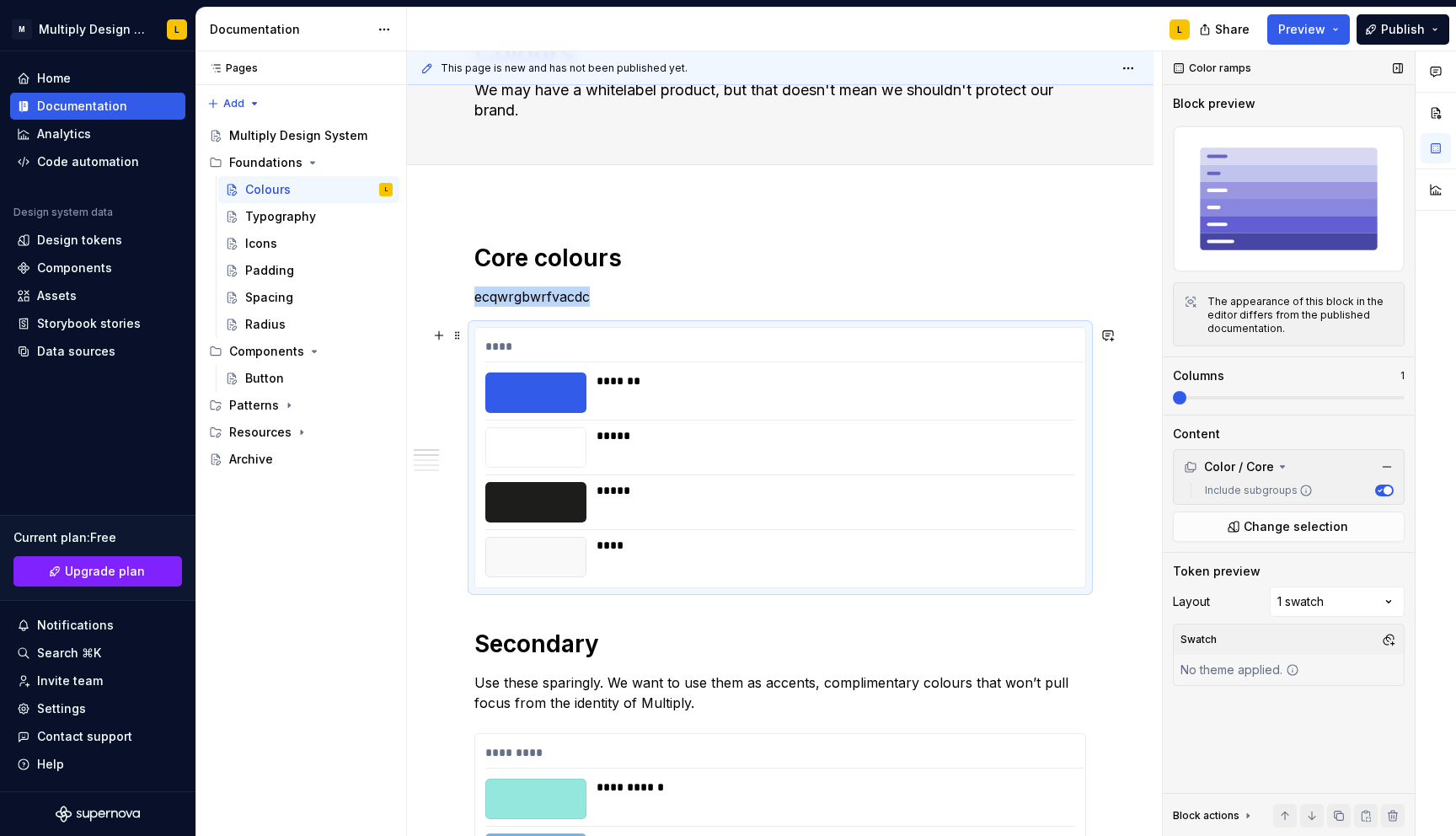
click at [1186, 404] on span at bounding box center [1180, 398] width 14 height 14
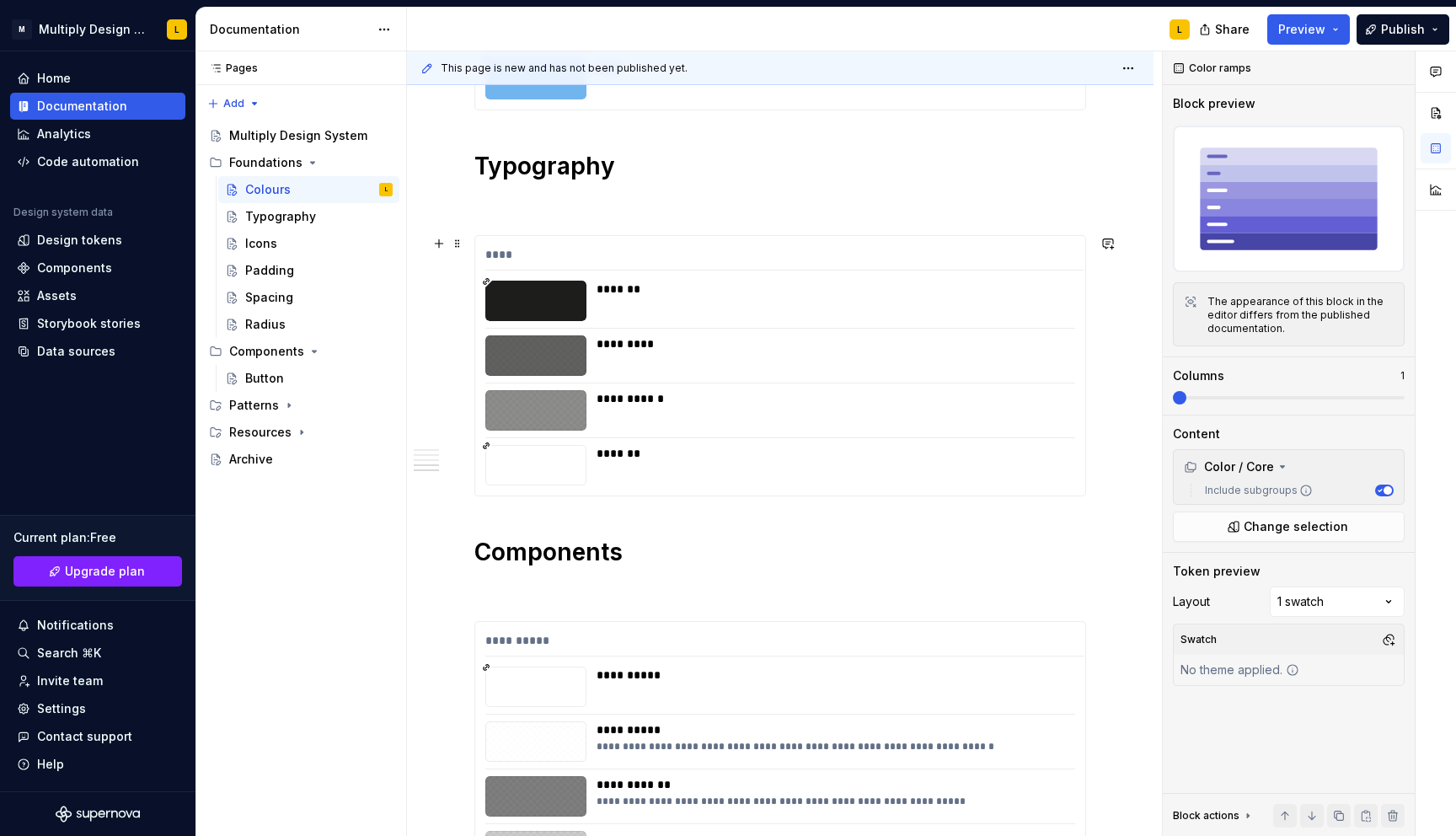
scroll to position [1414, 0]
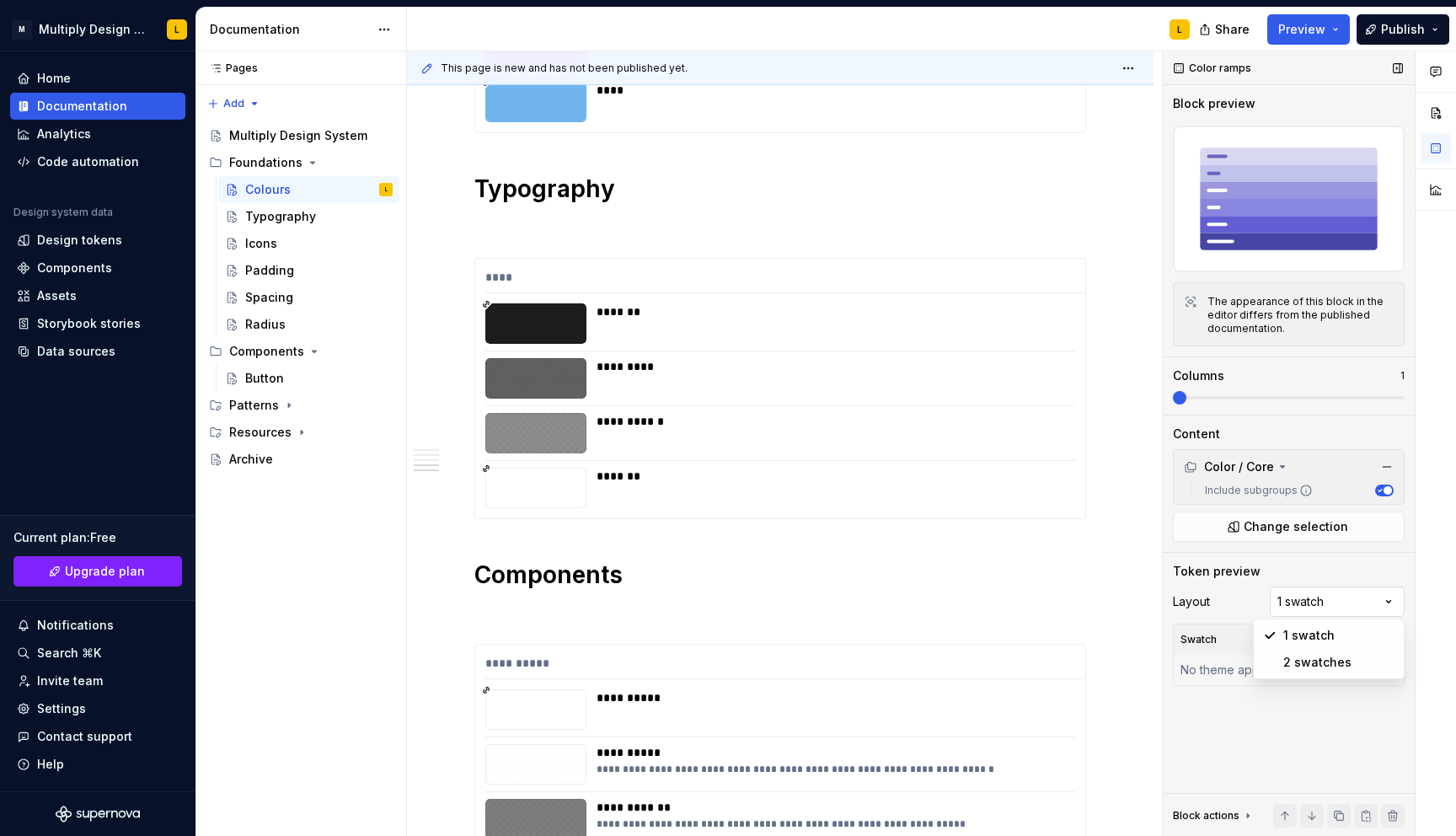
click at [1293, 604] on div "Comments Open comments No comments yet Select ‘Comment’ from the block context …" at bounding box center [1308, 444] width 293 height 786
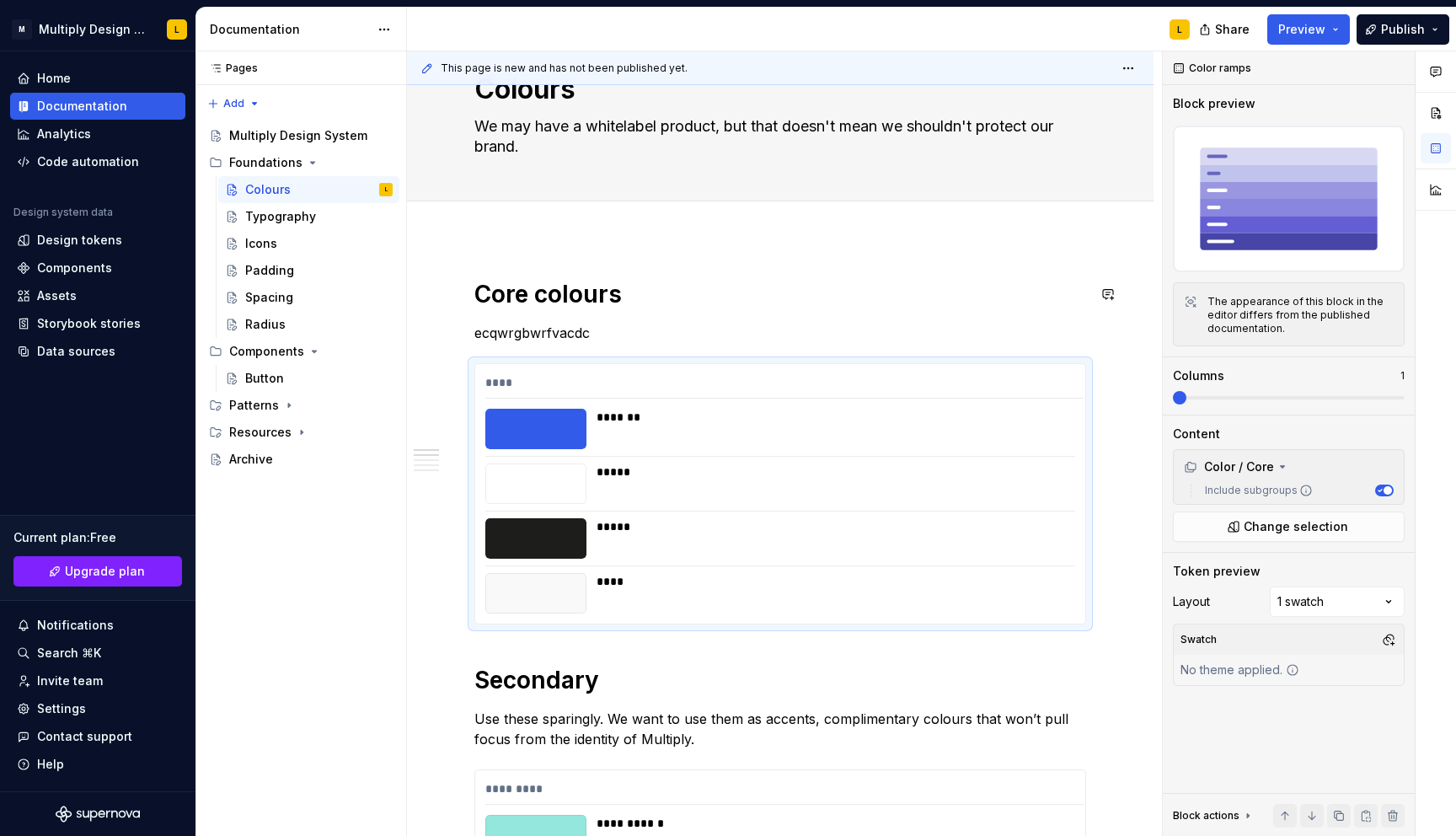
scroll to position [0, 0]
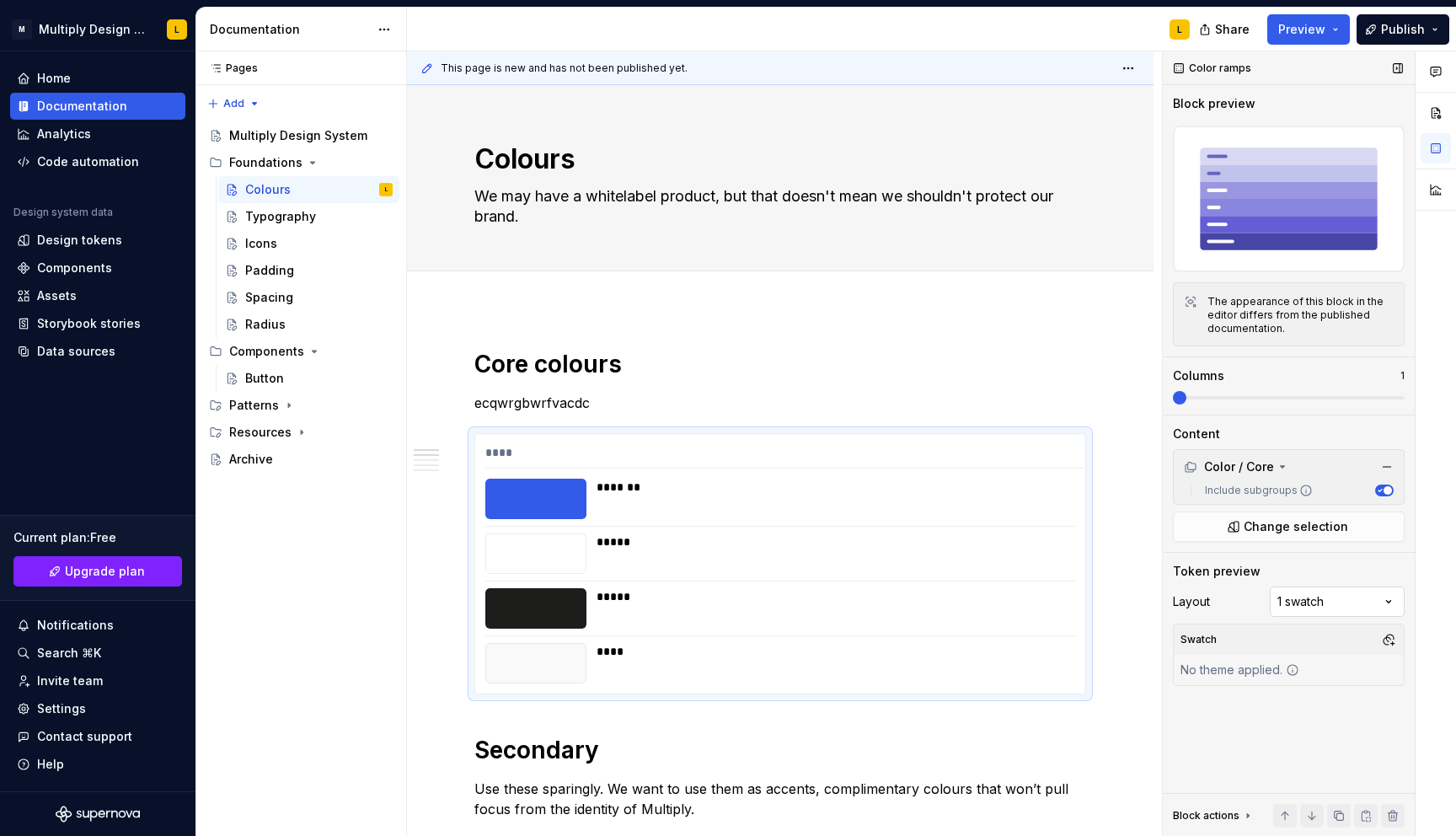
click at [1305, 598] on div "Comments Open comments No comments yet Select ‘Comment’ from the block context …" at bounding box center [1308, 444] width 293 height 786
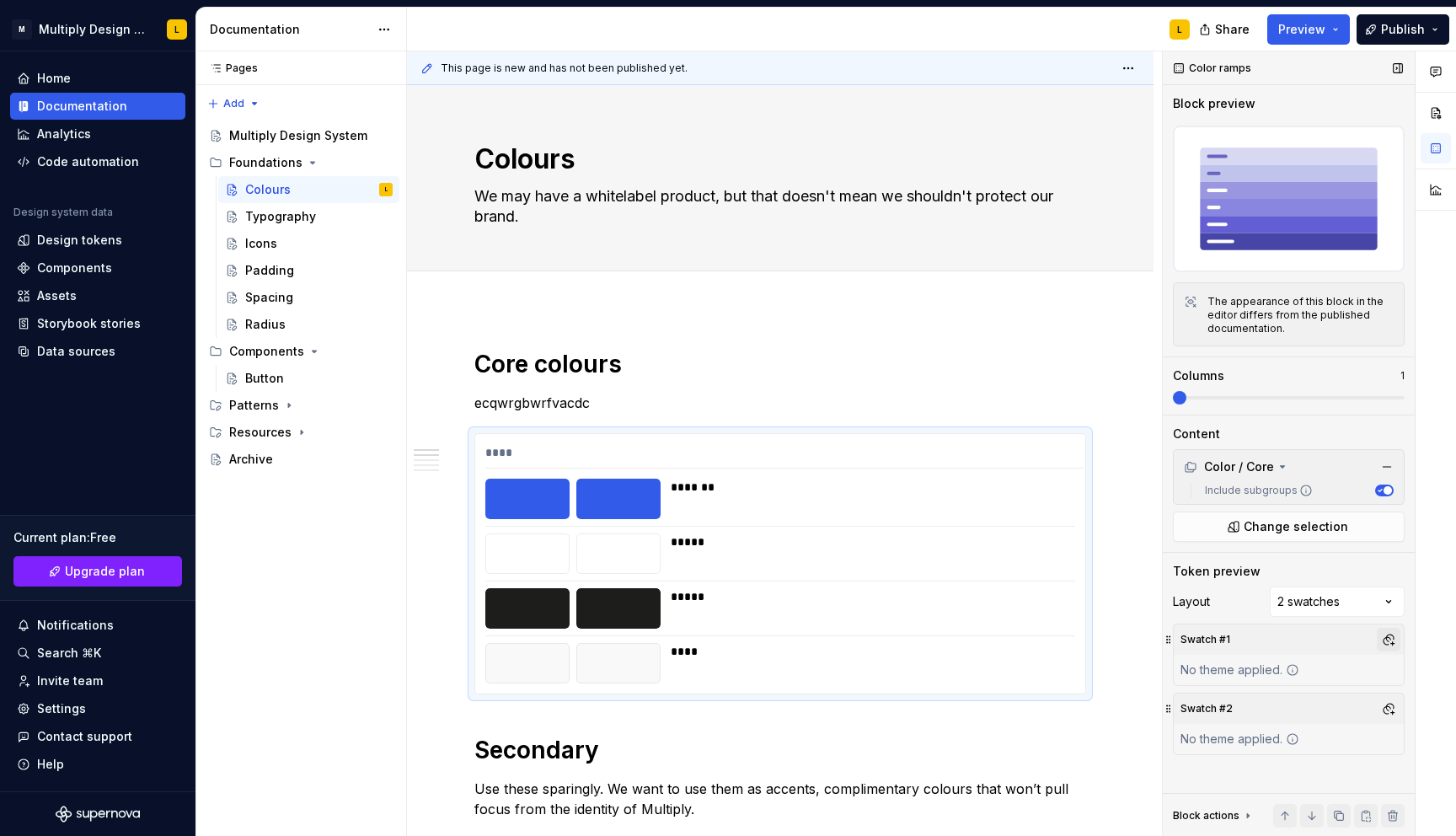
click at [1393, 643] on button "button" at bounding box center [1387, 639] width 23 height 23
click at [1260, 727] on div "Light" at bounding box center [1309, 730] width 160 height 17
click at [1379, 607] on div "Comments Open comments No comments yet Select ‘Comment’ from the block context …" at bounding box center [1308, 444] width 293 height 786
click at [1388, 707] on button "button" at bounding box center [1387, 708] width 23 height 23
click at [1255, 773] on div "Dark" at bounding box center [1309, 772] width 160 height 17
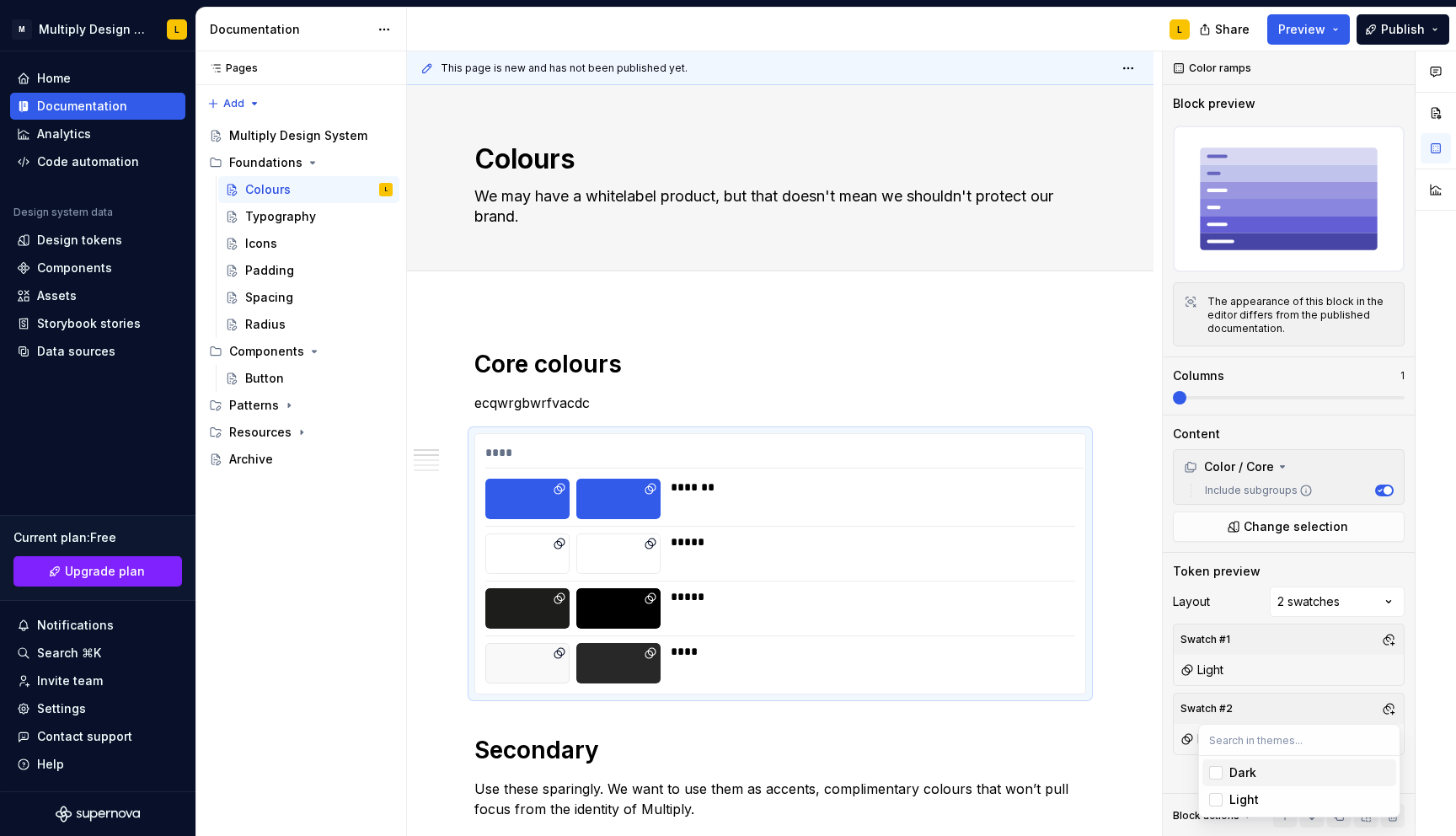
click at [929, 524] on html "M Multiply Design System L Home Documentation Analytics Code automation Design …" at bounding box center [728, 418] width 1456 height 836
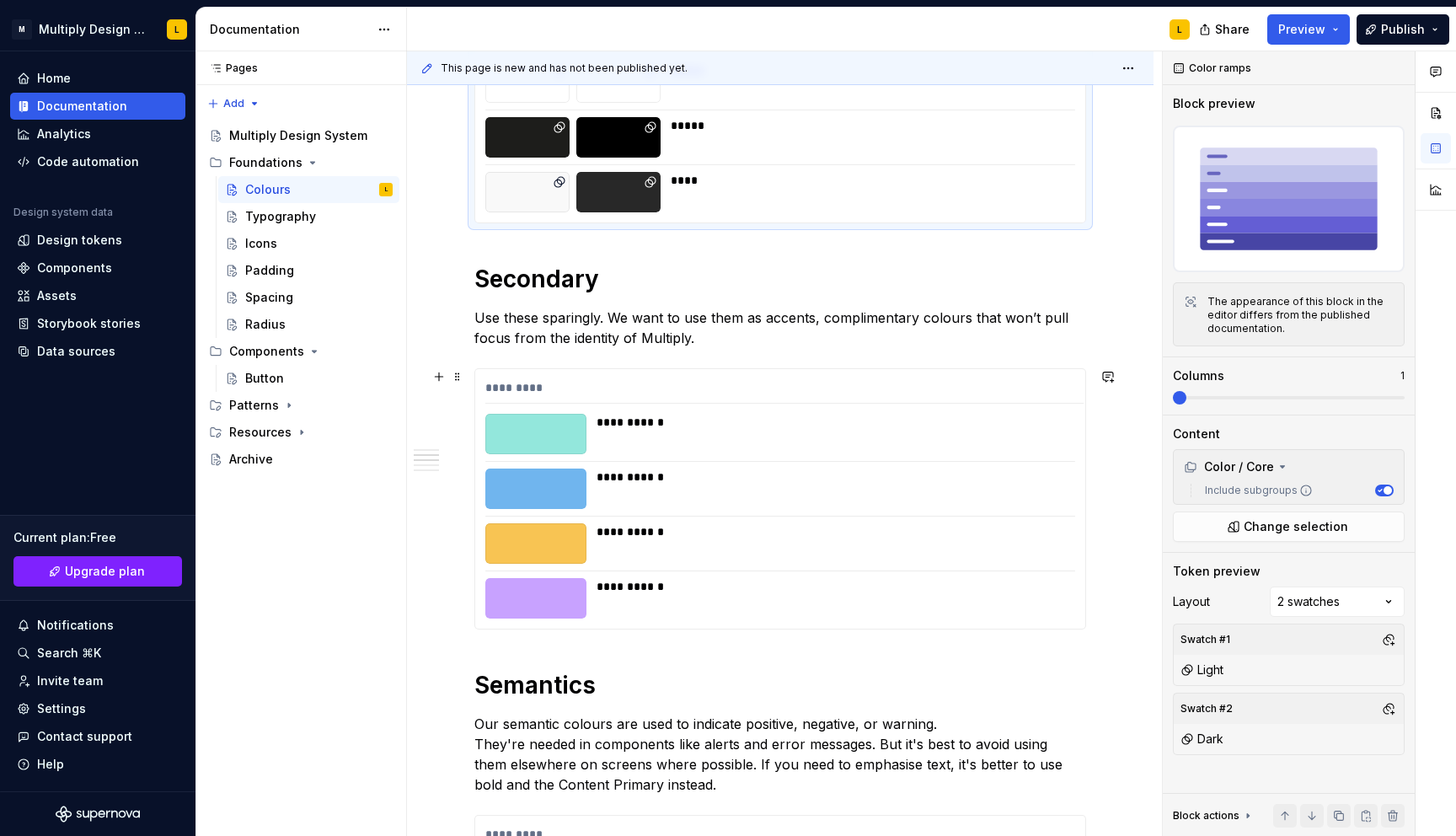
scroll to position [568, 0]
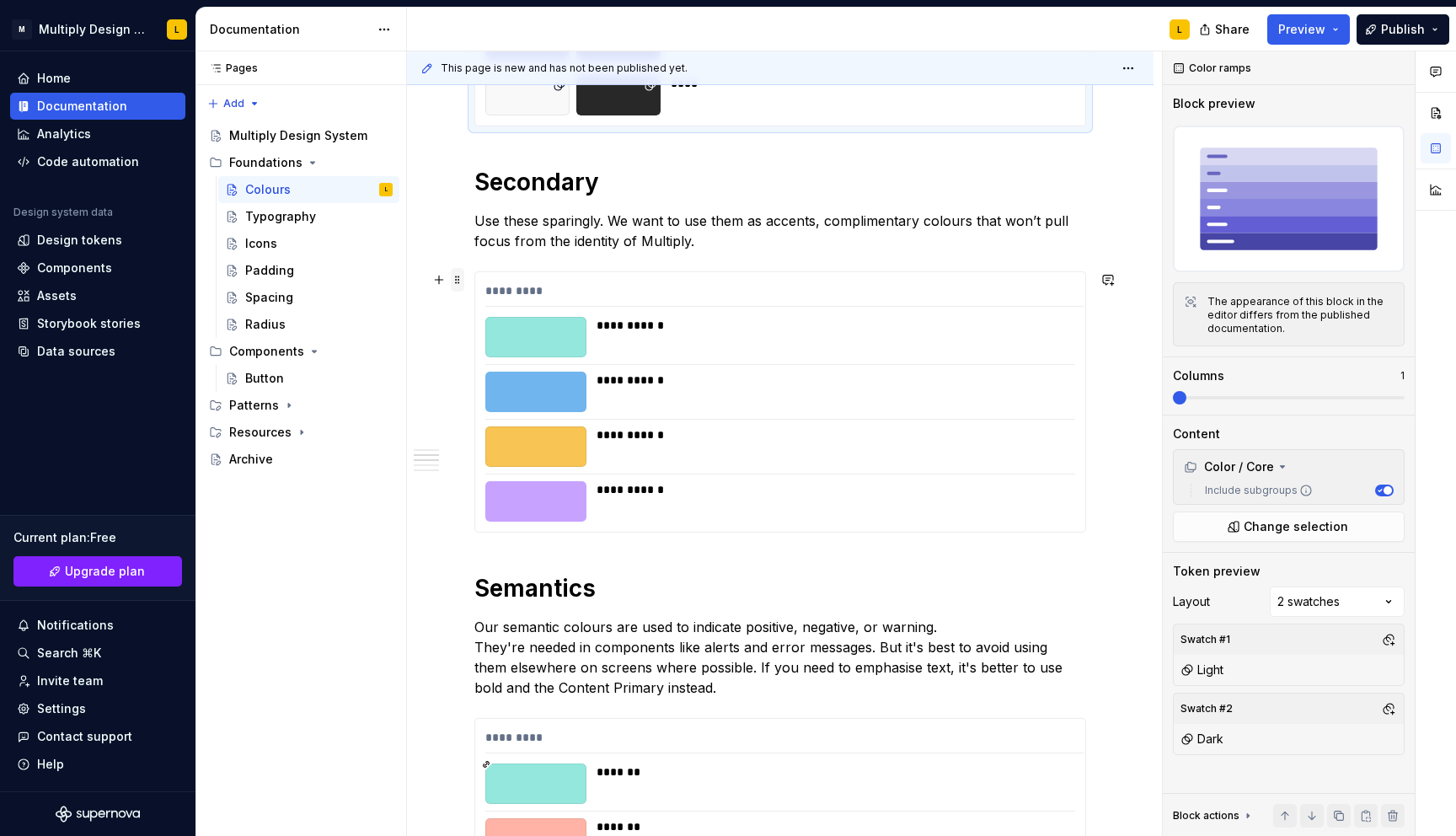
click at [458, 285] on span at bounding box center [458, 279] width 14 height 23
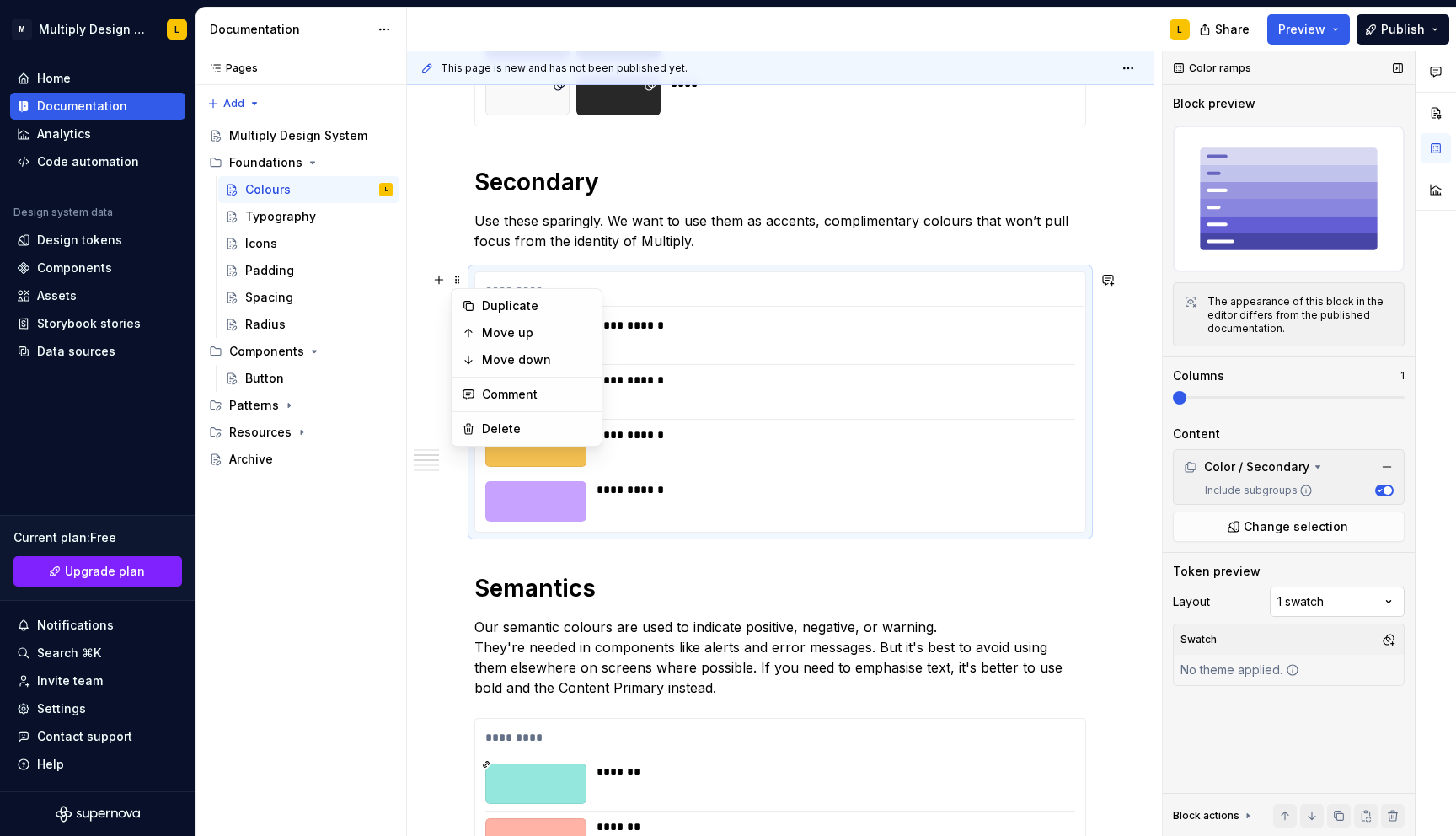
click at [1357, 591] on div "Comments Open comments No comments yet Select ‘Comment’ from the block context …" at bounding box center [1308, 444] width 293 height 786
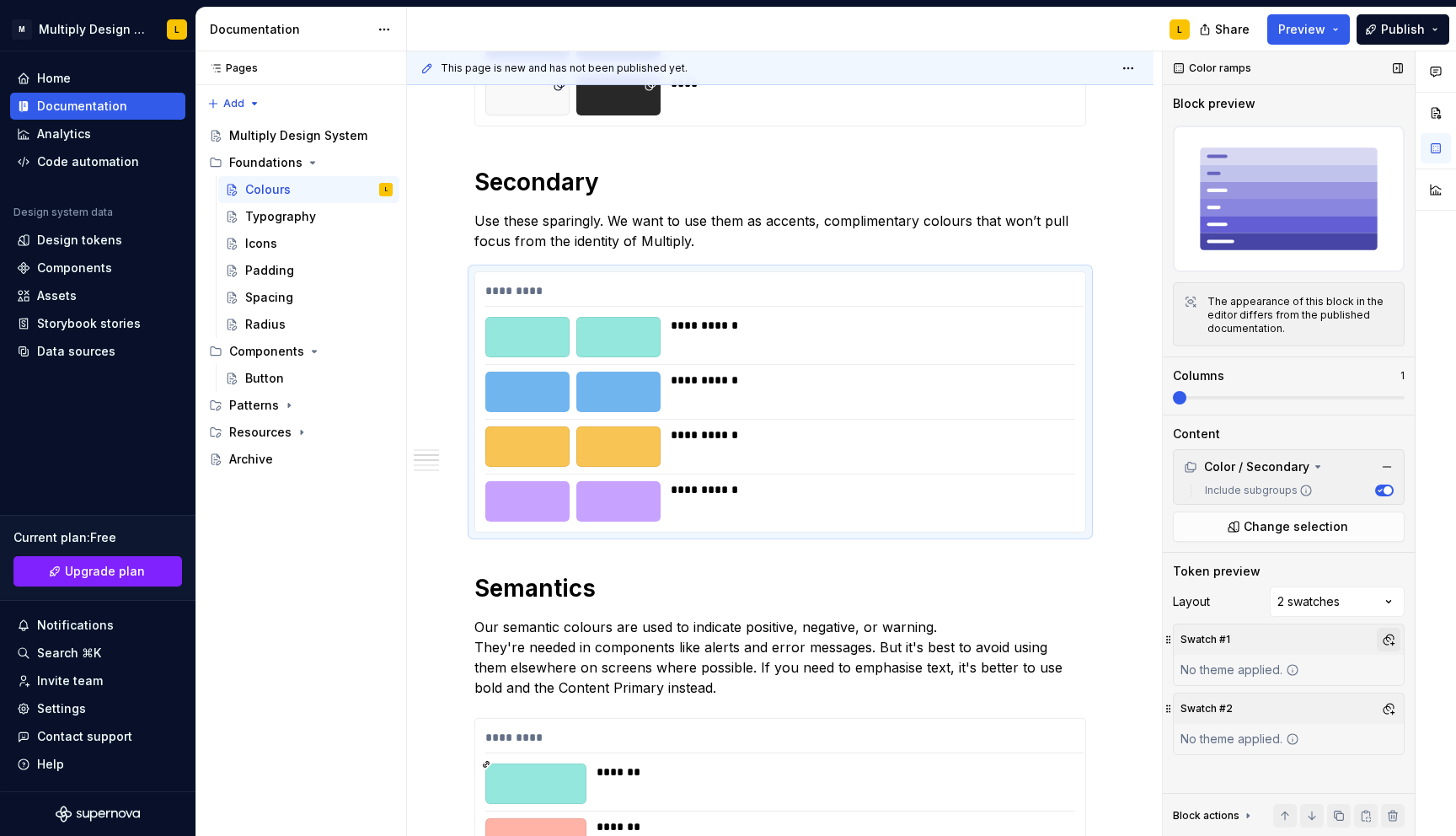
click at [1391, 638] on button "button" at bounding box center [1387, 639] width 23 height 23
click at [1265, 730] on div "Light" at bounding box center [1309, 730] width 160 height 17
click at [1337, 644] on div "Comments Open comments No comments yet Select ‘Comment’ from the block context …" at bounding box center [1308, 444] width 293 height 786
click at [1381, 710] on button "button" at bounding box center [1387, 708] width 23 height 23
click at [1263, 782] on span "Dark" at bounding box center [1299, 773] width 194 height 27
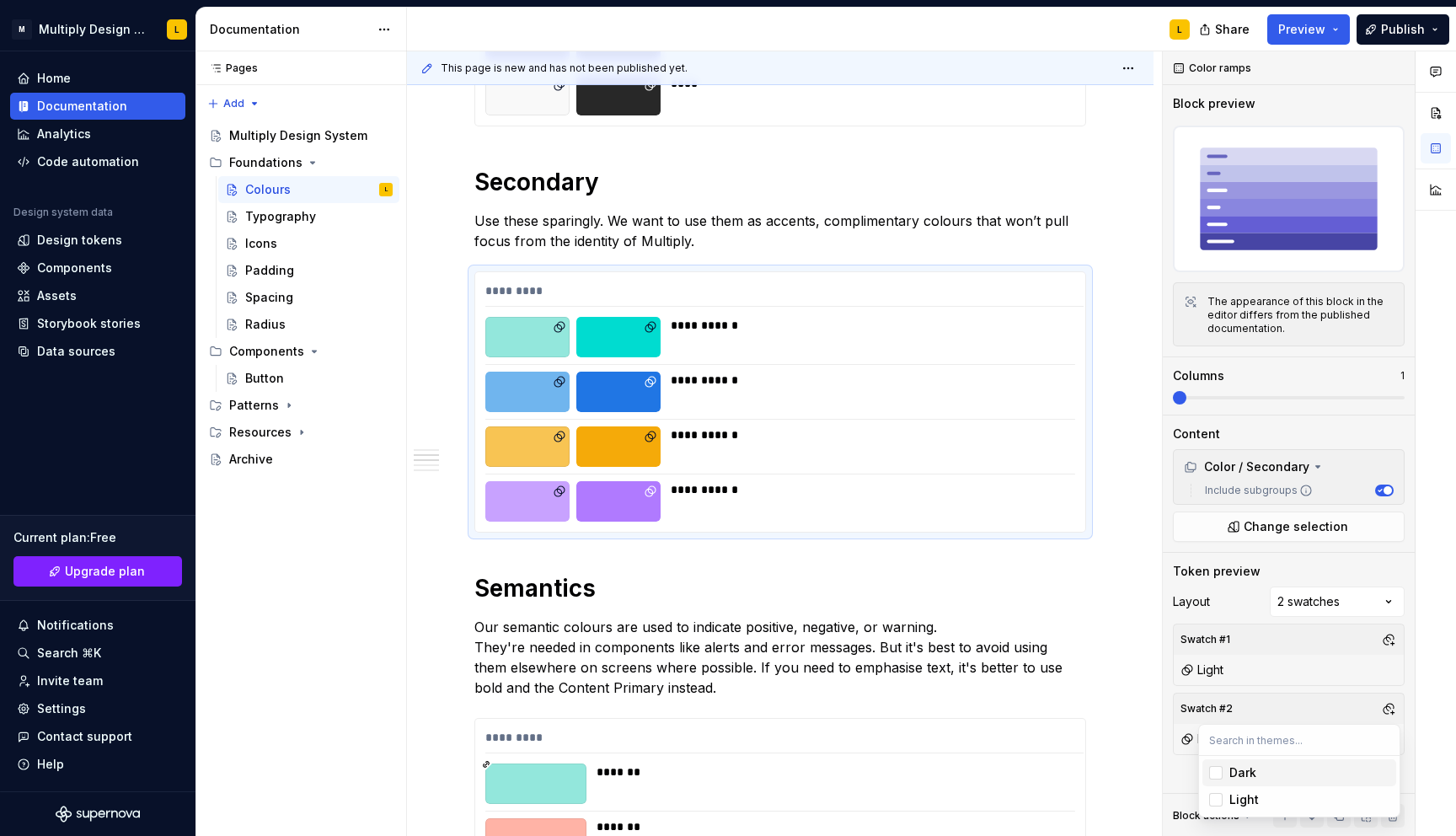
click at [1001, 601] on html "M Multiply Design System L Home Documentation Analytics Code automation Design …" at bounding box center [728, 418] width 1456 height 836
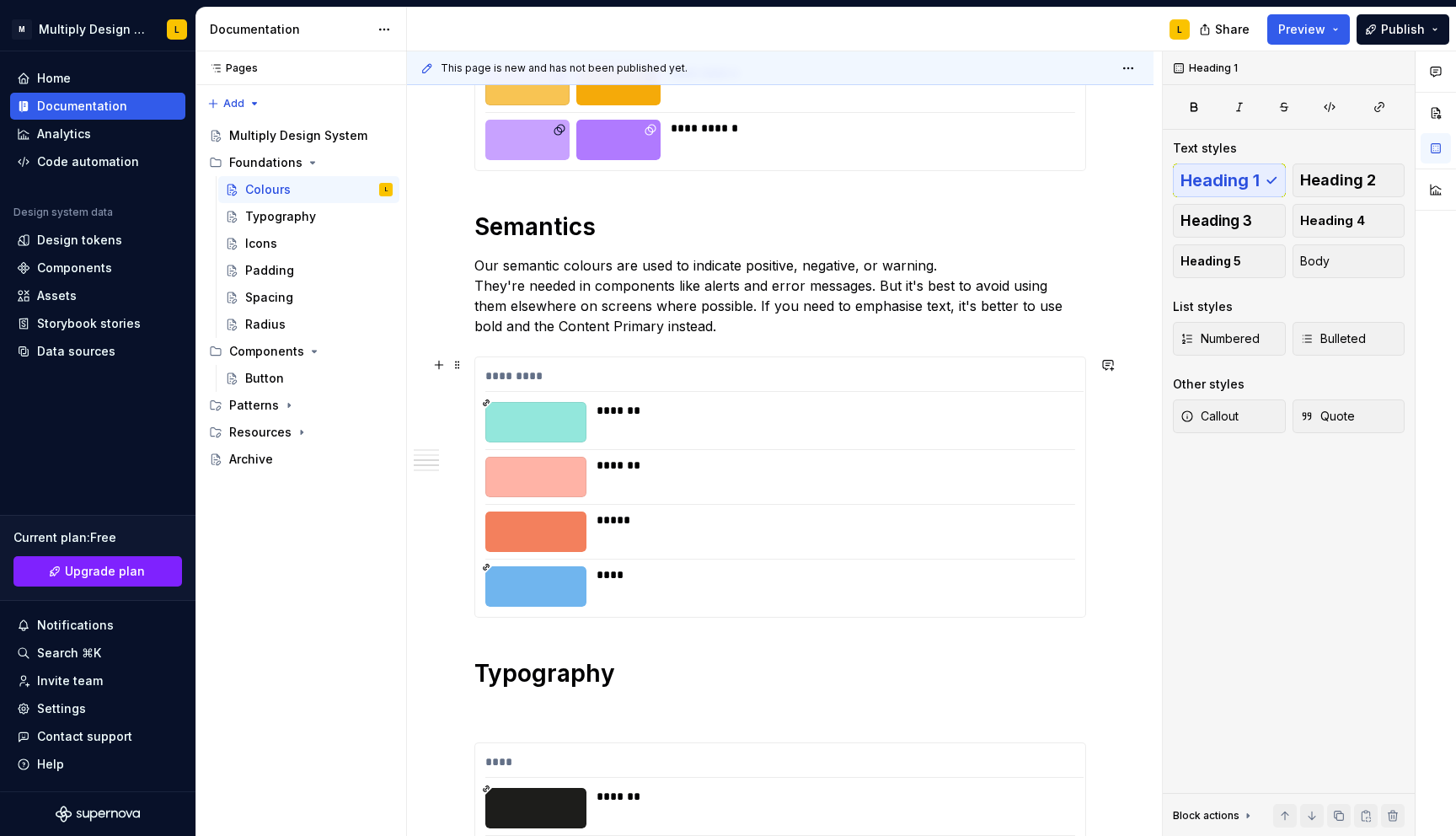
scroll to position [1002, 0]
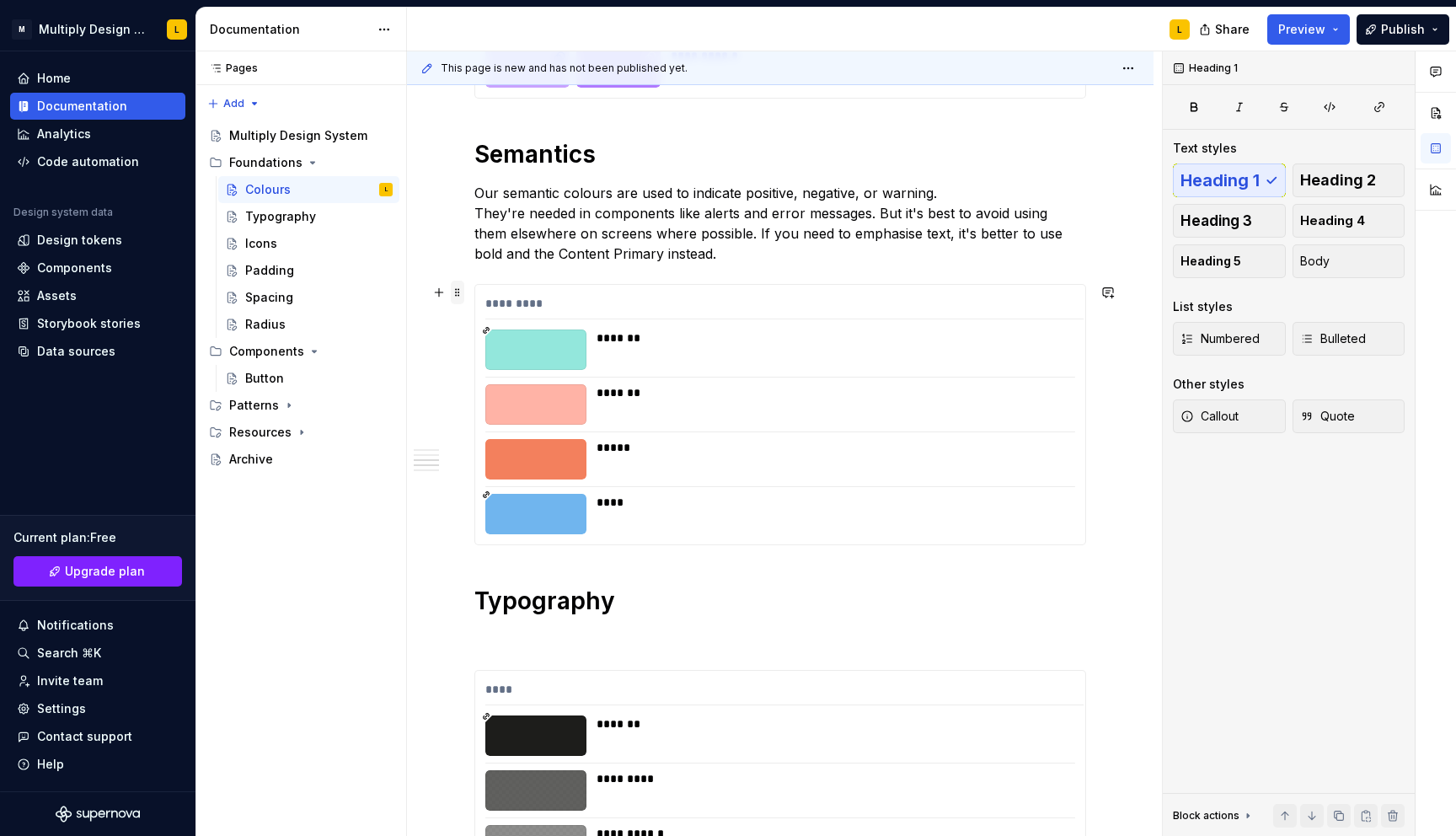
click at [457, 298] on span at bounding box center [458, 292] width 14 height 23
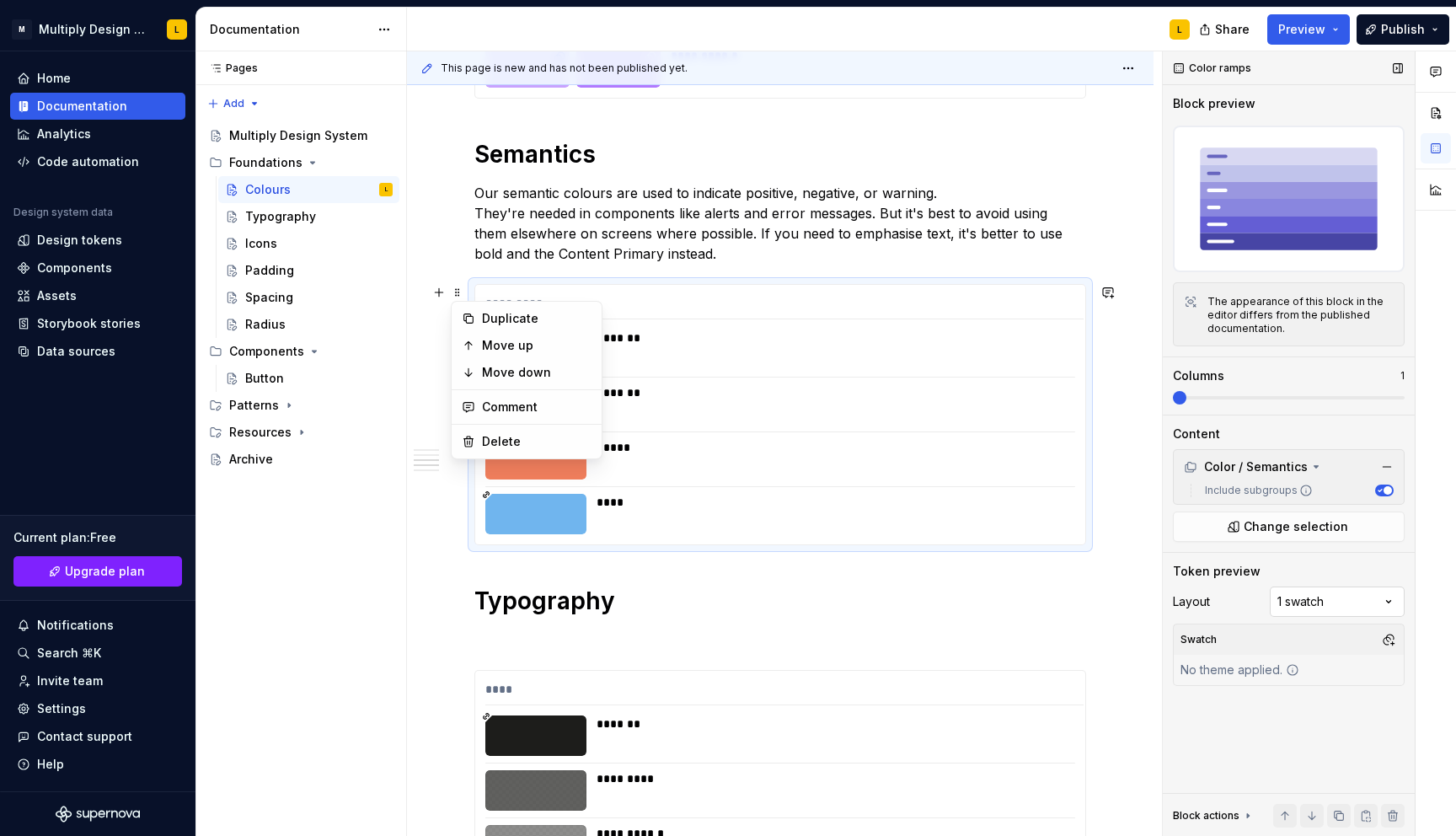
click at [1315, 600] on div "Comments Open comments No comments yet Select ‘Comment’ from the block context …" at bounding box center [1308, 444] width 293 height 786
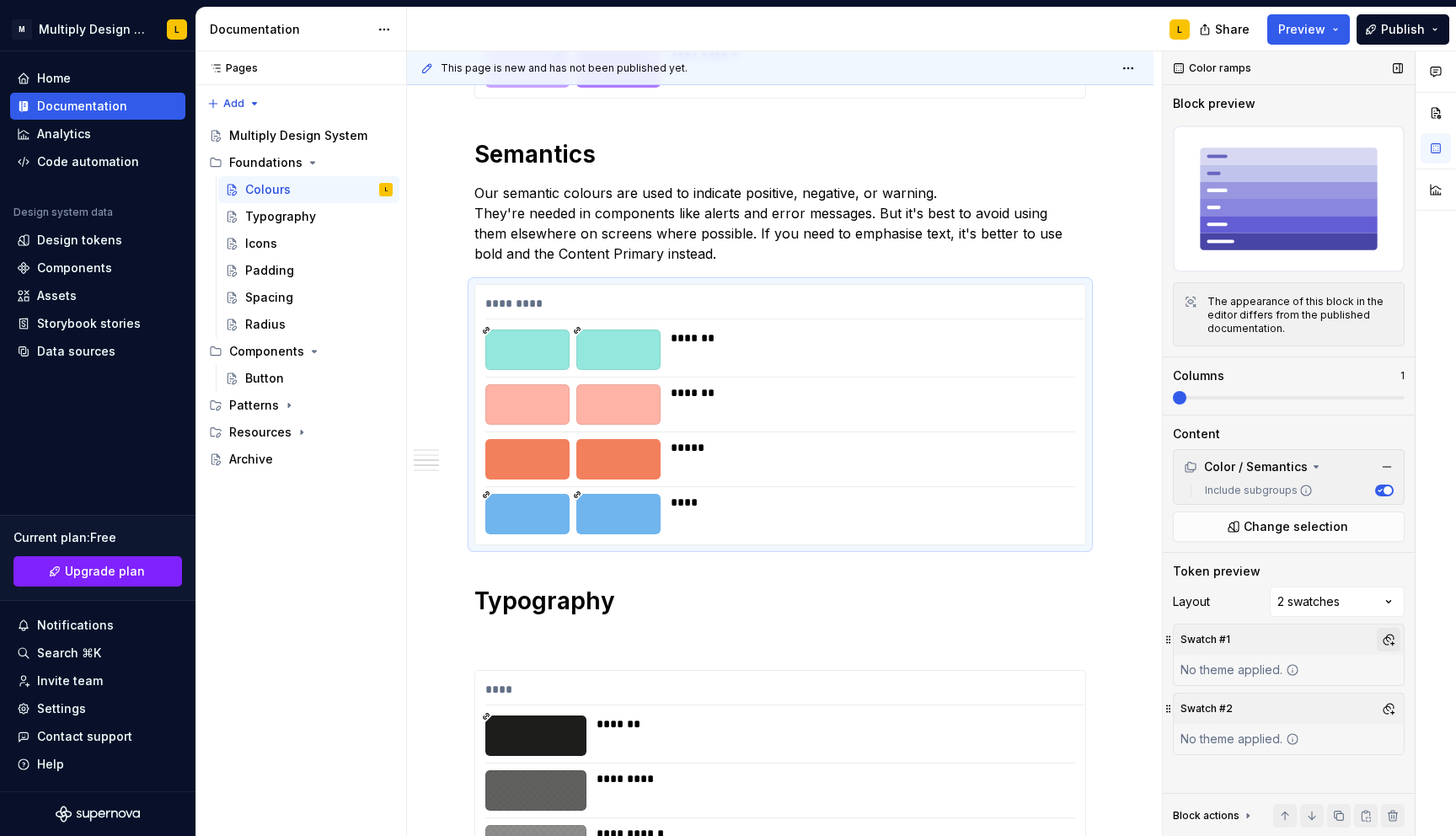
click at [1394, 633] on button "button" at bounding box center [1387, 639] width 23 height 23
click at [1263, 729] on div "Light" at bounding box center [1309, 730] width 160 height 17
click at [1371, 619] on div "Comments Open comments No comments yet Select ‘Comment’ from the block context …" at bounding box center [1308, 444] width 293 height 786
click at [1382, 702] on button "button" at bounding box center [1387, 708] width 23 height 23
click at [1241, 774] on div "Dark" at bounding box center [1242, 772] width 27 height 17
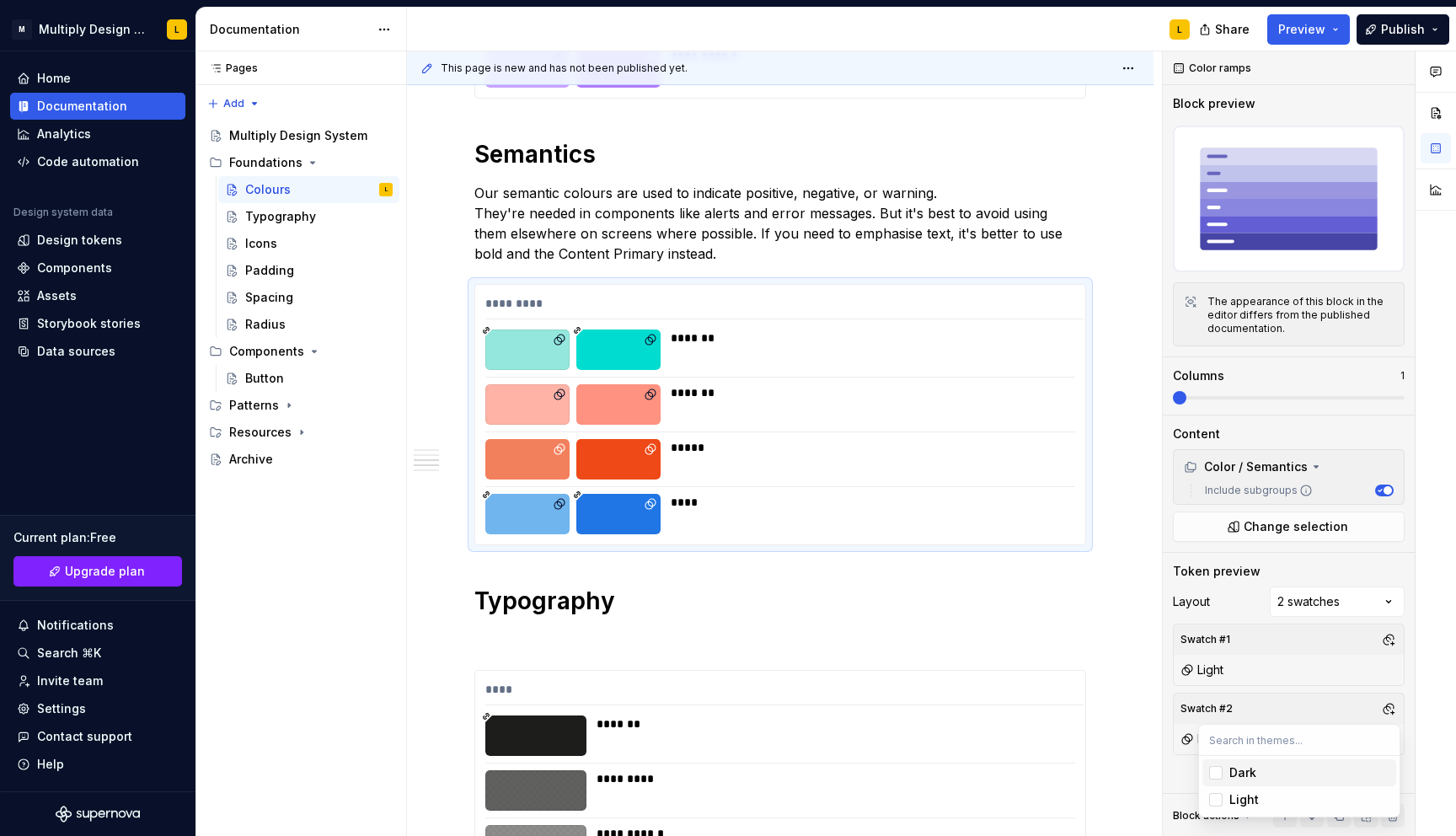
click at [1005, 605] on html "M Multiply Design System L Home Documentation Analytics Code automation Design …" at bounding box center [728, 418] width 1456 height 836
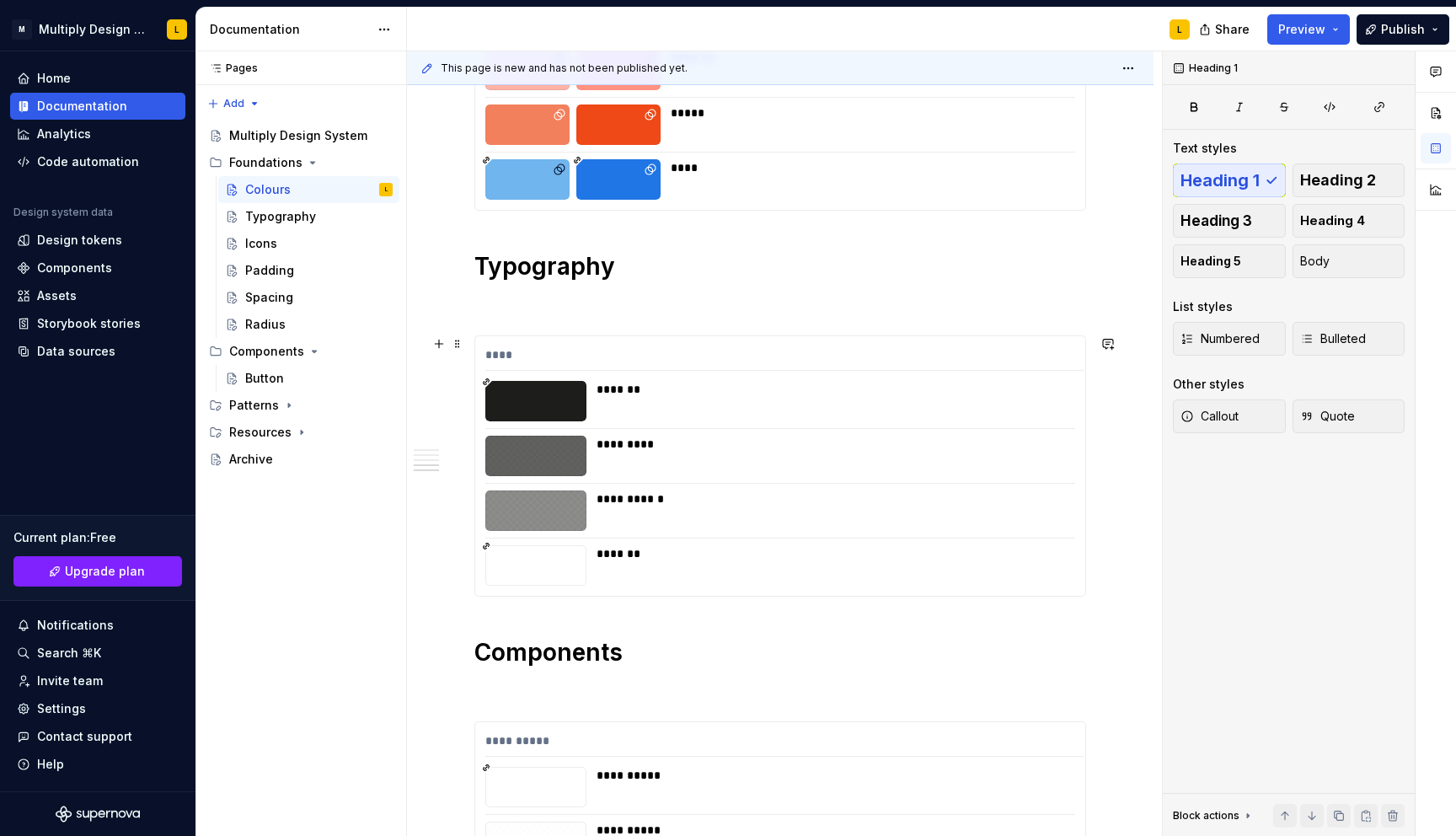
scroll to position [1374, 0]
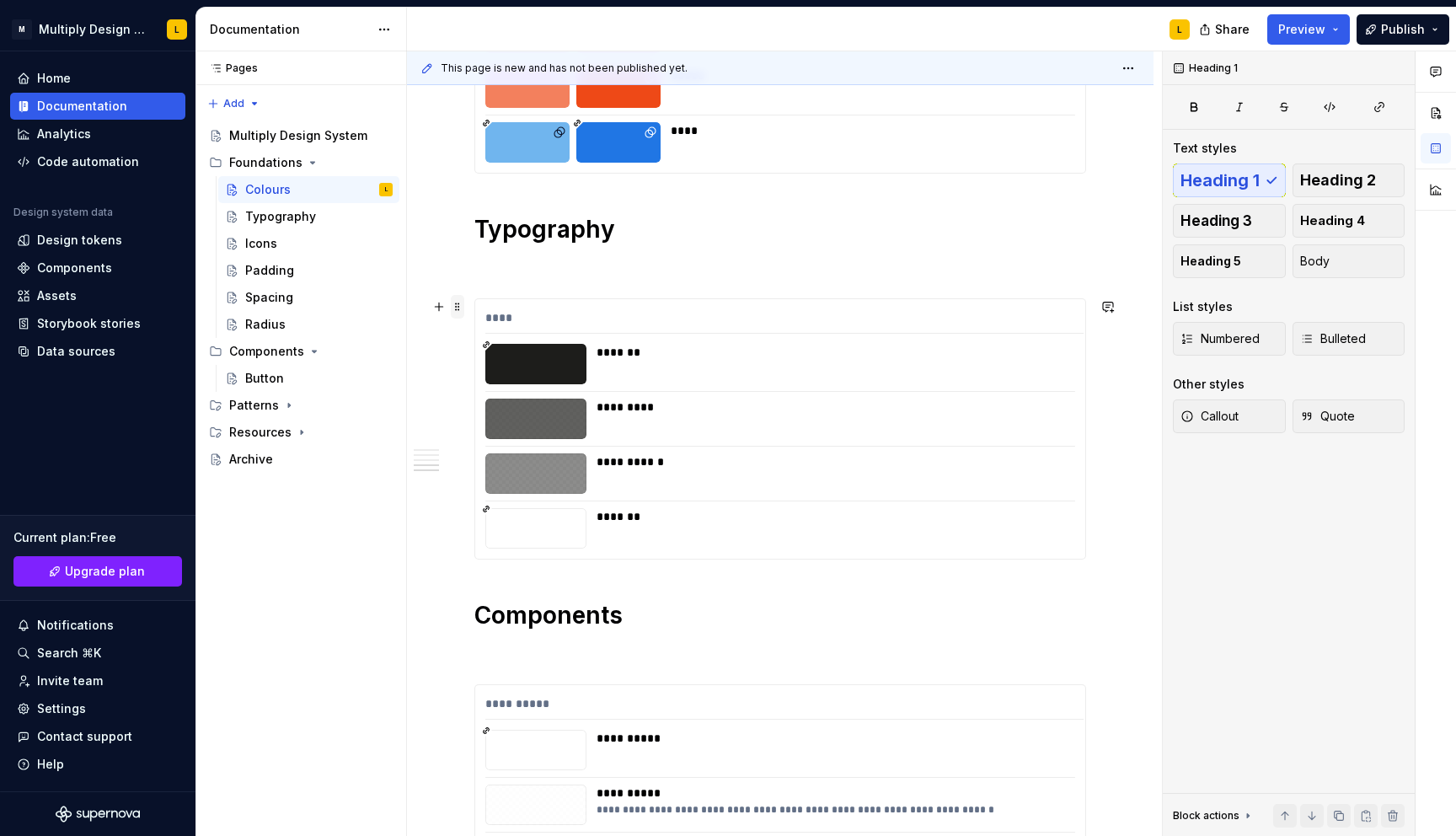
click at [458, 311] on span at bounding box center [458, 306] width 14 height 23
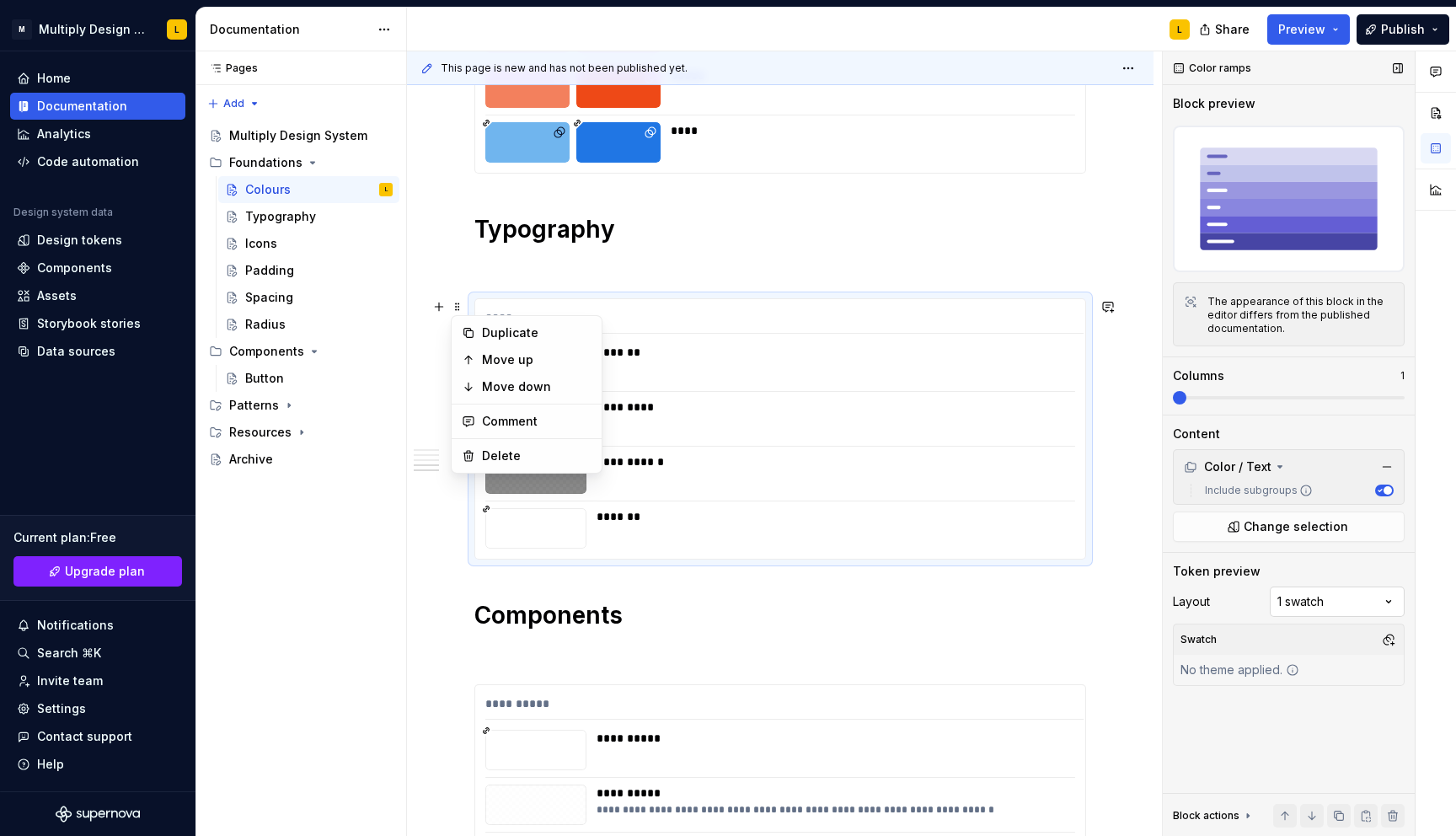
click at [1360, 607] on div "Comments Open comments No comments yet Select ‘Comment’ from the block context …" at bounding box center [1308, 444] width 293 height 786
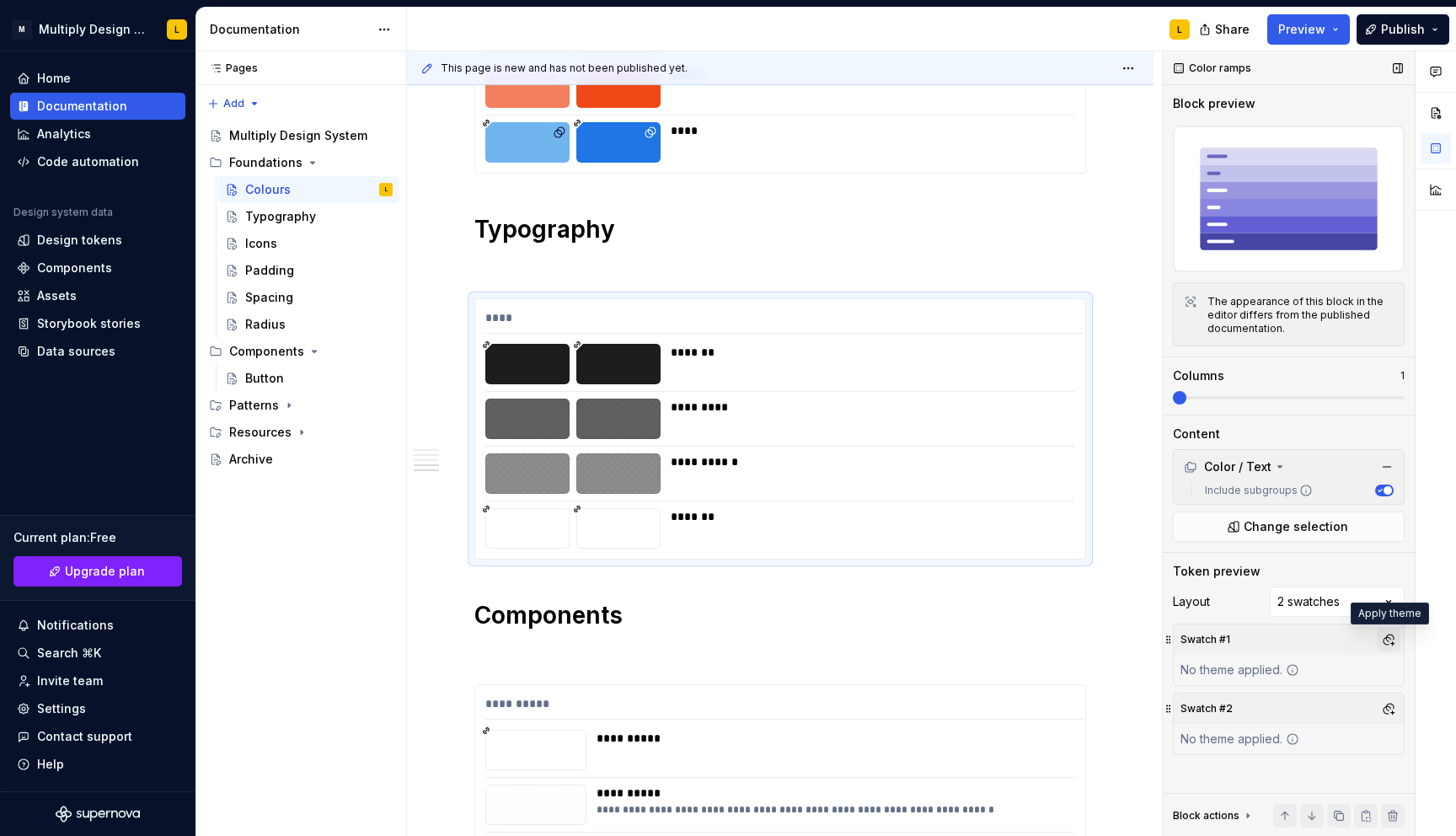
click at [1387, 633] on button "button" at bounding box center [1387, 639] width 23 height 23
click at [1259, 721] on span "Light" at bounding box center [1299, 730] width 194 height 27
click at [1355, 635] on div "Comments Open comments No comments yet Select ‘Comment’ from the block context …" at bounding box center [1308, 444] width 293 height 786
click at [1386, 708] on button "button" at bounding box center [1387, 708] width 23 height 23
click at [1249, 776] on div "Dark" at bounding box center [1242, 772] width 27 height 17
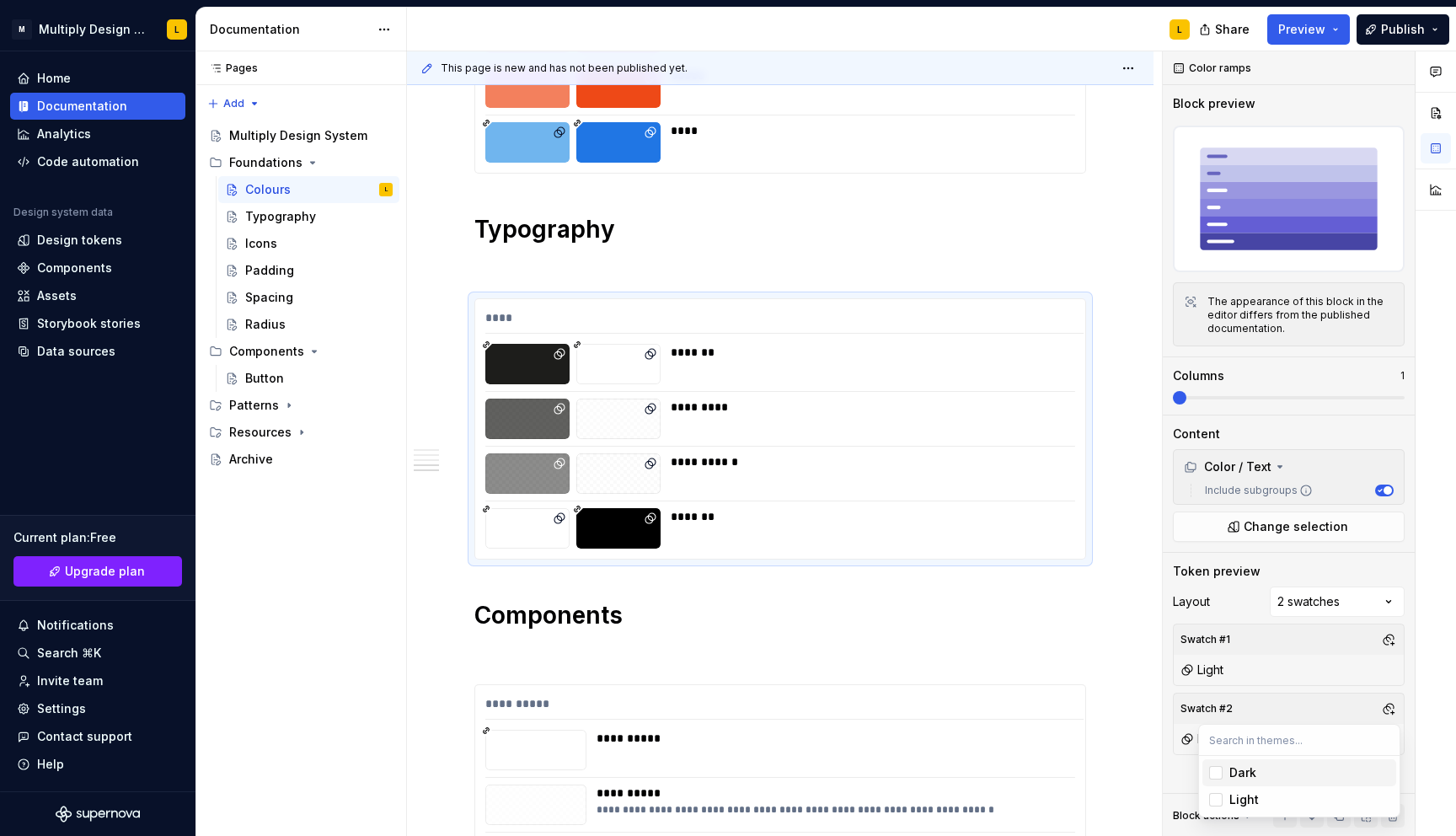
click at [1056, 624] on html "M Multiply Design System L Home Documentation Analytics Code automation Design …" at bounding box center [728, 418] width 1456 height 836
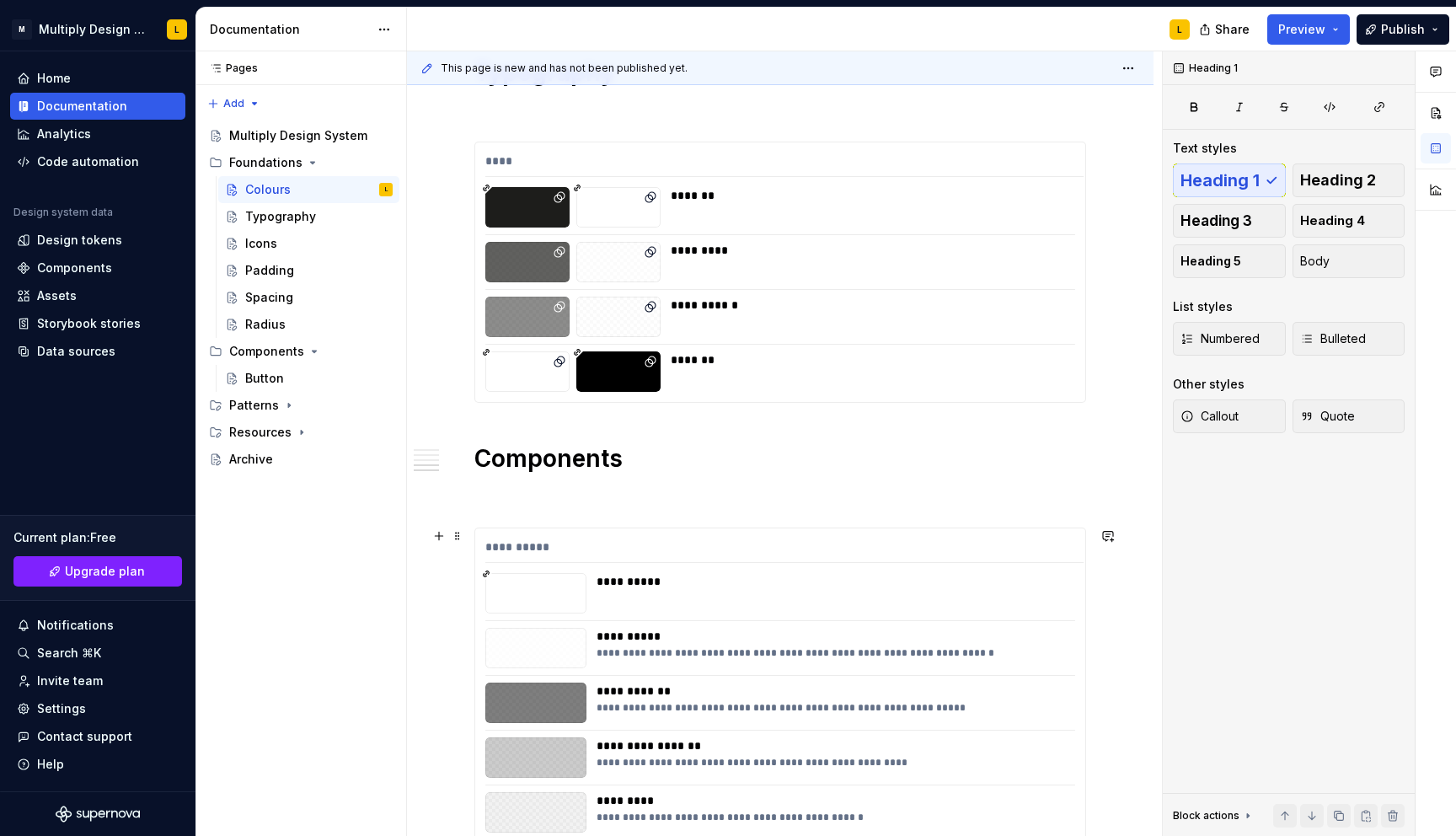
scroll to position [1712, 0]
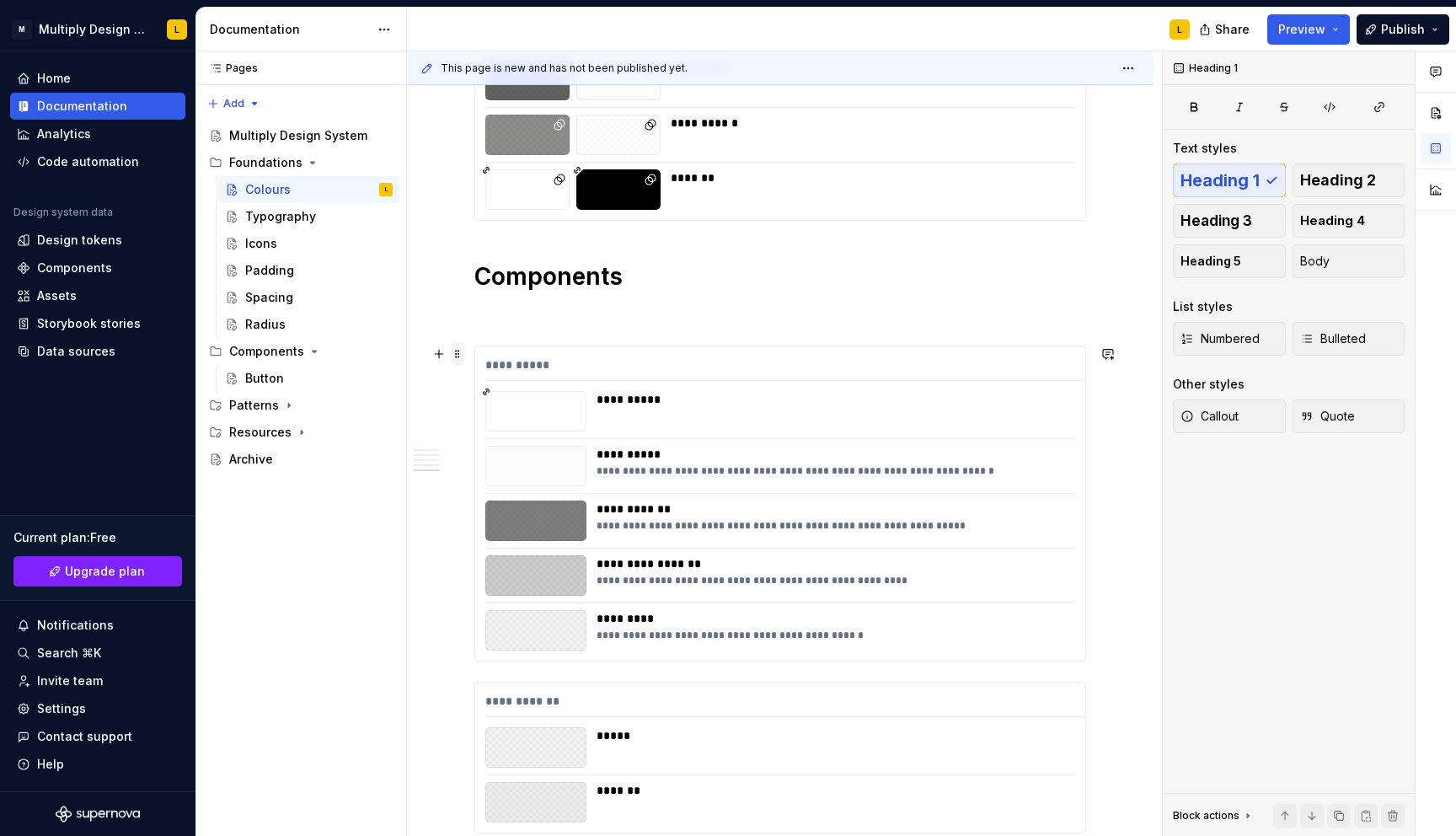
click at [455, 360] on span at bounding box center [458, 354] width 14 height 23
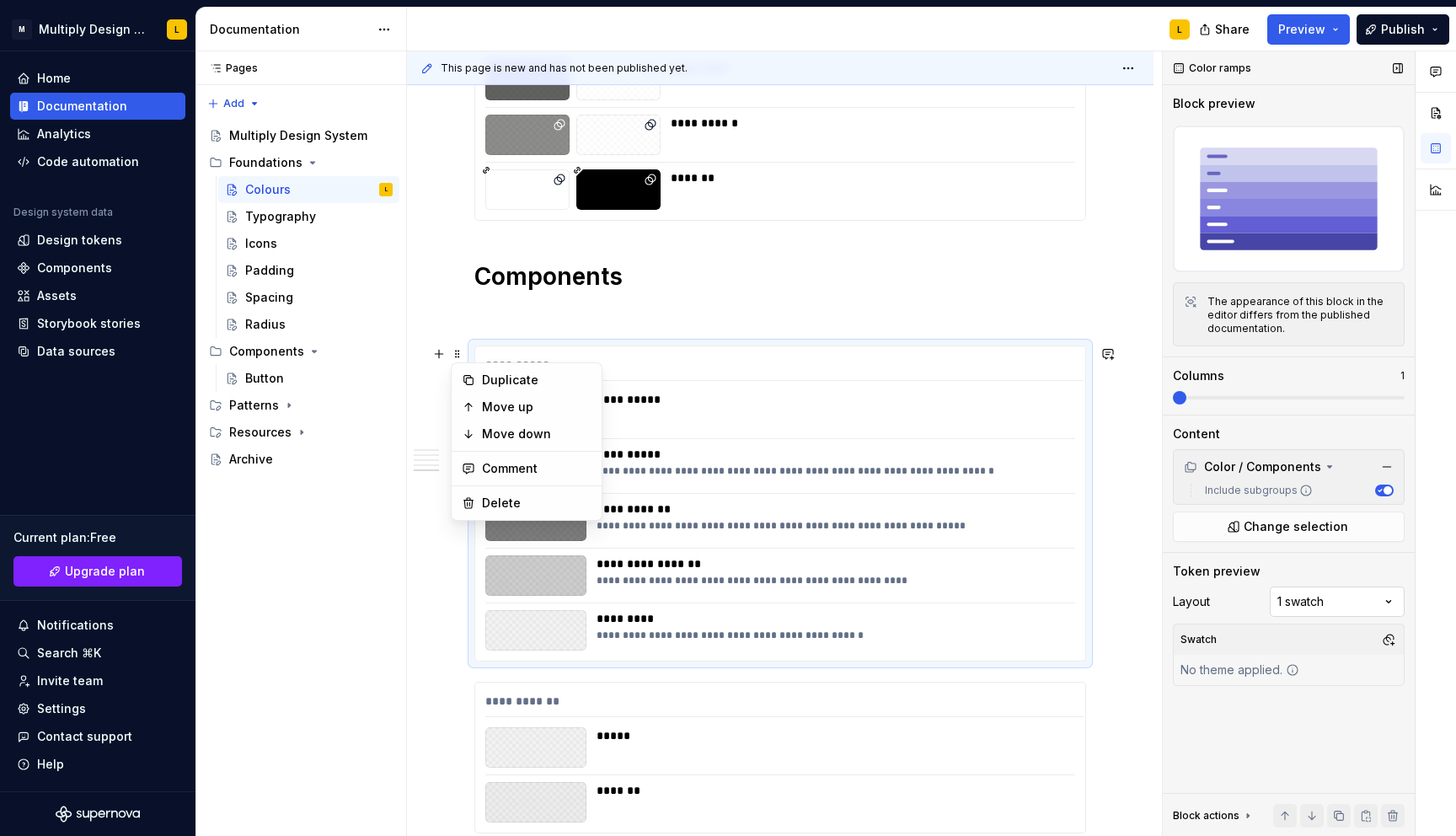
click at [1294, 603] on div "Comments Open comments No comments yet Select ‘Comment’ from the block context …" at bounding box center [1308, 444] width 293 height 786
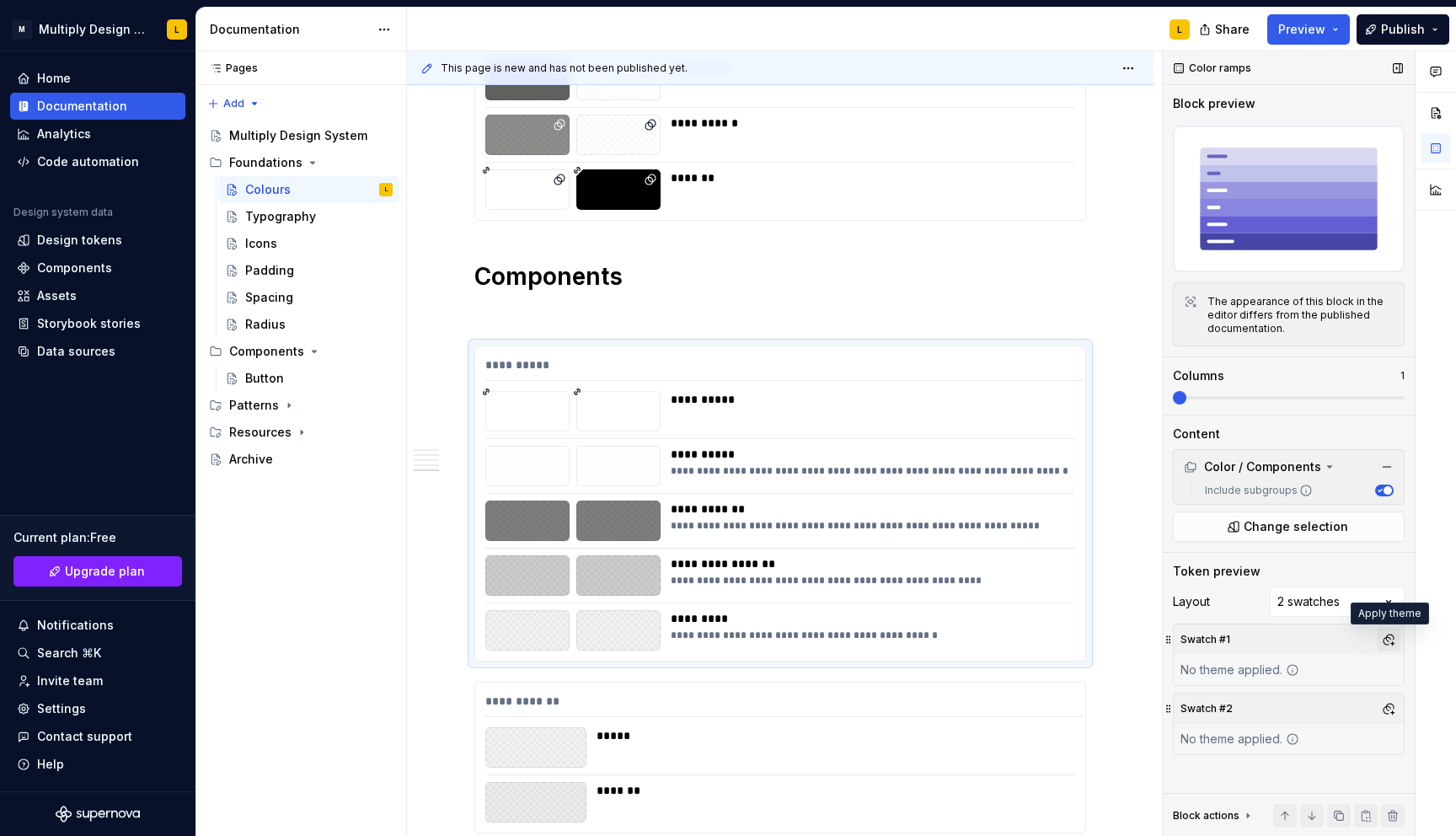
click at [1382, 635] on button "button" at bounding box center [1387, 639] width 23 height 23
click at [1255, 726] on div "Light" at bounding box center [1244, 730] width 30 height 17
click at [1358, 628] on div "Comments Open comments No comments yet Select ‘Comment’ from the block context …" at bounding box center [1308, 444] width 293 height 786
click at [1388, 702] on button "button" at bounding box center [1387, 708] width 23 height 23
click at [1257, 776] on div "Dark" at bounding box center [1309, 772] width 160 height 17
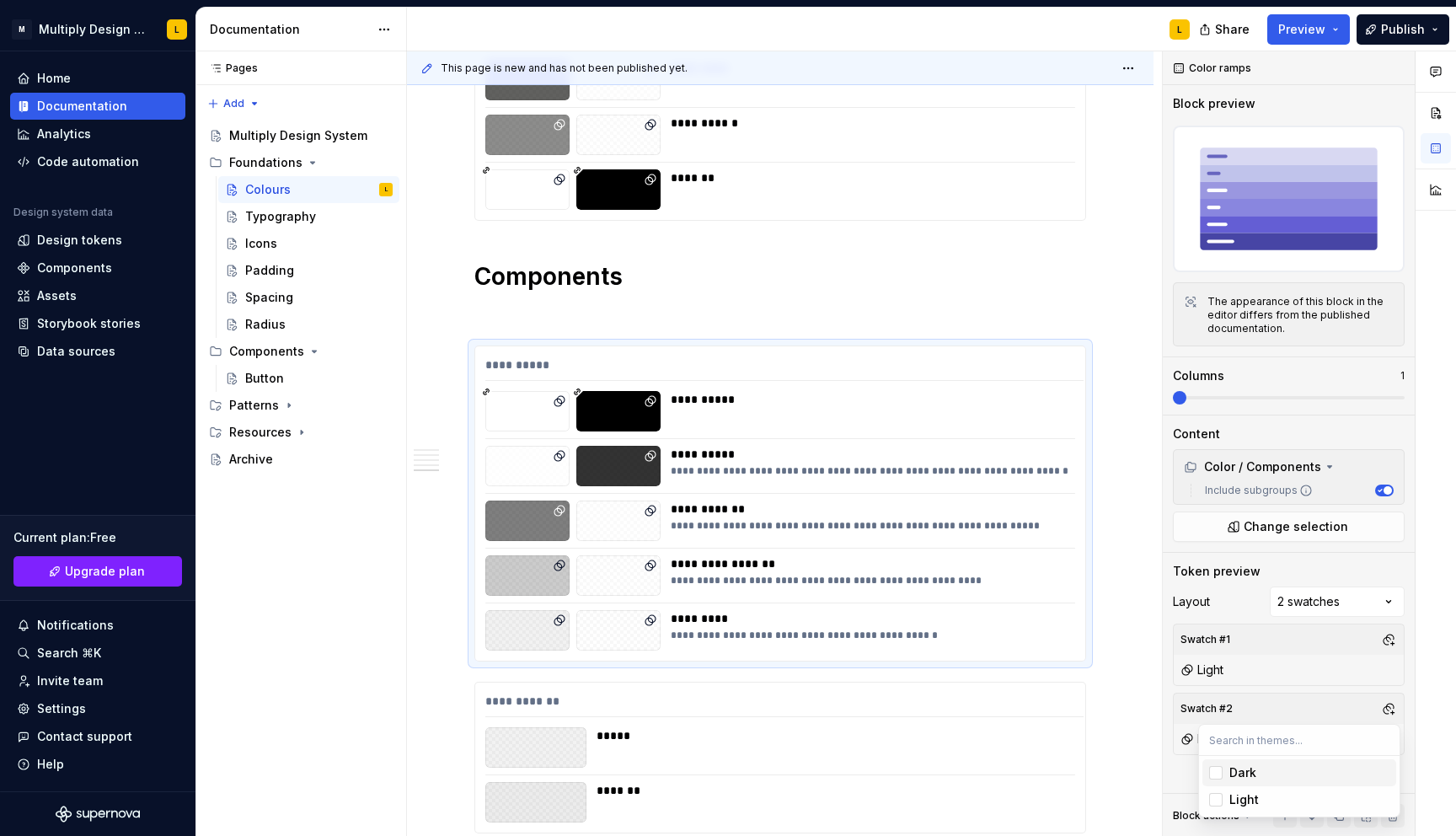
click at [1110, 675] on html "M Multiply Design System L Home Documentation Analytics Code automation Design …" at bounding box center [728, 418] width 1456 height 836
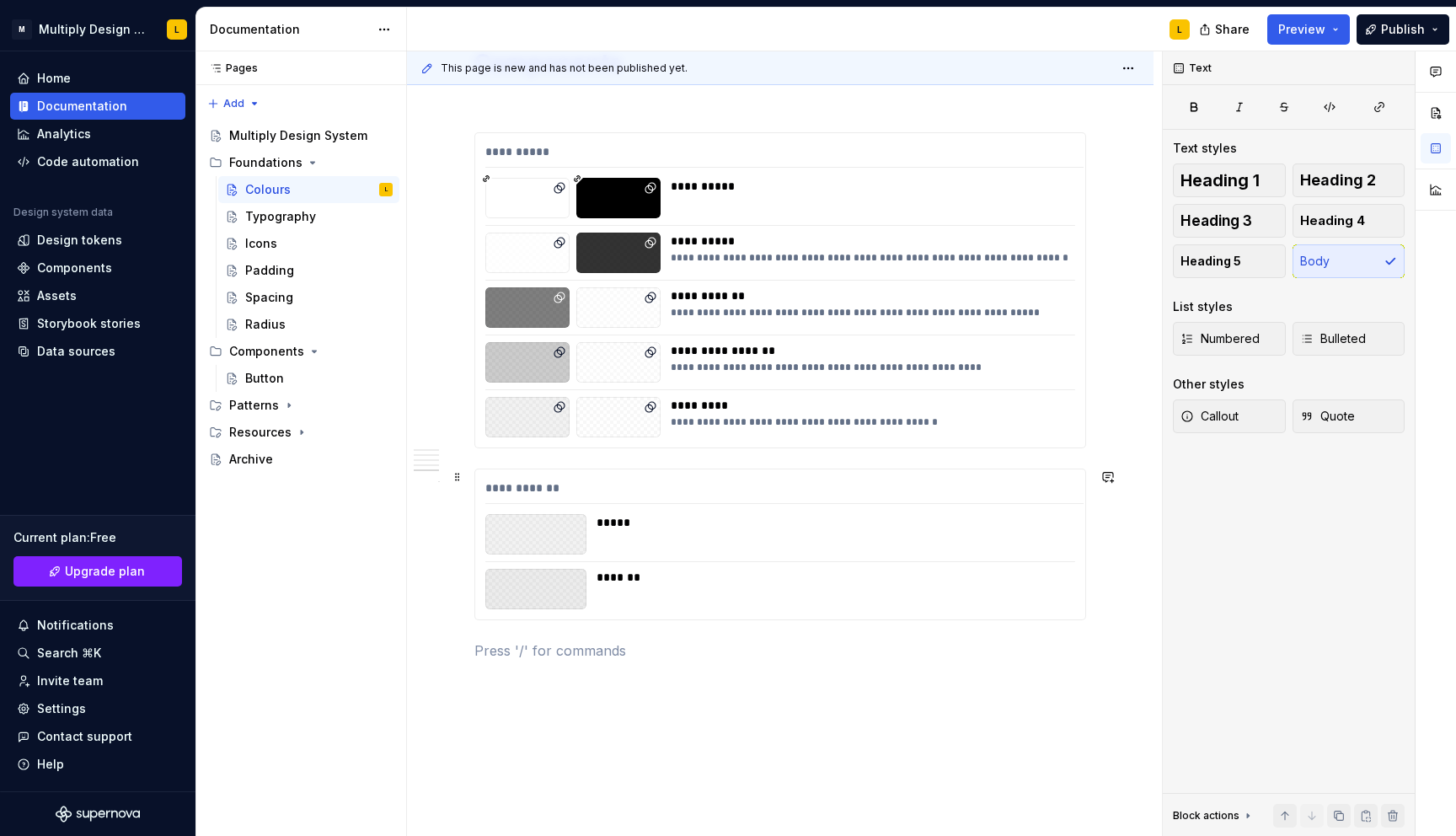
scroll to position [2020, 0]
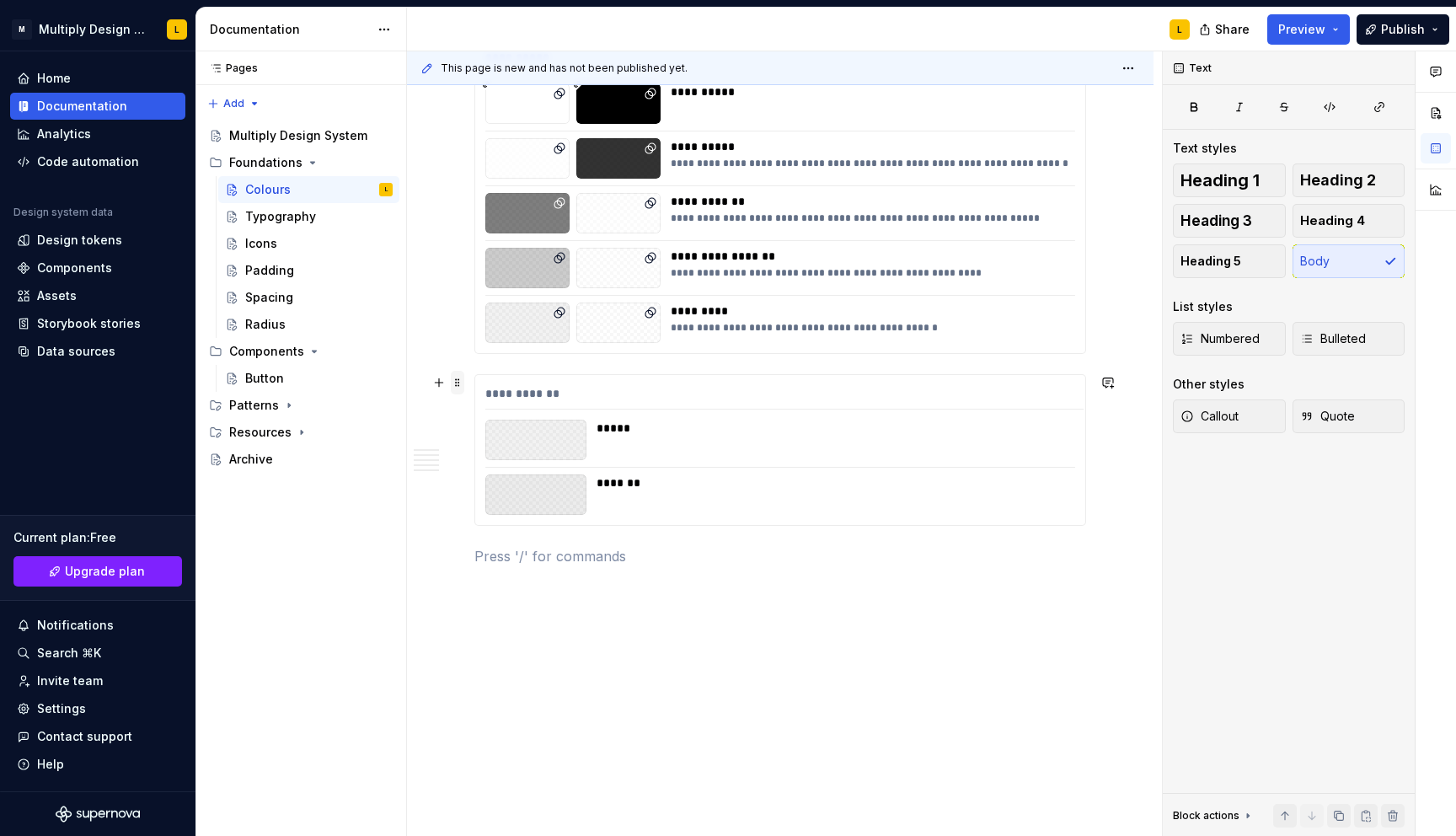
click at [457, 388] on span at bounding box center [458, 382] width 14 height 23
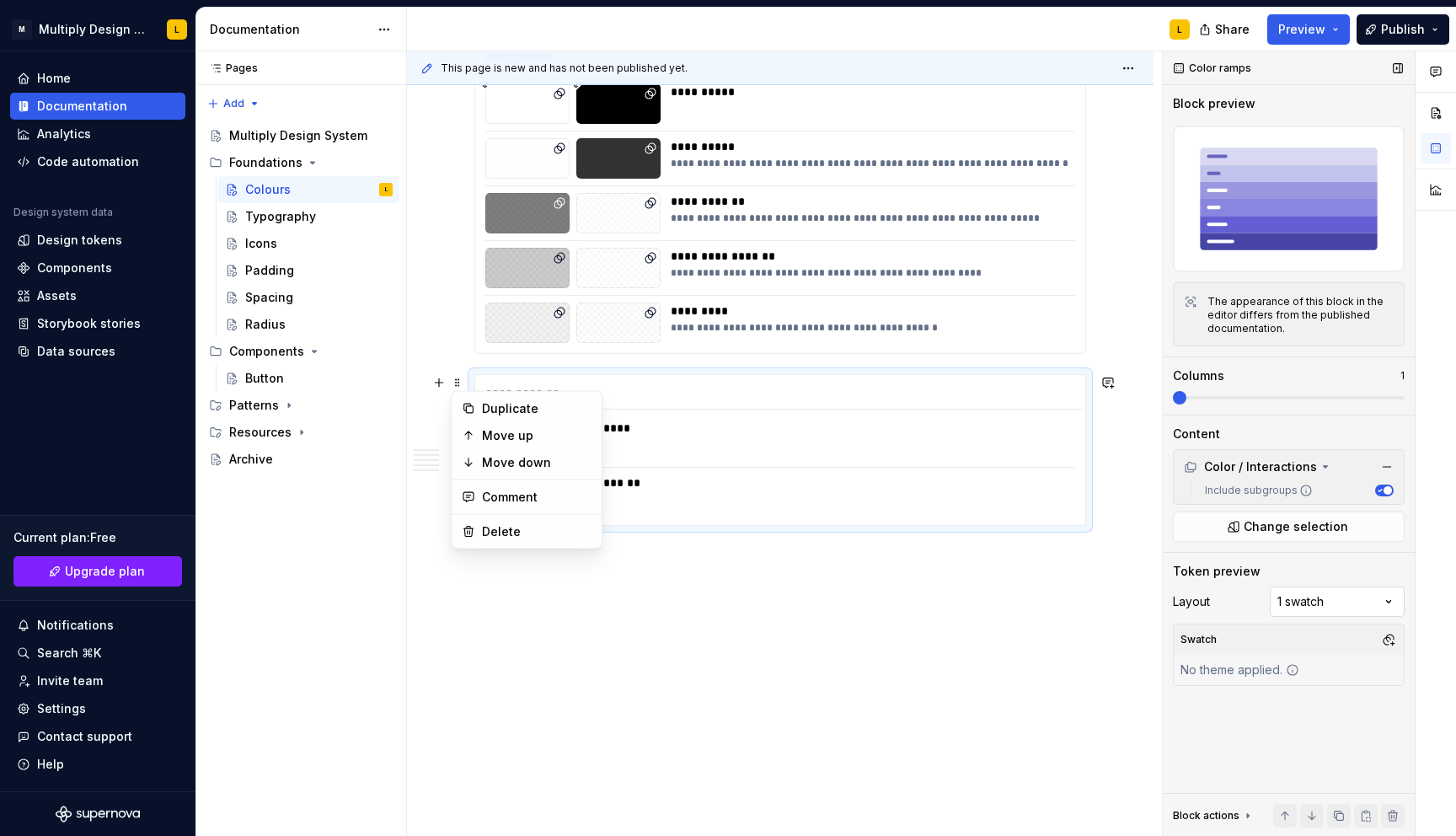
click at [1321, 612] on div "Comments Open comments No comments yet Select ‘Comment’ from the block context …" at bounding box center [1308, 444] width 293 height 786
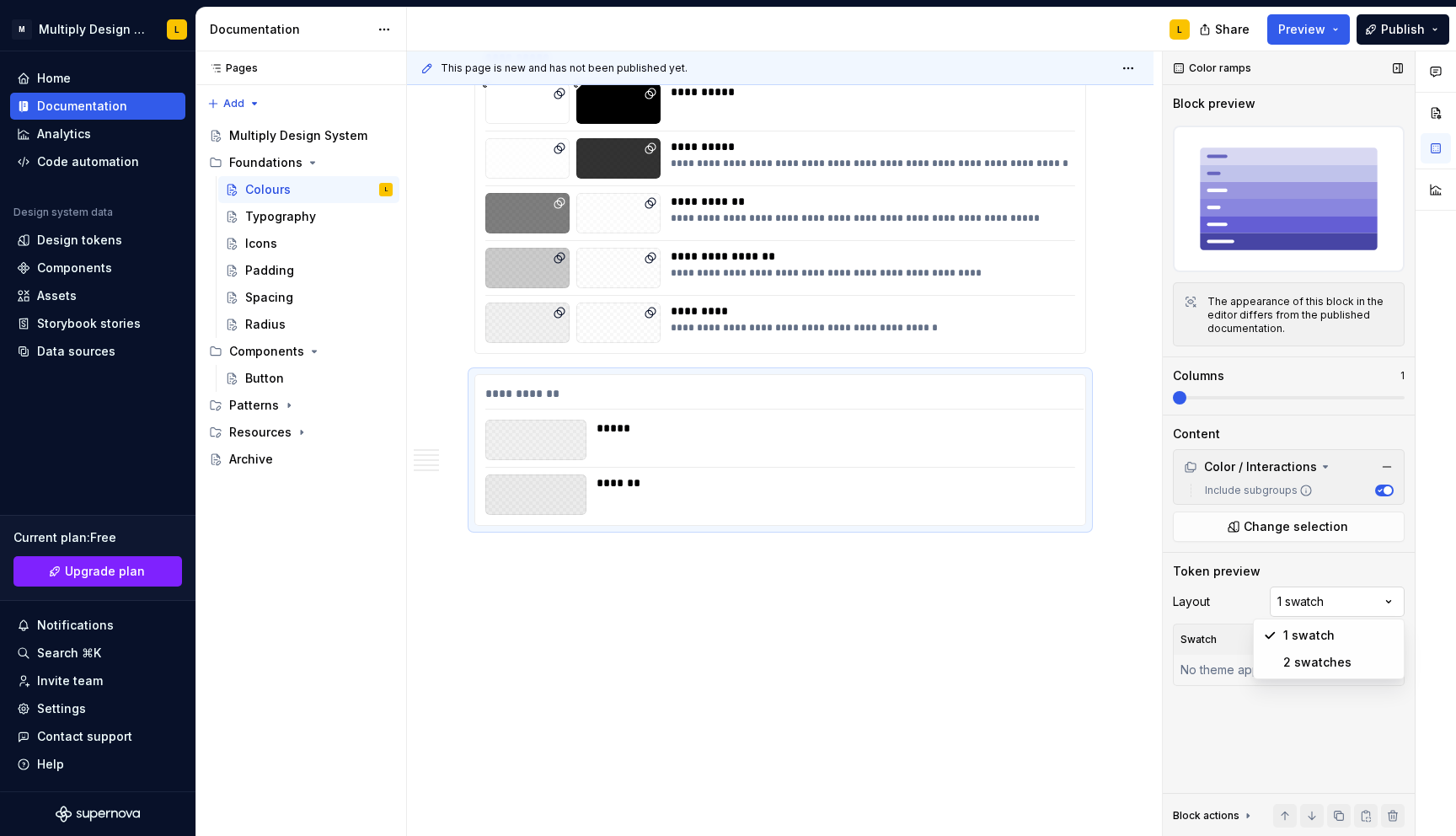
click at [1309, 602] on div "Comments Open comments No comments yet Select ‘Comment’ from the block context …" at bounding box center [1308, 444] width 293 height 786
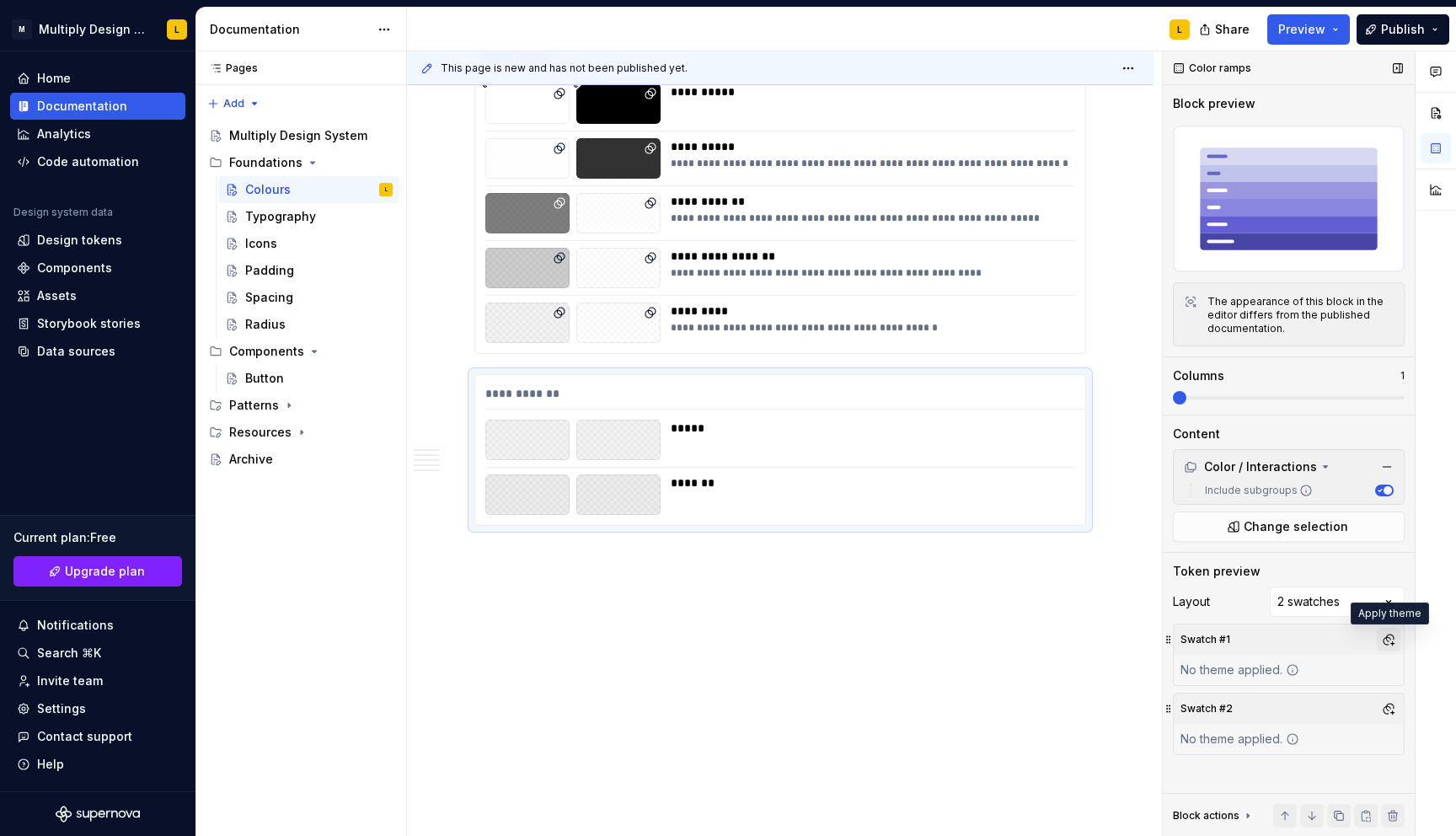
click at [1398, 634] on button "button" at bounding box center [1387, 639] width 23 height 23
click at [1243, 731] on div "Light" at bounding box center [1244, 730] width 30 height 17
click at [1350, 647] on div "Comments Open comments No comments yet Select ‘Comment’ from the block context …" at bounding box center [1308, 444] width 293 height 786
click at [1385, 704] on button "button" at bounding box center [1387, 708] width 23 height 23
click at [1264, 773] on div "Dark" at bounding box center [1309, 772] width 160 height 17
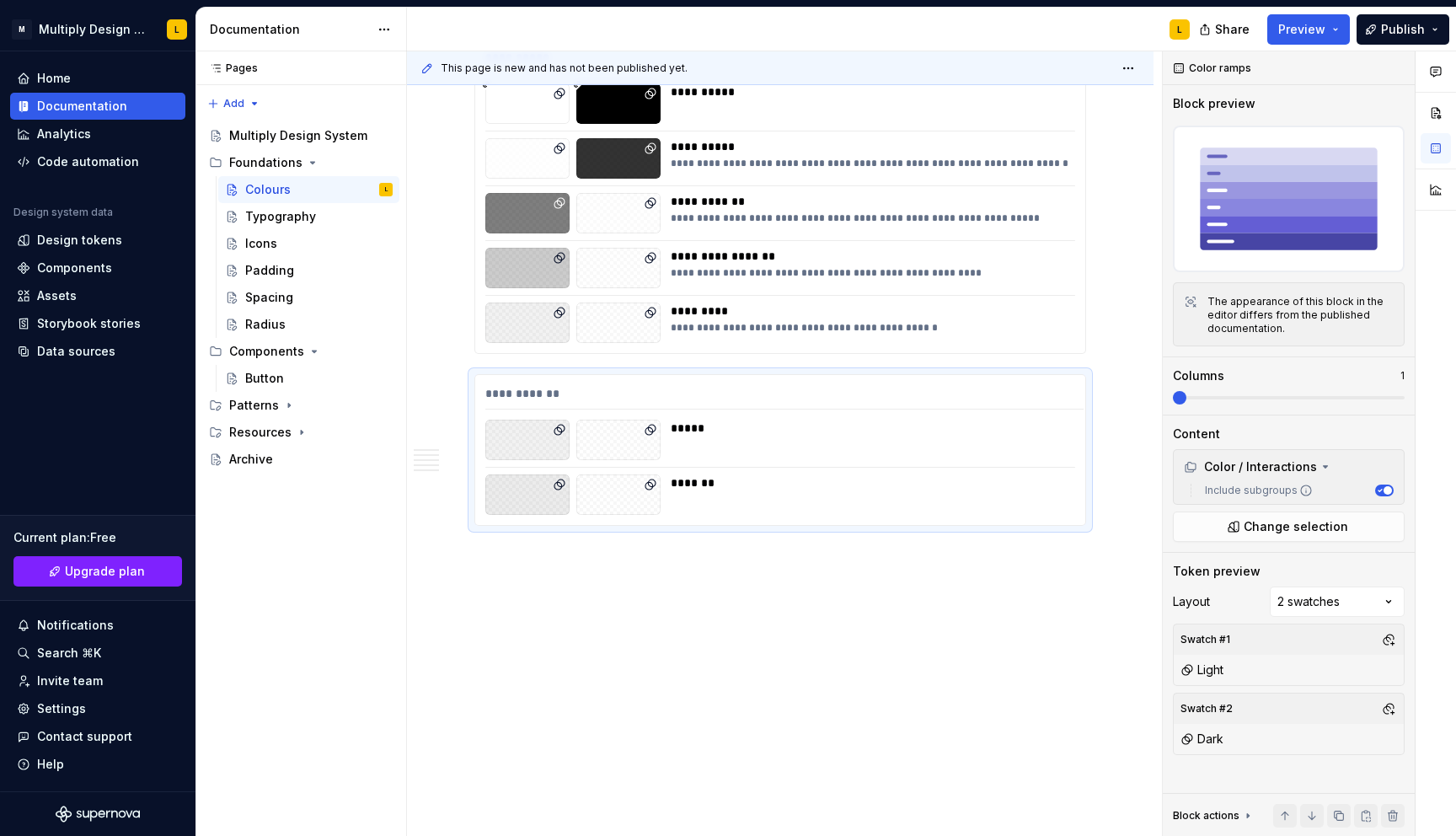
click at [1069, 666] on html "M Multiply Design System L Home Documentation Analytics Code automation Design …" at bounding box center [728, 418] width 1456 height 836
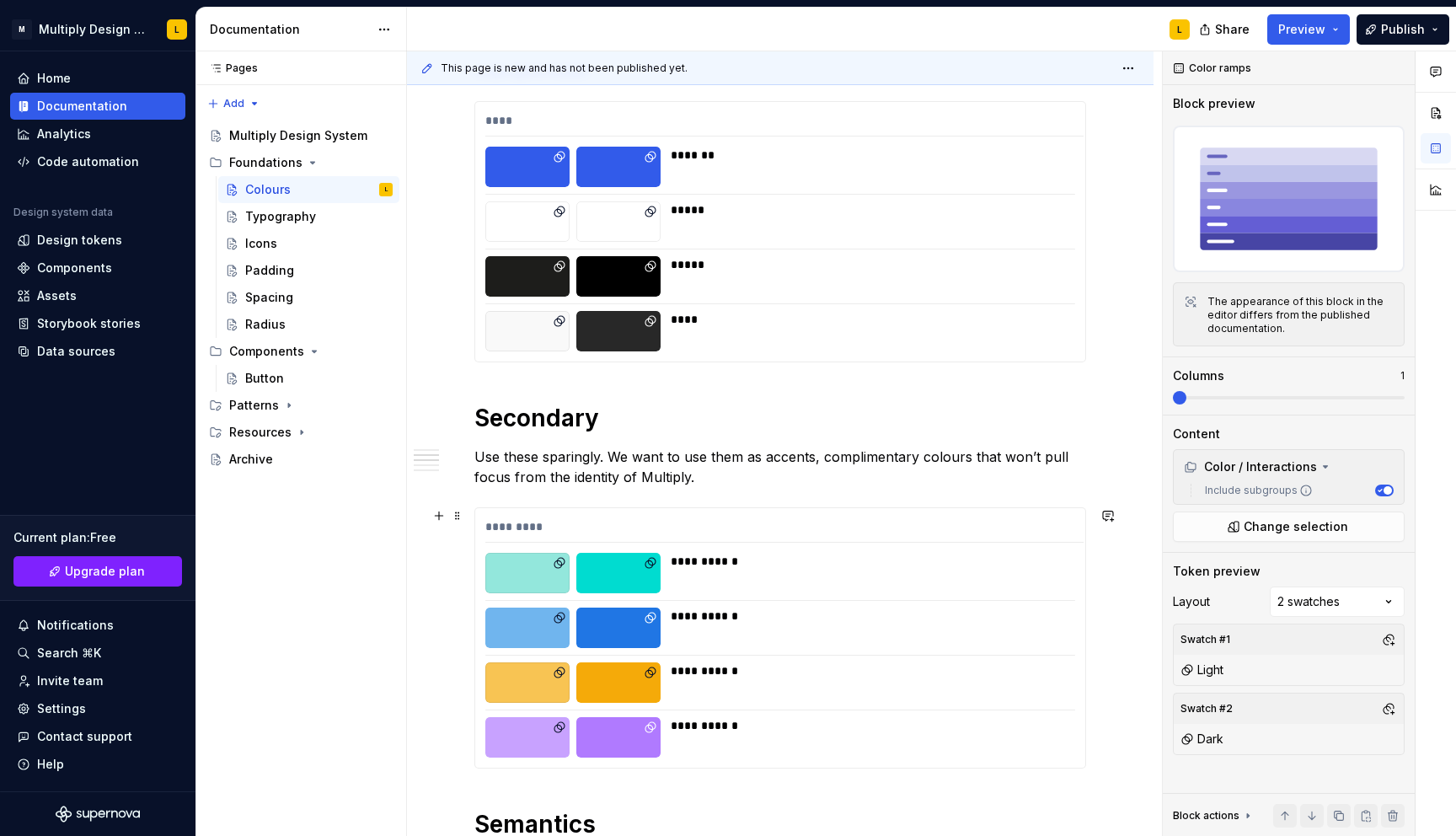
scroll to position [345, 0]
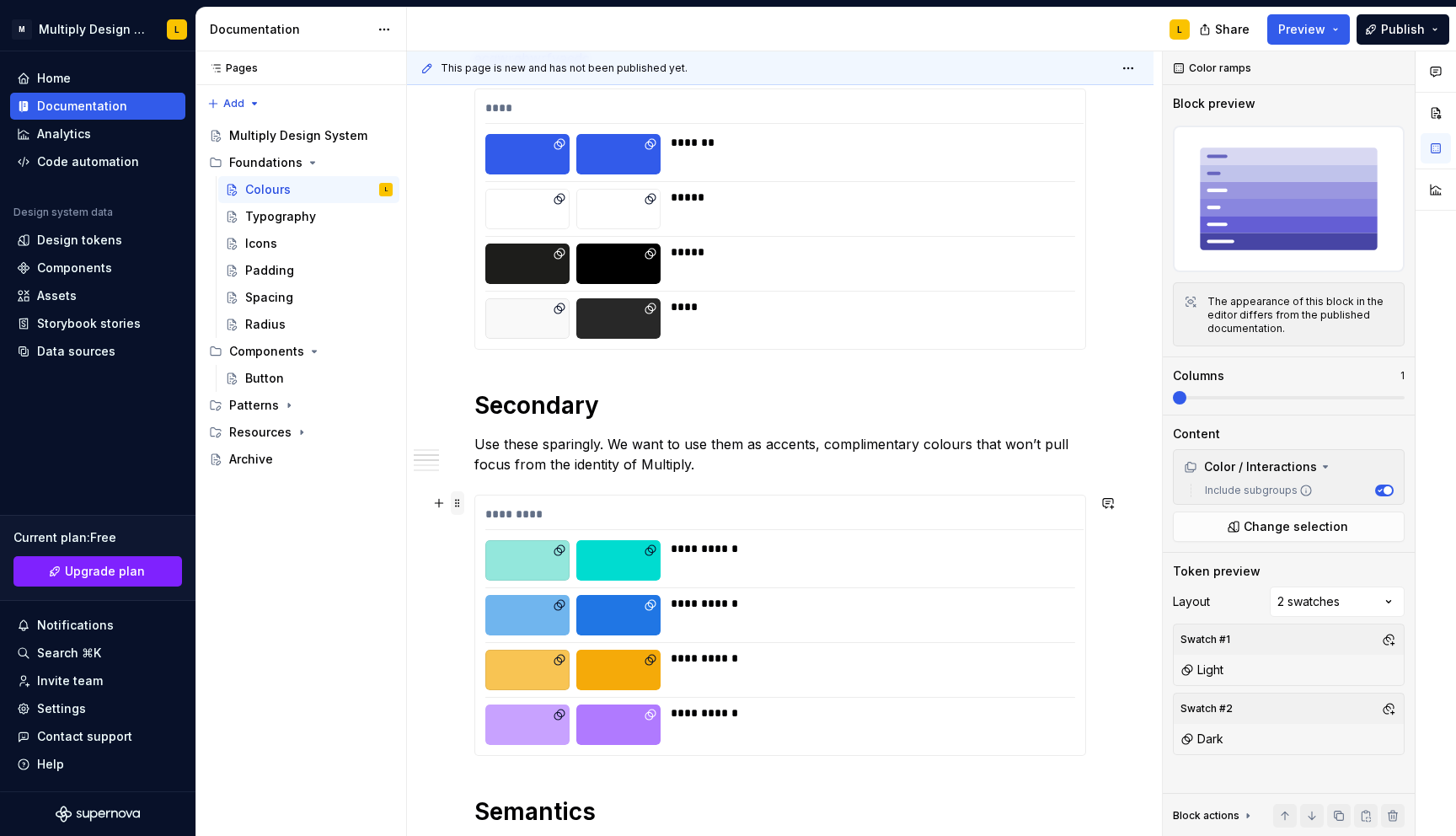
click at [460, 509] on span at bounding box center [458, 502] width 14 height 23
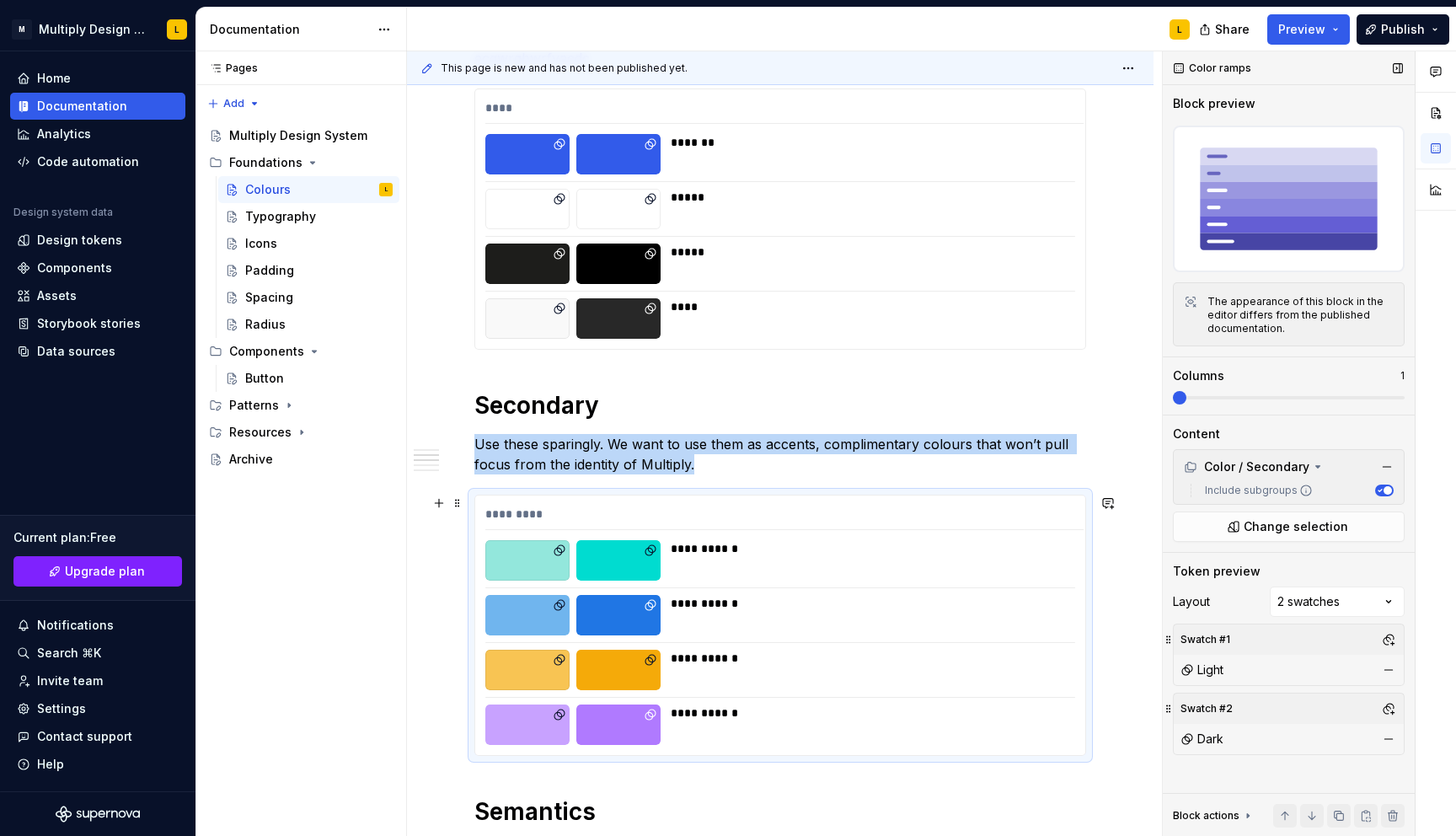
click at [1189, 399] on span at bounding box center [1288, 398] width 232 height 3
click at [1391, 404] on span at bounding box center [1398, 398] width 14 height 14
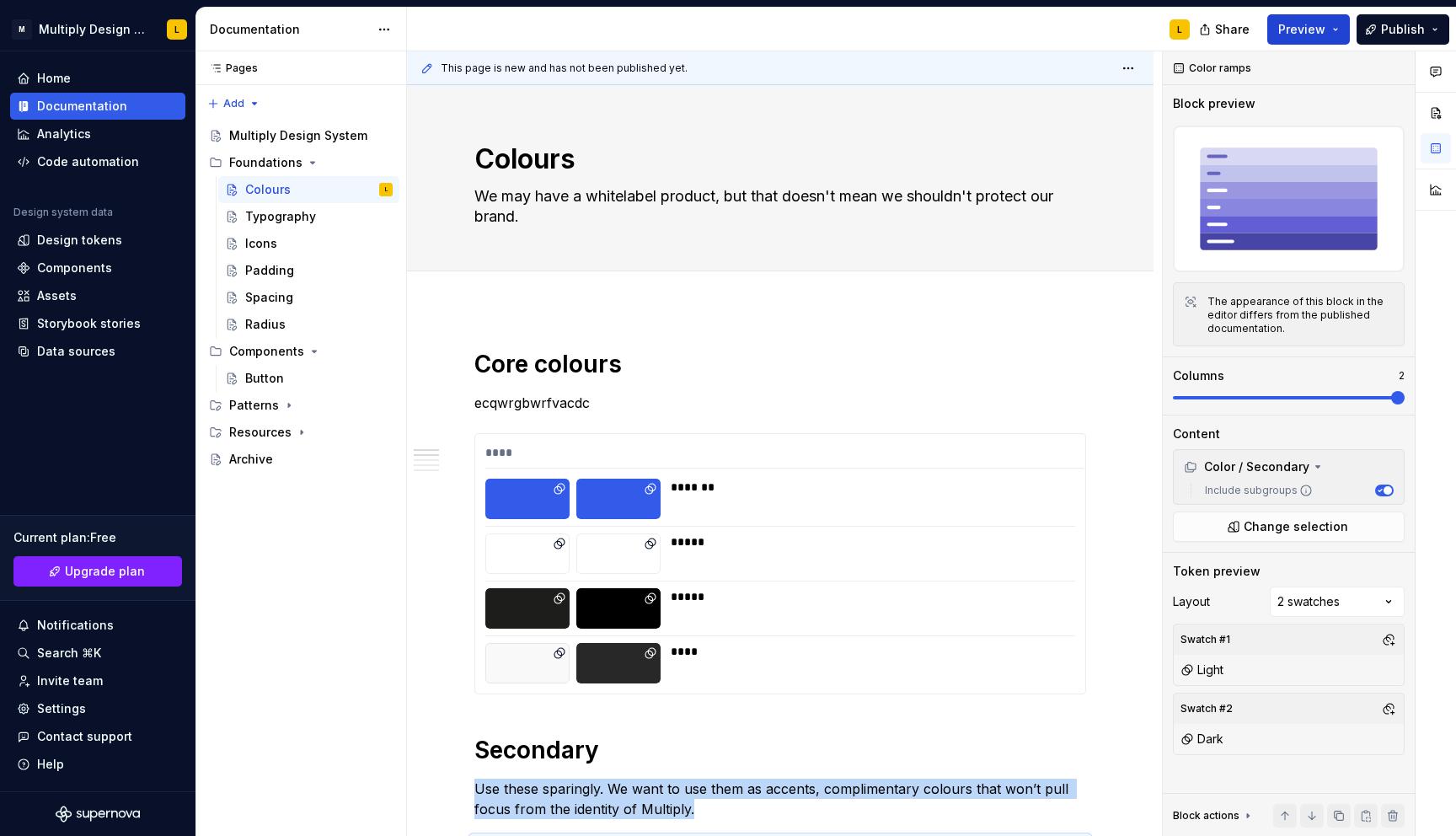
click at [1303, 41] on button "Preview" at bounding box center [1307, 29] width 83 height 30
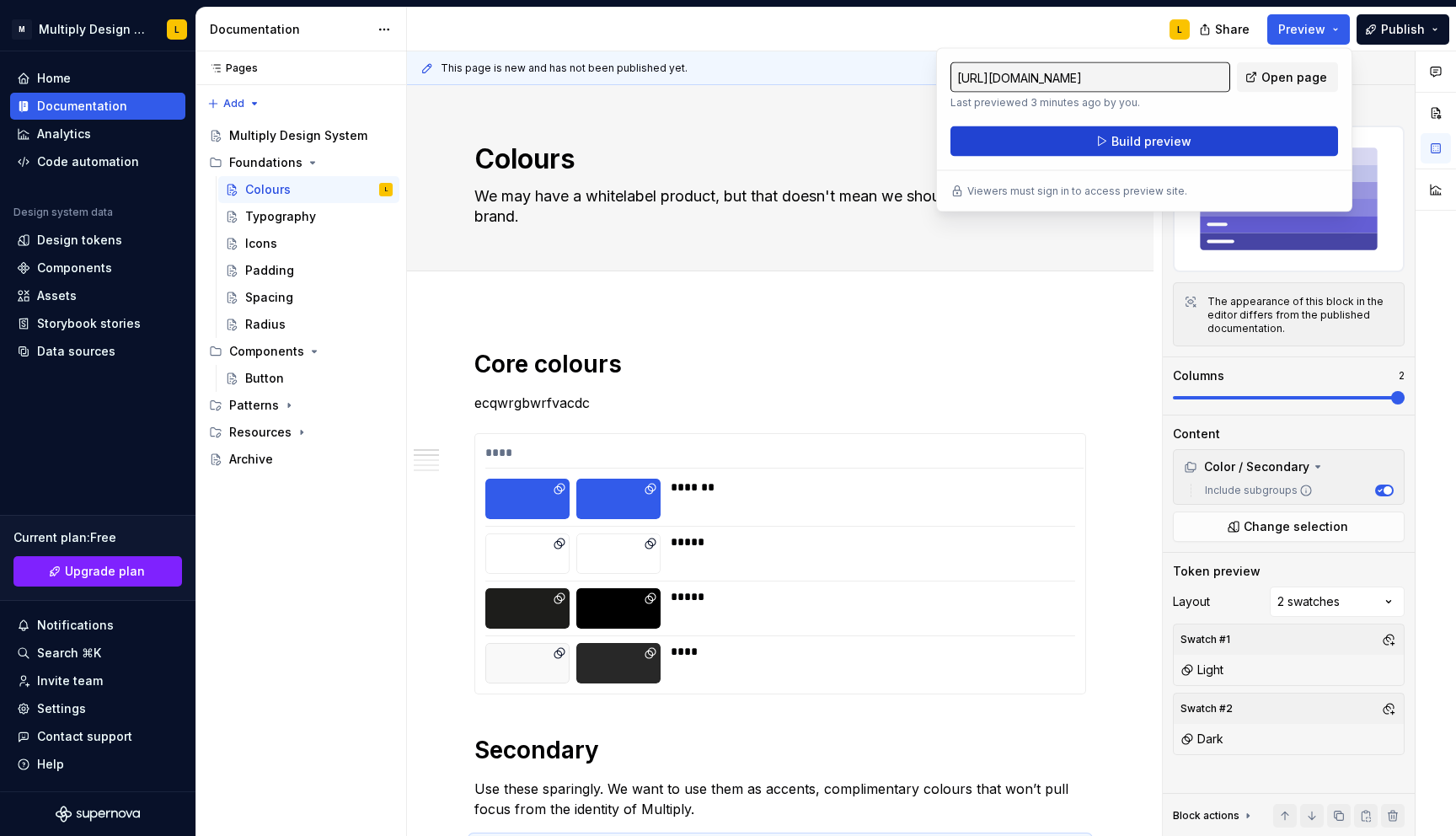
click at [1228, 149] on button "Build preview" at bounding box center [1144, 141] width 387 height 30
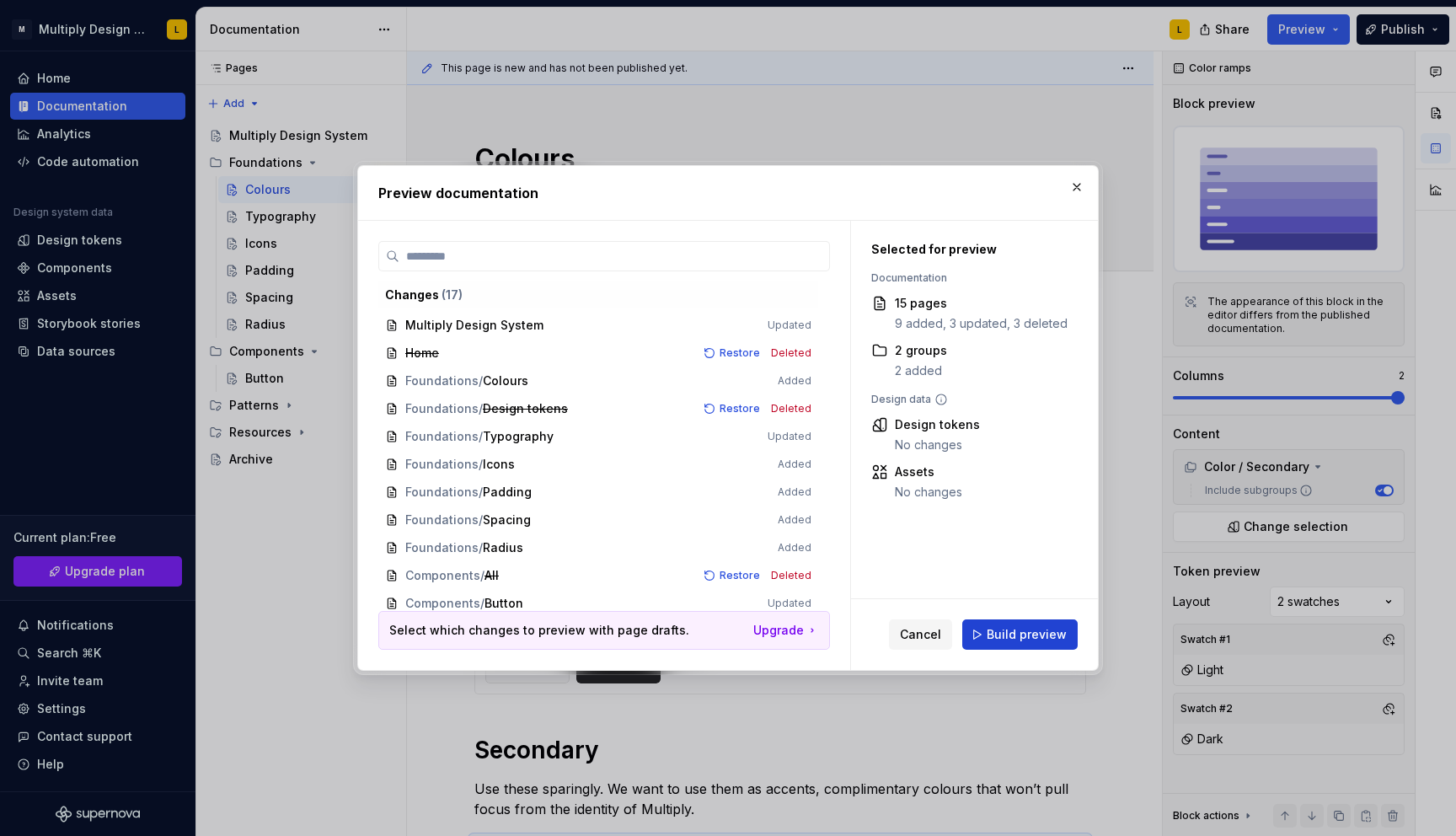
click at [1045, 643] on button "Build preview" at bounding box center [1019, 634] width 116 height 30
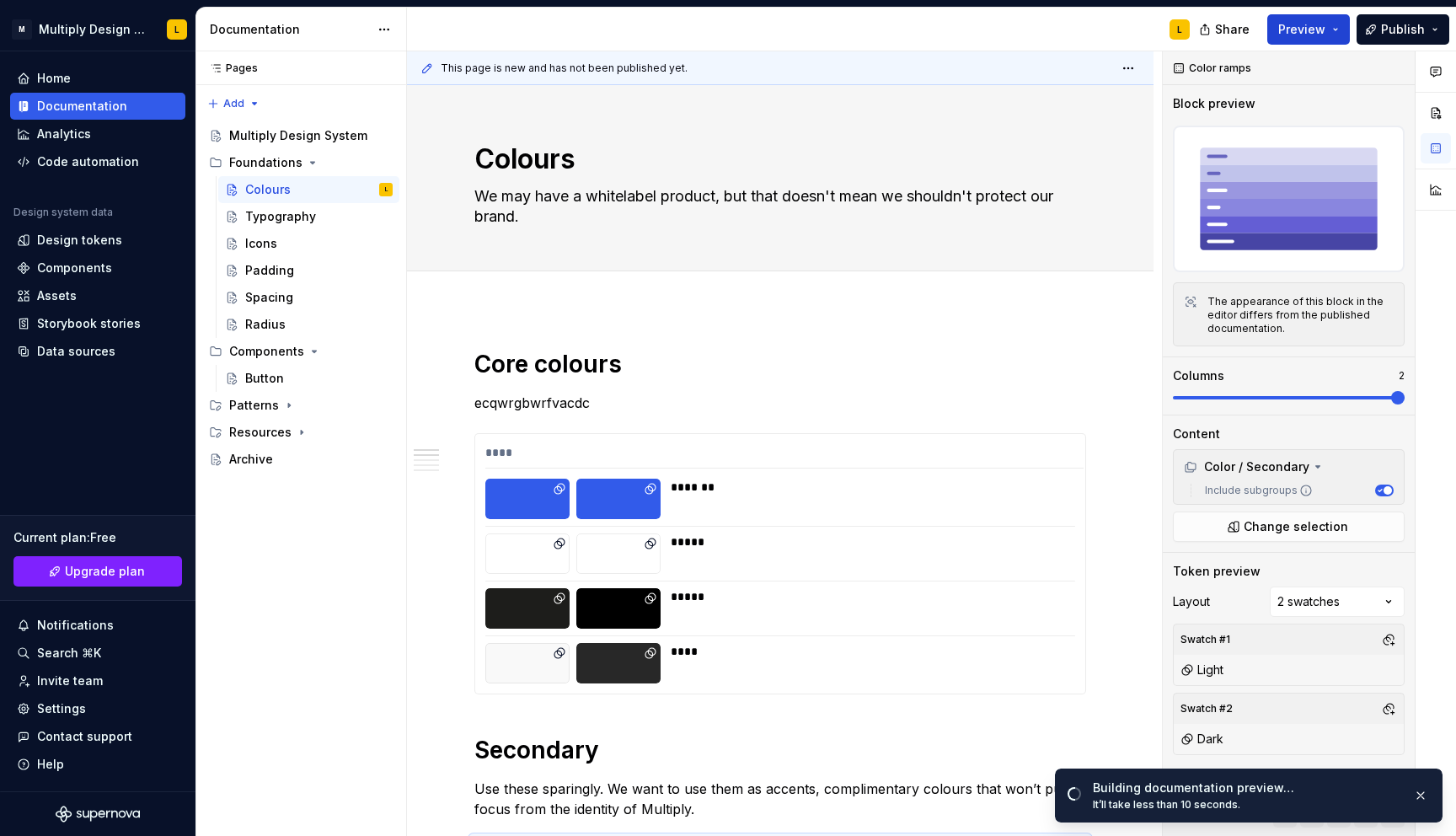
click at [1310, 38] on button "Preview" at bounding box center [1307, 29] width 83 height 30
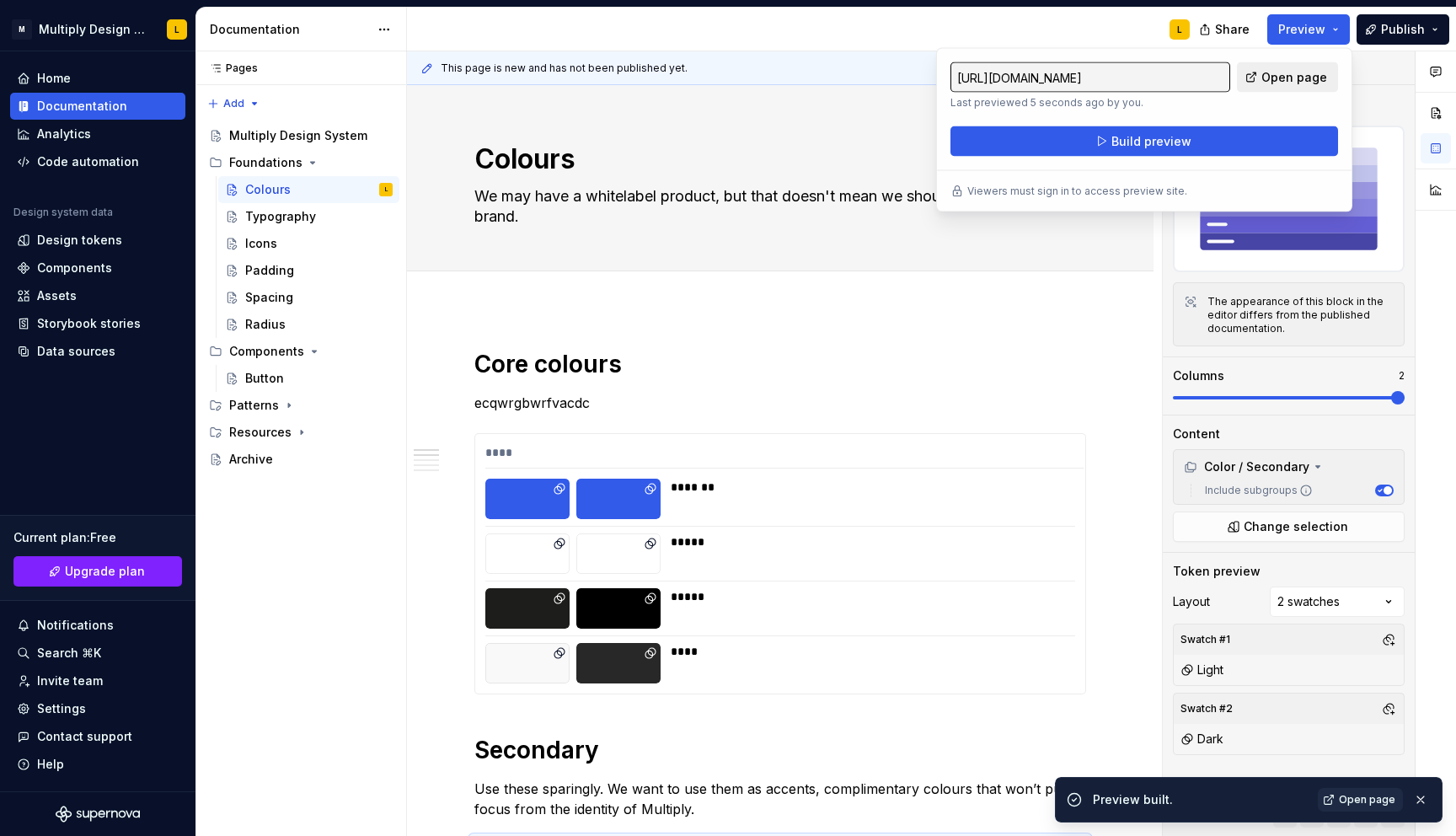
click at [1278, 74] on span "Open page" at bounding box center [1294, 77] width 66 height 17
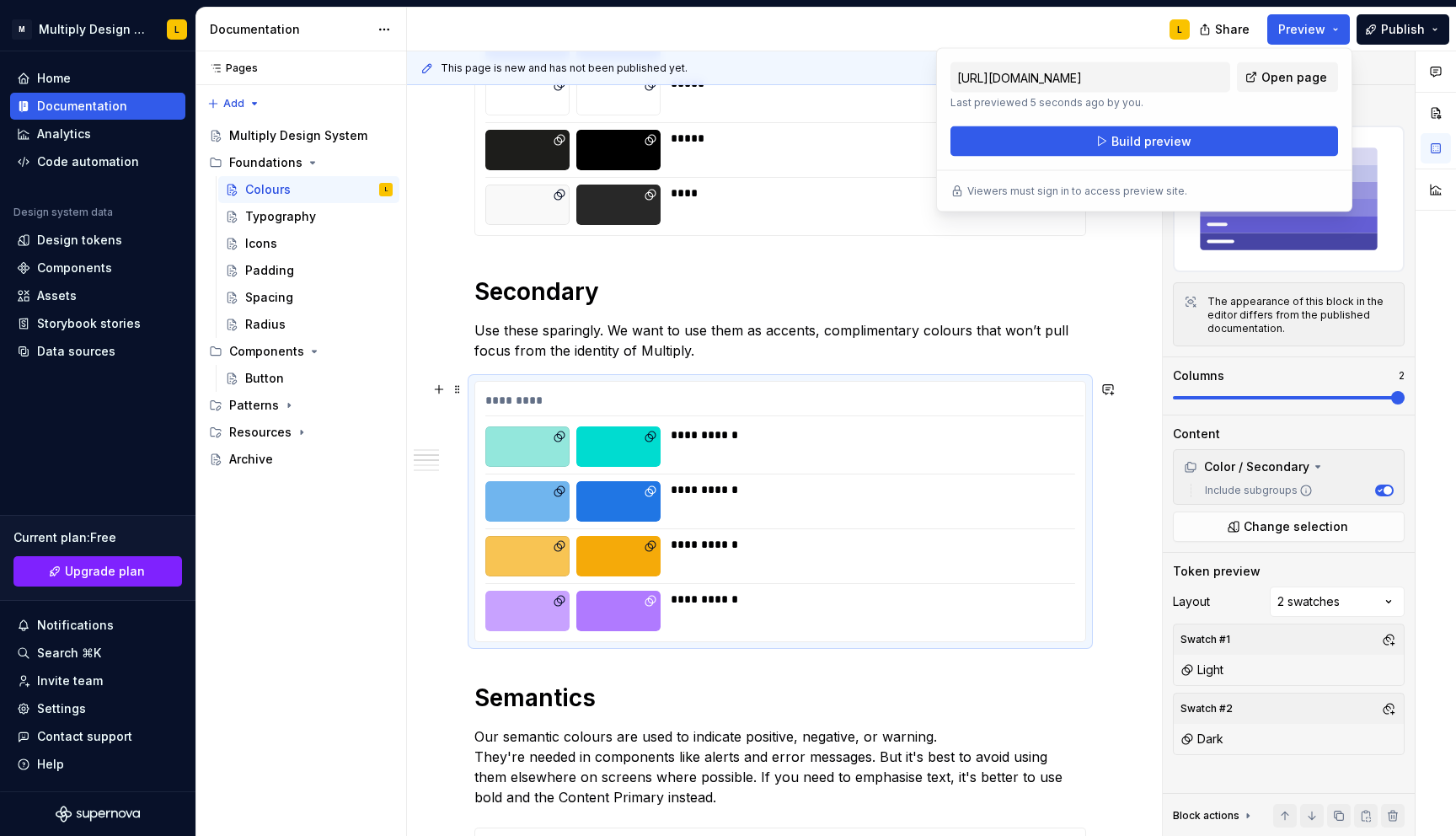
scroll to position [498, 0]
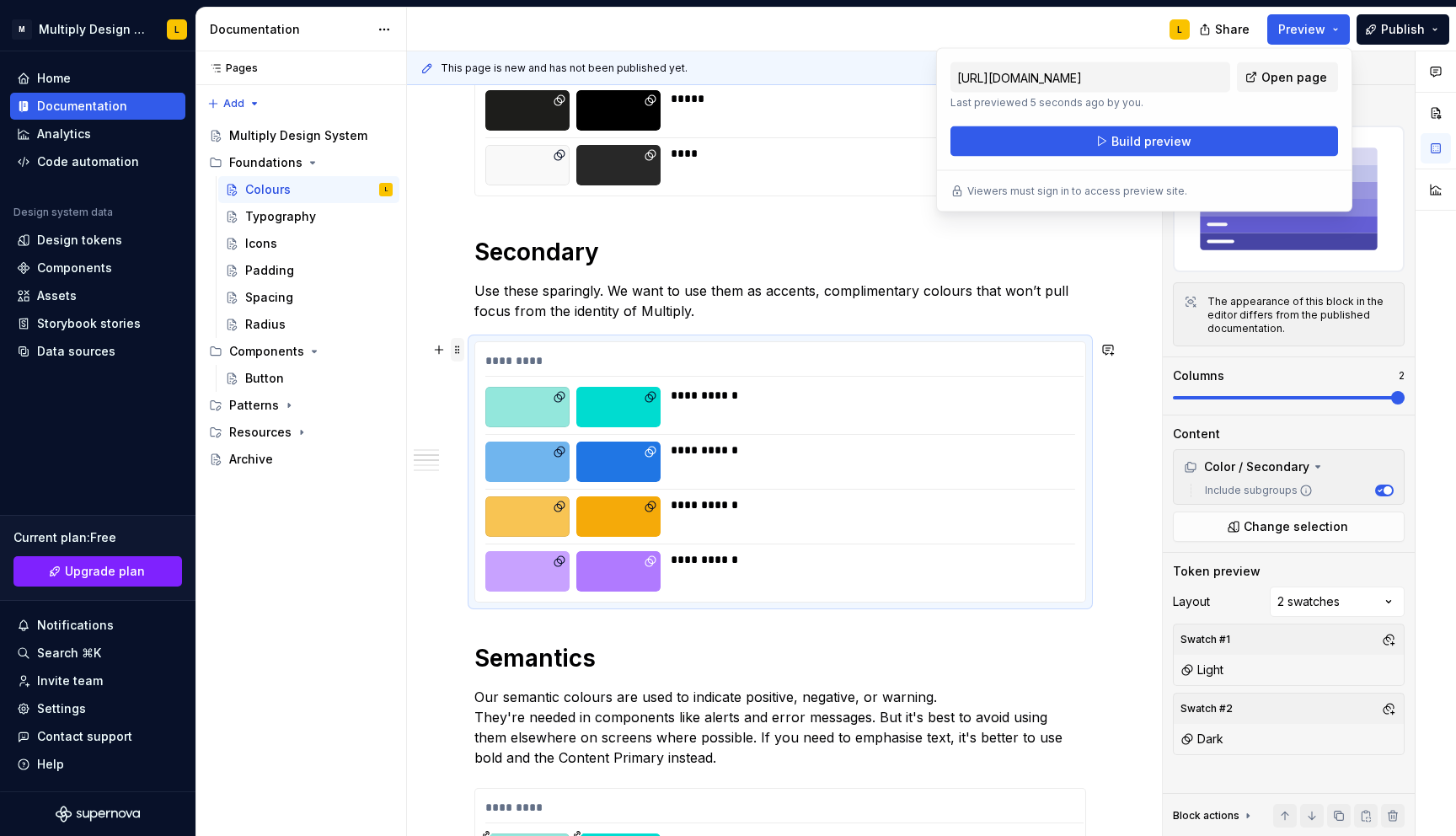
click at [460, 355] on span at bounding box center [458, 349] width 14 height 23
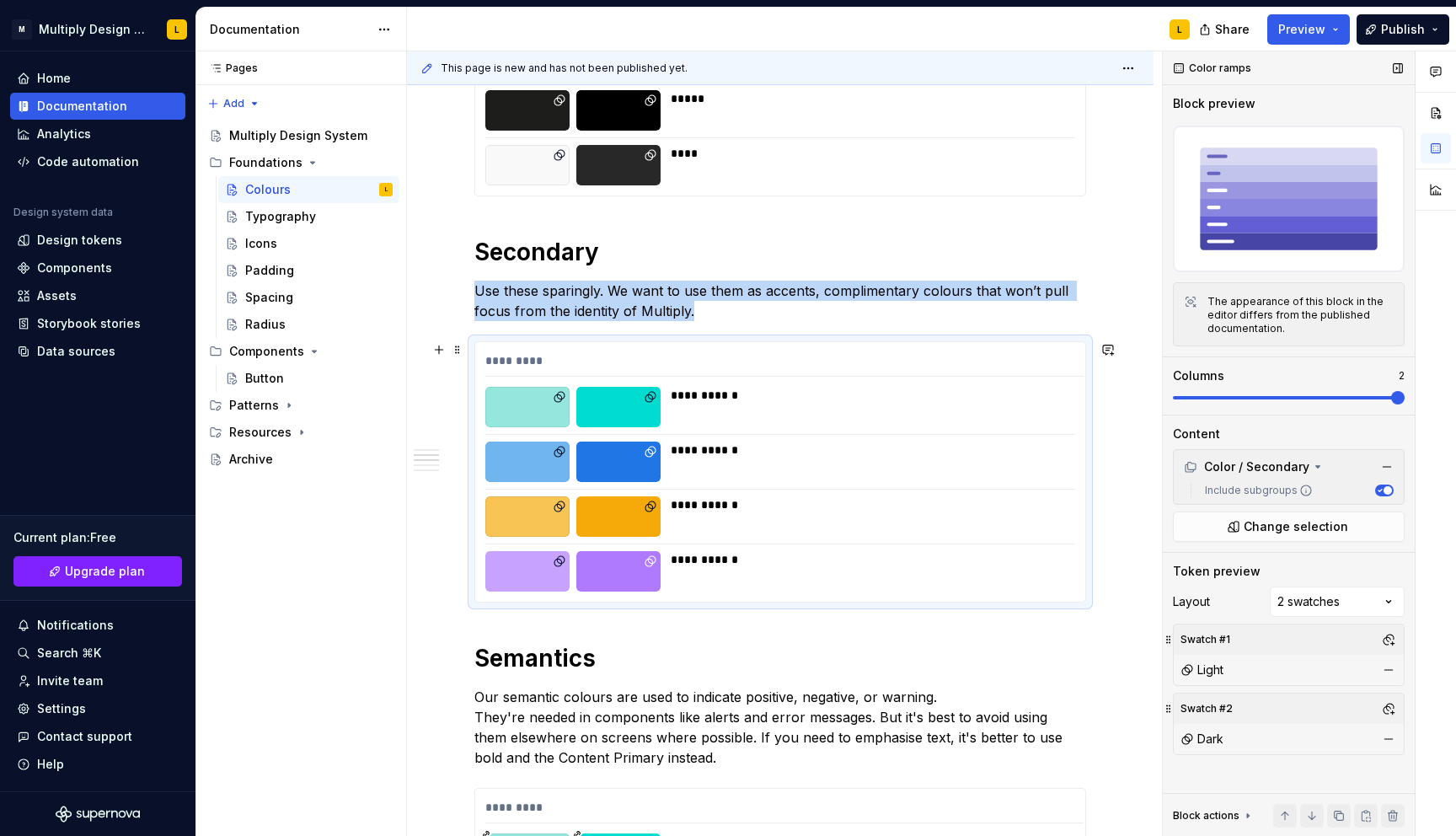
click at [1396, 395] on span at bounding box center [1398, 398] width 14 height 14
click at [1173, 397] on span at bounding box center [1180, 398] width 14 height 14
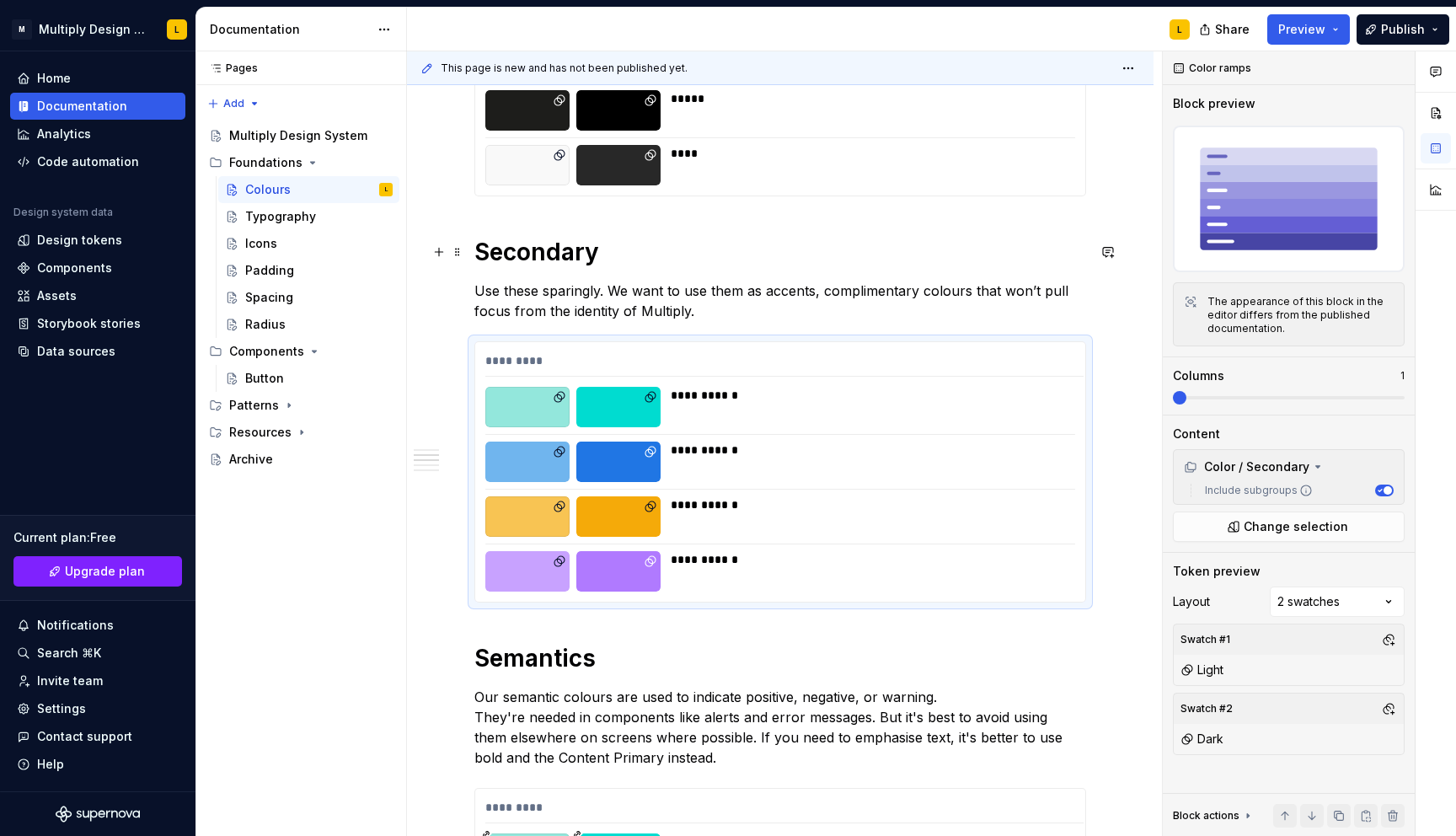
click at [517, 246] on h1 "Secondary" at bounding box center [780, 251] width 612 height 30
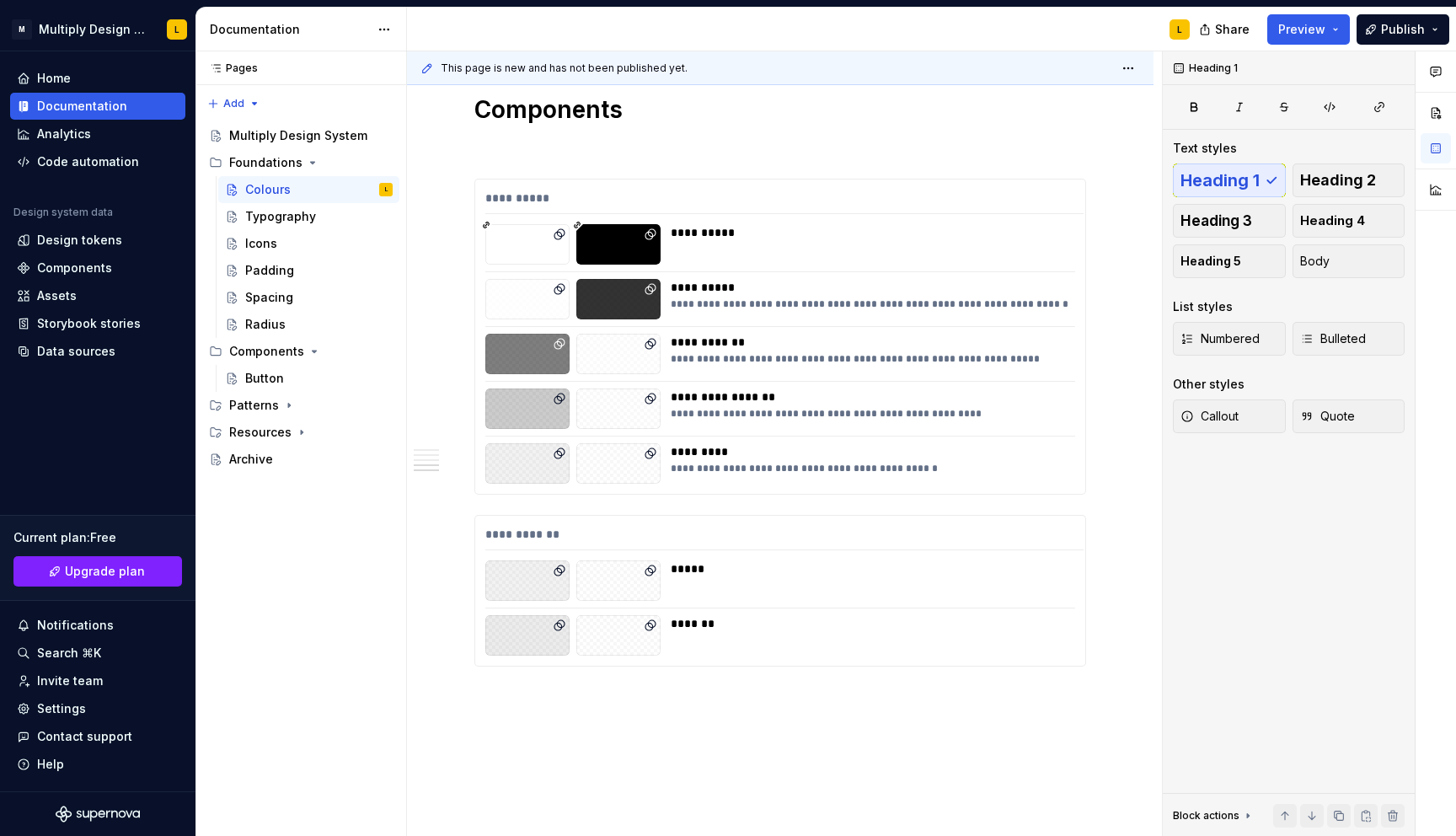
scroll to position [2020, 0]
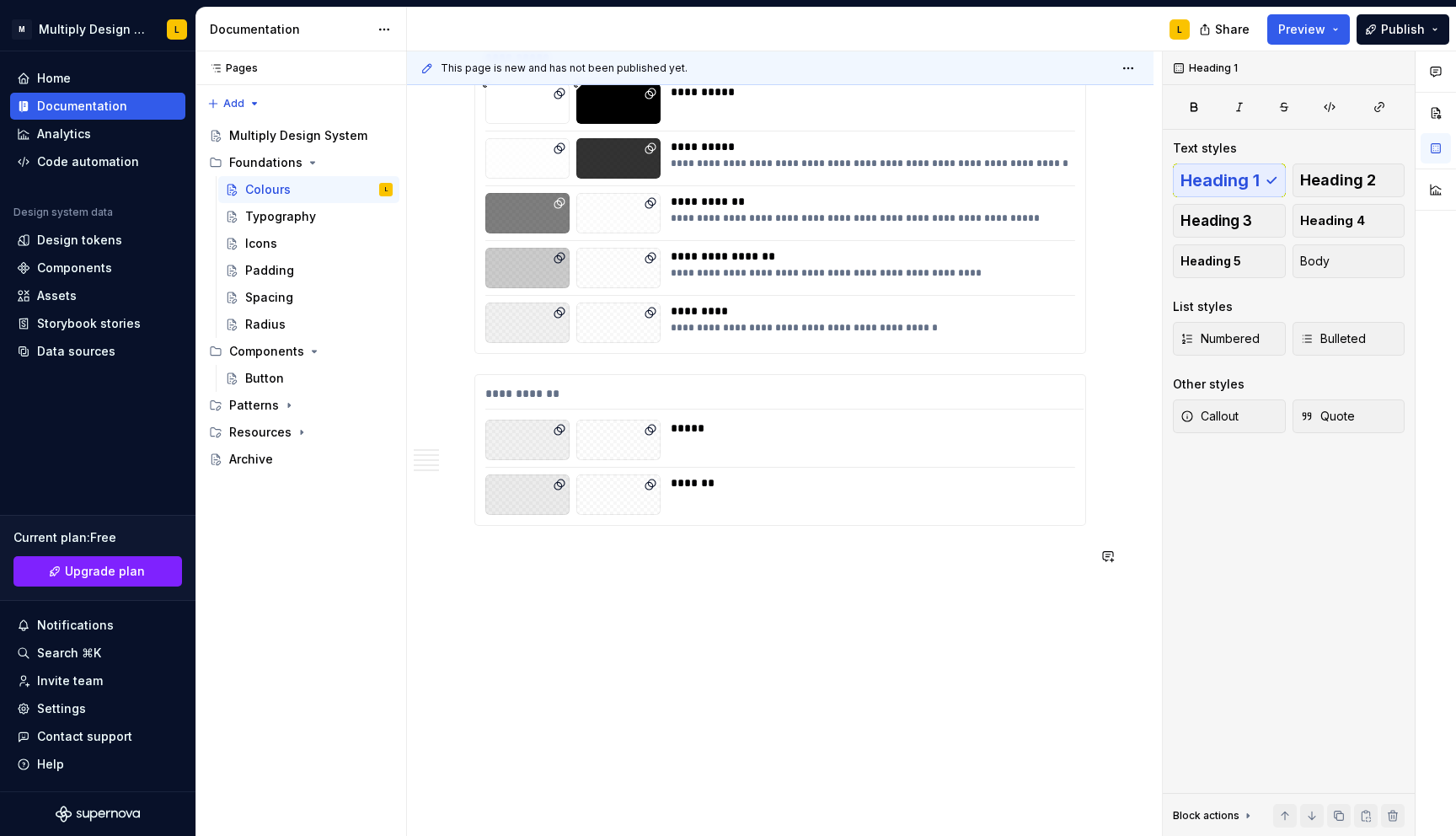
click at [513, 557] on p "Things to avoid" at bounding box center [780, 555] width 612 height 20
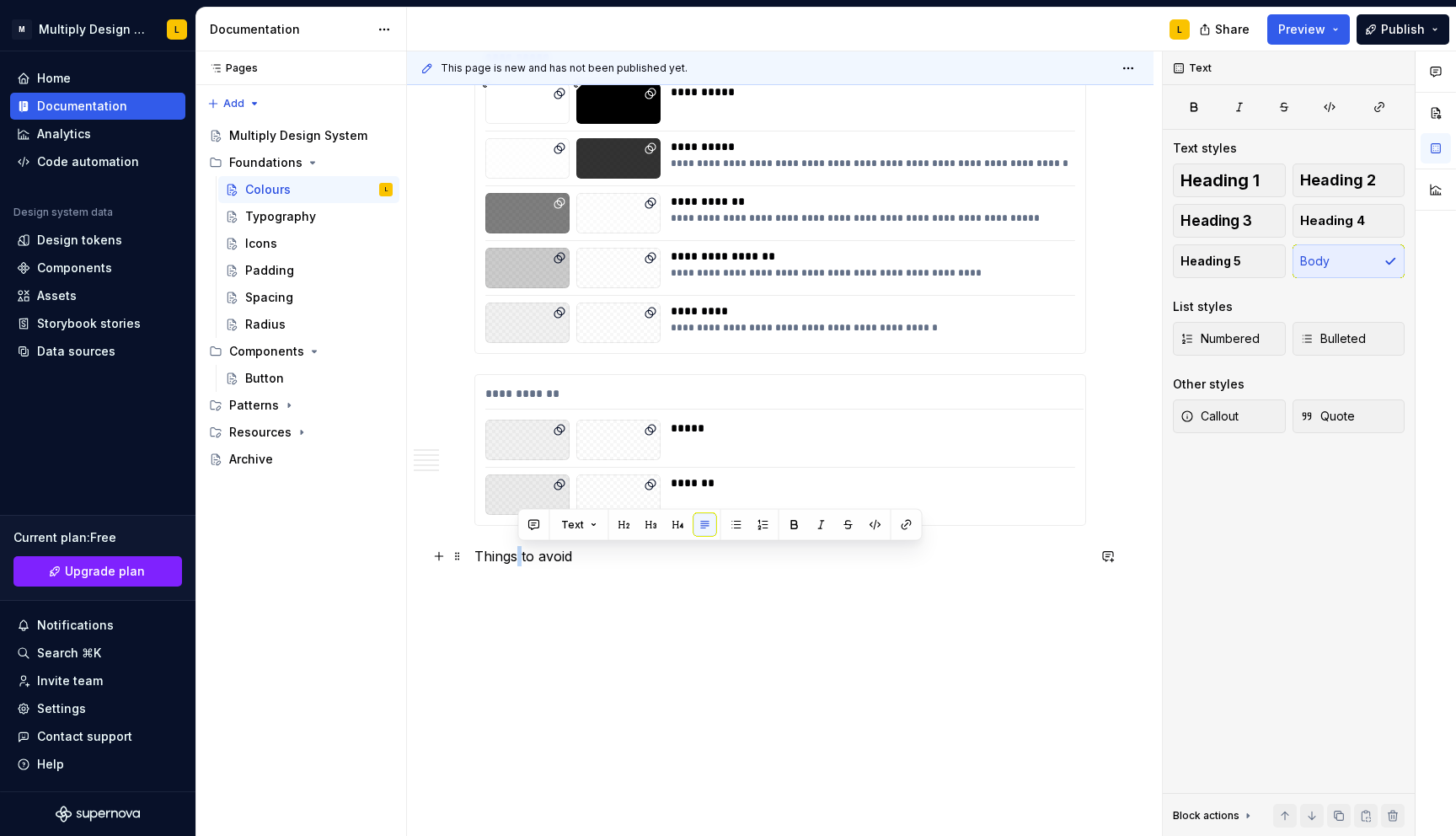
click at [513, 557] on p "Things to avoid" at bounding box center [780, 555] width 612 height 20
click at [1214, 178] on span "Heading 1" at bounding box center [1219, 180] width 79 height 17
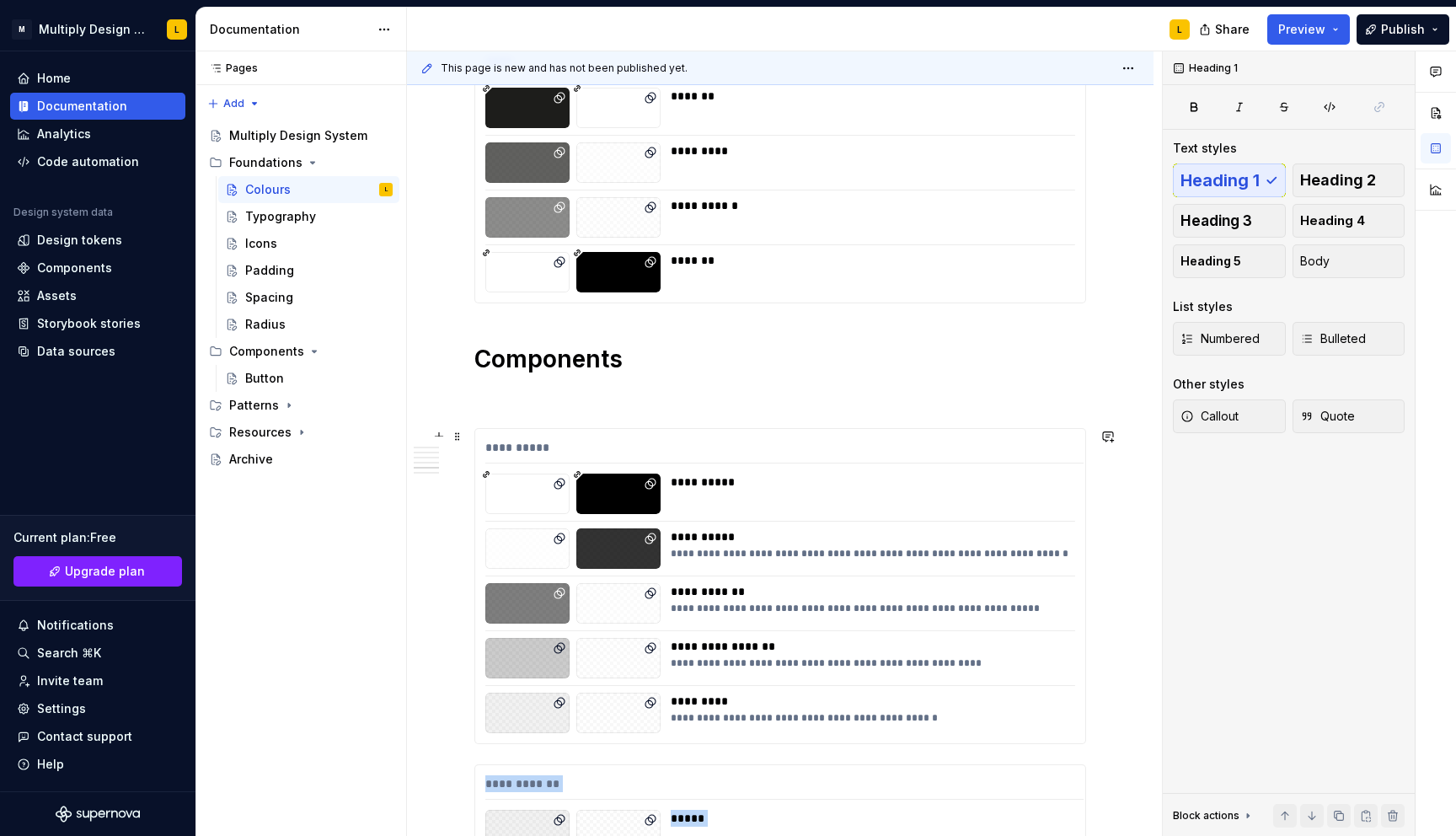
scroll to position [1636, 0]
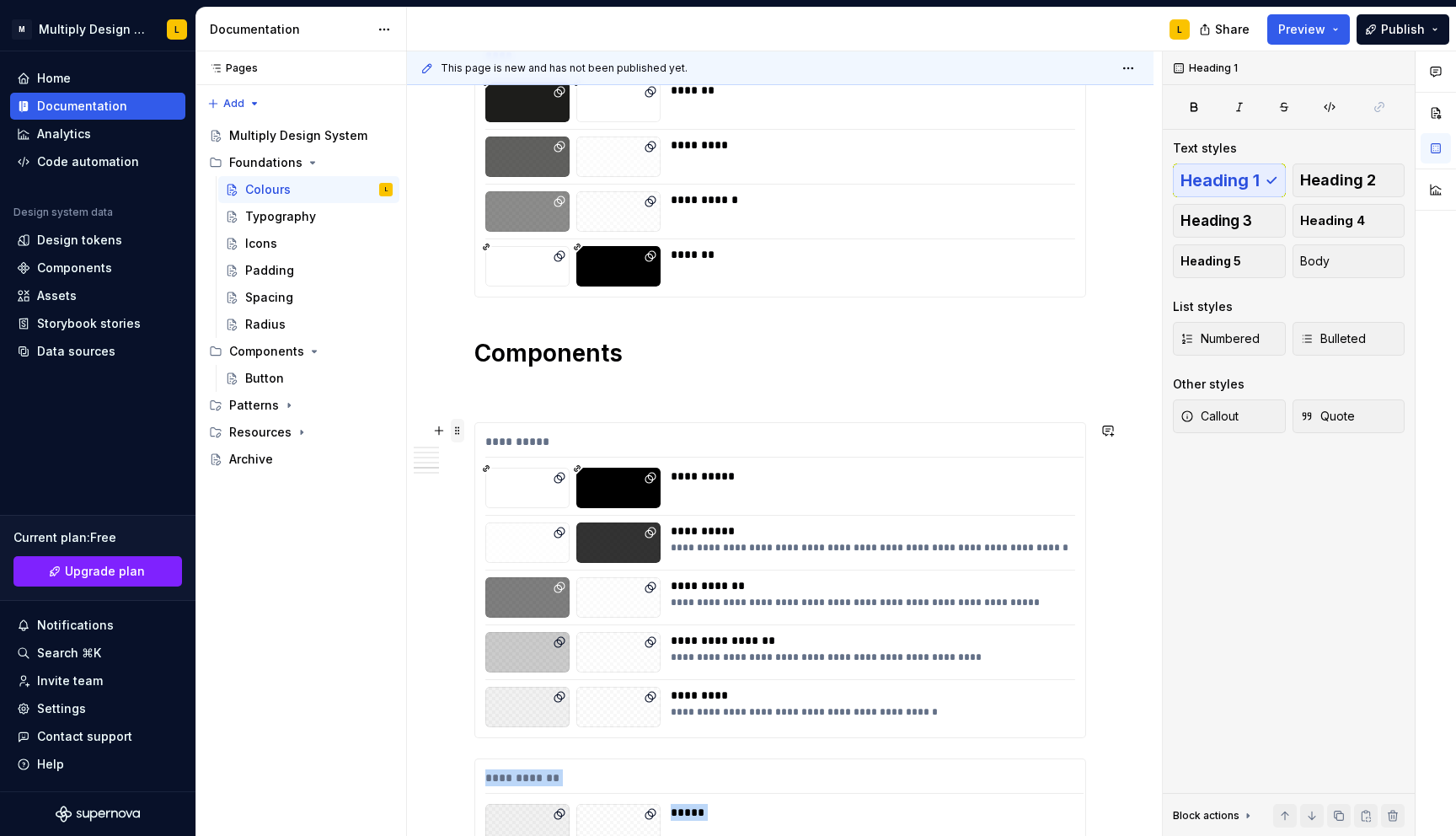
click at [458, 434] on span at bounding box center [458, 430] width 14 height 23
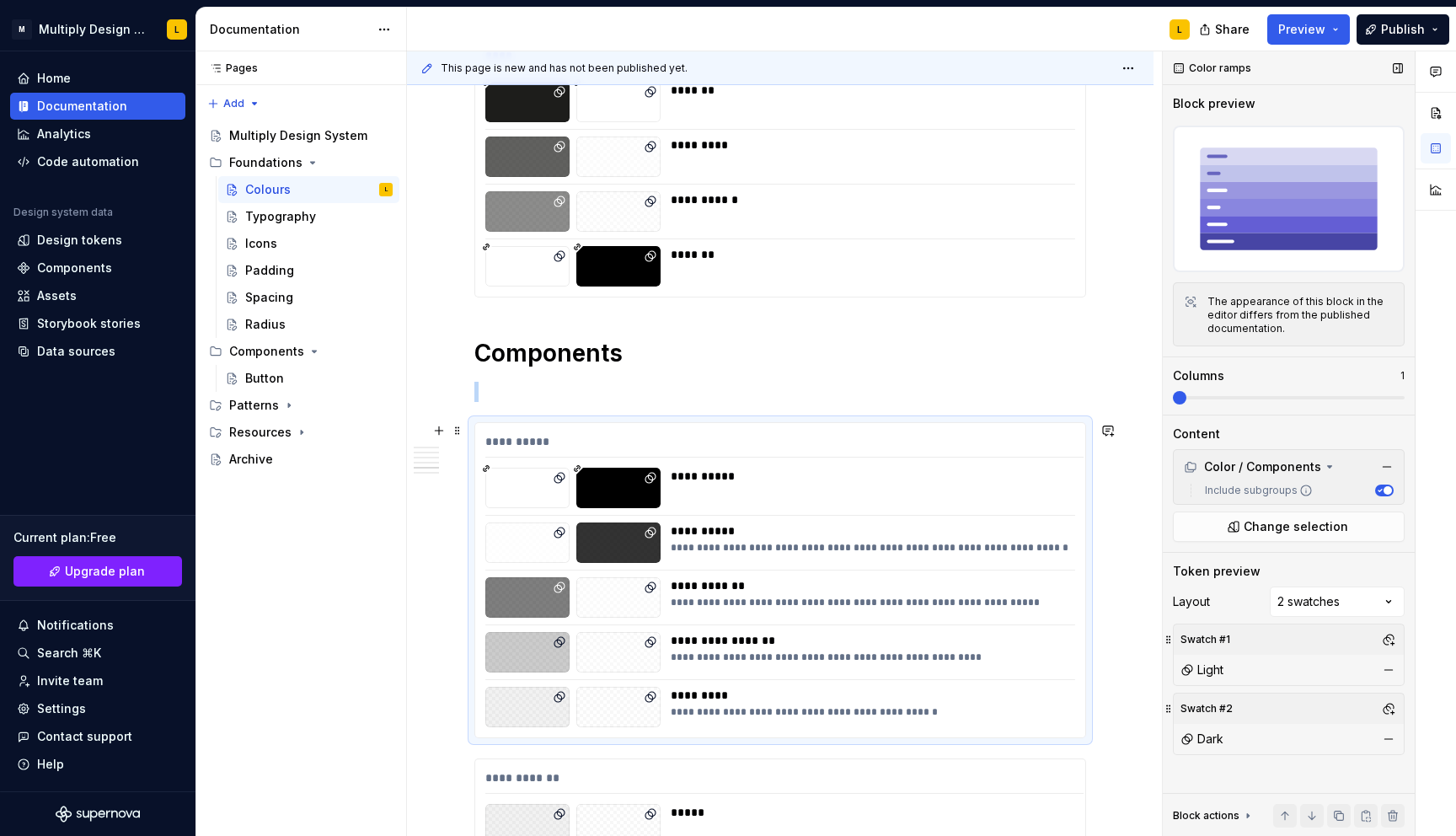
click at [1305, 545] on div "Color ramps Block preview The appearance of this block in the editor differs fr…" at bounding box center [1288, 444] width 252 height 786
click at [1305, 520] on span "Change selection" at bounding box center [1295, 526] width 104 height 17
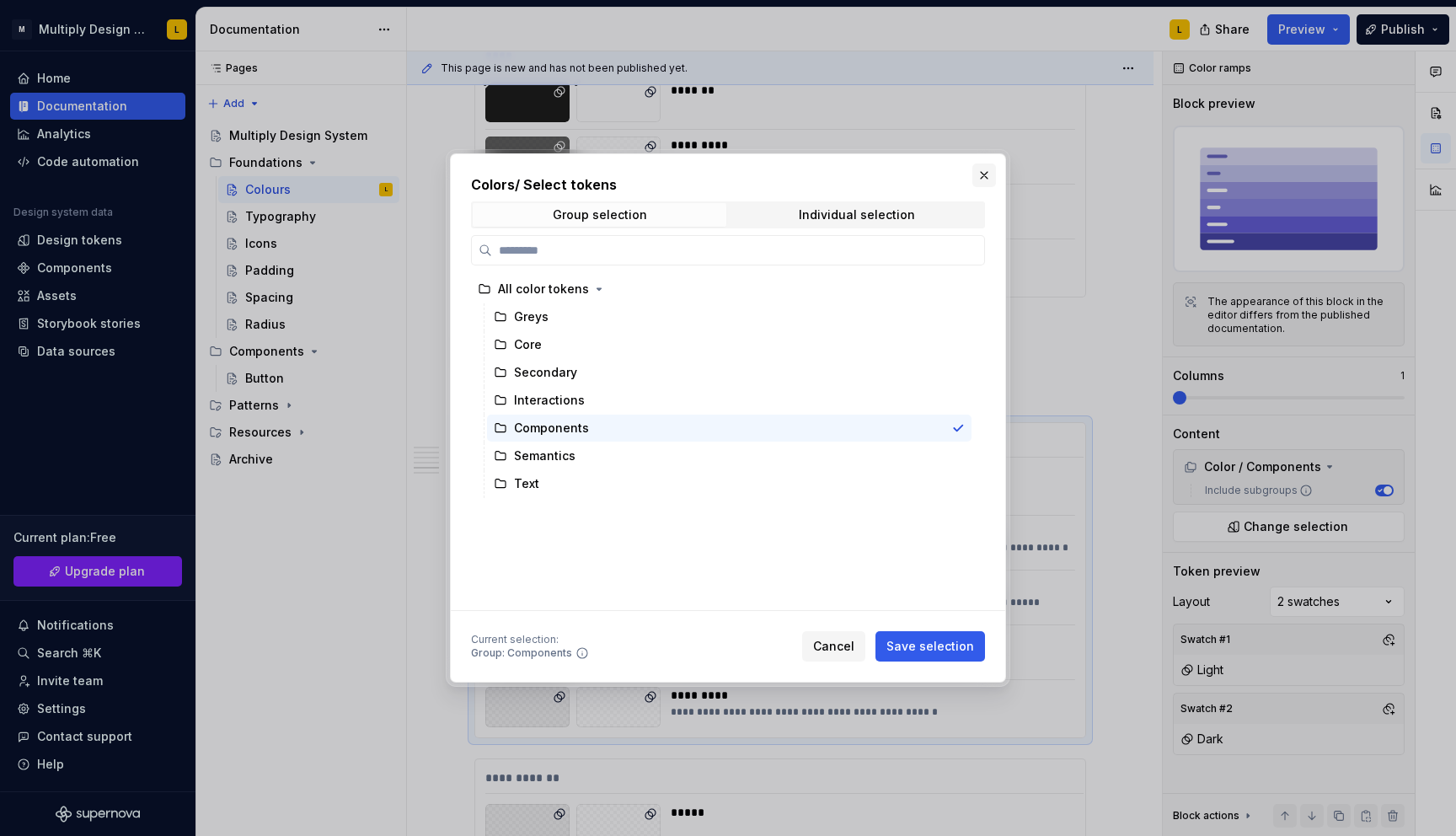
click at [981, 178] on button "button" at bounding box center [983, 175] width 23 height 23
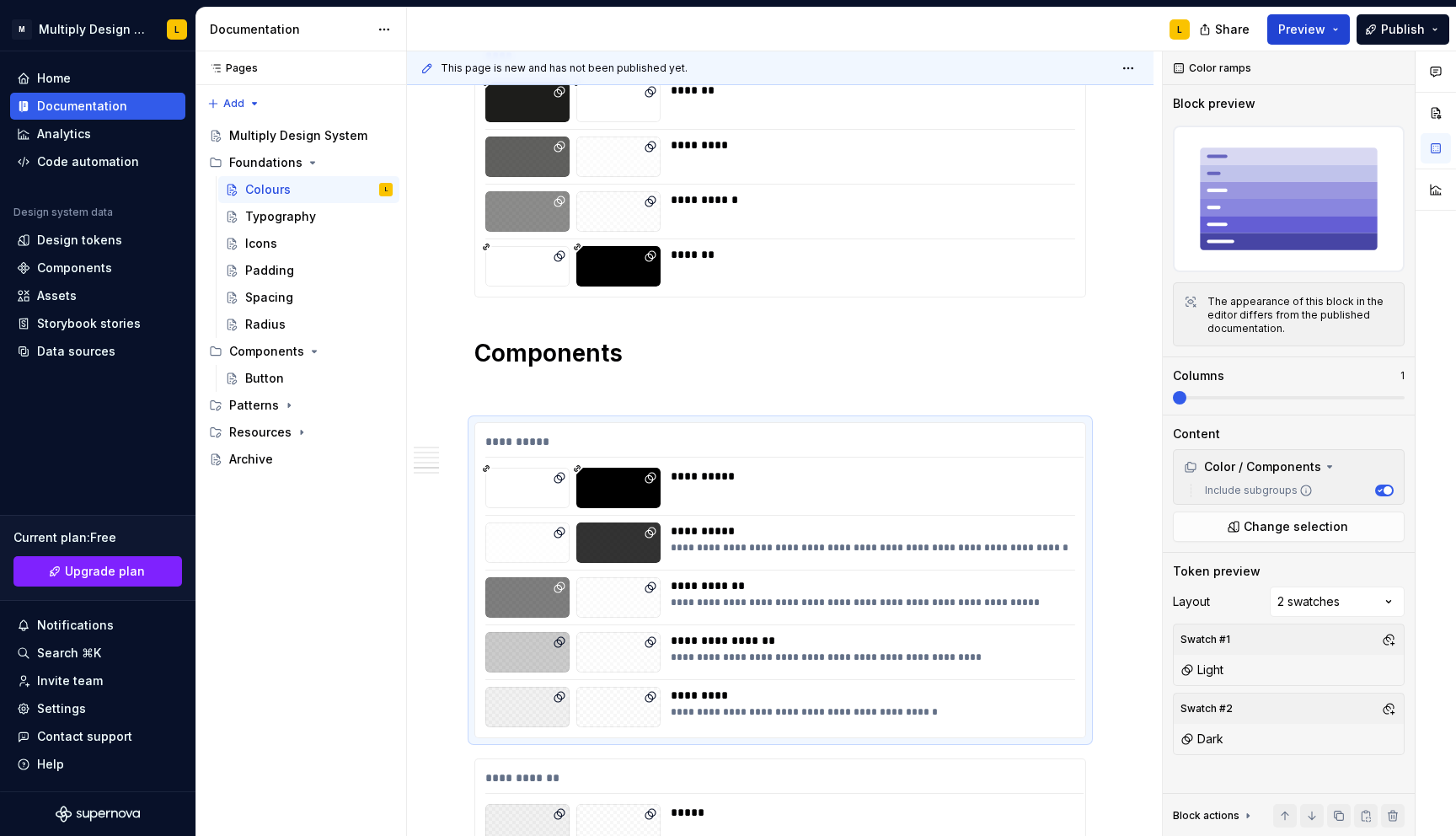
click at [1327, 39] on button "Preview" at bounding box center [1307, 29] width 83 height 30
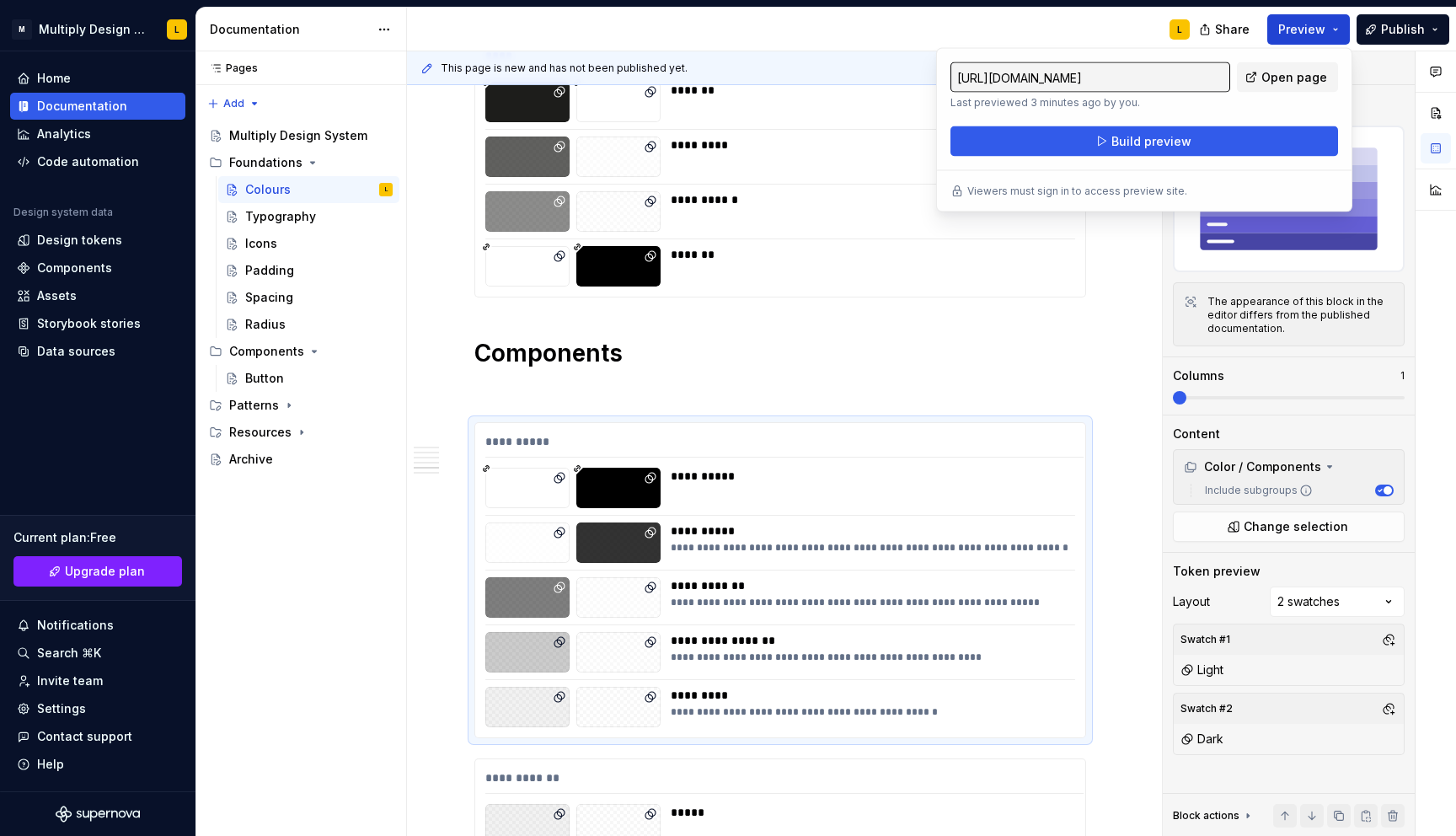
click at [1326, 39] on button "Preview" at bounding box center [1307, 29] width 83 height 30
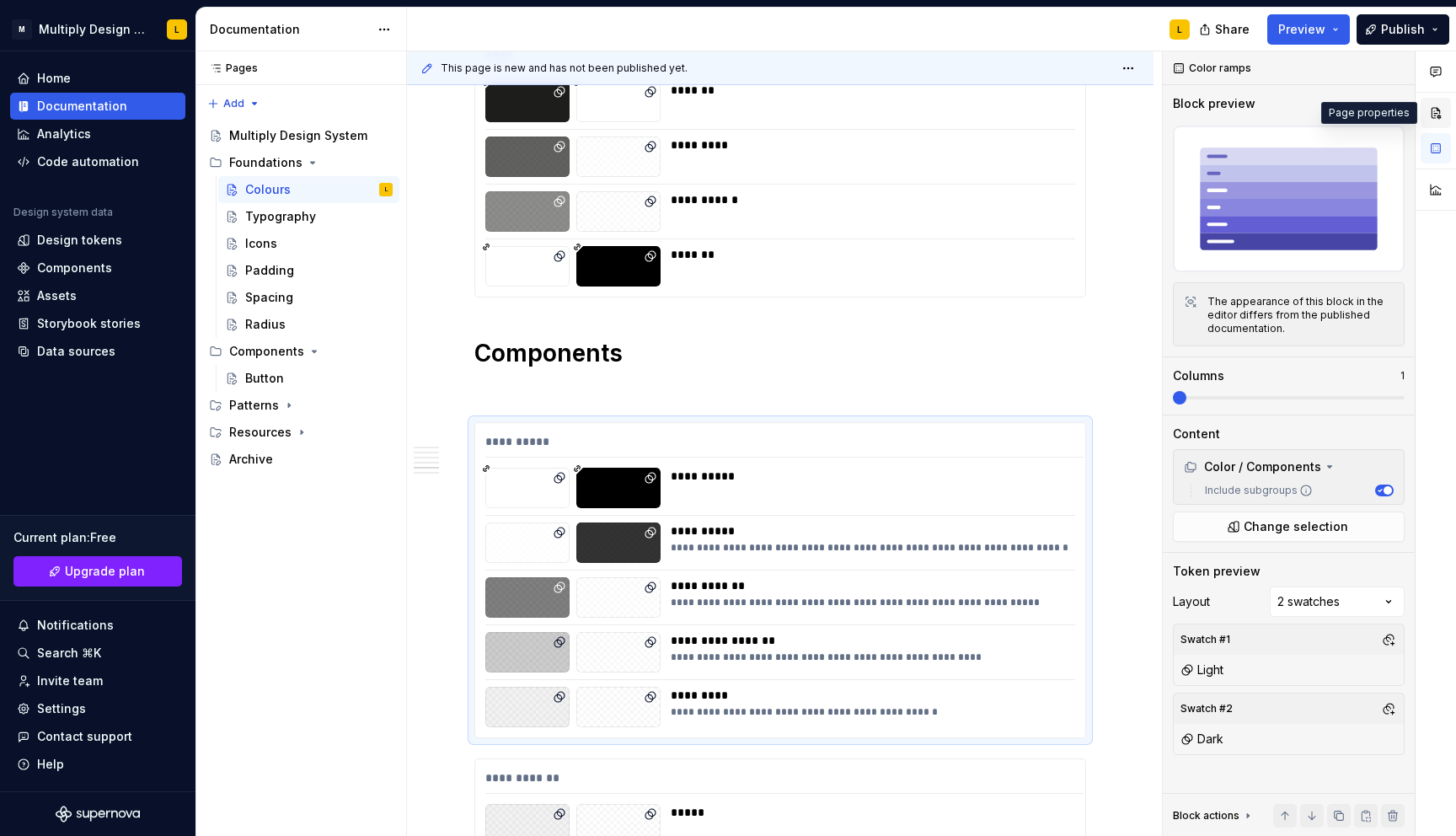
click at [1432, 116] on button "button" at bounding box center [1435, 112] width 30 height 30
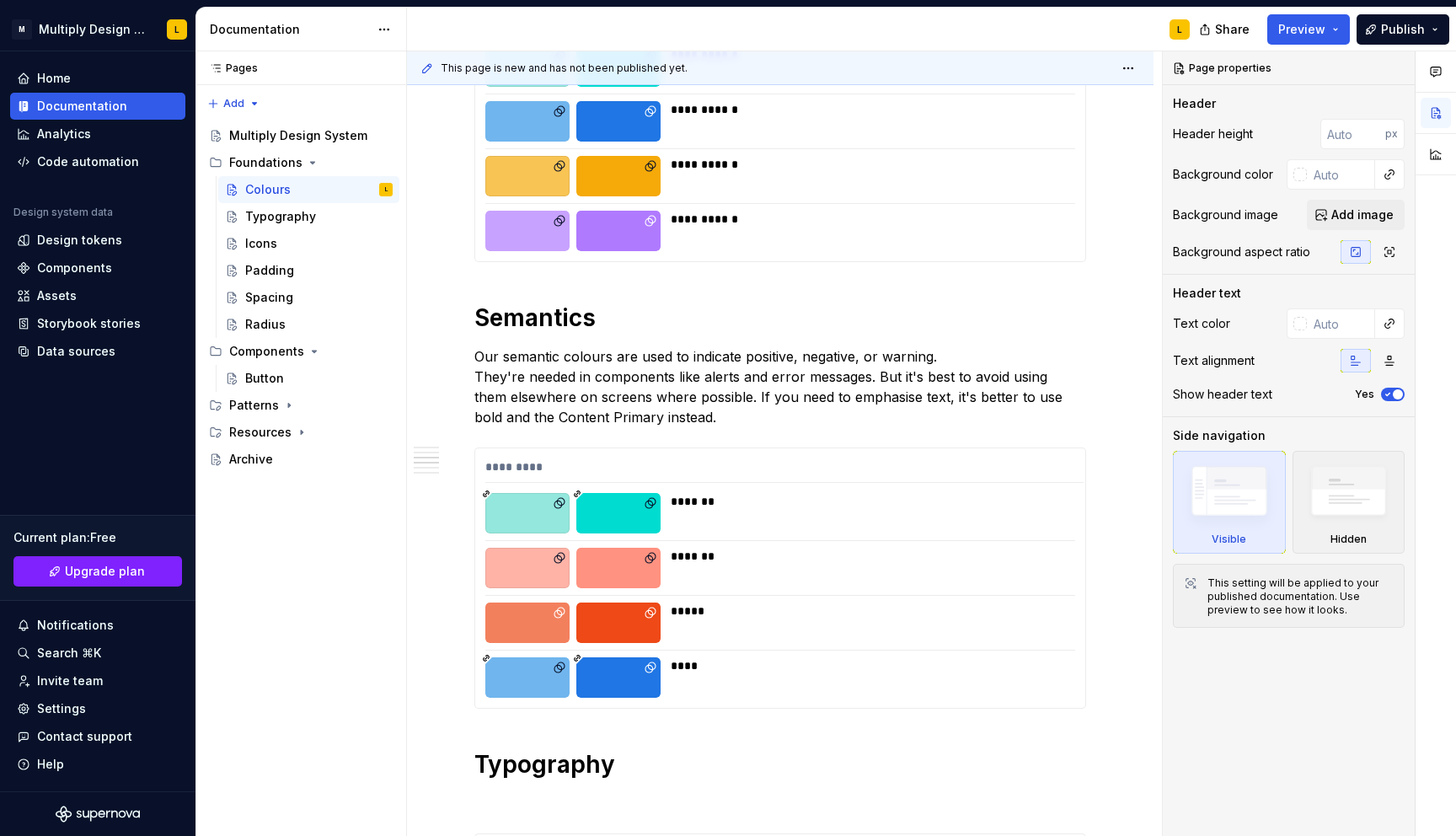
scroll to position [0, 0]
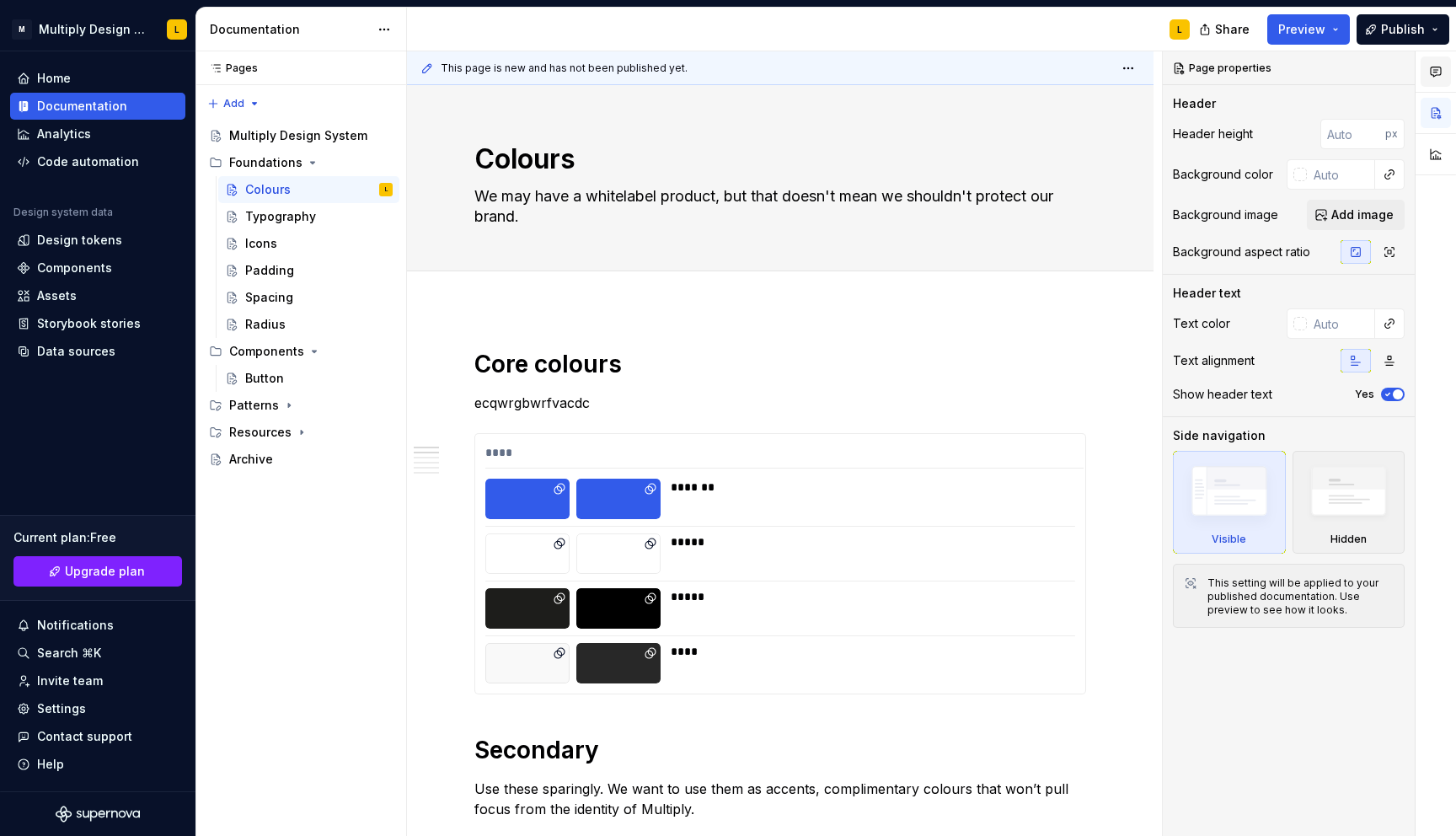
click at [1434, 78] on button "button" at bounding box center [1435, 71] width 30 height 30
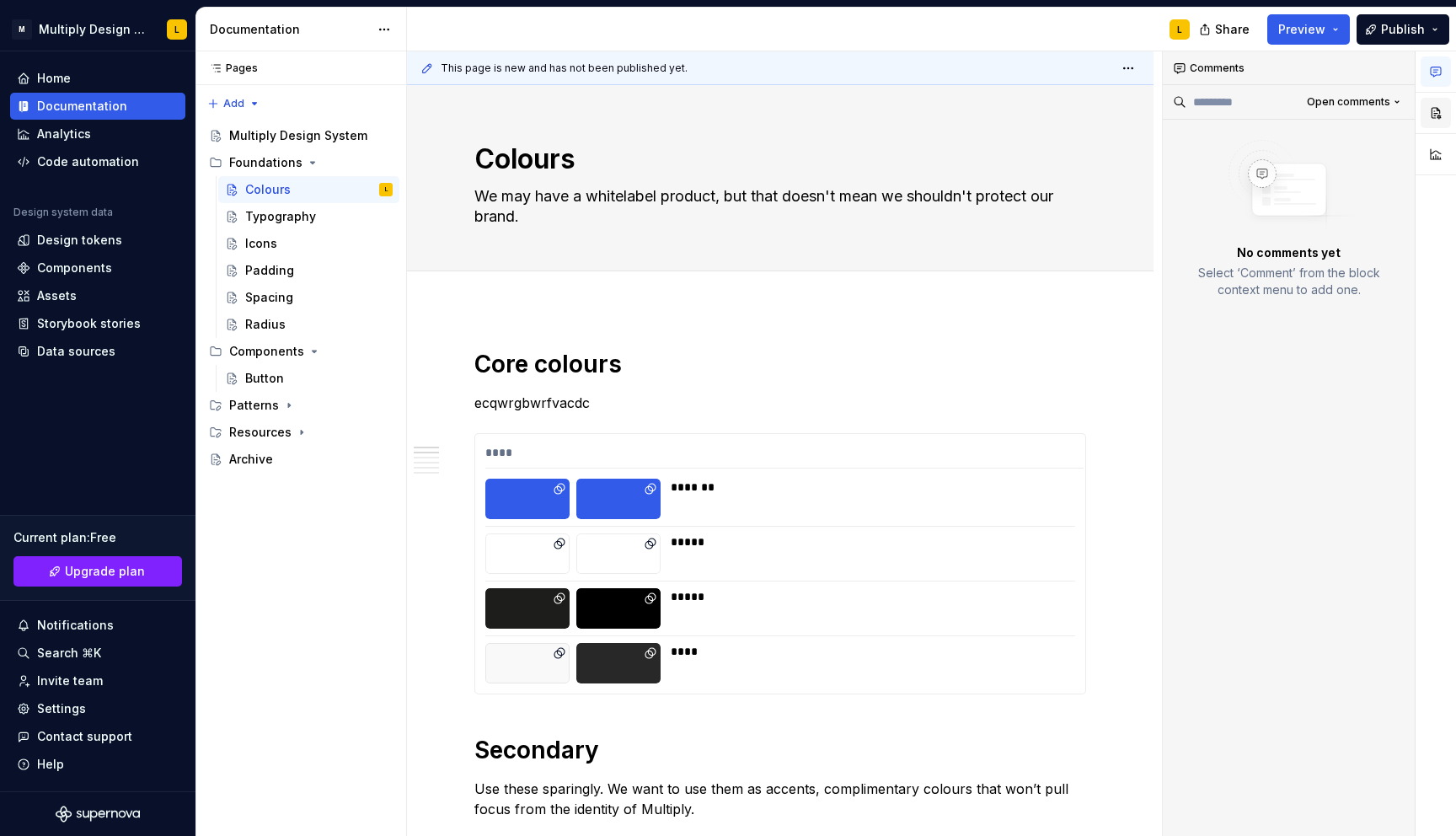
click at [1439, 116] on button "button" at bounding box center [1435, 112] width 30 height 30
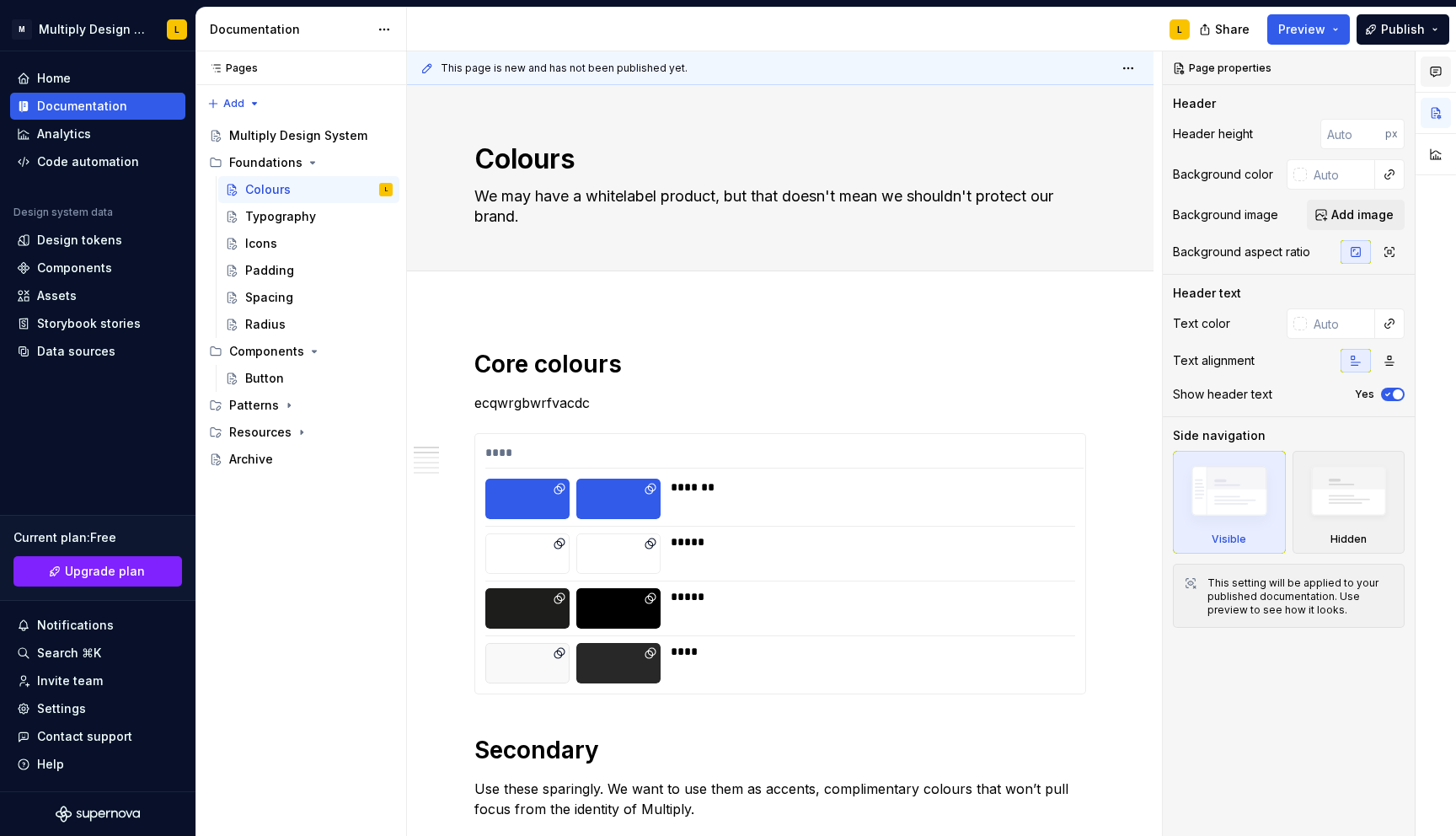
click at [1439, 66] on icon "button" at bounding box center [1436, 72] width 14 height 14
